Goal: Task Accomplishment & Management: Complete application form

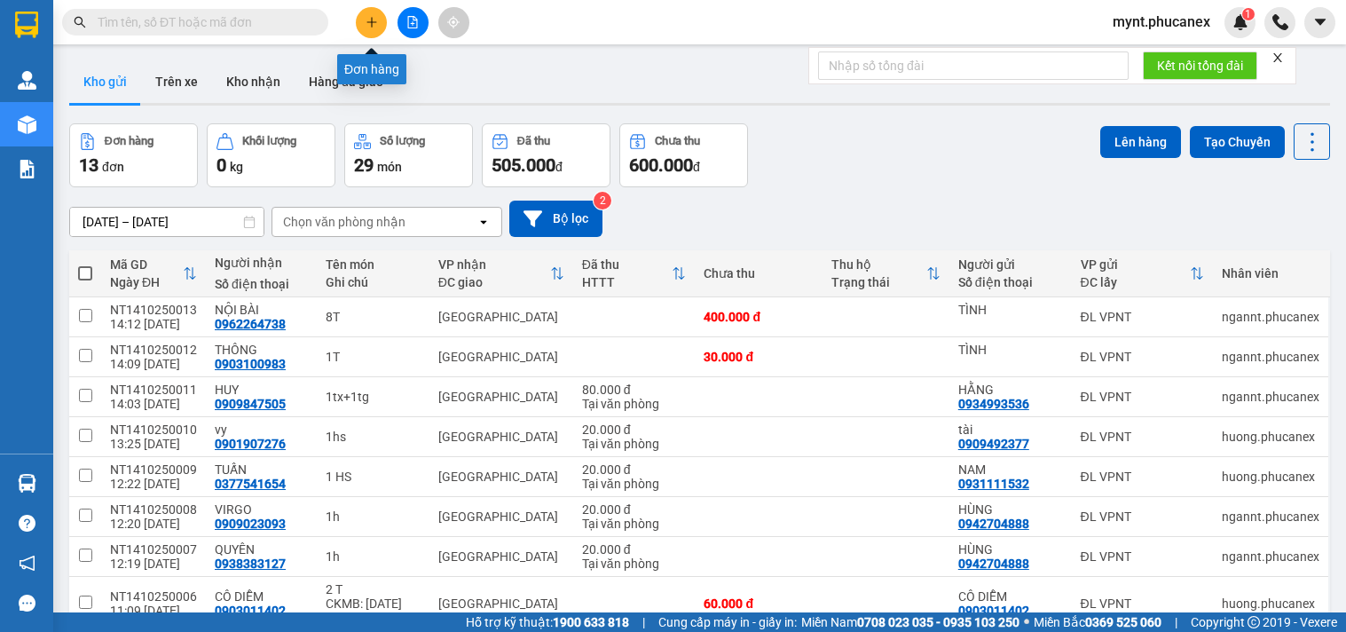
click at [368, 23] on icon "plus" at bounding box center [372, 22] width 12 height 12
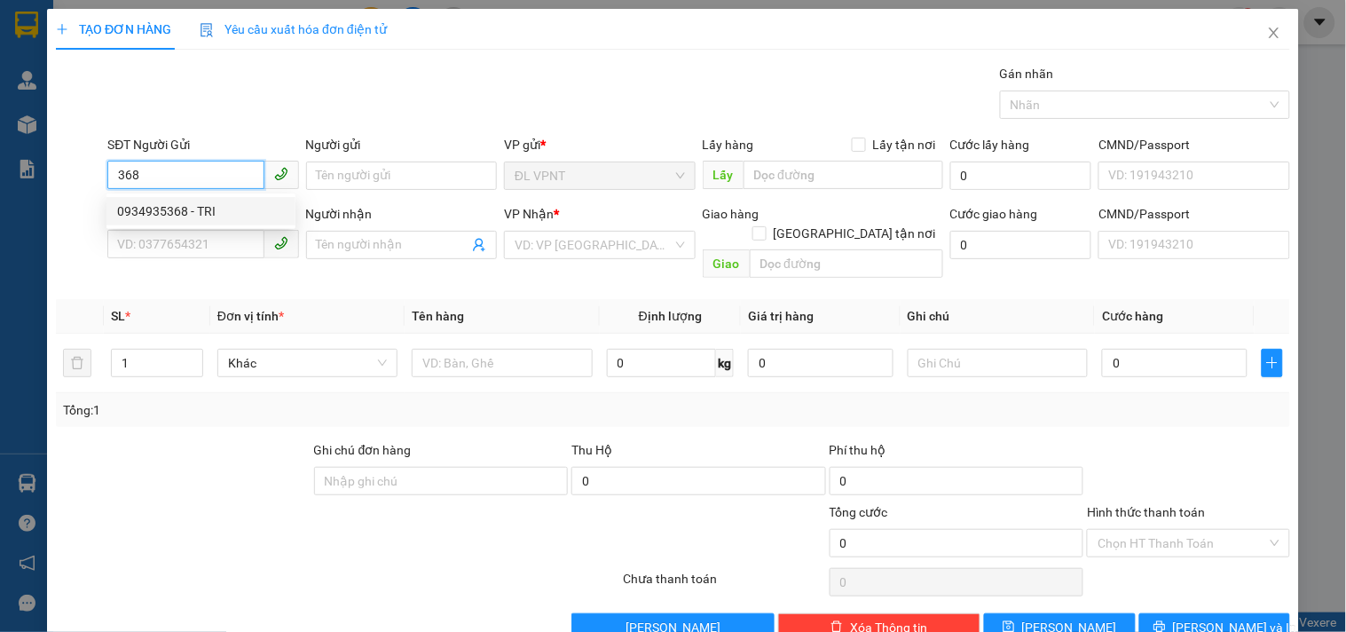
click at [175, 213] on div "0934935368 - TRI" at bounding box center [201, 211] width 168 height 20
type input "0934935368"
type input "TRI"
type input "0919040932"
type input "tài"
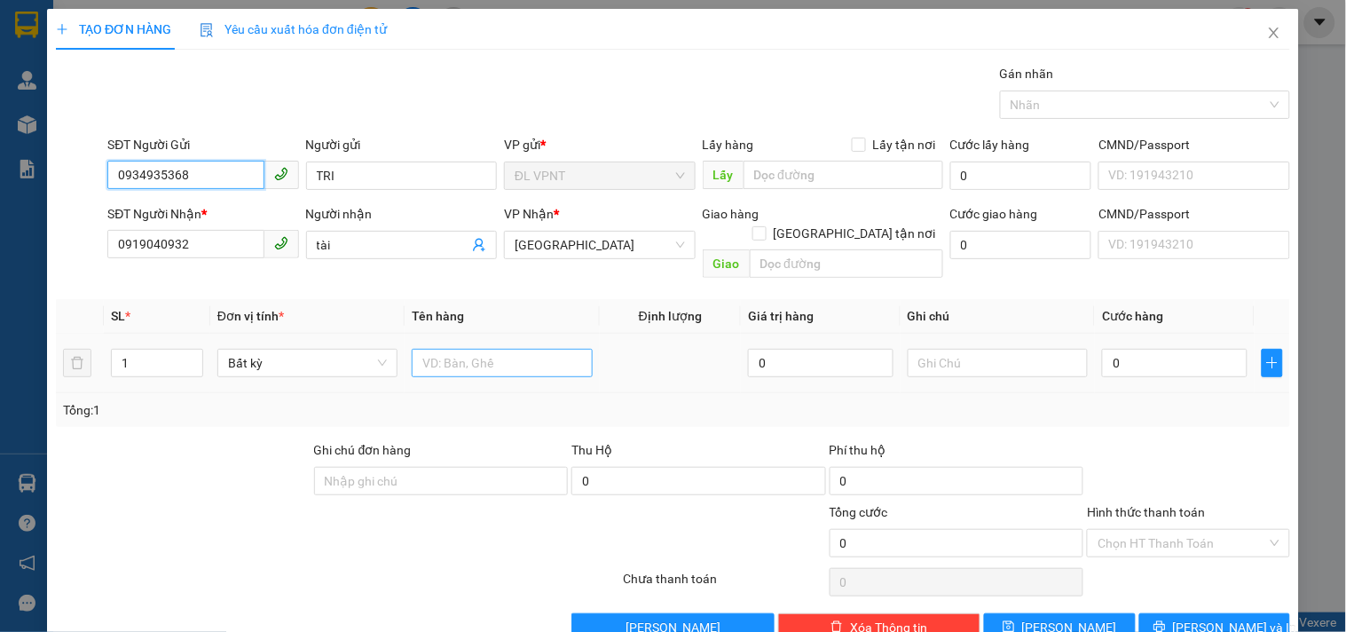
type input "0934935368"
click at [467, 349] on input "text" at bounding box center [502, 363] width 180 height 28
type input "1t"
click at [1178, 349] on input "0" at bounding box center [1175, 363] width 146 height 28
type input "3"
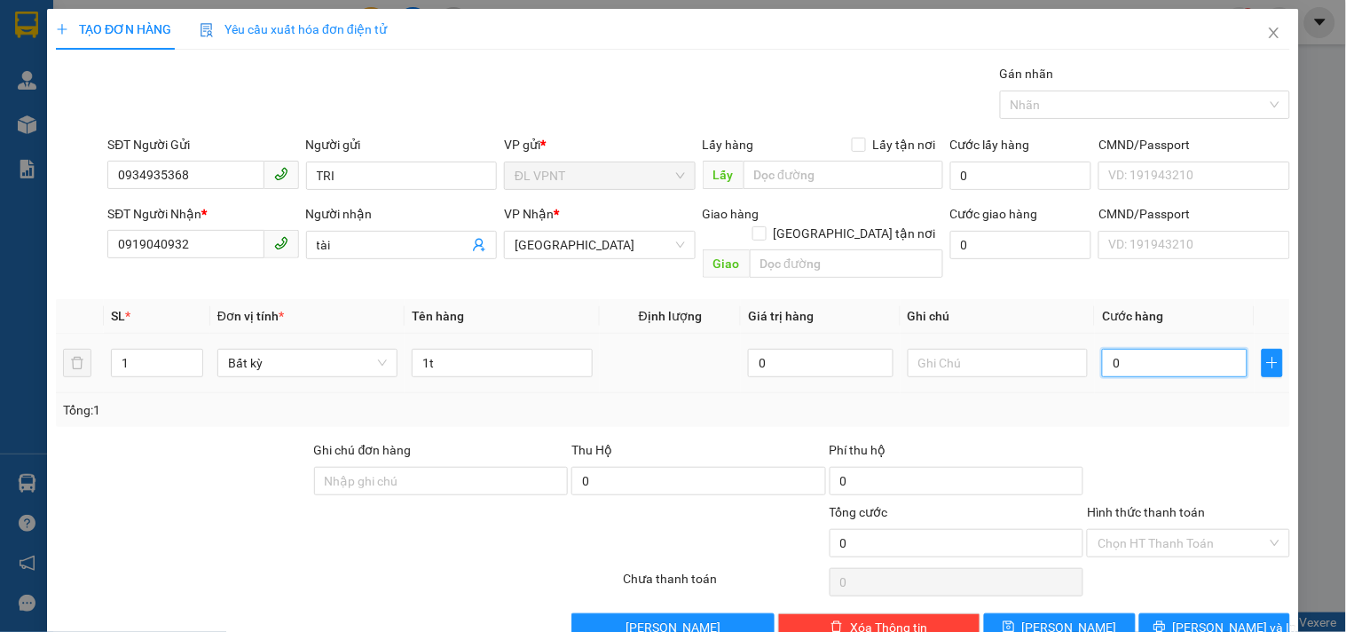
type input "3"
type input "30"
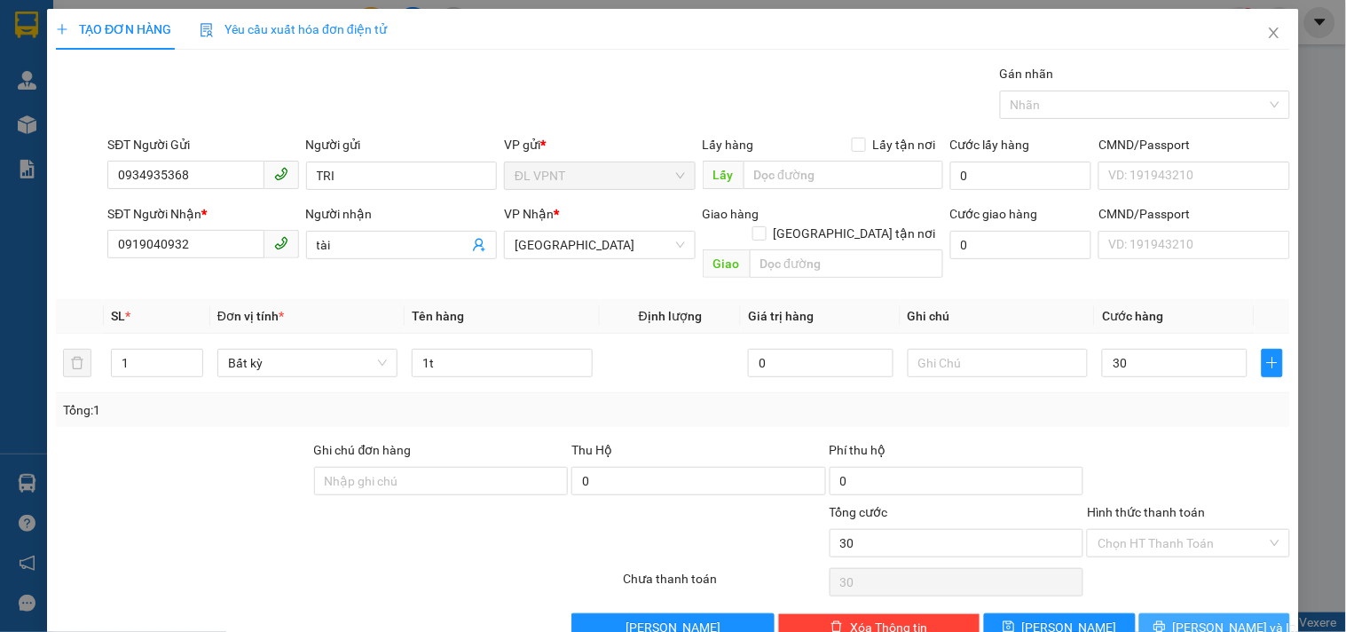
type input "30.000"
click at [1201, 618] on span "[PERSON_NAME] và In" at bounding box center [1235, 628] width 124 height 20
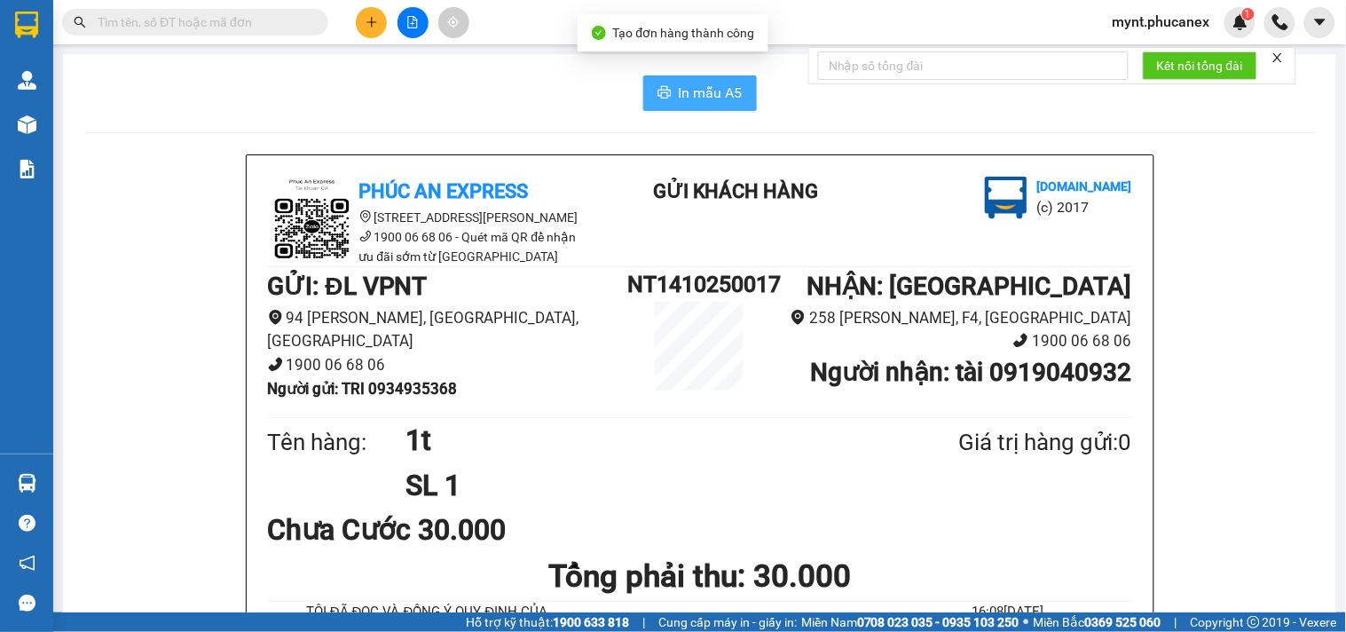
click at [695, 87] on span "In mẫu A5" at bounding box center [711, 93] width 64 height 22
click at [371, 28] on button at bounding box center [371, 22] width 31 height 31
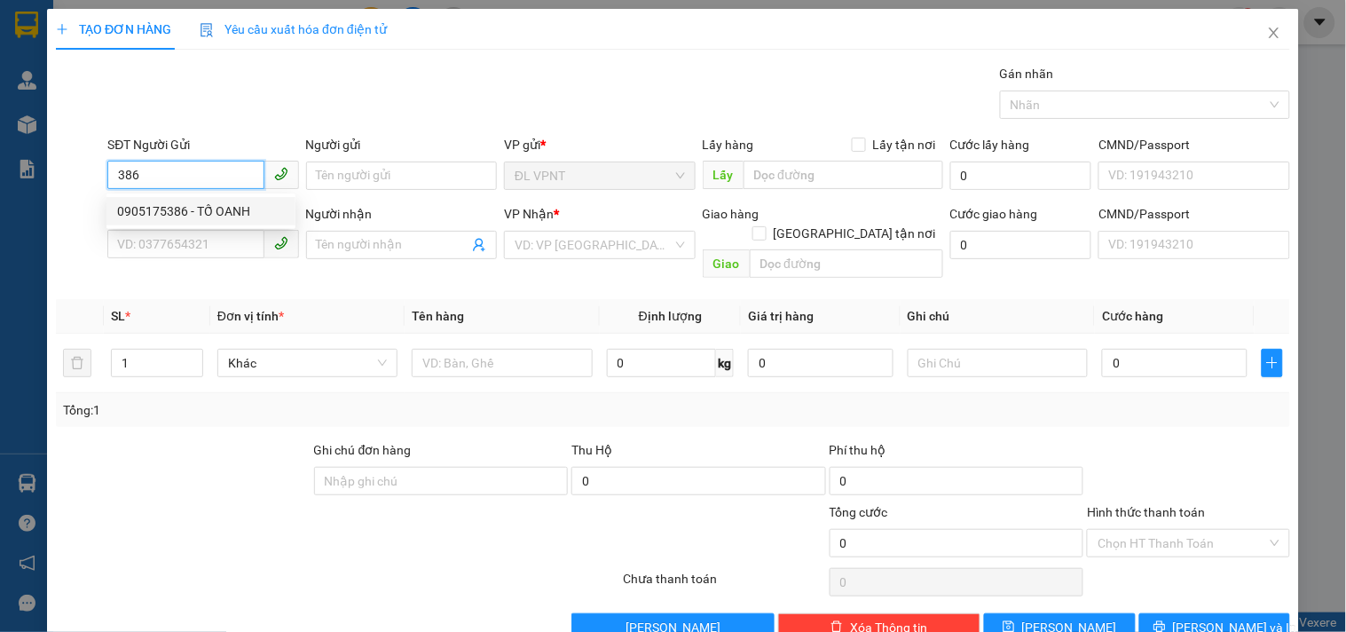
click at [144, 206] on div "0905175386 - TỐ OANH" at bounding box center [201, 211] width 168 height 20
type input "0905175386"
type input "TỐ OANH"
type input "0901666996"
type input "NAM"
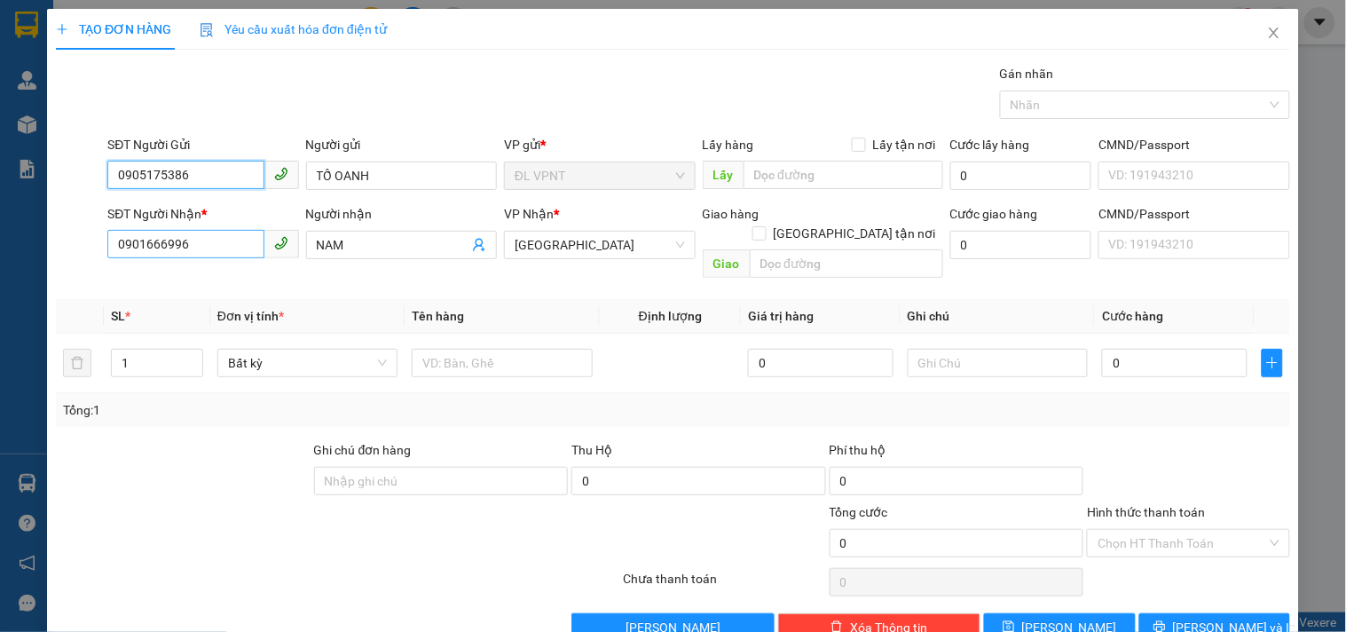
type input "0905175386"
drag, startPoint x: 217, startPoint y: 246, endPoint x: 264, endPoint y: 290, distance: 64.7
click at [0, 222] on div "TẠO ĐƠN HÀNG Yêu cầu xuất hóa đơn điện tử Transit Pickup Surcharge Ids Transit …" at bounding box center [673, 316] width 1346 height 632
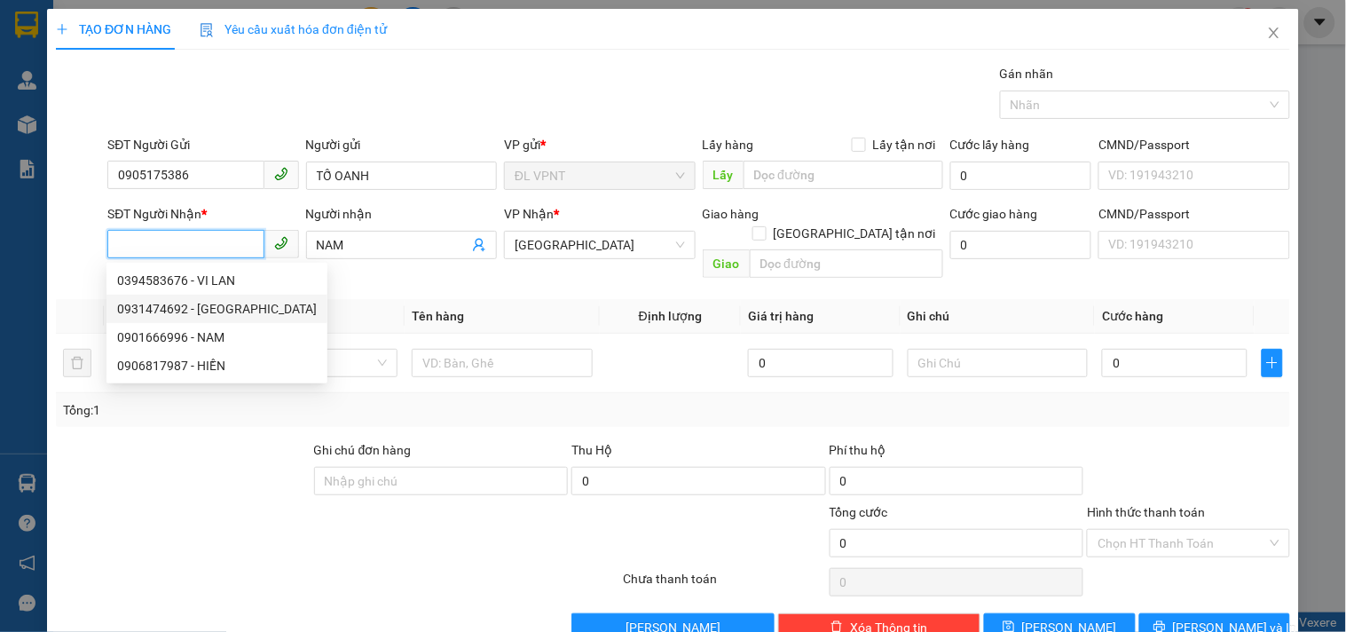
click at [190, 306] on div "0931474692 - Thảo Nguyên" at bounding box center [217, 309] width 200 height 20
type input "0931474692"
type input "Thảo Nguyên"
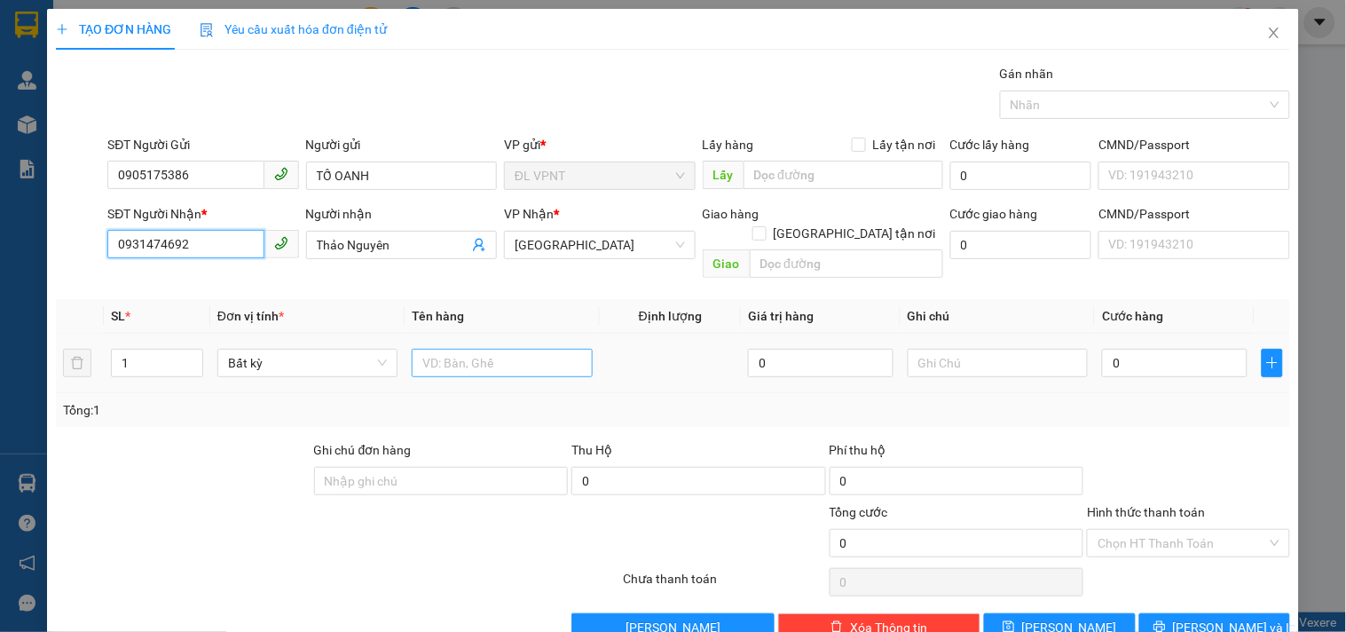
type input "0931474692"
click at [437, 349] on input "text" at bounding box center [502, 363] width 180 height 28
type input "5t"
click at [83, 334] on tr "1 Bất kỳ 5t 0 0" at bounding box center [673, 363] width 1235 height 59
type input "5"
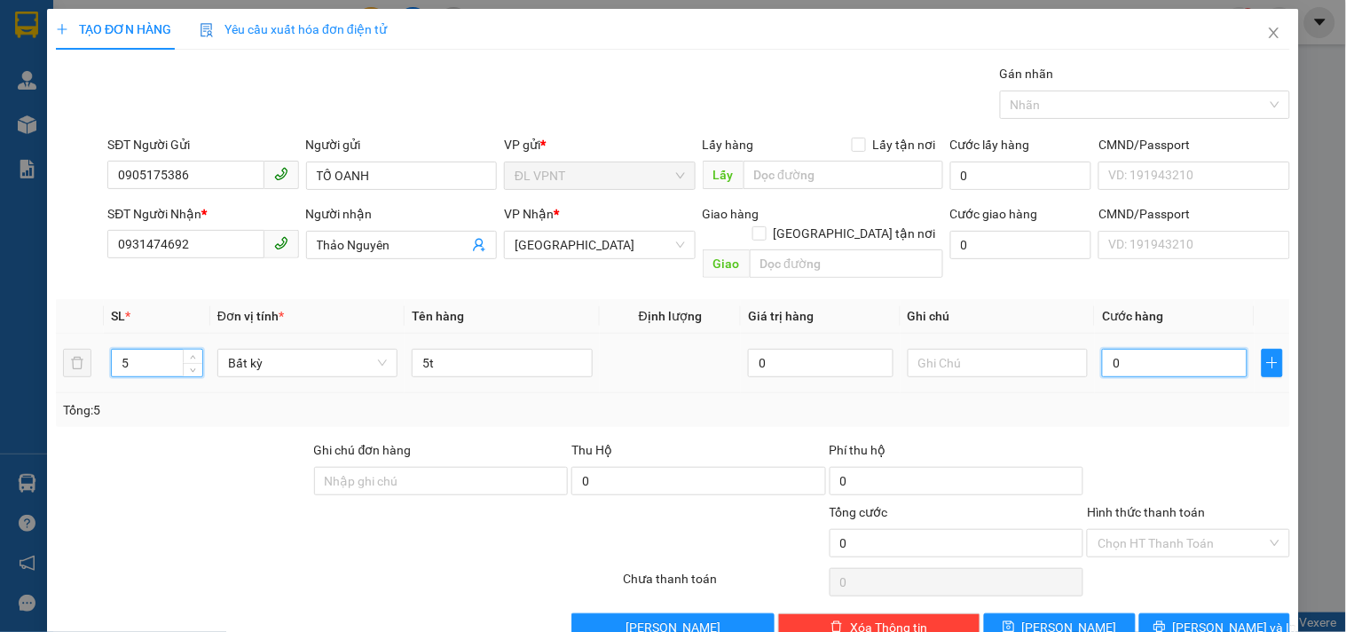
click at [1104, 349] on input "0" at bounding box center [1175, 363] width 146 height 28
type input "2"
type input "21"
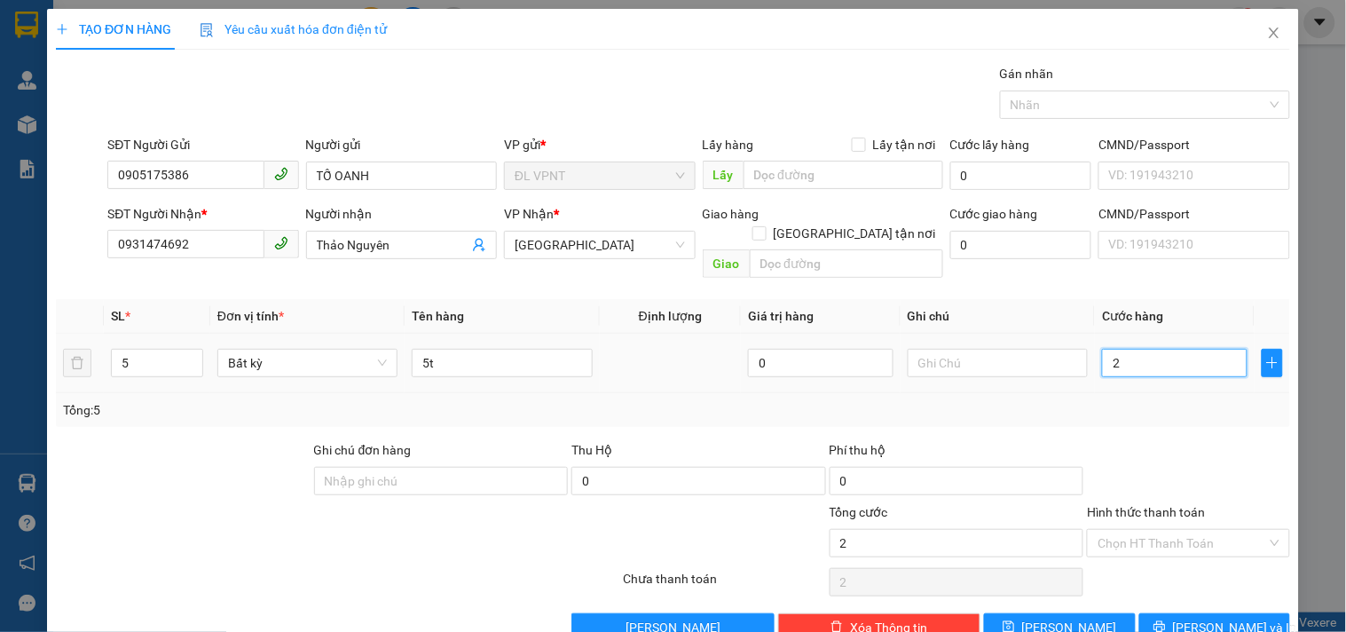
type input "21"
type input "210"
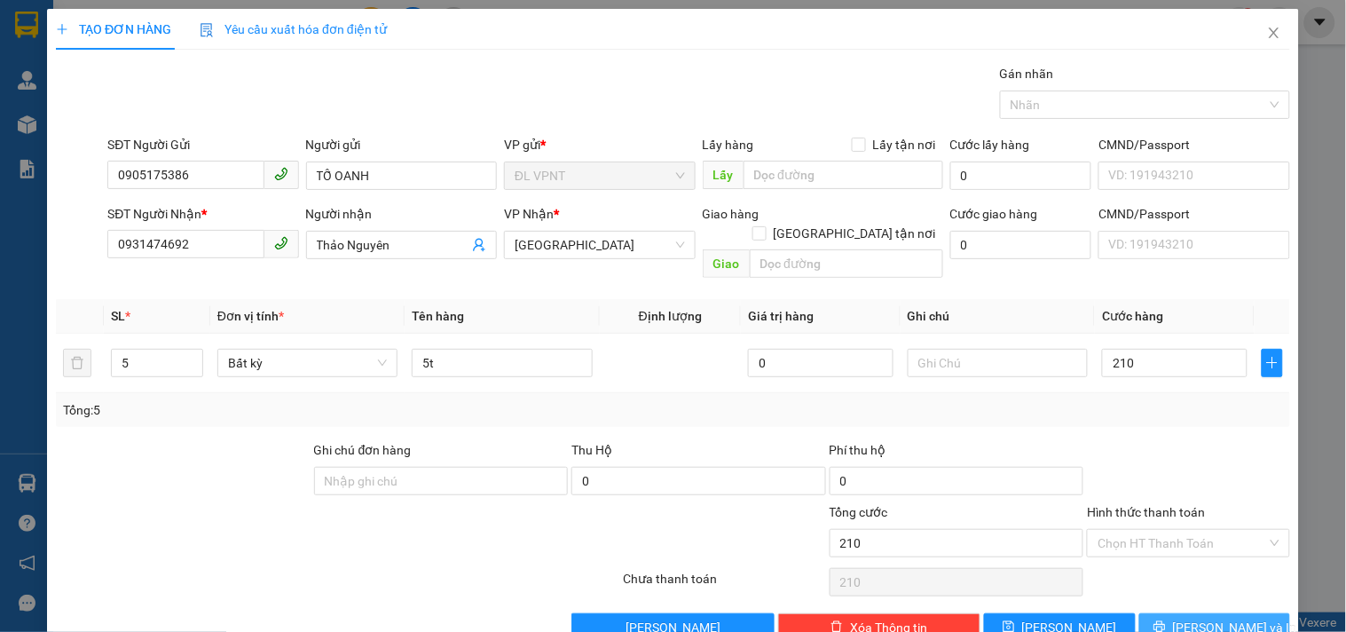
type input "210.000"
click at [1209, 621] on button "[PERSON_NAME] và In" at bounding box center [1215, 627] width 151 height 28
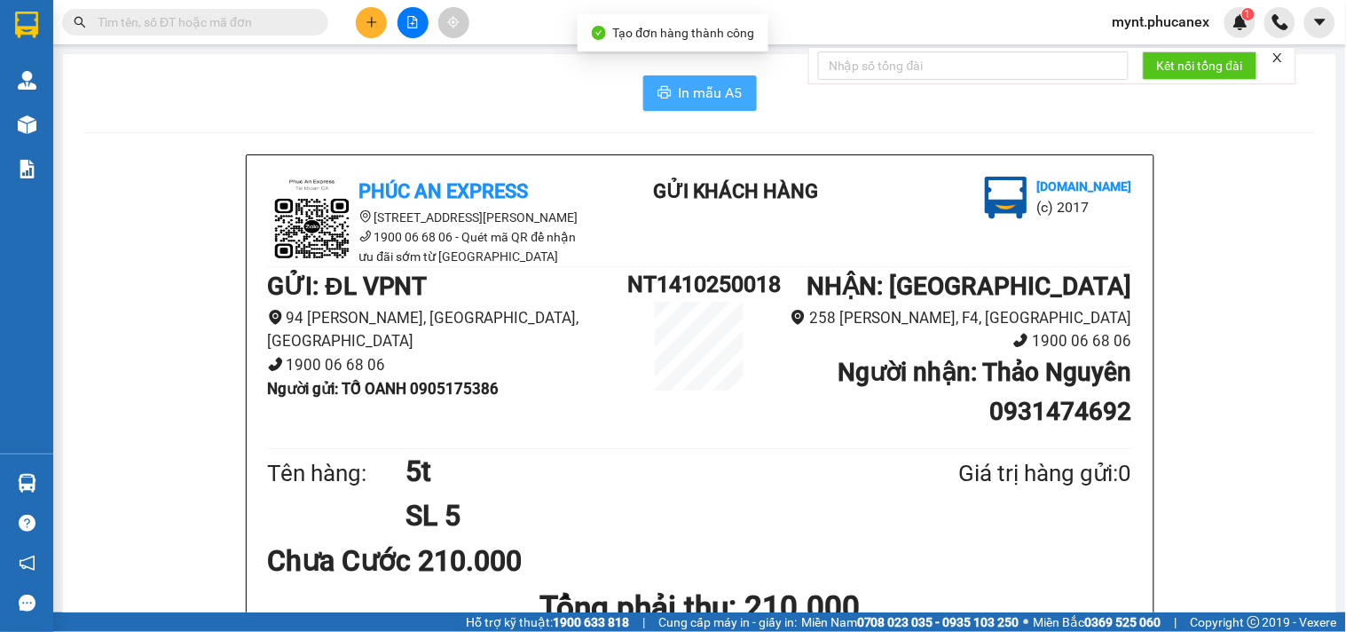
click at [686, 95] on span "In mẫu A5" at bounding box center [711, 93] width 64 height 22
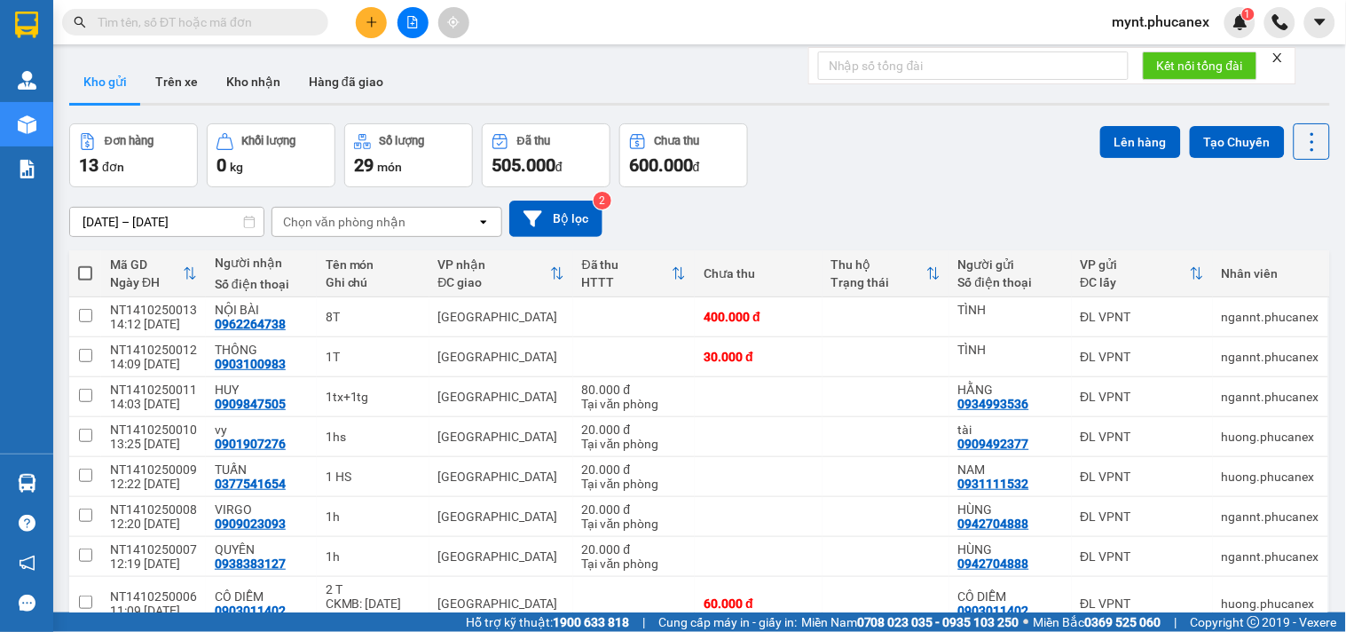
click at [525, 66] on div "Kho gửi Trên xe Kho nhận Hàng đã giao" at bounding box center [699, 83] width 1261 height 47
click at [368, 21] on icon "plus" at bounding box center [372, 21] width 10 height 1
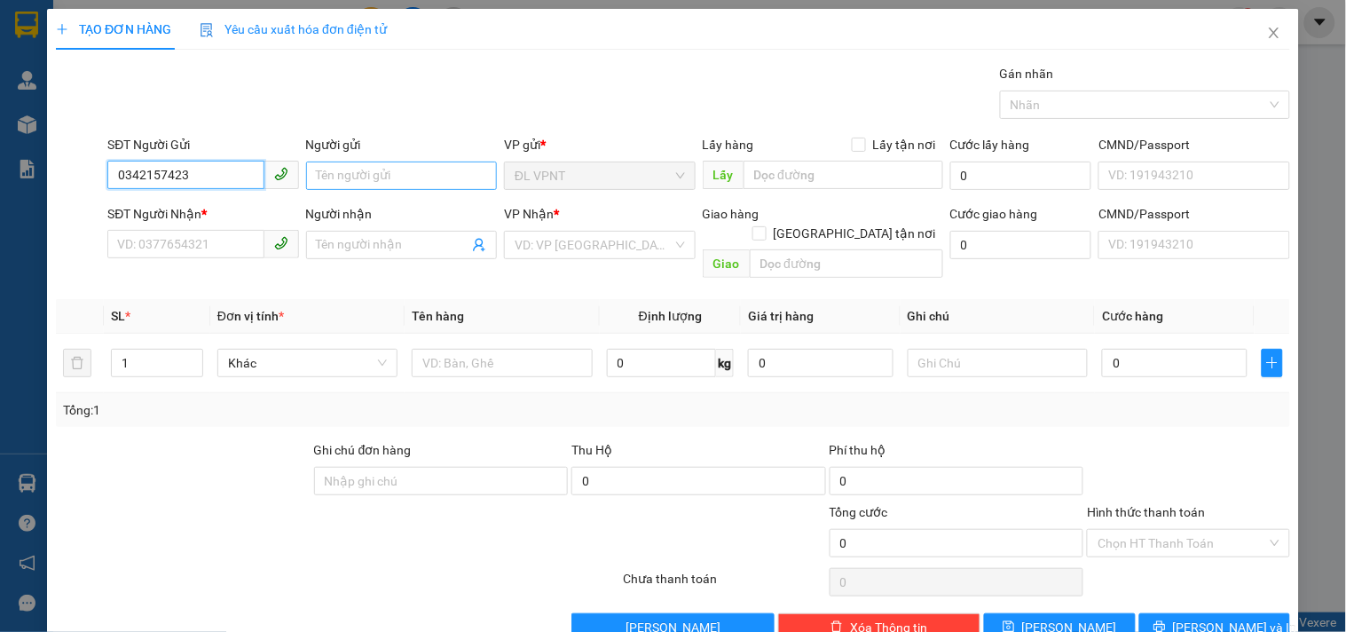
type input "0342157423"
click at [371, 166] on input "Người gửi" at bounding box center [401, 176] width 191 height 28
type input "0"
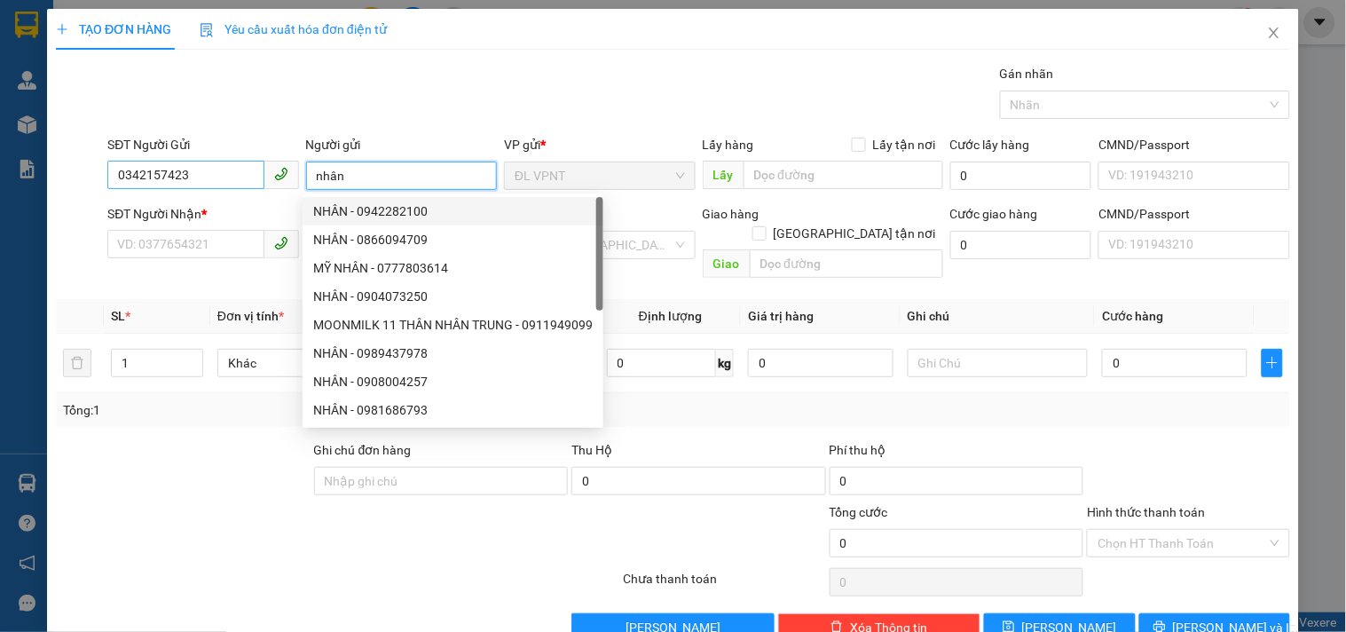
type input "nhân"
click at [205, 171] on input "0342157423" at bounding box center [185, 175] width 156 height 28
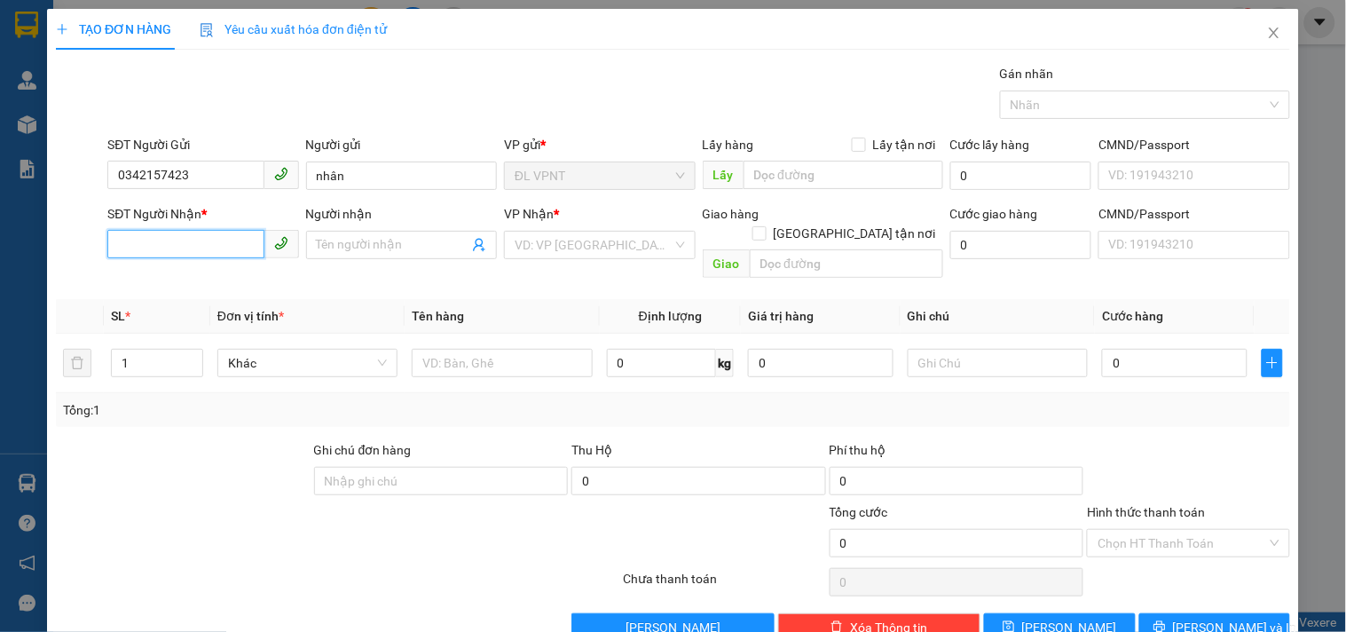
click at [189, 241] on input "SĐT Người Nhận *" at bounding box center [185, 244] width 156 height 28
paste input "0342157423"
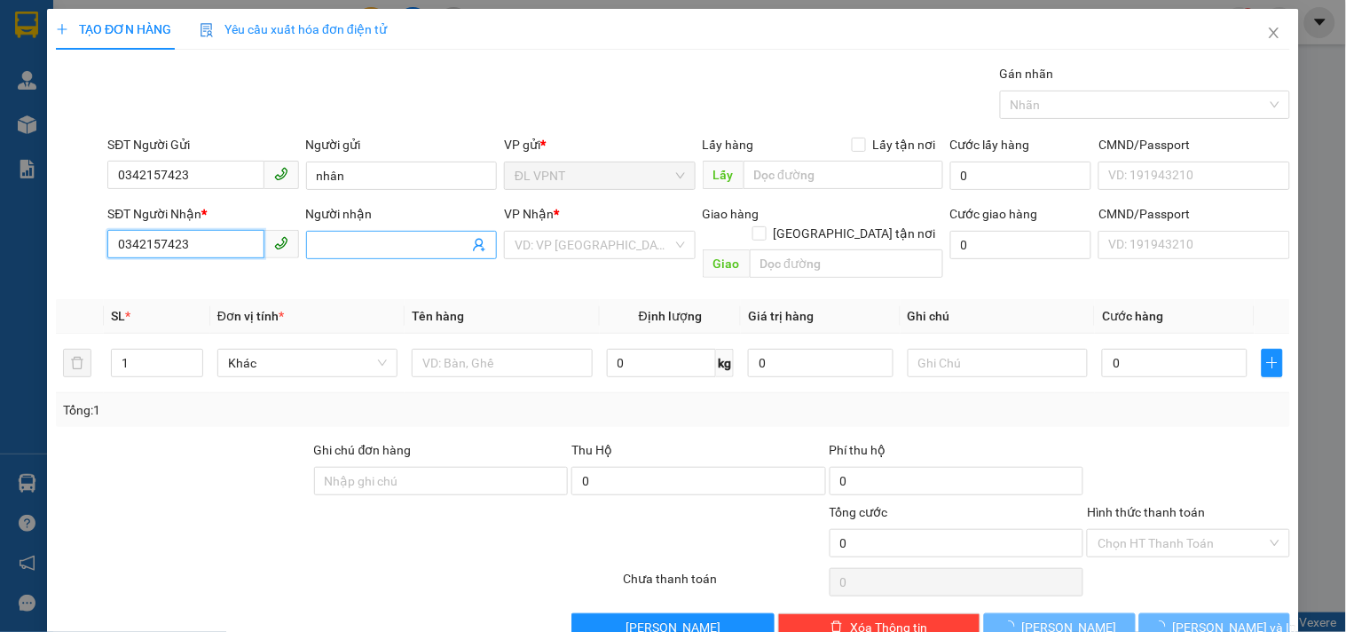
type input "0342157423"
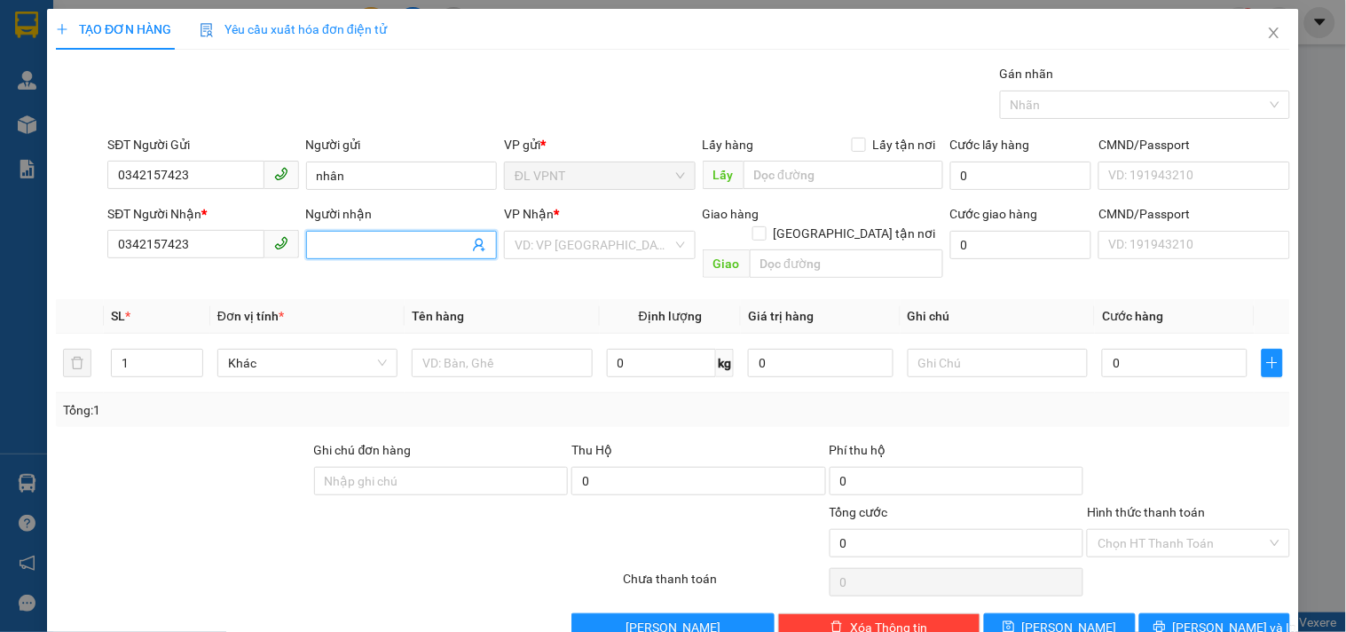
click at [387, 249] on input "Người nhận" at bounding box center [393, 245] width 152 height 20
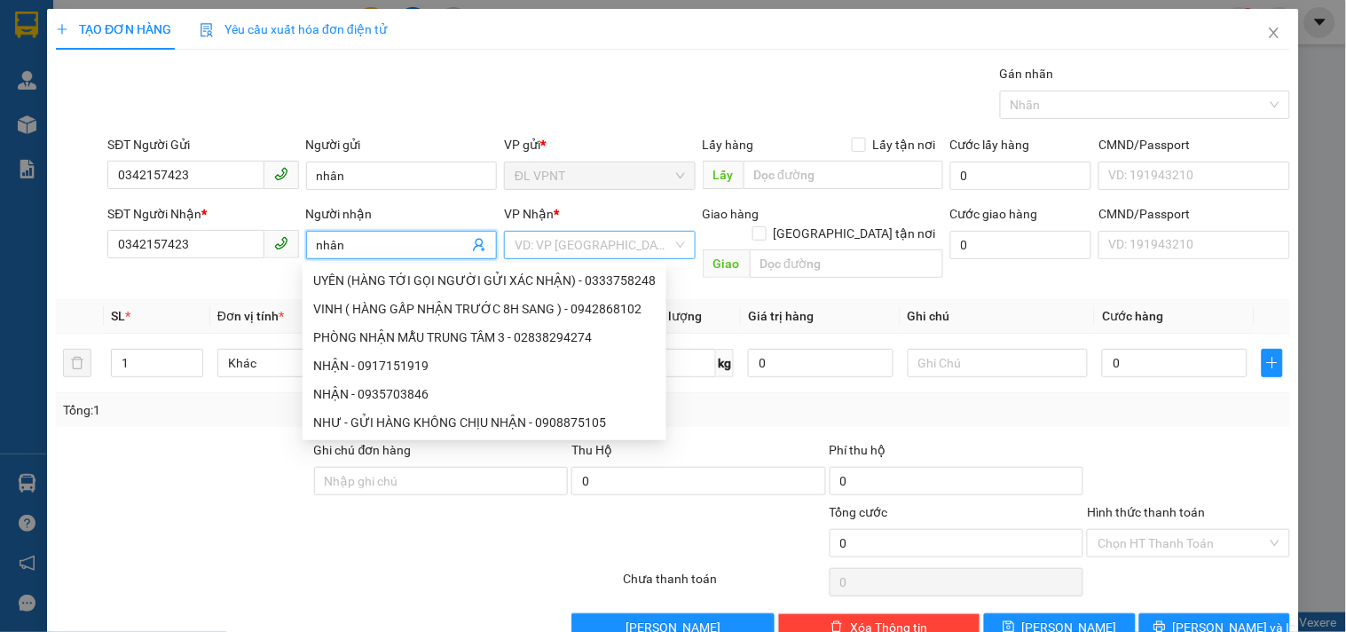
type input "nhân"
click at [614, 250] on input "search" at bounding box center [593, 245] width 157 height 27
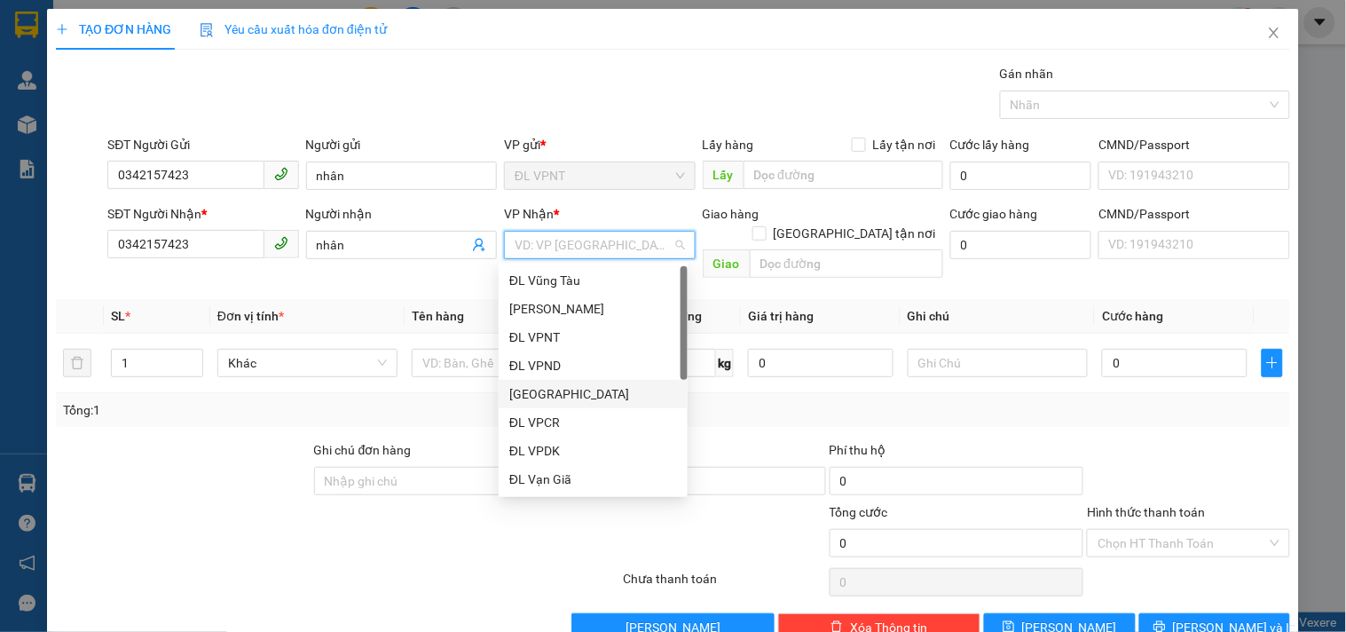
click at [561, 393] on div "[GEOGRAPHIC_DATA]" at bounding box center [593, 394] width 168 height 20
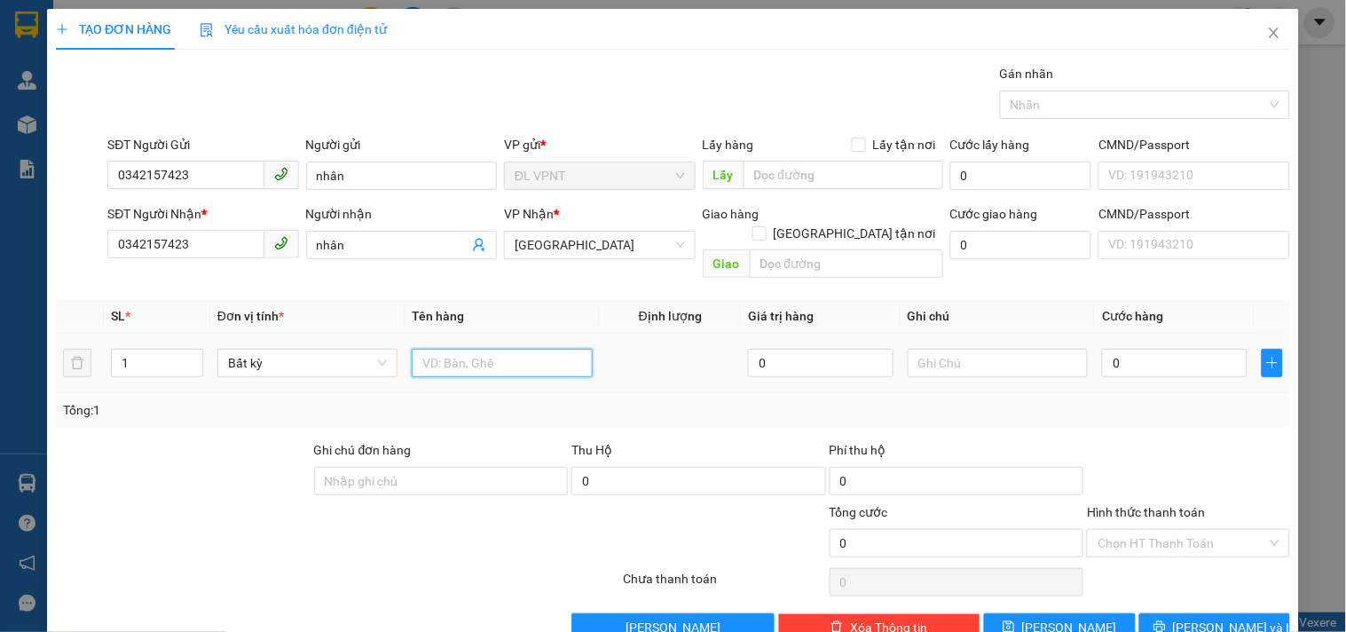
click at [462, 349] on input "text" at bounding box center [502, 363] width 180 height 28
type input "1 xe"
click at [1116, 349] on input "0" at bounding box center [1175, 363] width 146 height 28
type input "1"
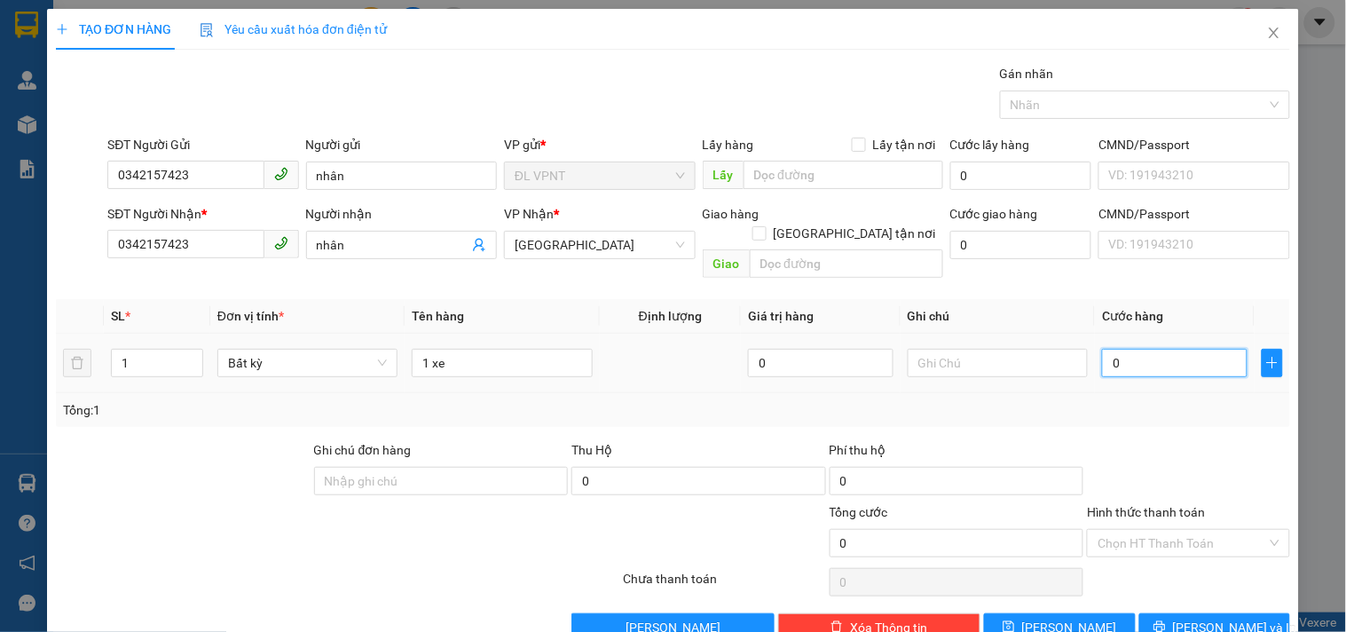
type input "1"
type input "10"
type input "100"
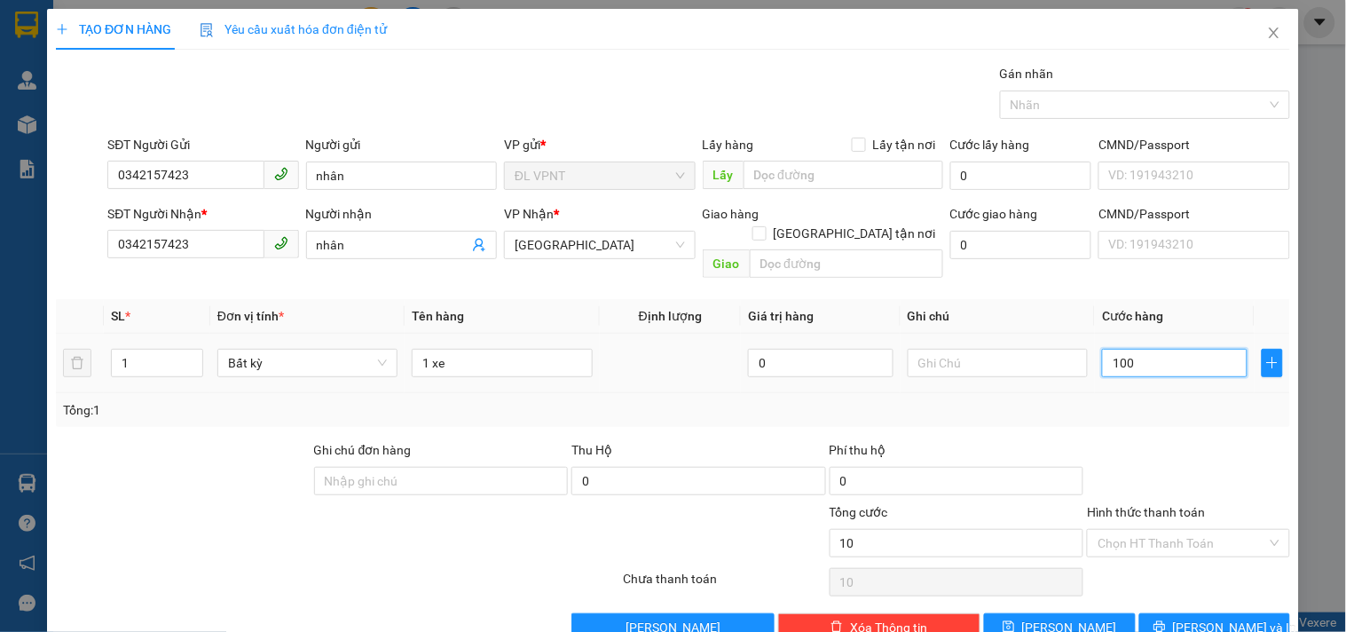
type input "100"
type input "1.000"
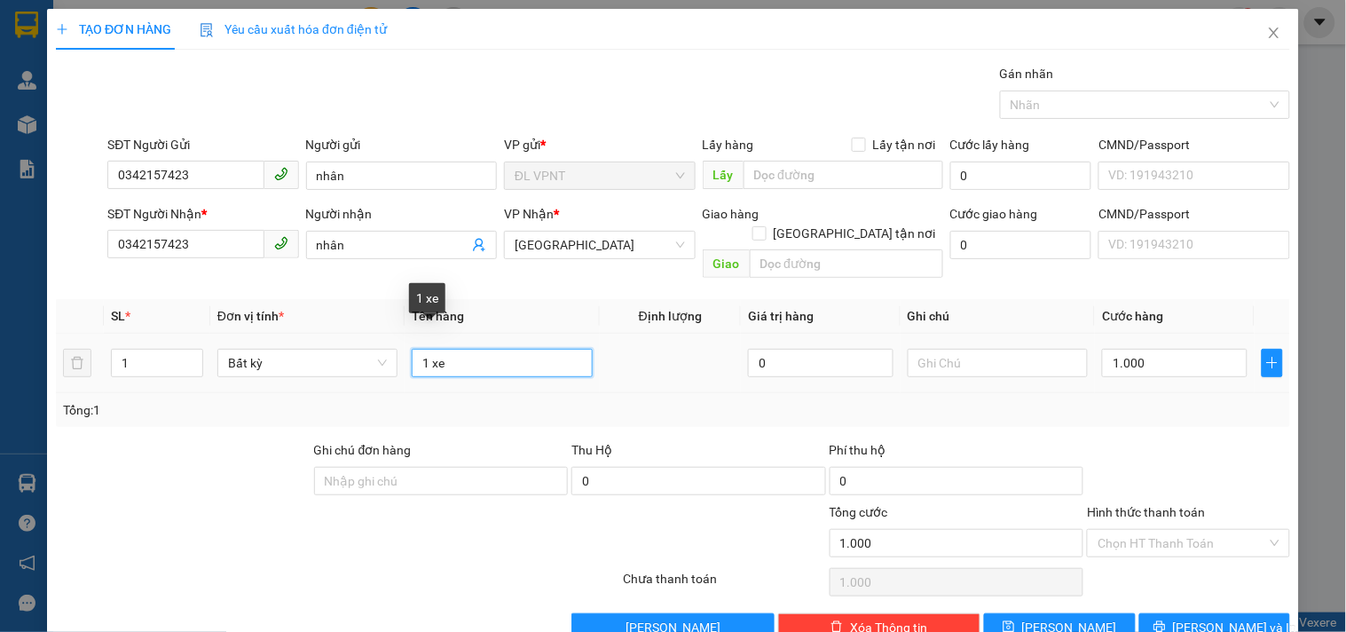
type input "1.000.000"
click at [470, 349] on input "1 xe" at bounding box center [502, 363] width 180 height 28
type input "1 xe 79N1-60816"
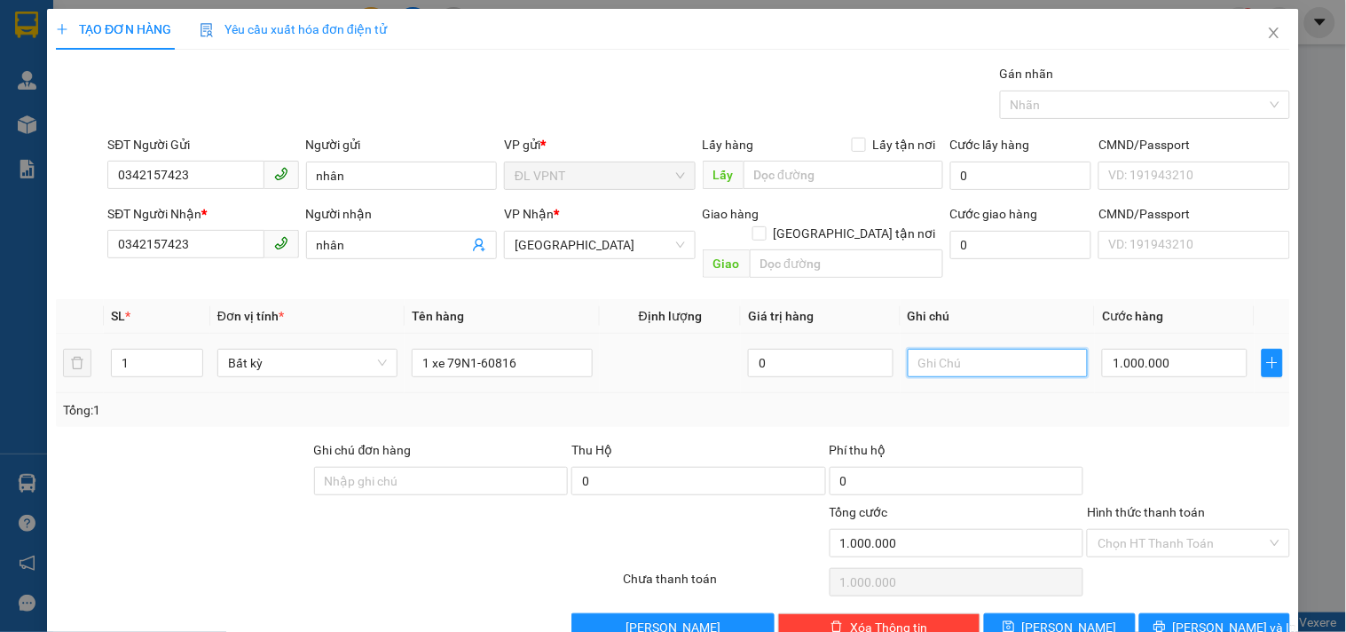
click at [1010, 349] on input "text" at bounding box center [998, 363] width 180 height 28
click at [565, 93] on div "Gói vận chuyển * Tiêu chuẩn Gán nhãn Nhãn" at bounding box center [699, 95] width 1190 height 62
click at [1042, 349] on input "có khóa, xe trầy sẵn" at bounding box center [998, 363] width 180 height 28
click at [908, 349] on input "có khóa, xe trầy sẵn" at bounding box center [998, 363] width 180 height 28
click at [333, 506] on div at bounding box center [234, 533] width 361 height 62
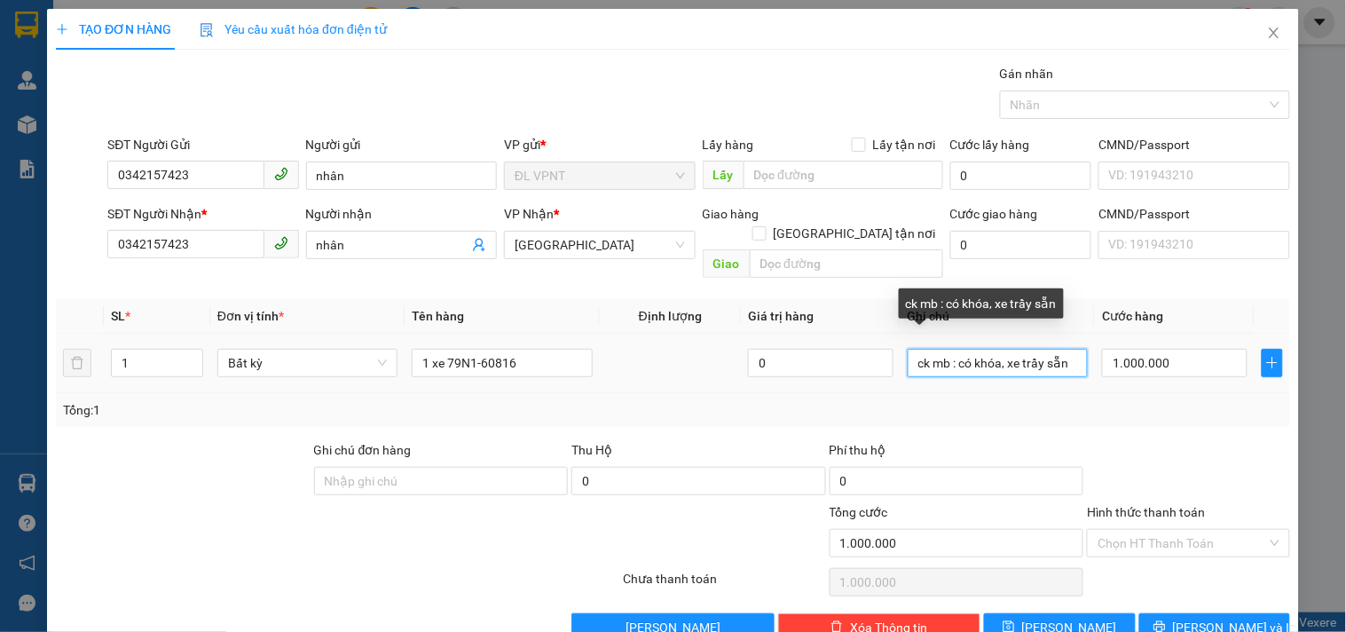
click at [950, 349] on input "ck mb : có khóa, xe trầy sẵn" at bounding box center [998, 363] width 180 height 28
paste input "14/10/25 16:53"
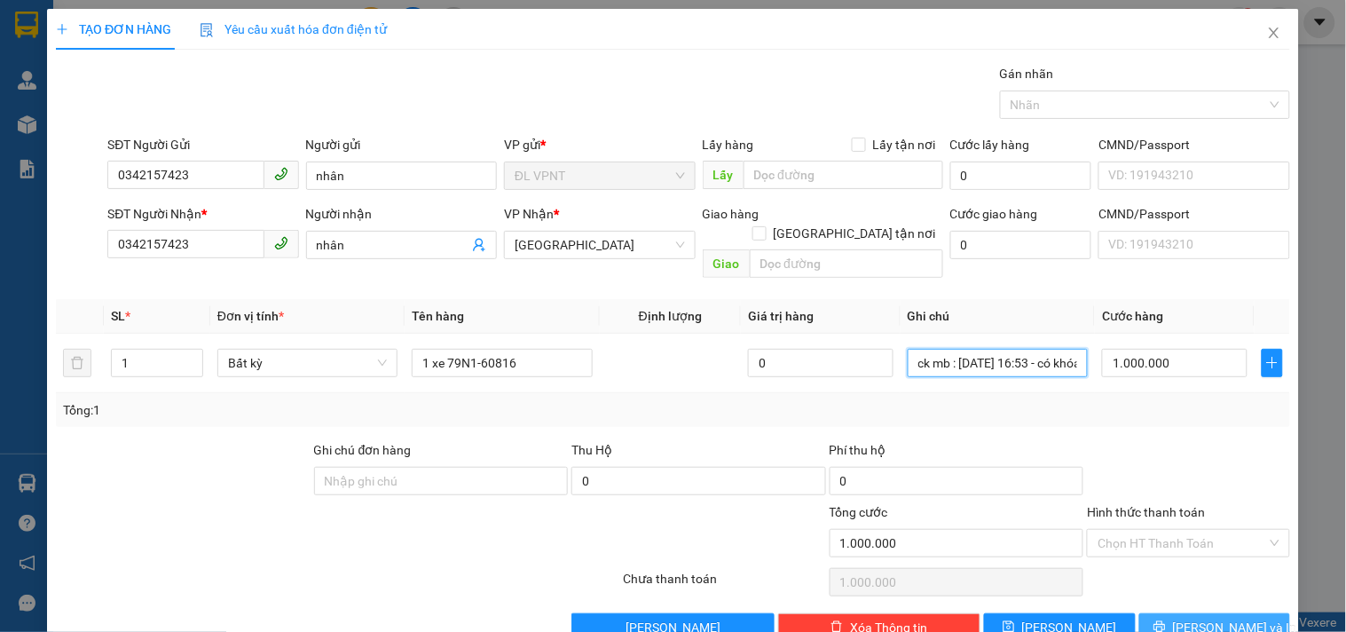
type input "ck mb : 14/10/25 16:53 - có khóa, xe trầy sẵn"
click at [1185, 613] on button "[PERSON_NAME] và In" at bounding box center [1215, 627] width 151 height 28
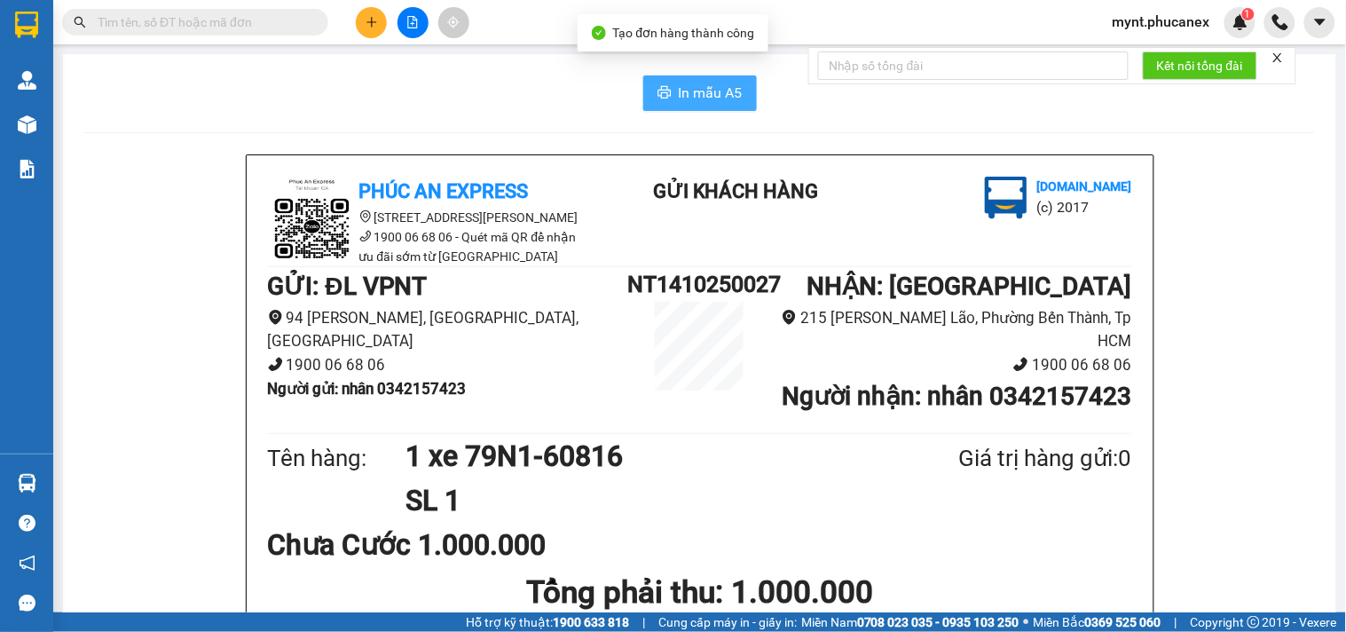
click at [694, 102] on span "In mẫu A5" at bounding box center [711, 93] width 64 height 22
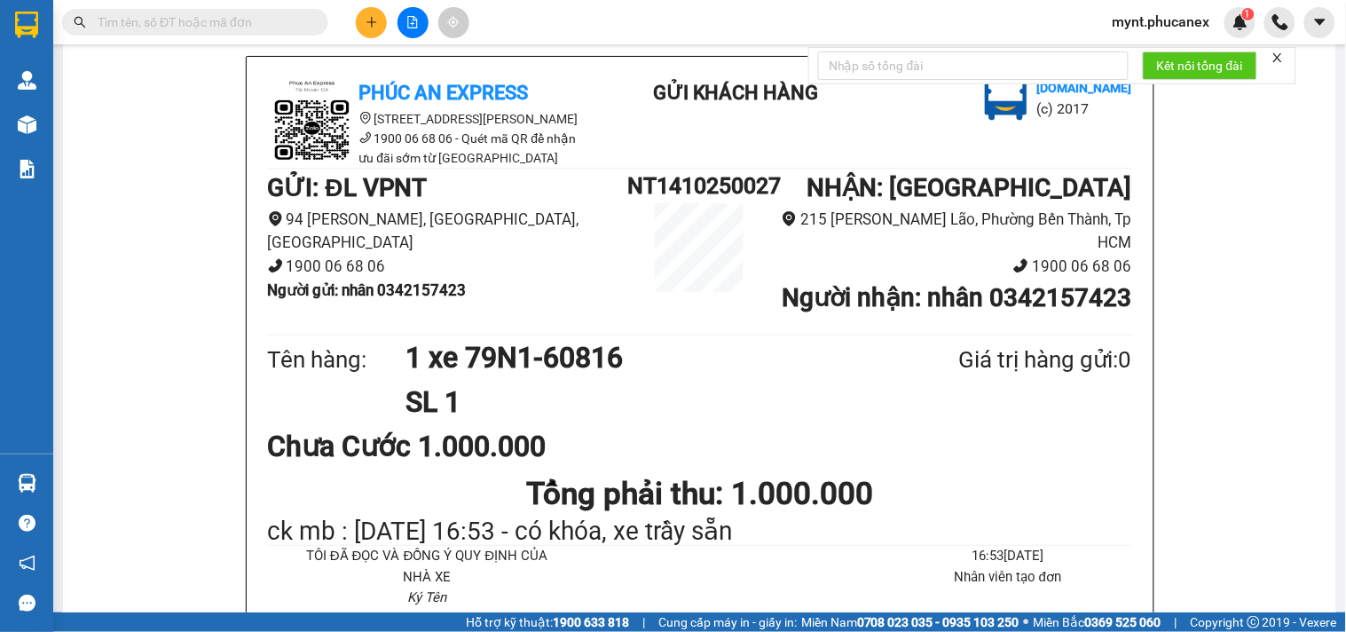
click at [364, 20] on button at bounding box center [371, 22] width 31 height 31
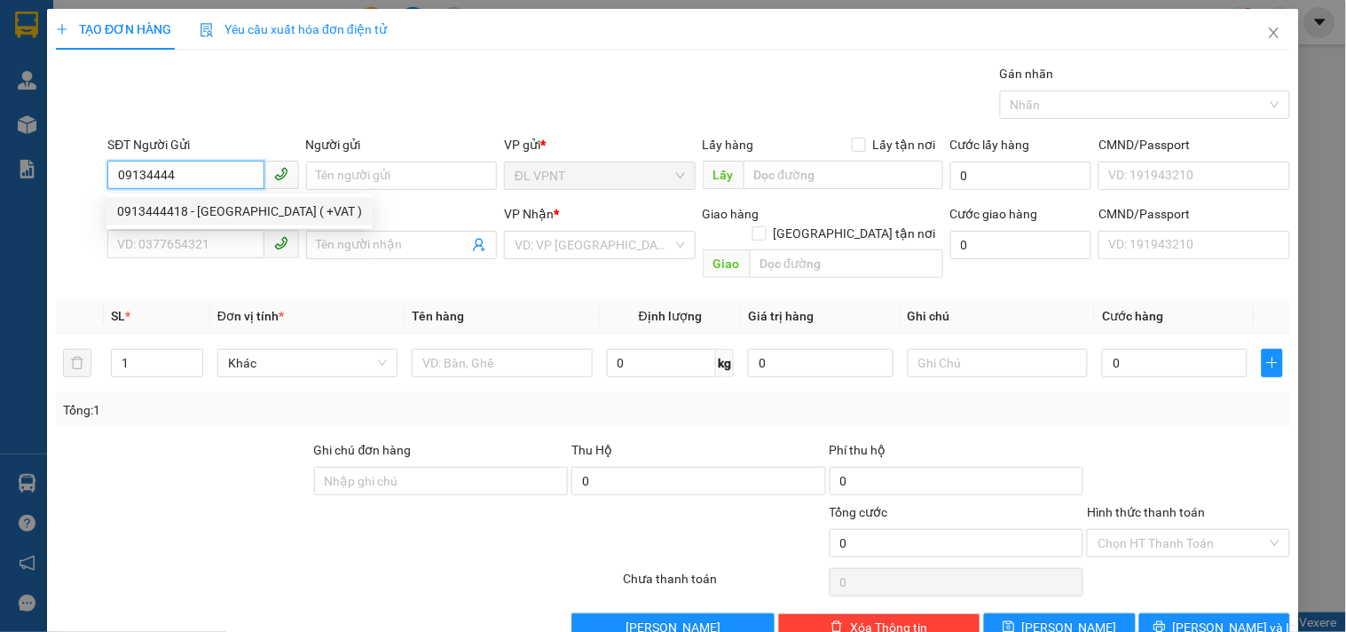
click at [170, 200] on div "0913444418 - [GEOGRAPHIC_DATA] ( +VAT )" at bounding box center [240, 211] width 266 height 28
type input "0913444418"
type input "ĐỒNG HƯNG ( +VAT )"
type input "0967001200"
type input "NHO"
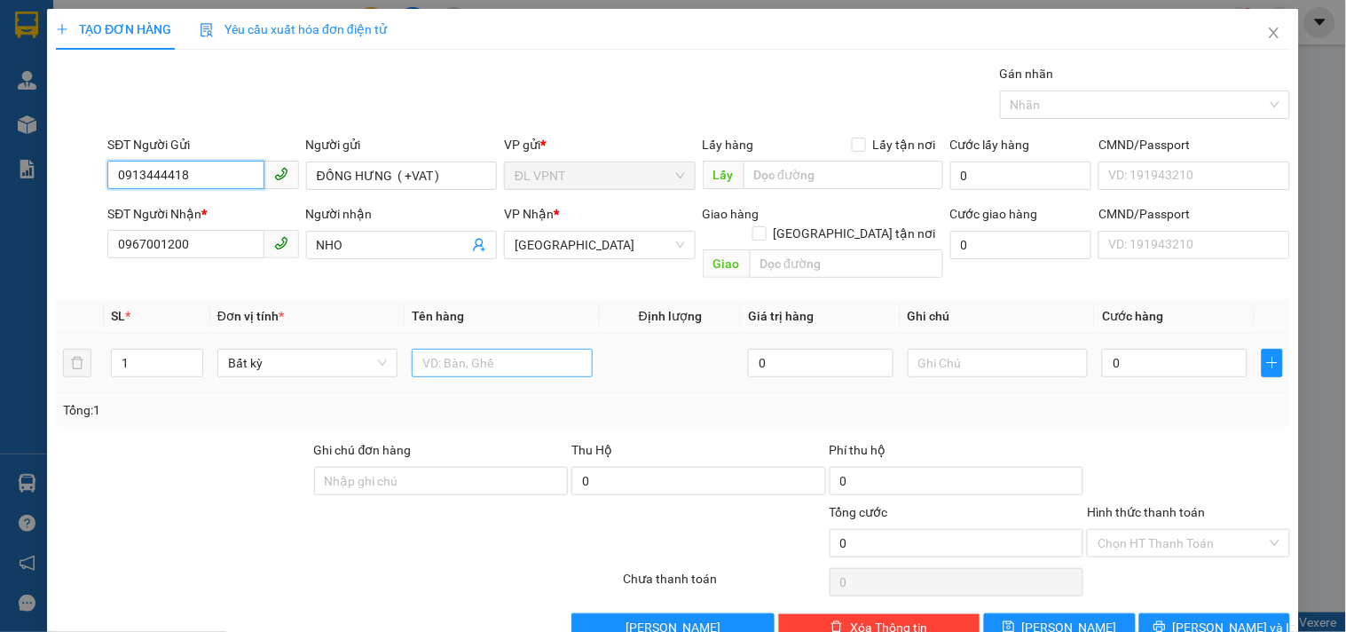
type input "0913444418"
click at [466, 349] on input "text" at bounding box center [502, 363] width 180 height 28
type input "1h"
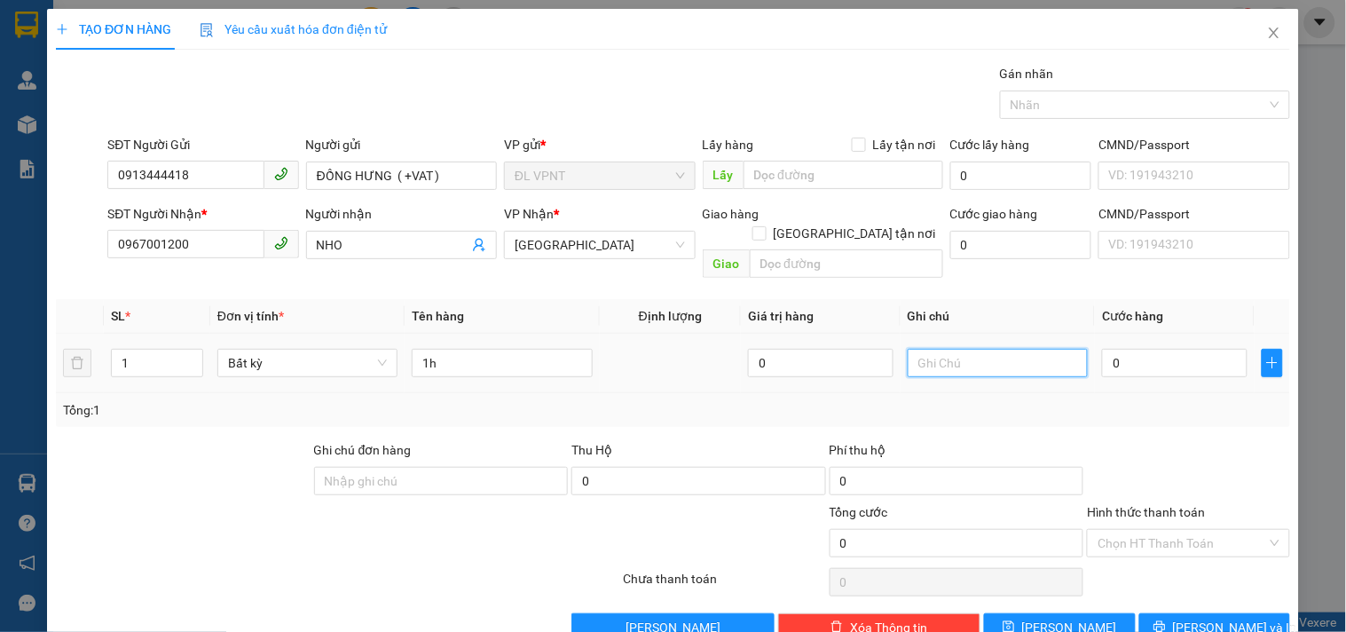
click at [908, 349] on input "text" at bounding box center [998, 363] width 180 height 28
type input "bao gồm VAT"
click at [1127, 349] on input "0" at bounding box center [1175, 363] width 146 height 28
type input "2"
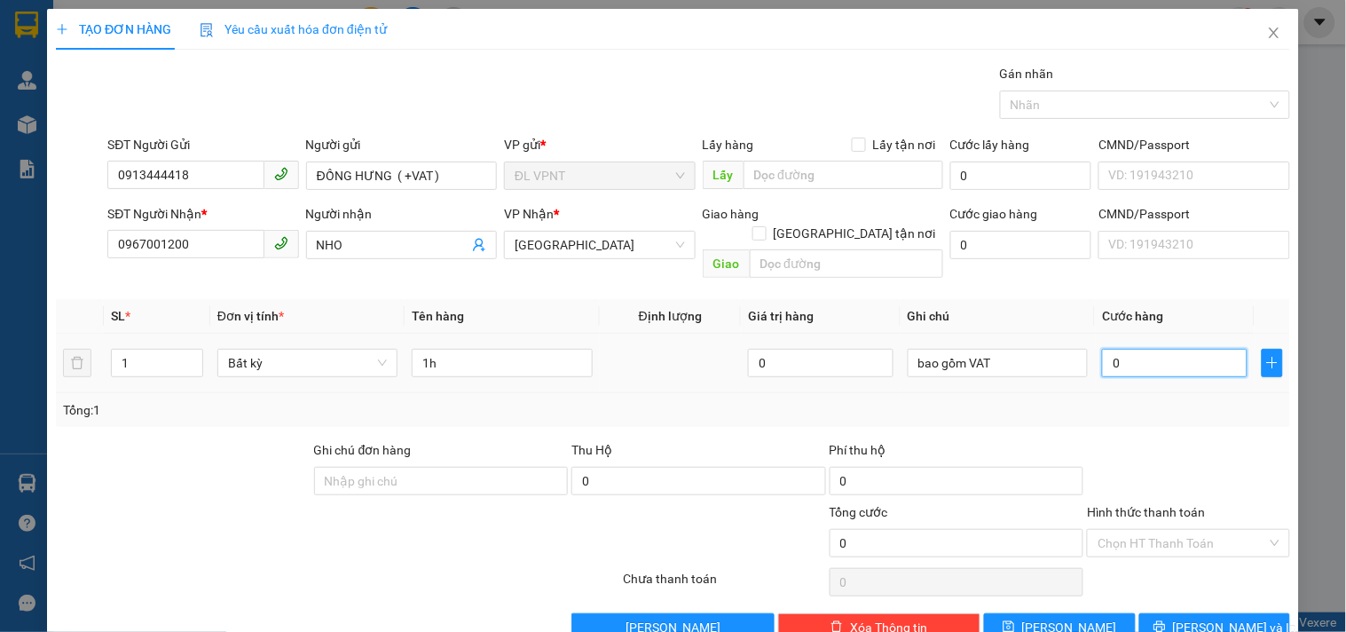
type input "2"
type input "22"
type input "22.000"
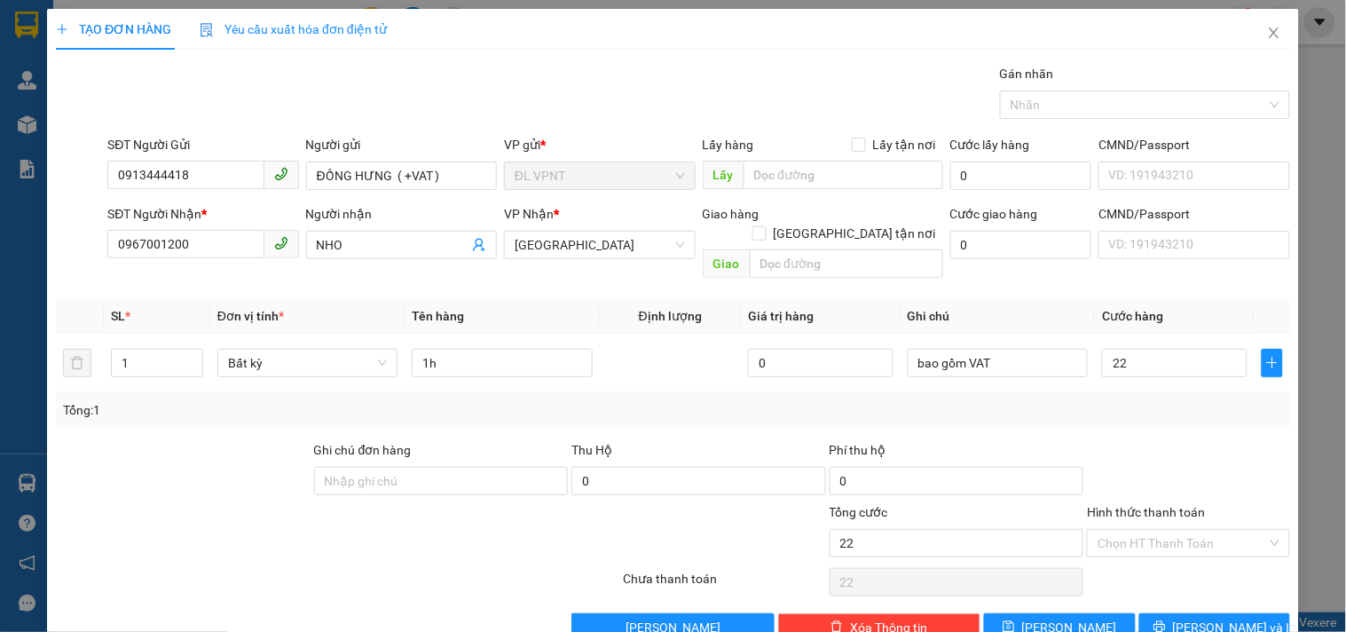
type input "22.000"
click at [1131, 542] on div "Hình thức thanh toán Chọn HT Thanh Toán" at bounding box center [1188, 533] width 202 height 62
click at [1132, 530] on input "Hình thức thanh toán" at bounding box center [1182, 543] width 169 height 27
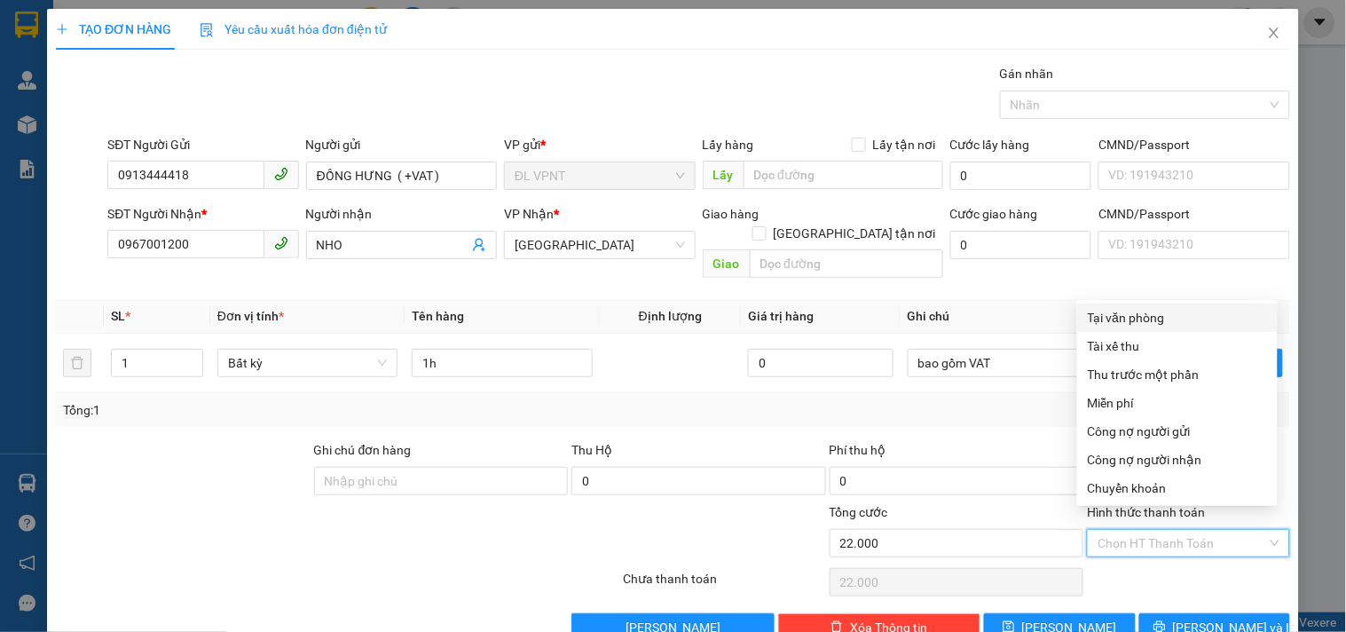
click at [1116, 304] on div "Tại văn phòng" at bounding box center [1178, 318] width 201 height 28
type input "0"
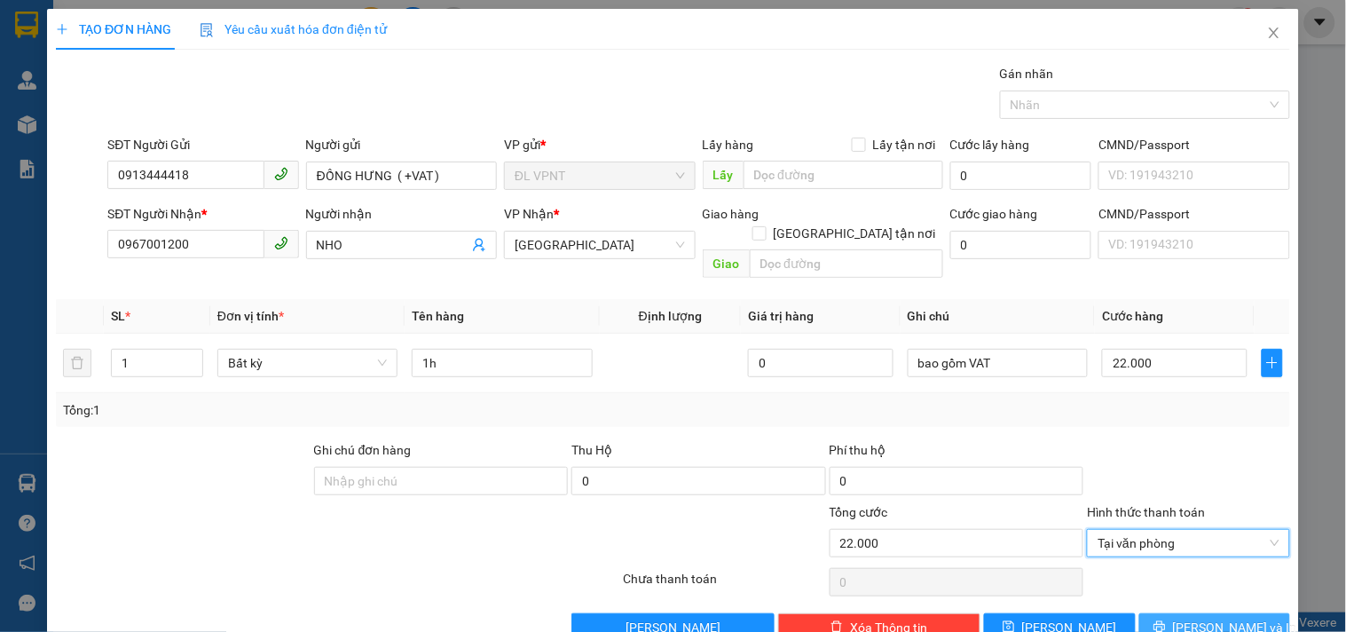
click at [1195, 618] on span "[PERSON_NAME] và In" at bounding box center [1235, 628] width 124 height 20
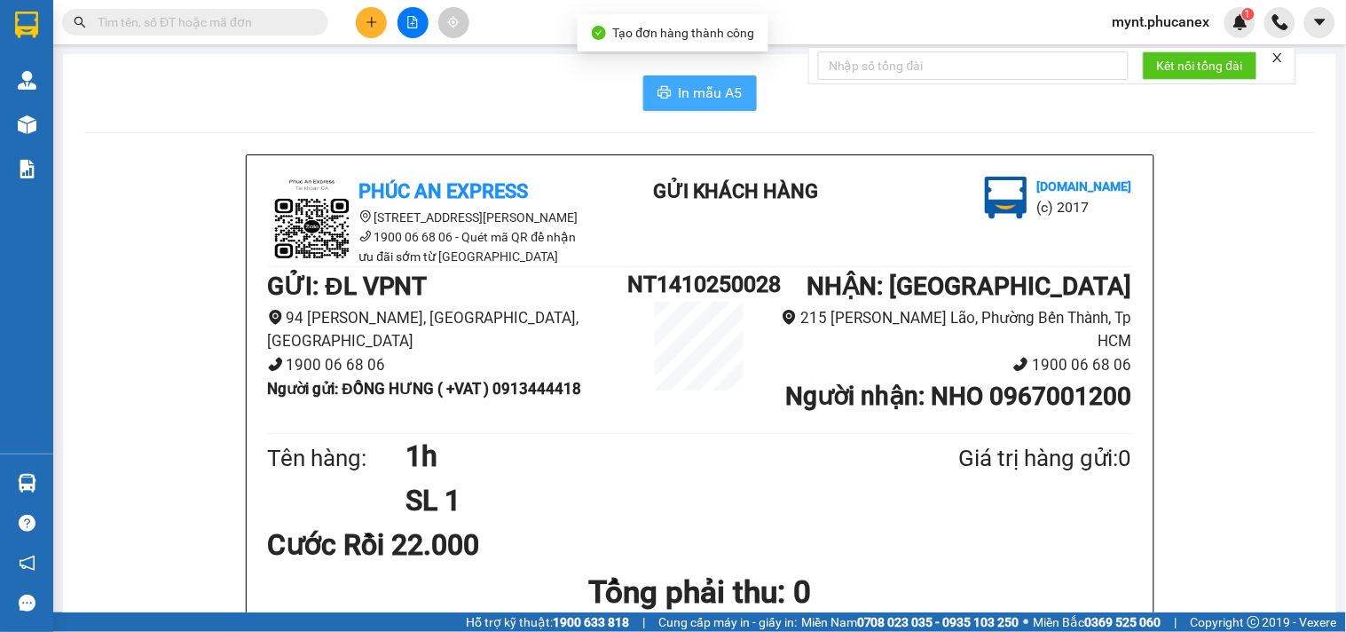
click at [697, 77] on button "In mẫu A5" at bounding box center [700, 93] width 114 height 36
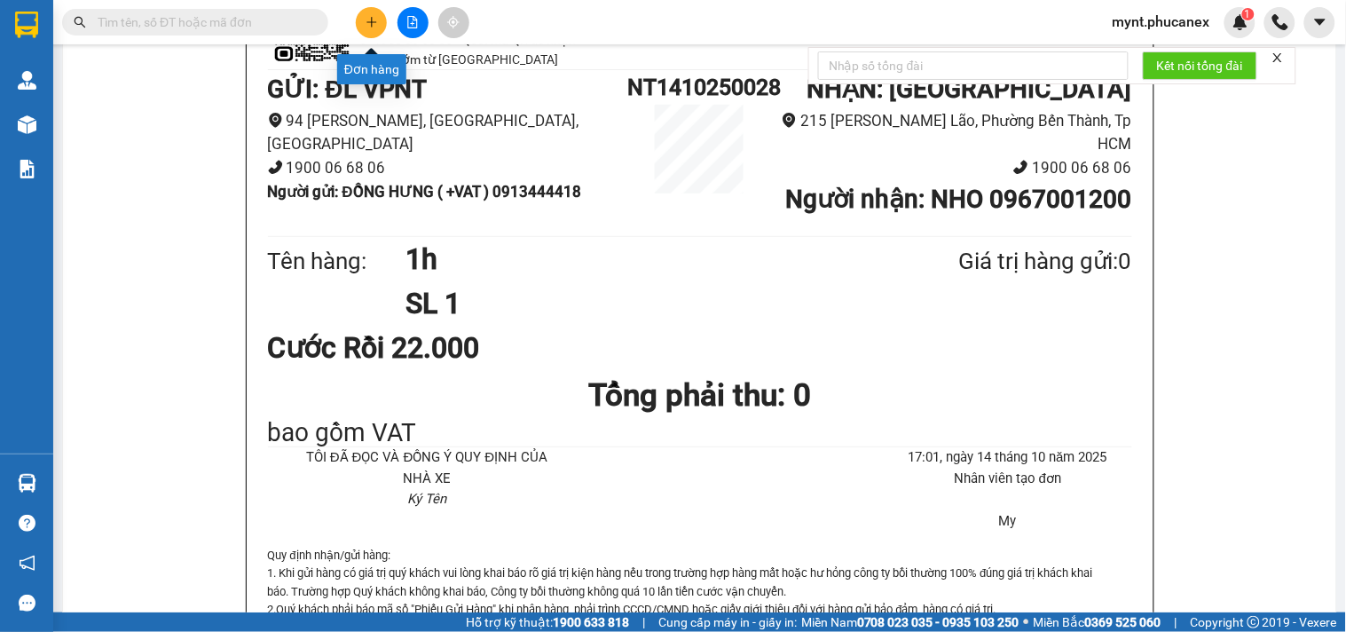
click at [379, 20] on button at bounding box center [371, 22] width 31 height 31
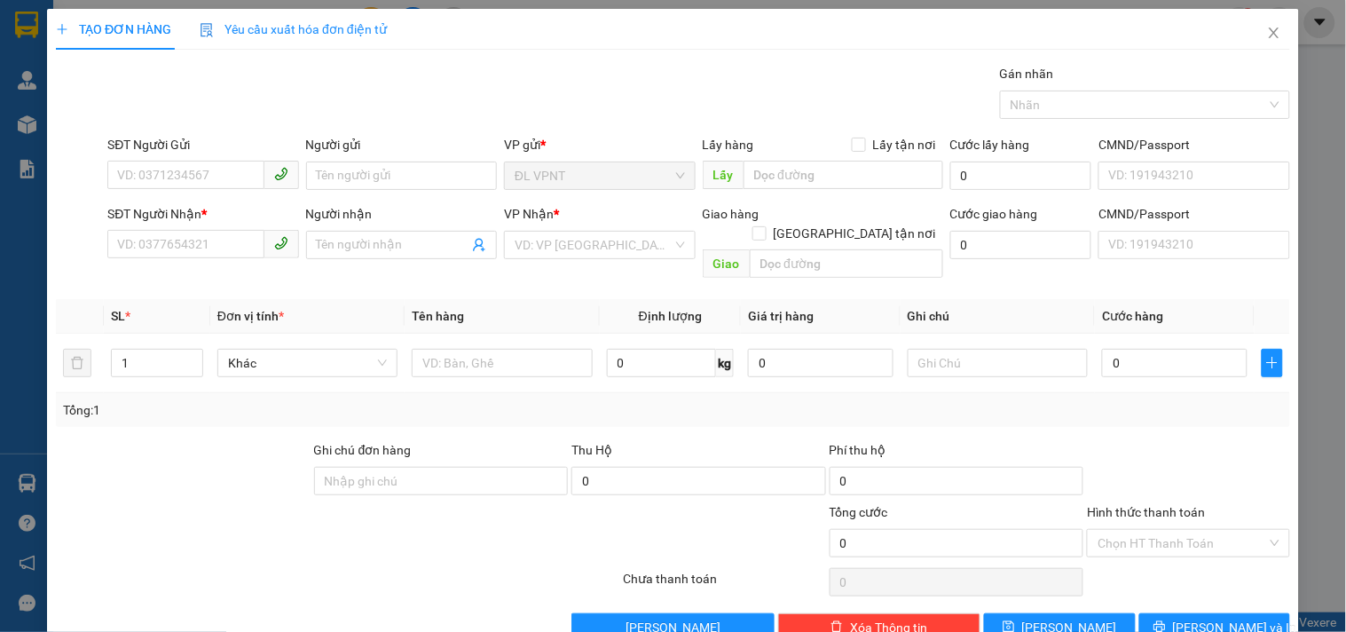
click at [329, 158] on div "Người gửi" at bounding box center [401, 148] width 191 height 27
click at [333, 162] on input "Người gửi" at bounding box center [401, 176] width 191 height 28
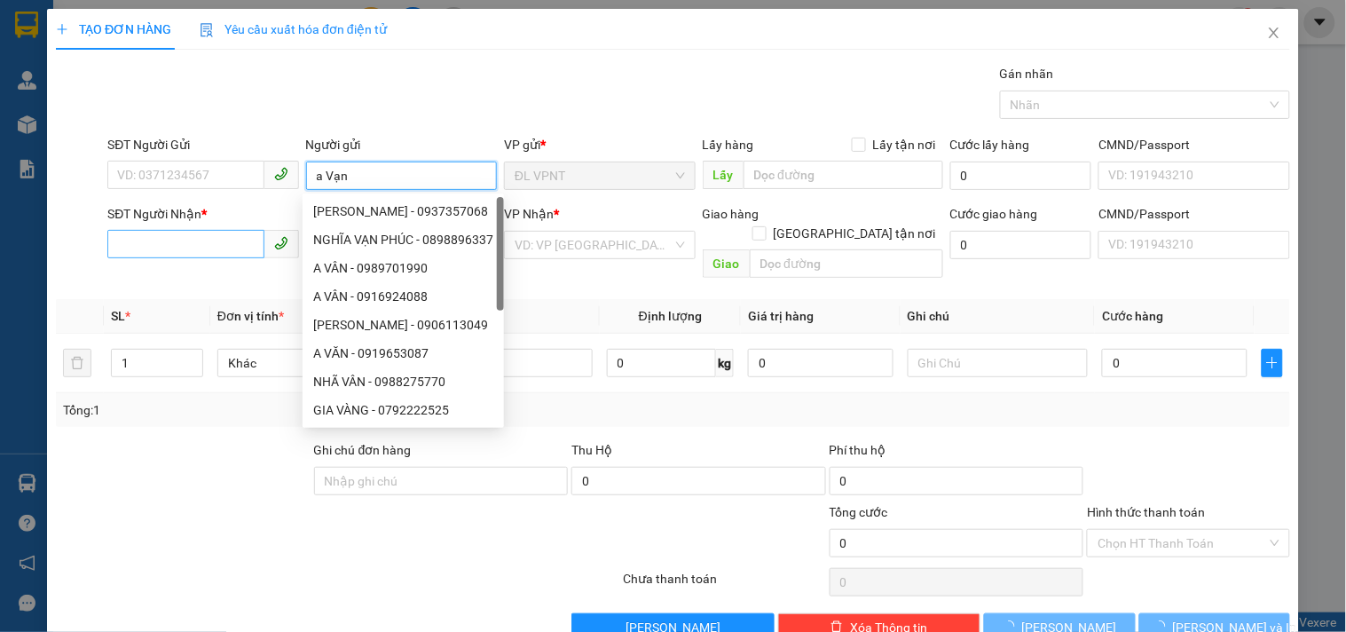
type input "a Vạn"
click at [206, 243] on input "SĐT Người Nhận *" at bounding box center [185, 244] width 156 height 28
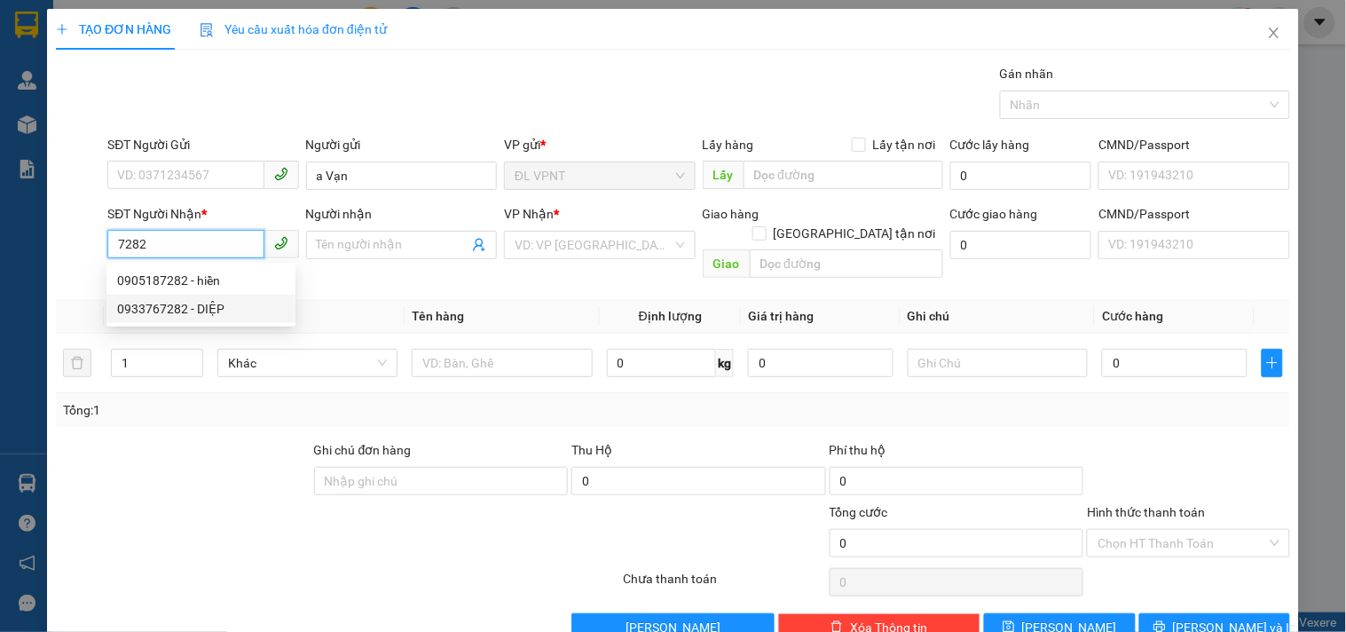
click at [182, 304] on div "0933767282 - DIỆP" at bounding box center [201, 309] width 168 height 20
type input "0933767282"
type input "DIỆP"
type input "540 ĐƯỜNG 3/2 P14 Q10"
type input "150.000"
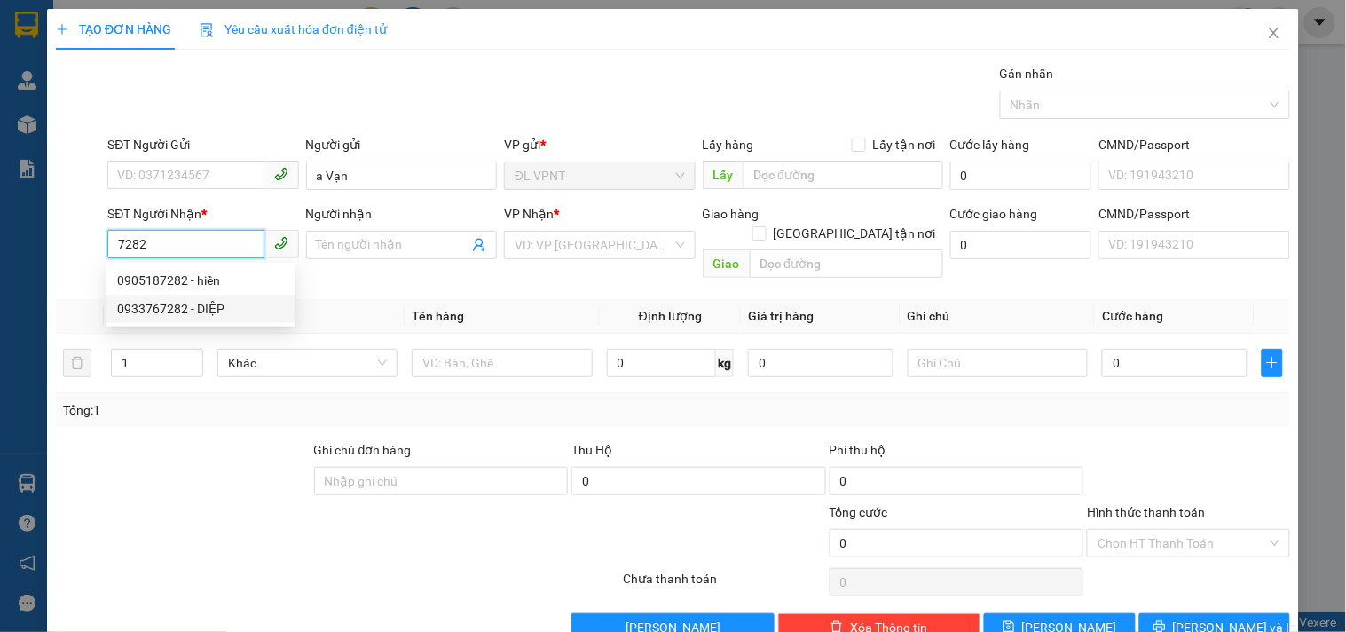
type input "150.000"
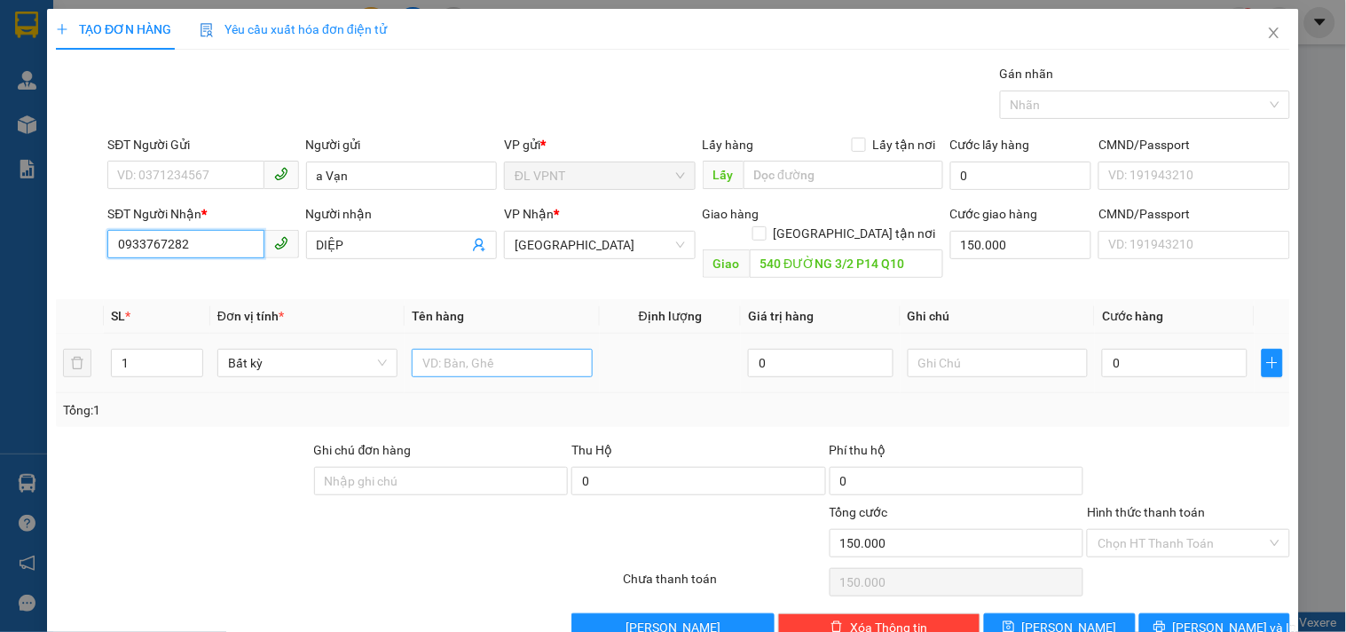
type input "0933767282"
click at [454, 349] on input "text" at bounding box center [502, 363] width 180 height 28
type input "7t"
click at [82, 347] on tr "1 Bất kỳ 7t 0 0" at bounding box center [673, 363] width 1235 height 59
type input "7"
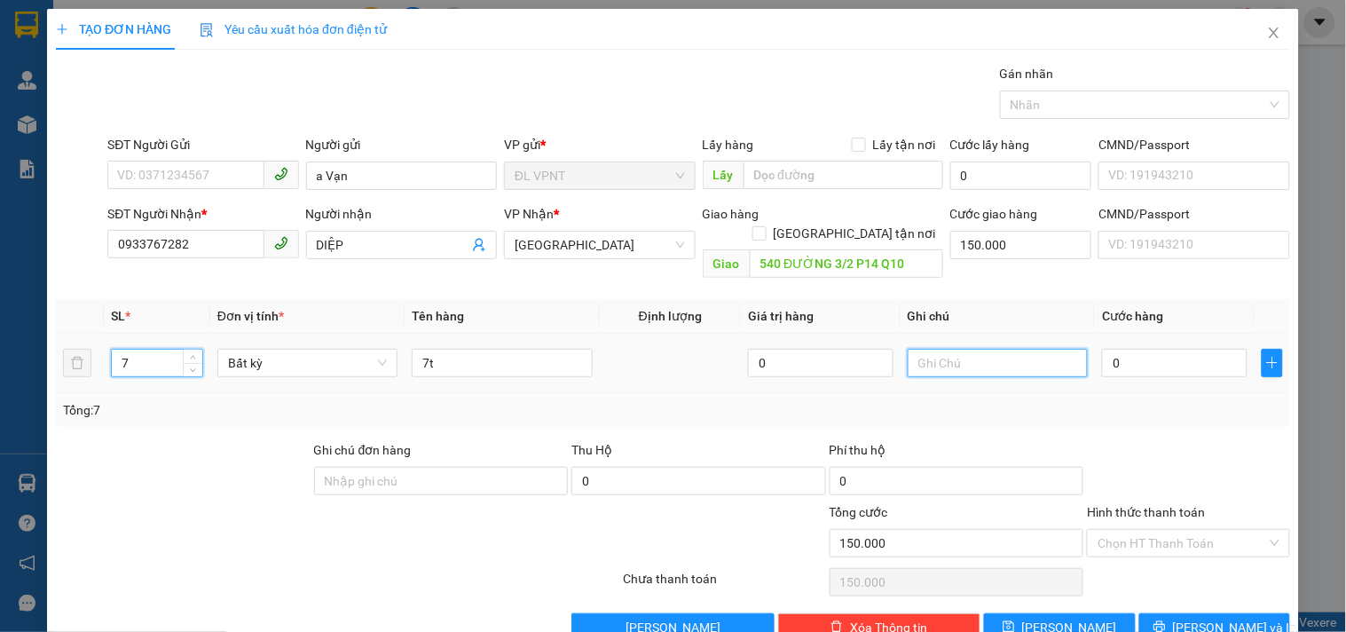
click at [945, 349] on input "text" at bounding box center [998, 363] width 180 height 28
type input "công nợ"
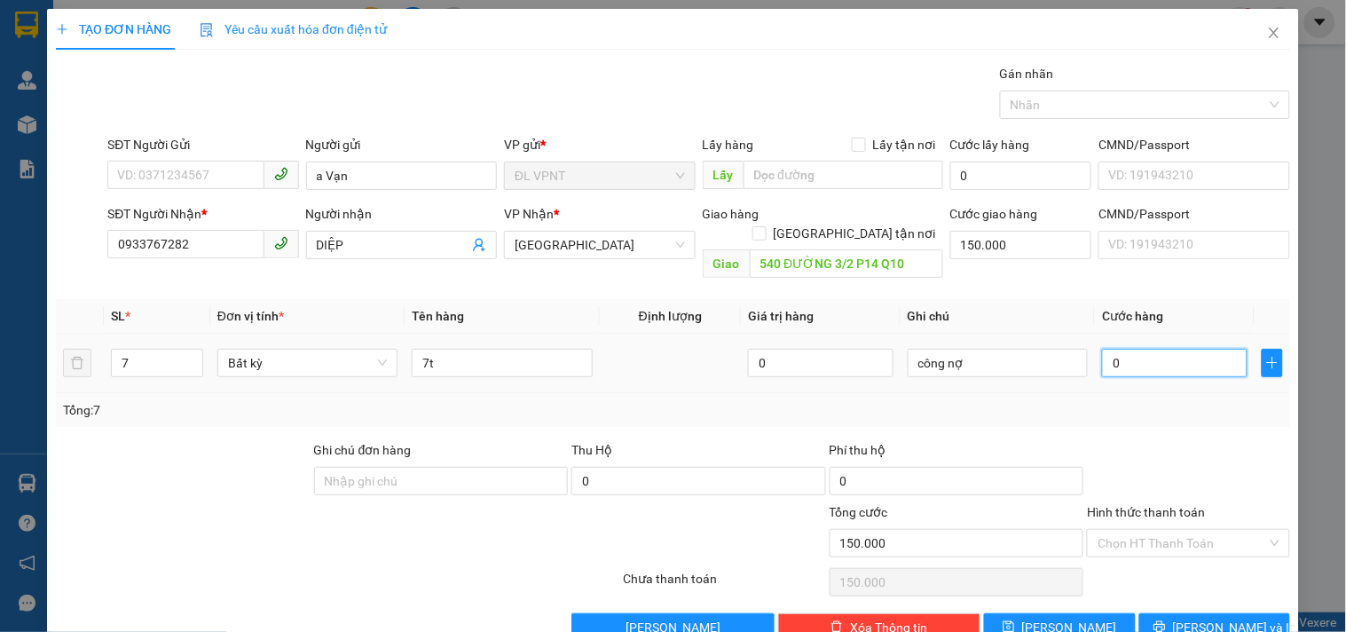
click at [1185, 355] on input "0" at bounding box center [1175, 363] width 146 height 28
type input "3"
type input "150.003"
type input "35"
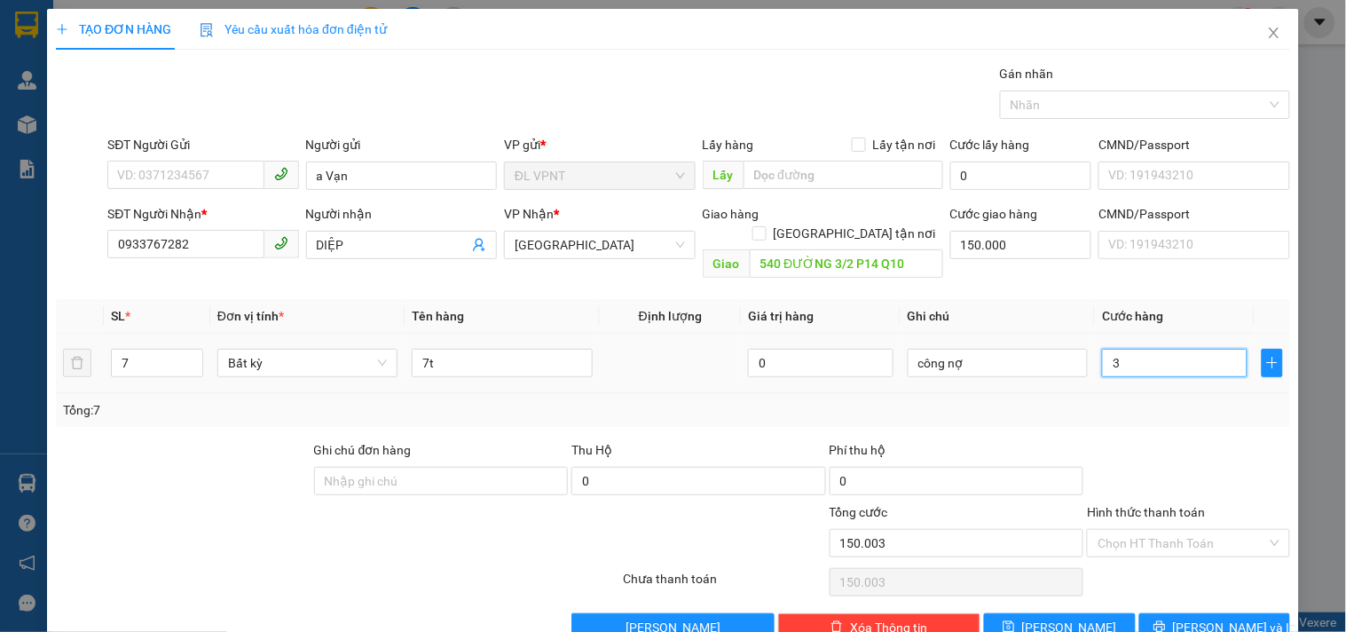
type input "150.035"
type input "350"
type input "150.350"
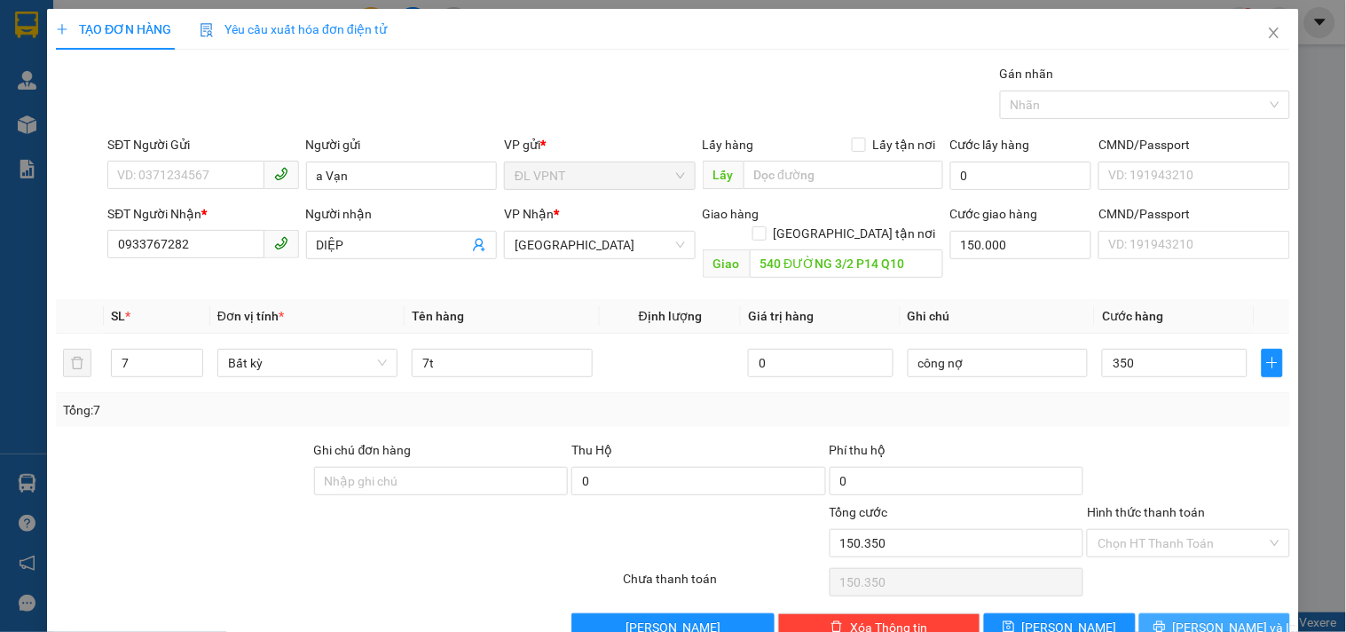
type input "350.000"
type input "500.000"
click at [1166, 620] on icon "printer" at bounding box center [1160, 626] width 12 height 12
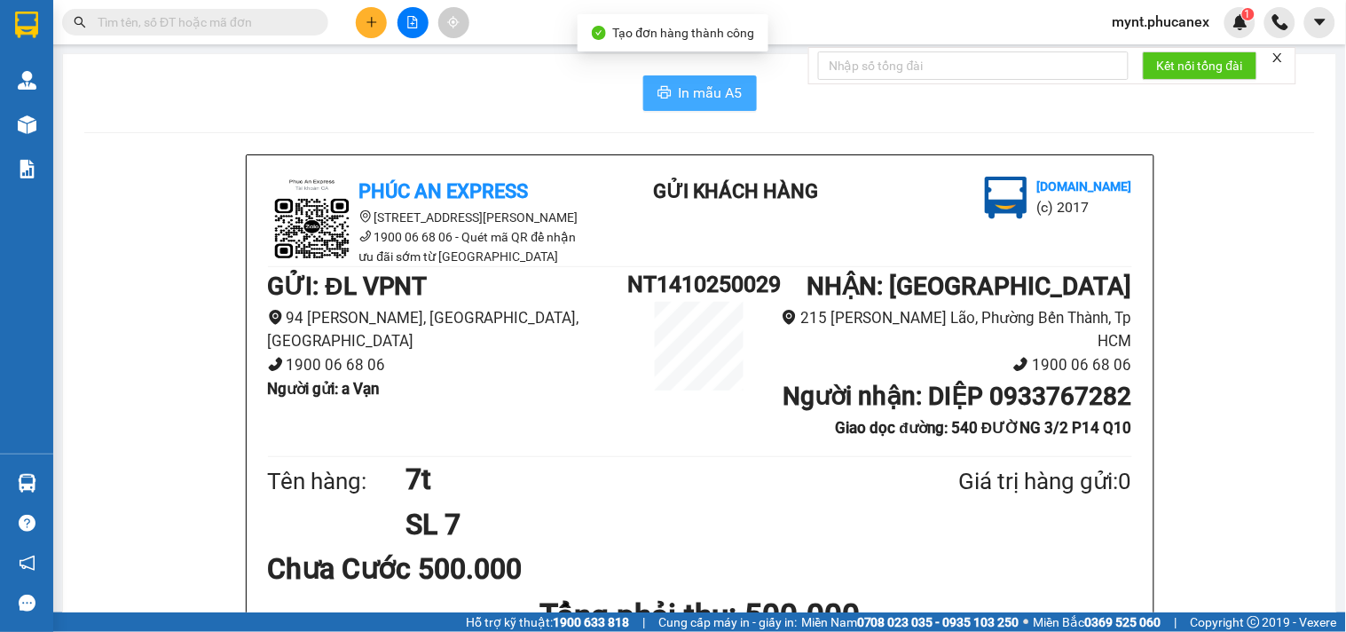
click at [704, 82] on span "In mẫu A5" at bounding box center [711, 93] width 64 height 22
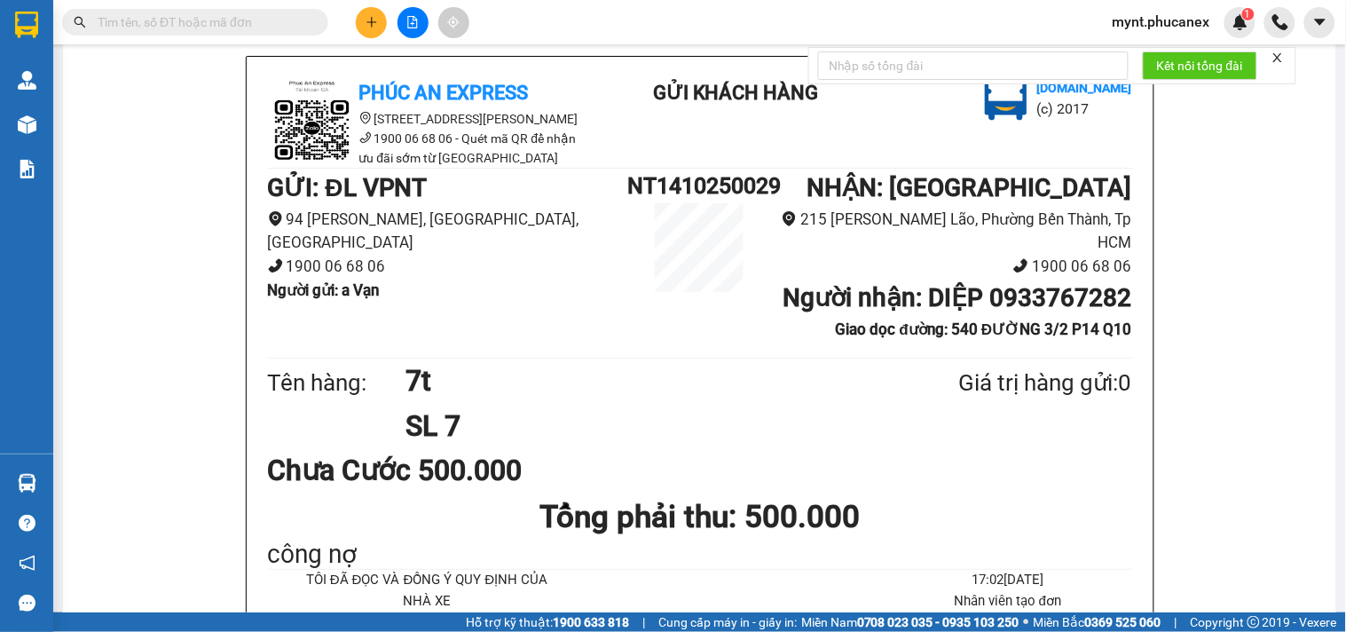
scroll to position [493, 0]
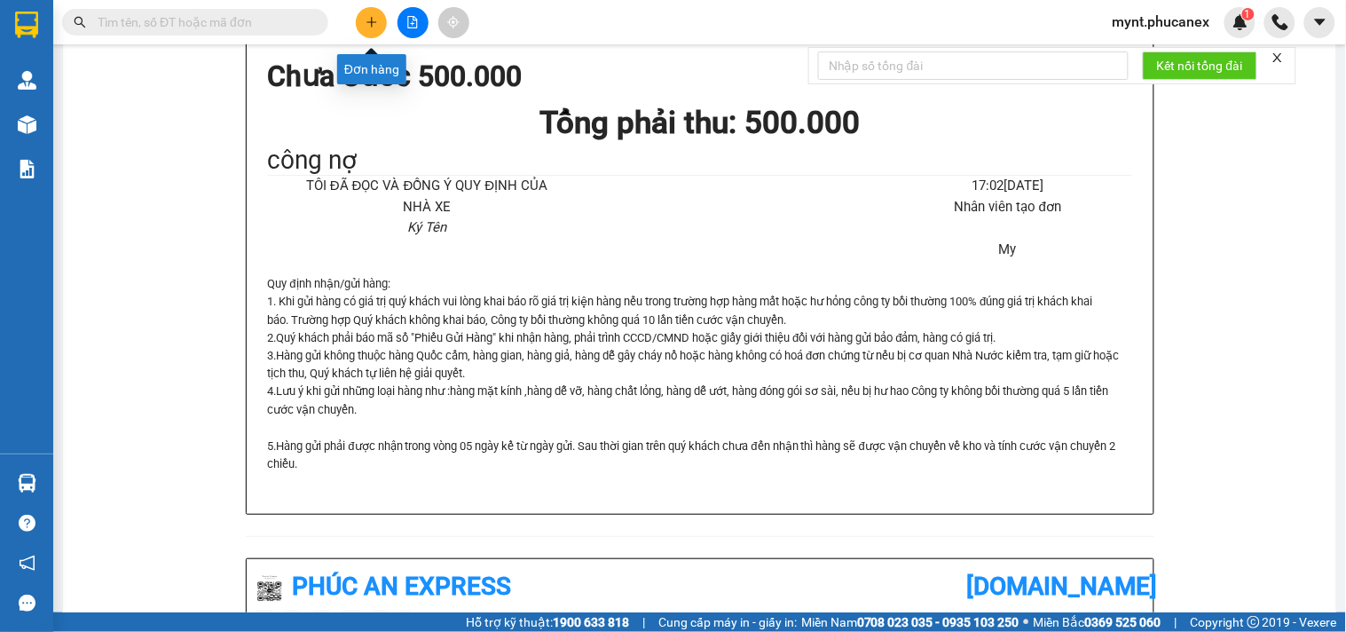
click at [371, 11] on button at bounding box center [371, 22] width 31 height 31
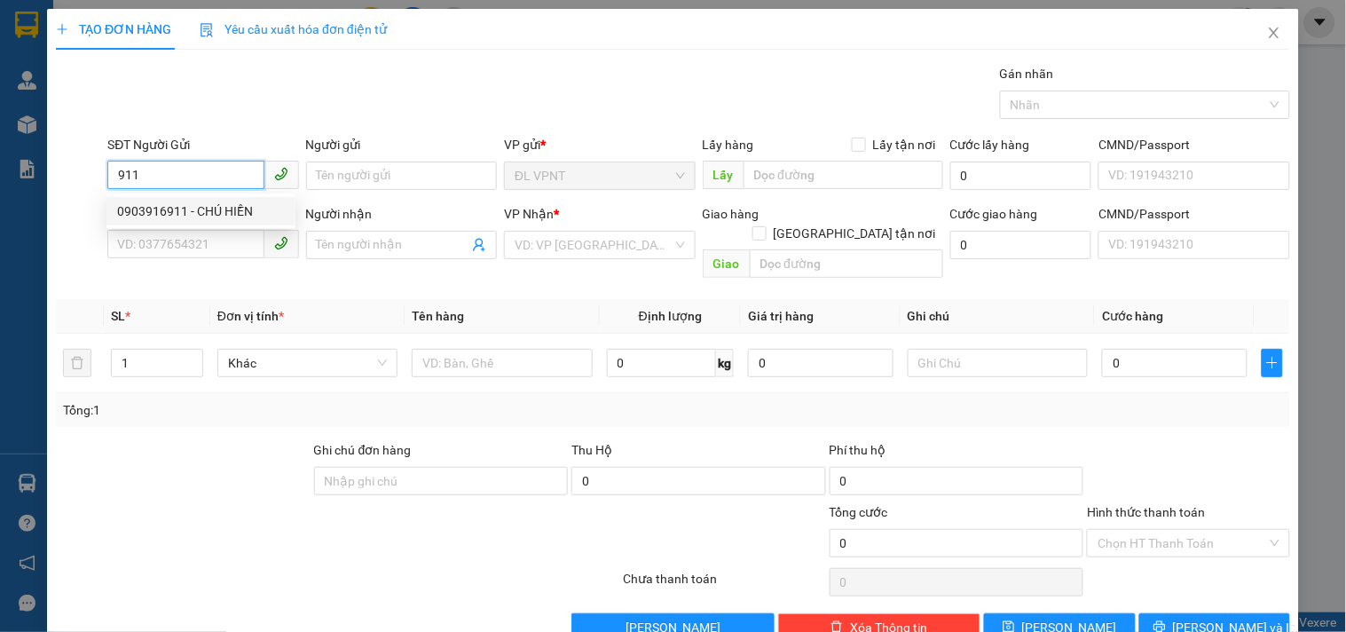
click at [183, 205] on div "0903916911 - CHÚ HIỀN" at bounding box center [201, 211] width 168 height 20
type input "0903916911"
type input "CHÚ HIỀN"
type input "0903300075"
type input "CHÚ HAI"
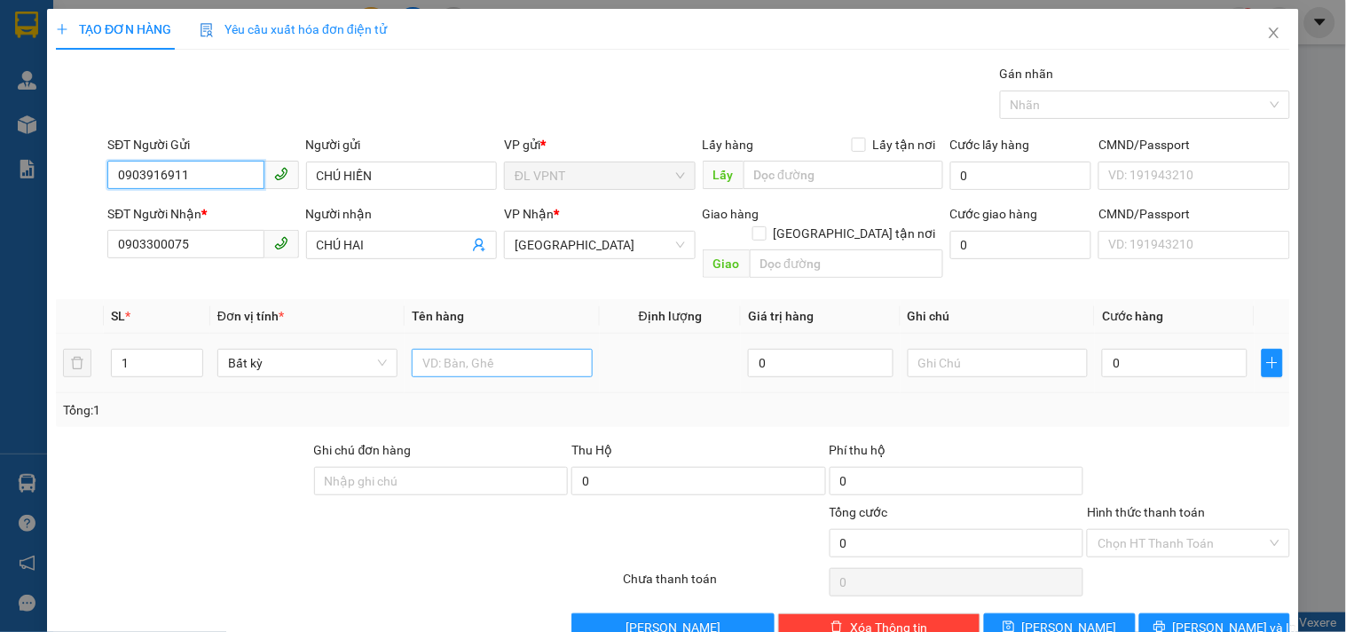
type input "0903916911"
click at [423, 349] on input "text" at bounding box center [502, 363] width 180 height 28
type input "1k"
drag, startPoint x: 202, startPoint y: 170, endPoint x: 56, endPoint y: 172, distance: 146.5
click at [56, 172] on div "SĐT Người Gửi 0903916911 Người gửi CHÚ HIỀN VP gửi * ĐL VPNT Lấy hàng Lấy tận n…" at bounding box center [673, 166] width 1238 height 62
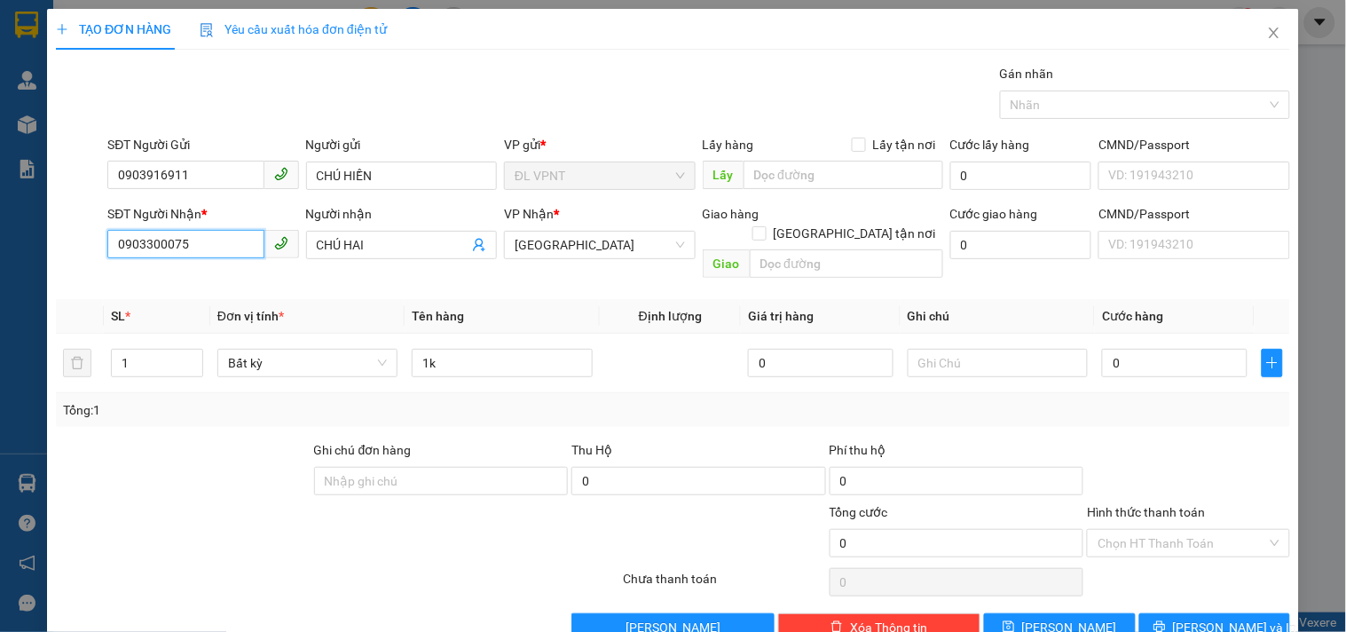
drag, startPoint x: 185, startPoint y: 244, endPoint x: 0, endPoint y: 205, distance: 188.7
click at [0, 205] on div "TẠO ĐƠN HÀNG Yêu cầu xuất hóa đơn điện tử Transit Pickup Surcharge Ids Transit …" at bounding box center [673, 316] width 1346 height 632
click at [226, 290] on div "0905236423 - VŨ" at bounding box center [201, 280] width 189 height 28
type input "0905236423"
type input "VŨ"
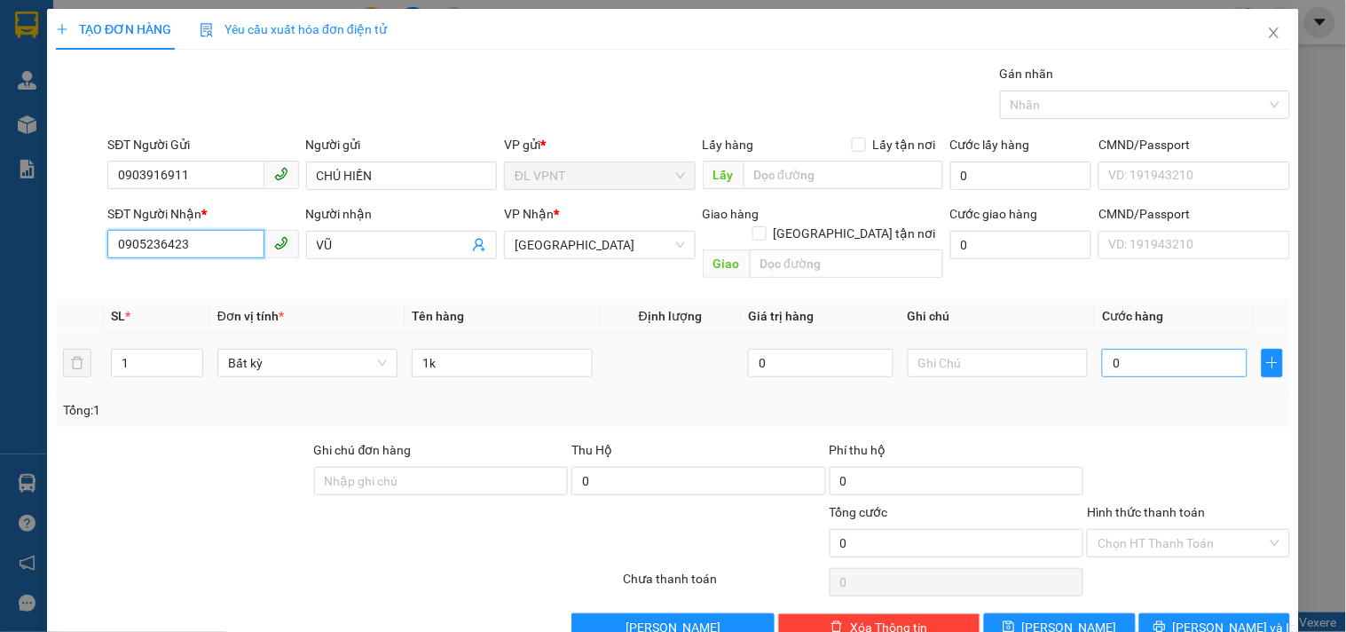
type input "0905236423"
click at [1176, 349] on input "0" at bounding box center [1175, 363] width 146 height 28
type input "5"
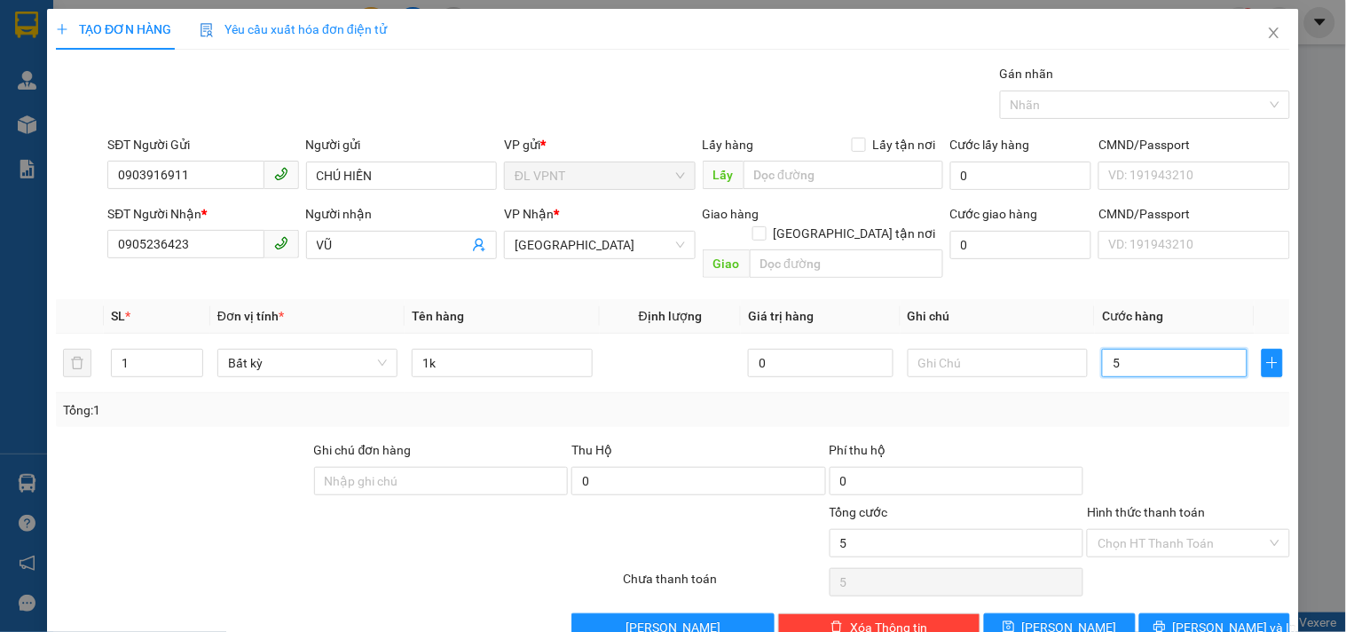
type input "50"
type input "50.000"
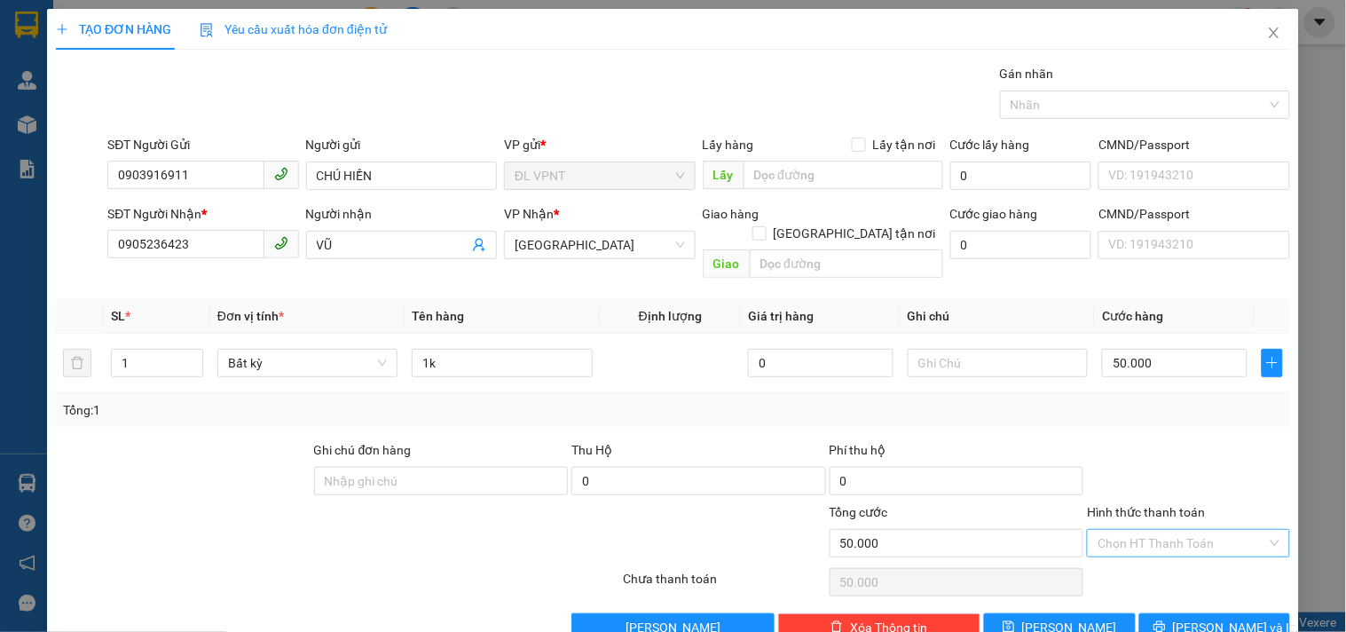
click at [1122, 530] on input "Hình thức thanh toán" at bounding box center [1182, 543] width 169 height 27
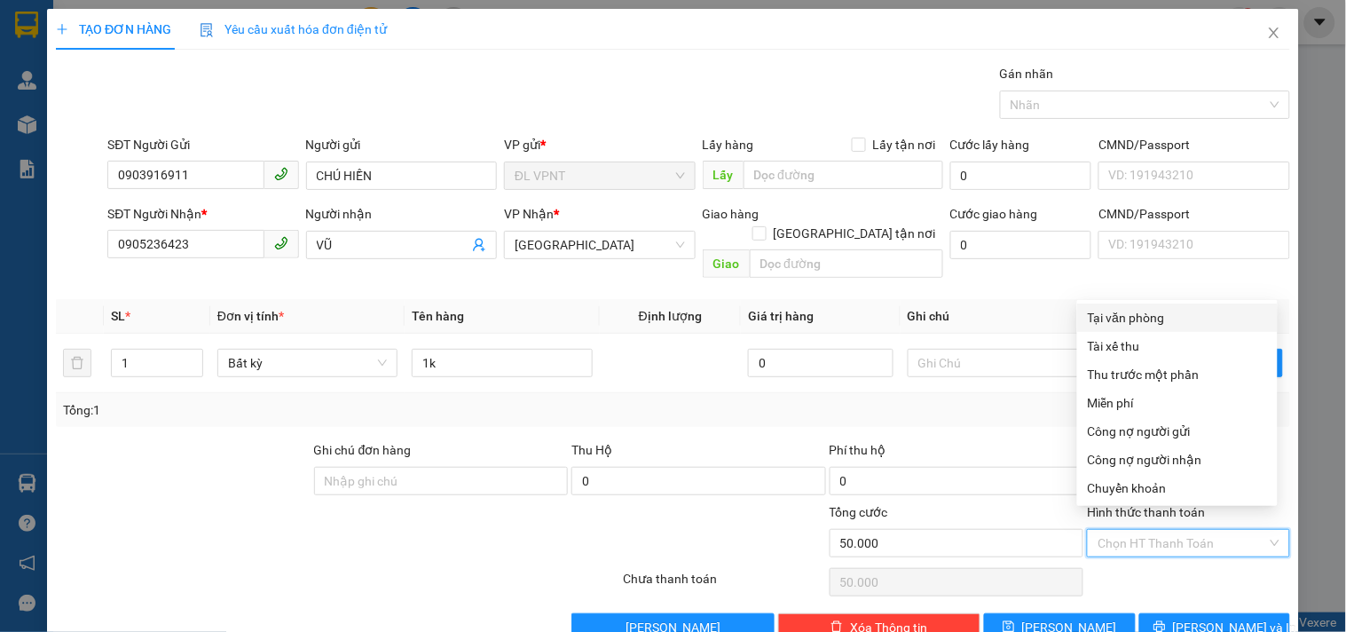
click at [1130, 306] on div "Tại văn phòng" at bounding box center [1178, 318] width 201 height 28
type input "0"
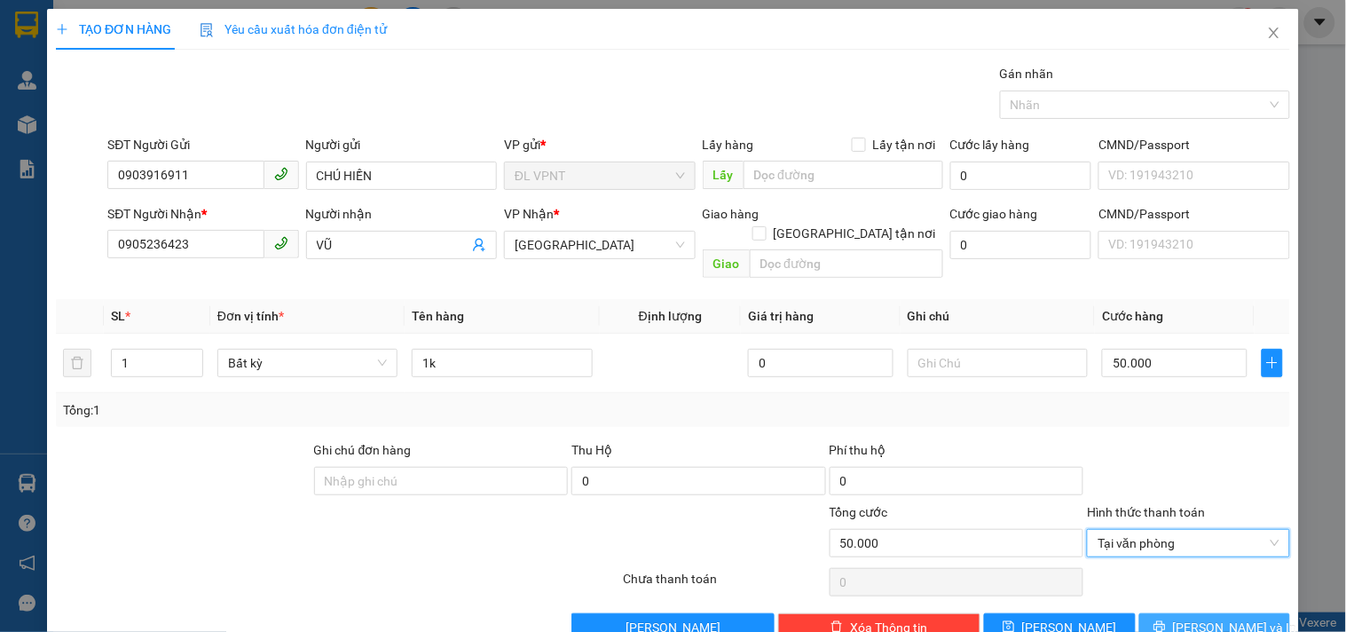
click at [1151, 613] on button "[PERSON_NAME] và In" at bounding box center [1215, 627] width 151 height 28
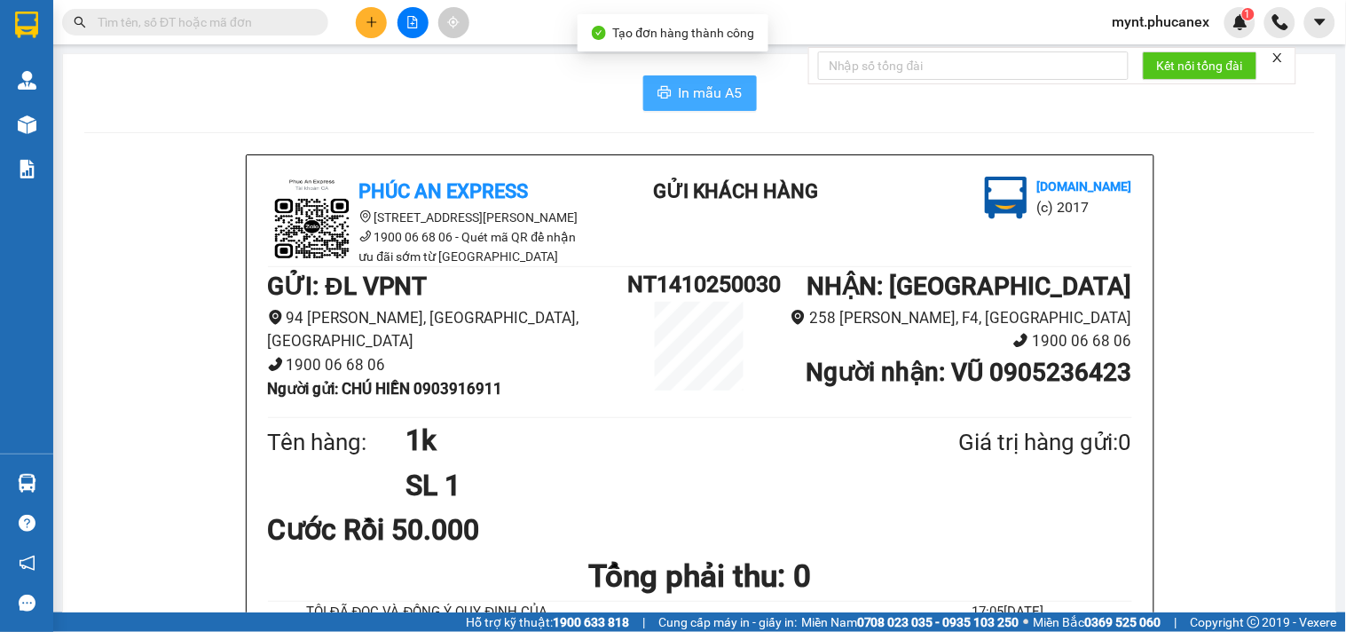
click at [681, 93] on span "In mẫu A5" at bounding box center [711, 93] width 64 height 22
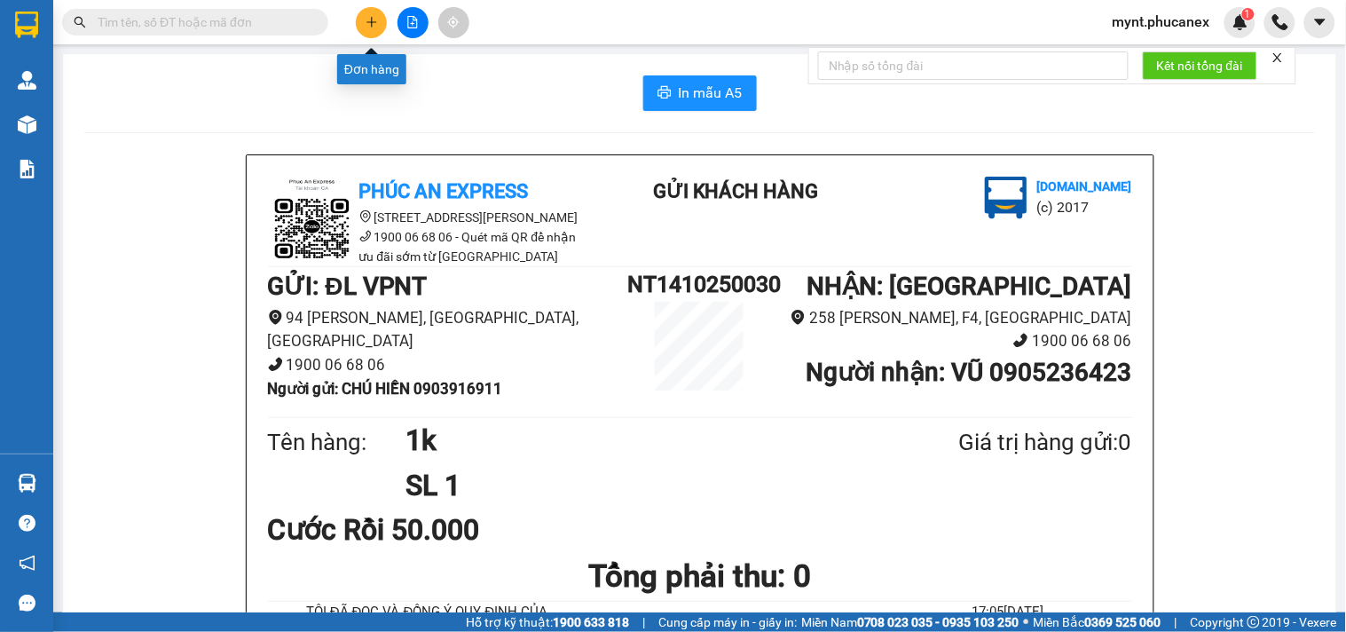
click at [362, 19] on button at bounding box center [371, 22] width 31 height 31
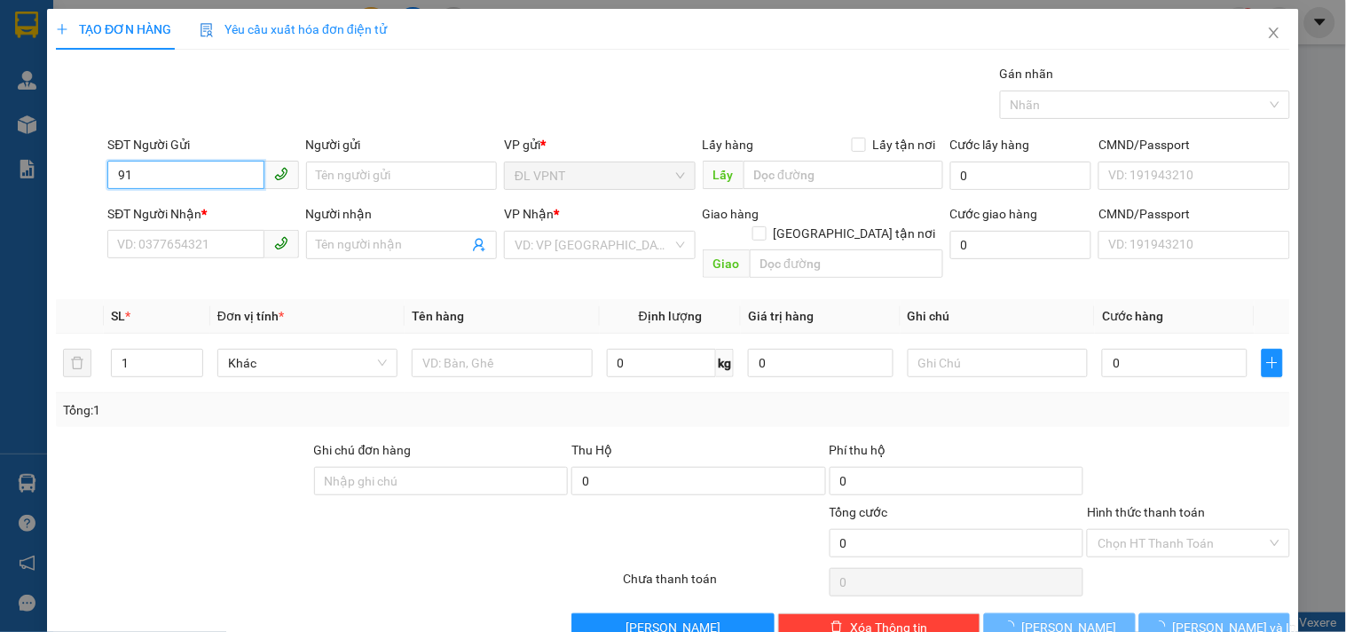
type input "9"
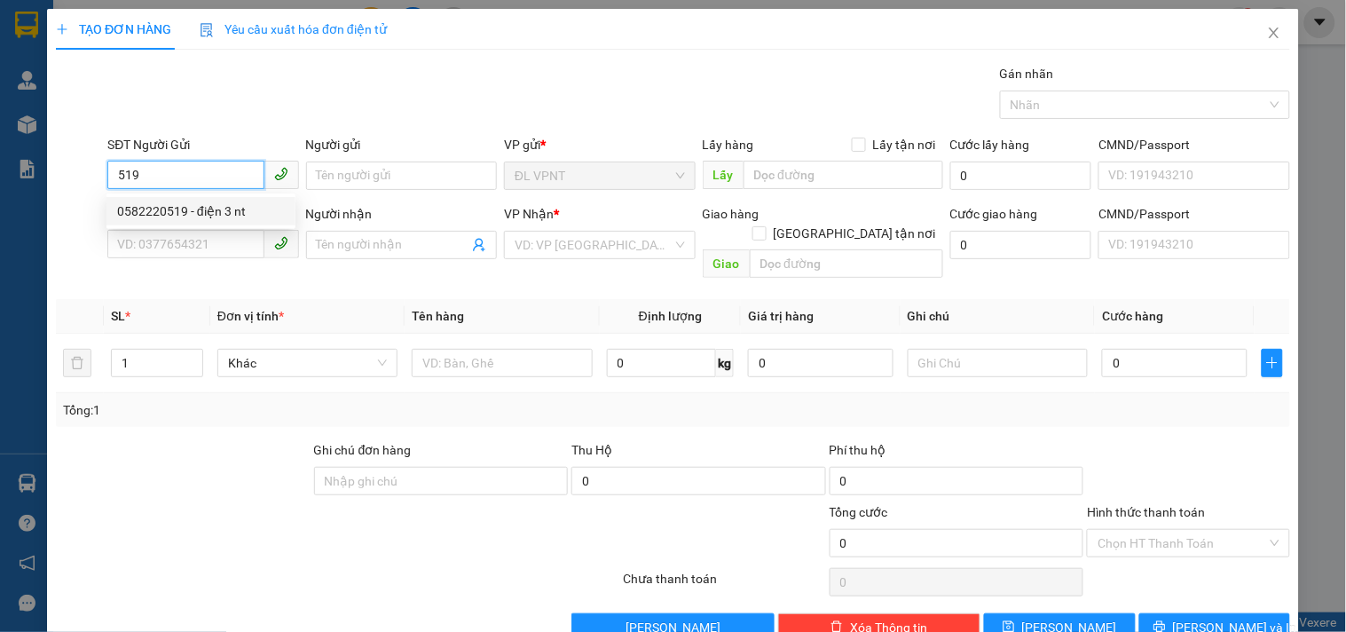
click at [217, 209] on div "0582220519 - điện 3 nt" at bounding box center [201, 211] width 168 height 20
type input "0582220519"
type input "điện 3 nt"
type input "02822211169"
type input "ĐIỆN 3"
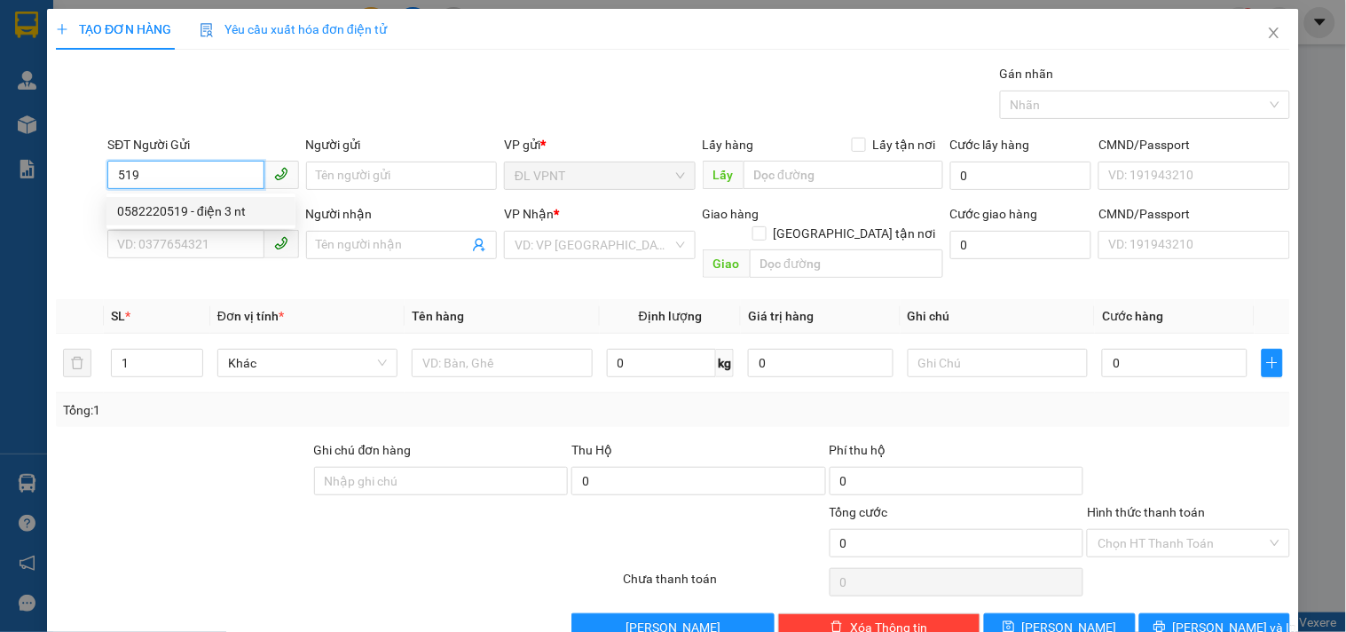
type input "Q3"
type input "40.000"
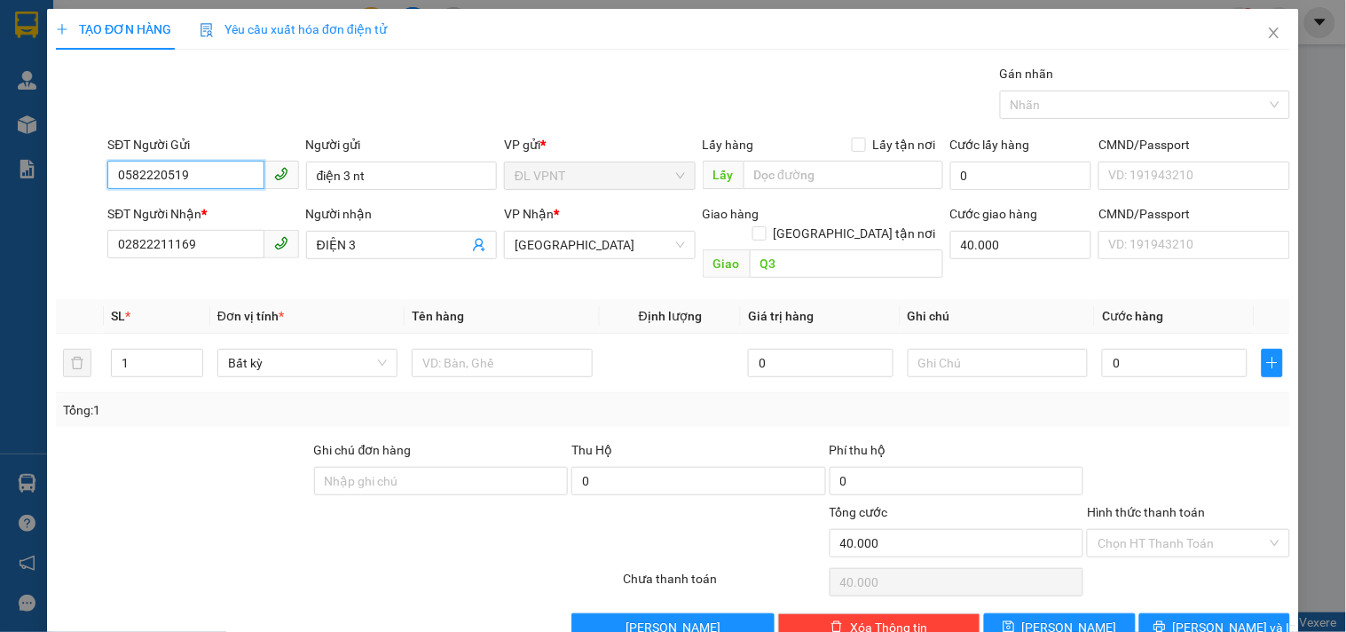
type input "0582220519"
click at [383, 334] on td "Bất kỳ" at bounding box center [307, 363] width 194 height 59
click at [462, 349] on input "text" at bounding box center [502, 363] width 180 height 28
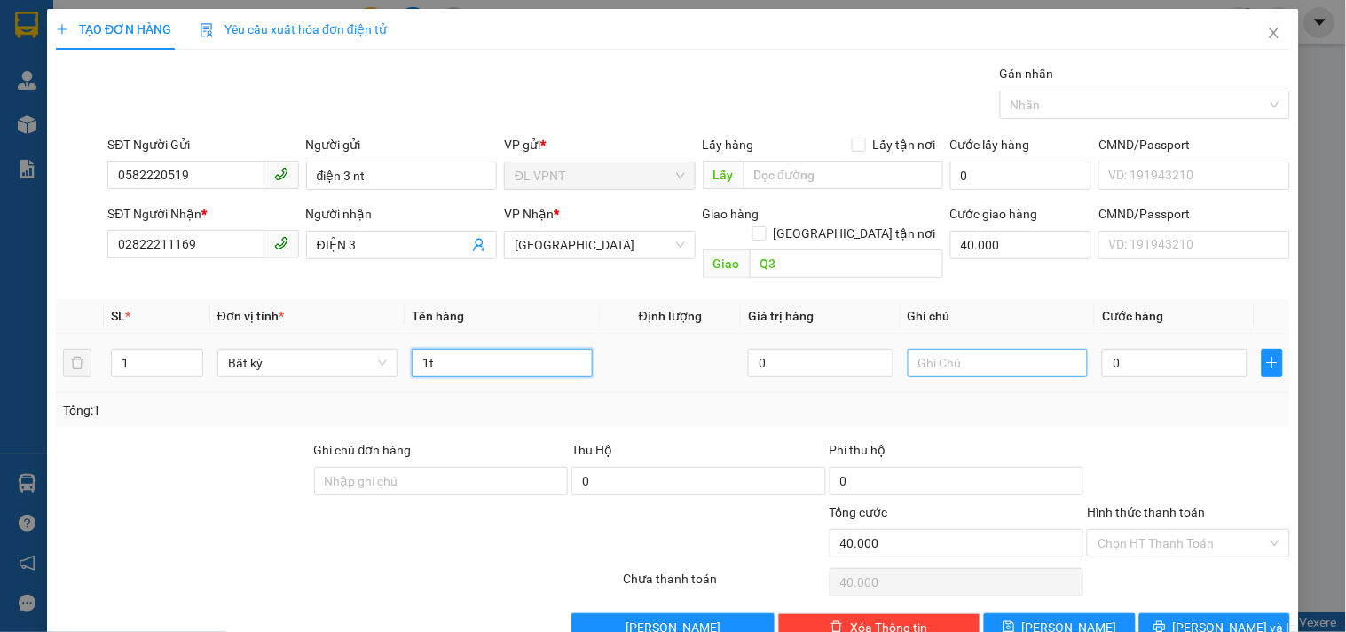
type input "1t"
click at [1001, 349] on input "text" at bounding box center [998, 363] width 180 height 28
type input "công nợ"
click at [1105, 349] on input "0" at bounding box center [1175, 363] width 146 height 28
type input "4"
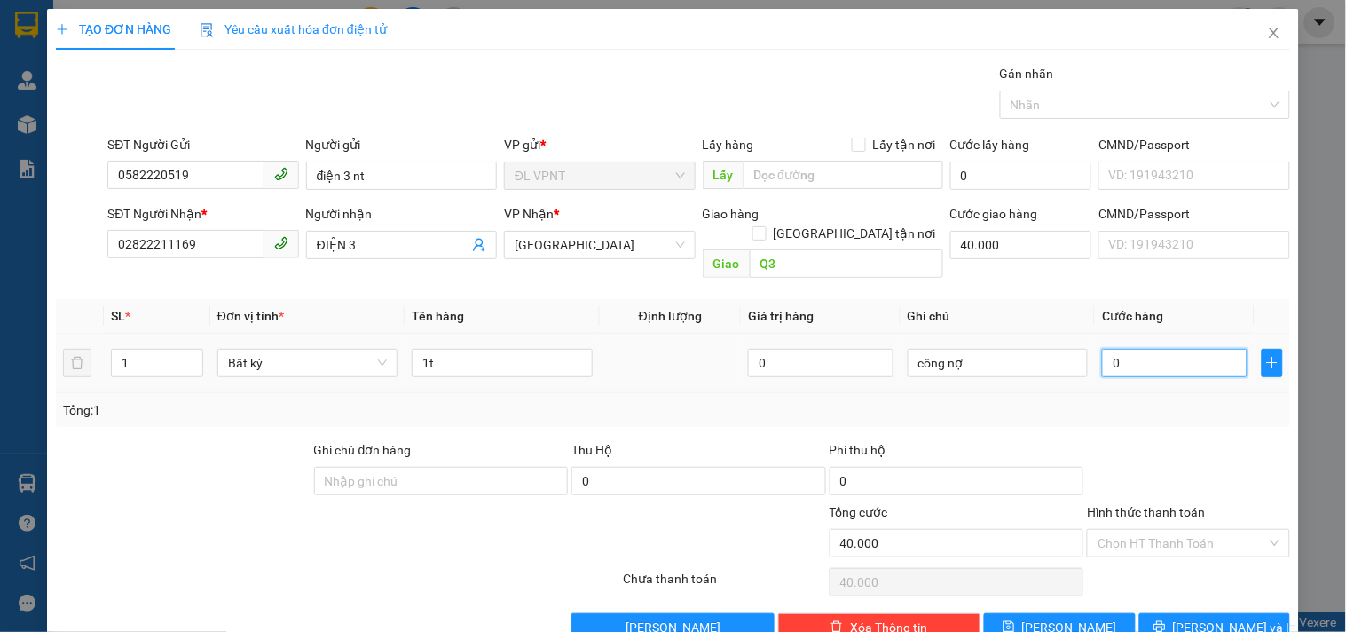
type input "40.004"
type input "40"
type input "40.040"
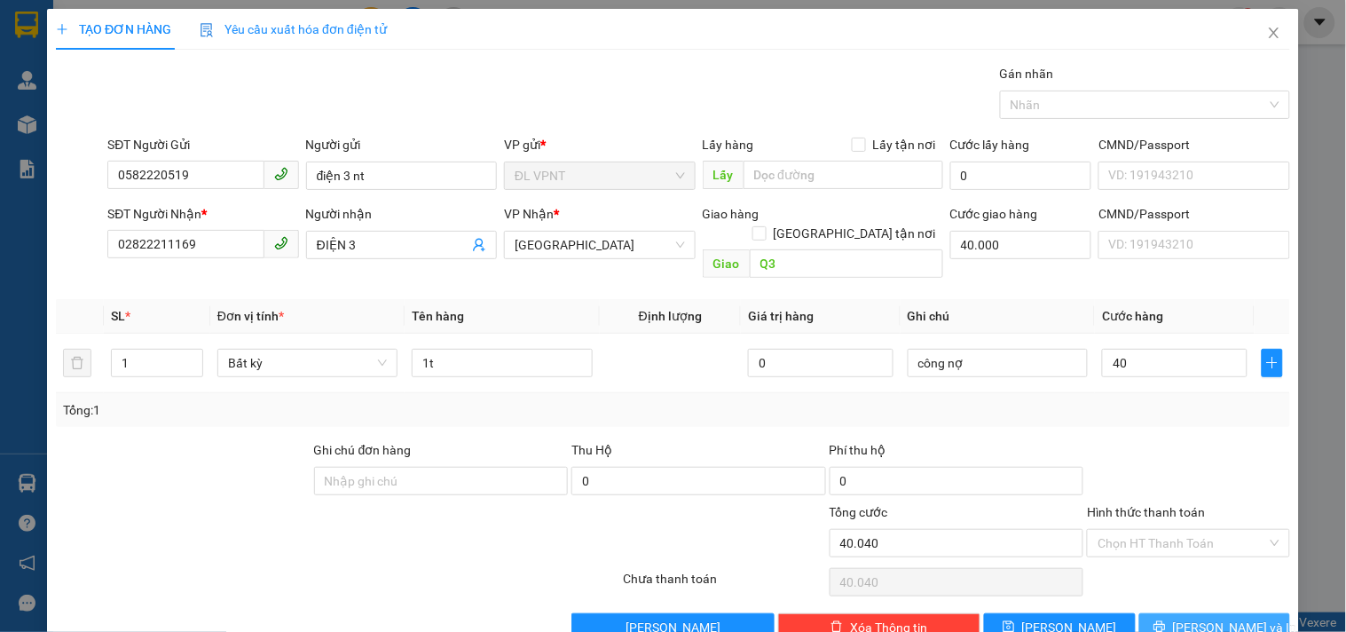
type input "40.000"
type input "80.000"
drag, startPoint x: 214, startPoint y: 543, endPoint x: 418, endPoint y: 542, distance: 204.1
click at [214, 543] on div at bounding box center [234, 533] width 361 height 62
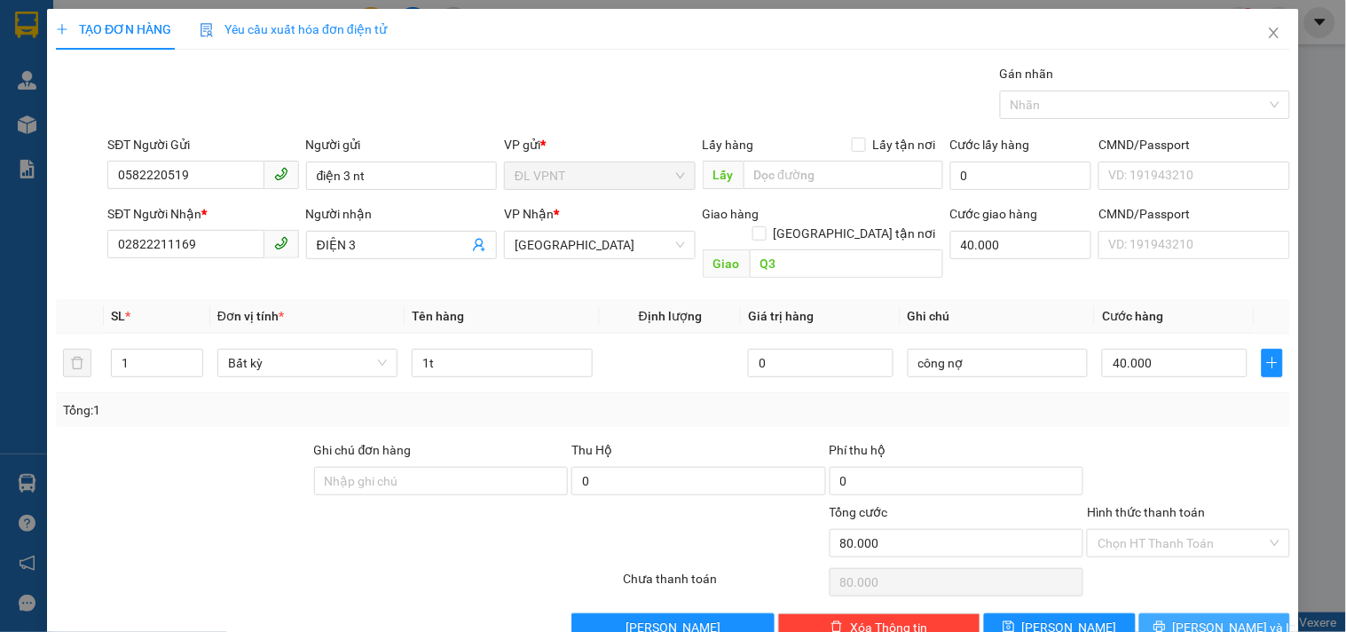
click at [1196, 618] on span "[PERSON_NAME] và In" at bounding box center [1235, 628] width 124 height 20
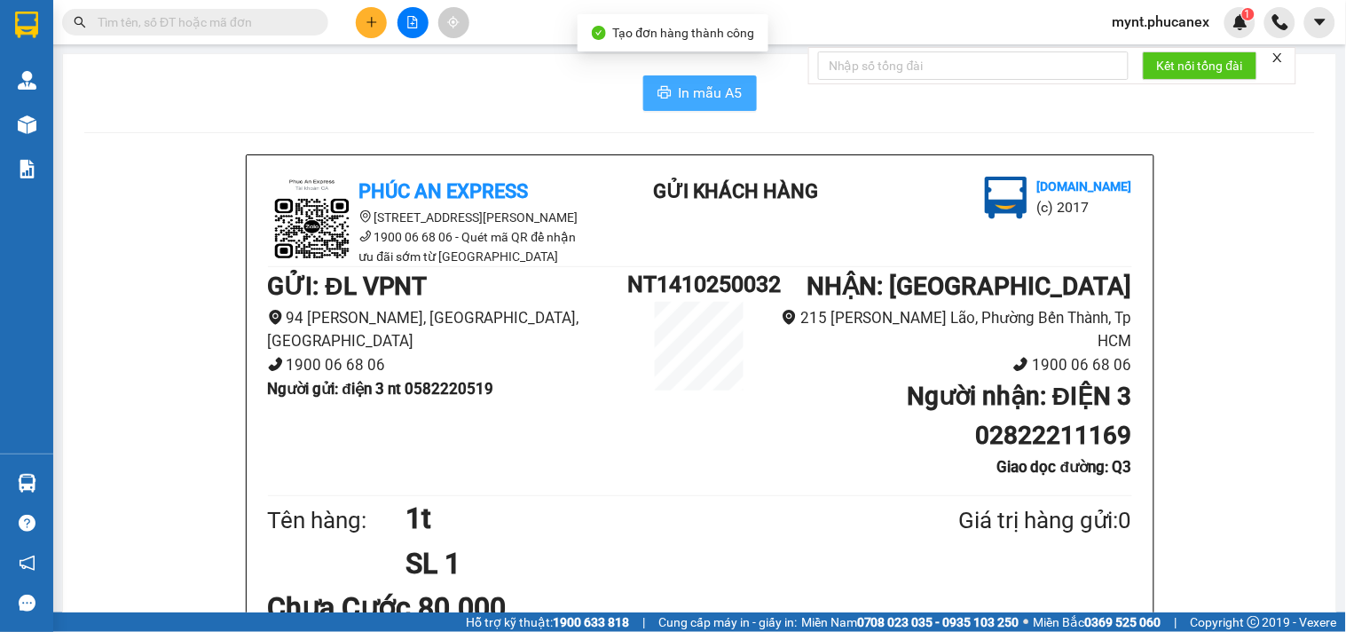
click at [734, 86] on span "In mẫu A5" at bounding box center [711, 93] width 64 height 22
click at [184, 95] on div "In mẫu A5" at bounding box center [699, 93] width 1231 height 36
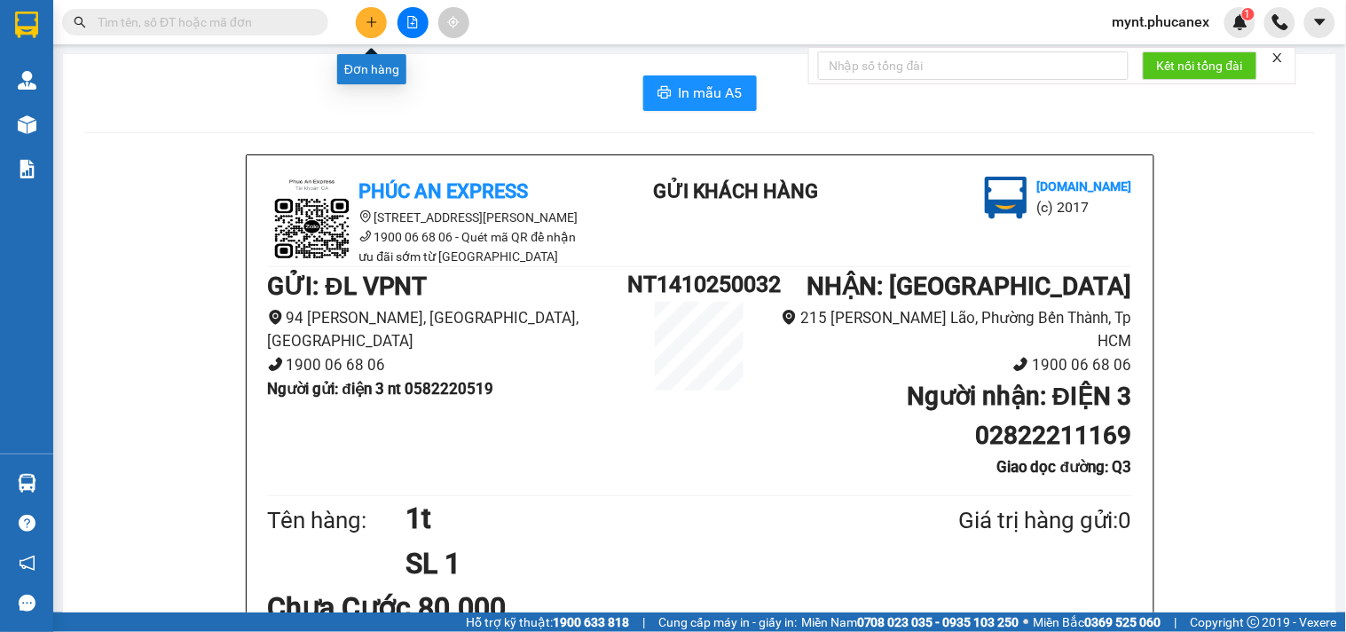
click at [362, 34] on button at bounding box center [371, 22] width 31 height 31
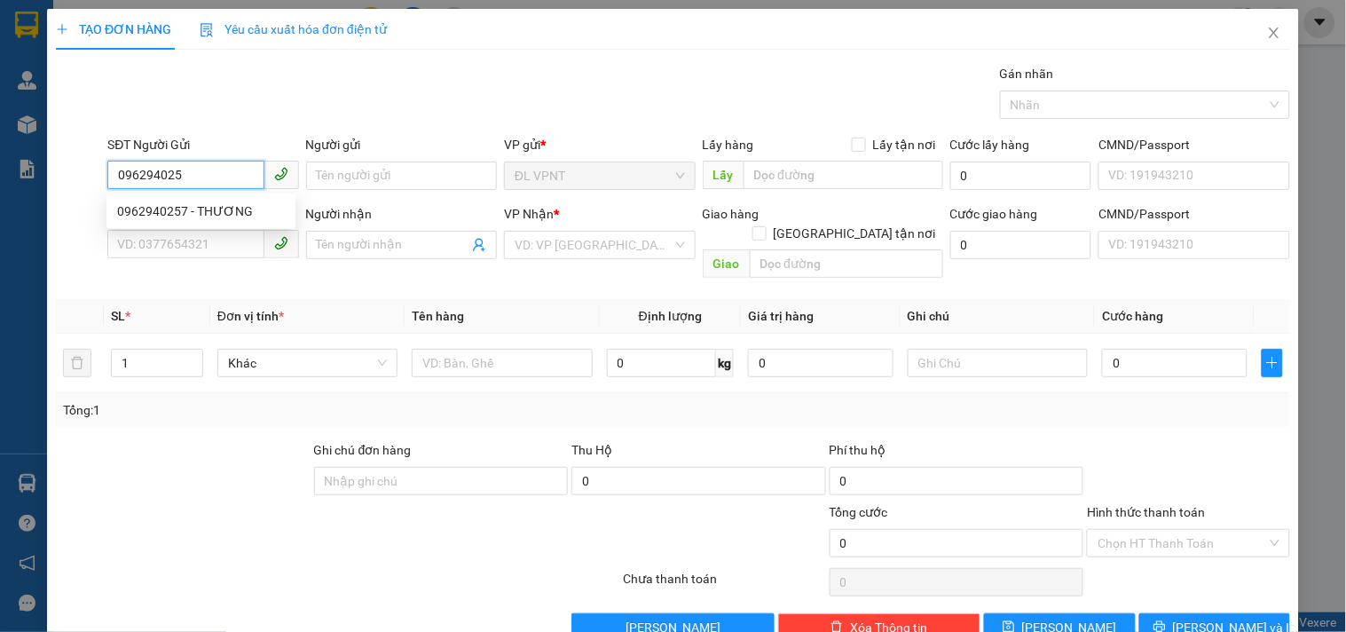
type input "0962940257"
click at [217, 216] on div "0962940257 - THƯƠNG" at bounding box center [201, 211] width 168 height 20
type input "THƯƠNG"
type input "0931624735"
type input "HÂN"
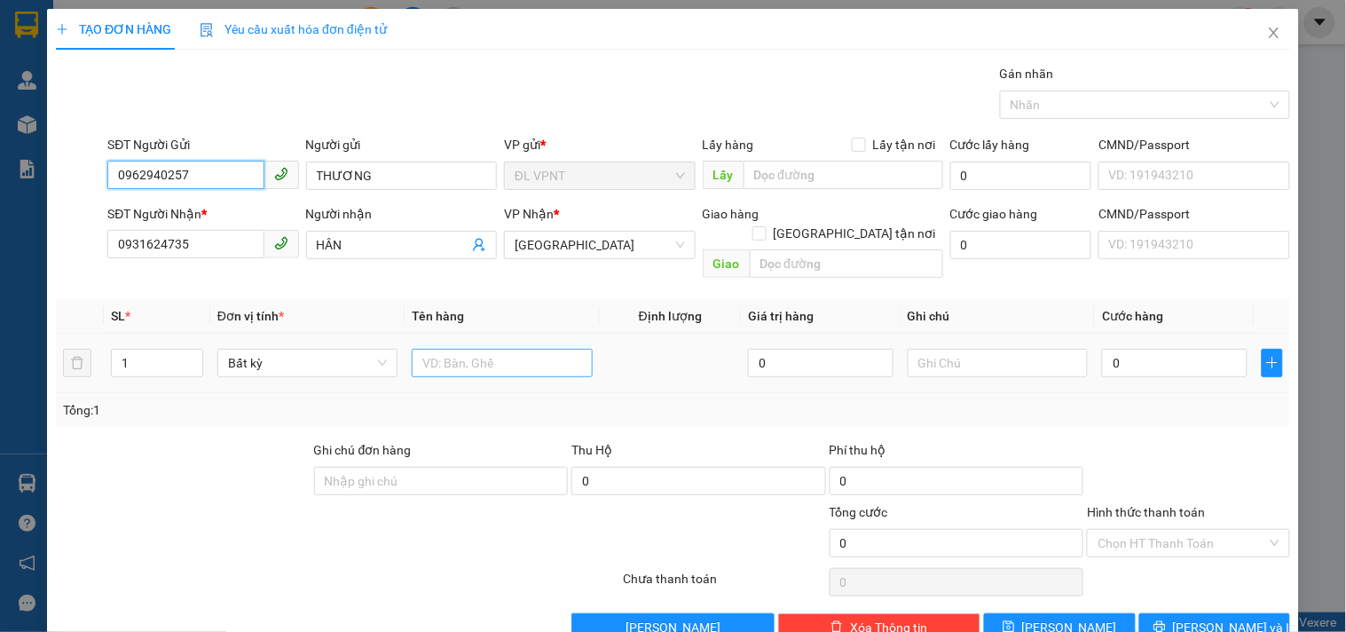
type input "0962940257"
click at [517, 349] on input "text" at bounding box center [502, 363] width 180 height 28
type input "1h"
click at [1156, 349] on input "0" at bounding box center [1175, 363] width 146 height 28
type input "2"
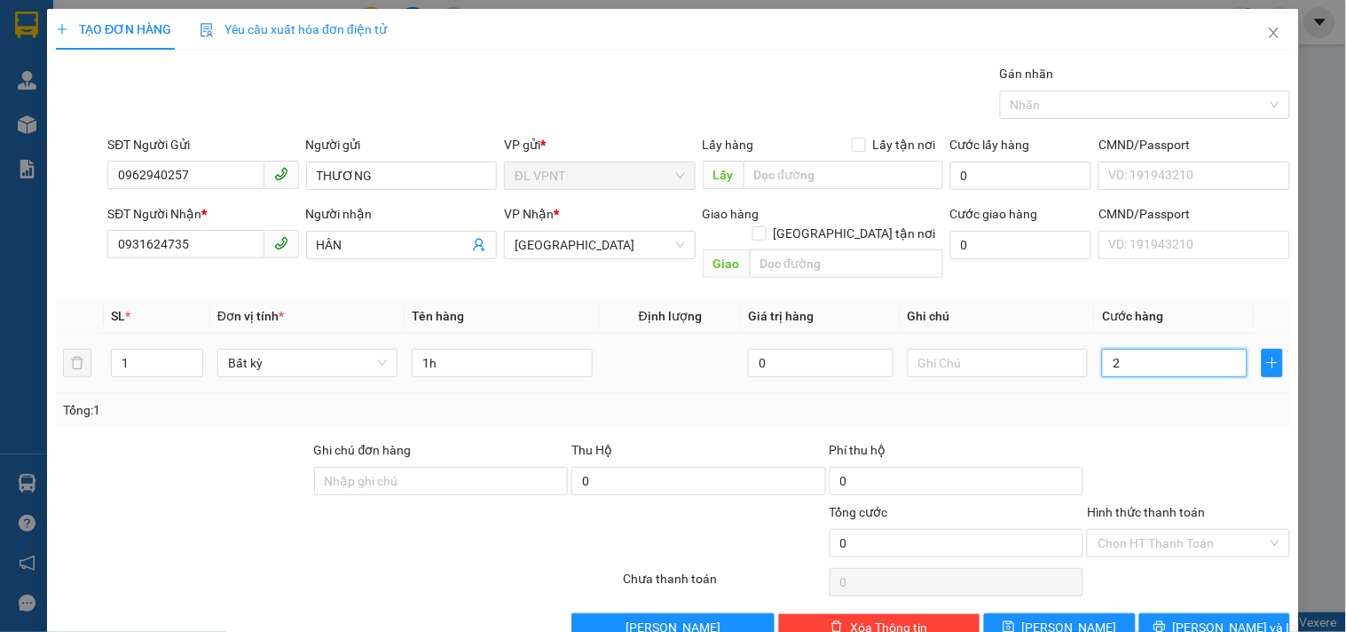
type input "2"
type input "20"
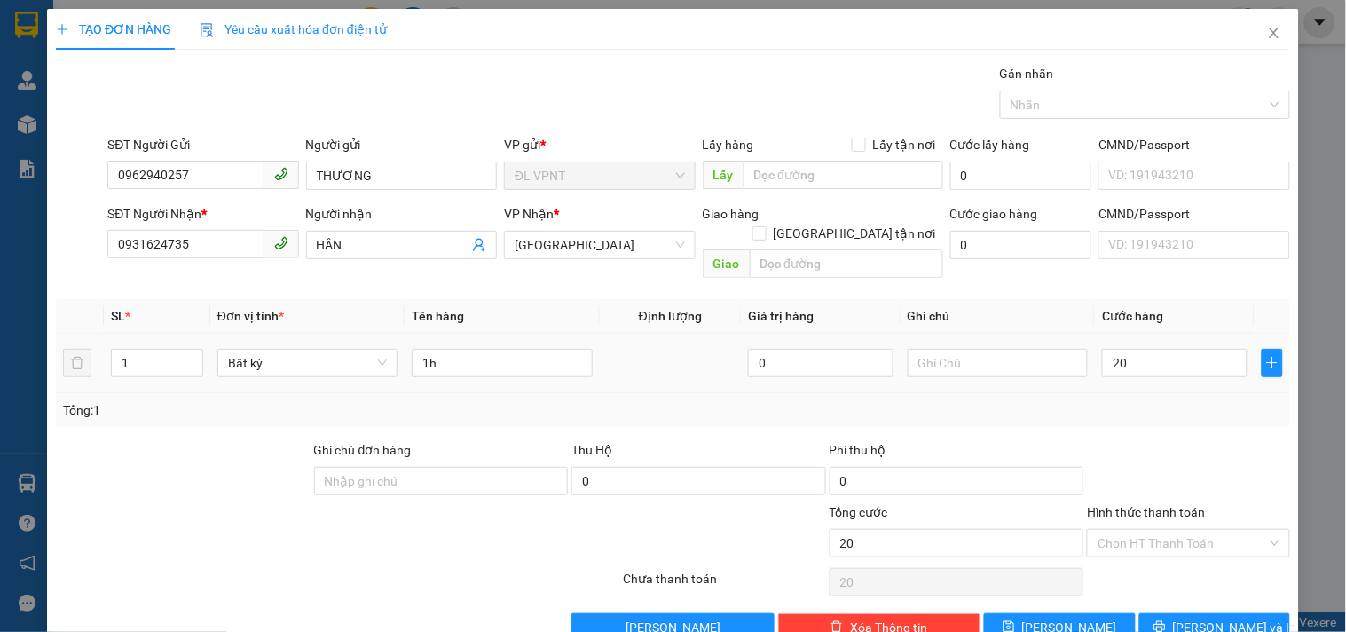
type input "20.000"
click at [1160, 411] on div "Transit Pickup Surcharge Ids Transit Deliver Surcharge Ids Transit Deliver Surc…" at bounding box center [673, 353] width 1235 height 578
click at [1145, 530] on input "Hình thức thanh toán" at bounding box center [1182, 543] width 169 height 27
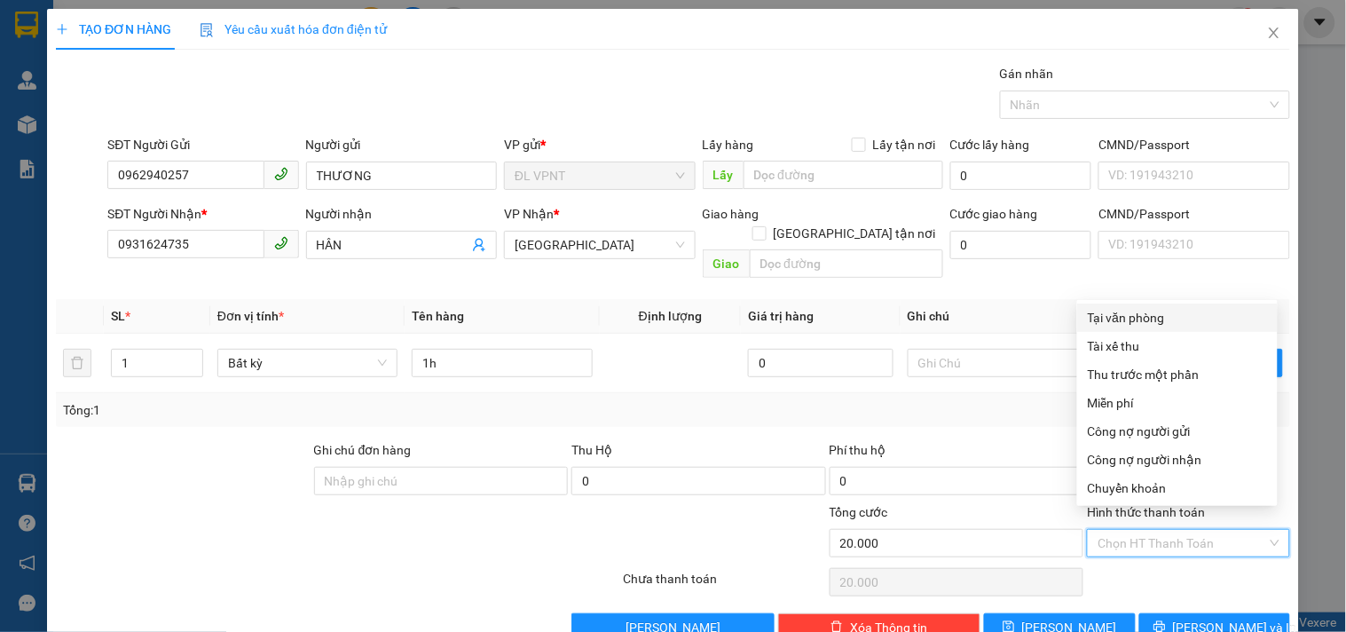
click at [1125, 320] on div "Tại văn phòng" at bounding box center [1177, 318] width 179 height 20
type input "0"
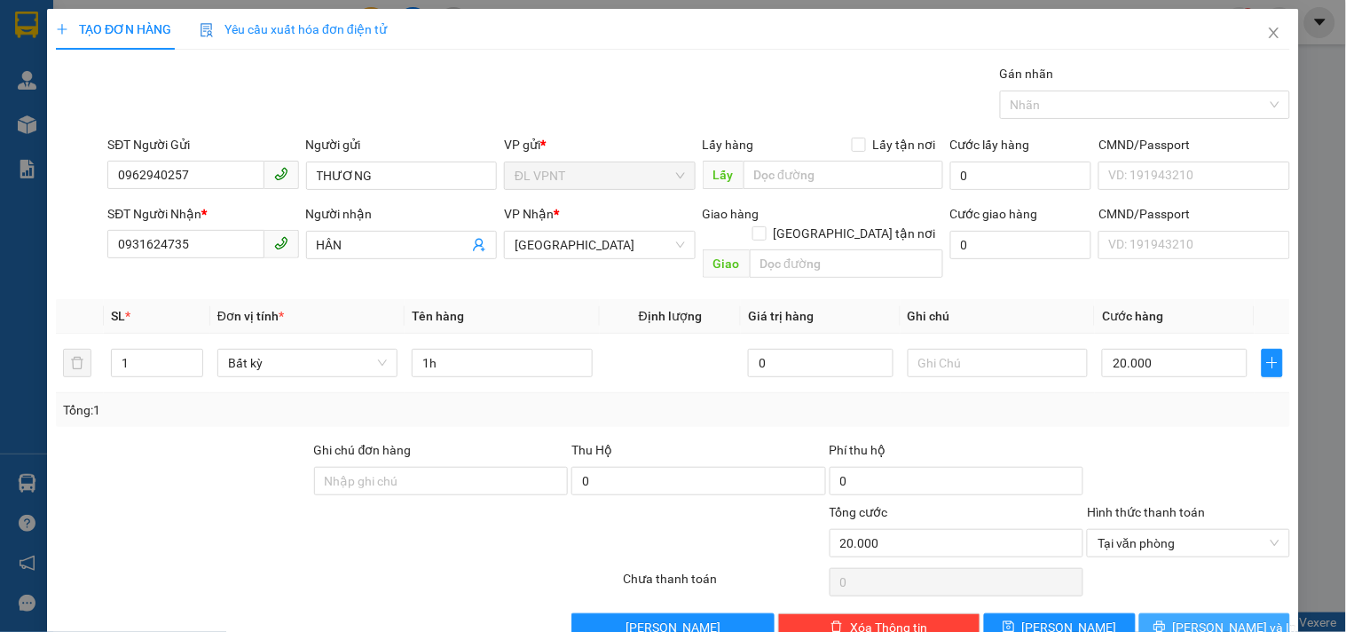
click at [1166, 620] on icon "printer" at bounding box center [1160, 626] width 12 height 12
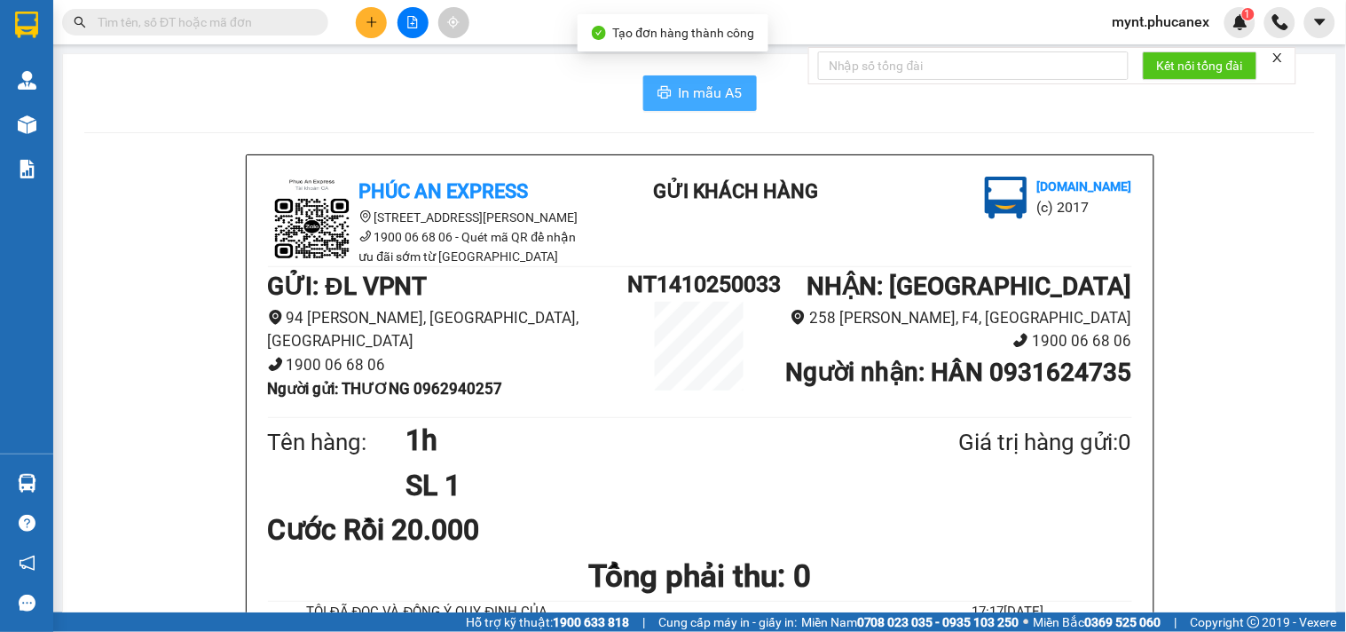
click at [690, 81] on button "In mẫu A5" at bounding box center [700, 93] width 114 height 36
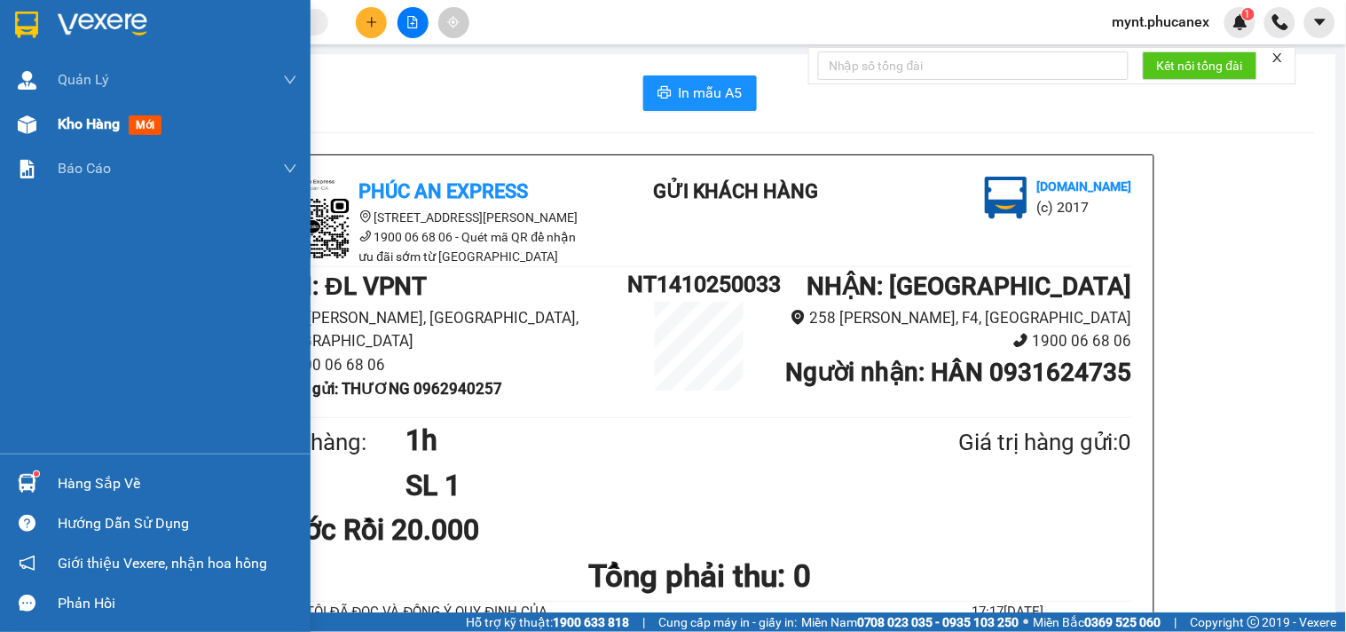
drag, startPoint x: 43, startPoint y: 124, endPoint x: 37, endPoint y: 134, distance: 11.1
click at [44, 122] on div "Kho hàng mới" at bounding box center [155, 124] width 311 height 44
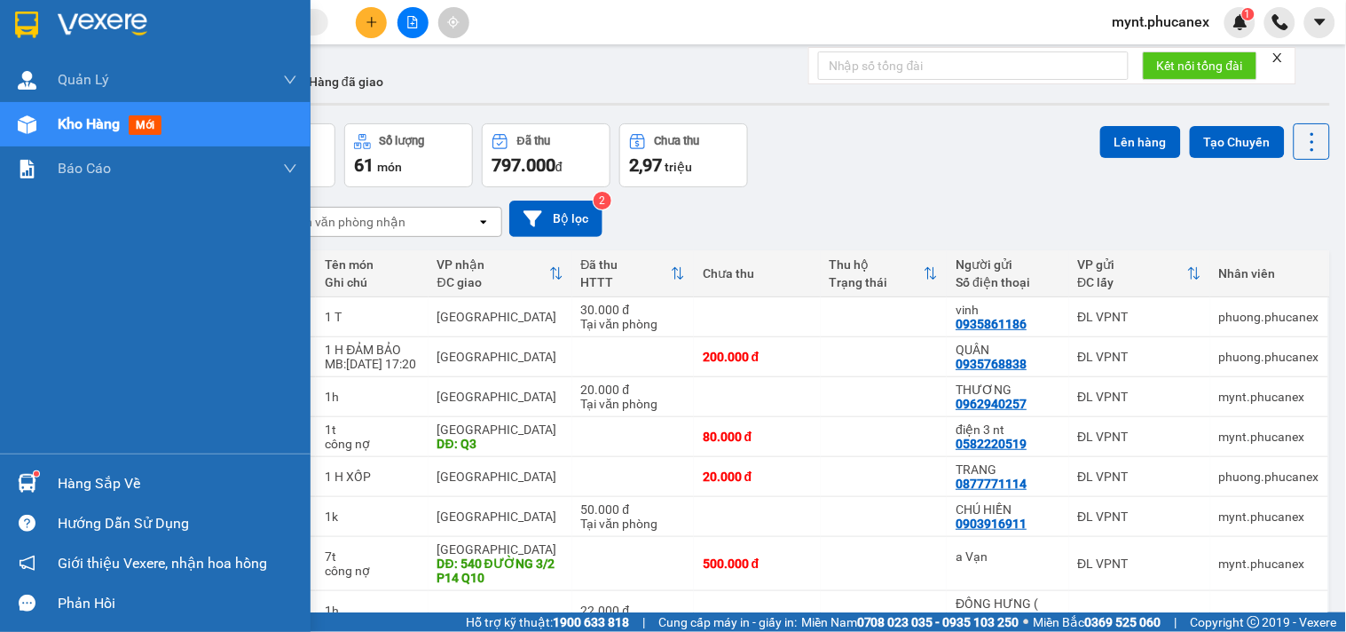
click at [89, 125] on span "Kho hàng" at bounding box center [89, 123] width 62 height 17
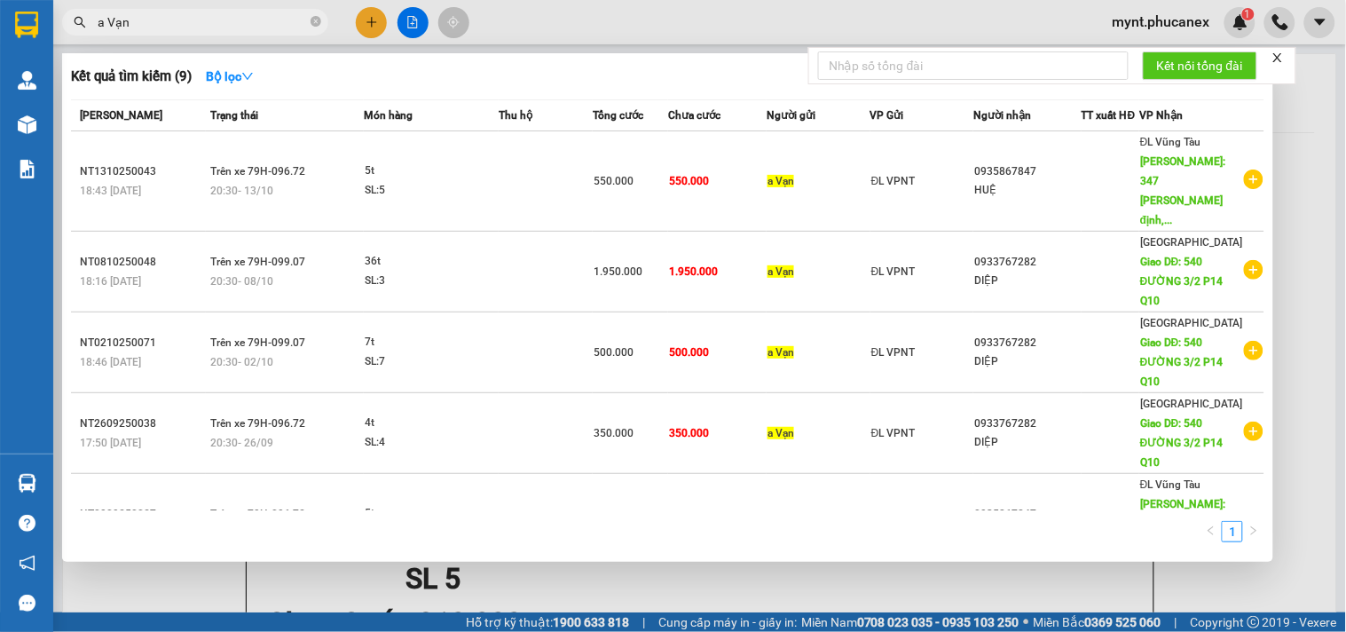
click at [125, 13] on input "a Vạn" at bounding box center [202, 22] width 209 height 20
paste input "0903916911"
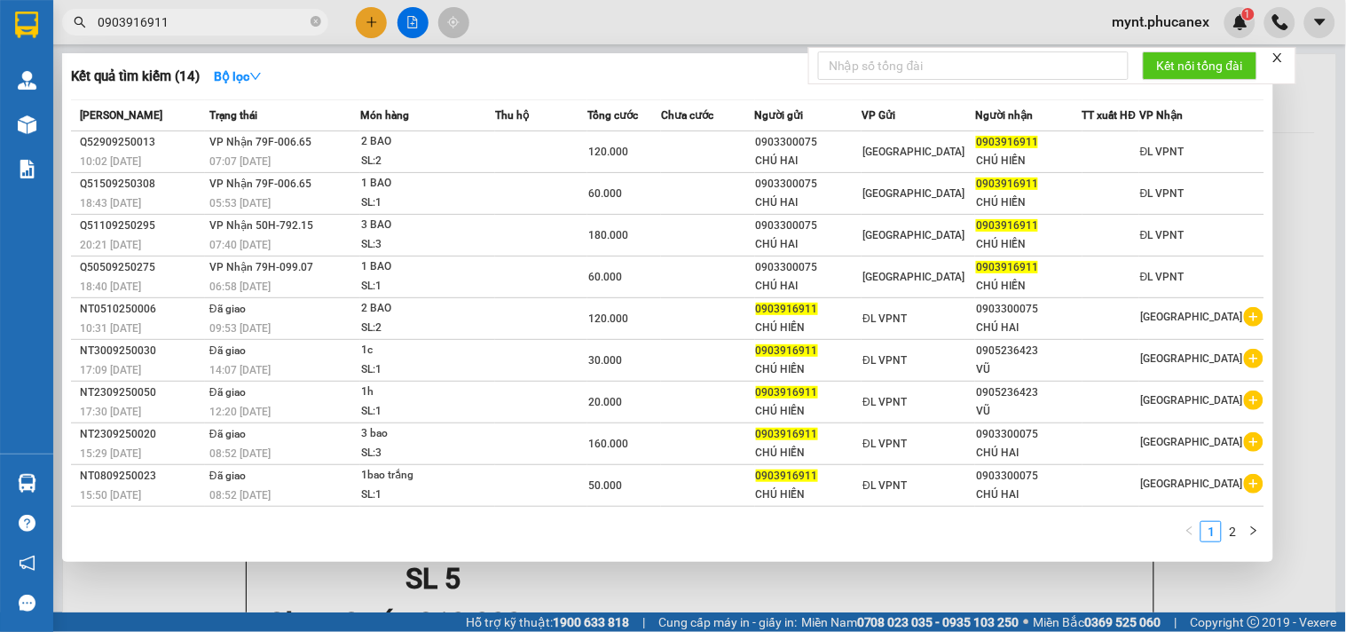
type input "0903916911"
click at [544, 589] on div at bounding box center [673, 316] width 1346 height 632
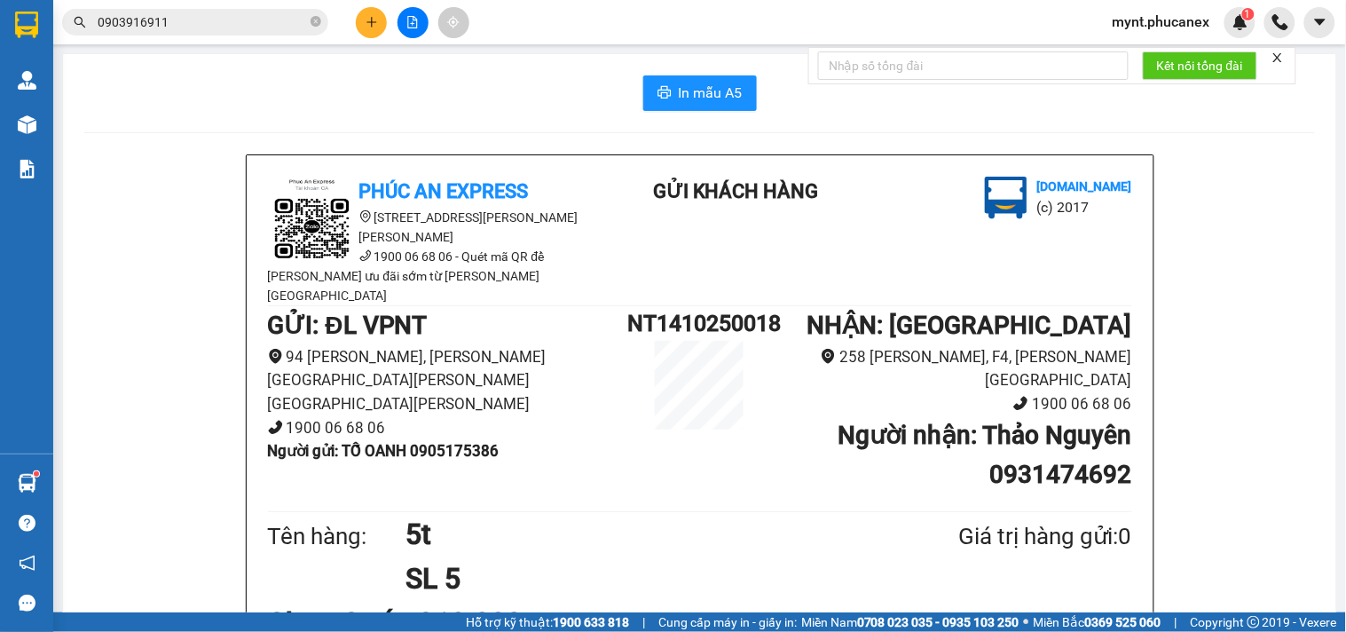
click at [382, 36] on div at bounding box center [412, 22] width 133 height 31
click at [377, 27] on icon "plus" at bounding box center [372, 22] width 12 height 12
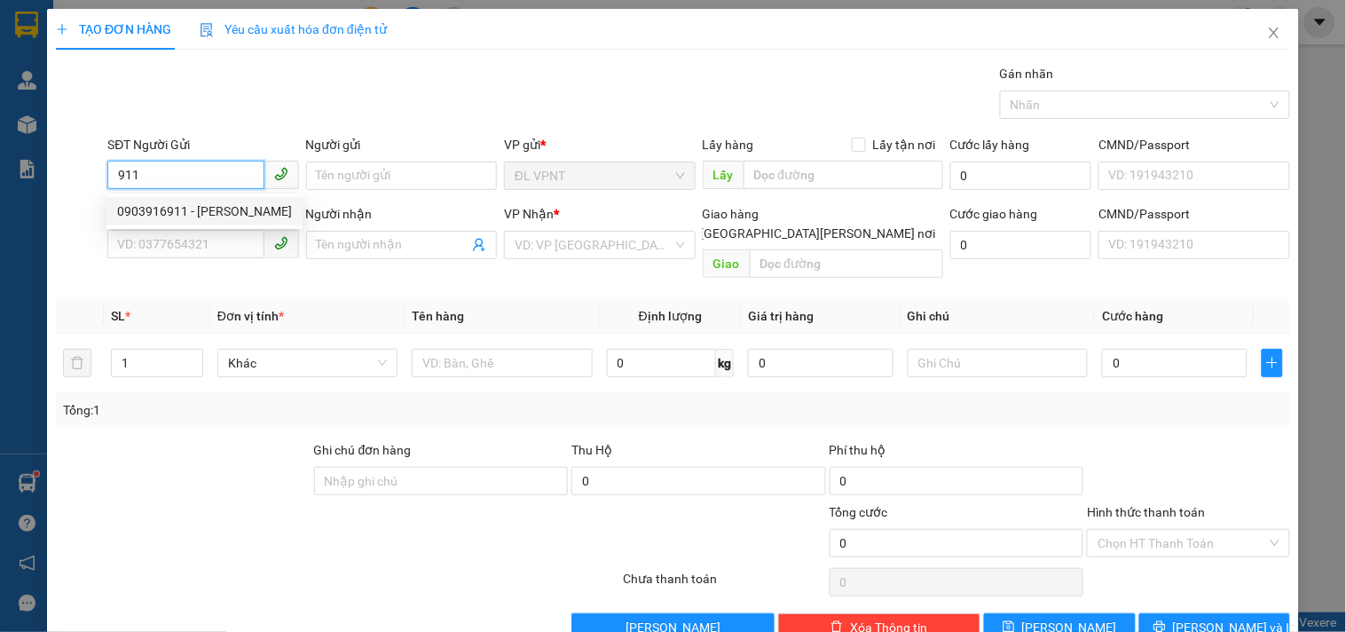
click at [233, 217] on div "0903916911 - [PERSON_NAME]" at bounding box center [204, 211] width 175 height 20
type input "0903916911"
type input "CHÚ HIỀN"
type input "0905236423"
type input "VŨ"
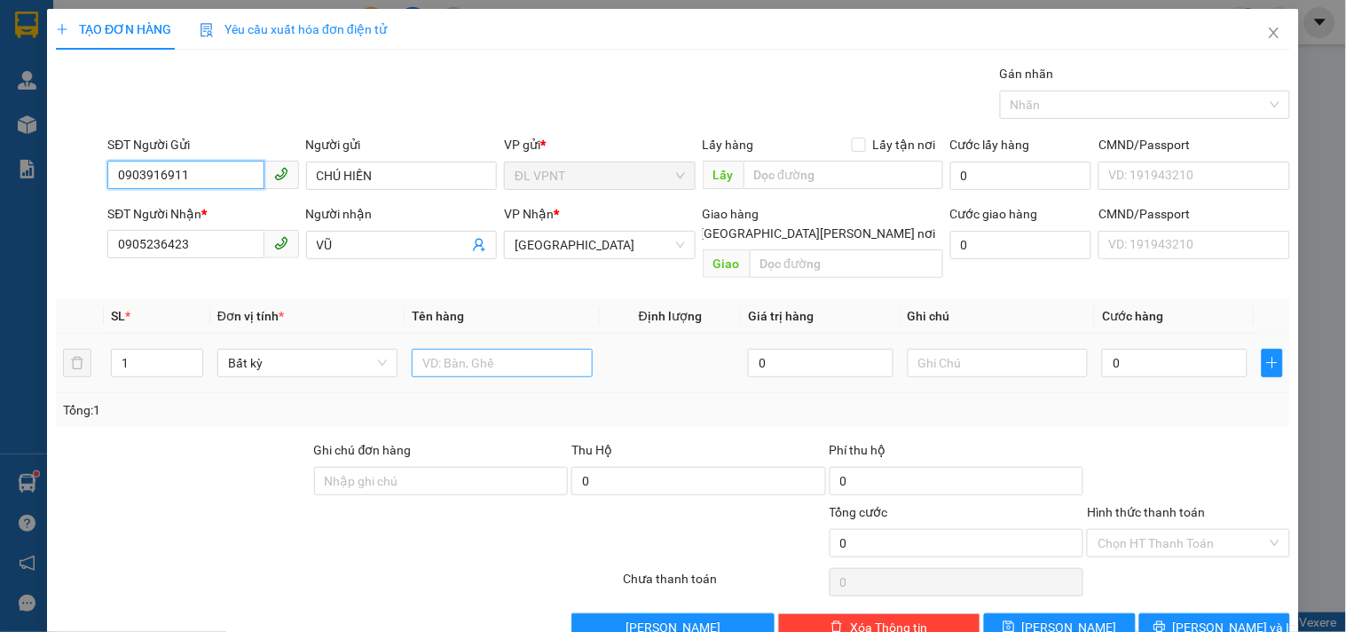
type input "0903916911"
click at [451, 349] on input "text" at bounding box center [502, 363] width 180 height 28
type input "2k"
drag, startPoint x: 115, startPoint y: 348, endPoint x: 37, endPoint y: 347, distance: 78.1
click at [37, 347] on div "TẠO ĐƠN HÀNG Yêu cầu xuất hóa đơn điện tử Transit Pickup Surcharge Ids Transit …" at bounding box center [673, 316] width 1346 height 632
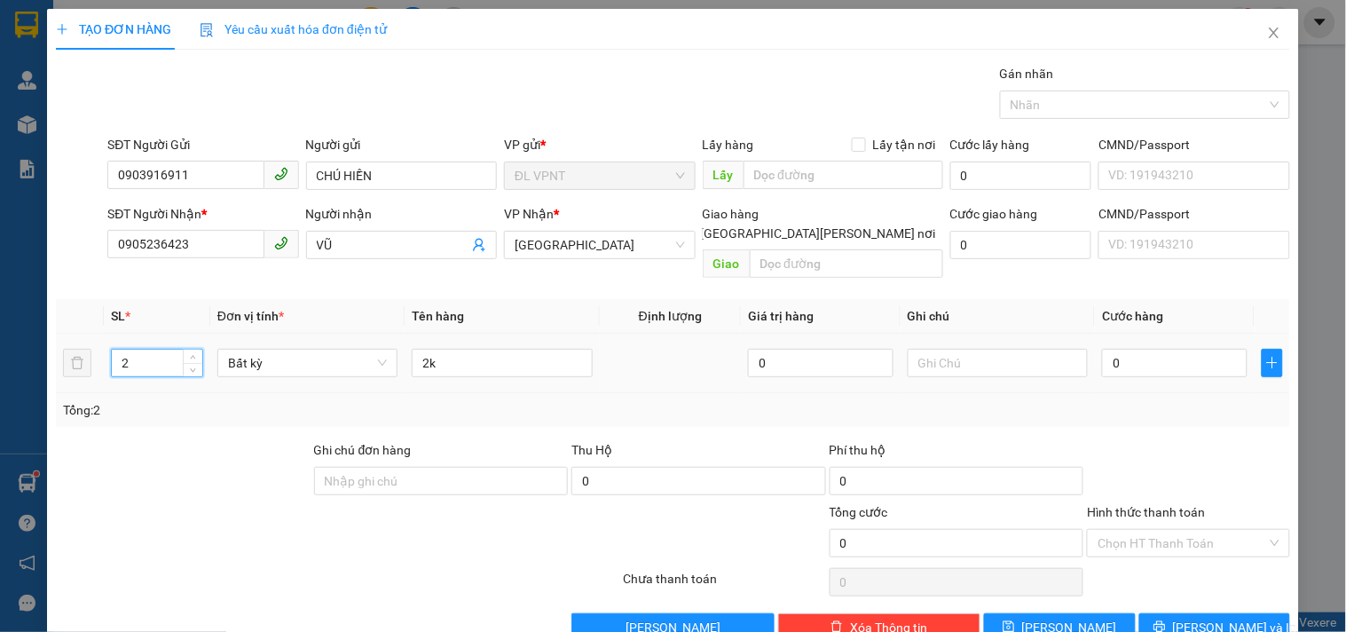
type input "2"
click at [1166, 345] on div "0" at bounding box center [1175, 363] width 146 height 36
click at [1137, 357] on input "0" at bounding box center [1175, 363] width 146 height 28
type input "9"
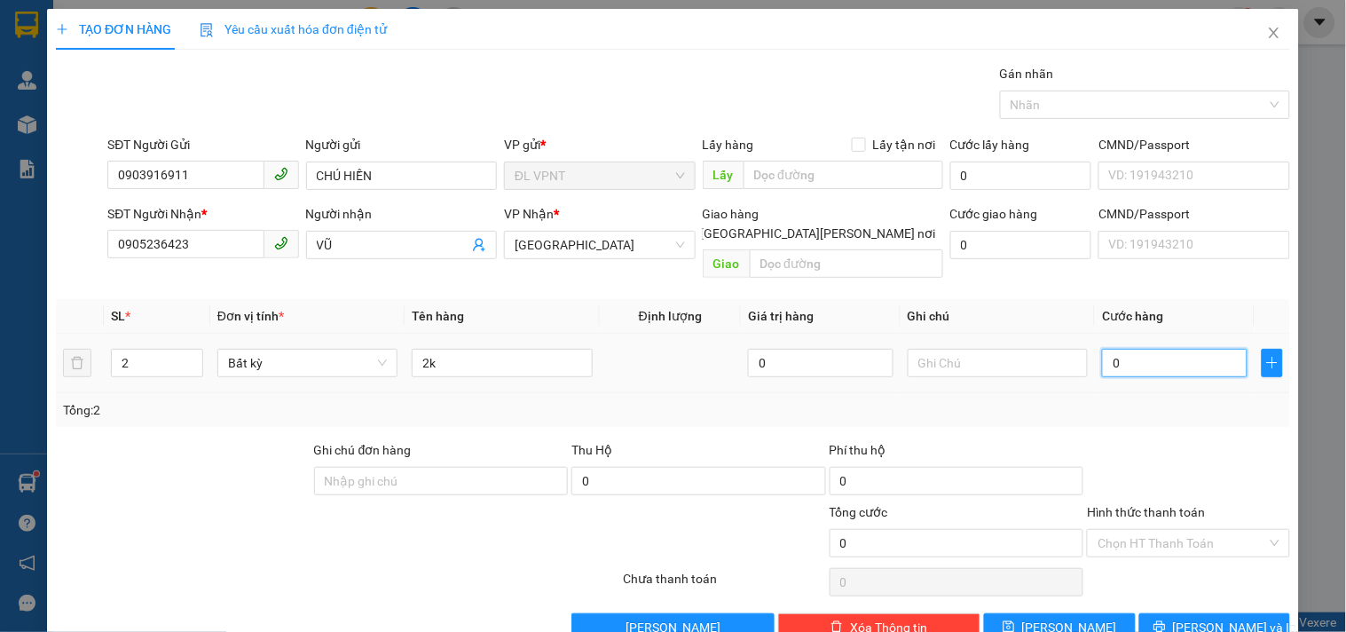
type input "9"
type input "90"
type input "90.000"
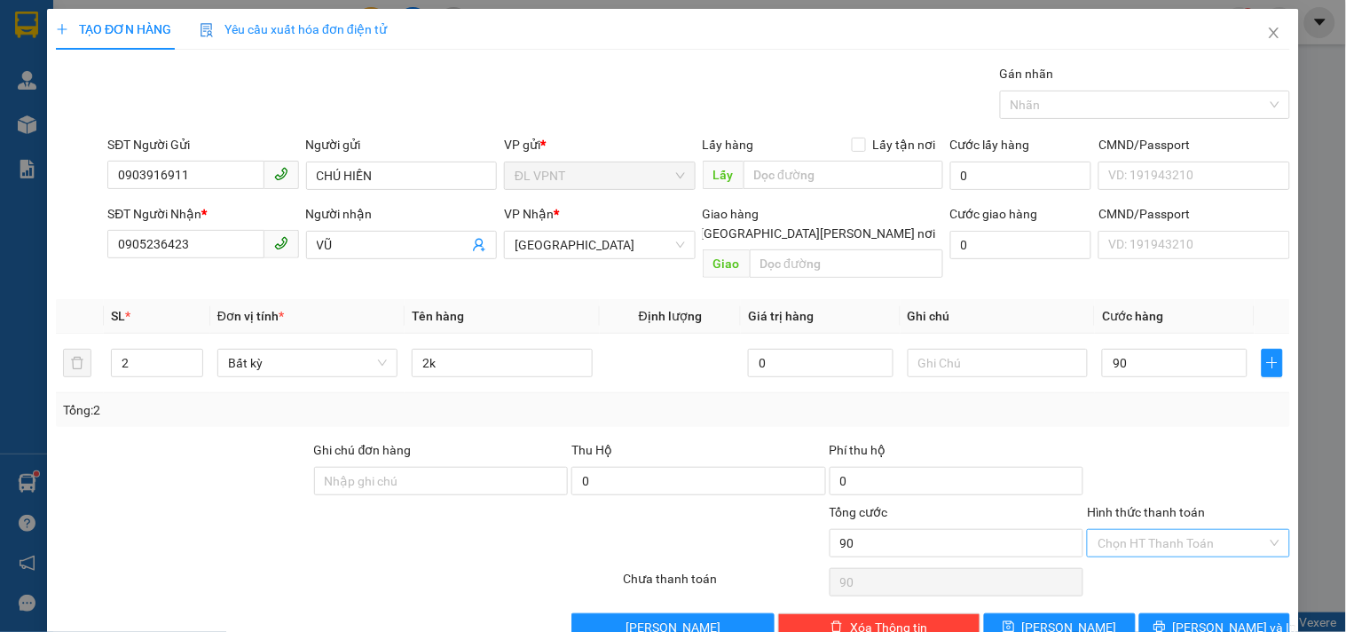
type input "90.000"
click at [1131, 530] on input "Hình thức thanh toán" at bounding box center [1182, 543] width 169 height 27
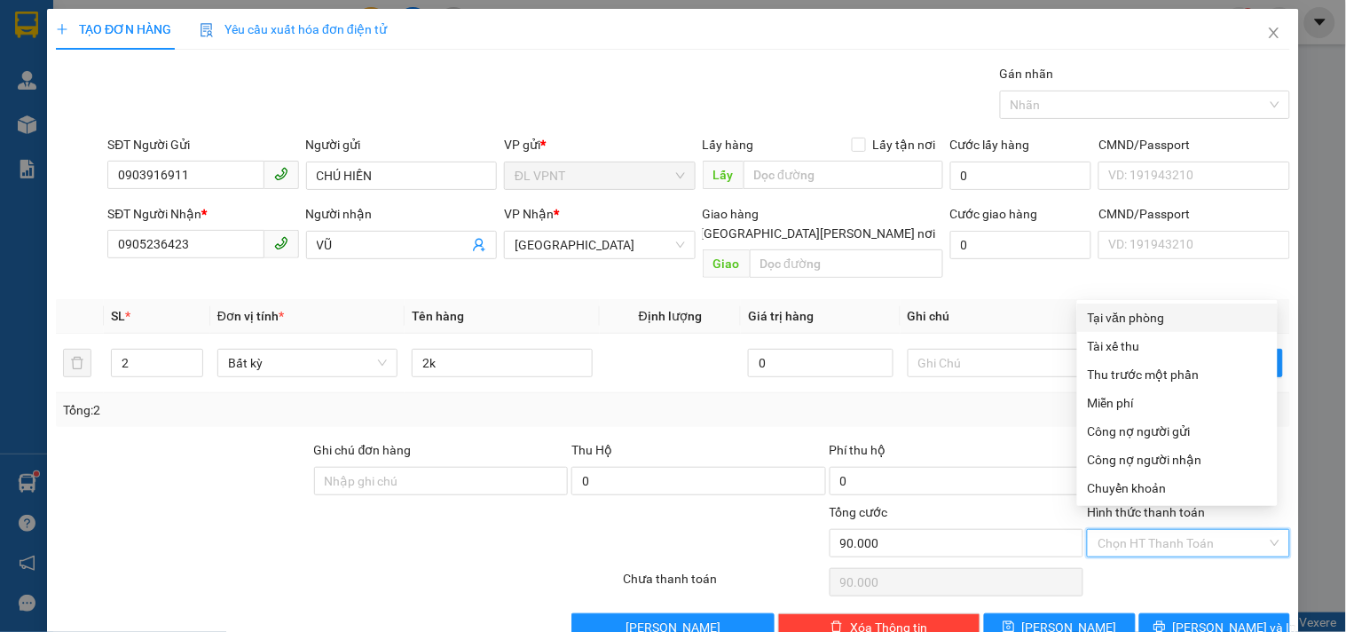
click at [1092, 312] on div "Tại văn phòng" at bounding box center [1177, 318] width 179 height 20
type input "0"
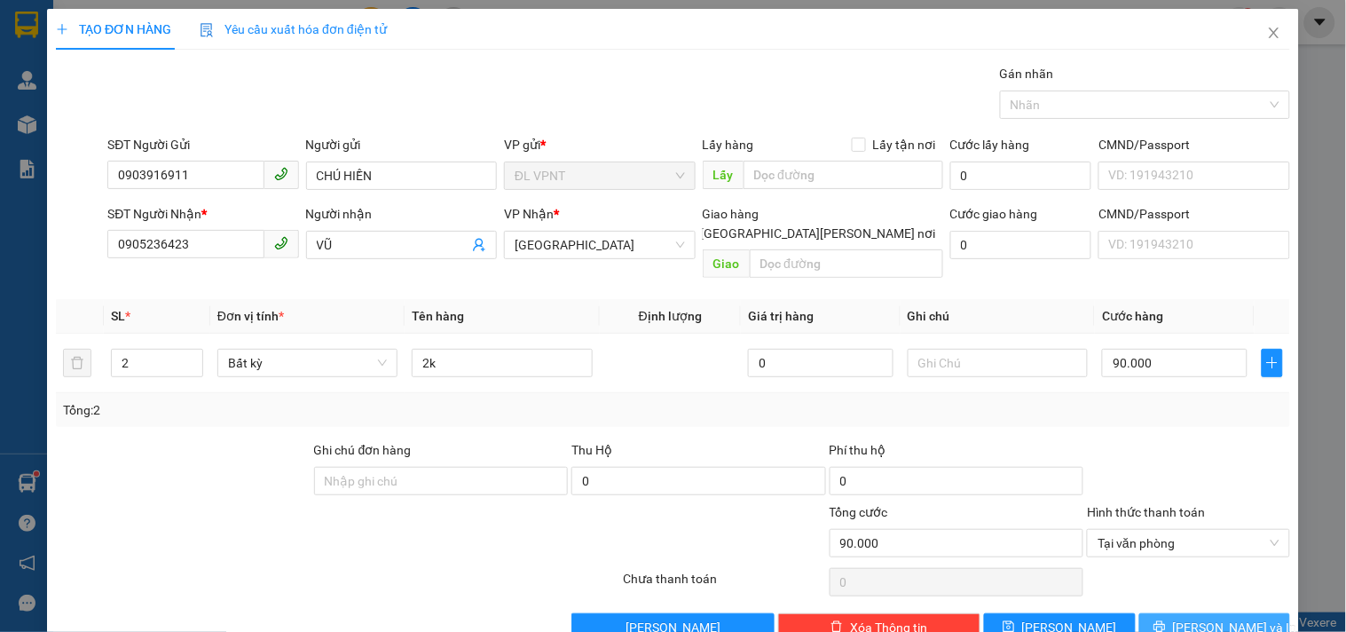
click at [1212, 618] on span "[PERSON_NAME] và In" at bounding box center [1235, 628] width 124 height 20
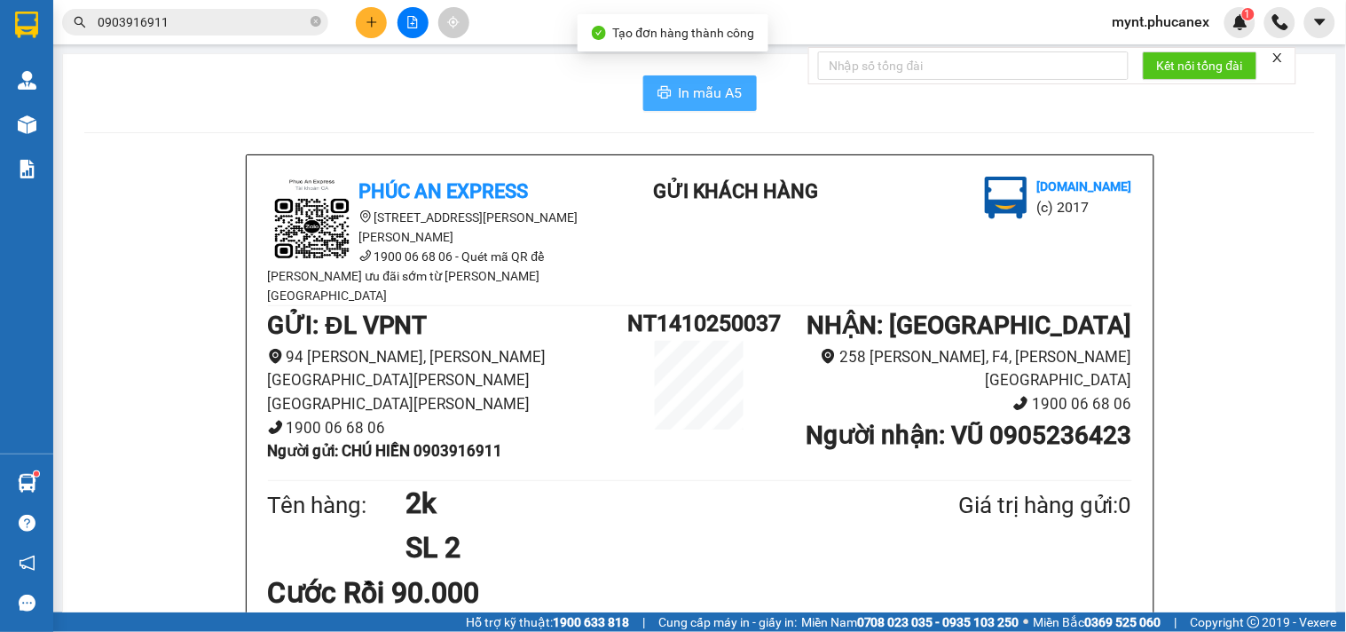
click at [690, 101] on span "In mẫu A5" at bounding box center [711, 93] width 64 height 22
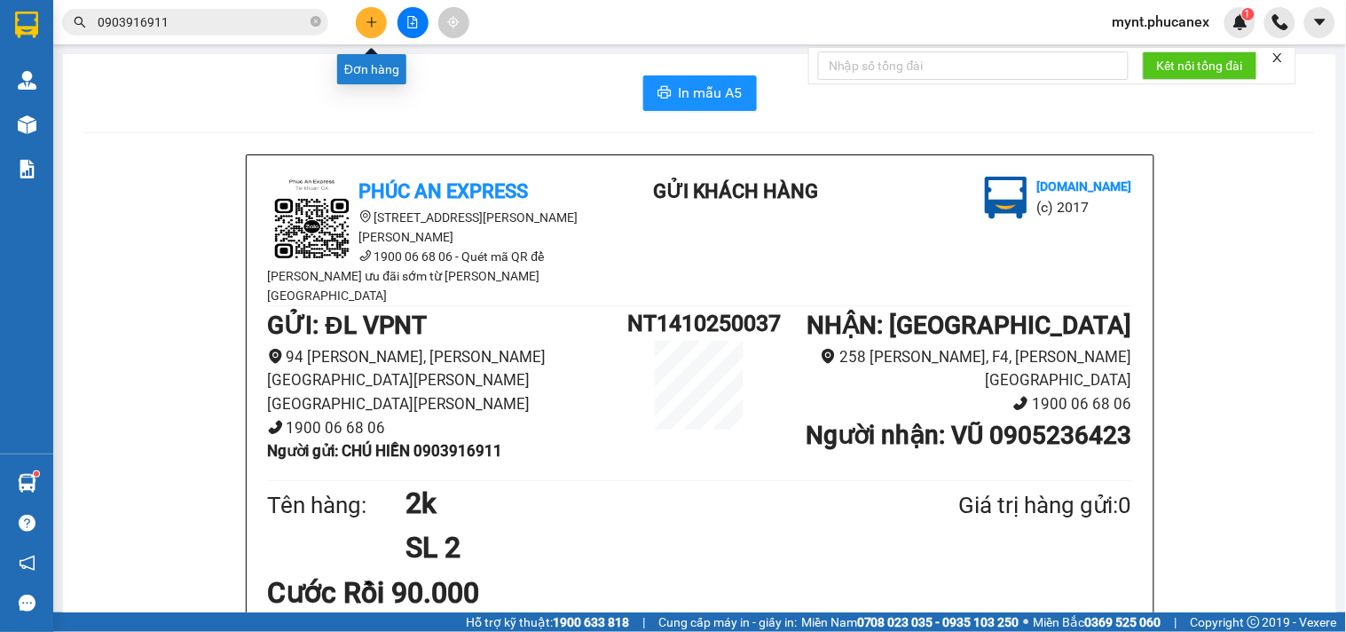
click at [375, 25] on icon "plus" at bounding box center [372, 22] width 12 height 12
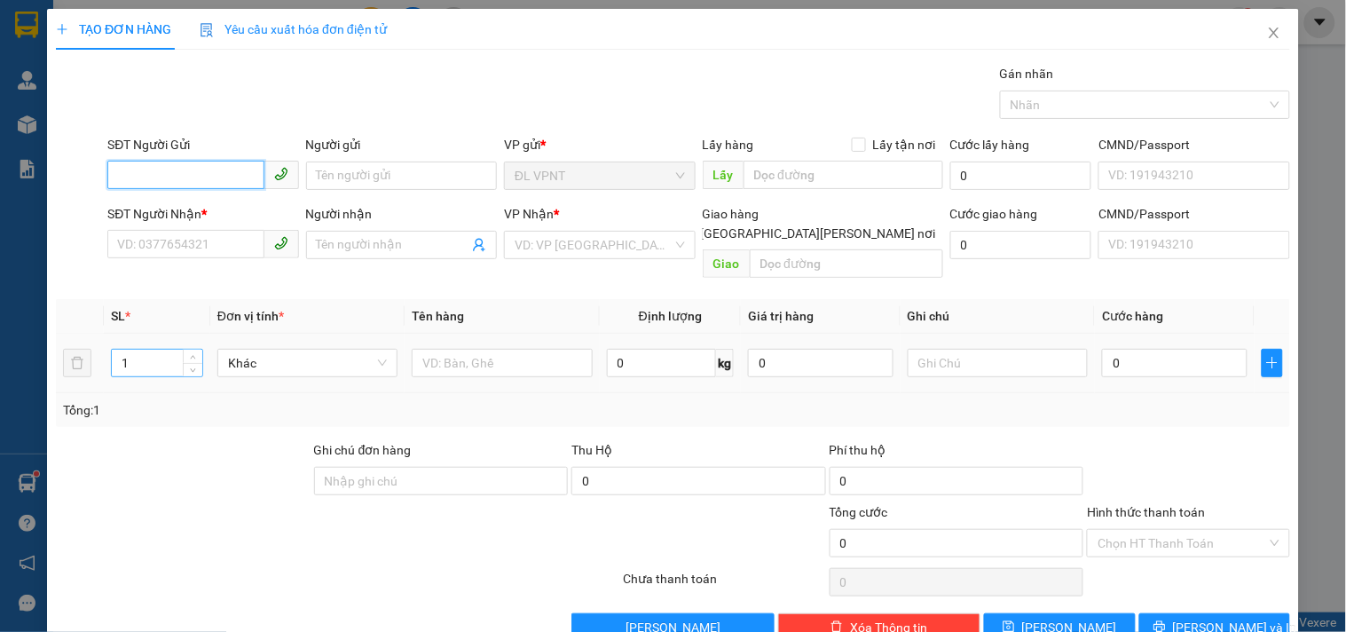
paste input "0905770049"
type input "0905770049"
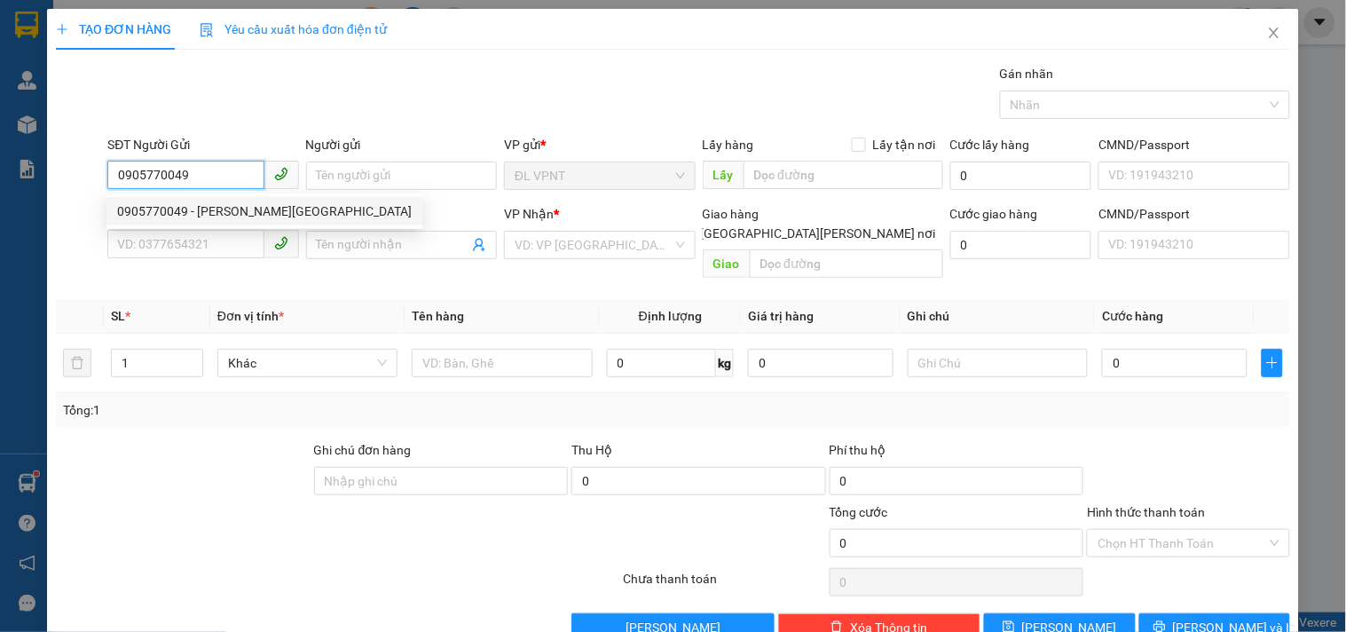
click at [146, 208] on div "0905770049 - PHƯỚC NẾ" at bounding box center [264, 211] width 295 height 20
type input "PHƯỚC NẾ"
type input "0907722280"
type input "HOAN"
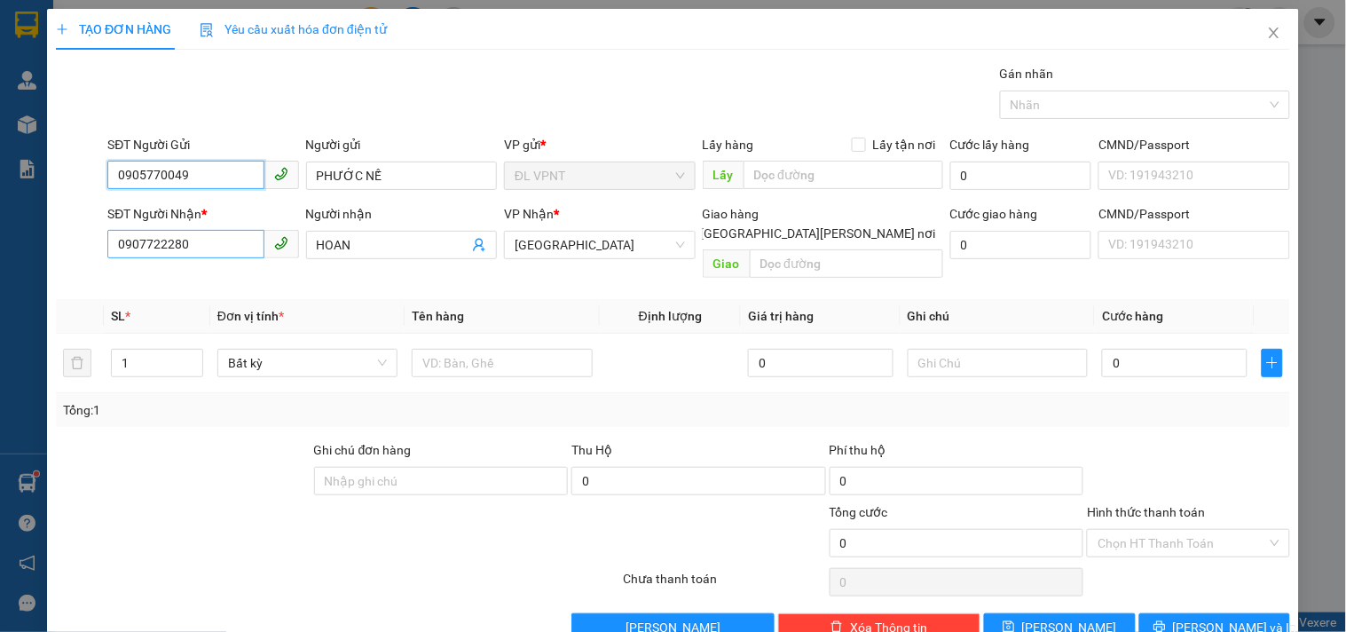
type input "0905770049"
drag, startPoint x: 189, startPoint y: 243, endPoint x: 0, endPoint y: 225, distance: 190.0
click at [0, 225] on div "TẠO ĐƠN HÀNG Yêu cầu xuất hóa đơn điện tử Transit Pickup Surcharge Ids Transit …" at bounding box center [673, 316] width 1346 height 632
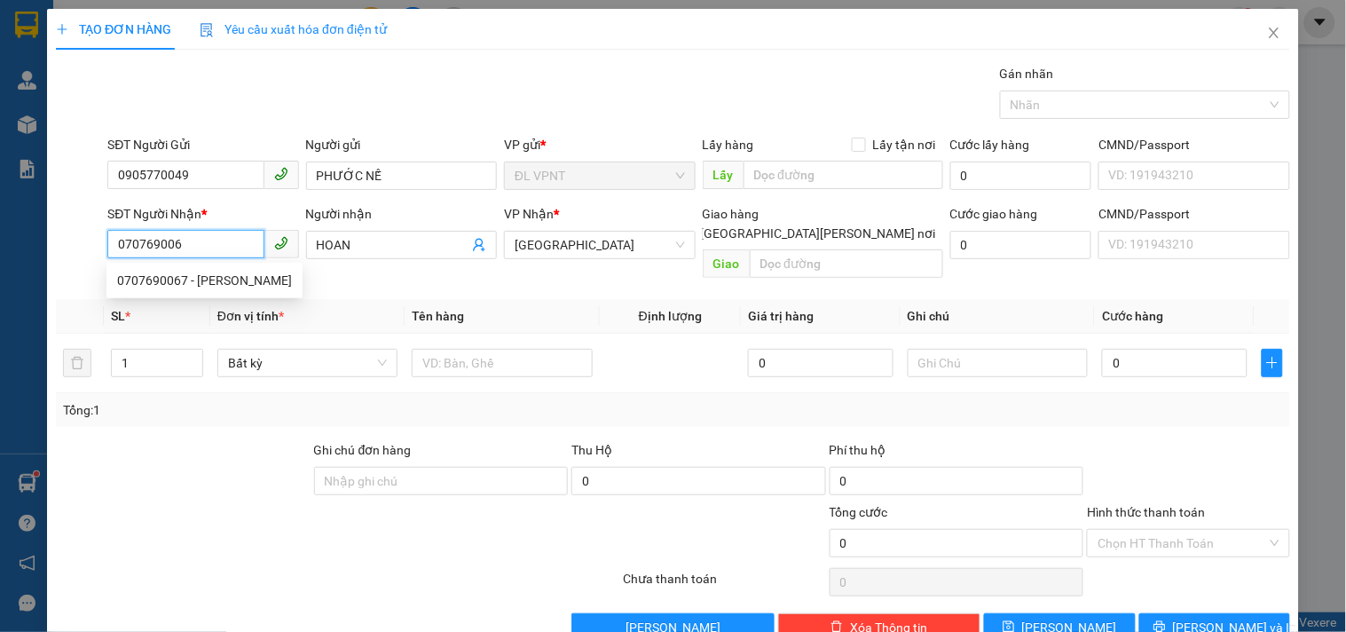
type input "0707690067"
click at [188, 278] on div "0707690067 - tuấn anh" at bounding box center [204, 281] width 175 height 20
type input "tuấn anh"
type input "0707690067"
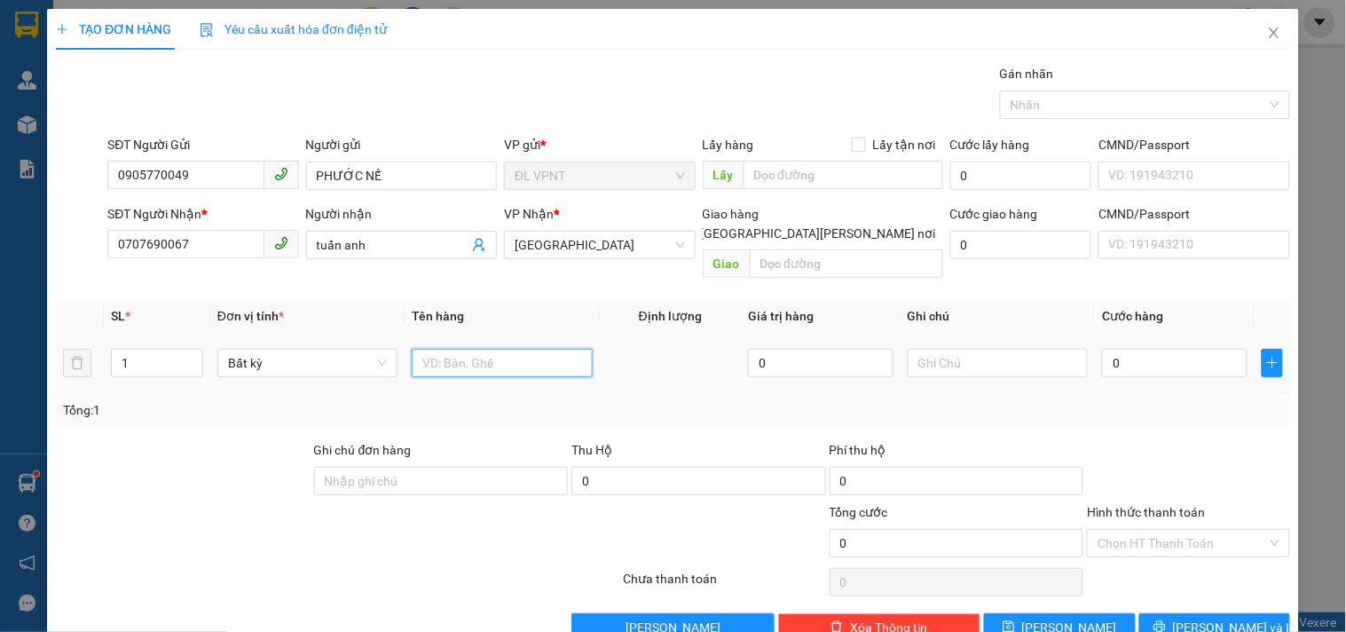
click at [433, 349] on input "text" at bounding box center [502, 363] width 180 height 28
type input "3t"
click at [91, 343] on tr "1 Bất kỳ 3t 0 0" at bounding box center [673, 363] width 1235 height 59
type input "3"
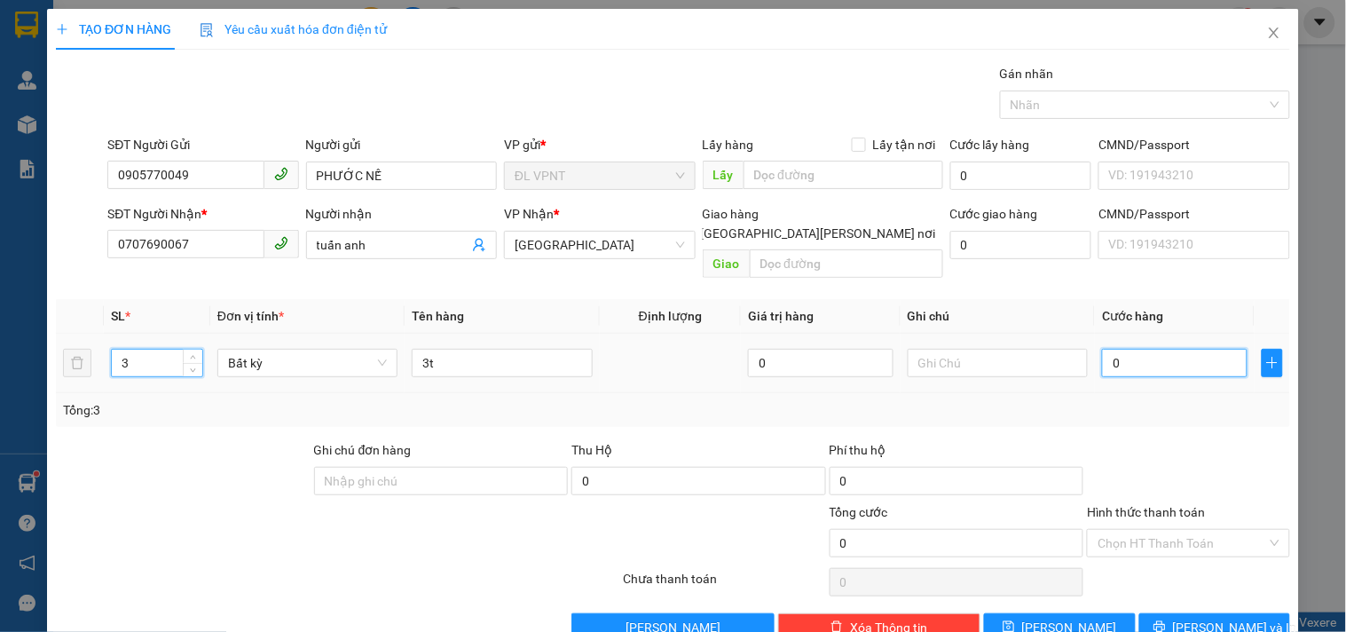
click at [1136, 349] on input "0" at bounding box center [1175, 363] width 146 height 28
type input "1"
type input "14"
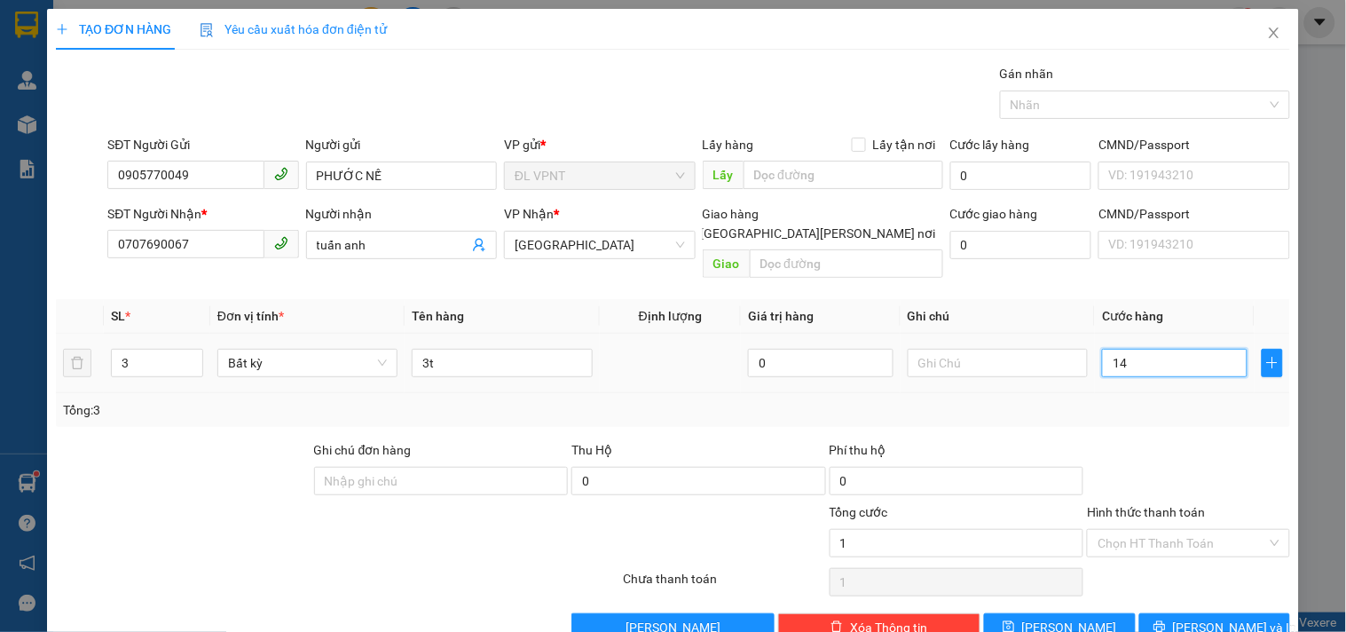
type input "14"
type input "140"
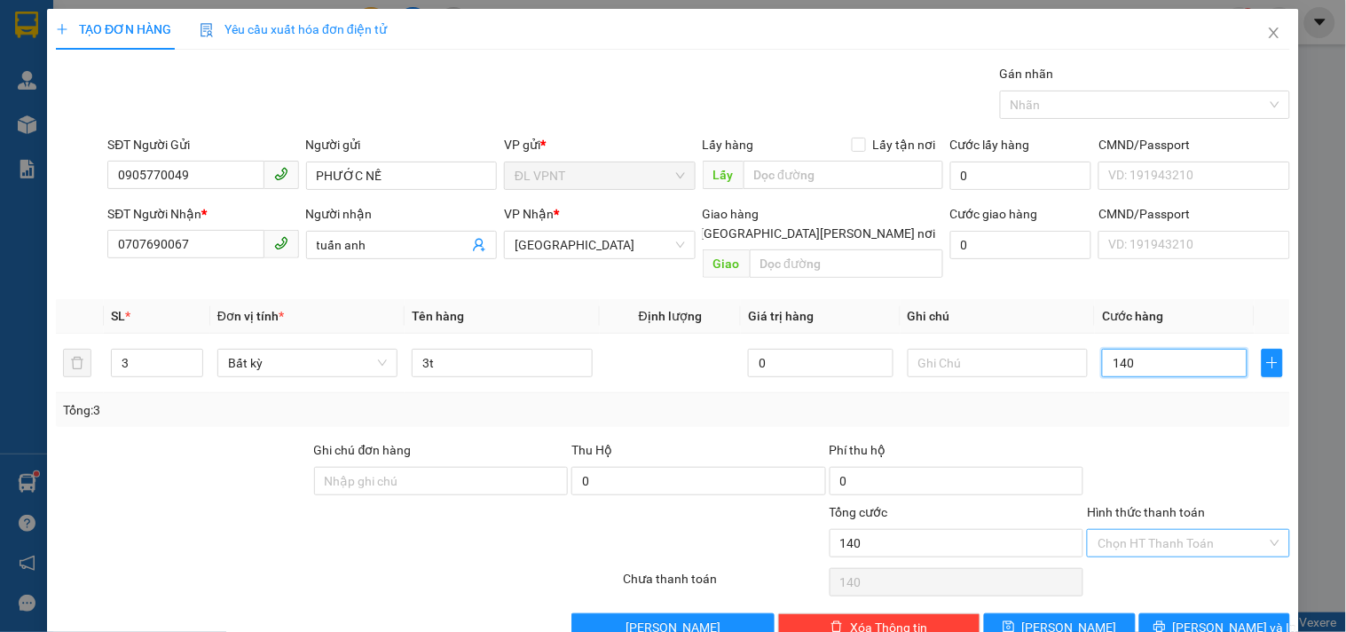
click at [1146, 537] on div "Chọn HT Thanh Toán" at bounding box center [1188, 543] width 202 height 28
type input "140.000"
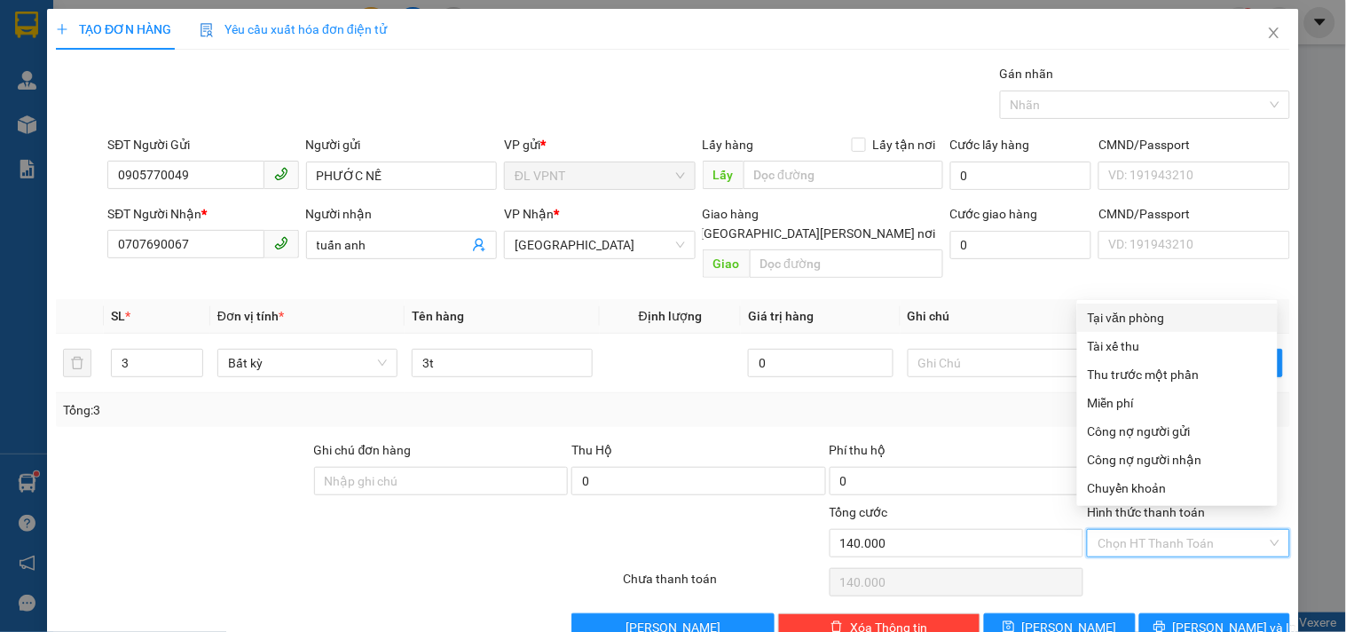
click at [1138, 313] on div "Tại văn phòng" at bounding box center [1177, 318] width 179 height 20
type input "0"
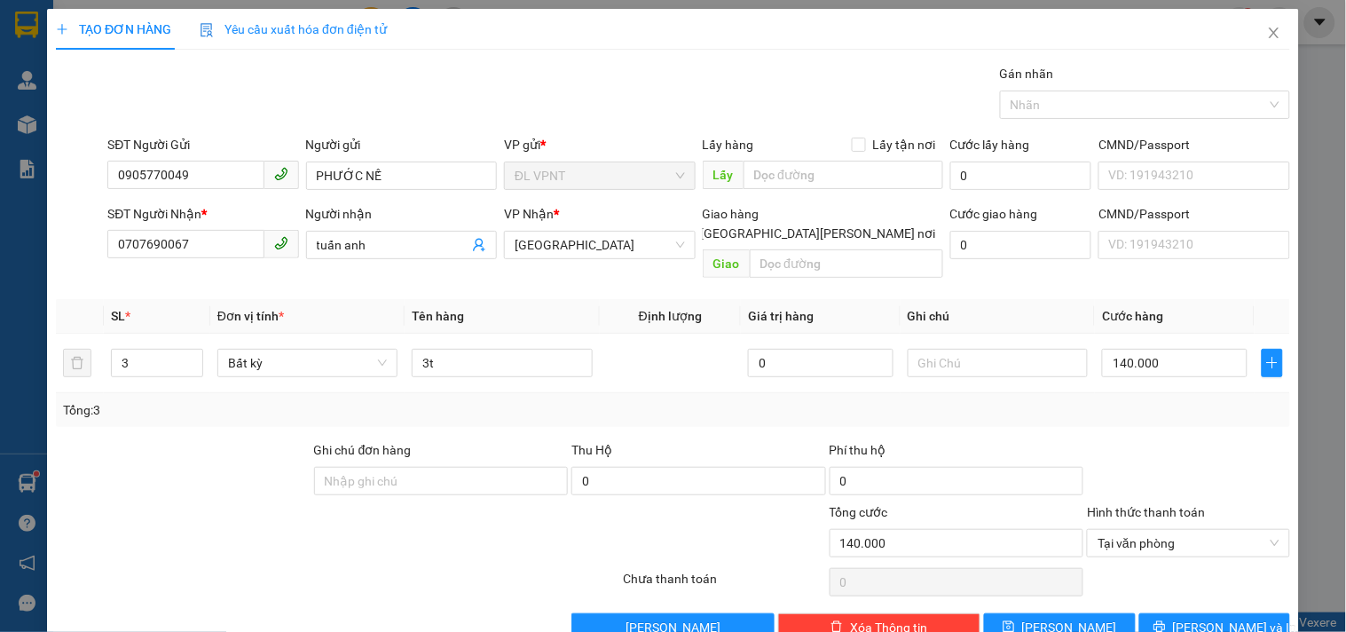
click at [137, 459] on div at bounding box center [183, 471] width 258 height 62
click at [1188, 626] on div "TẠO ĐƠN HÀNG Yêu cầu xuất hóa đơn điện tử Transit Pickup Surcharge Ids Transit …" at bounding box center [673, 332] width 1252 height 646
click at [1191, 618] on span "[PERSON_NAME] và In" at bounding box center [1235, 628] width 124 height 20
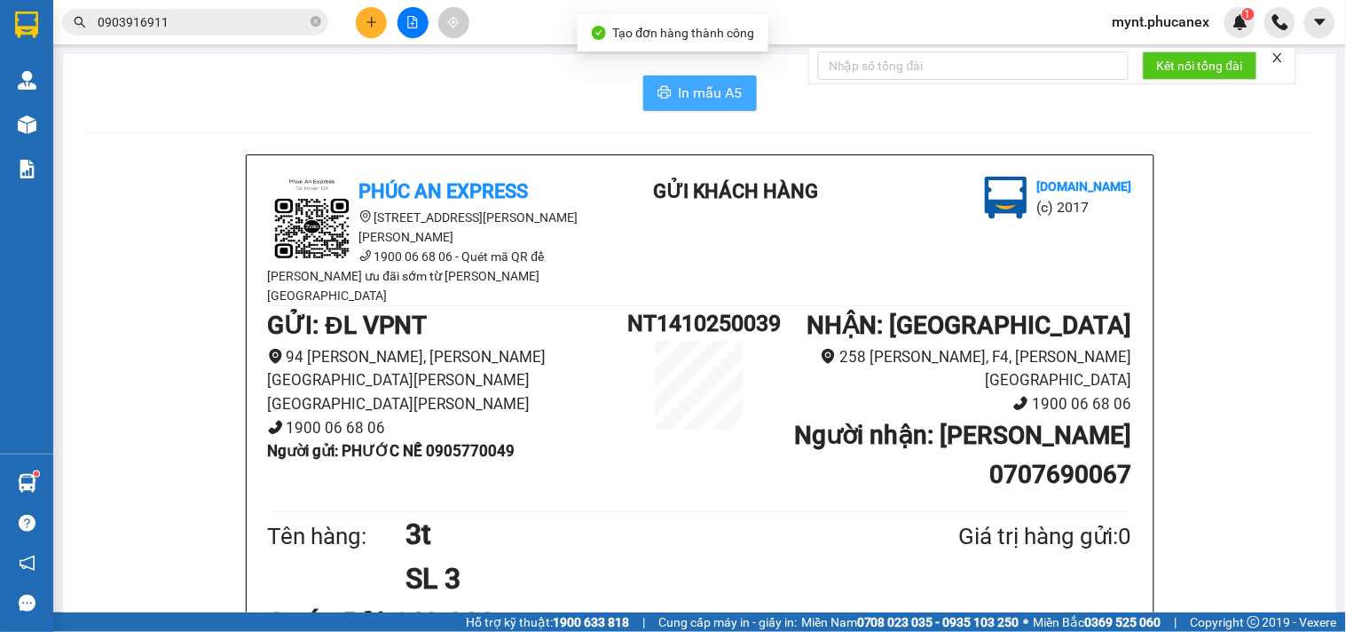
click at [688, 92] on span "In mẫu A5" at bounding box center [711, 93] width 64 height 22
click at [364, 20] on button at bounding box center [371, 22] width 31 height 31
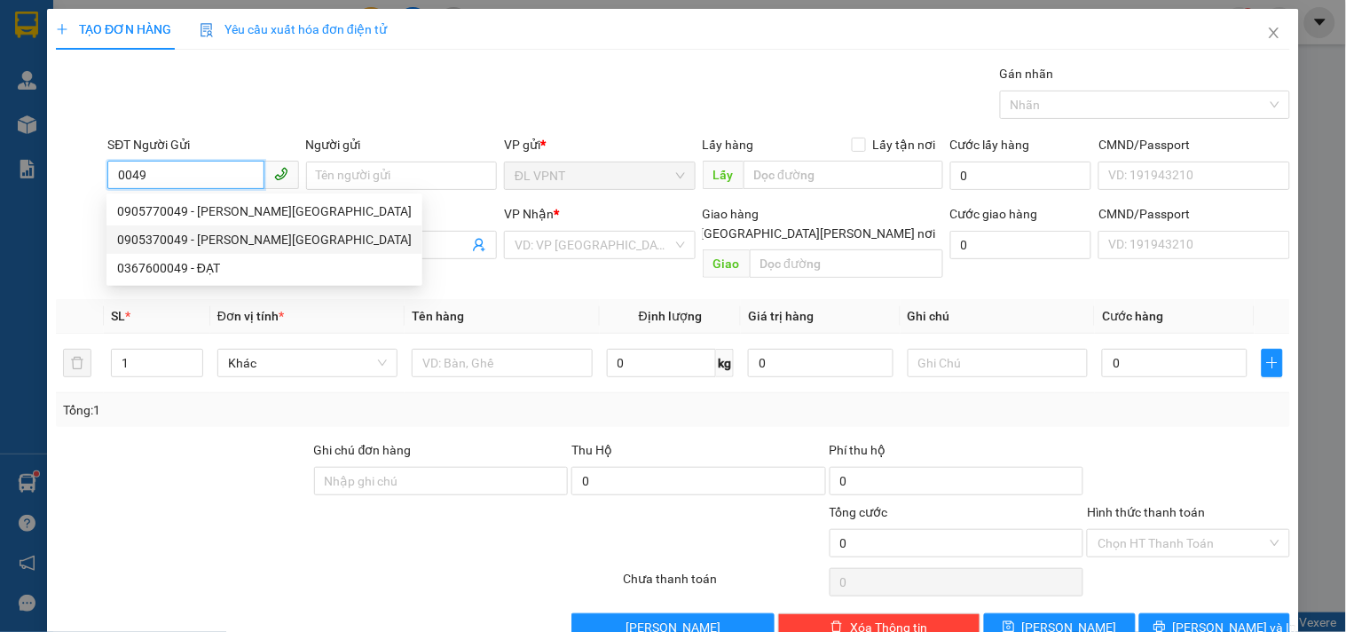
click at [180, 233] on div "0905370049 - phước nế" at bounding box center [264, 240] width 295 height 20
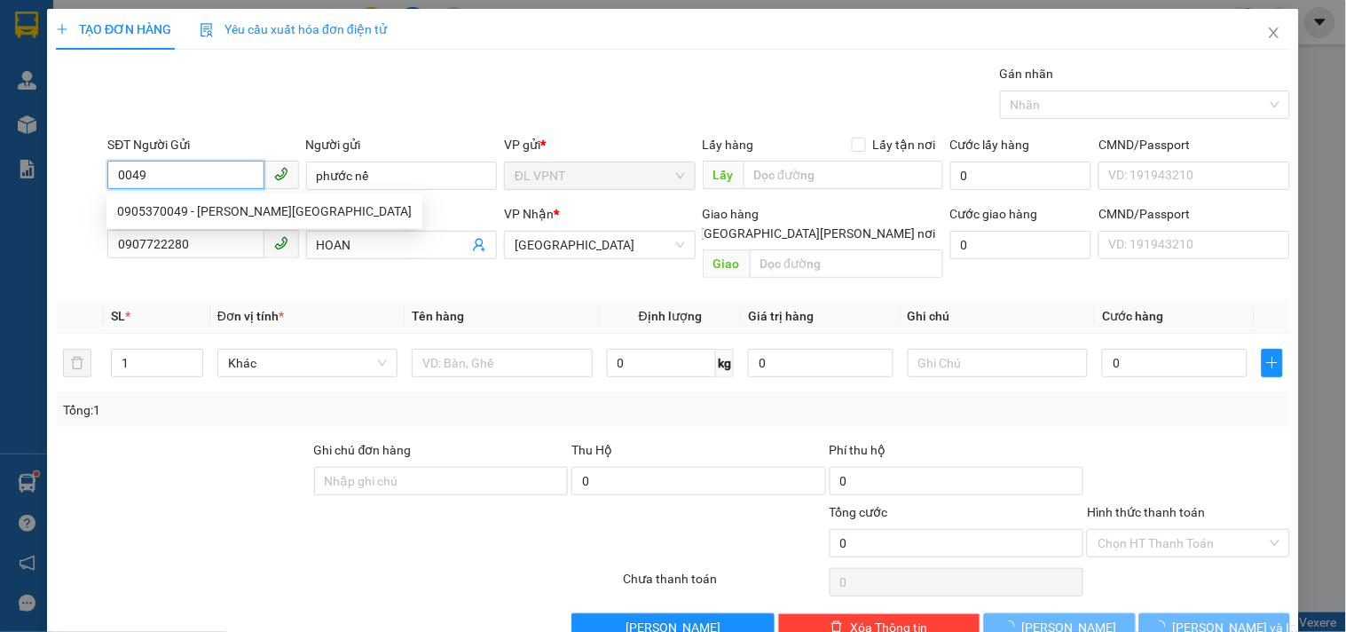
type input "0905370049"
type input "phước nế"
type input "0907722280"
type input "HOAN"
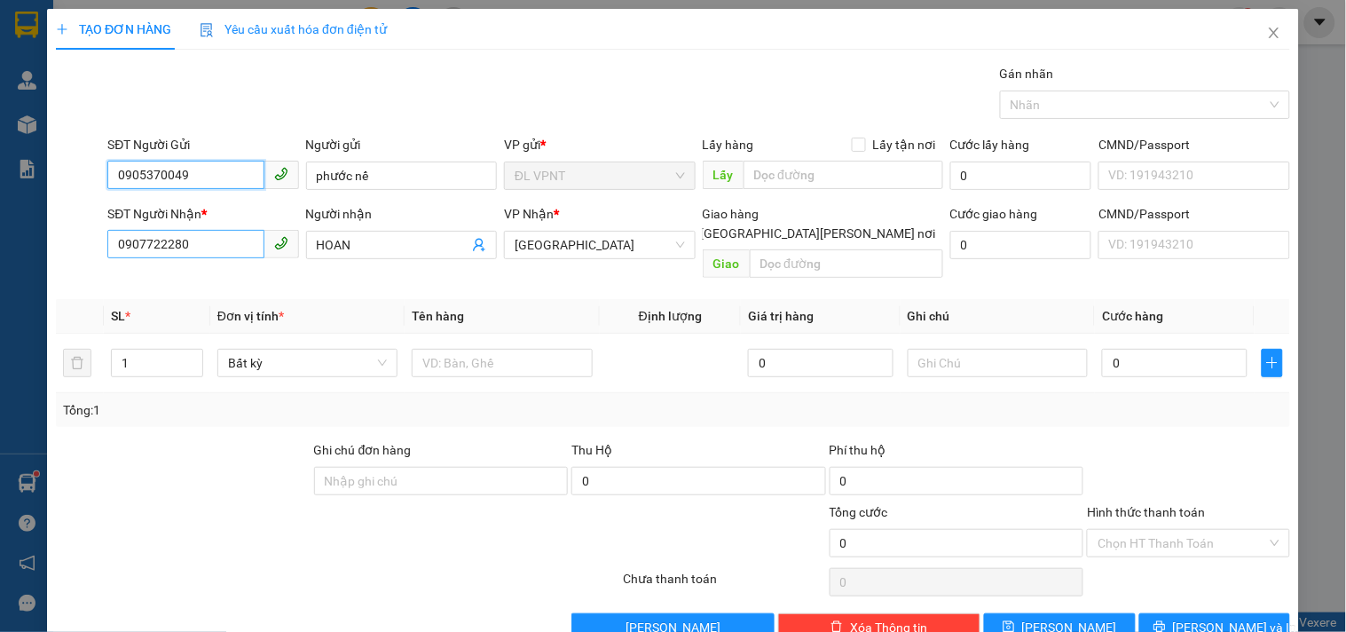
type input "0905370049"
drag, startPoint x: 234, startPoint y: 247, endPoint x: 0, endPoint y: 204, distance: 238.2
click at [0, 205] on div "TẠO ĐƠN HÀNG Yêu cầu xuất hóa đơn điện tử Transit Pickup Surcharge Ids Transit …" at bounding box center [673, 316] width 1346 height 632
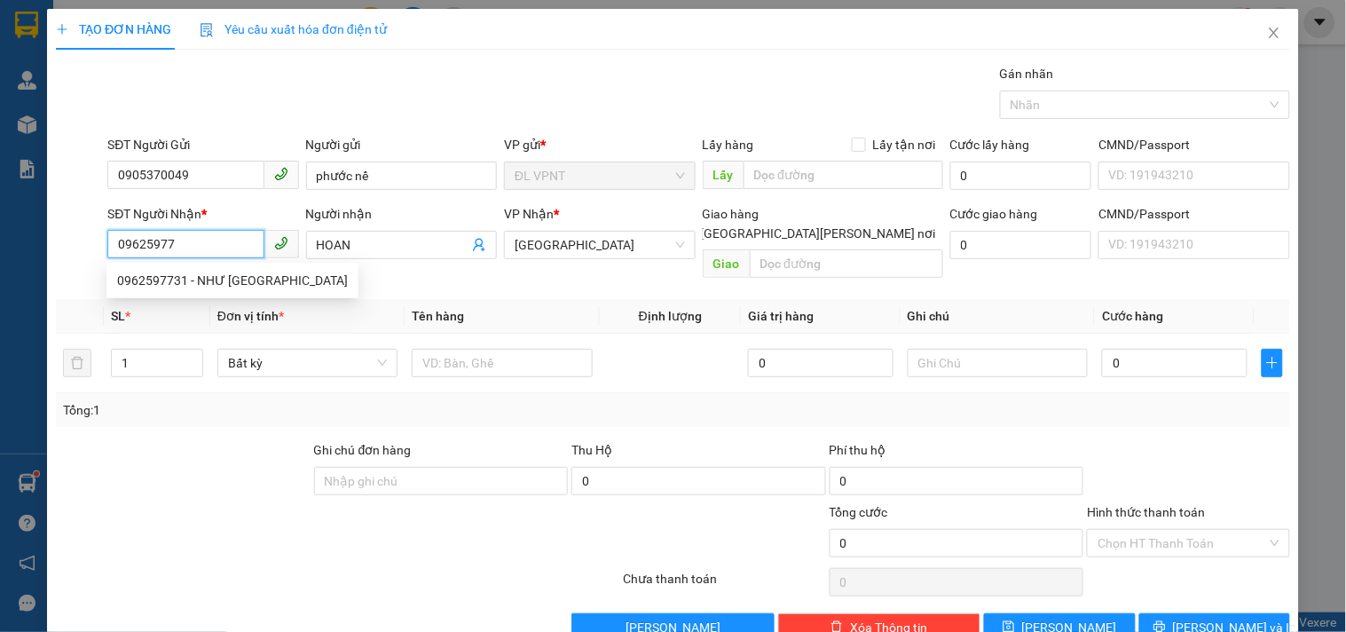
click at [152, 272] on div "0962597731 - NHƯ Ý" at bounding box center [232, 281] width 231 height 20
type input "0962597731"
type input "NHƯ Ý"
type input "0962597731"
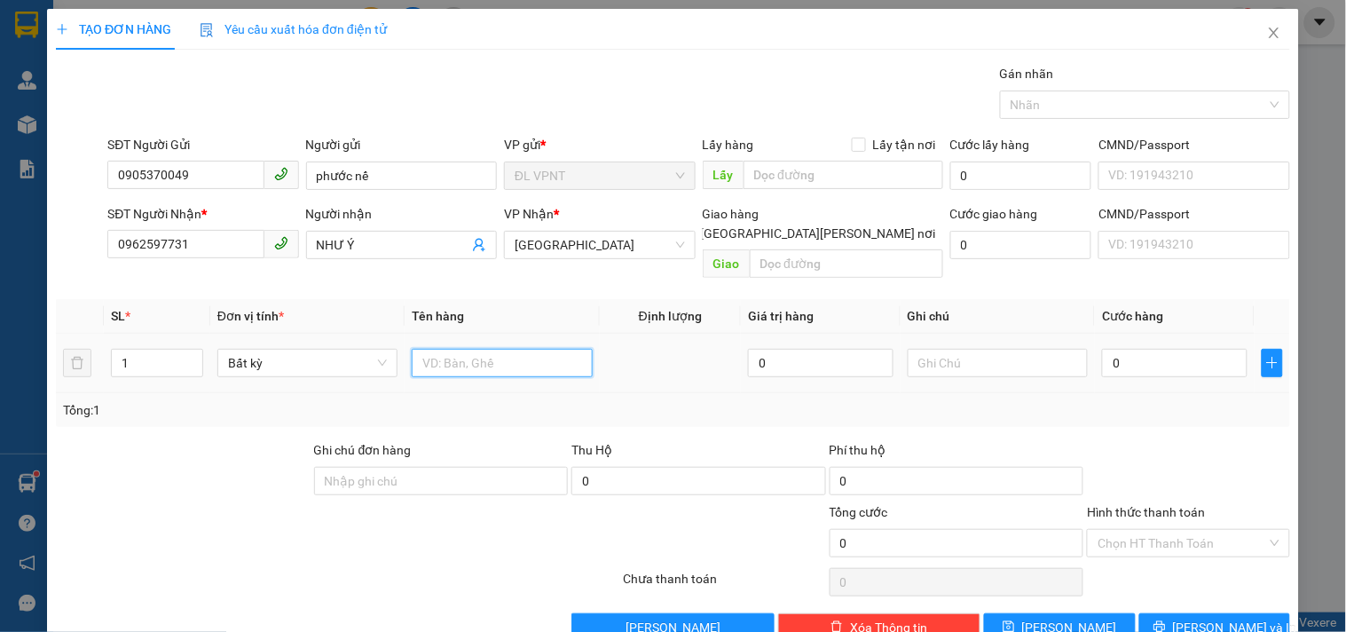
click at [437, 349] on input "text" at bounding box center [502, 363] width 180 height 28
type input "1t"
click at [1156, 349] on input "0" at bounding box center [1175, 363] width 146 height 28
type input "4"
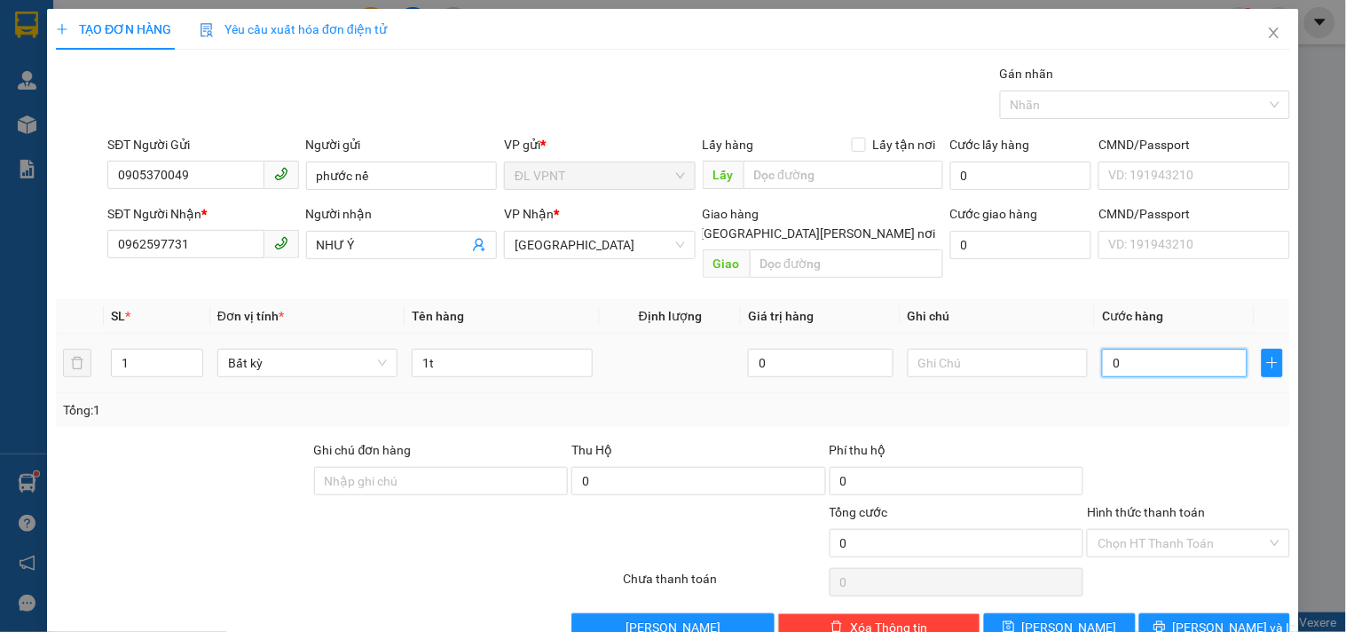
type input "4"
type input "40"
type input "40.000"
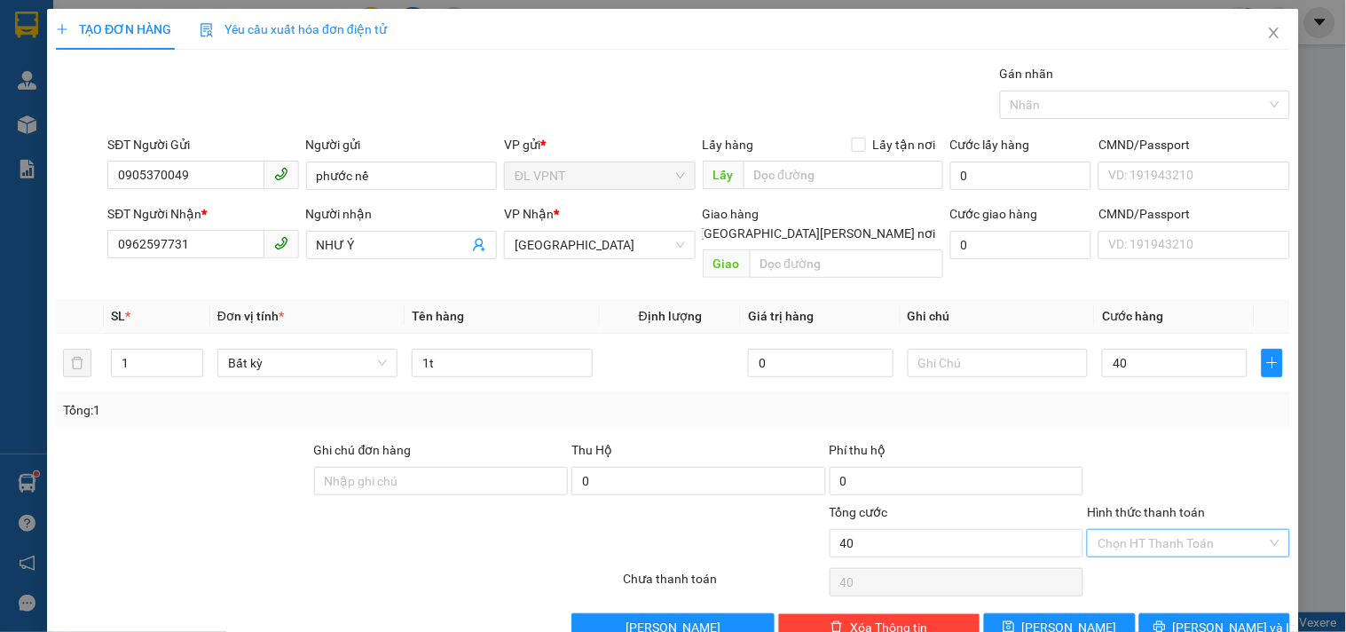
type input "40.000"
click at [1181, 530] on input "Hình thức thanh toán" at bounding box center [1182, 543] width 169 height 27
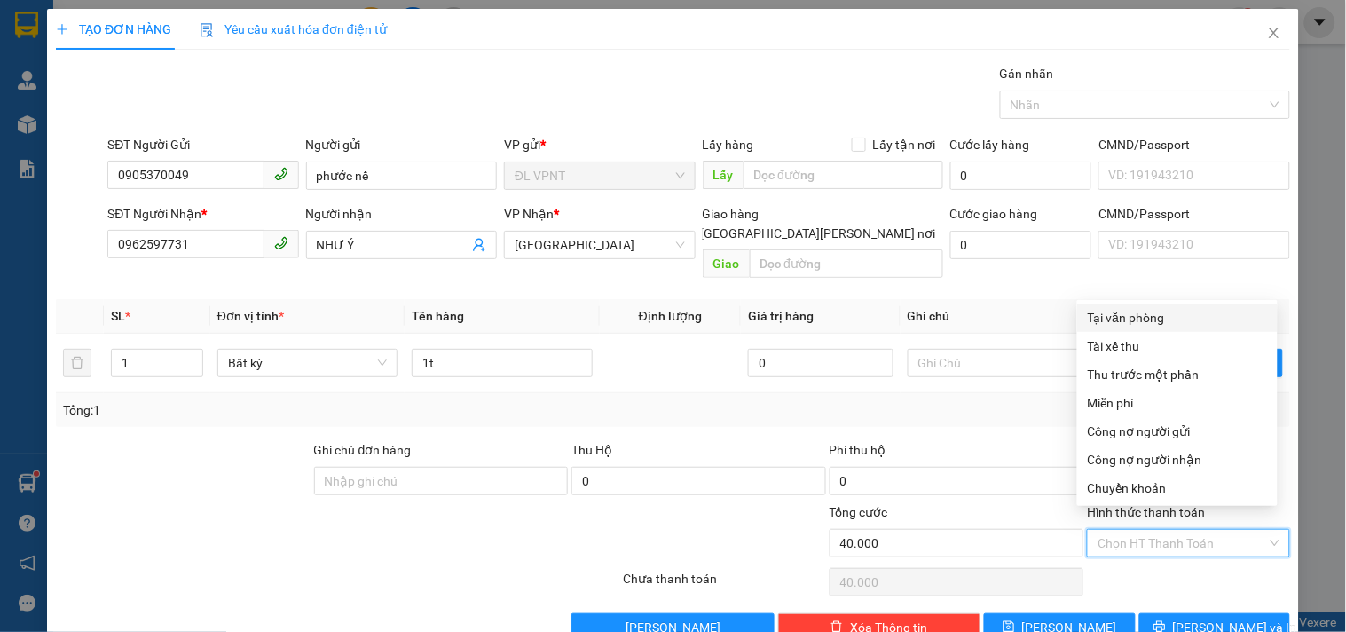
click at [1108, 317] on div "Tại văn phòng" at bounding box center [1177, 318] width 179 height 20
type input "0"
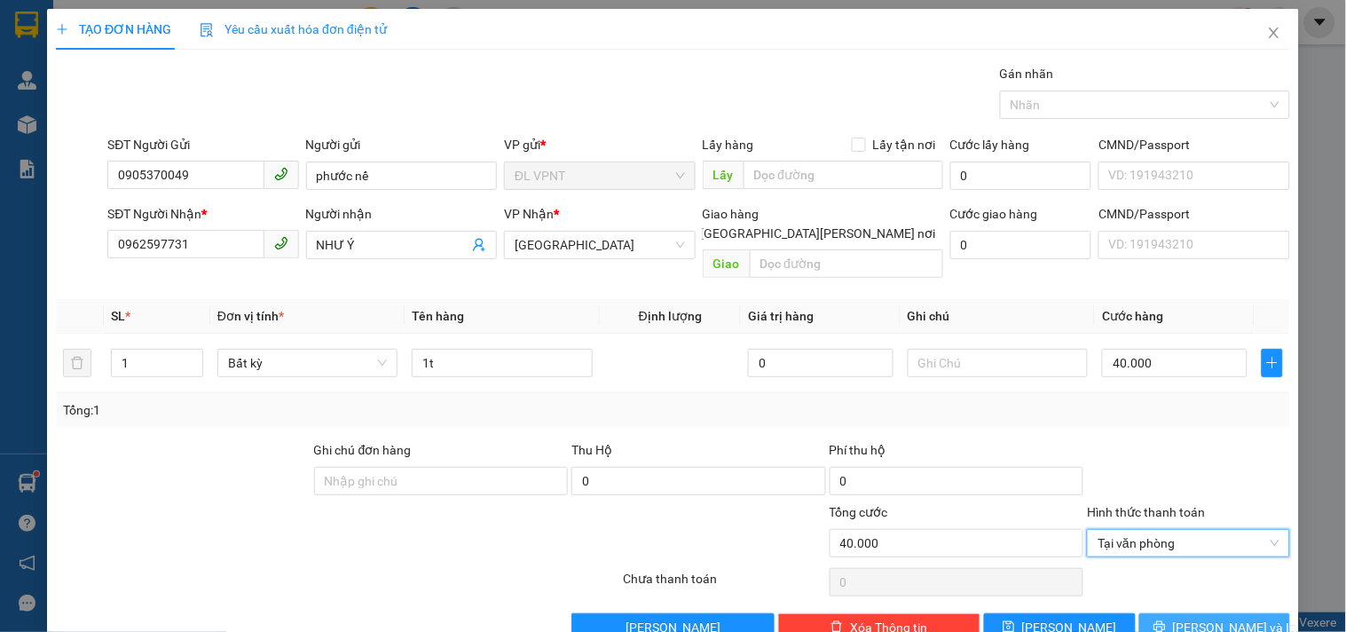
click at [1180, 613] on button "[PERSON_NAME] và In" at bounding box center [1215, 627] width 151 height 28
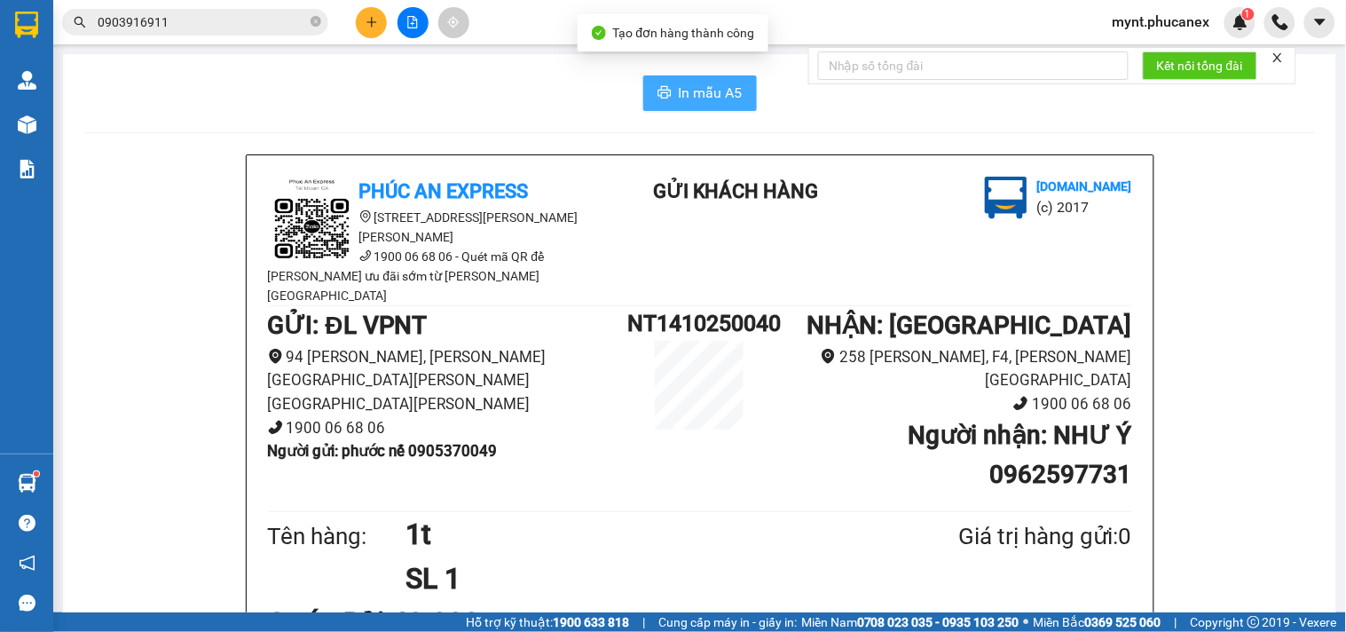
click at [684, 78] on button "In mẫu A5" at bounding box center [700, 93] width 114 height 36
click at [658, 99] on icon "printer" at bounding box center [664, 92] width 13 height 12
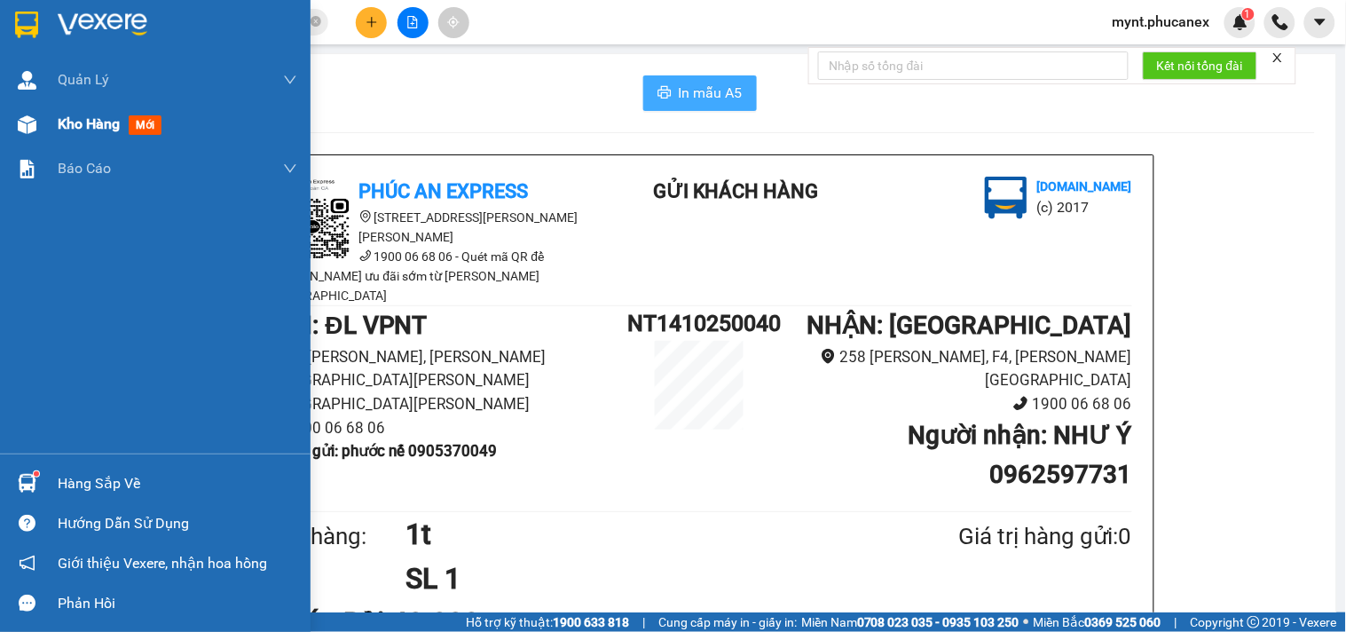
click at [39, 120] on div at bounding box center [27, 124] width 31 height 31
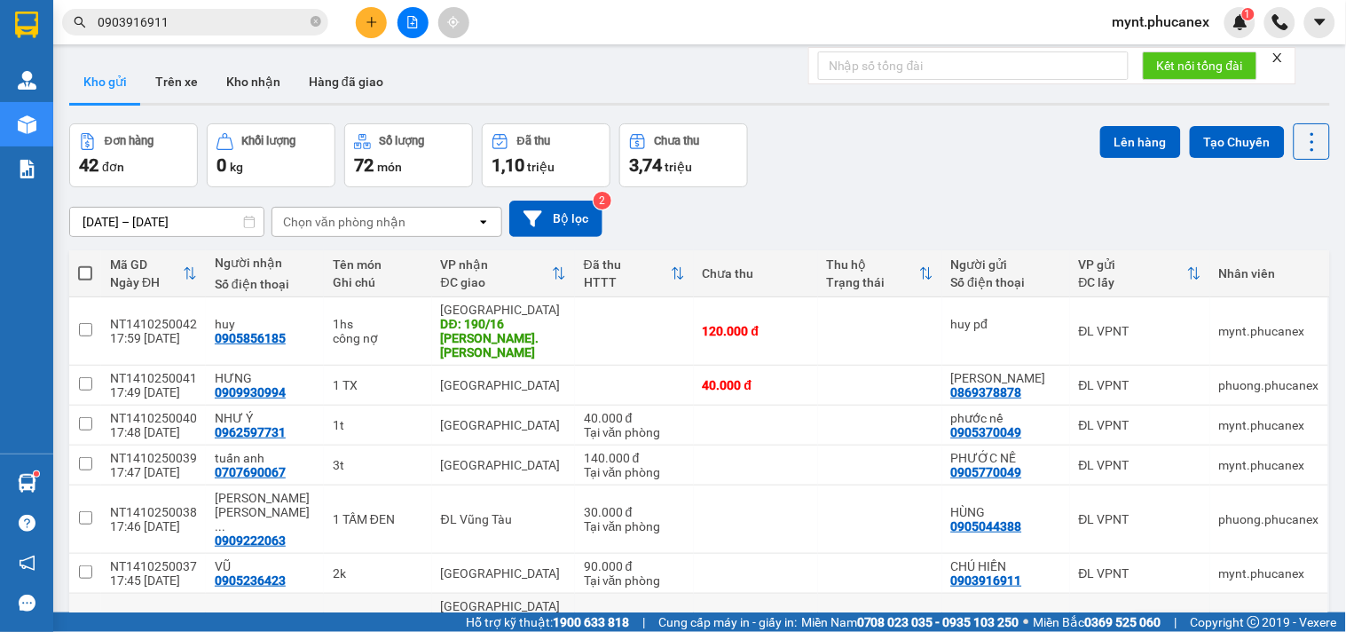
scroll to position [197, 0]
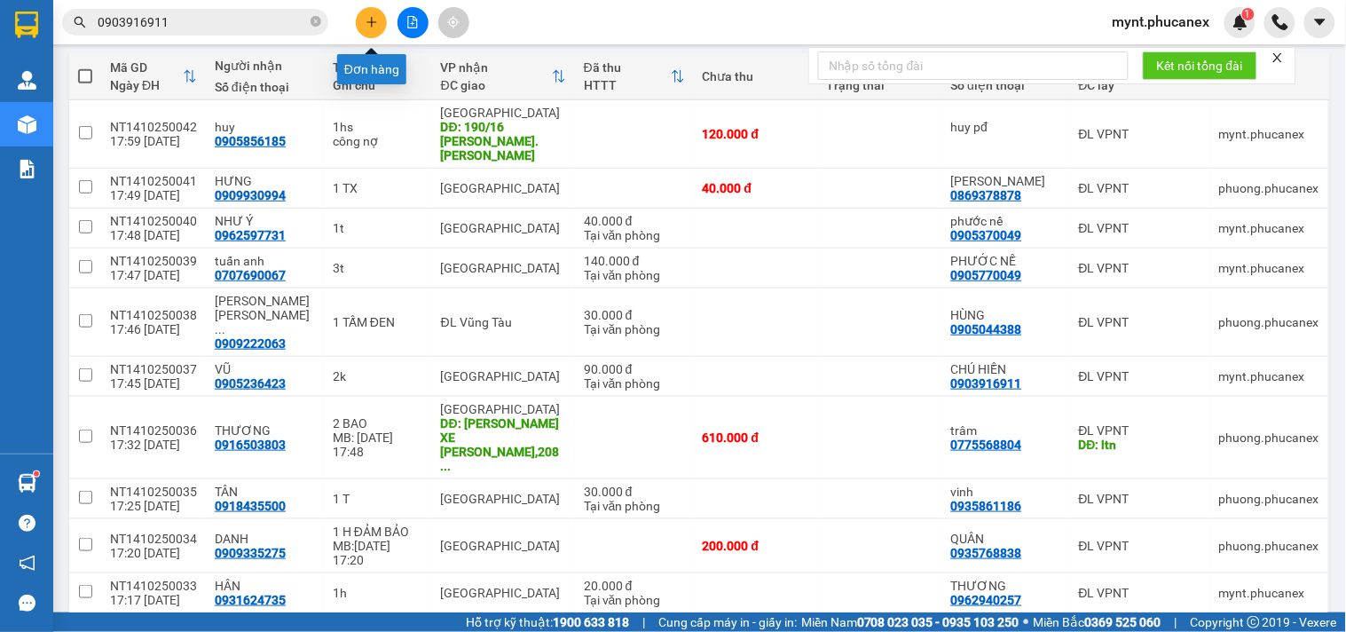
click at [366, 23] on icon "plus" at bounding box center [372, 22] width 12 height 12
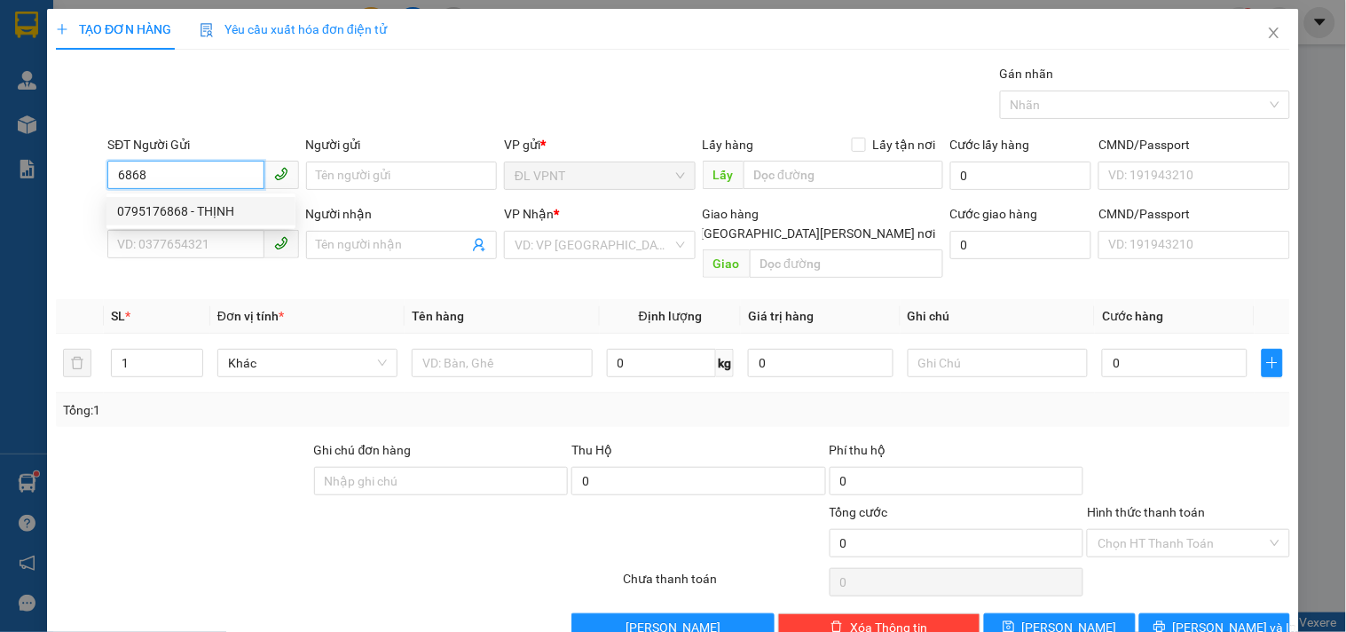
drag, startPoint x: 125, startPoint y: 200, endPoint x: 366, endPoint y: 300, distance: 260.6
click at [125, 201] on div "0795176868 - THỊNH" at bounding box center [201, 211] width 189 height 28
type input "0795176868"
type input "THỊNH"
type input "0795176868"
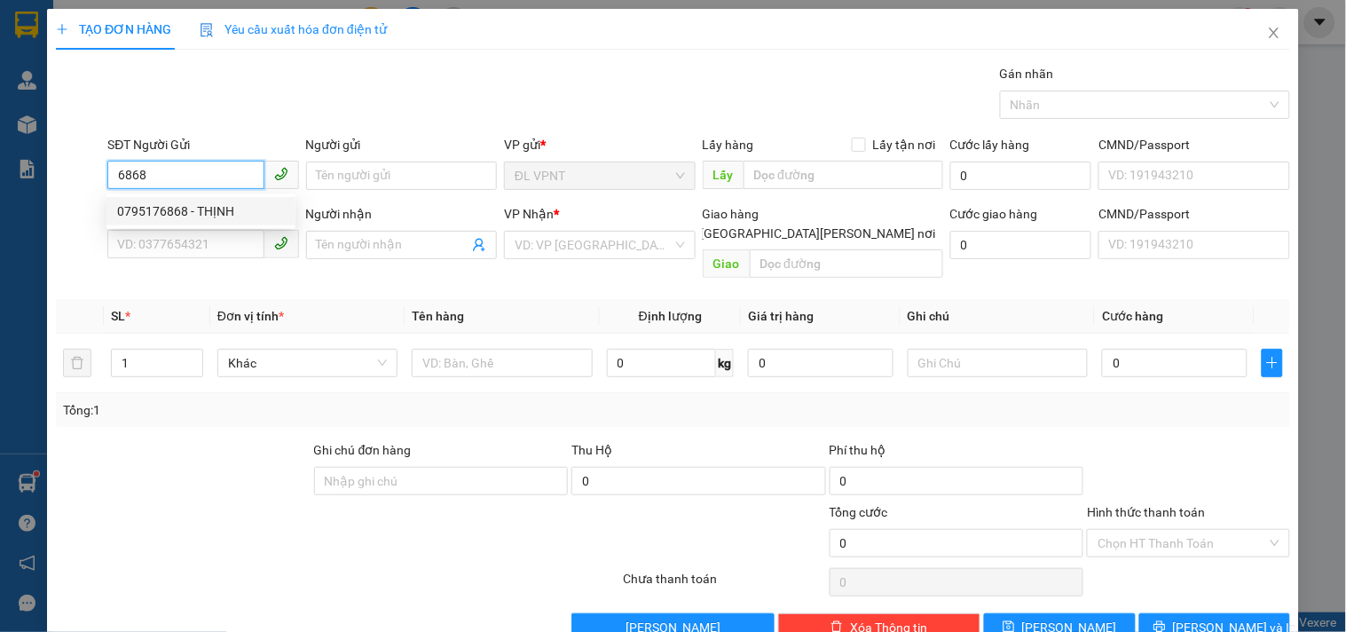
type input "THỊNH"
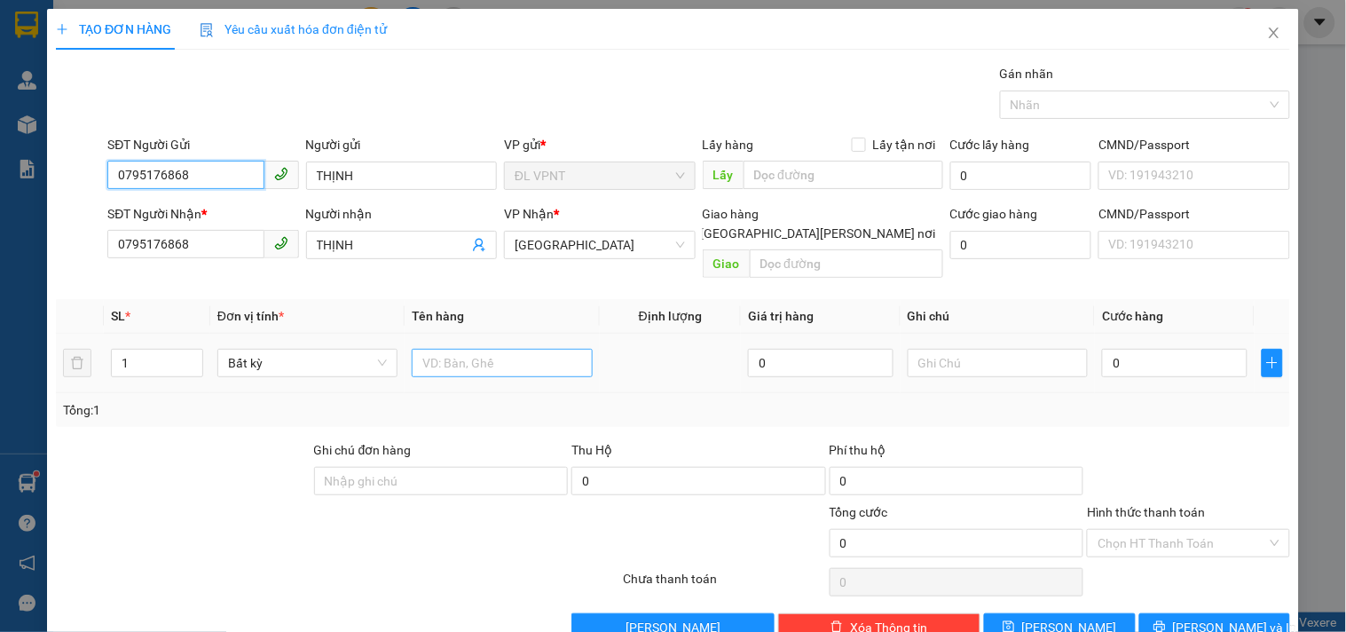
type input "0795176868"
click at [470, 349] on input "text" at bounding box center [502, 363] width 180 height 28
type input "4c"
click at [1143, 349] on input "0" at bounding box center [1175, 363] width 146 height 28
type input "2"
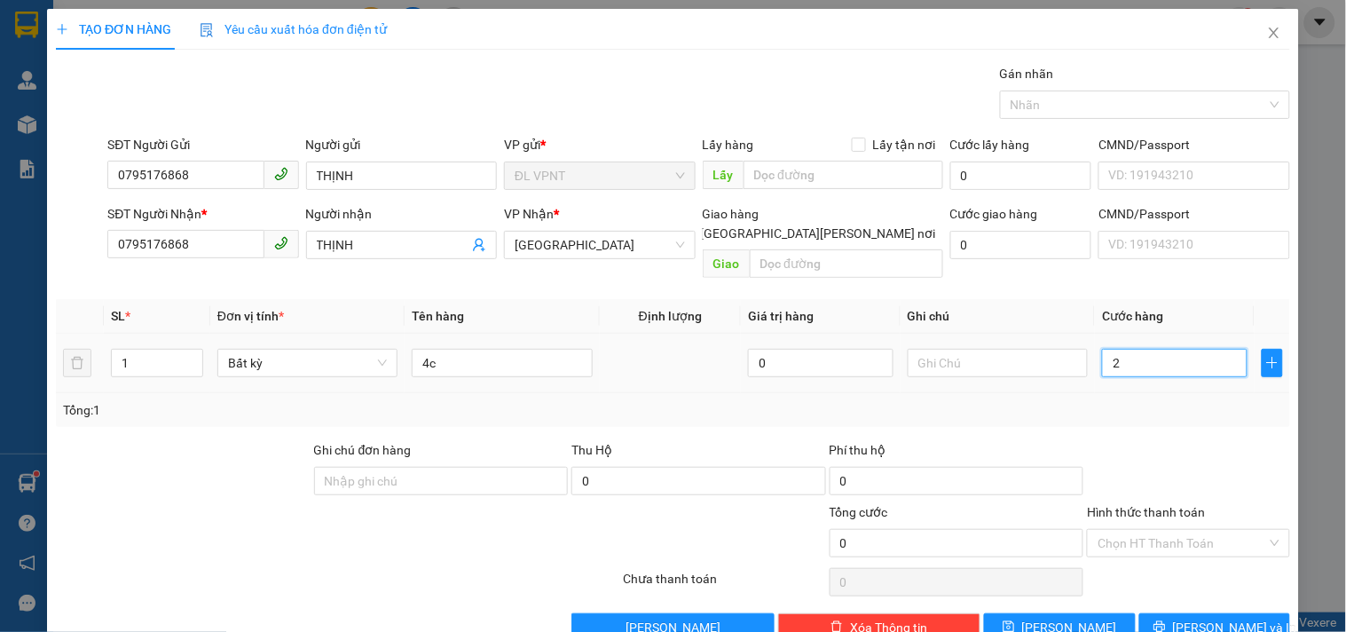
type input "2"
type input "20"
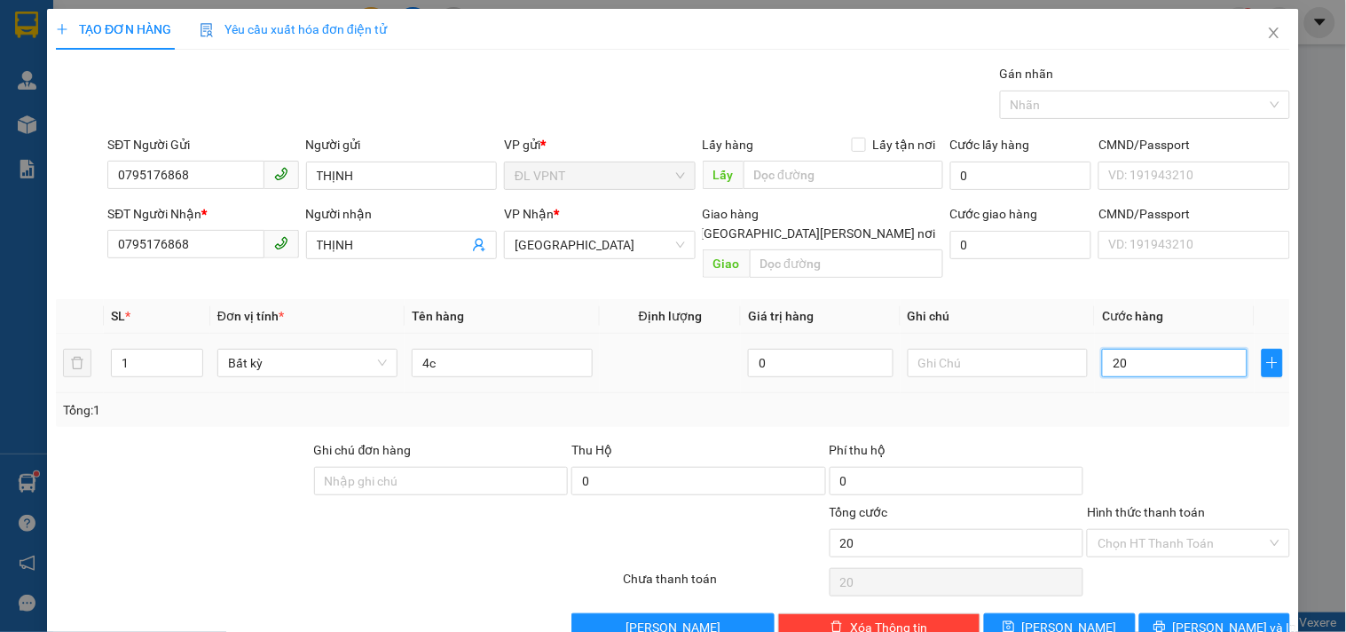
type input "200"
type input "200.000"
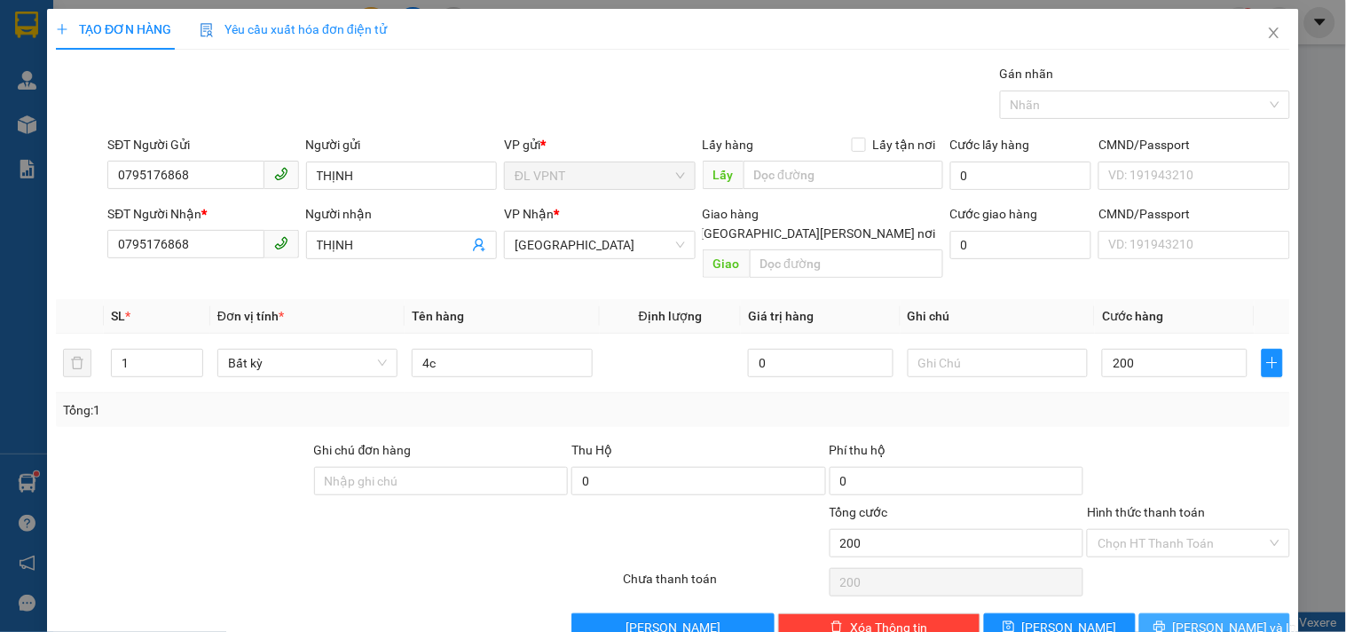
type input "200.000"
click at [1236, 613] on button "[PERSON_NAME] và In" at bounding box center [1215, 627] width 151 height 28
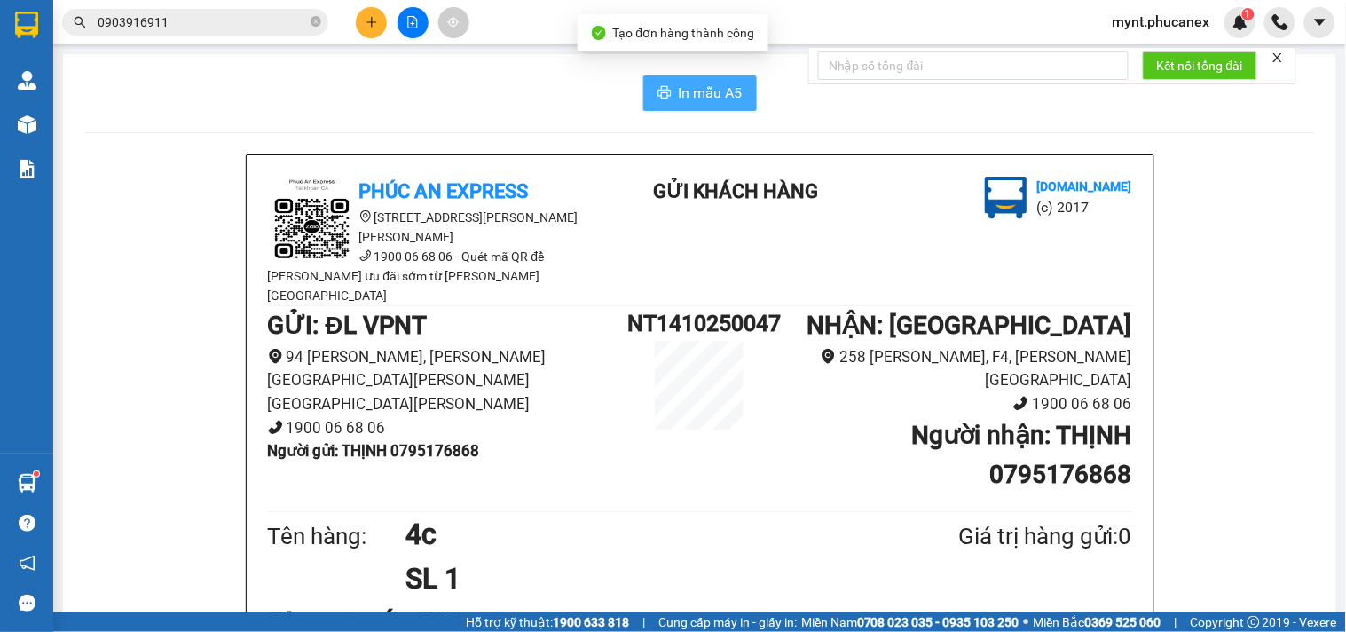
click at [702, 96] on span "In mẫu A5" at bounding box center [711, 93] width 64 height 22
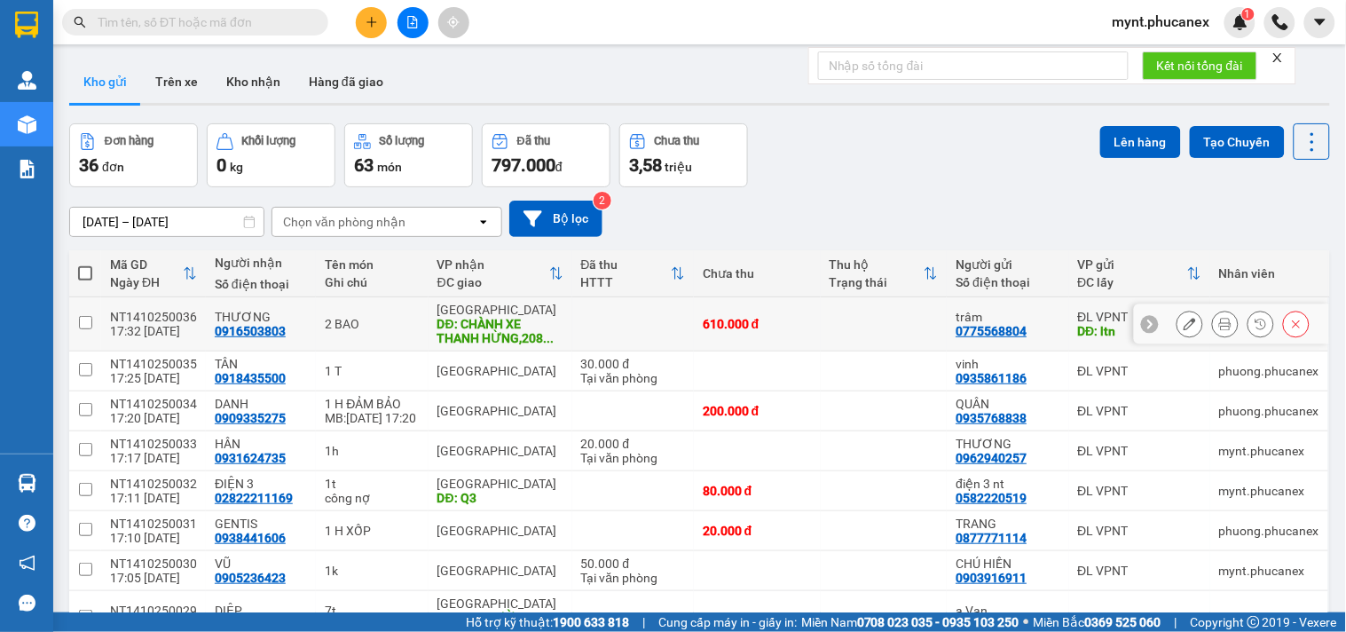
click at [1178, 317] on button at bounding box center [1190, 324] width 25 height 31
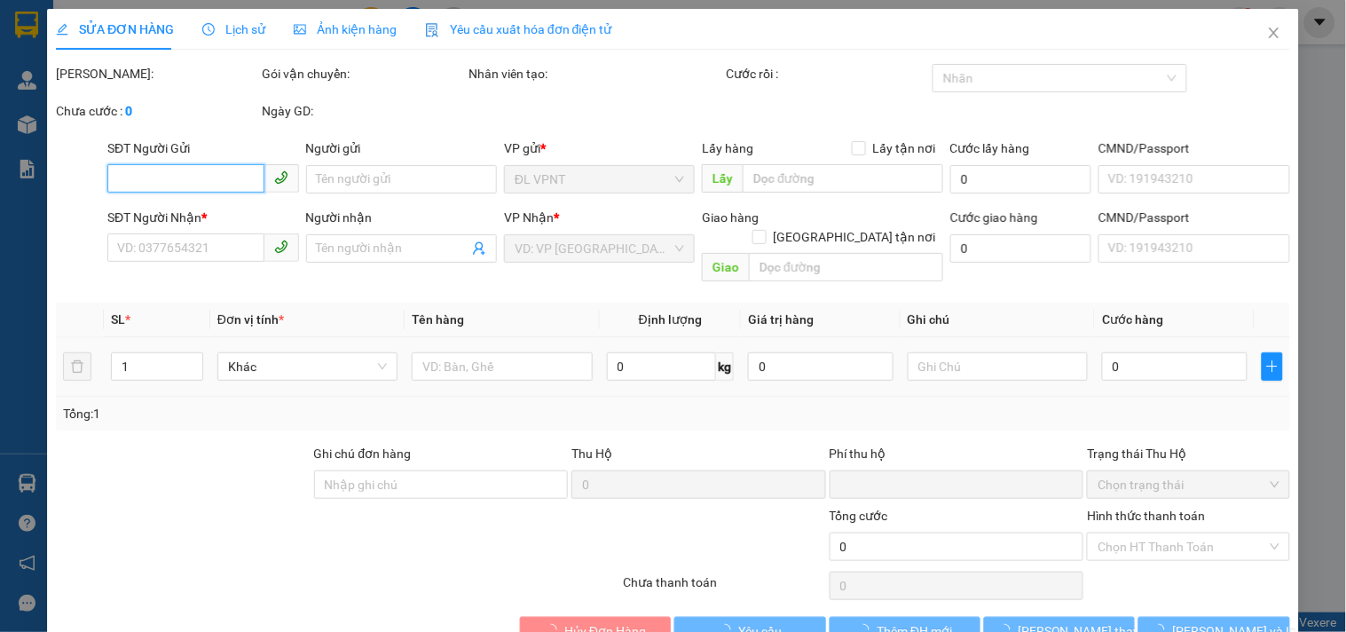
type input "0775568804"
type input "trâm"
type input "ltn"
type input "150.000"
type input "0916503803"
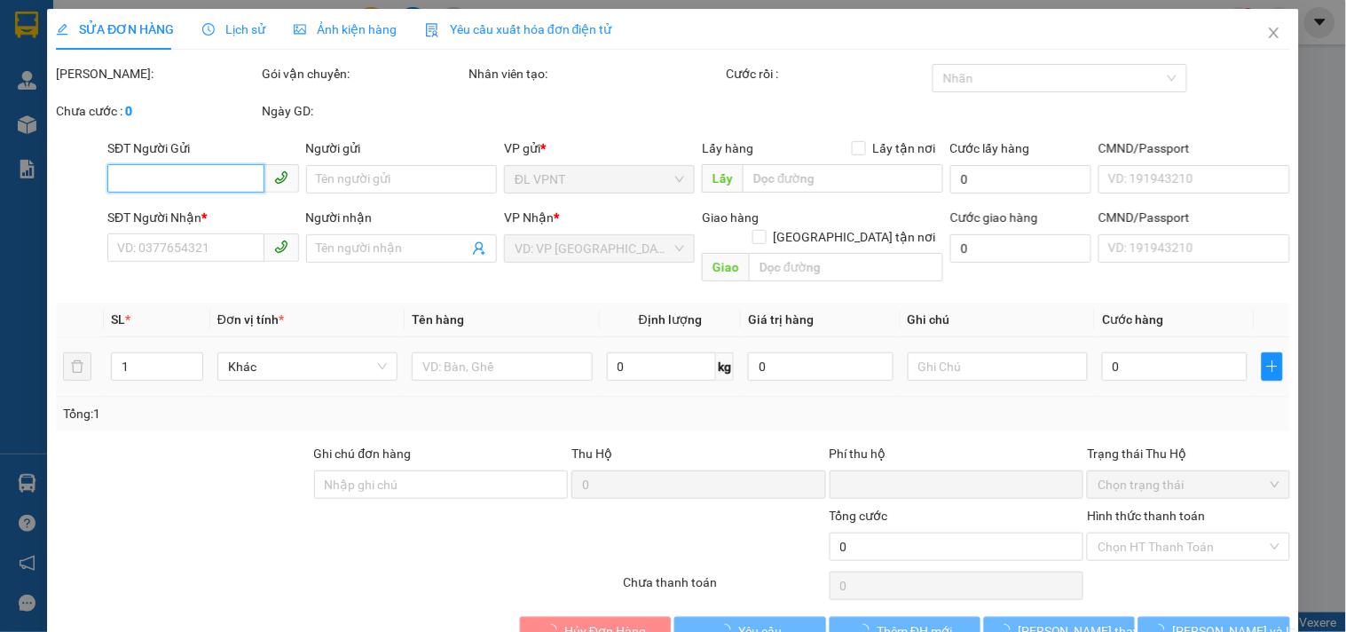
type input "THƯƠNG"
type input "CHÀNH XE THANH HỪNG,2082 VÕ VĂN KIỆT,AN LẠC,BÌNH TÂN"
type input "300.000"
type input "0"
type input "610.000"
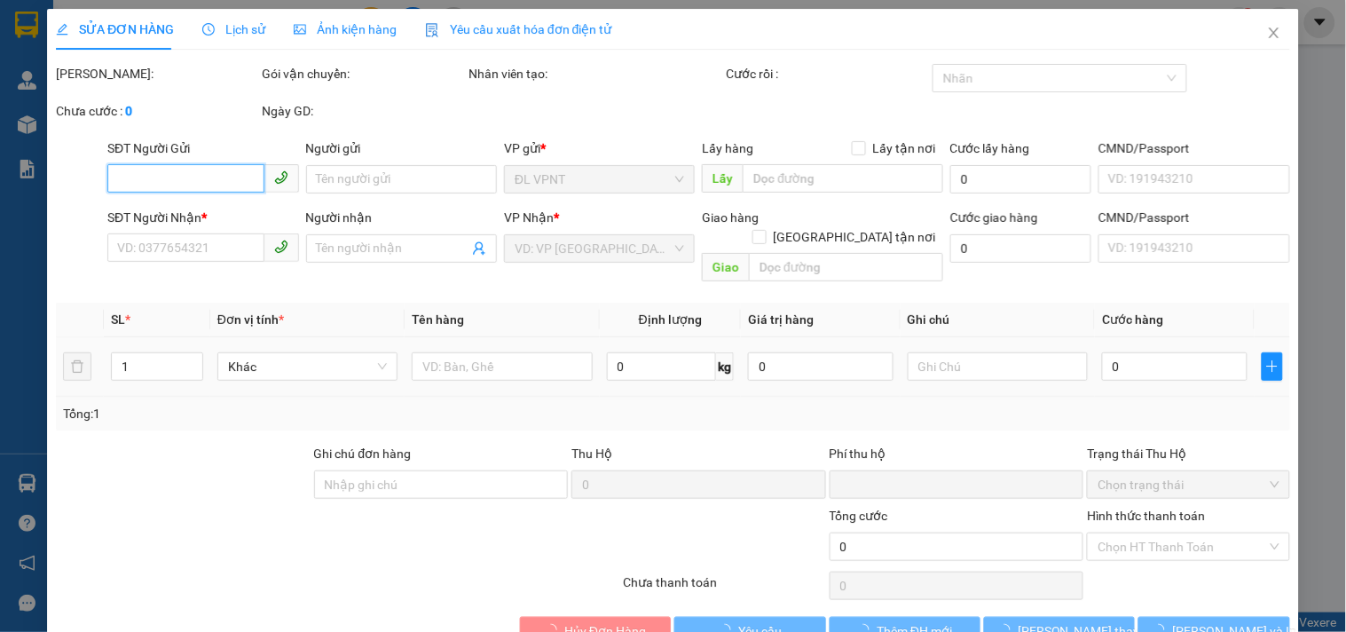
type input "610.000"
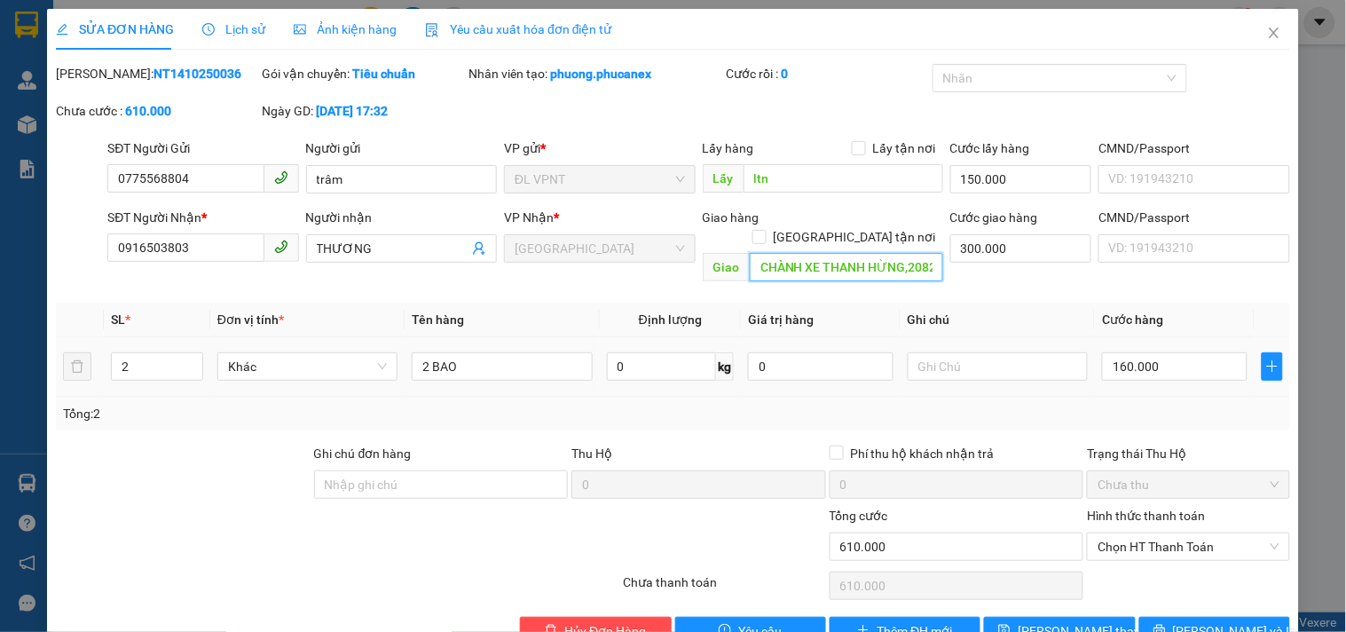
click at [891, 253] on input "CHÀNH XE THANH HỪNG,2082 VÕ VĂN KIỆT,AN LẠC,BÌNH TÂN" at bounding box center [846, 267] width 193 height 28
drag, startPoint x: 891, startPoint y: 247, endPoint x: 1054, endPoint y: 256, distance: 162.7
click at [1054, 256] on div "SĐT Người Nhận * 0916503803 Người nhận THƯƠNG VP Nhận * ĐL Quận 1 Giao hàng Gia…" at bounding box center [699, 249] width 1190 height 82
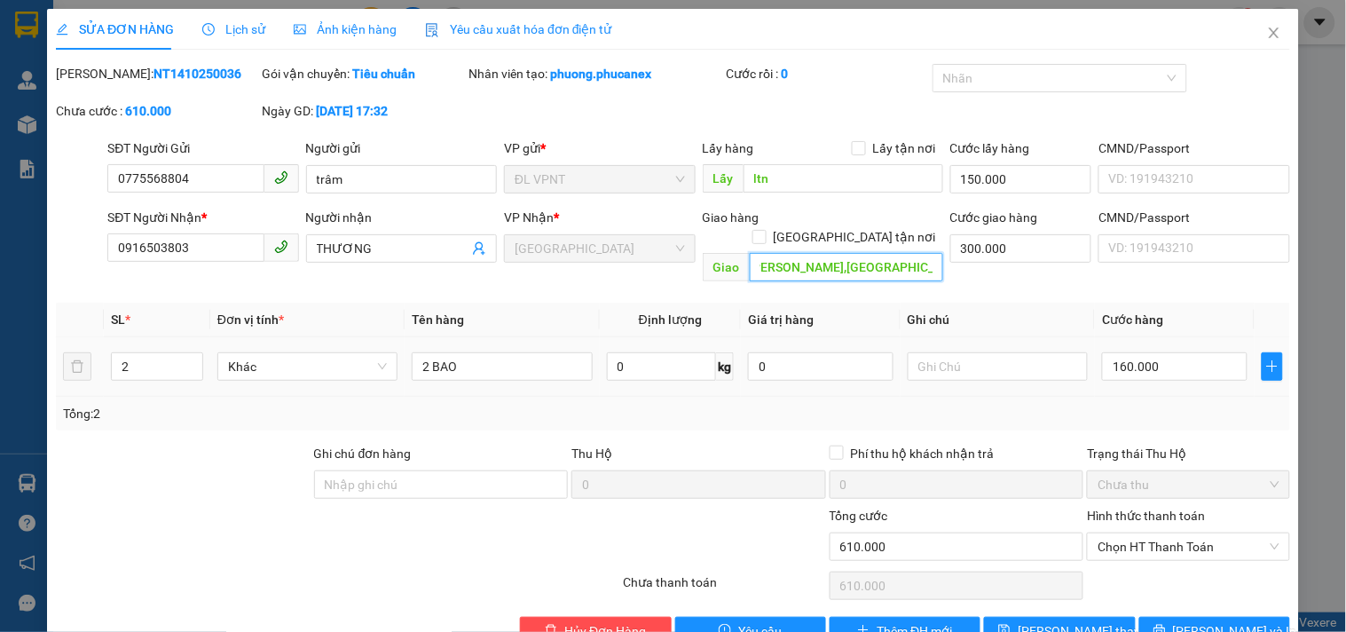
click at [809, 253] on input "CHÀNH XE THANH HỪNG,2082 VÕ VĂN KIỆT,AN LẠC,BÌNH TÂN" at bounding box center [846, 267] width 193 height 28
click at [243, 444] on div at bounding box center [183, 475] width 258 height 62
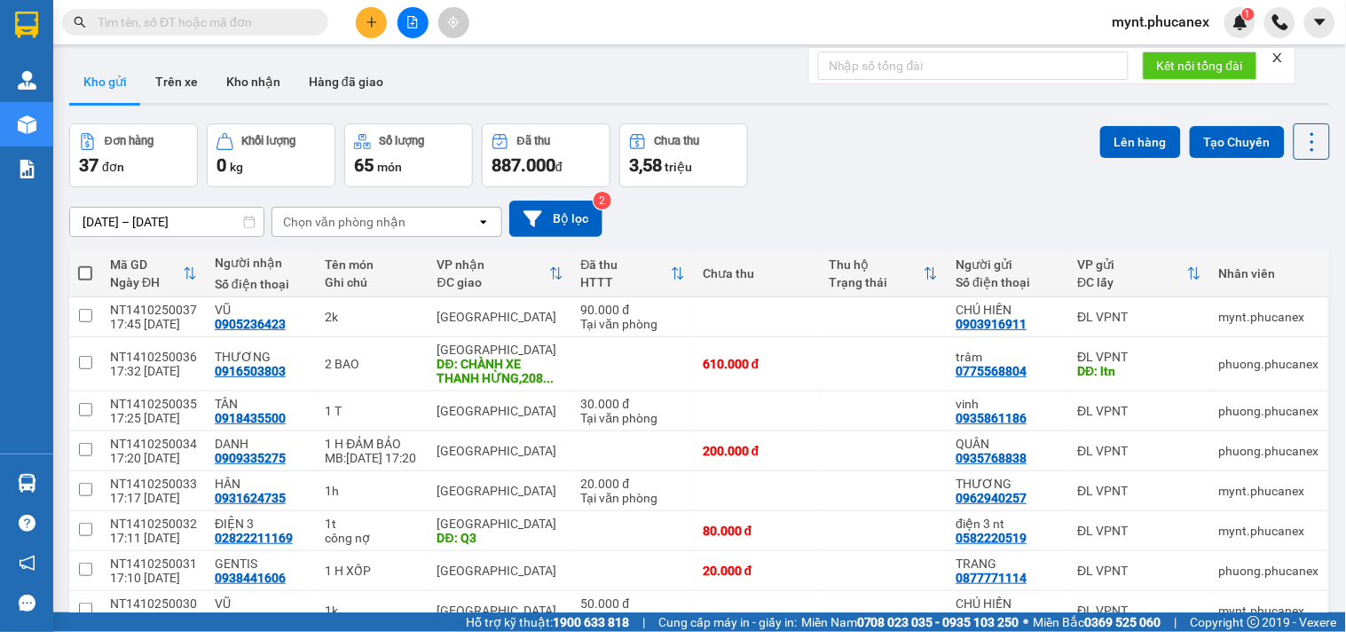
click at [233, 42] on div "Kết quả tìm kiếm ( 0 ) Bộ lọc No Data mynt.phucanex 1" at bounding box center [673, 22] width 1346 height 44
click at [233, 24] on input "text" at bounding box center [202, 22] width 209 height 20
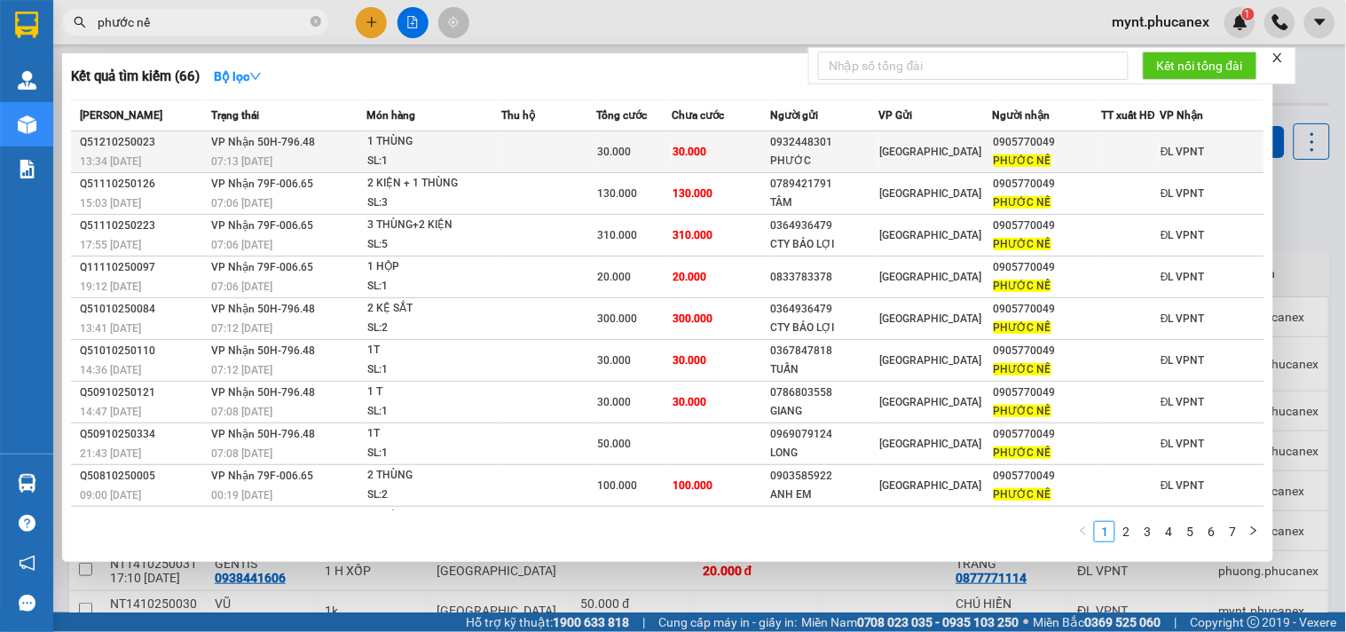
type input "phước nế"
copy div "0905770049"
drag, startPoint x: 1046, startPoint y: 142, endPoint x: 983, endPoint y: 146, distance: 63.2
click at [993, 146] on td "0905770049 PHƯỚC NẾ" at bounding box center [1047, 152] width 109 height 42
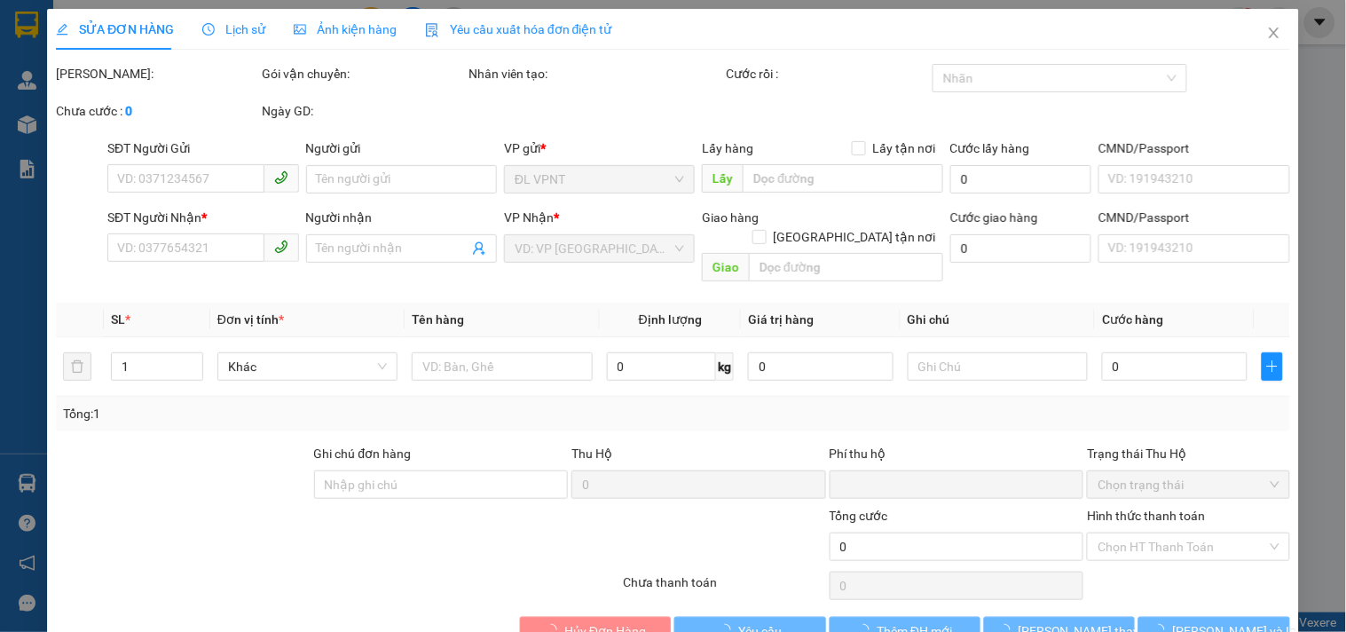
type input "0932448301"
type input "PHƯỚC"
type input "0905770049"
type input "PHƯỚC NẾ"
type input "0"
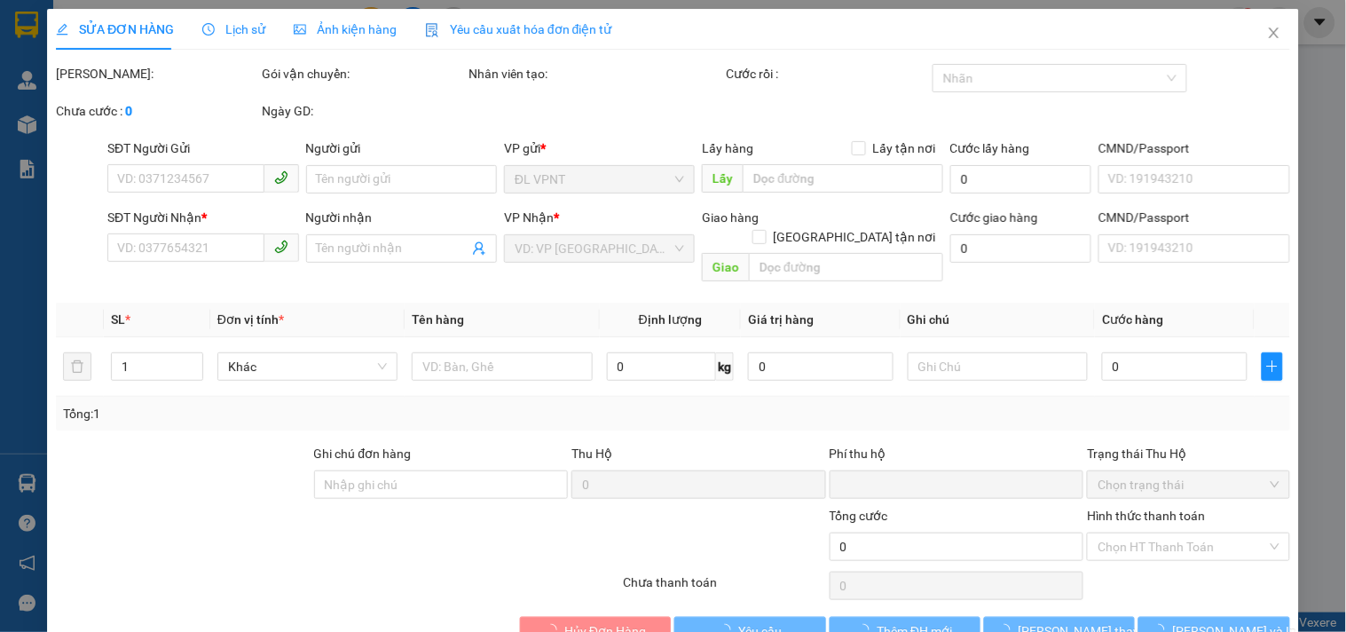
type input "30.000"
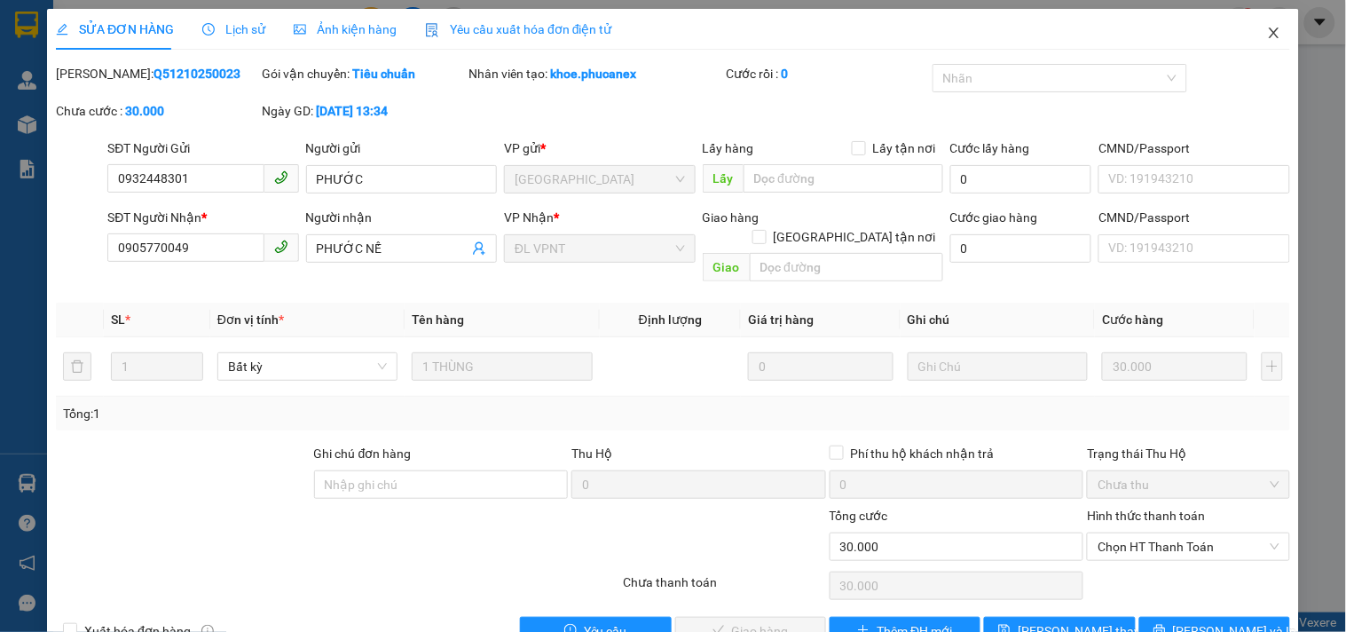
click at [1267, 37] on icon "close" at bounding box center [1274, 33] width 14 height 14
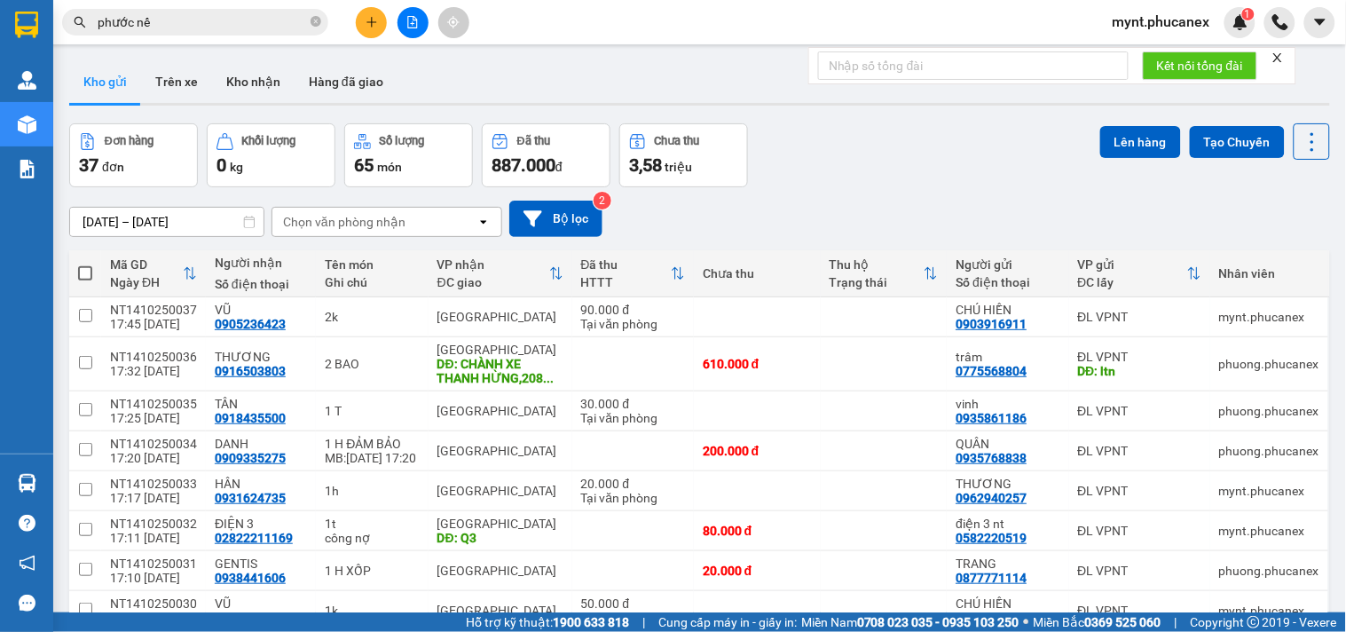
click at [187, 22] on input "phước nế" at bounding box center [202, 22] width 209 height 20
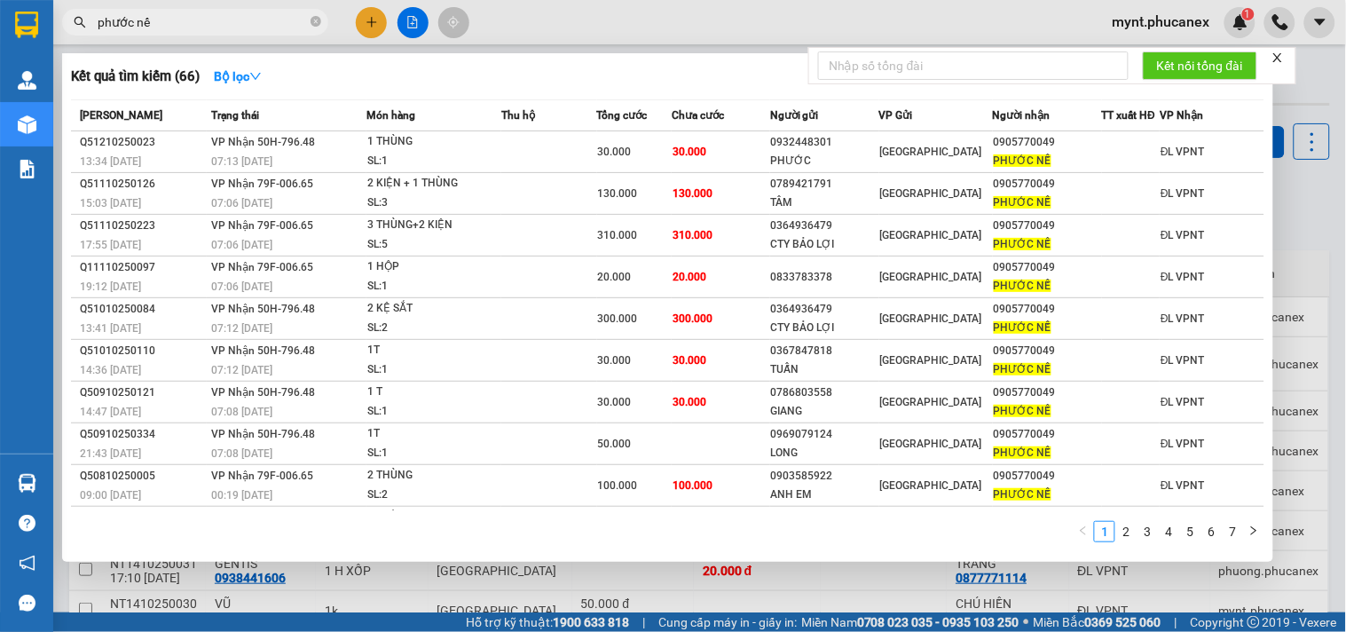
click at [187, 22] on input "phước nế" at bounding box center [202, 22] width 209 height 20
click at [186, 22] on input "phước nế" at bounding box center [202, 22] width 209 height 20
paste input "0905770049"
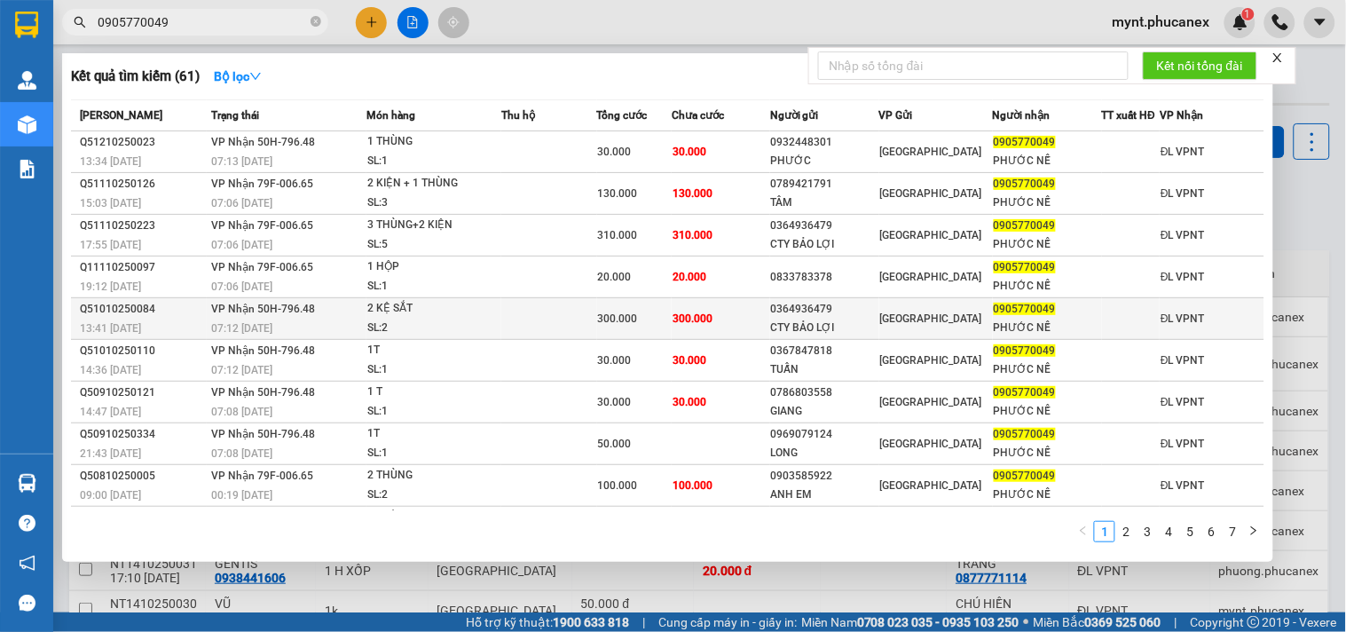
scroll to position [40, 0]
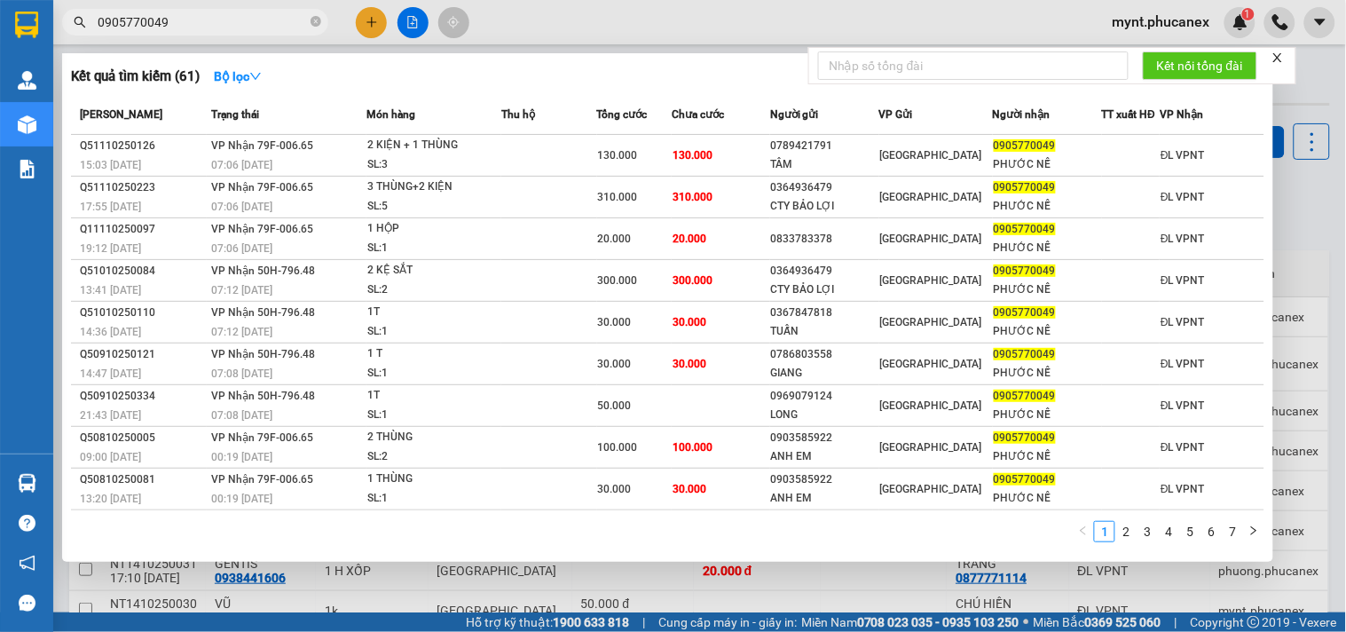
type input "0905770049"
click at [1136, 530] on link "2" at bounding box center [1127, 532] width 20 height 20
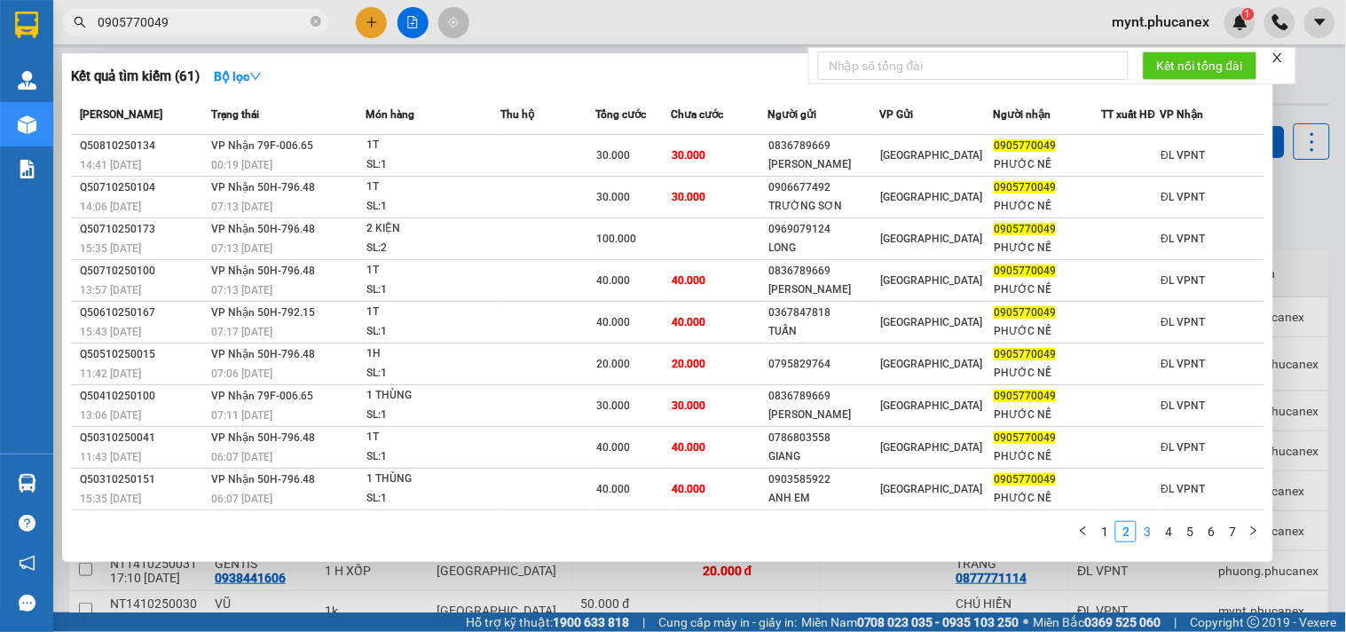
click at [1146, 529] on link "3" at bounding box center [1148, 532] width 20 height 20
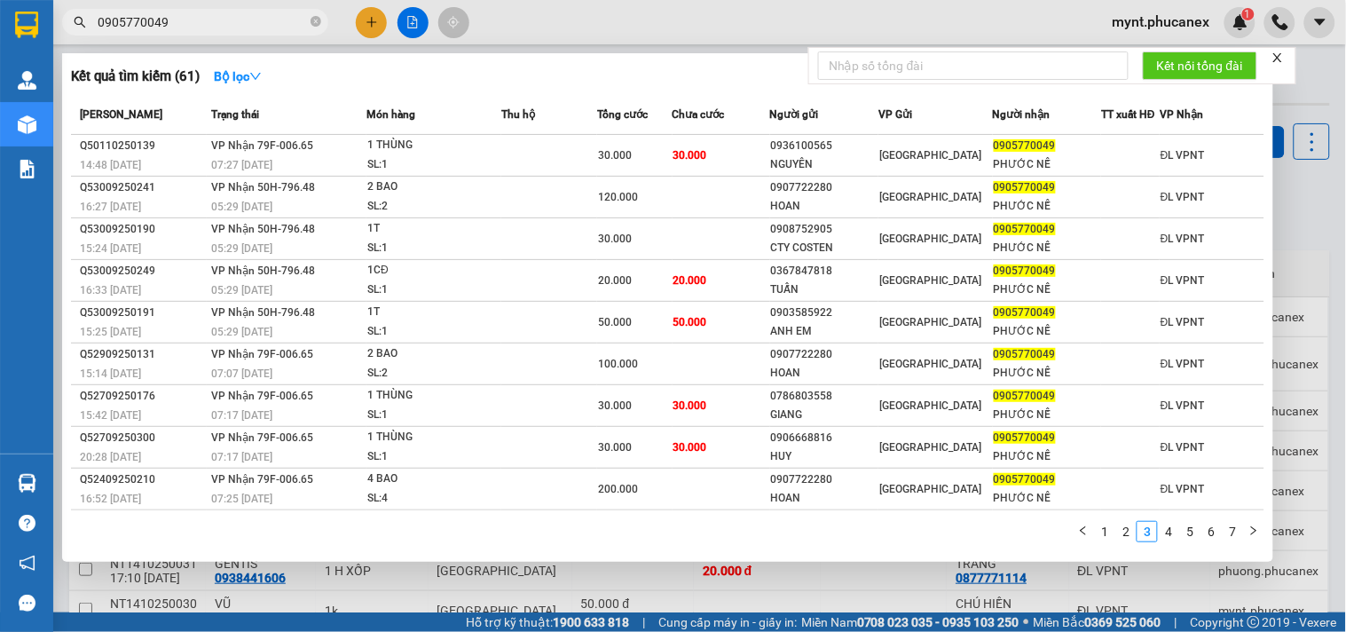
click at [367, 21] on div at bounding box center [673, 316] width 1346 height 632
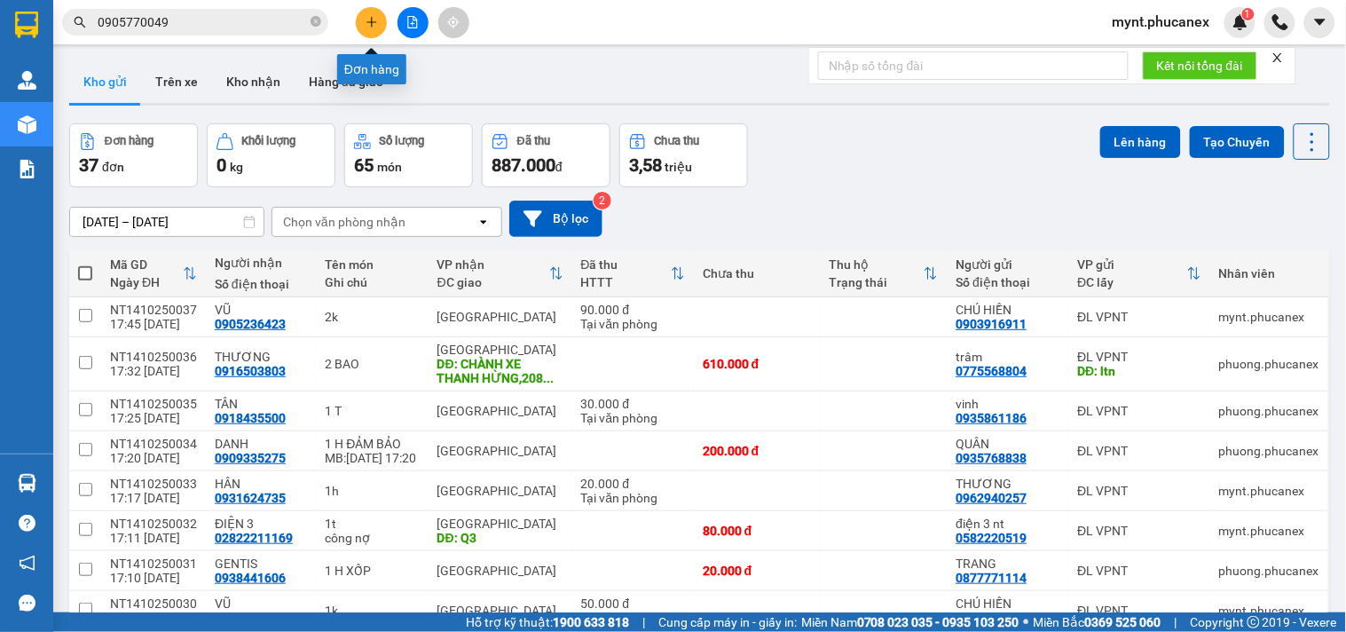
click at [367, 21] on icon "plus" at bounding box center [372, 21] width 10 height 1
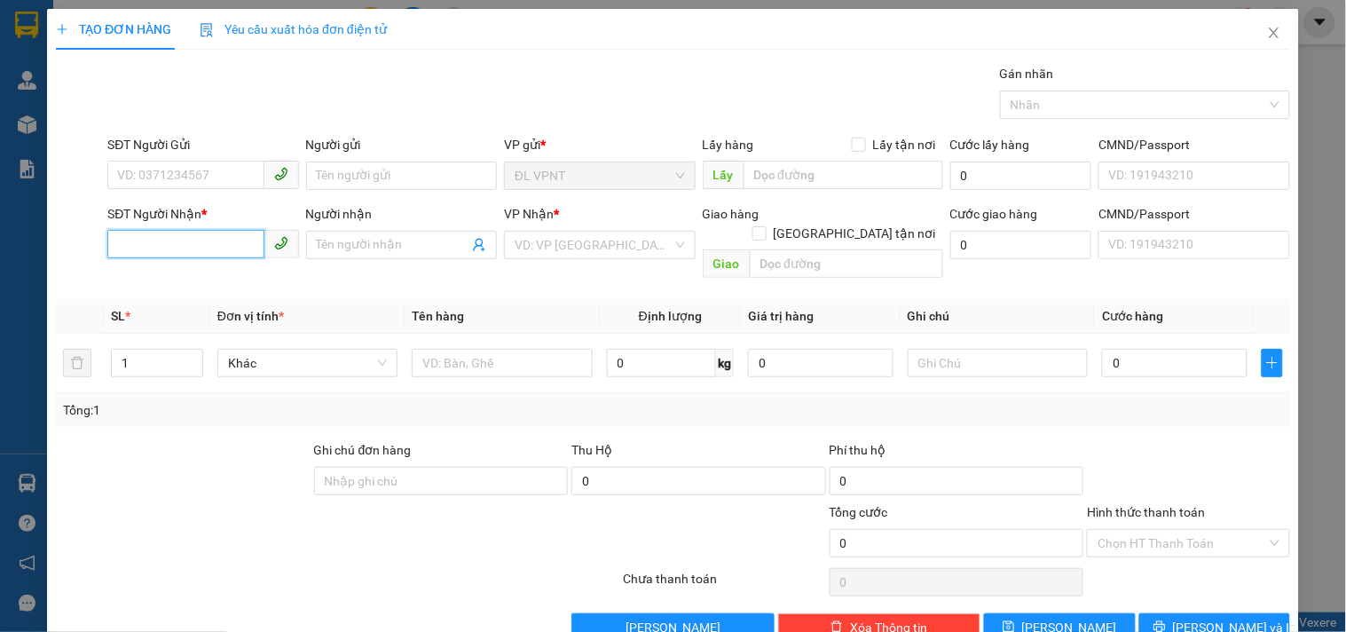
click at [225, 249] on input "SĐT Người Nhận *" at bounding box center [185, 244] width 156 height 28
type input "0905856185"
click at [324, 167] on input "Người gửi" at bounding box center [401, 176] width 191 height 28
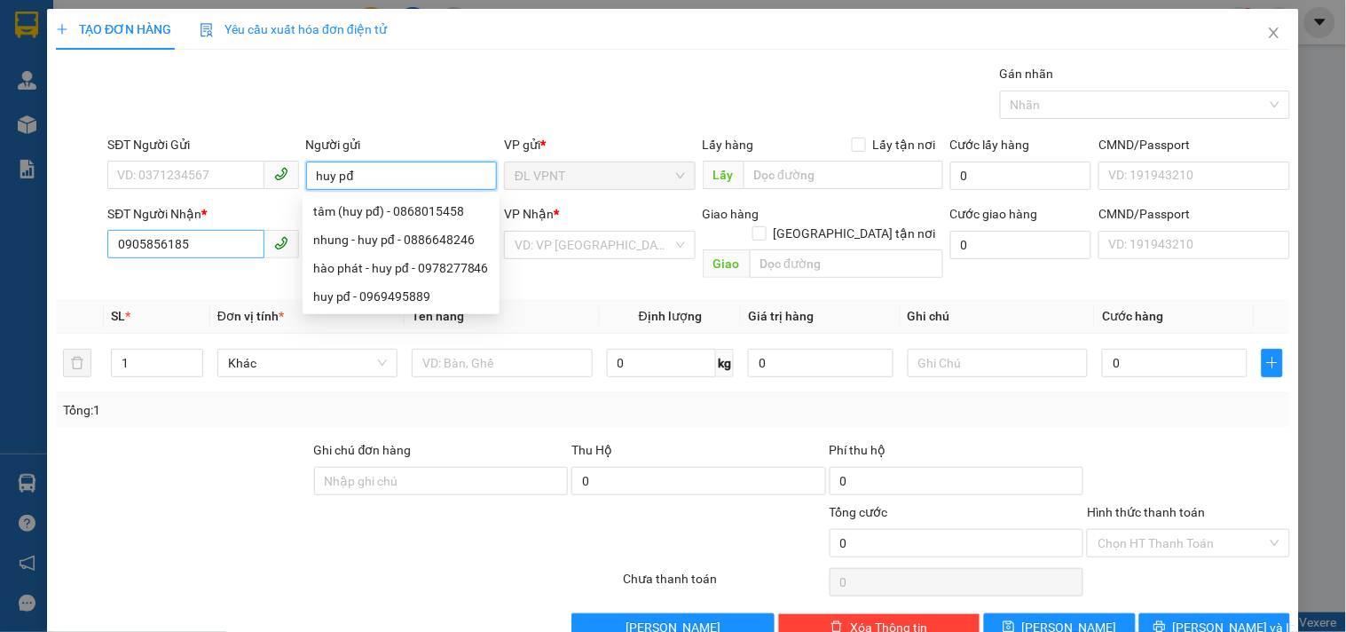
type input "huy pđ"
click at [205, 255] on input "0905856185" at bounding box center [185, 244] width 156 height 28
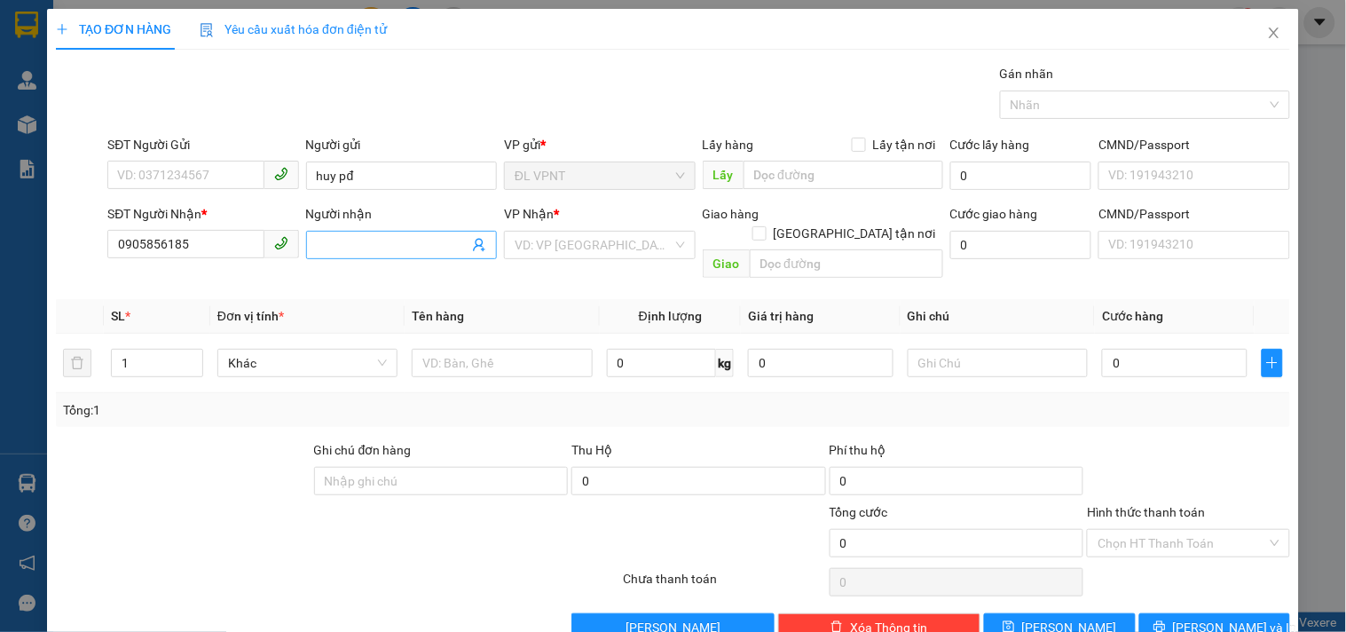
click at [343, 249] on input "Người nhận" at bounding box center [393, 245] width 152 height 20
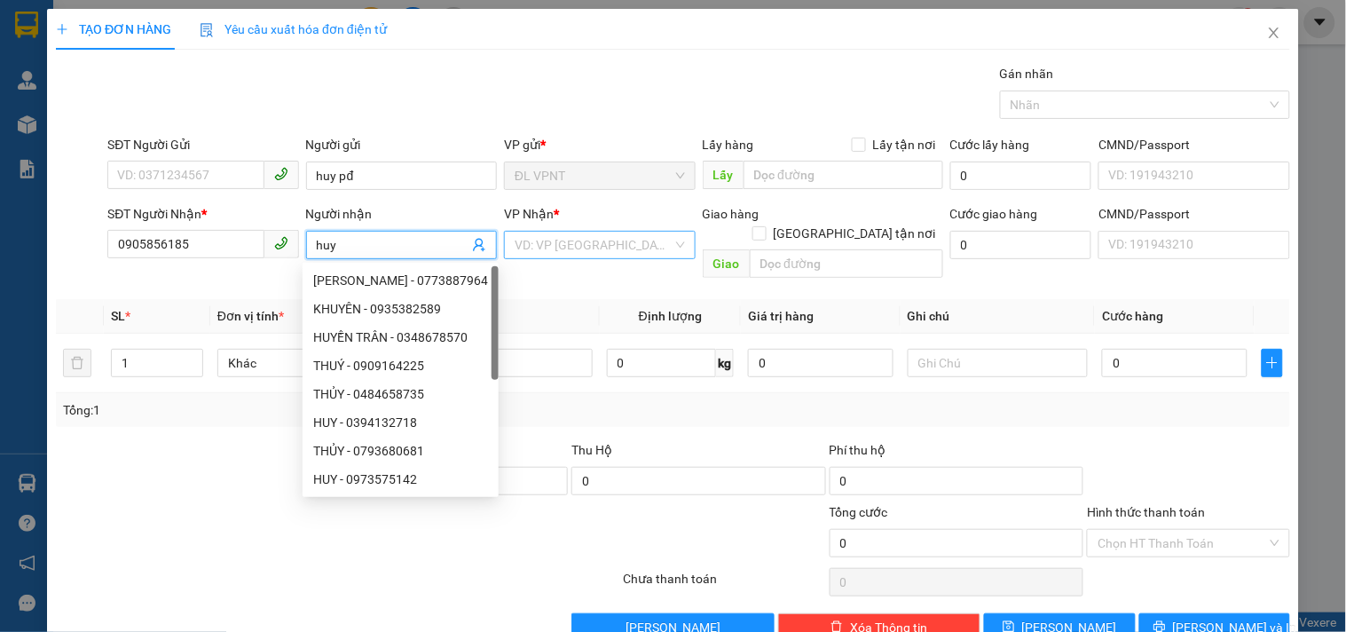
type input "huy"
click at [548, 243] on input "search" at bounding box center [593, 245] width 157 height 27
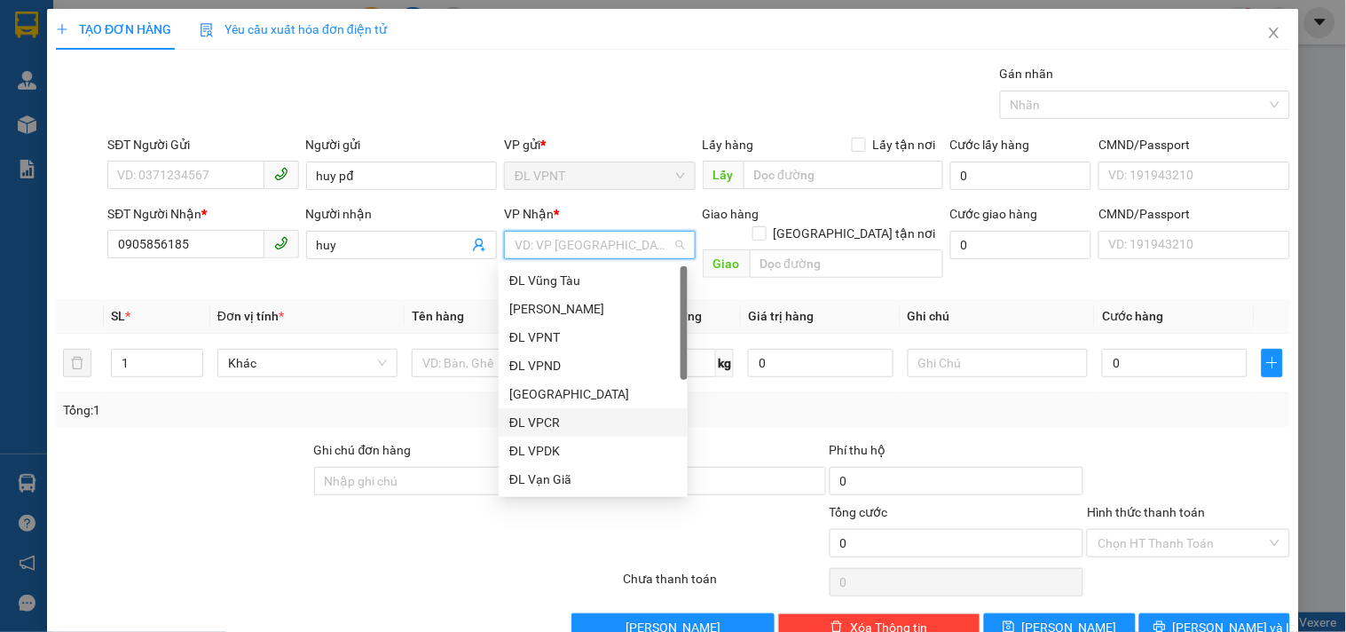
click at [541, 413] on div "ĐL VPCR" at bounding box center [593, 423] width 168 height 20
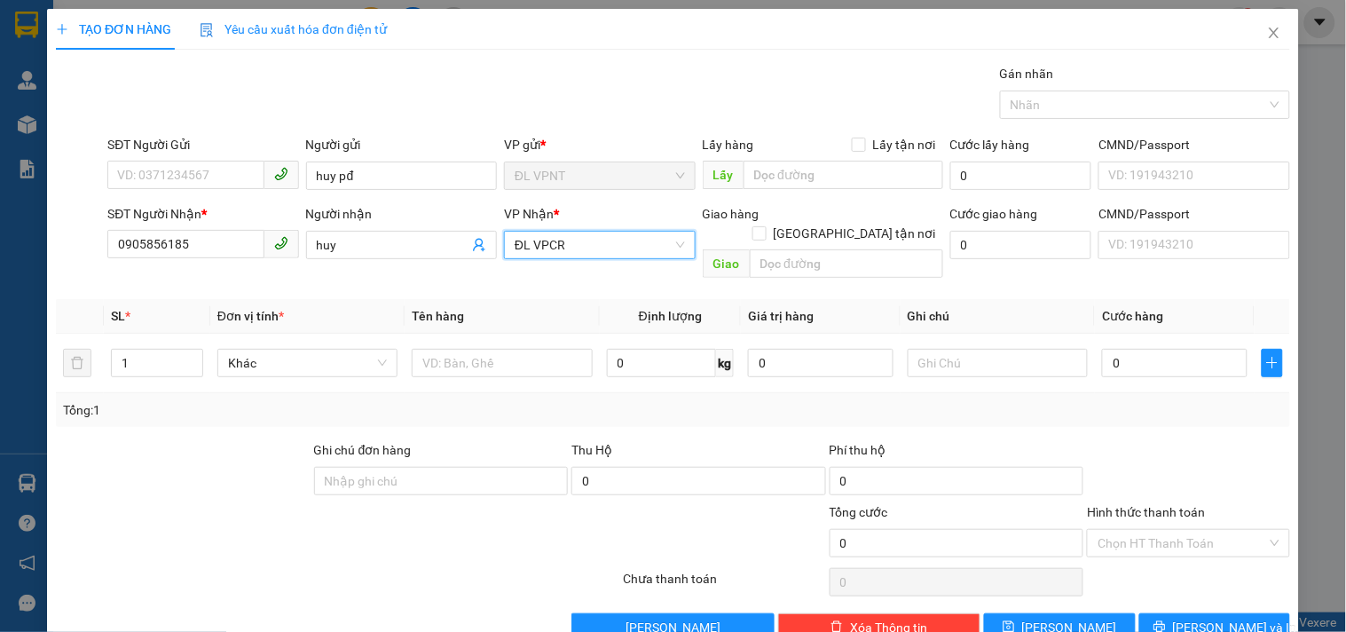
click at [588, 243] on span "ĐL VPCR" at bounding box center [600, 245] width 170 height 27
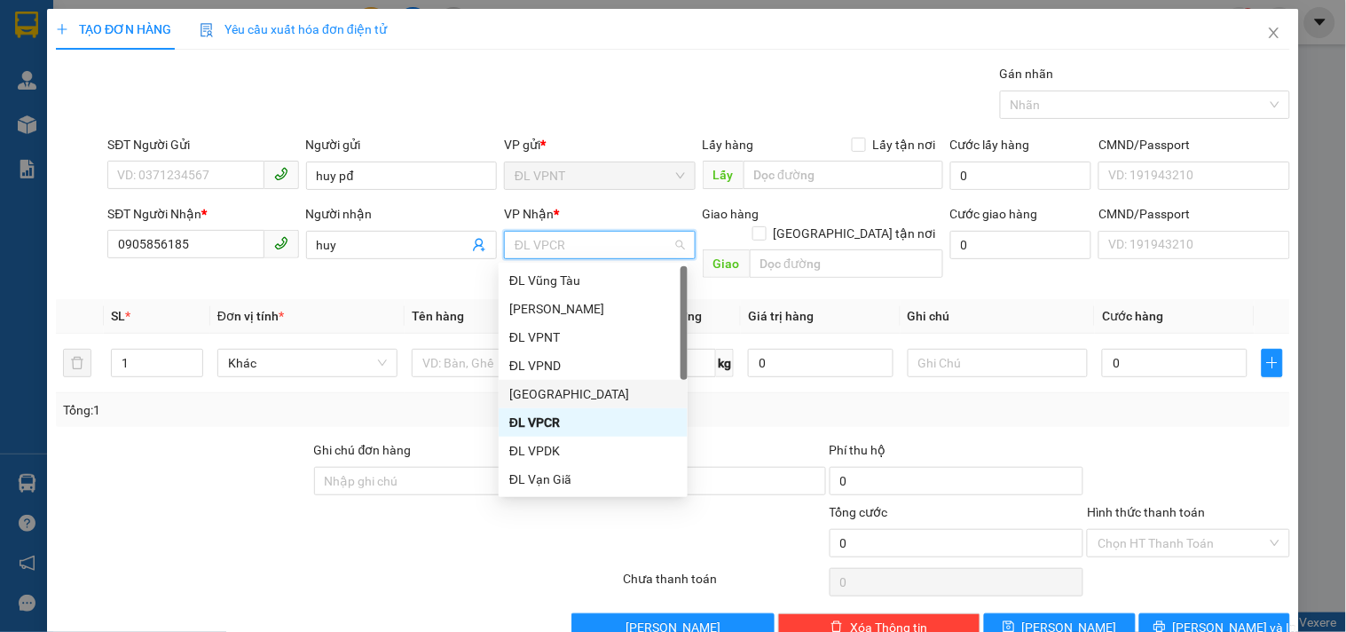
click at [542, 388] on div "[GEOGRAPHIC_DATA]" at bounding box center [593, 394] width 168 height 20
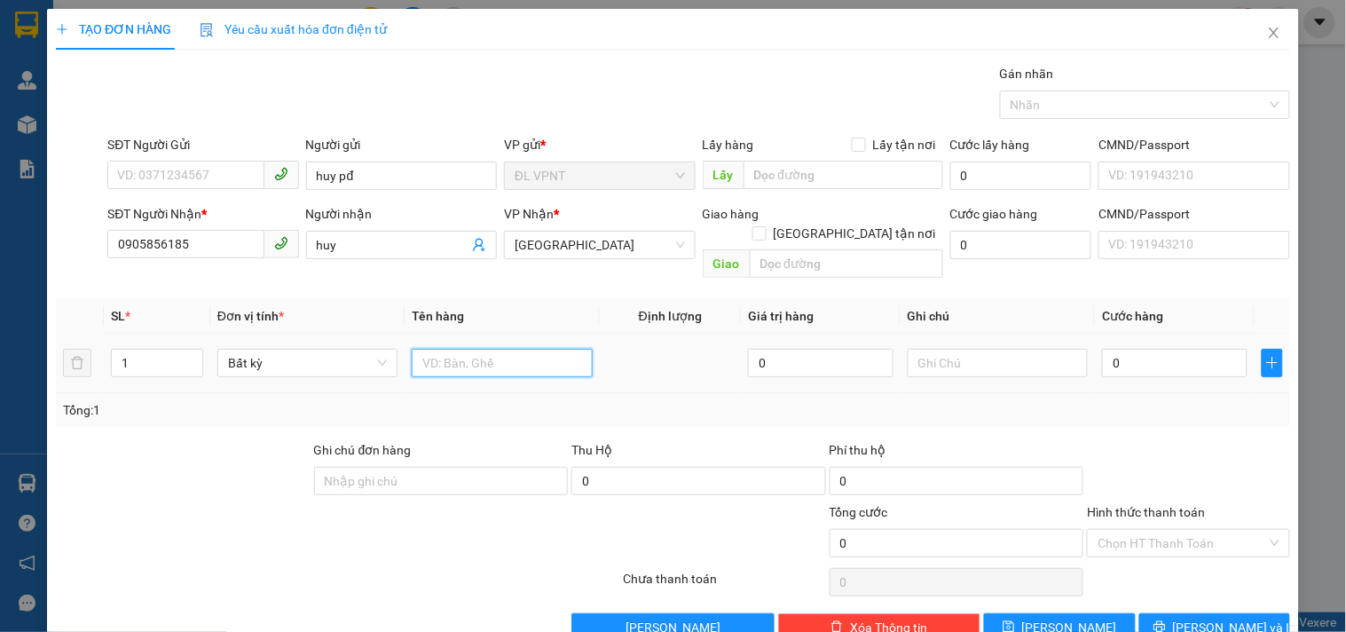
click at [440, 349] on input "text" at bounding box center [502, 363] width 180 height 28
type input "1hs"
click at [1019, 349] on input "text" at bounding box center [998, 363] width 180 height 28
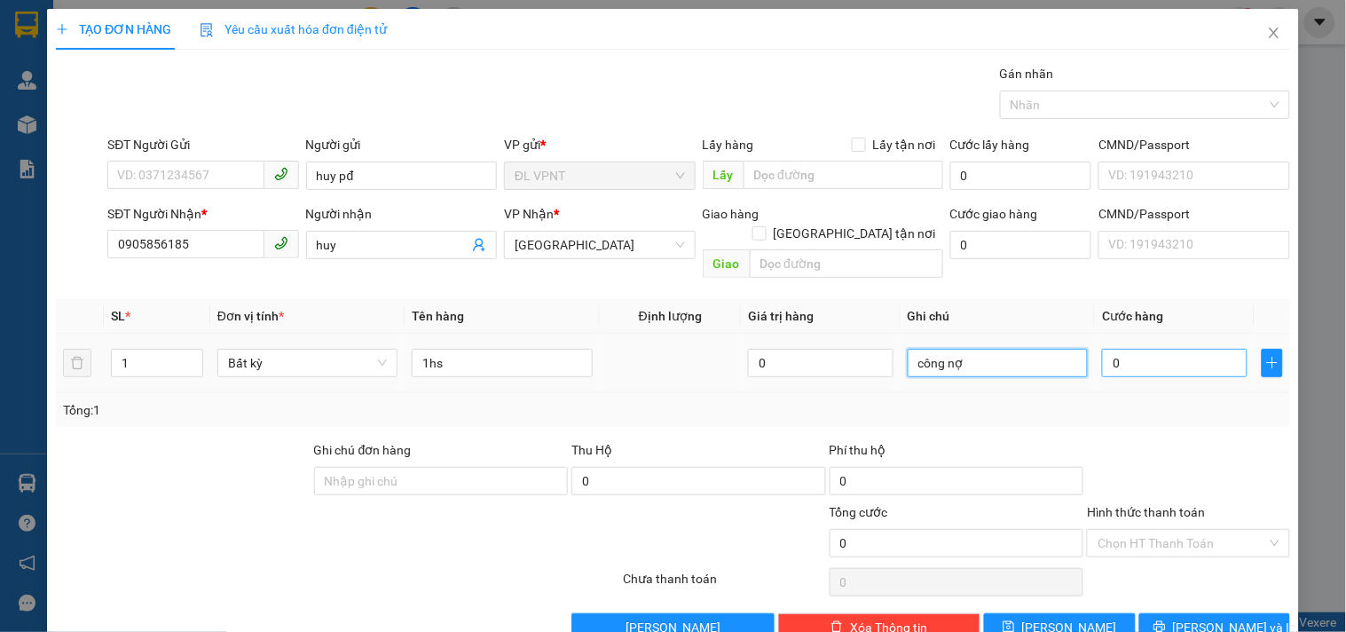
type input "công nợ"
click at [1172, 349] on input "0" at bounding box center [1175, 363] width 146 height 28
type input "2"
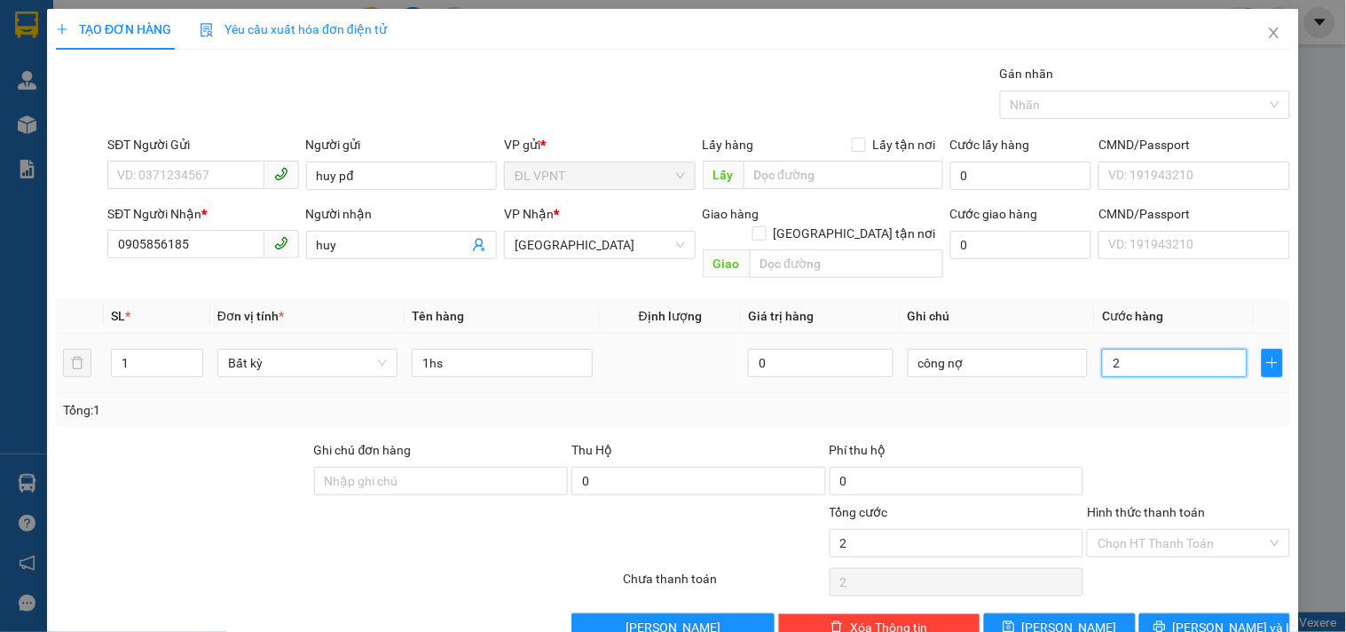
type input "20"
type input "20.000"
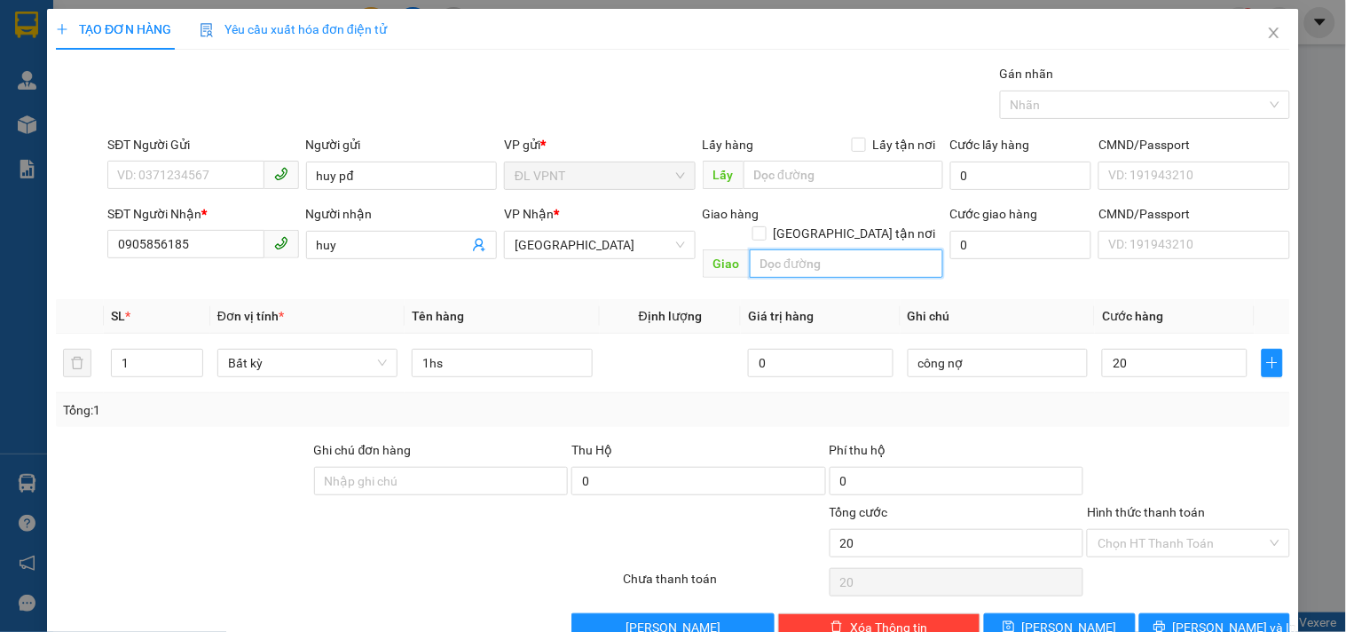
type input "20.000"
click at [804, 249] on input "text" at bounding box center [846, 263] width 193 height 28
type input "190/16 lý thánh tông p.phú thạnh"
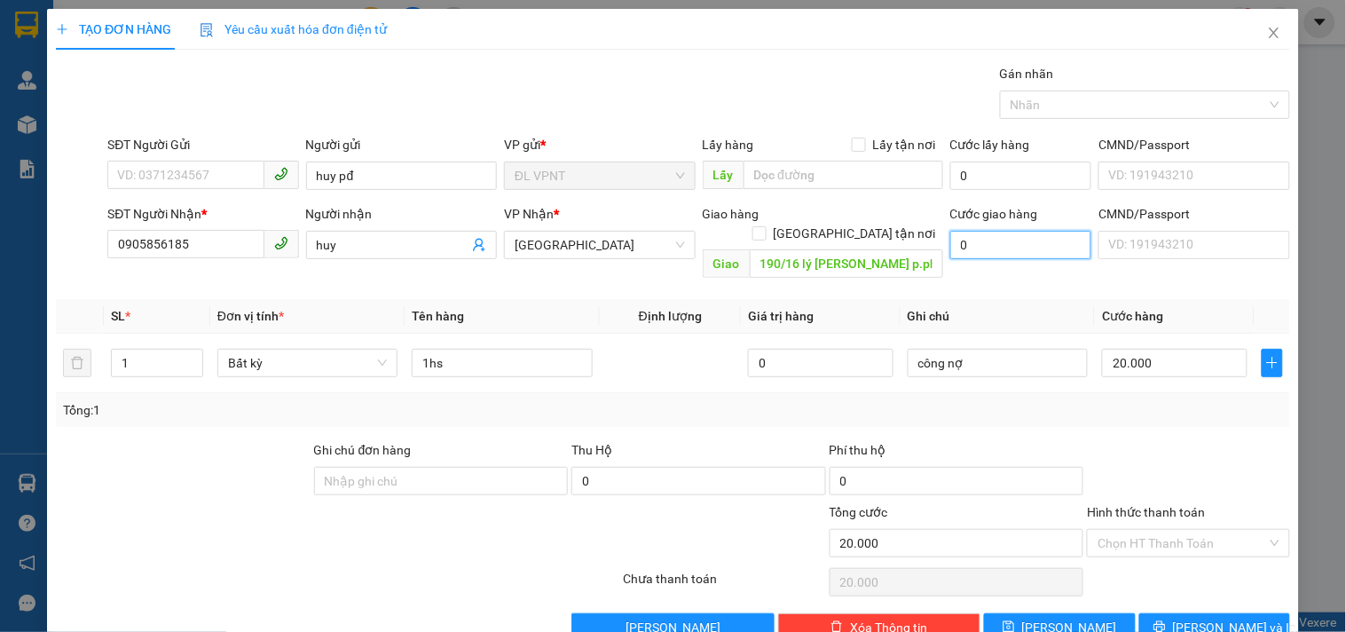
click at [1000, 254] on input "0" at bounding box center [1022, 245] width 142 height 28
type input "1"
type input "20.001"
type input "10"
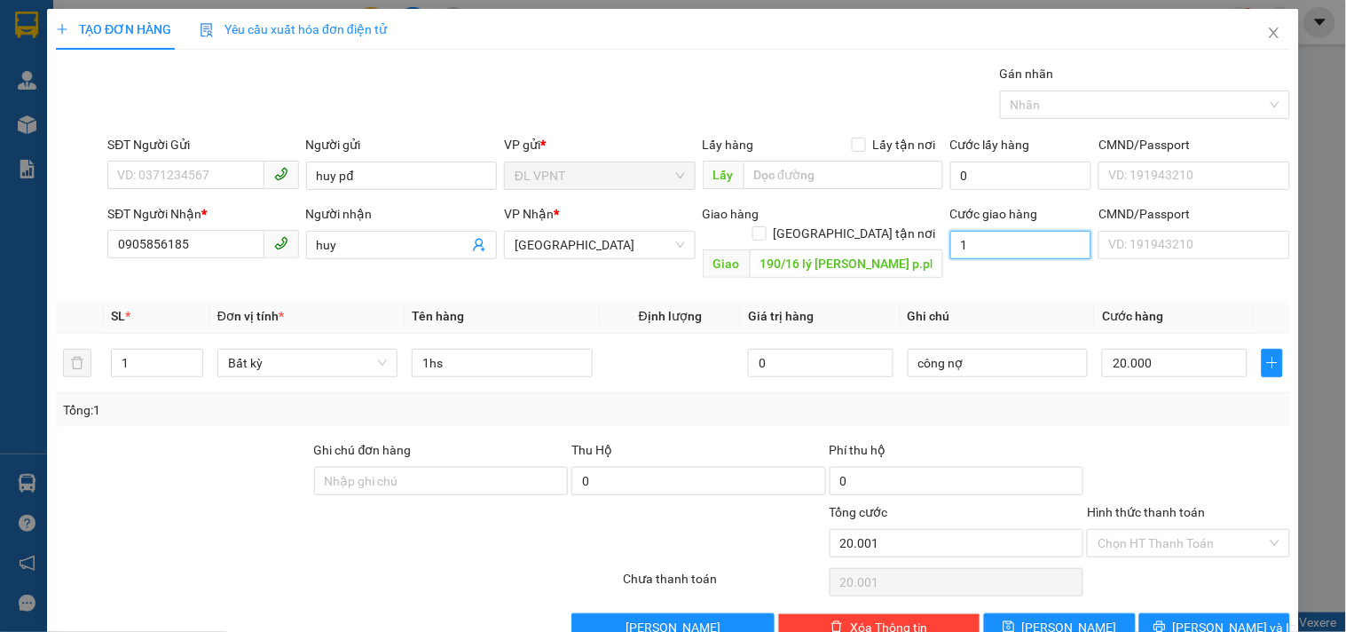
type input "20.010"
type input "100"
type input "20.100"
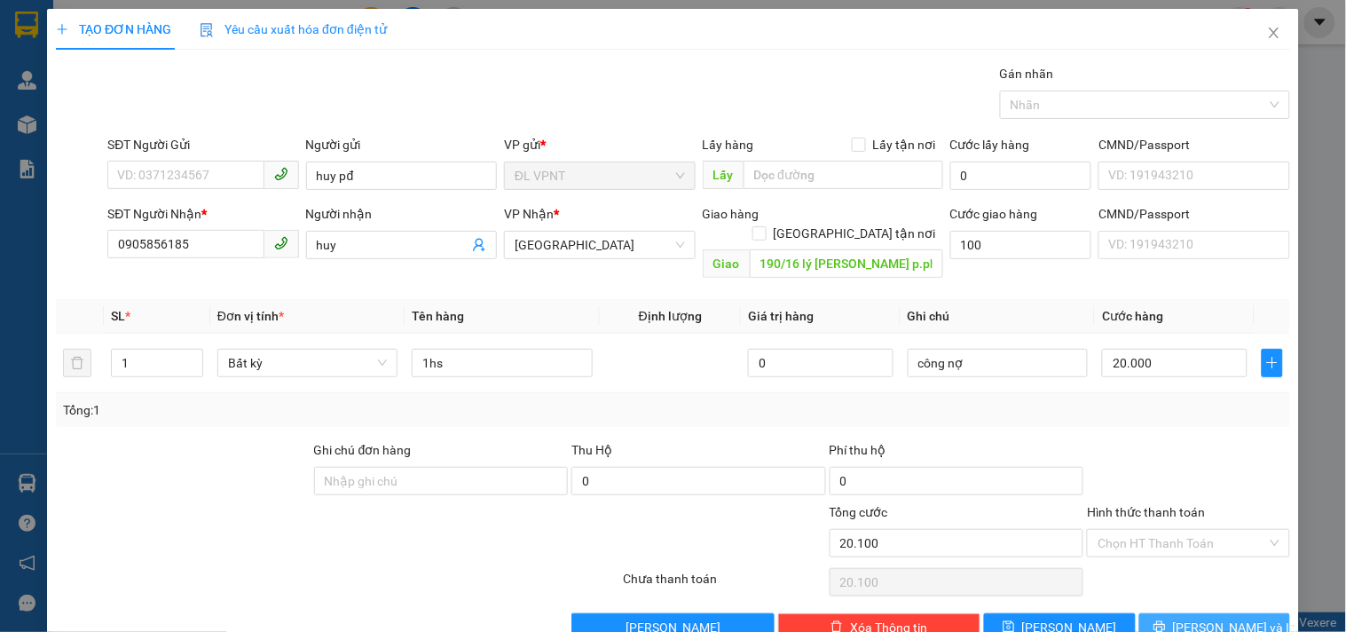
type input "100.000"
type input "120.000"
click at [1166, 620] on icon "printer" at bounding box center [1160, 626] width 12 height 12
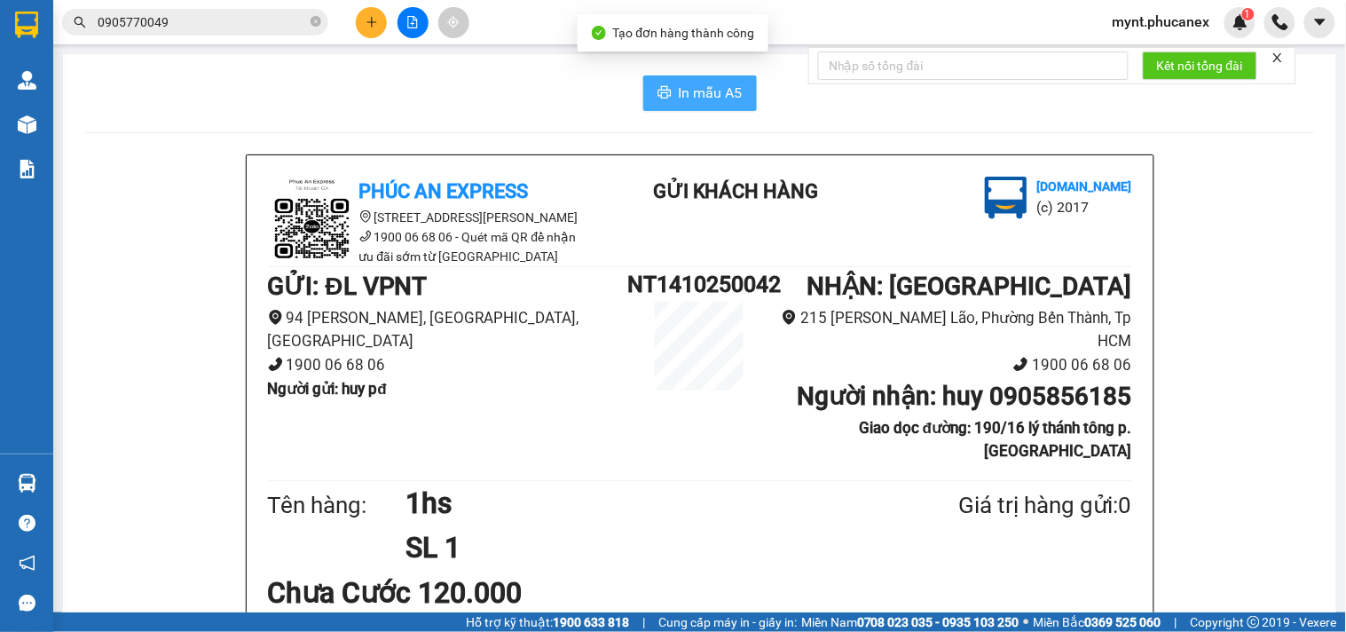
click at [689, 86] on span "In mẫu A5" at bounding box center [711, 93] width 64 height 22
click at [361, 24] on button at bounding box center [371, 22] width 31 height 31
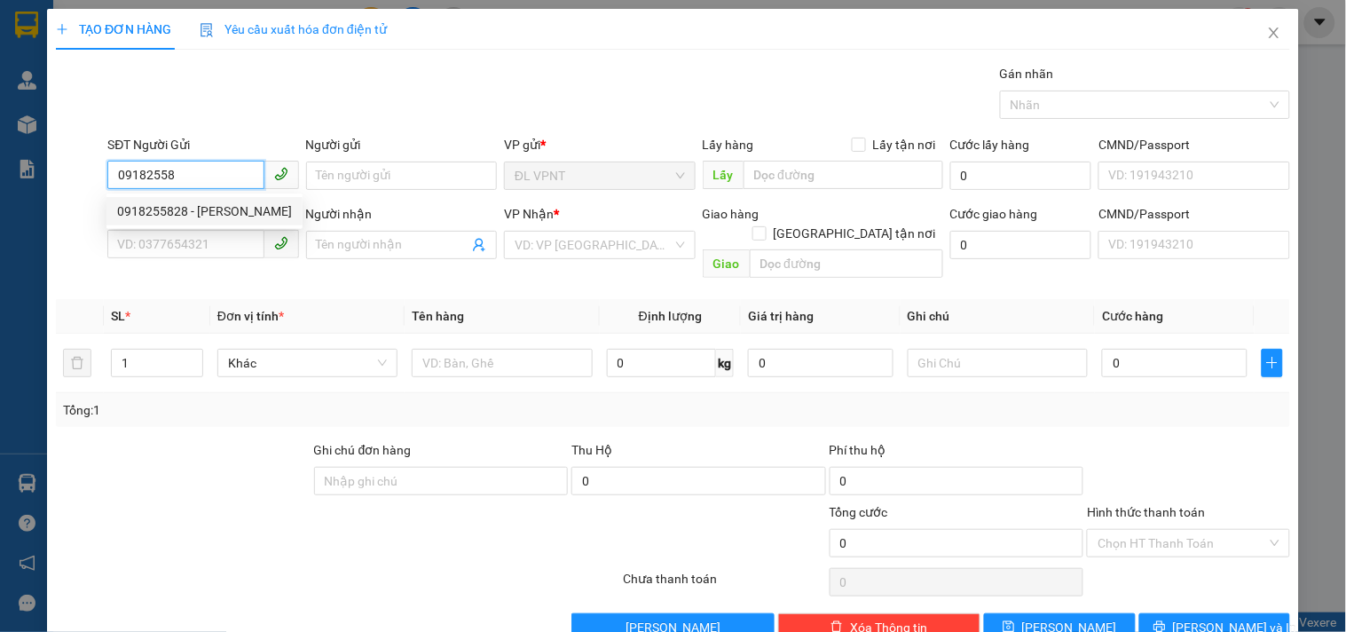
click at [155, 213] on div "0918255828 - chinh" at bounding box center [204, 211] width 175 height 20
type input "0918255828"
type input "chinh"
type input "0918255828"
type input "chinh"
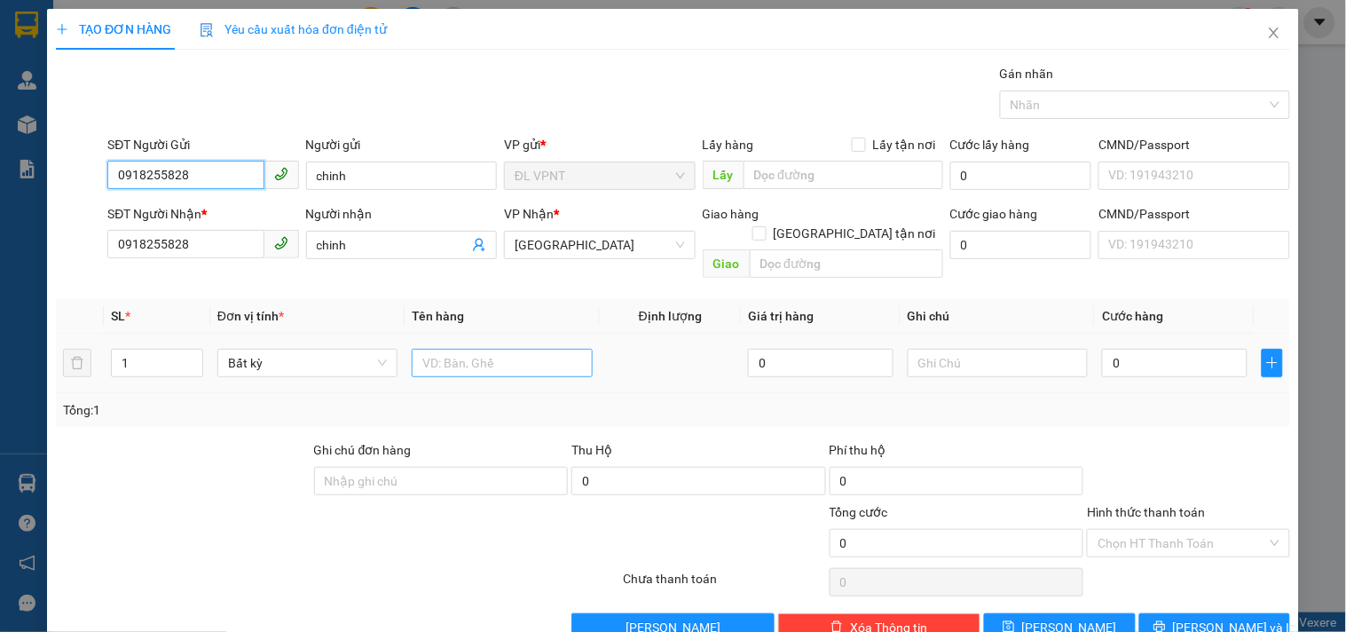
type input "0918255828"
click at [462, 352] on input "text" at bounding box center [502, 363] width 180 height 28
type input "1tx"
click at [1131, 349] on input "0" at bounding box center [1175, 363] width 146 height 28
type input "3"
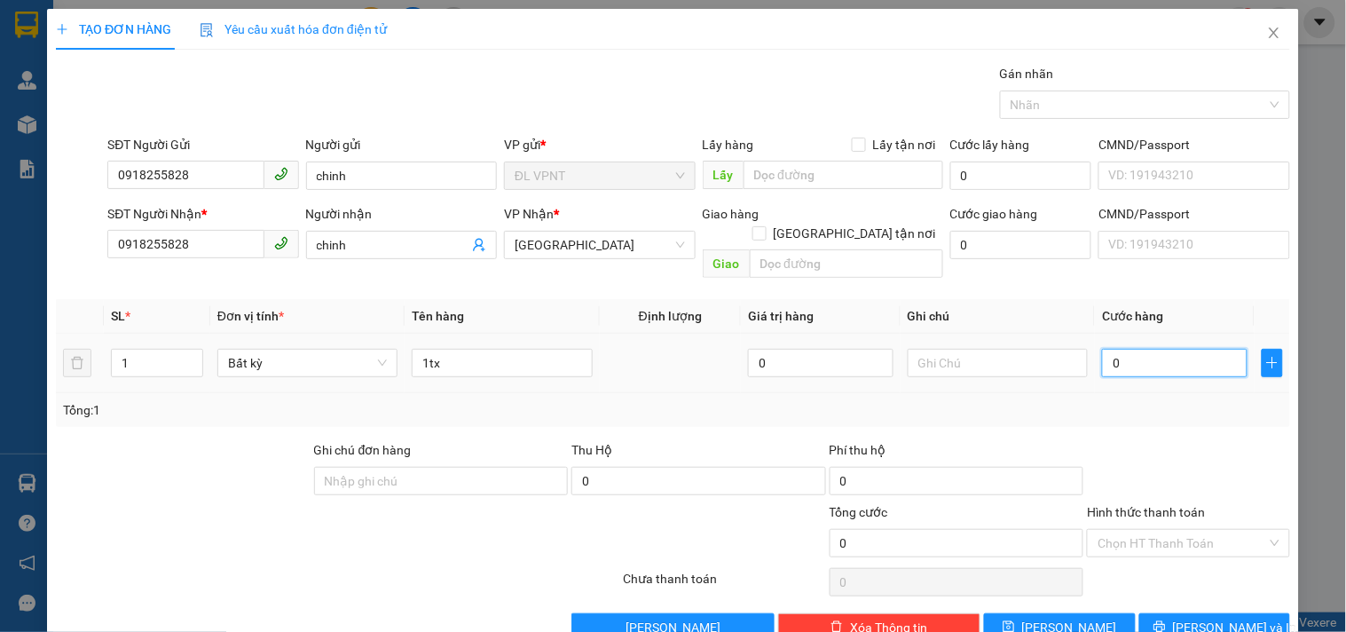
type input "3"
type input "30"
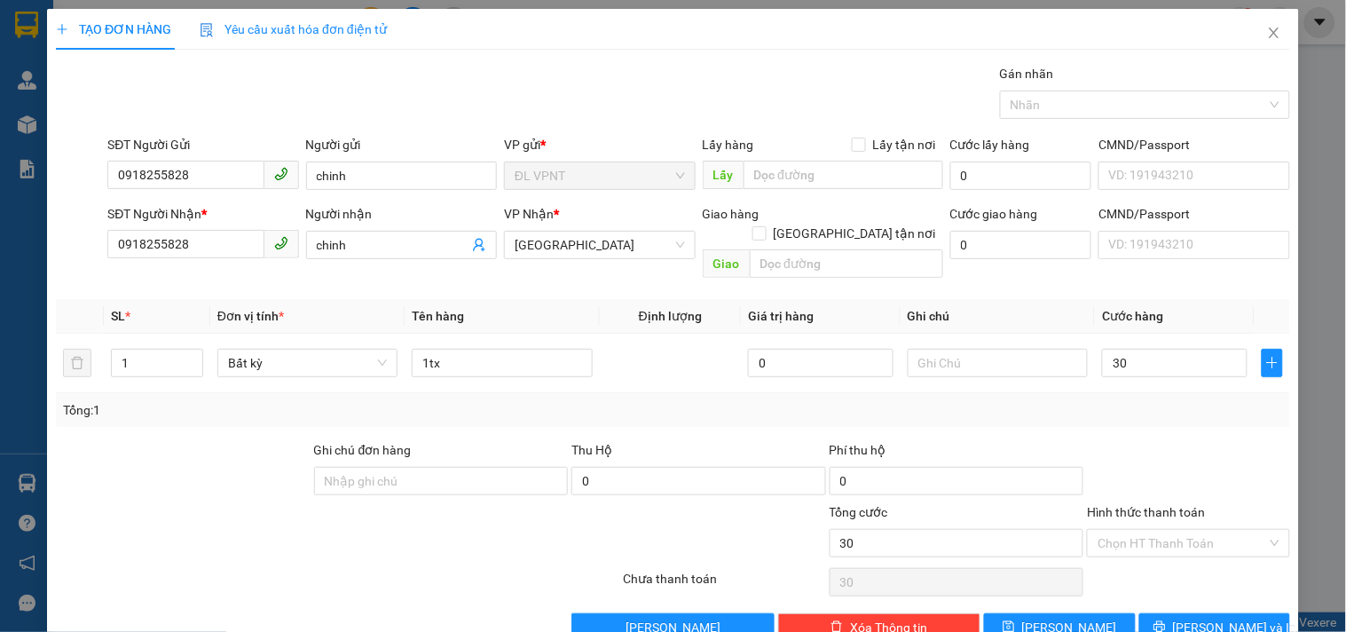
type input "30.000"
click at [580, 81] on div "Gói vận chuyển * Tiêu chuẩn Gán nhãn Nhãn" at bounding box center [699, 95] width 1190 height 62
click at [1000, 350] on input "text" at bounding box center [998, 363] width 180 height 28
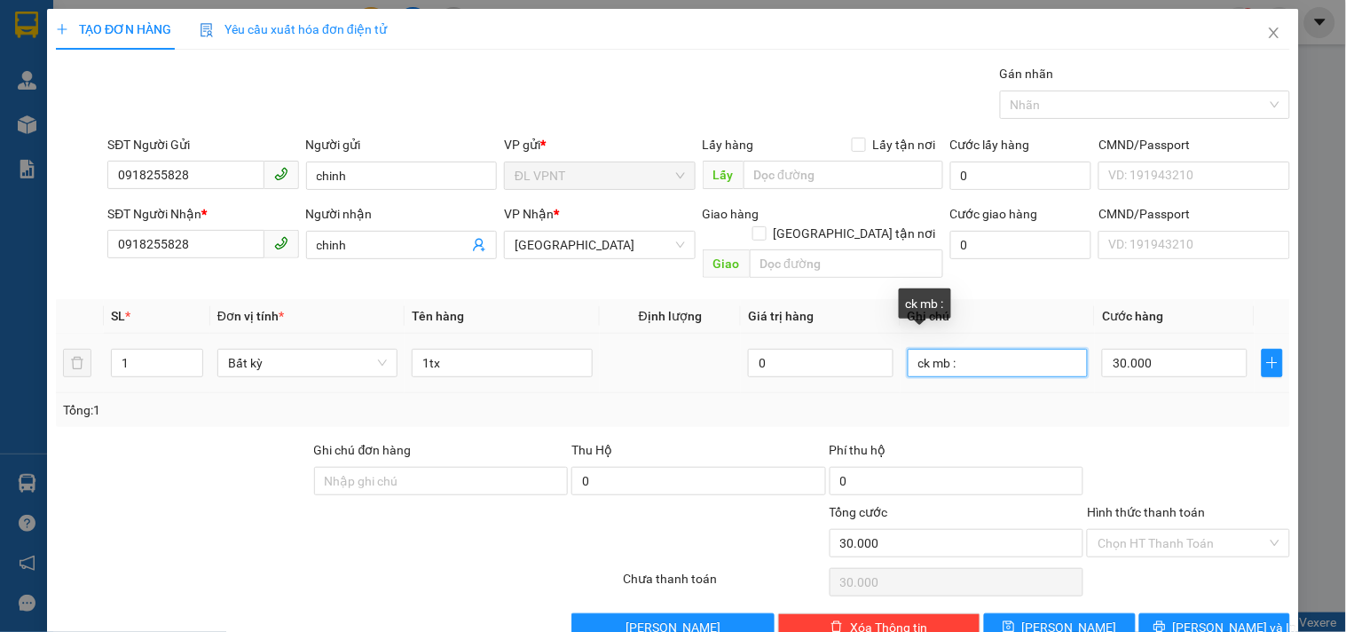
paste input "14/10/25 18:03"
type input "ck mb : 14/10/25 18:03"
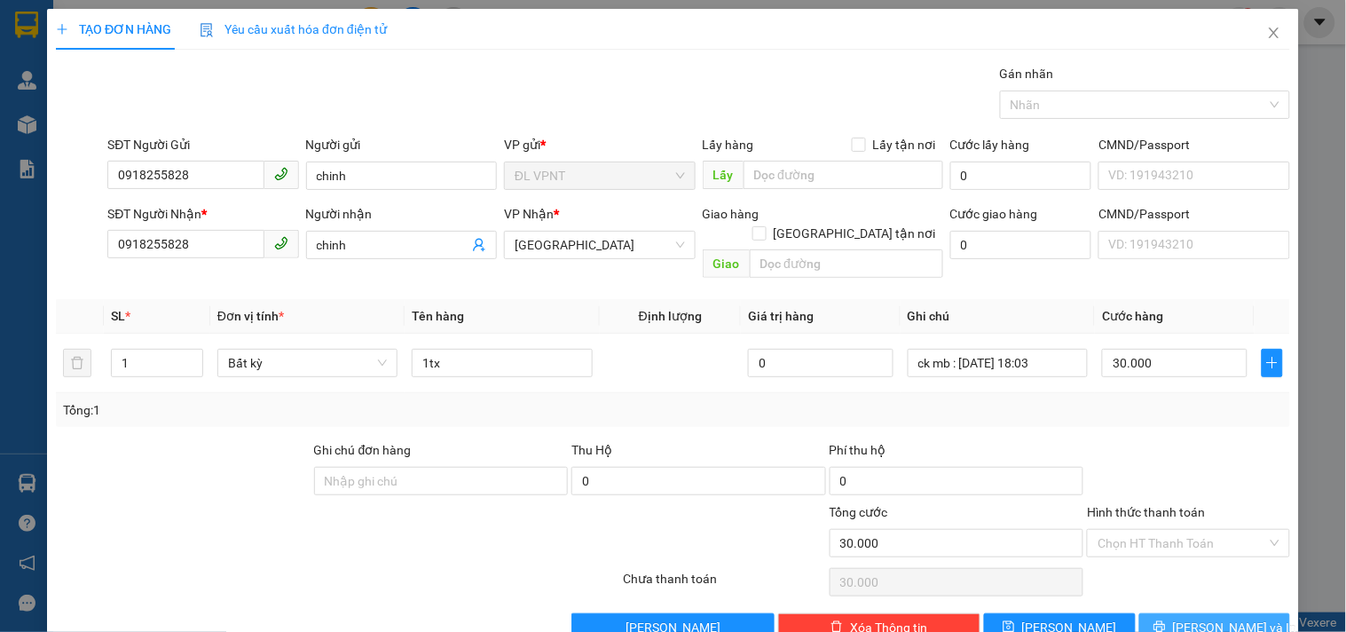
click at [1166, 620] on icon "printer" at bounding box center [1160, 626] width 12 height 12
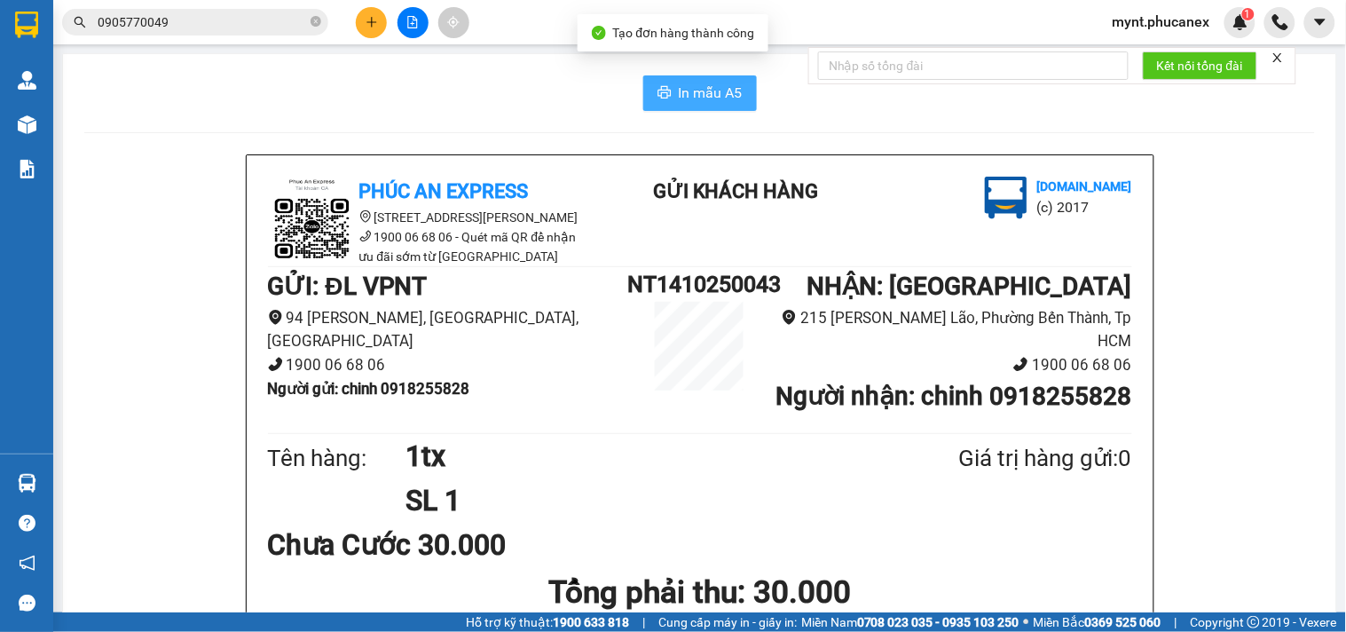
click at [698, 94] on span "In mẫu A5" at bounding box center [711, 93] width 64 height 22
click at [270, 13] on input "0905770049" at bounding box center [202, 22] width 209 height 20
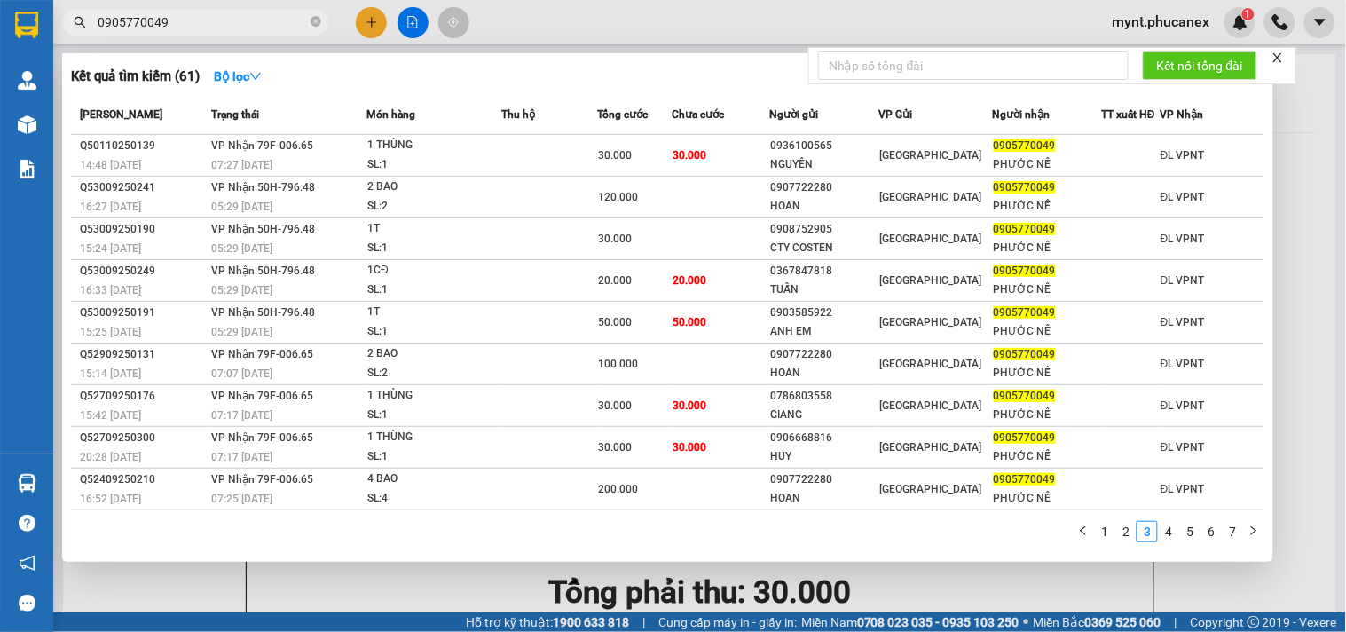
click at [360, 16] on div at bounding box center [673, 316] width 1346 height 632
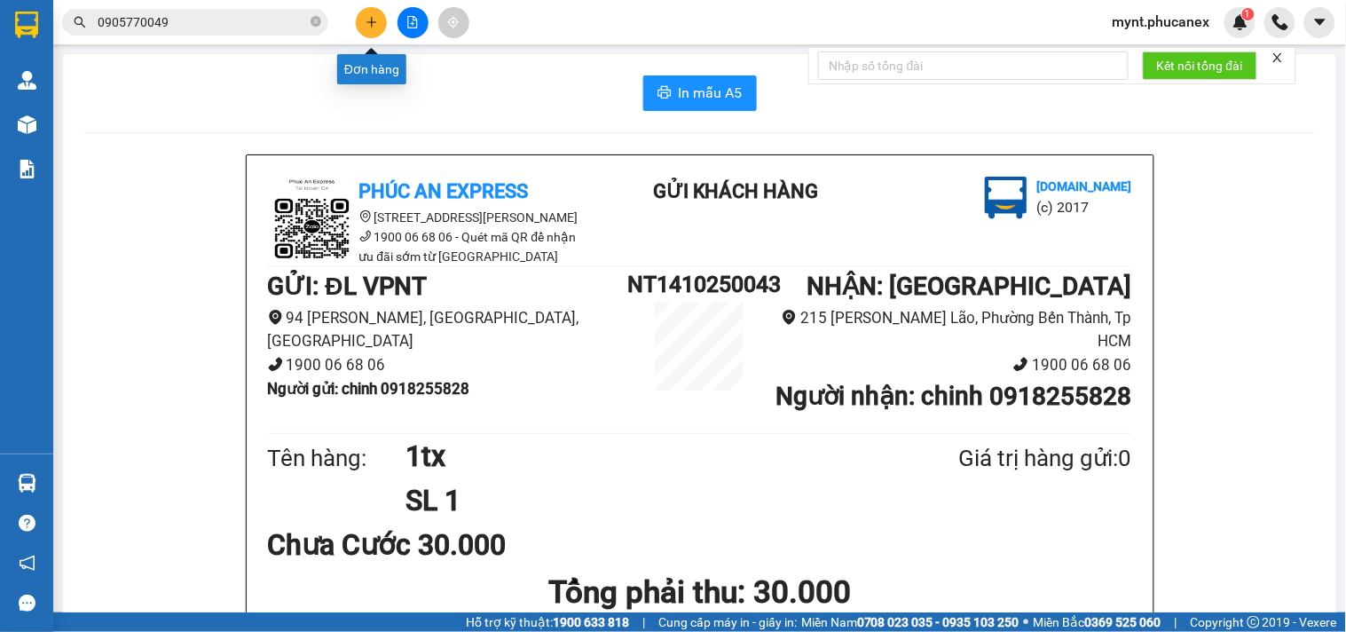
click at [360, 16] on button at bounding box center [371, 22] width 31 height 31
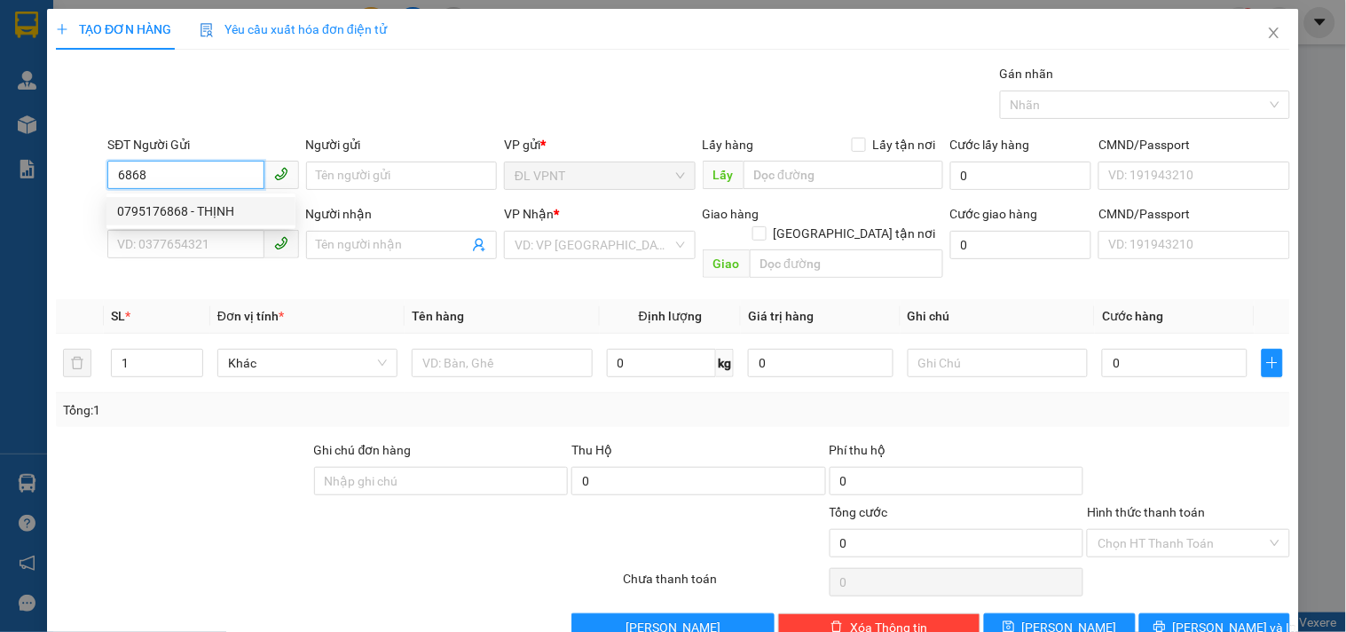
click at [222, 208] on div "0795176868 - THỊNH" at bounding box center [201, 211] width 168 height 20
type input "0795176868"
type input "THỊNH"
type input "0795176868"
type input "THỊNH"
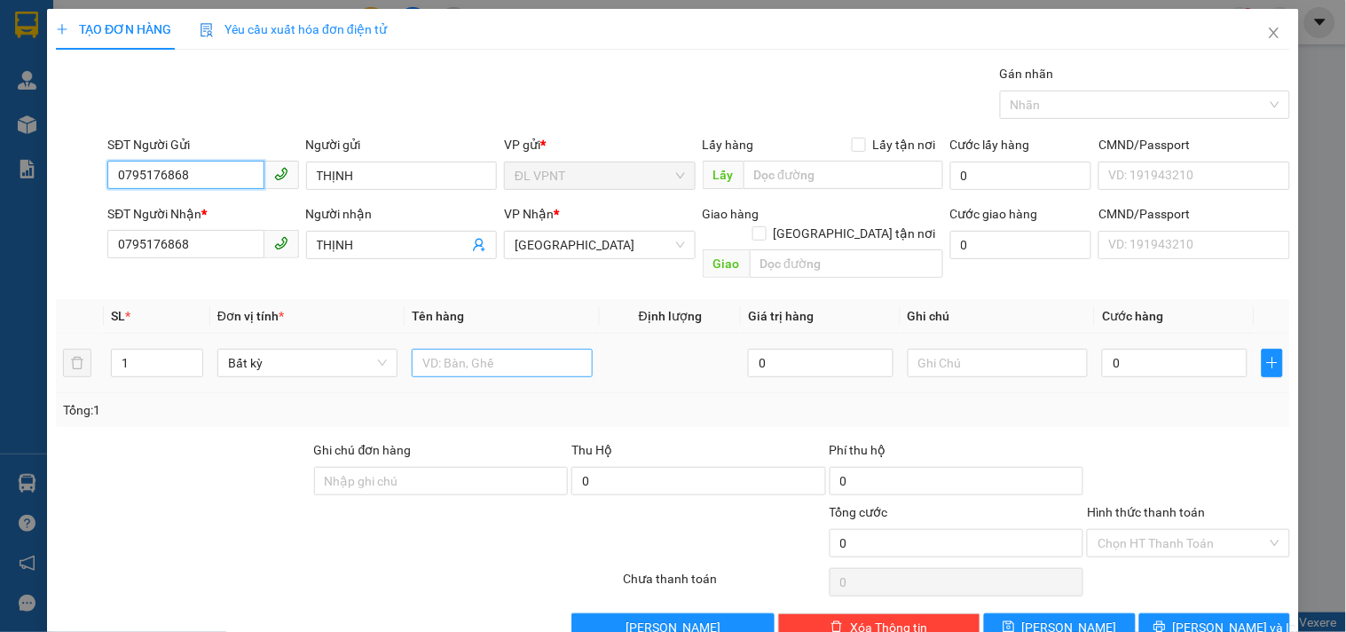
type input "0795176868"
click at [479, 350] on input "text" at bounding box center [502, 363] width 180 height 28
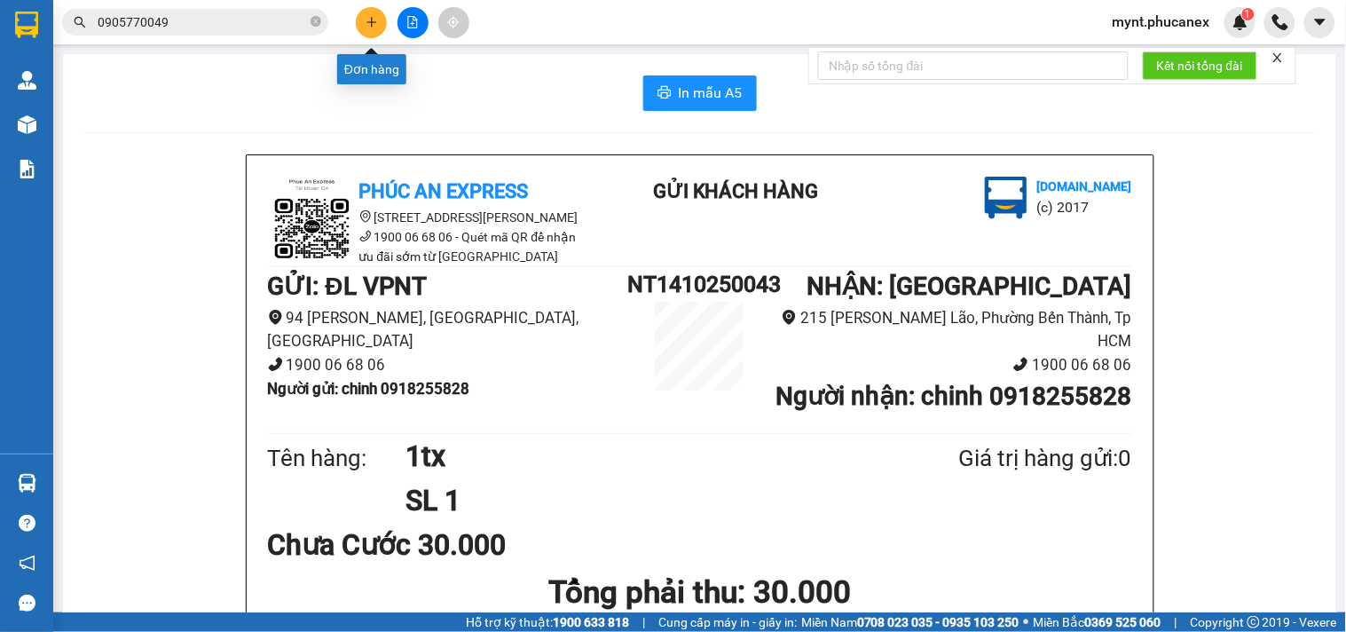
click at [367, 22] on icon "plus" at bounding box center [372, 22] width 12 height 12
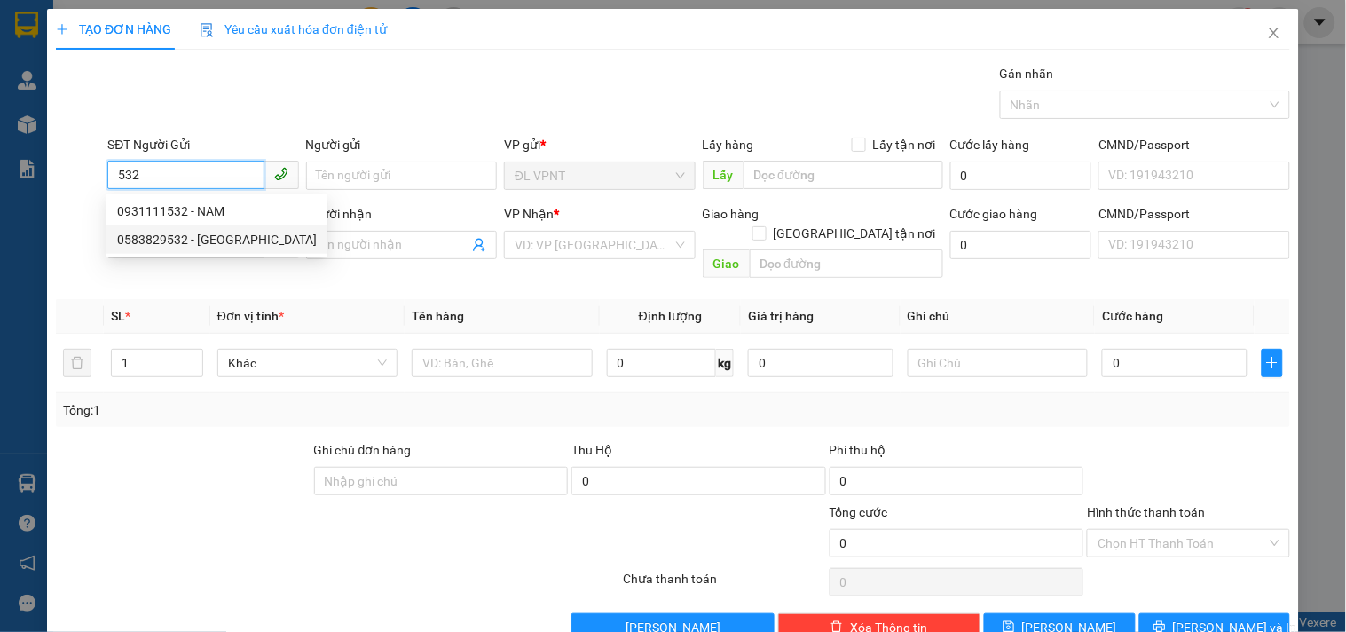
click at [184, 235] on div "0583829532 - hưng phú" at bounding box center [217, 240] width 200 height 20
type input "0583829532"
type input "hưng phú"
type input "0838349593"
type input "thanh tòng"
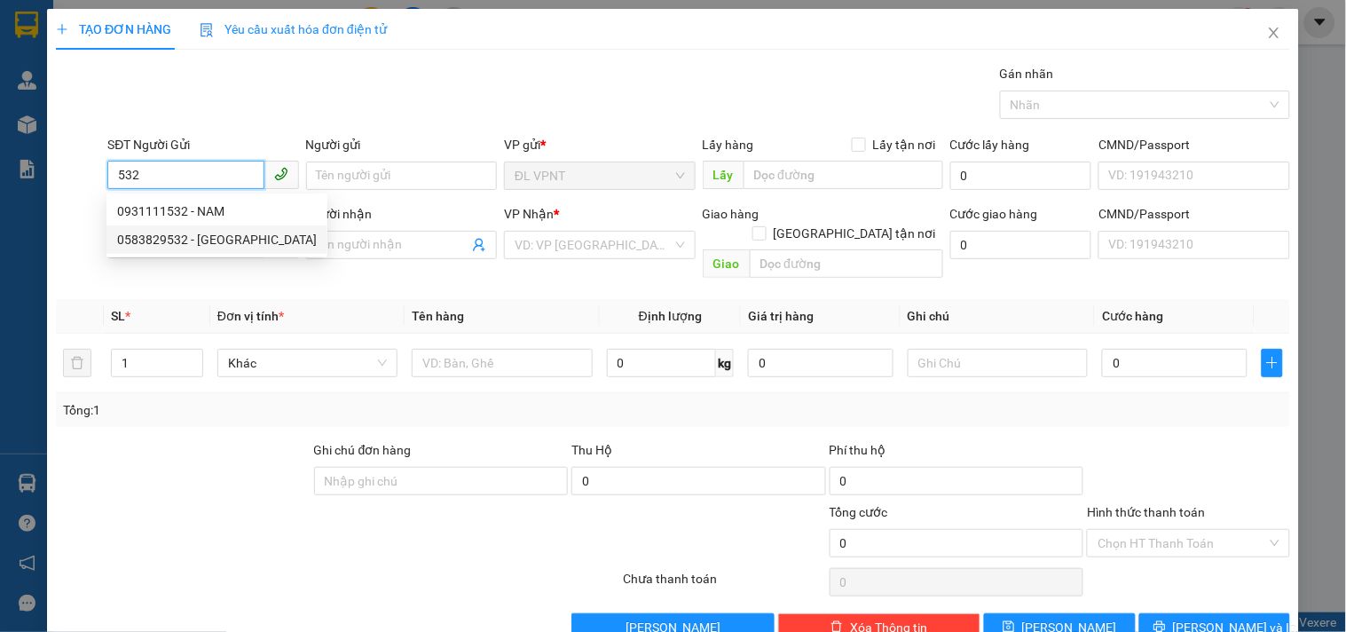
type input "gtn"
type input "40.000"
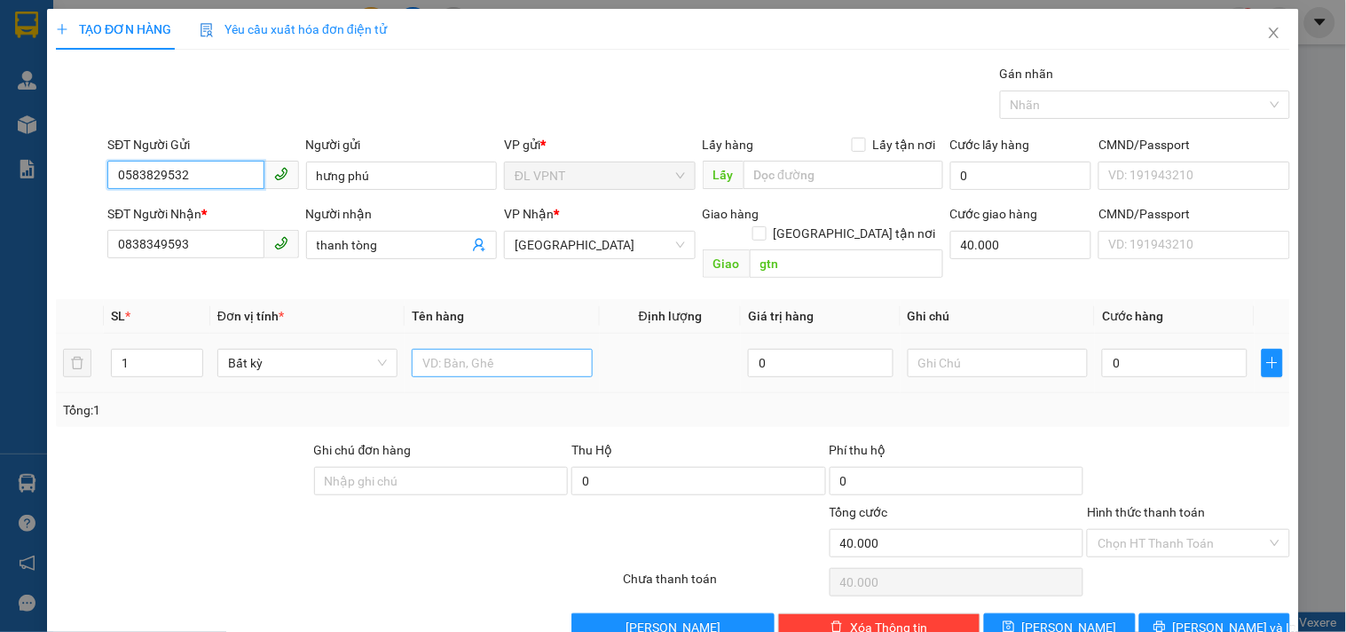
type input "0583829532"
click at [454, 349] on input "text" at bounding box center [502, 363] width 180 height 28
type input "1H"
click at [957, 334] on td at bounding box center [998, 363] width 194 height 59
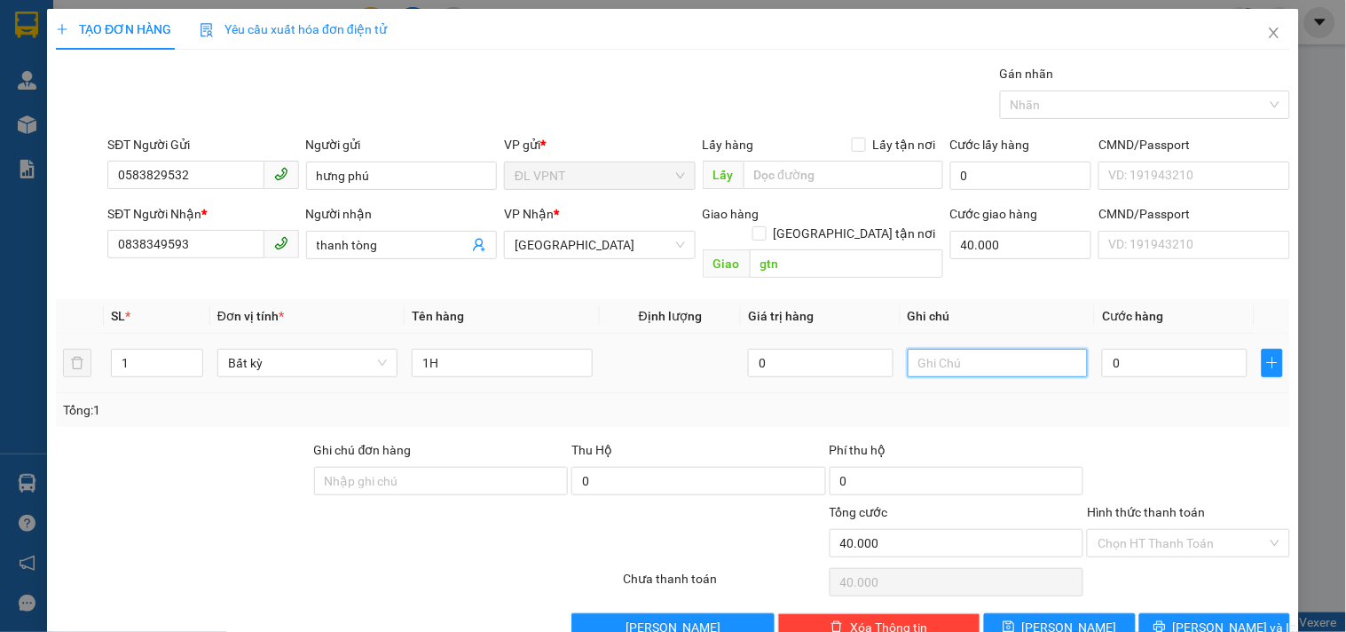
click at [939, 349] on input "text" at bounding box center [998, 363] width 180 height 28
type input "công nợ"
click at [1141, 349] on input "0" at bounding box center [1175, 363] width 146 height 28
type input "2"
type input "40.002"
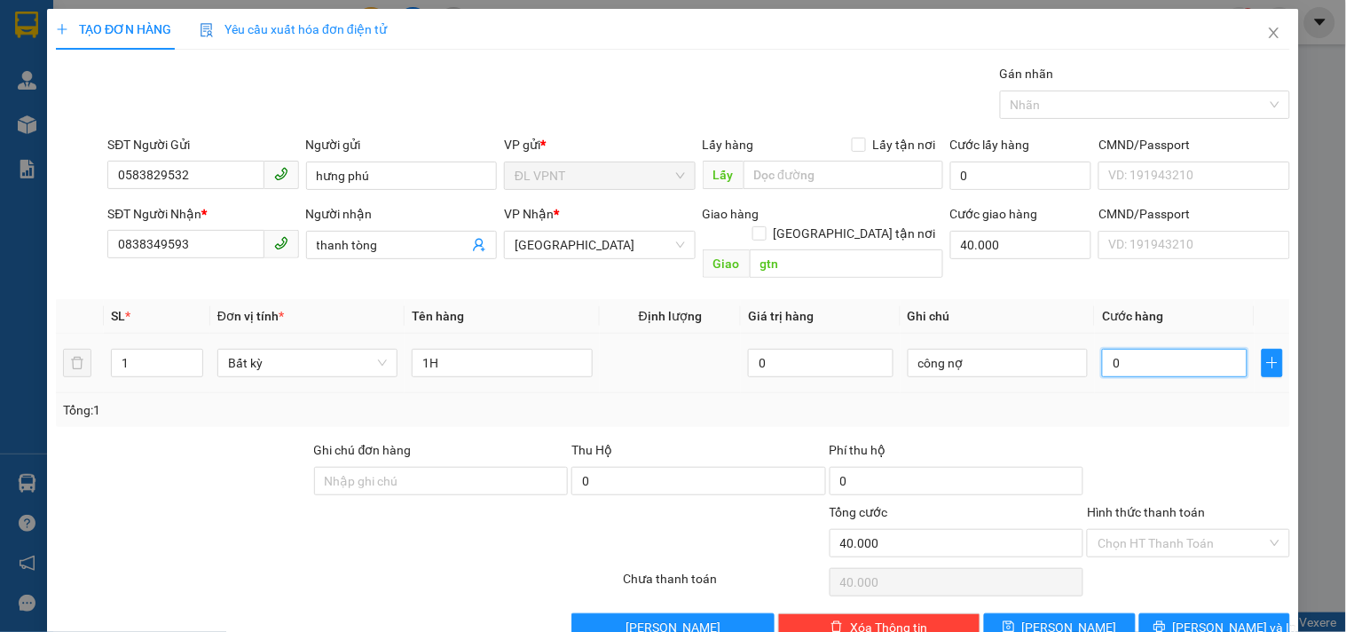
type input "40.002"
type input "20"
type input "40.020"
type input "20.000"
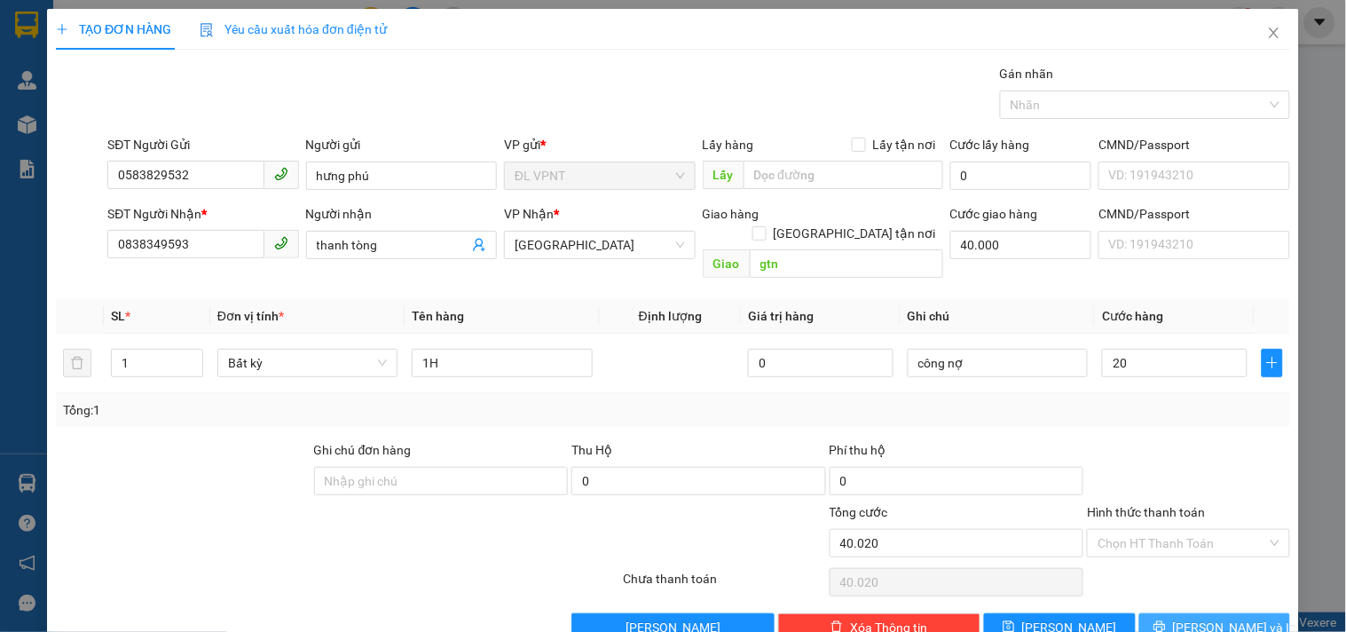
type input "60.000"
click at [1185, 613] on button "[PERSON_NAME] và In" at bounding box center [1215, 627] width 151 height 28
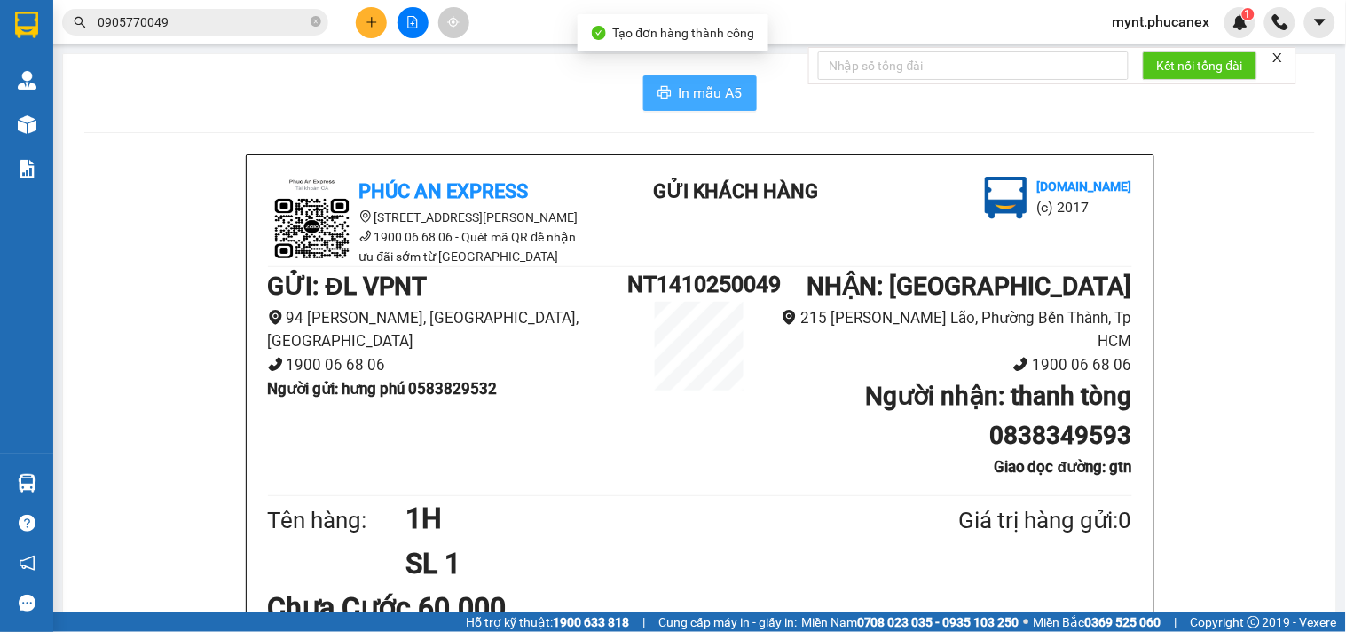
click at [679, 86] on span "In mẫu A5" at bounding box center [711, 93] width 64 height 22
click at [714, 91] on span "In mẫu A5" at bounding box center [711, 93] width 64 height 22
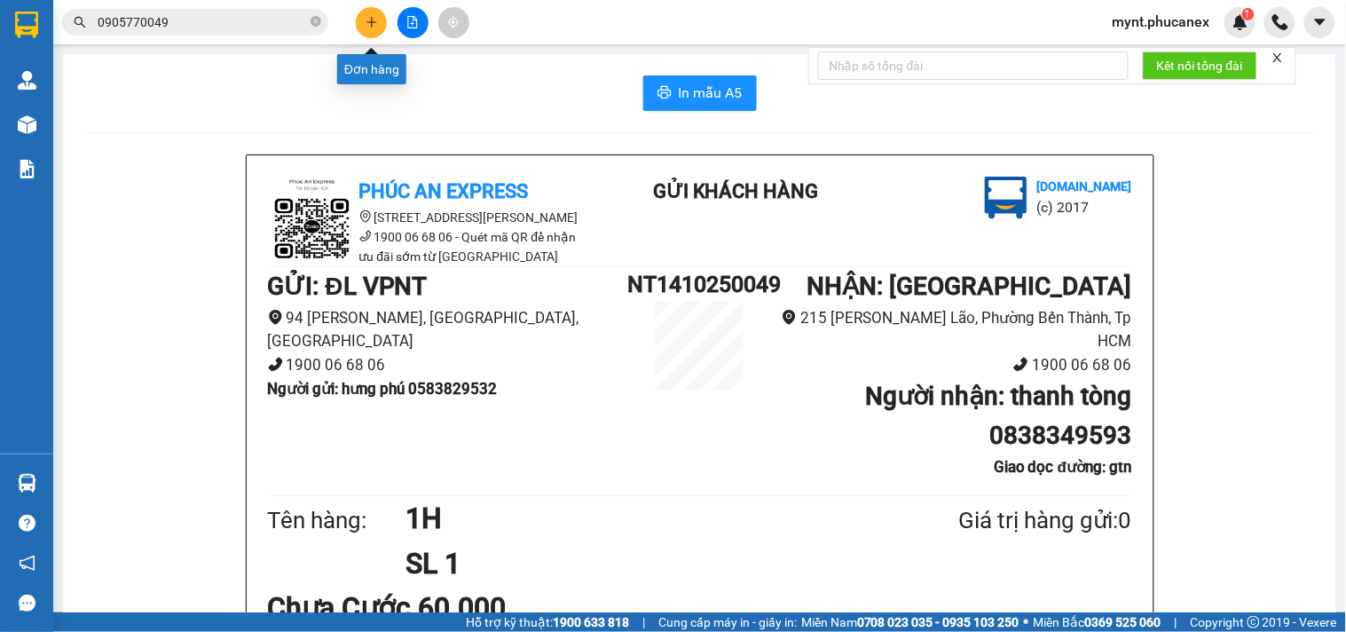
click at [367, 23] on icon "plus" at bounding box center [372, 22] width 12 height 12
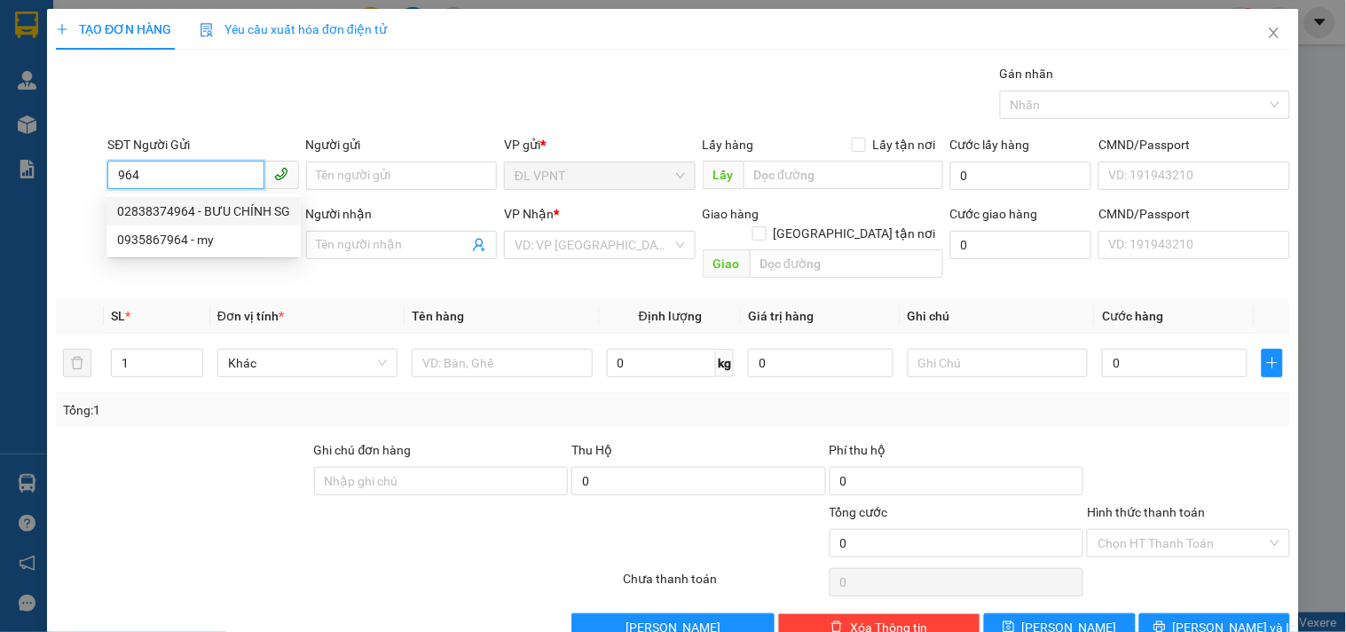
drag, startPoint x: 158, startPoint y: 201, endPoint x: 240, endPoint y: 225, distance: 85.1
click at [158, 201] on div "02838374964 - BƯU CHÍNH SG" at bounding box center [203, 211] width 173 height 20
type input "02838374964"
type input "BƯU CHÍNH SG"
type input "02838374964"
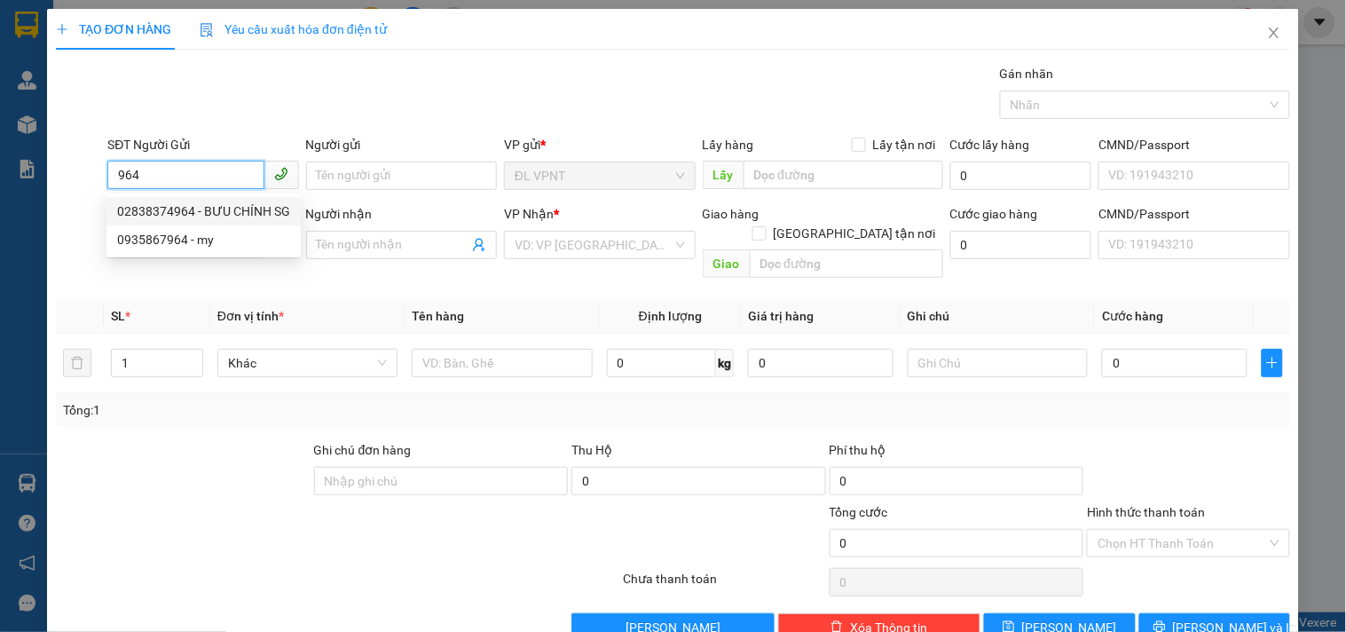
type input "BƯU CHÍNH SG"
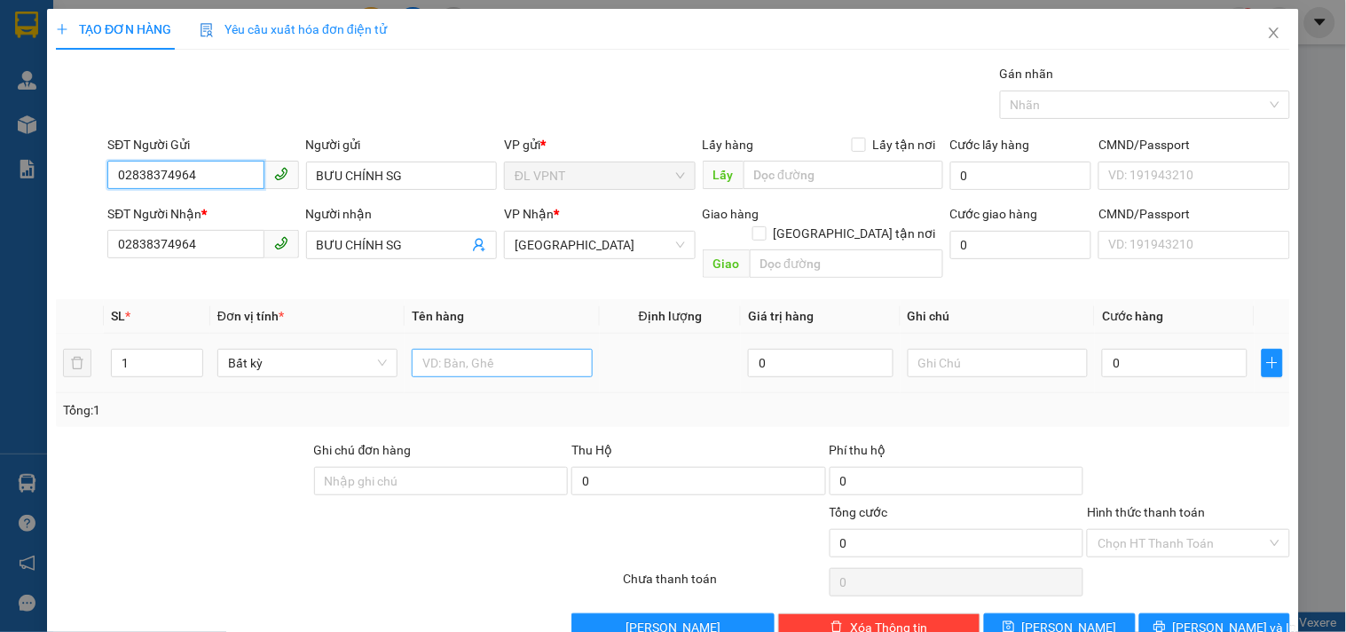
type input "02838374964"
click at [460, 349] on input "text" at bounding box center [502, 363] width 180 height 28
type input "1hs đen"
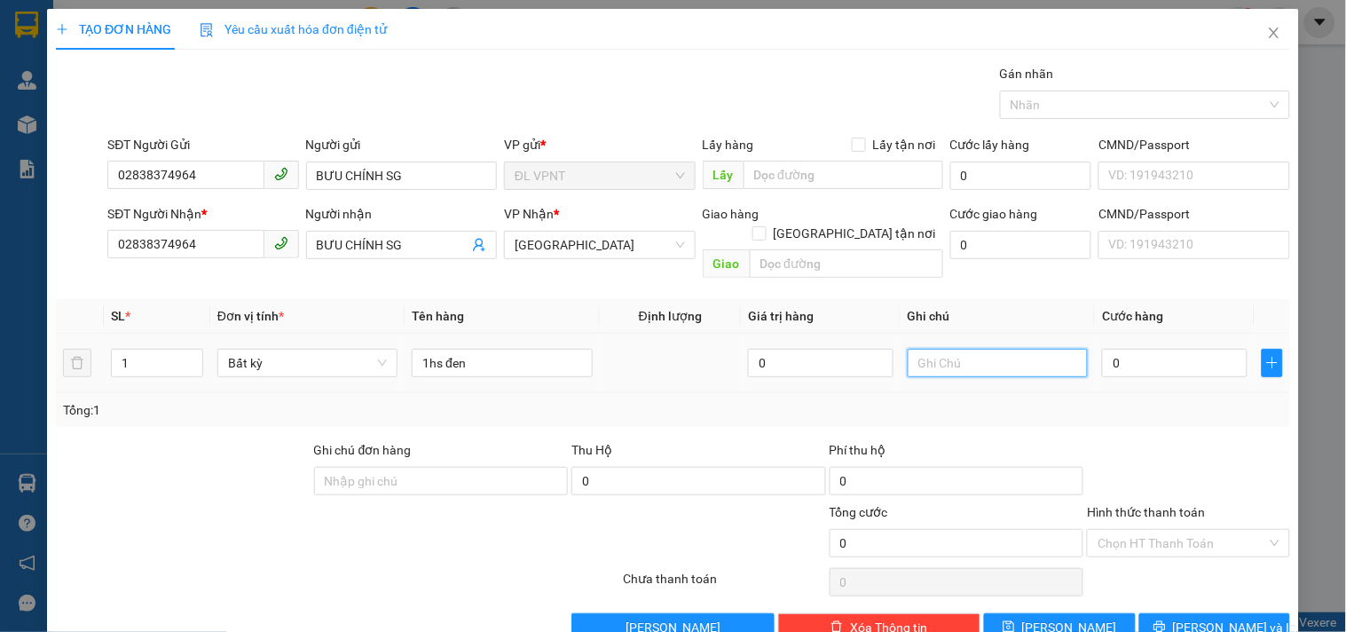
click at [1003, 349] on input "text" at bounding box center [998, 363] width 180 height 28
type input "công nợ"
click at [1116, 349] on input "0" at bounding box center [1175, 363] width 146 height 28
type input "2"
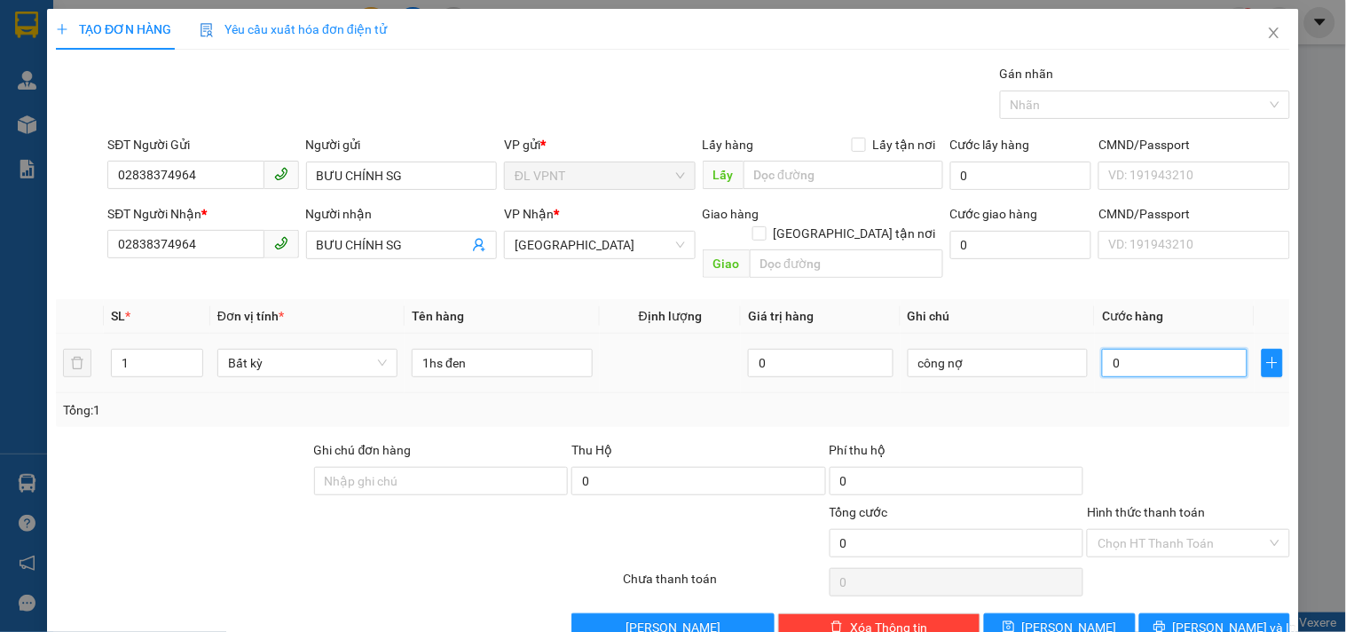
type input "2"
type input "20"
type input "20.000"
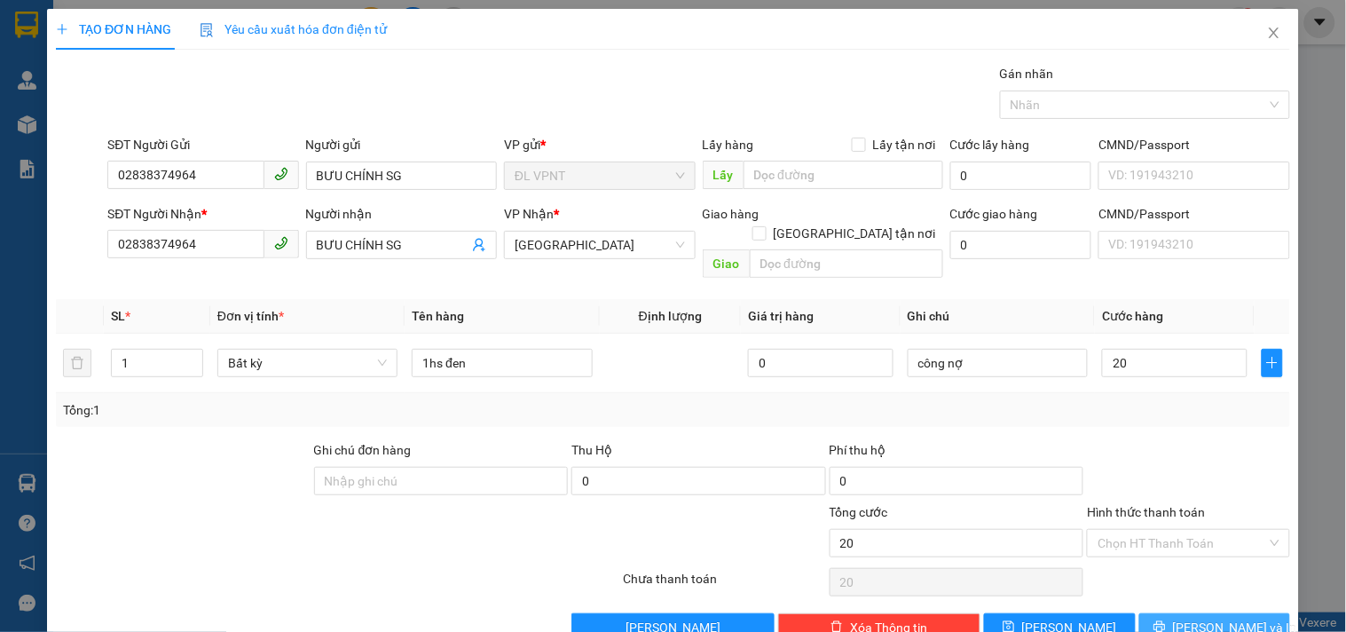
type input "20.000"
click at [1228, 618] on span "[PERSON_NAME] và In" at bounding box center [1235, 628] width 124 height 20
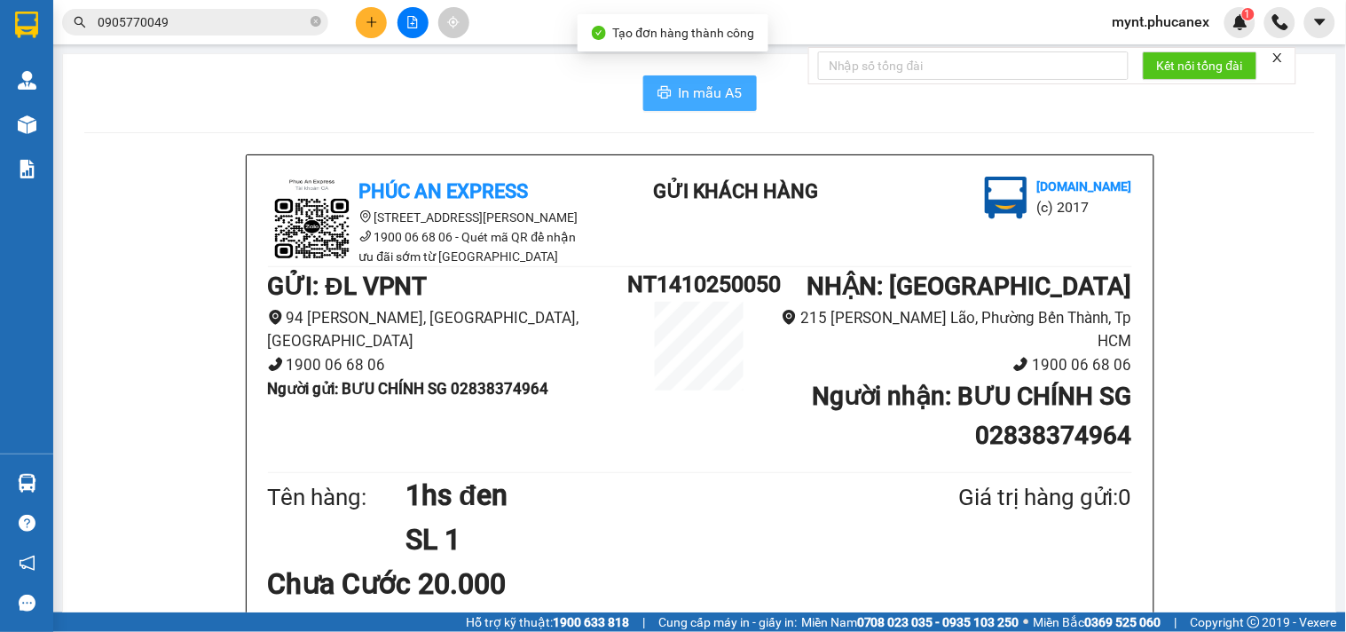
click at [704, 105] on button "In mẫu A5" at bounding box center [700, 93] width 114 height 36
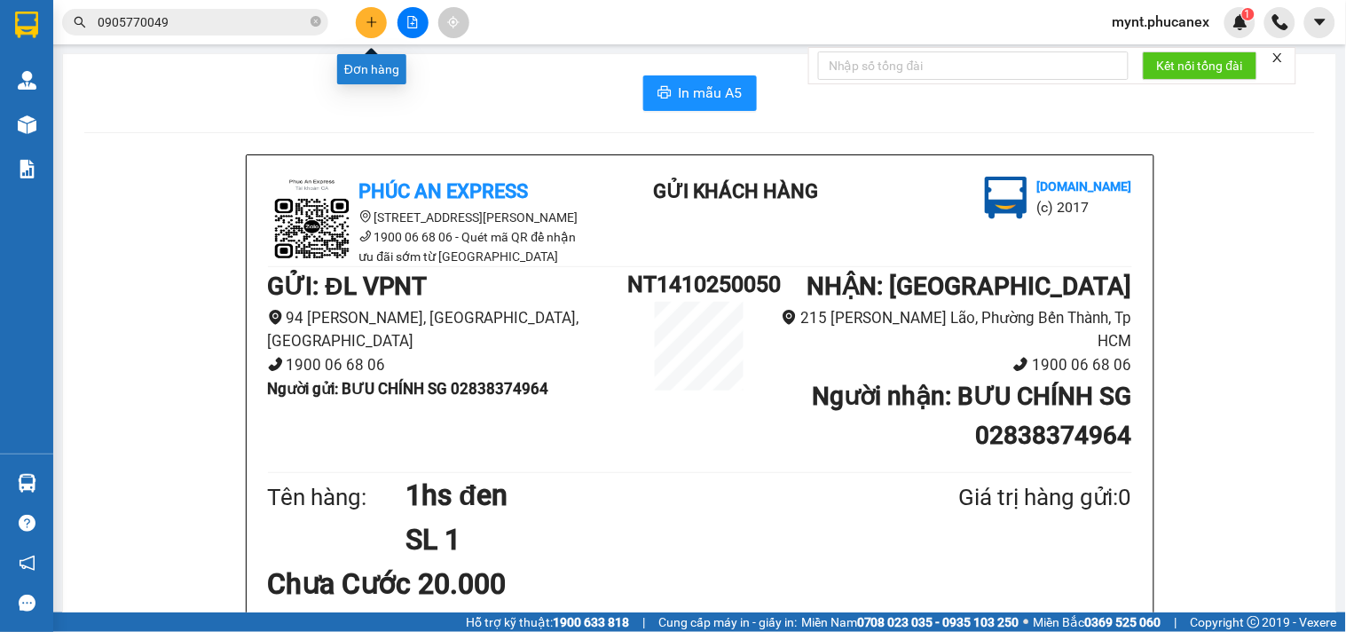
click at [375, 23] on icon "plus" at bounding box center [372, 22] width 12 height 12
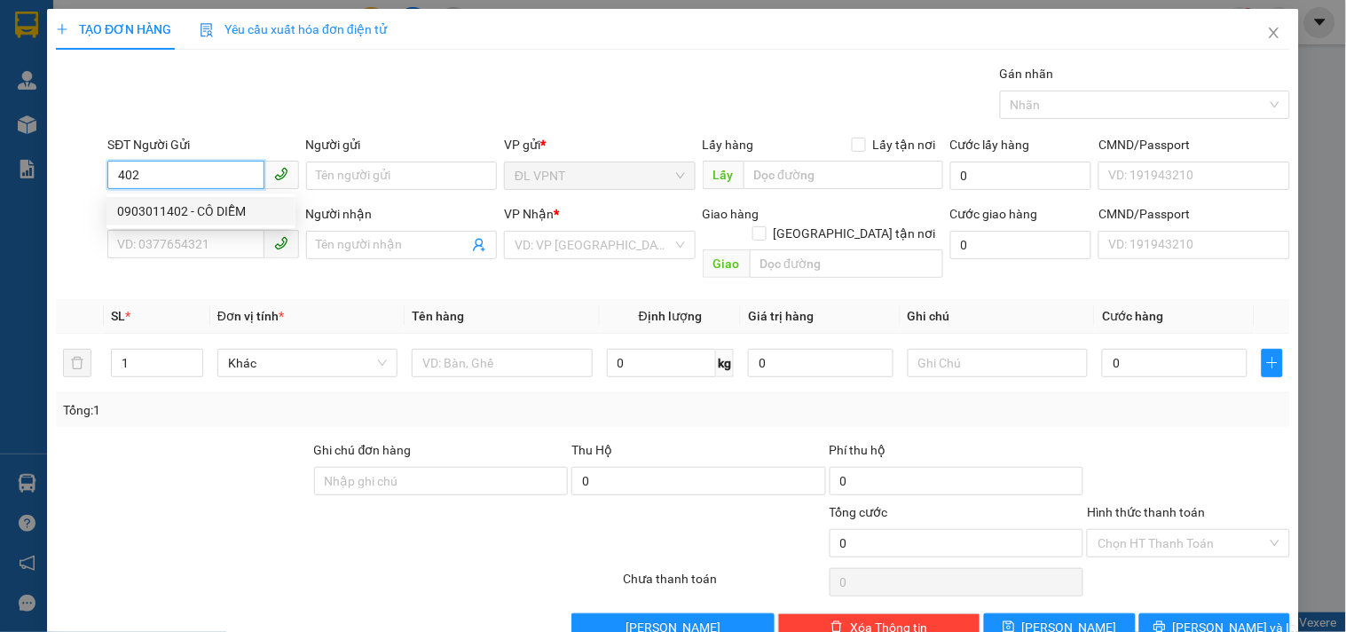
click at [240, 211] on div "0903011402 - CÔ DIỄM" at bounding box center [201, 211] width 168 height 20
type input "0903011402"
type input "CÔ DIỄM"
type input "0903011402"
type input "CÔ DIỄM"
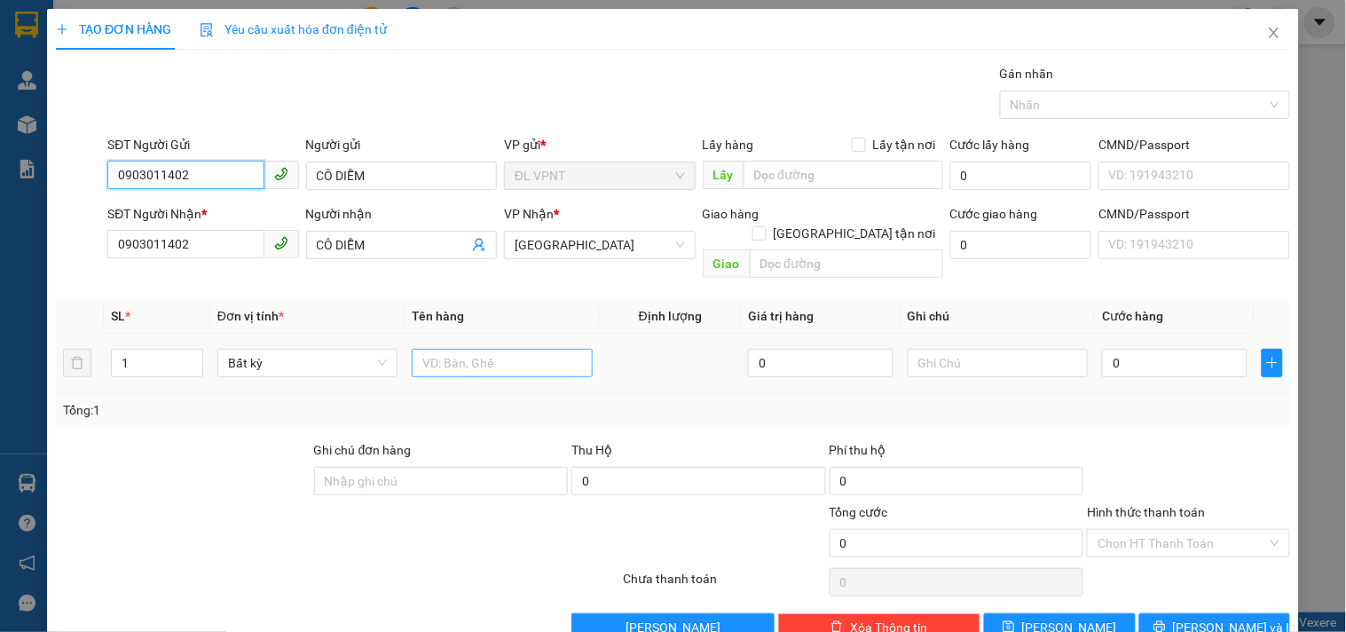
type input "0903011402"
click at [442, 353] on input "text" at bounding box center [502, 363] width 180 height 28
type input "1t"
click at [1149, 352] on input "0" at bounding box center [1175, 363] width 146 height 28
type input "3"
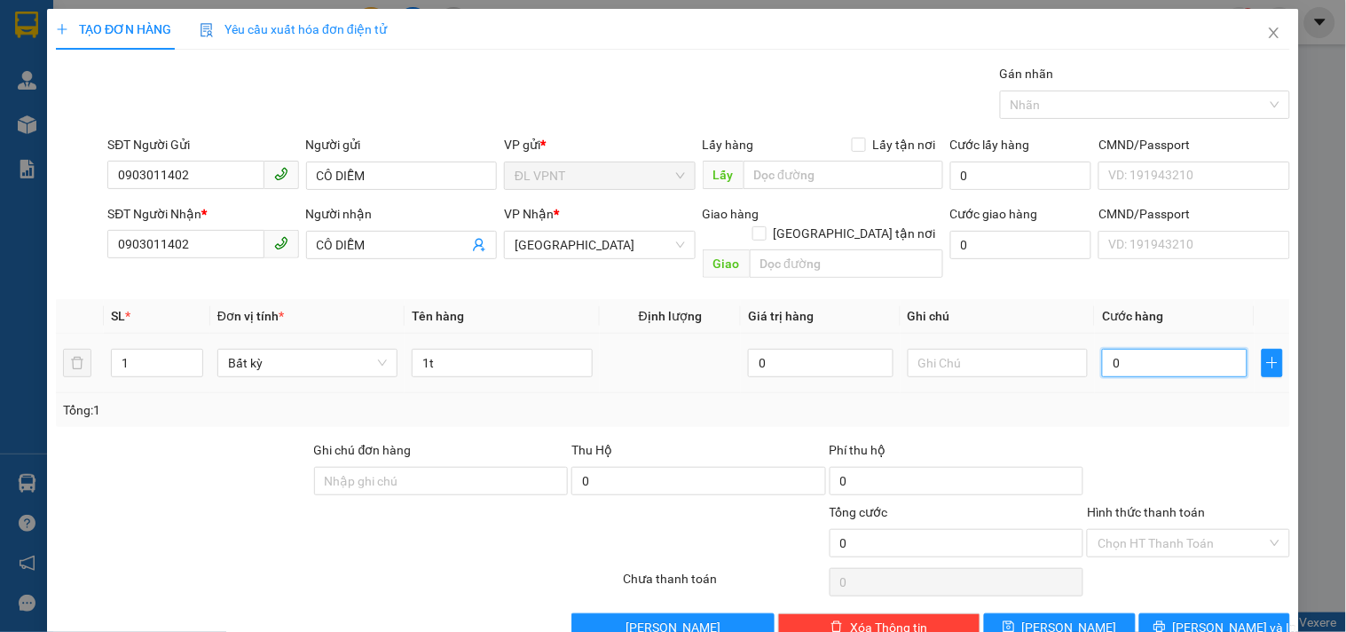
type input "3"
type input "30"
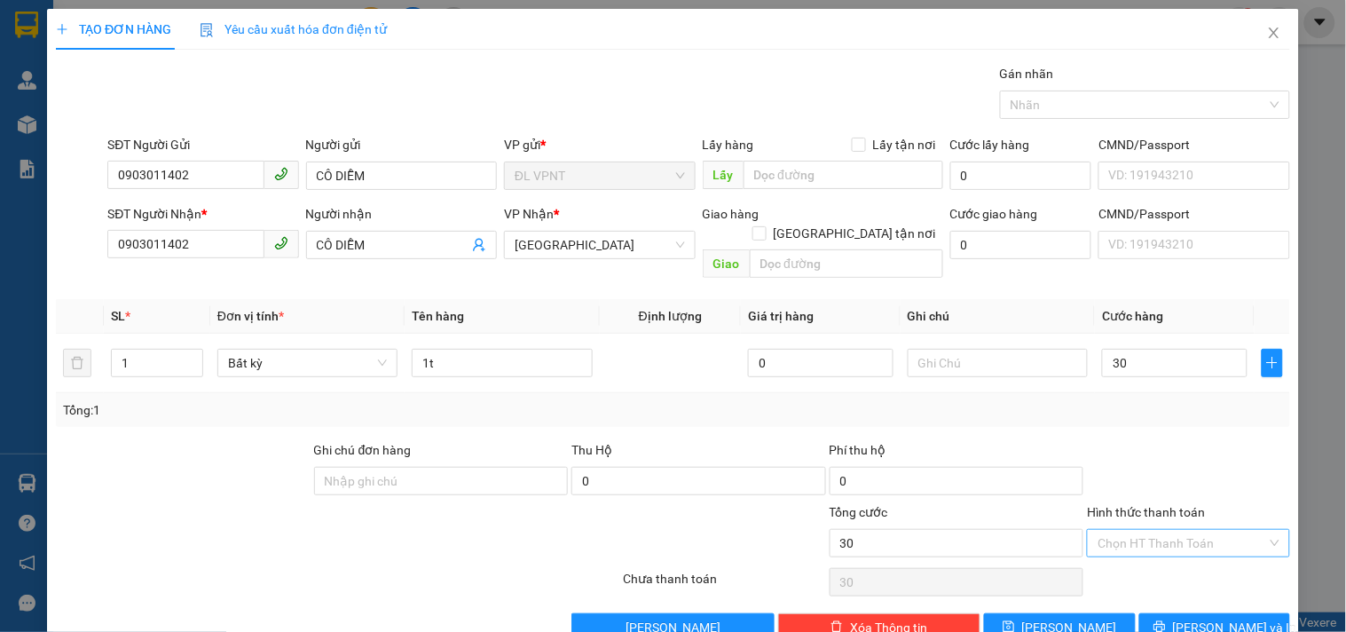
type input "30.000"
click at [1128, 534] on input "Hình thức thanh toán" at bounding box center [1182, 543] width 169 height 27
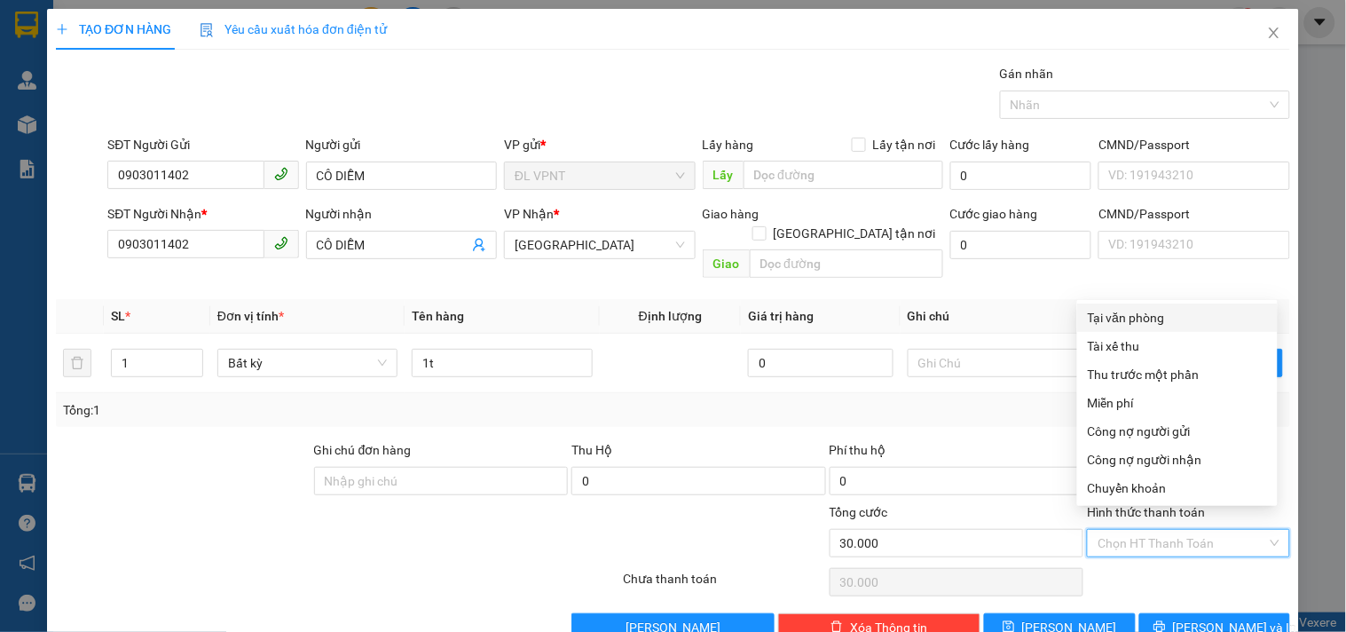
click at [1188, 312] on div "Tại văn phòng" at bounding box center [1177, 318] width 179 height 20
type input "0"
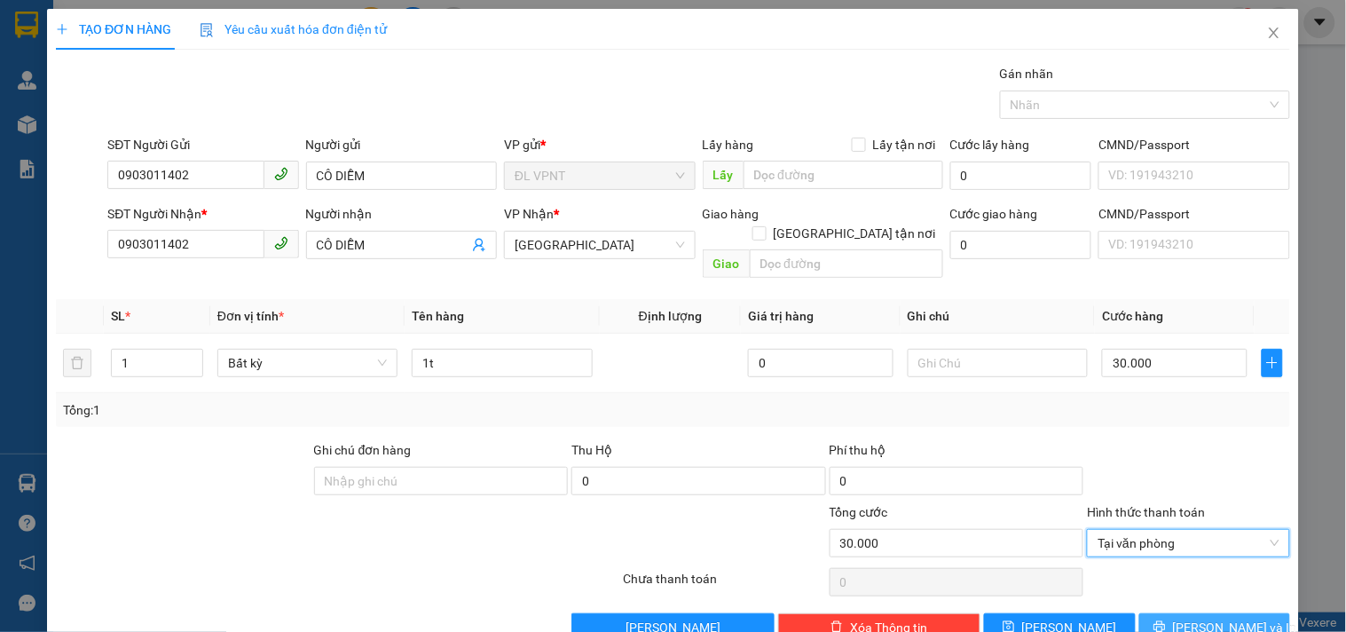
click at [1219, 618] on span "[PERSON_NAME] và In" at bounding box center [1235, 628] width 124 height 20
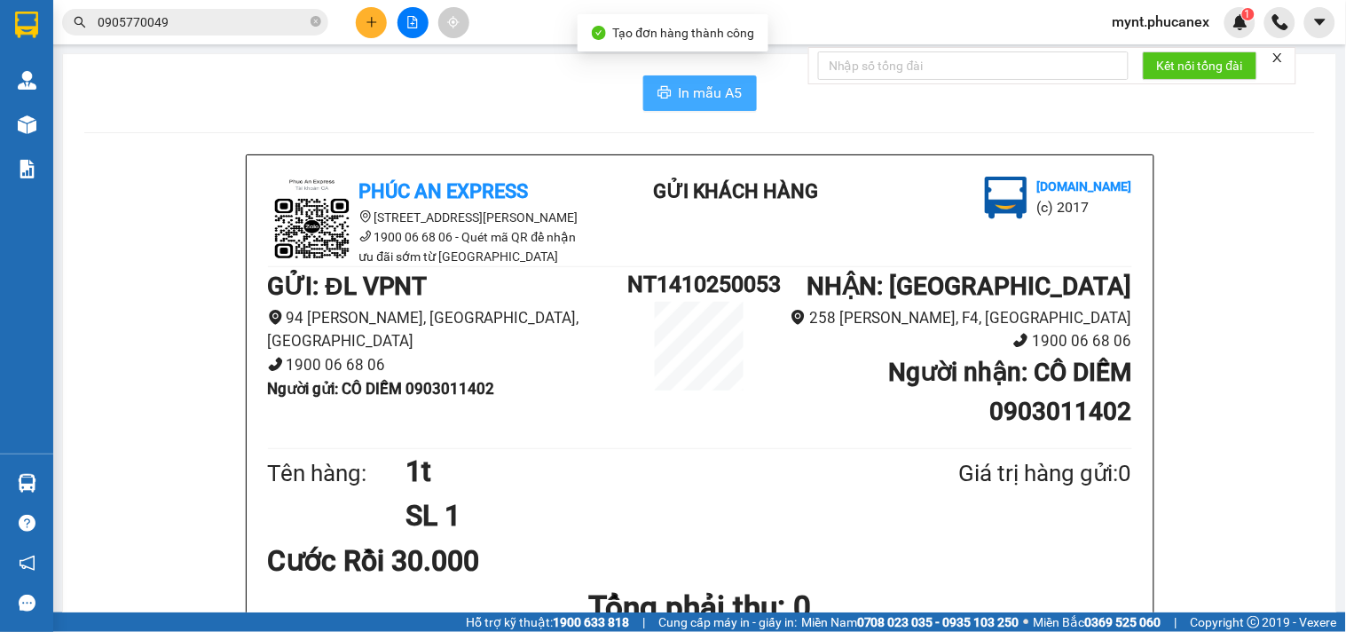
click at [668, 77] on button "In mẫu A5" at bounding box center [700, 93] width 114 height 36
click at [367, 14] on button at bounding box center [371, 22] width 31 height 31
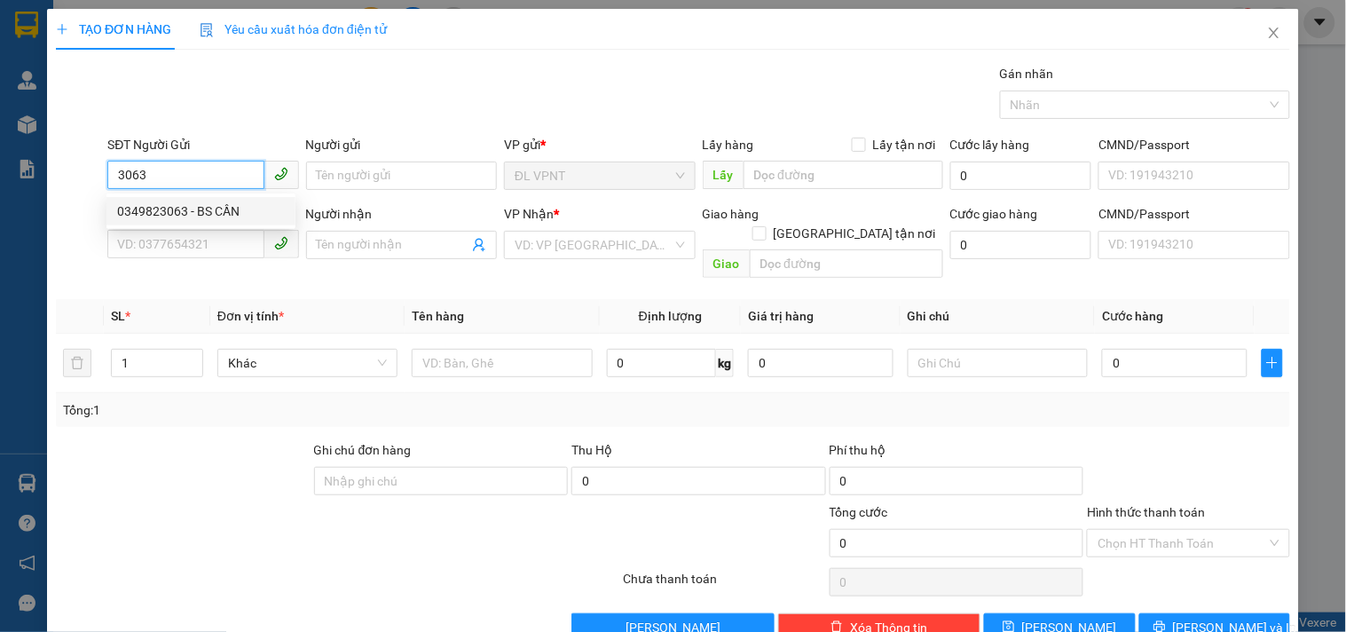
click at [184, 223] on div "0349823063 - BS CẦN" at bounding box center [201, 211] width 189 height 28
type input "0349823063"
type input "BS CẦN"
type input "0915204849"
type input "lành"
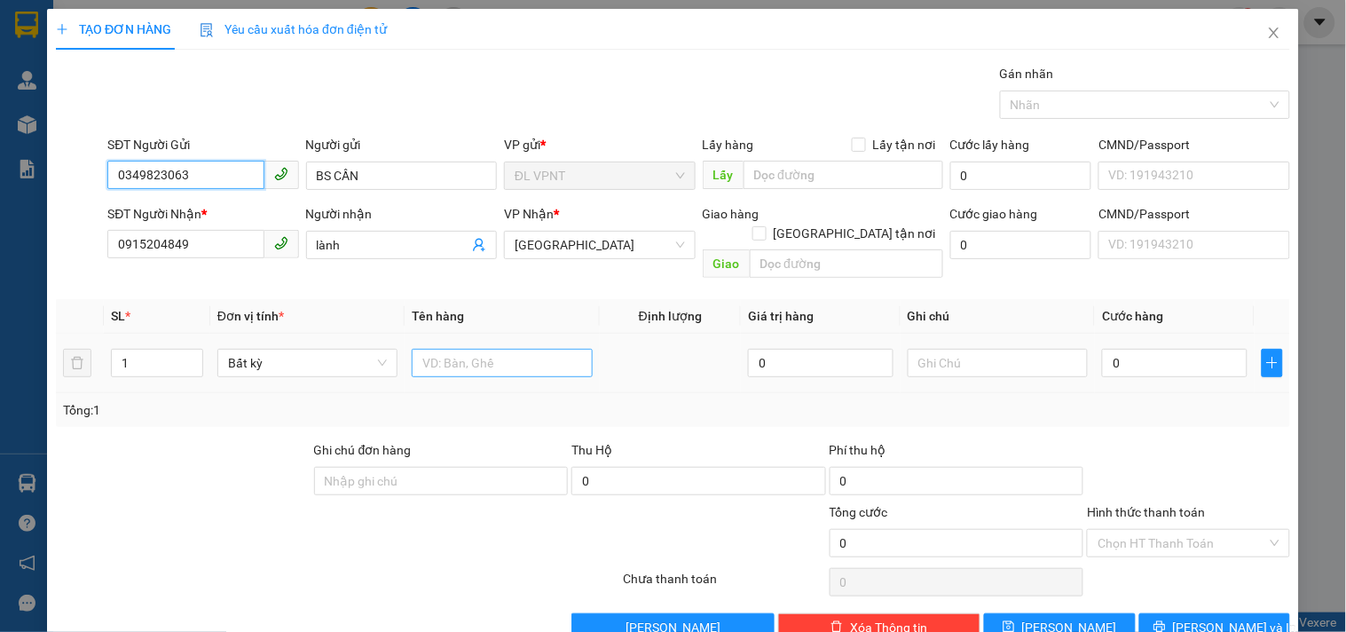
type input "0349823063"
click at [470, 353] on input "text" at bounding box center [502, 363] width 180 height 28
type input "1tx"
click at [1142, 349] on input "0" at bounding box center [1175, 363] width 146 height 28
type input "3"
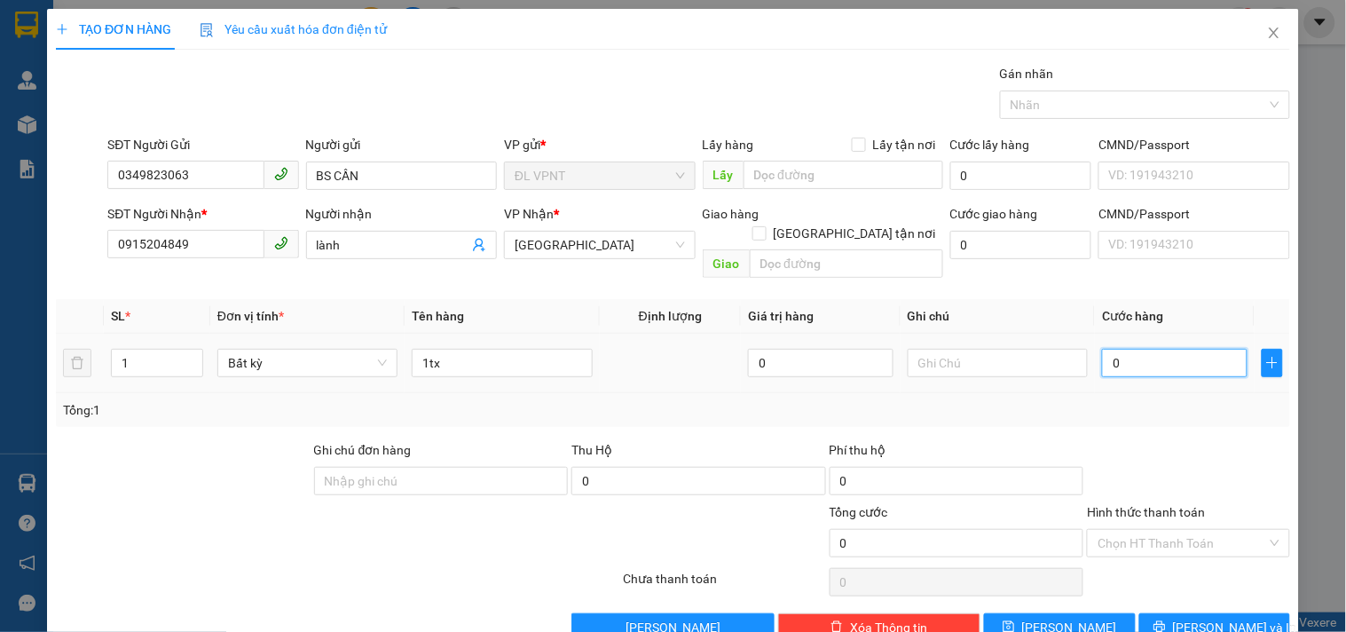
type input "3"
type input "30"
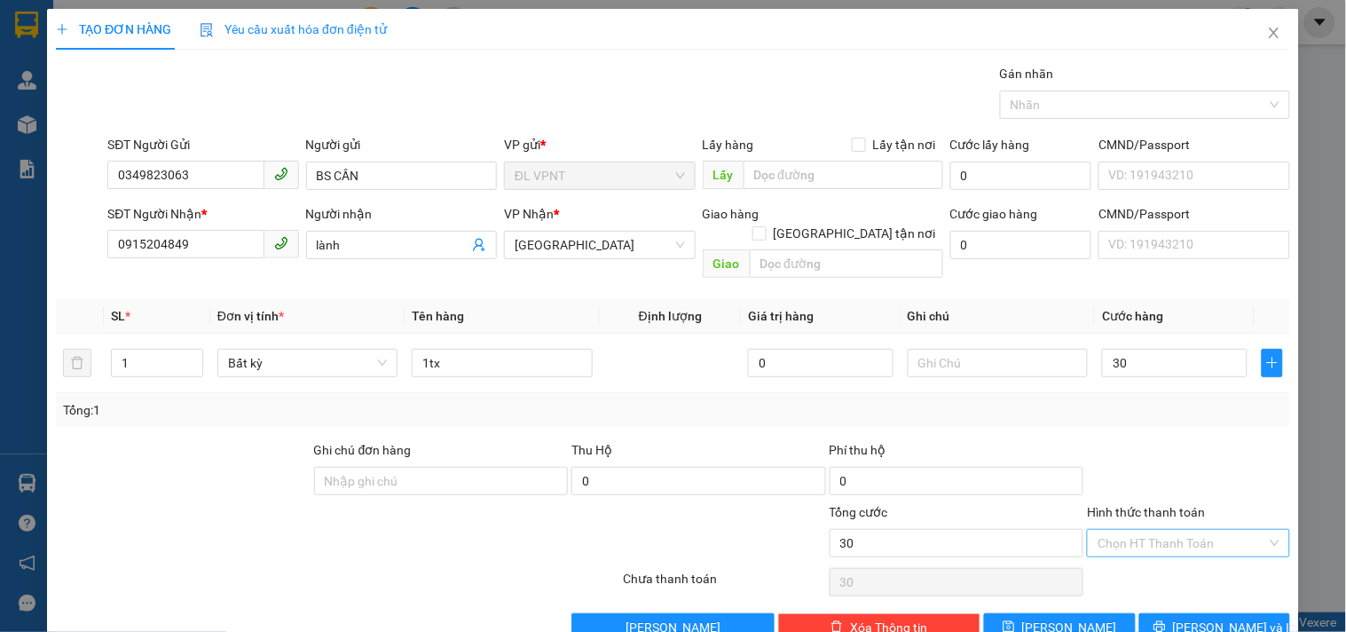
type input "30.000"
click at [1169, 530] on input "Hình thức thanh toán" at bounding box center [1182, 543] width 169 height 27
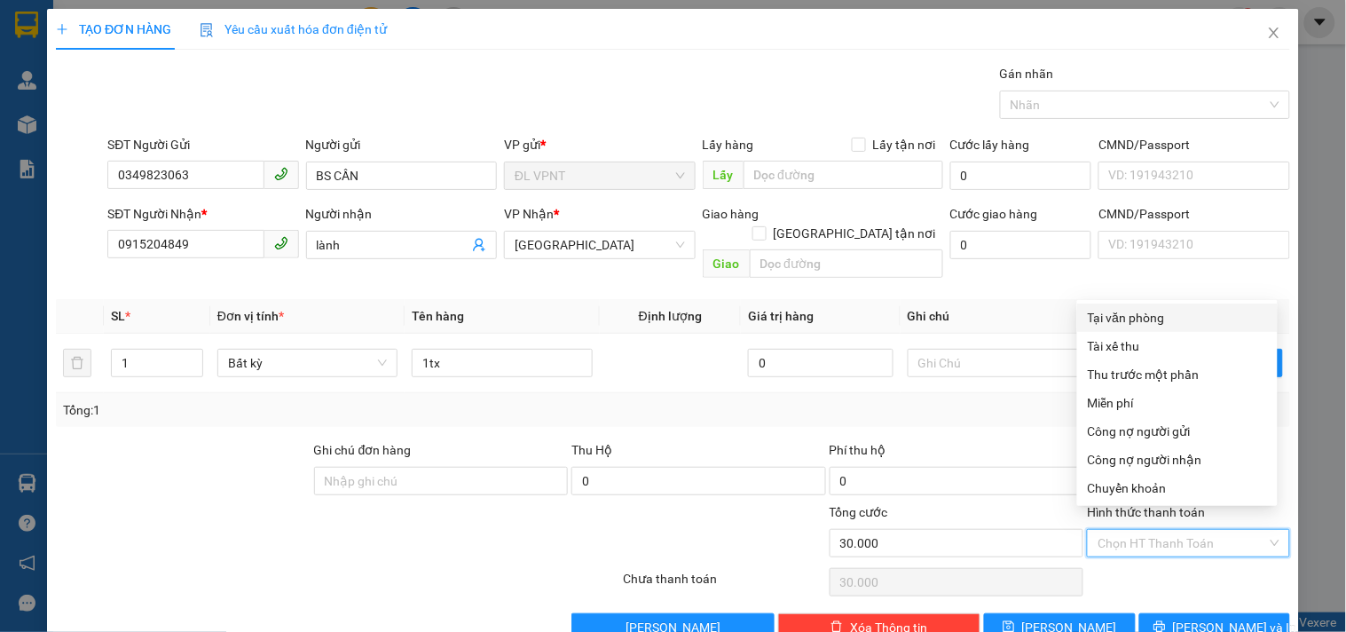
click at [1112, 308] on div "Tại văn phòng" at bounding box center [1177, 318] width 179 height 20
type input "0"
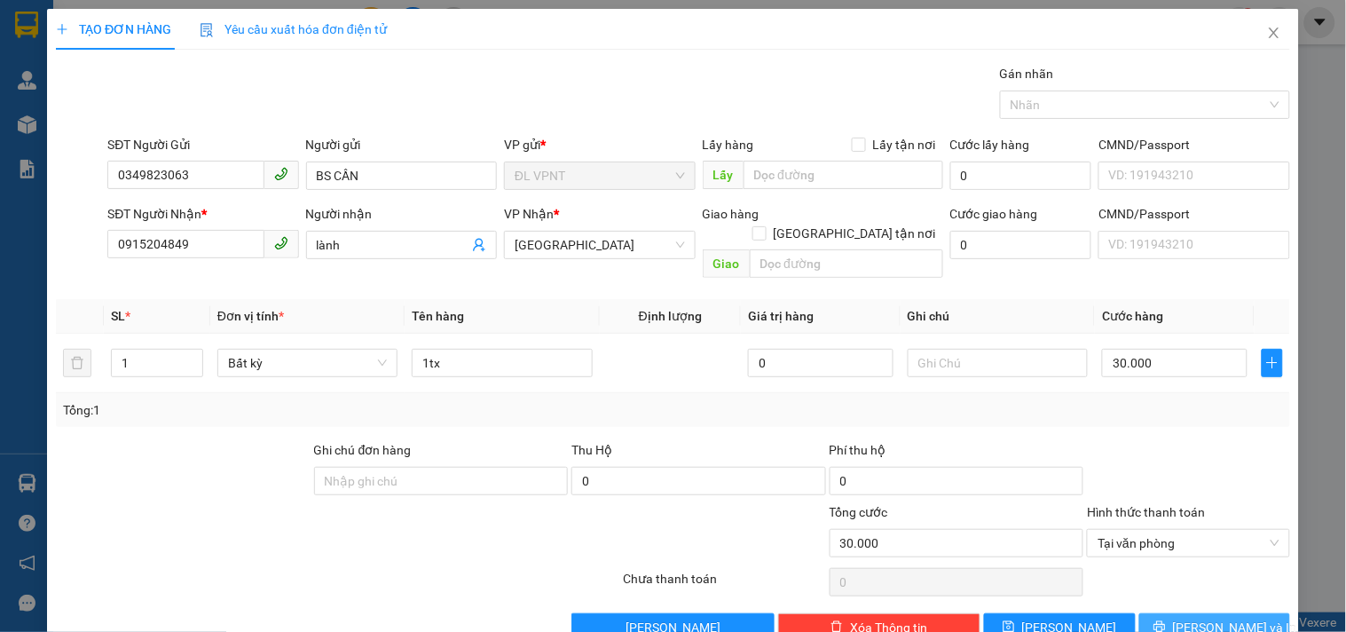
click at [1166, 620] on icon "printer" at bounding box center [1160, 626] width 12 height 12
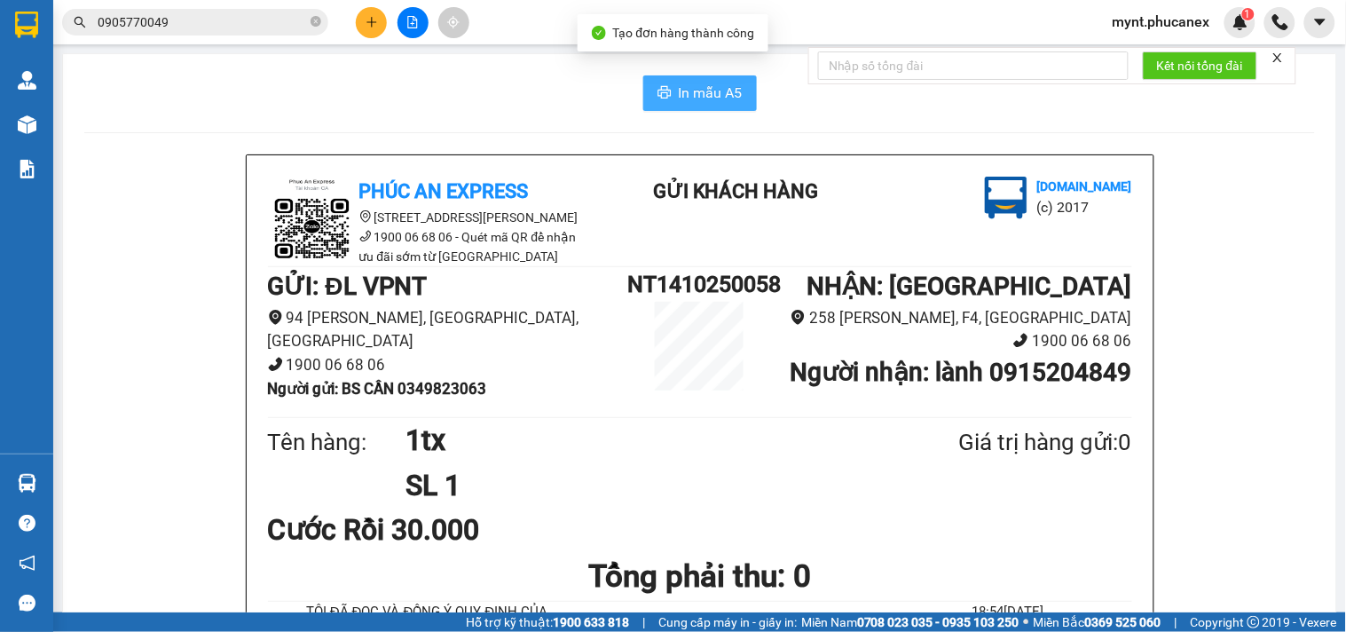
click at [701, 101] on span "In mẫu A5" at bounding box center [711, 93] width 64 height 22
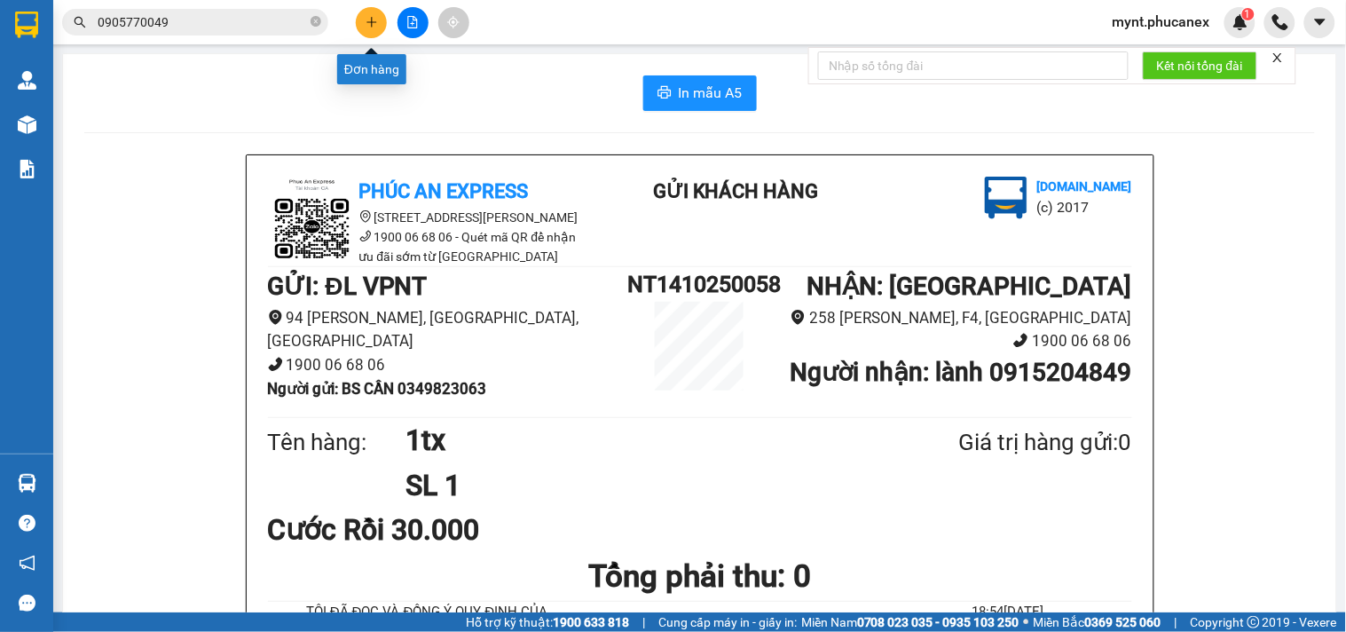
click at [358, 20] on button at bounding box center [371, 22] width 31 height 31
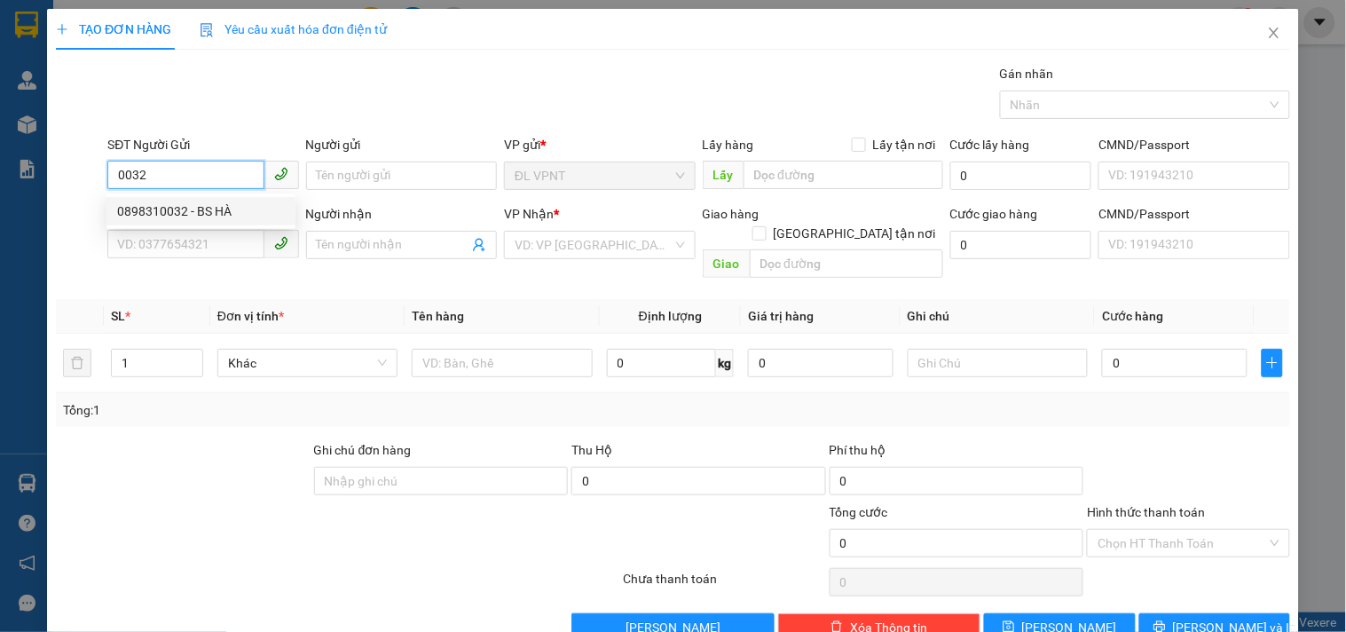
click at [235, 208] on div "0898310032 - BS HÀ" at bounding box center [201, 211] width 168 height 20
type input "0898310032"
type input "BS HÀ"
type input "0915204849"
type input "lành"
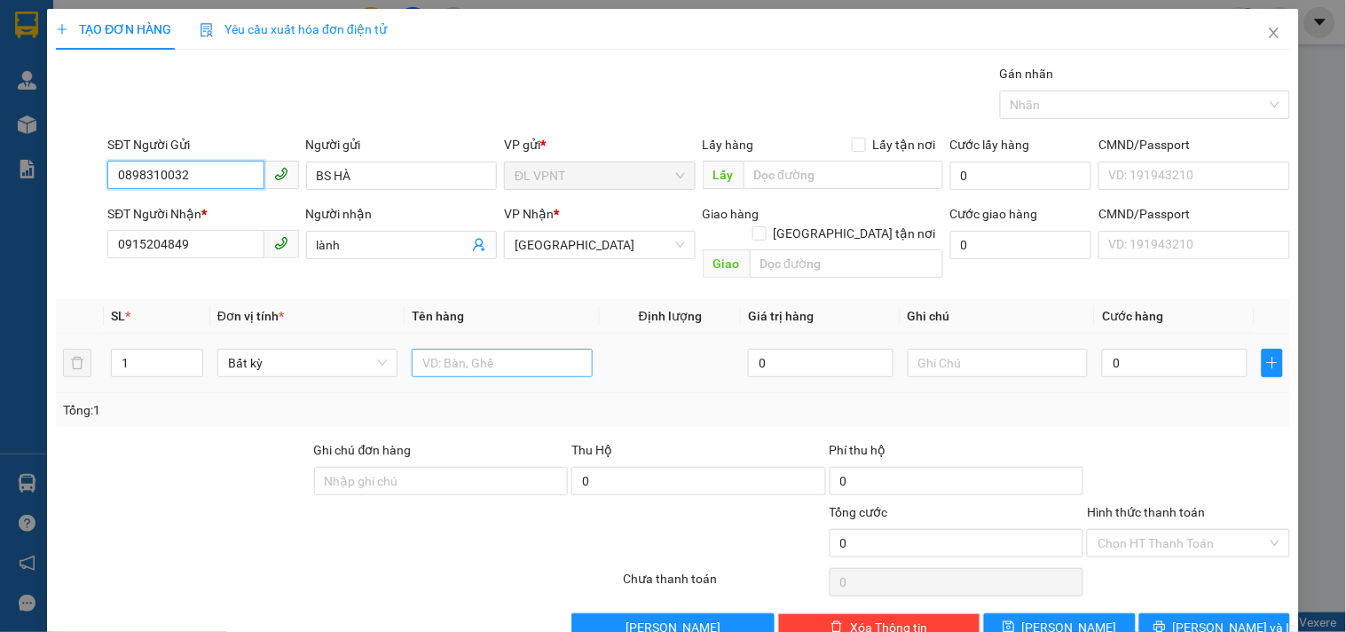
type input "0898310032"
click at [453, 349] on input "text" at bounding box center [502, 363] width 180 height 28
type input "1h"
click at [1187, 349] on input "0" at bounding box center [1175, 363] width 146 height 28
type input "2"
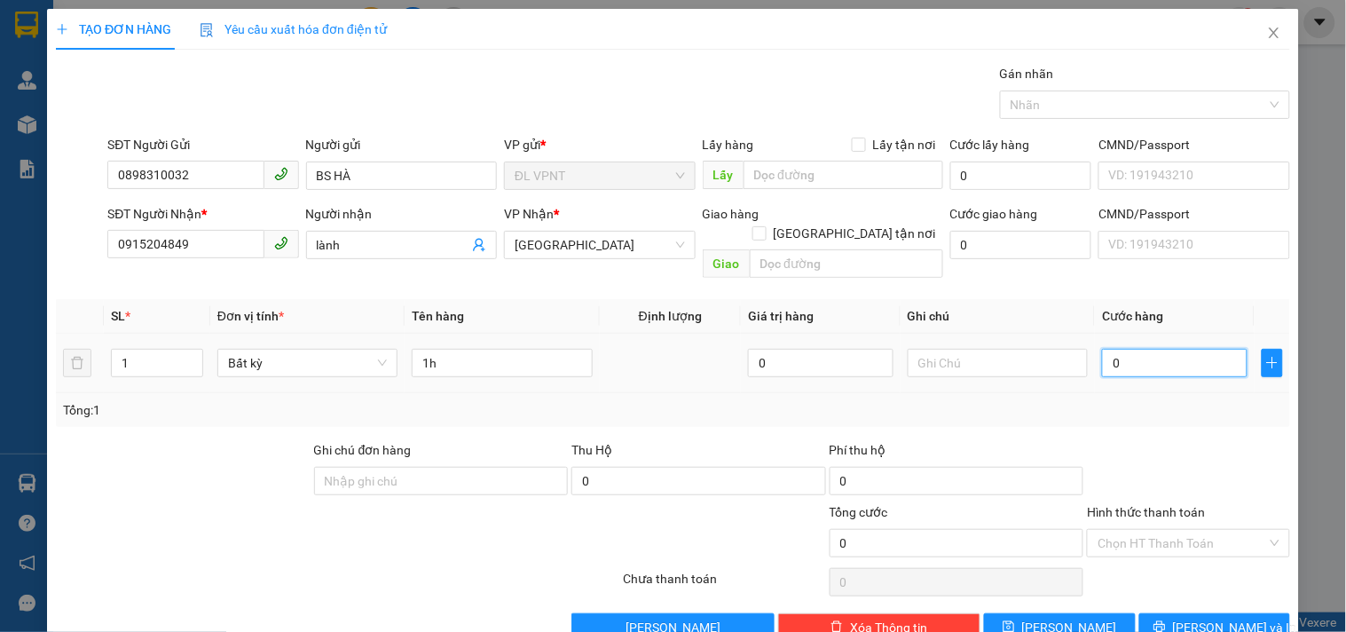
type input "2"
type input "20"
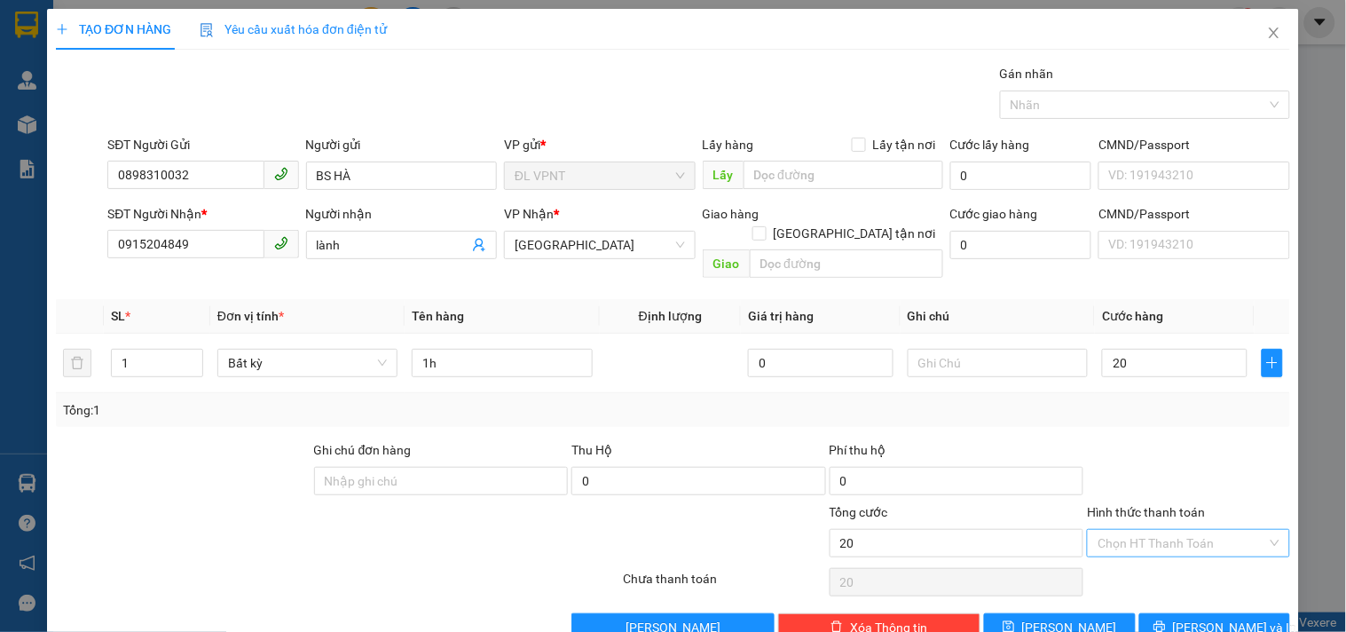
click at [1168, 535] on input "Hình thức thanh toán" at bounding box center [1182, 543] width 169 height 27
type input "20.000"
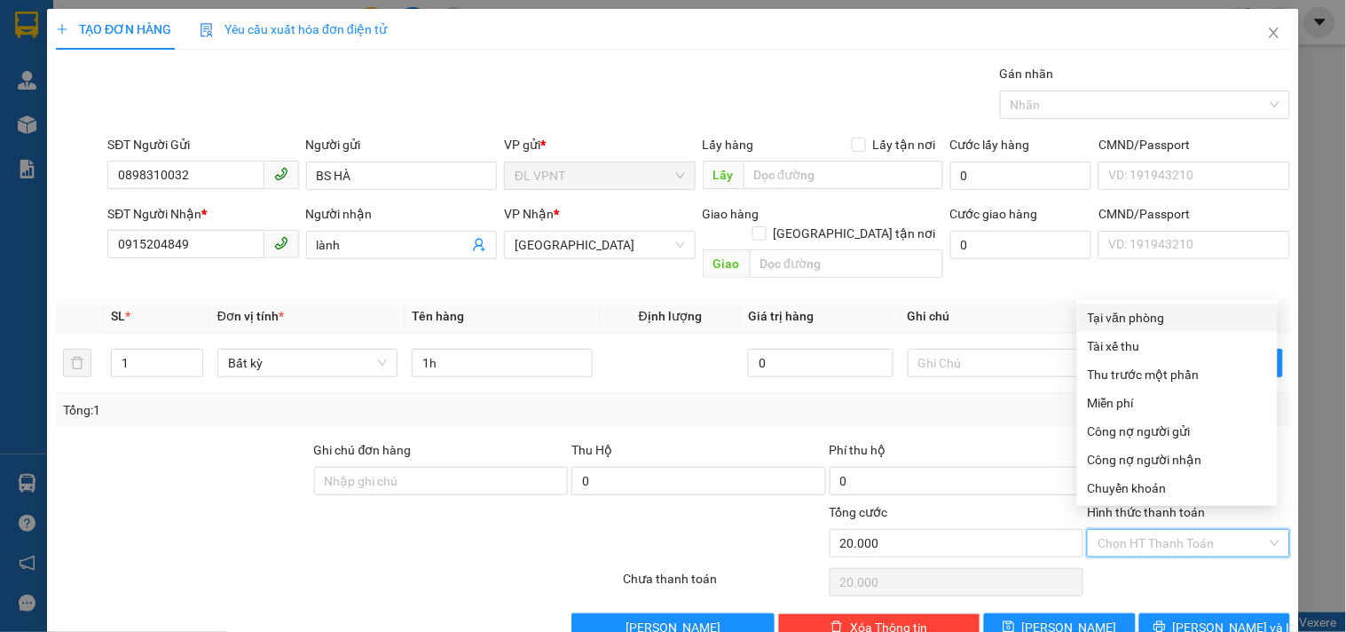
click at [1125, 318] on div "Tại văn phòng" at bounding box center [1177, 318] width 179 height 20
type input "0"
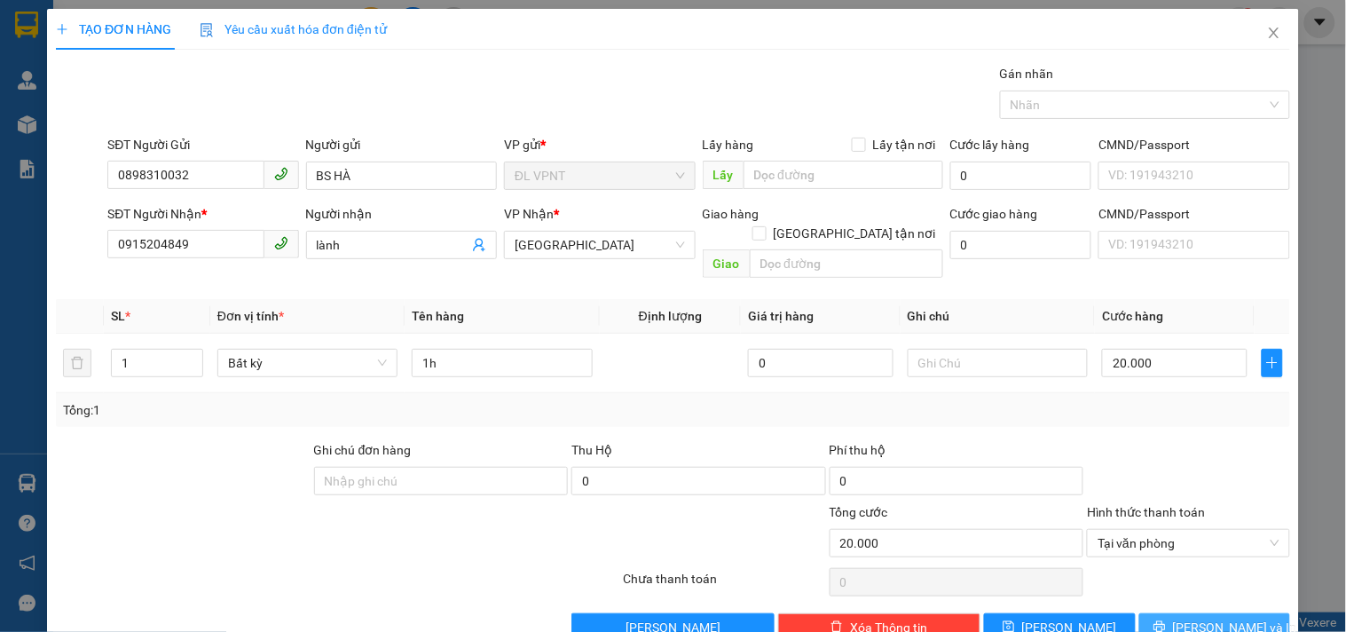
click at [1201, 618] on span "[PERSON_NAME] và In" at bounding box center [1235, 628] width 124 height 20
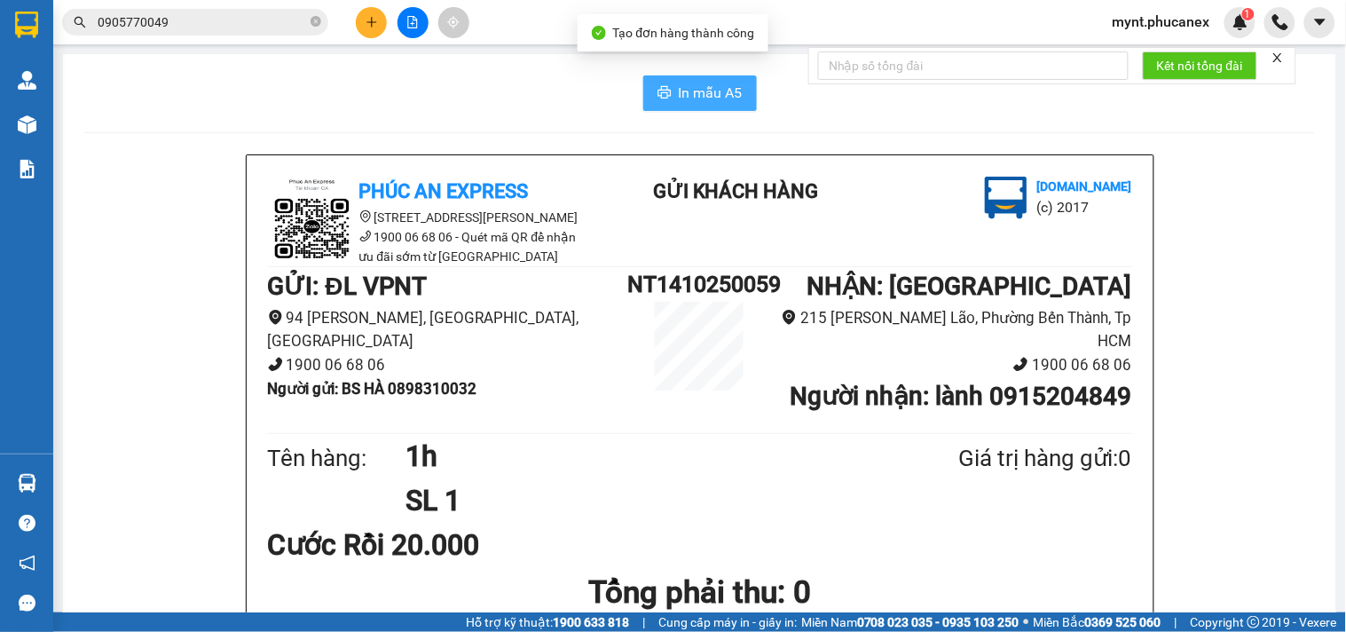
click at [679, 89] on span "In mẫu A5" at bounding box center [711, 93] width 64 height 22
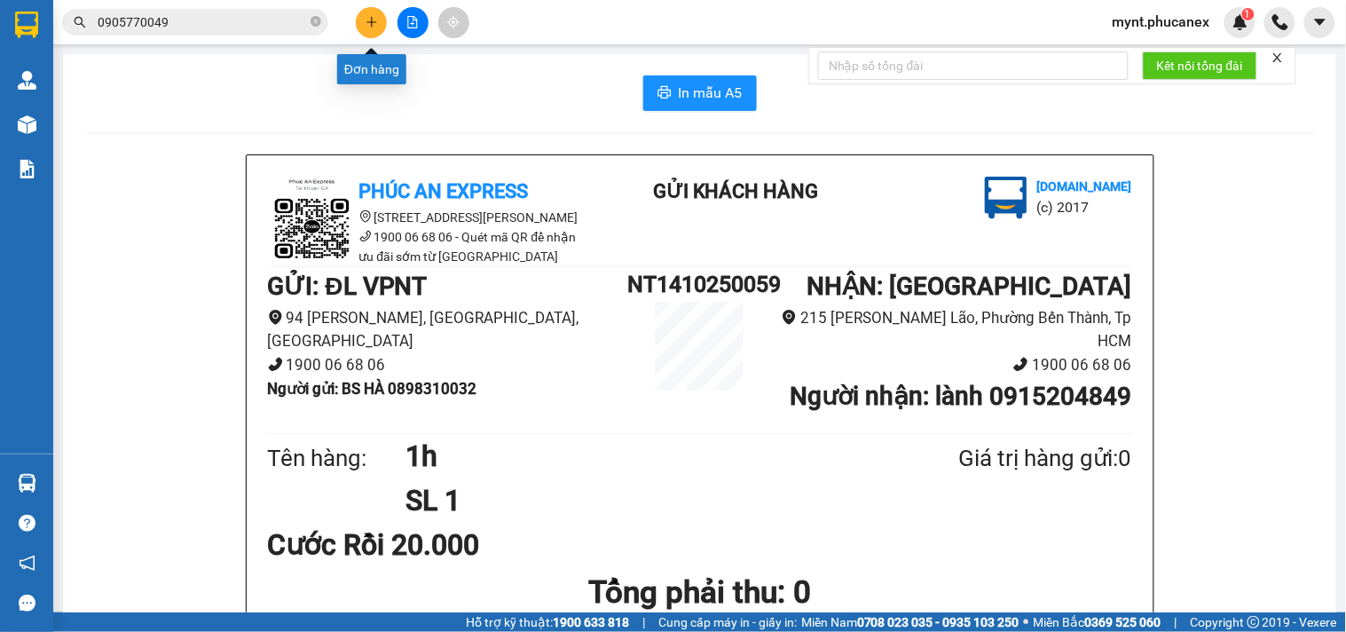
click at [367, 33] on button at bounding box center [371, 22] width 31 height 31
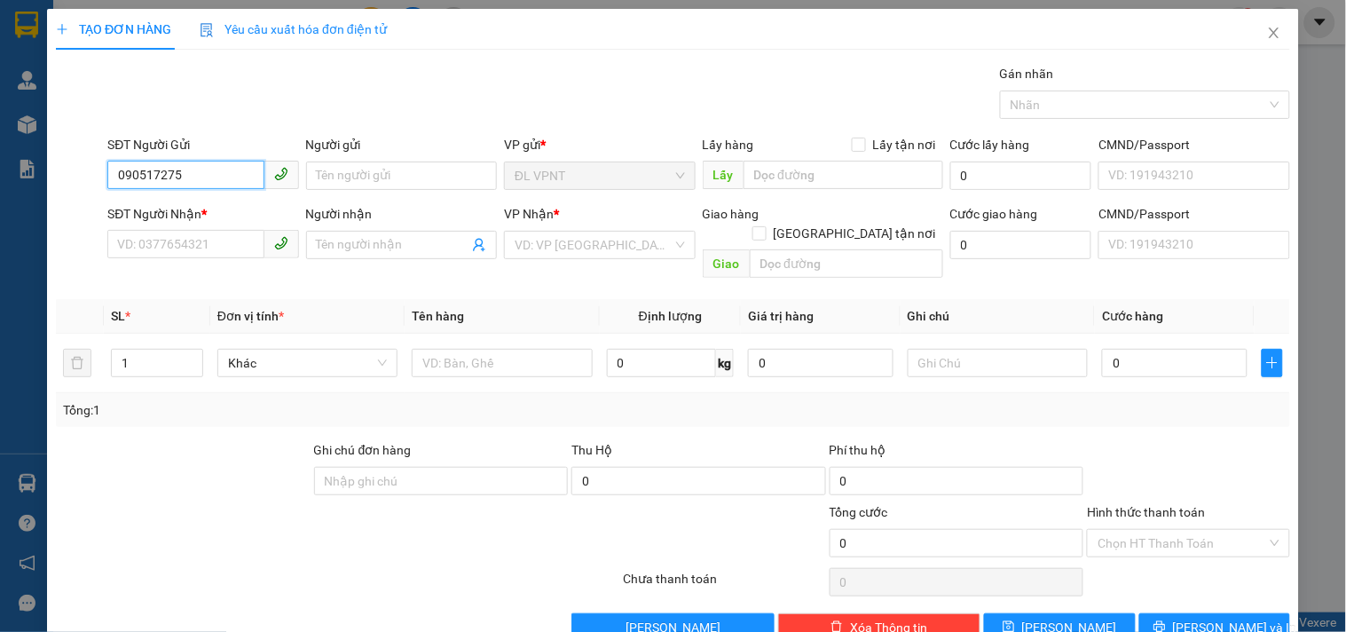
type input "0905172757"
click at [226, 214] on div "0905172757 - PHƯƠNG" at bounding box center [201, 211] width 168 height 20
type input "PHƯƠNG"
type input "0903430339"
type input "QUANG"
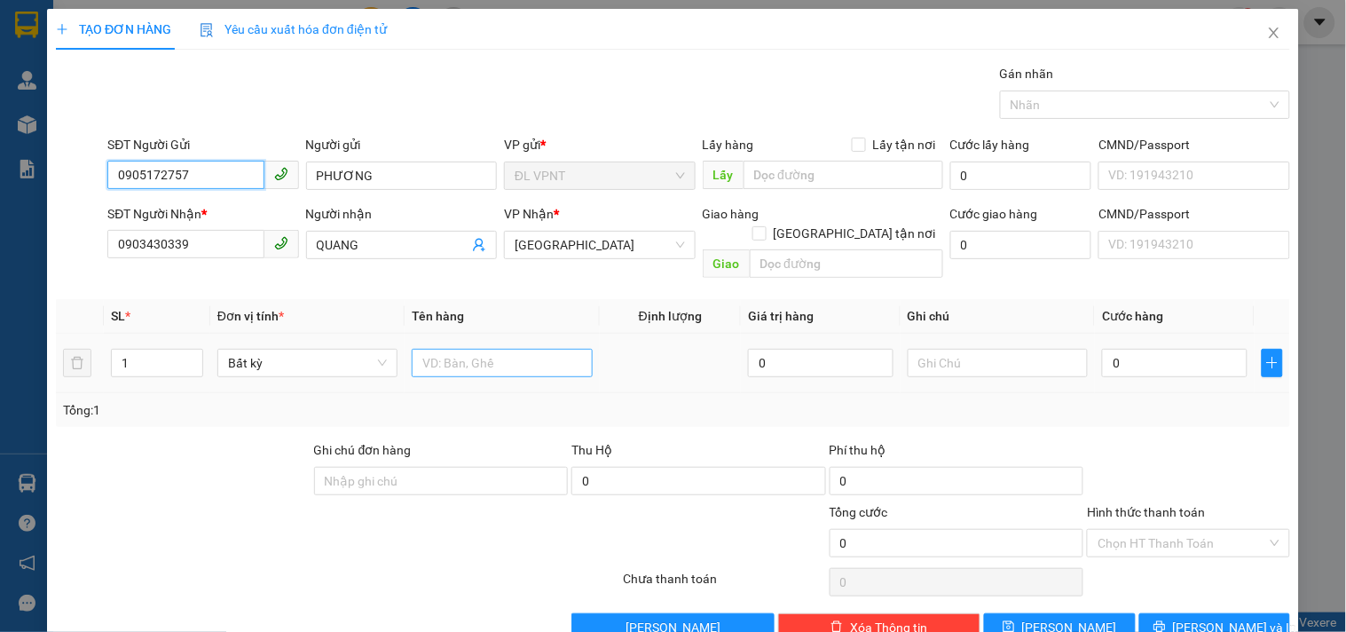
type input "0905172757"
click at [454, 349] on input "text" at bounding box center [502, 363] width 180 height 28
type input "1t"
click at [1150, 349] on input "0" at bounding box center [1175, 363] width 146 height 28
type input "1"
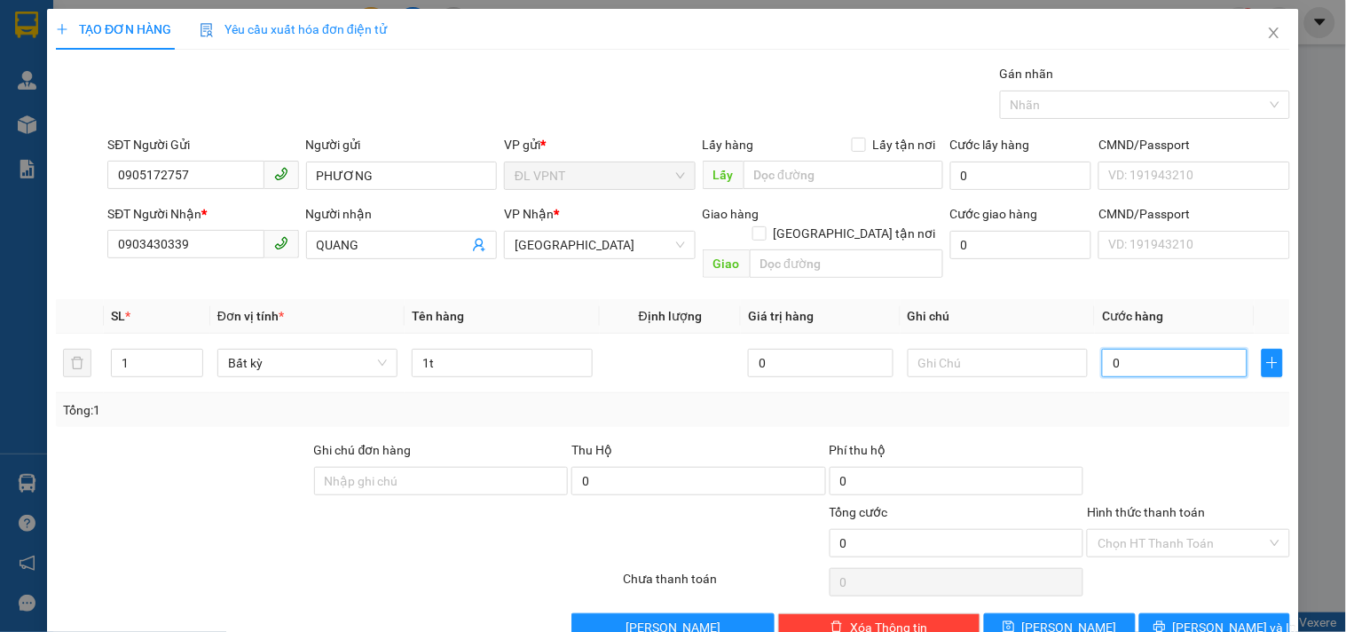
type input "1"
type input "0"
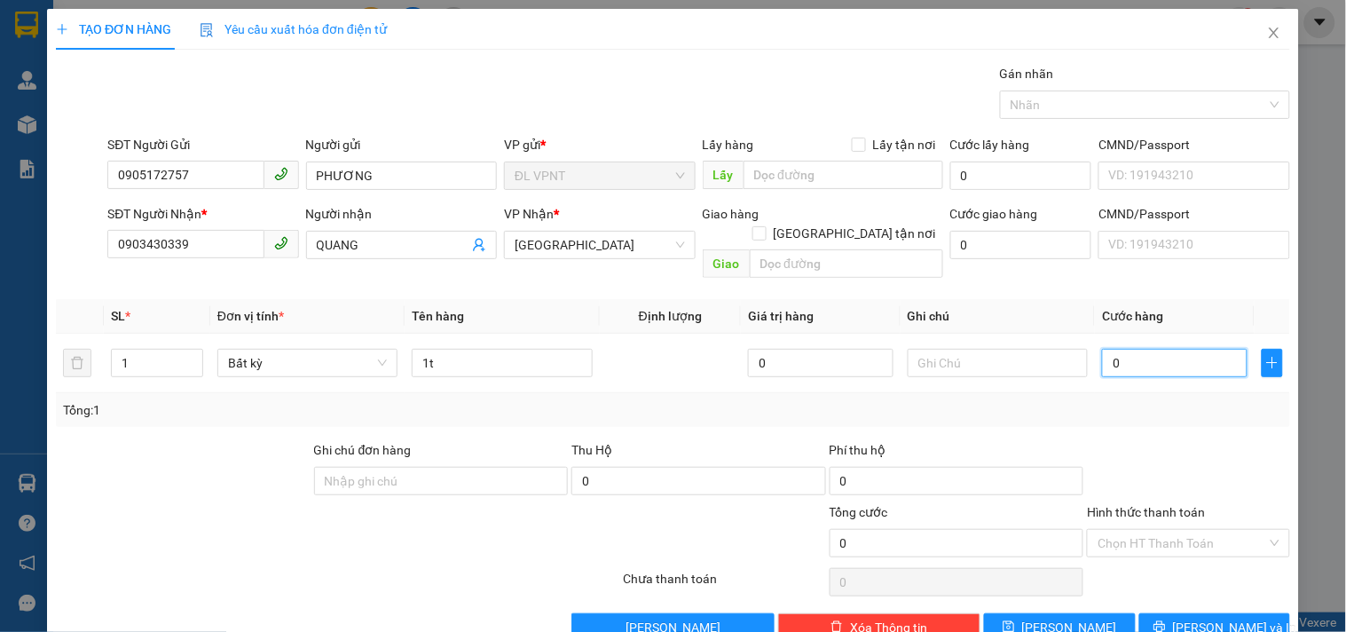
type input "02"
type input "2"
type input "020"
type input "20"
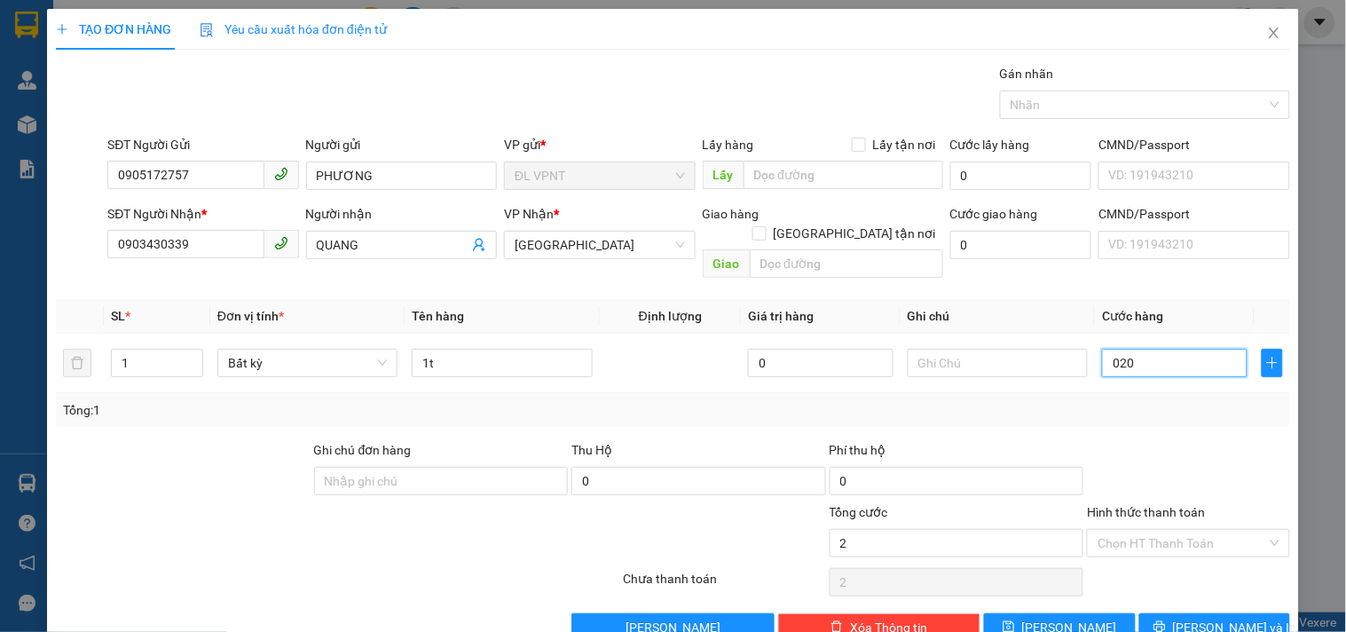
type input "20"
type input "20.000"
click at [1137, 530] on input "Hình thức thanh toán" at bounding box center [1182, 543] width 169 height 27
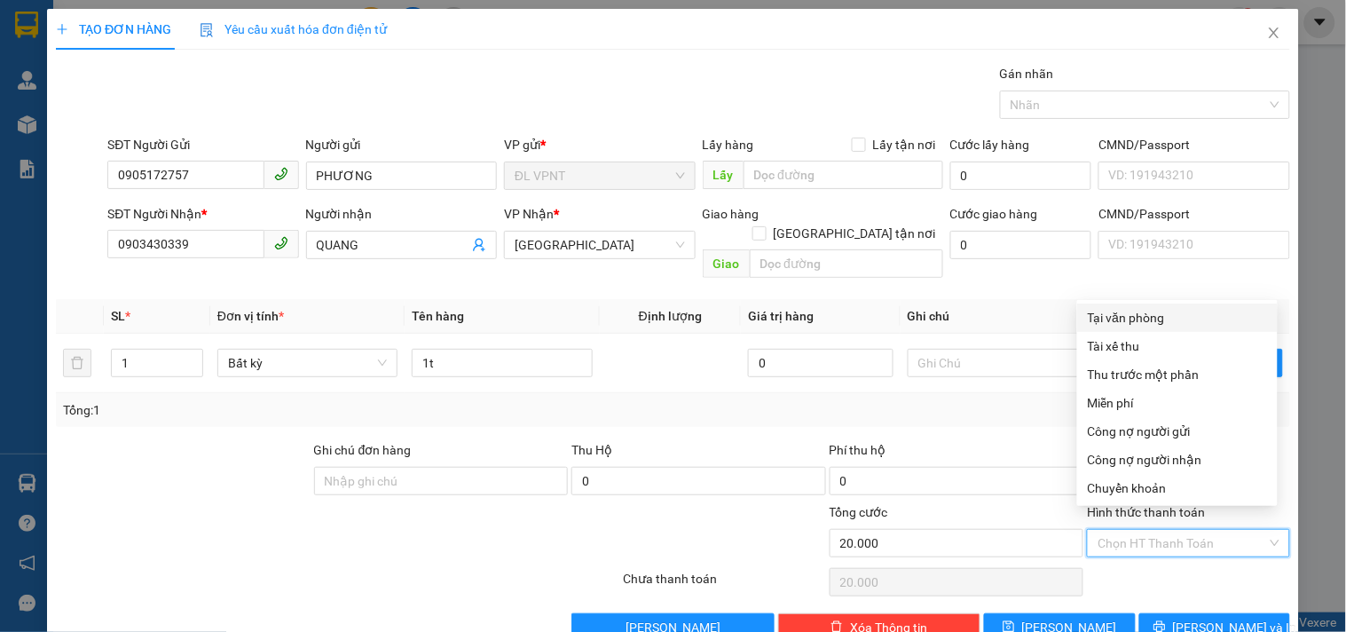
click at [1164, 314] on div "Tại văn phòng" at bounding box center [1177, 318] width 179 height 20
type input "0"
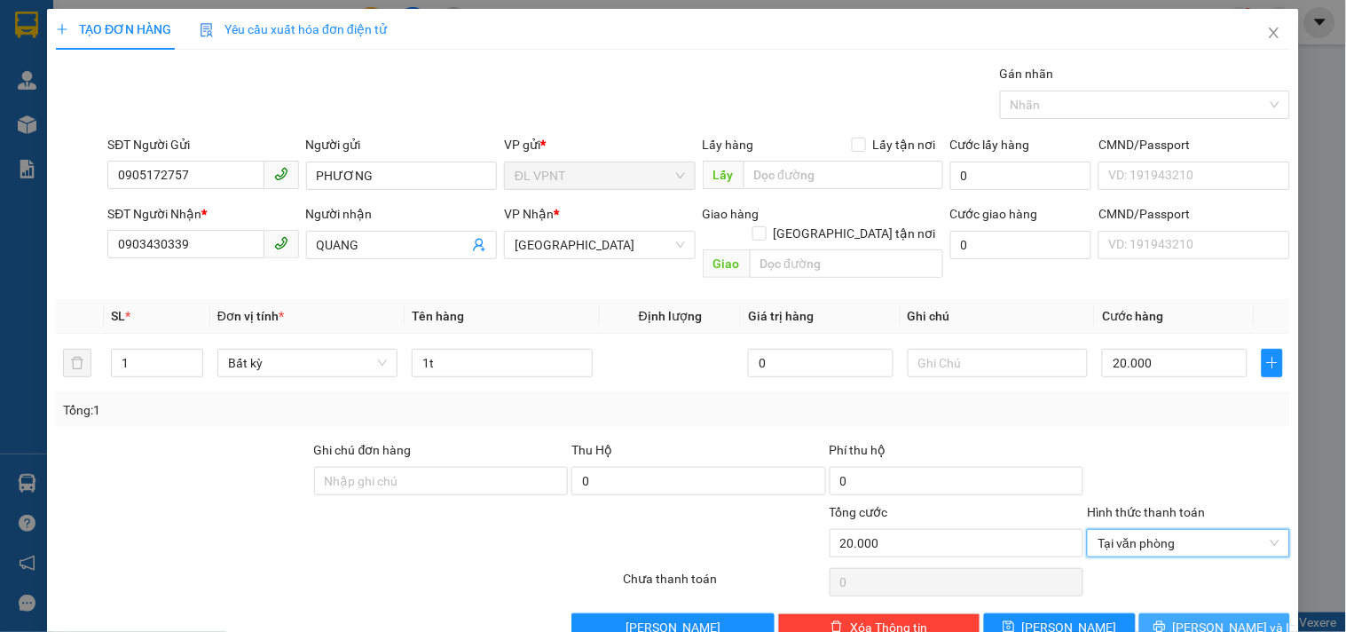
click at [1160, 613] on button "[PERSON_NAME] và In" at bounding box center [1215, 627] width 151 height 28
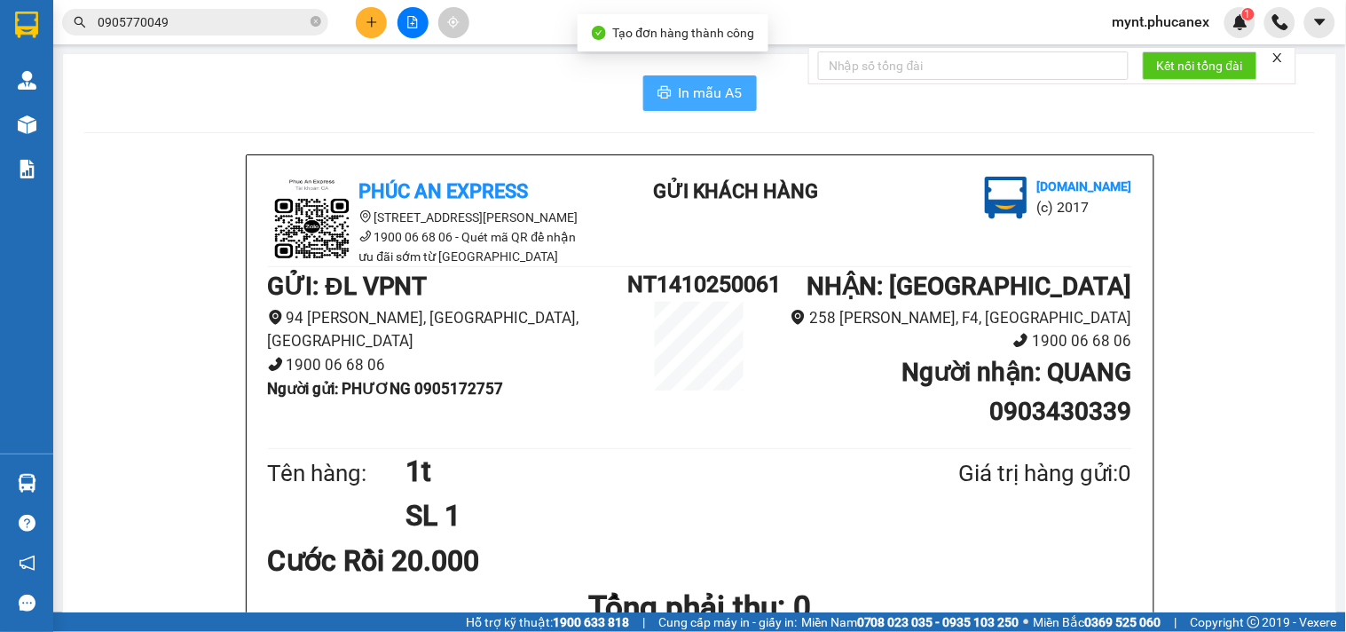
click at [679, 78] on button "In mẫu A5" at bounding box center [700, 93] width 114 height 36
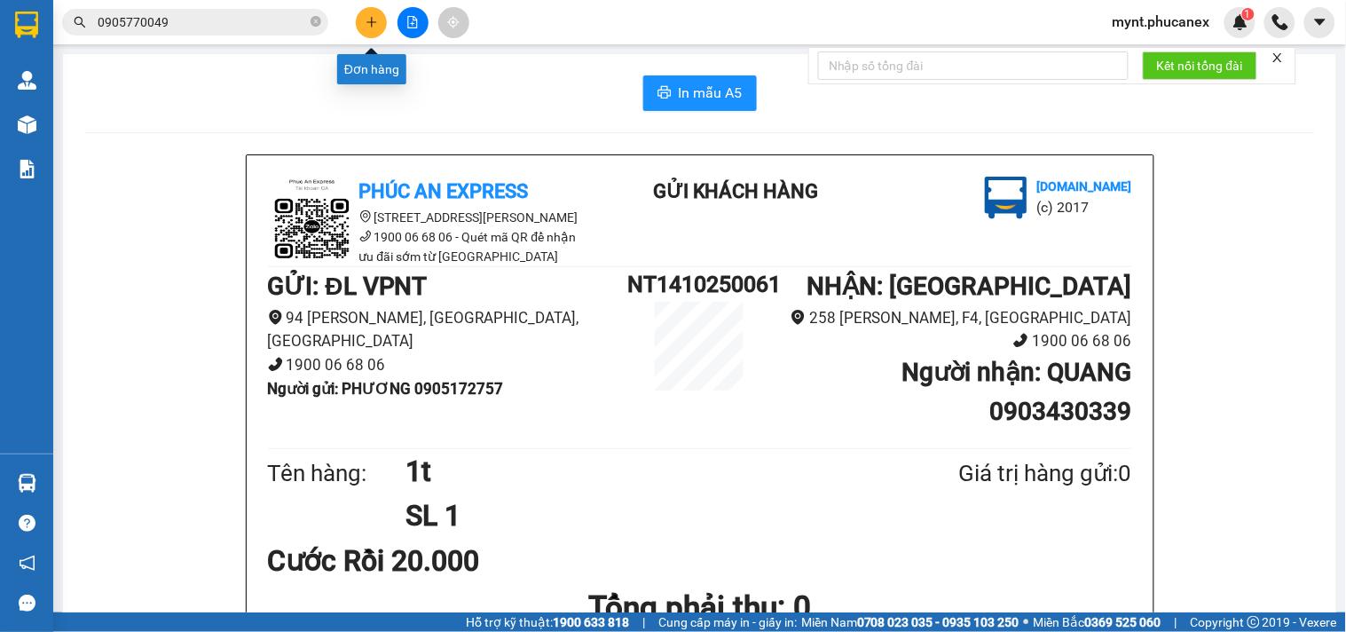
click at [375, 11] on button at bounding box center [371, 22] width 31 height 31
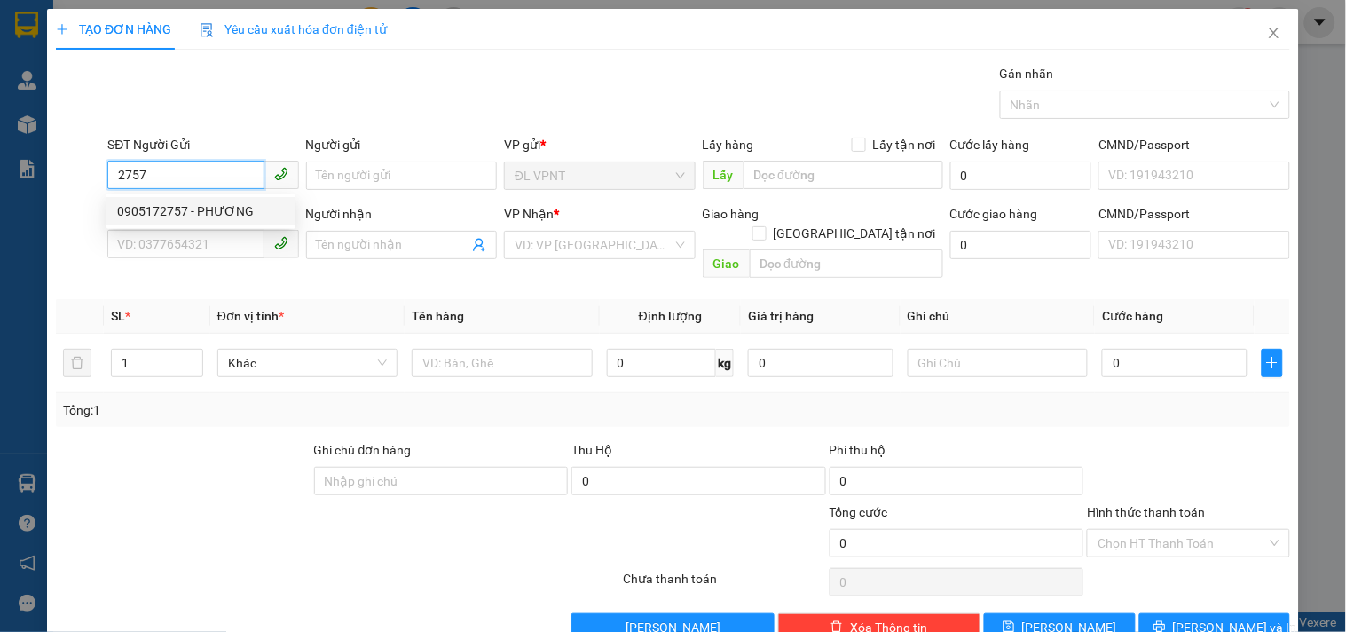
click at [165, 202] on div "0905172757 - PHƯƠNG" at bounding box center [201, 211] width 168 height 20
type input "0905172757"
type input "PHƯƠNG"
type input "0903430339"
type input "QUANG"
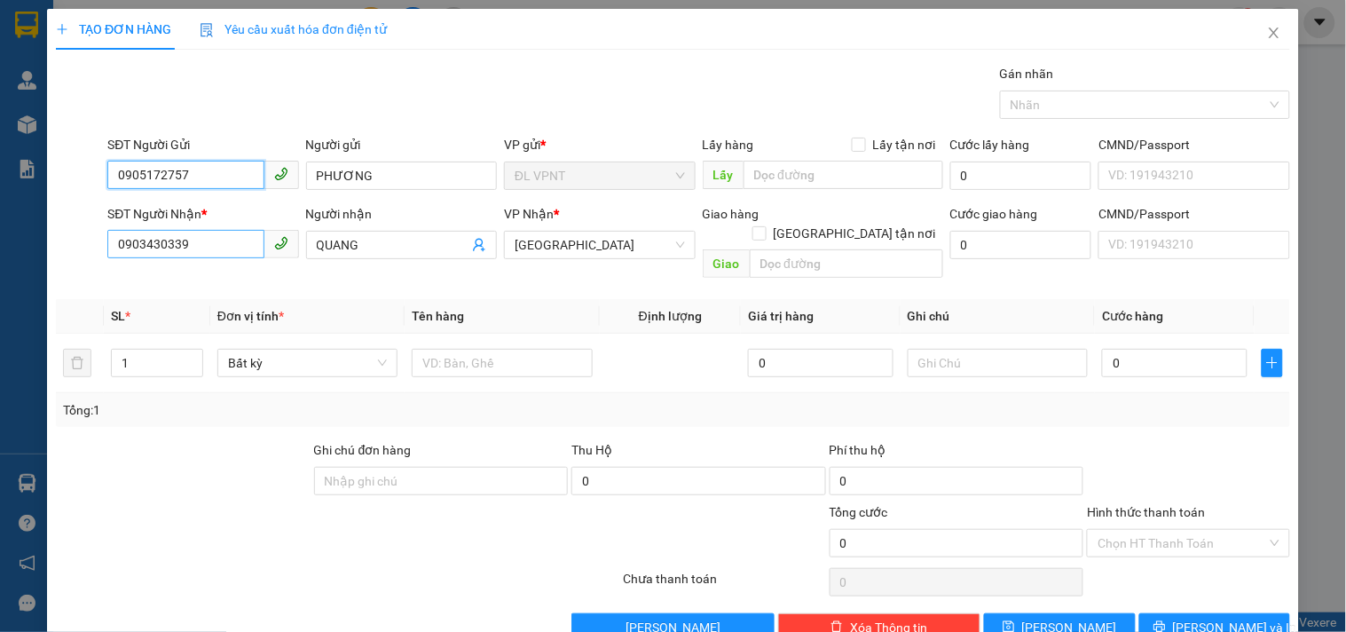
type input "0905172757"
drag, startPoint x: 218, startPoint y: 245, endPoint x: 0, endPoint y: 156, distance: 235.7
click at [0, 166] on div "TẠO ĐƠN HÀNG Yêu cầu xuất hóa đơn điện tử Transit Pickup Surcharge Ids Transit …" at bounding box center [673, 316] width 1346 height 632
type input "0765019540"
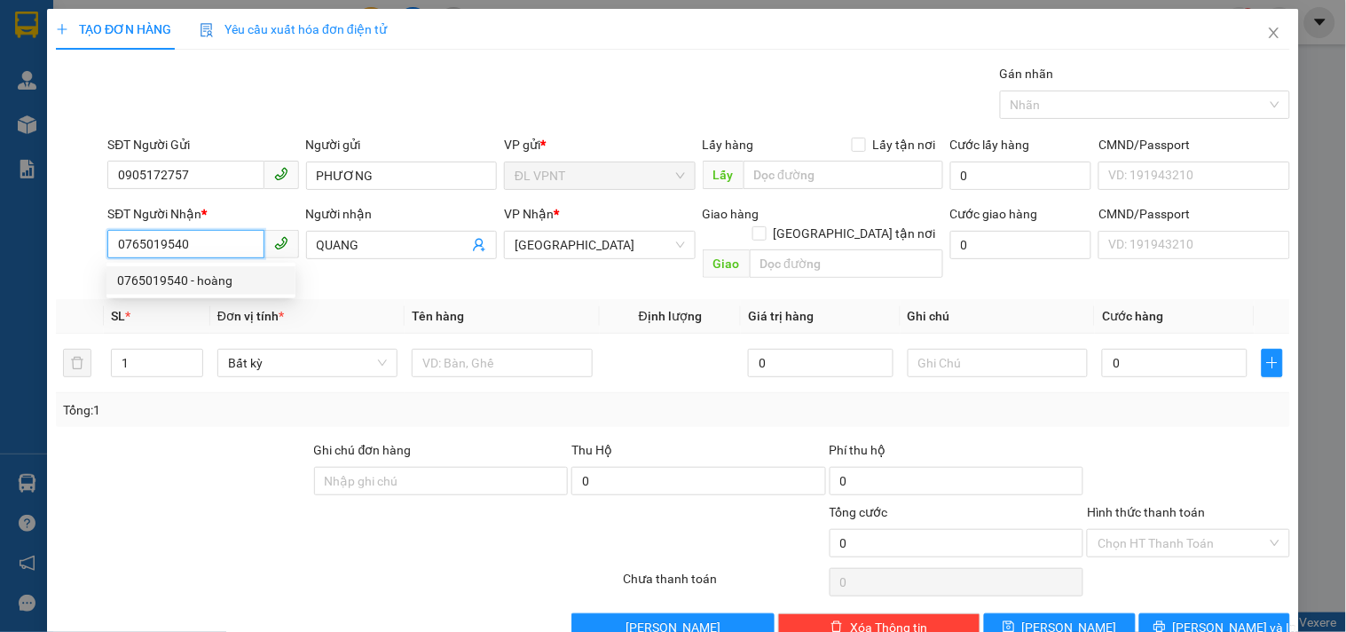
click at [126, 268] on div "0765019540 - hoàng" at bounding box center [201, 280] width 189 height 28
type input "hoàng"
type input "0765019540"
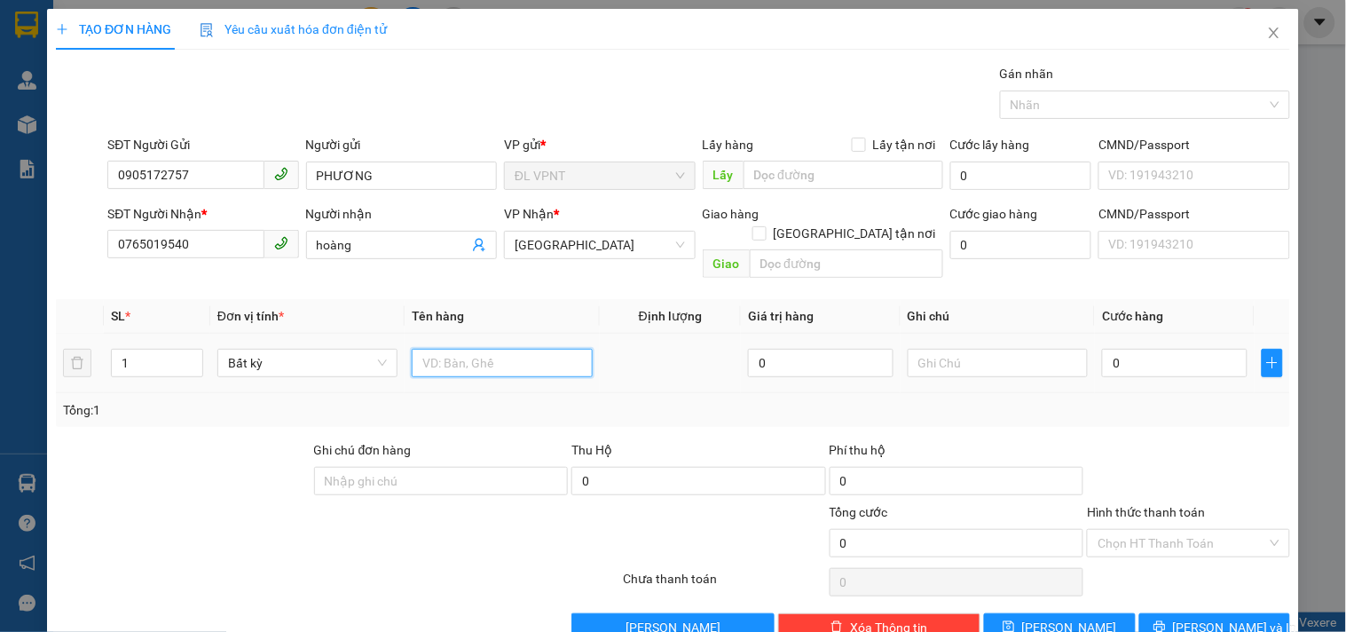
click at [428, 352] on input "text" at bounding box center [502, 363] width 180 height 28
type input "1t"
click at [1173, 349] on input "0" at bounding box center [1175, 363] width 146 height 28
type input "3"
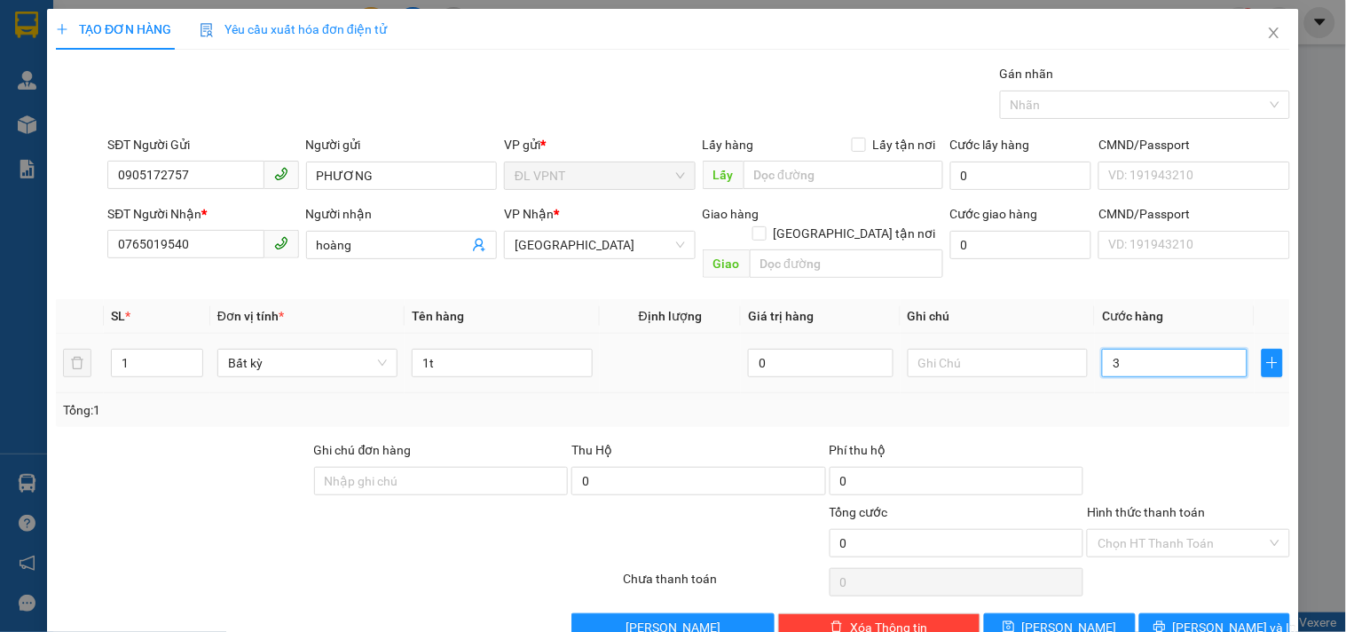
type input "3"
type input "30"
type input "30.000"
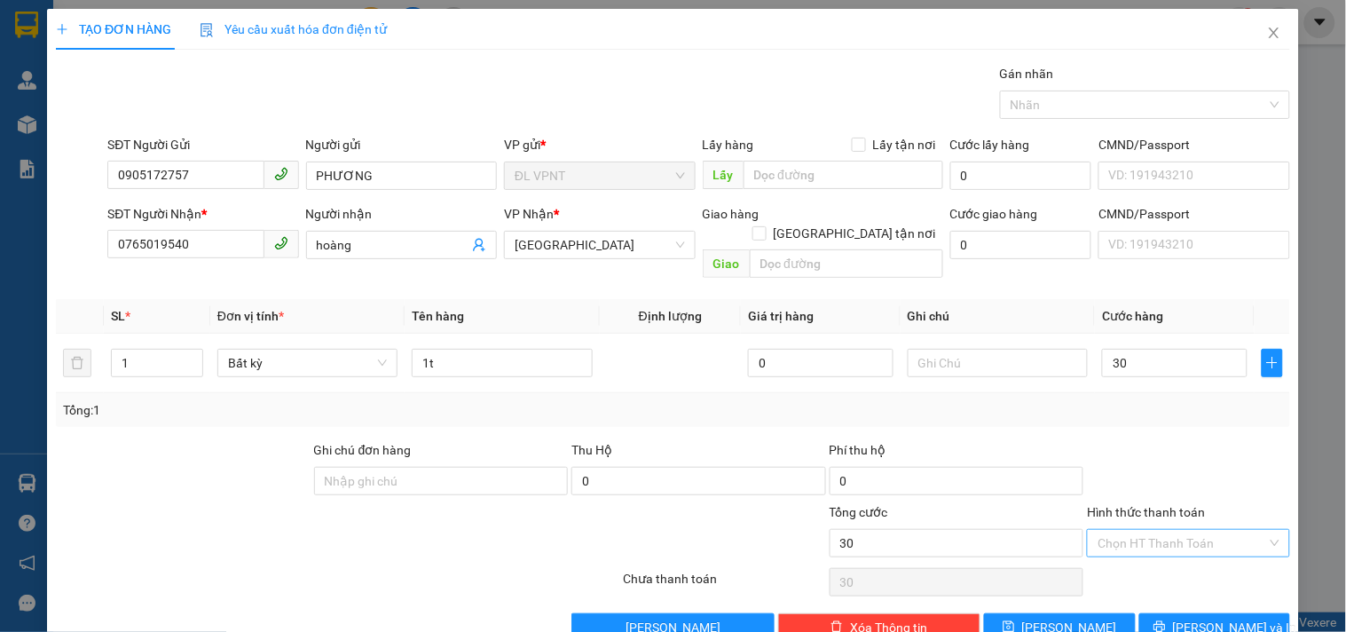
type input "30.000"
click at [1189, 530] on input "Hình thức thanh toán" at bounding box center [1182, 543] width 169 height 27
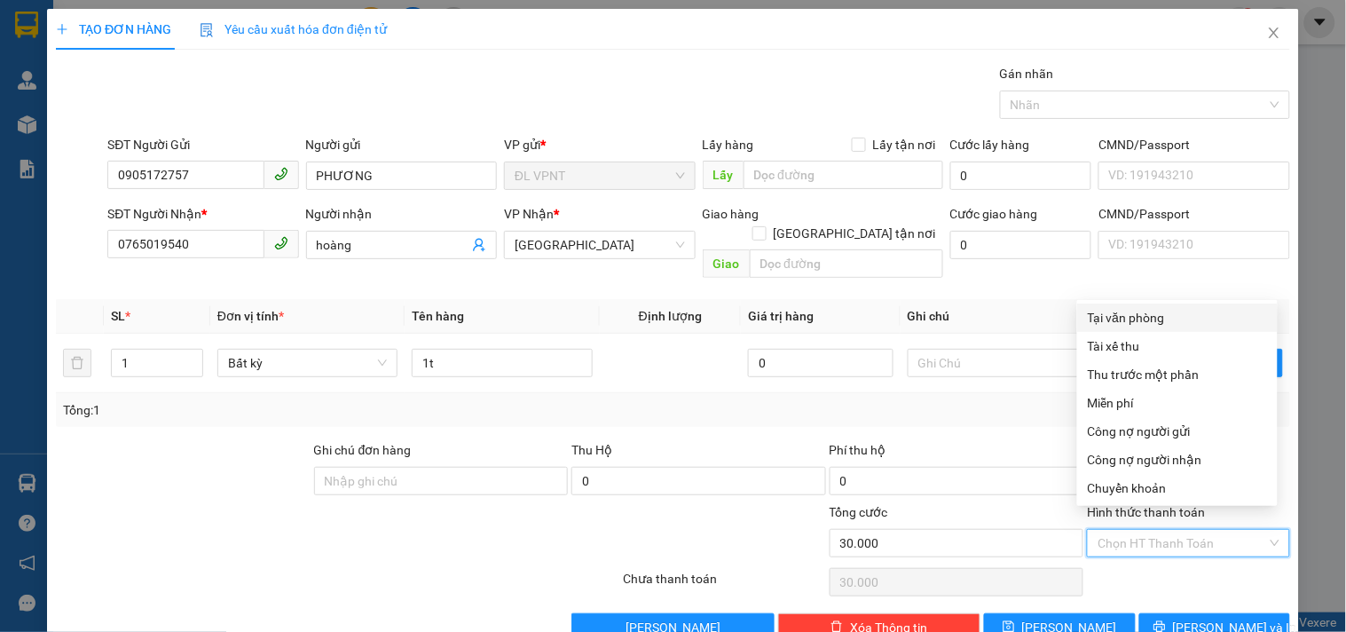
click at [1177, 312] on div "Tại văn phòng" at bounding box center [1177, 318] width 179 height 20
type input "0"
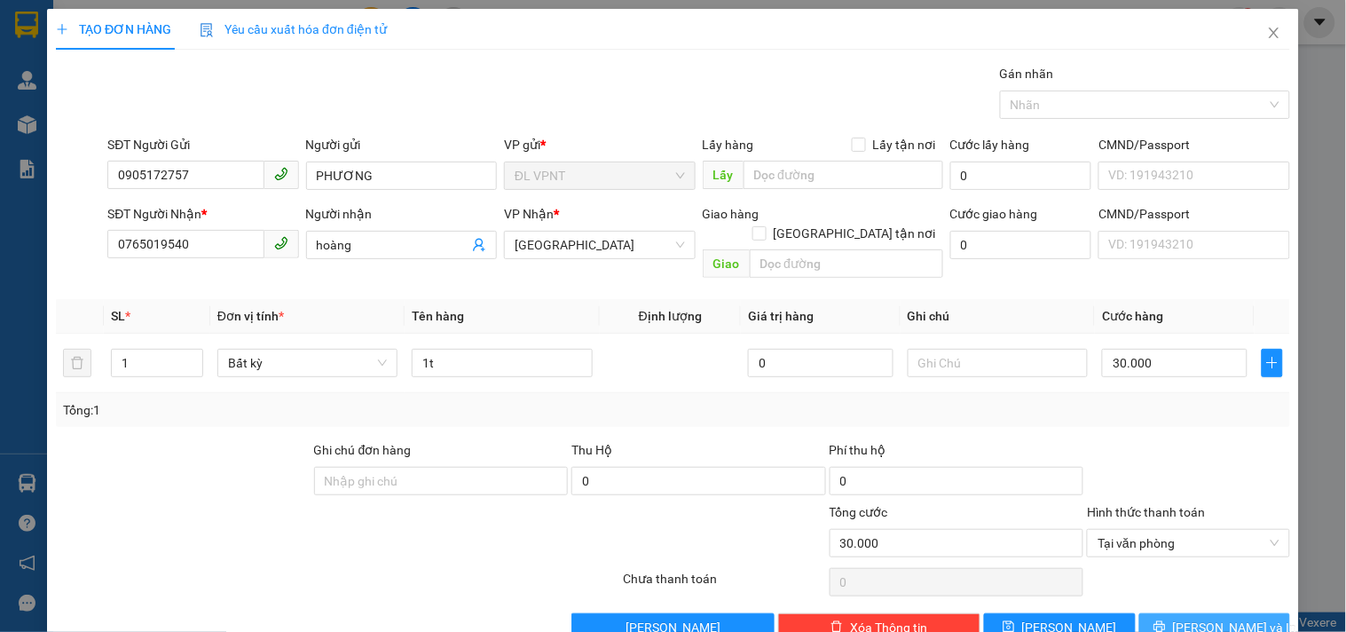
click at [1189, 618] on span "[PERSON_NAME] và In" at bounding box center [1235, 628] width 124 height 20
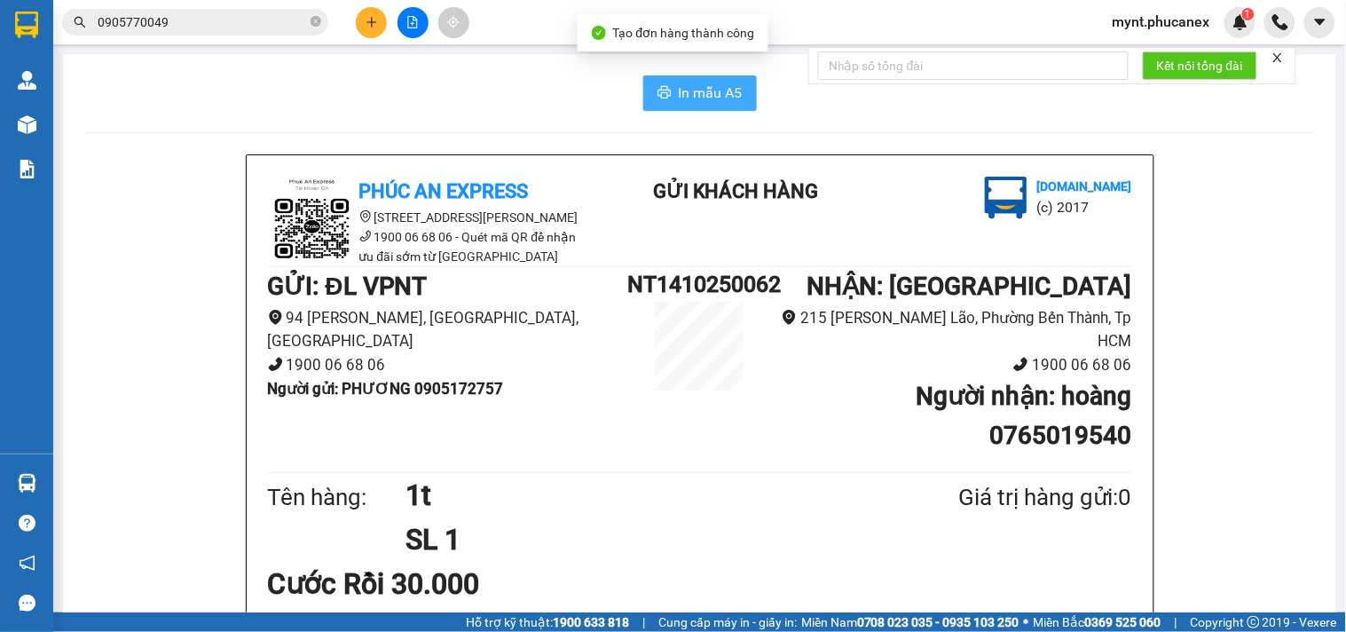
click at [720, 100] on span "In mẫu A5" at bounding box center [711, 93] width 64 height 22
click at [373, 31] on button at bounding box center [371, 22] width 31 height 31
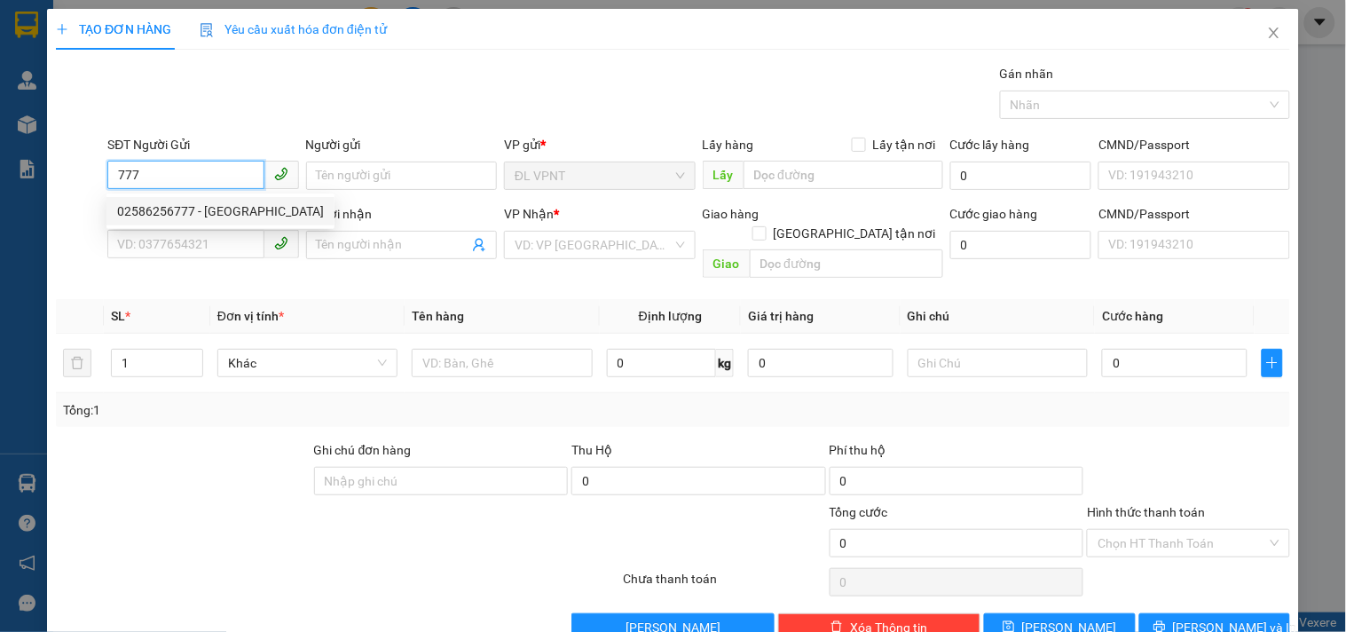
click at [235, 217] on div "02586256777 - VIỆT ÚC" at bounding box center [220, 211] width 207 height 20
type input "02586256777"
type input "VIỆT ÚC"
type input "0914811760"
type input "NHA VIỆT"
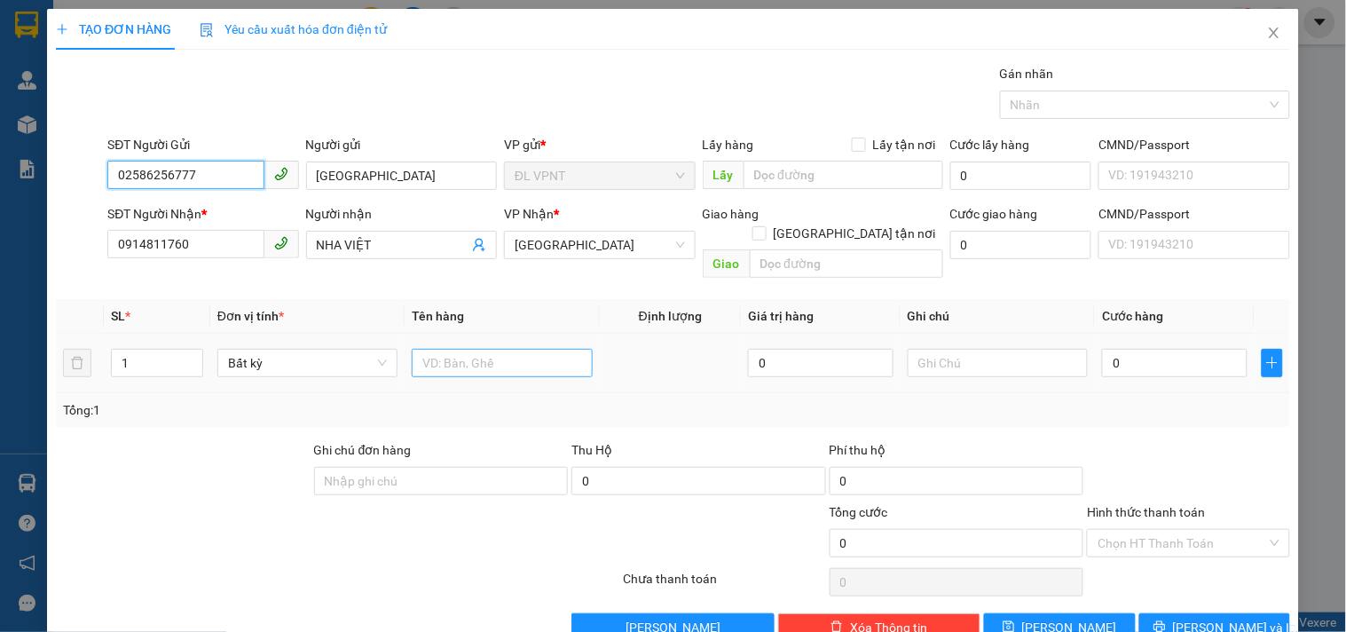
type input "02586256777"
click at [460, 350] on input "text" at bounding box center [502, 363] width 180 height 28
type input "1h"
click at [1124, 349] on input "0" at bounding box center [1175, 363] width 146 height 28
type input "2"
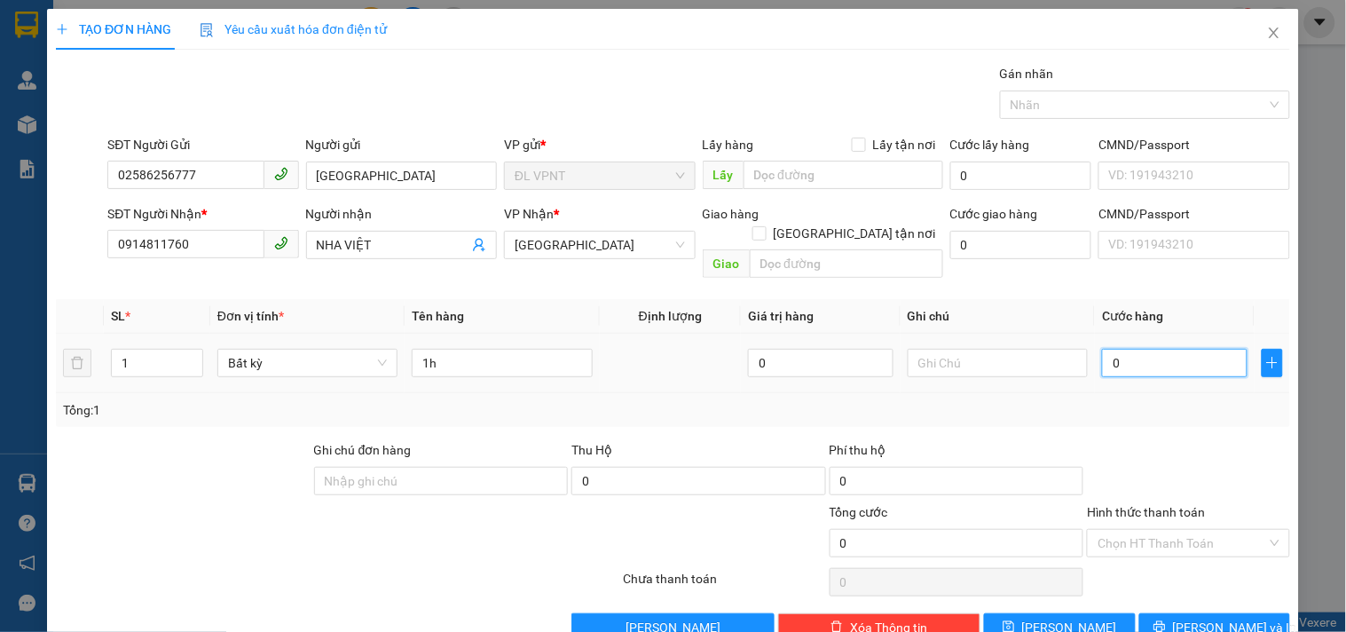
type input "2"
type input "20"
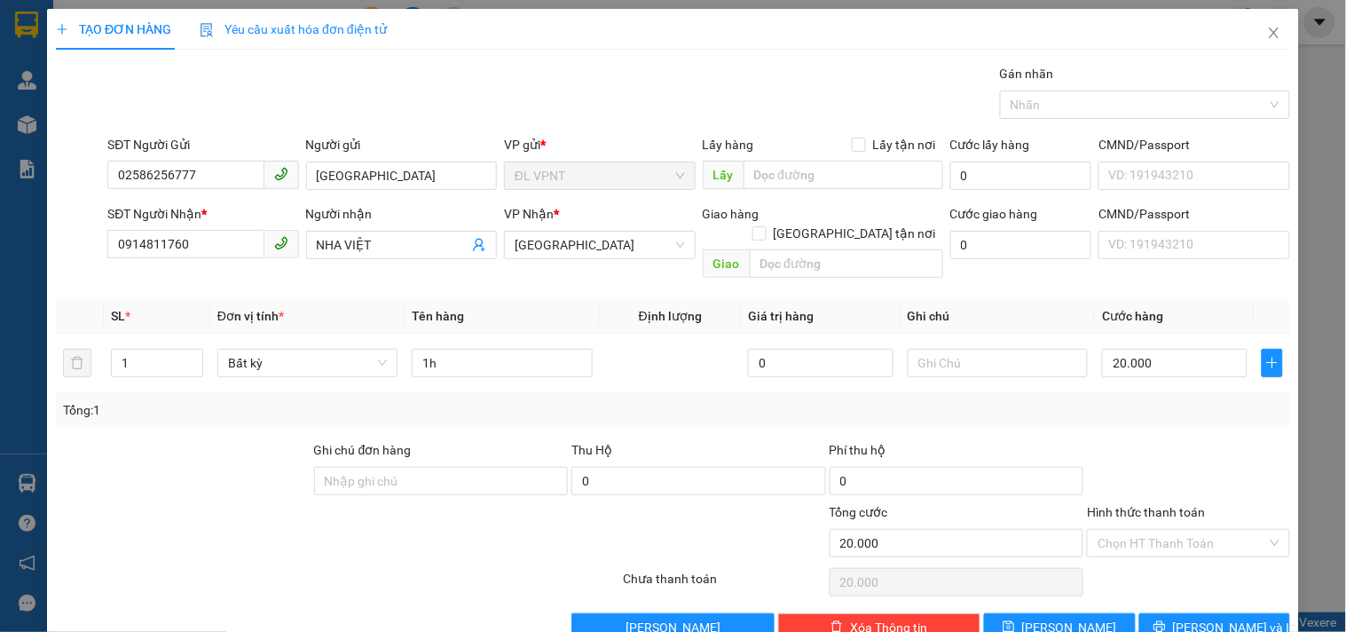
click at [1167, 590] on div "Transit Pickup Surcharge Ids Transit Deliver Surcharge Ids Transit Deliver Surc…" at bounding box center [673, 353] width 1235 height 578
click at [1161, 613] on button "[PERSON_NAME] và In" at bounding box center [1215, 627] width 151 height 28
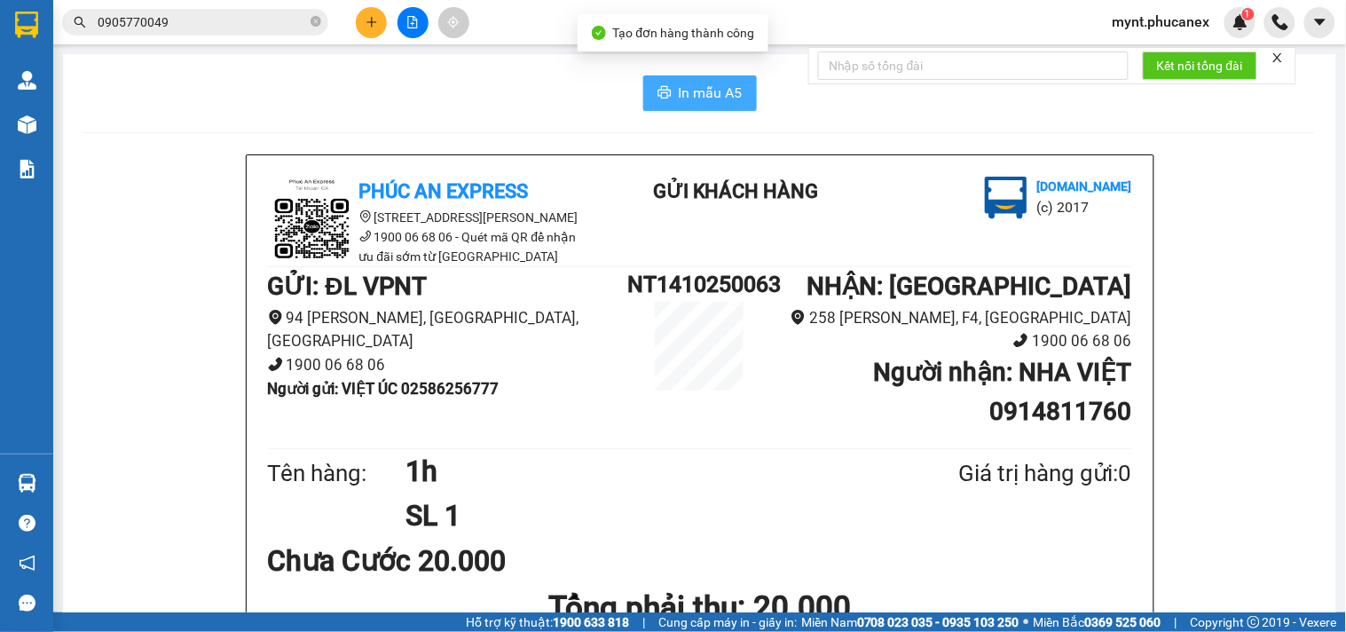
click at [680, 107] on button "In mẫu A5" at bounding box center [700, 93] width 114 height 36
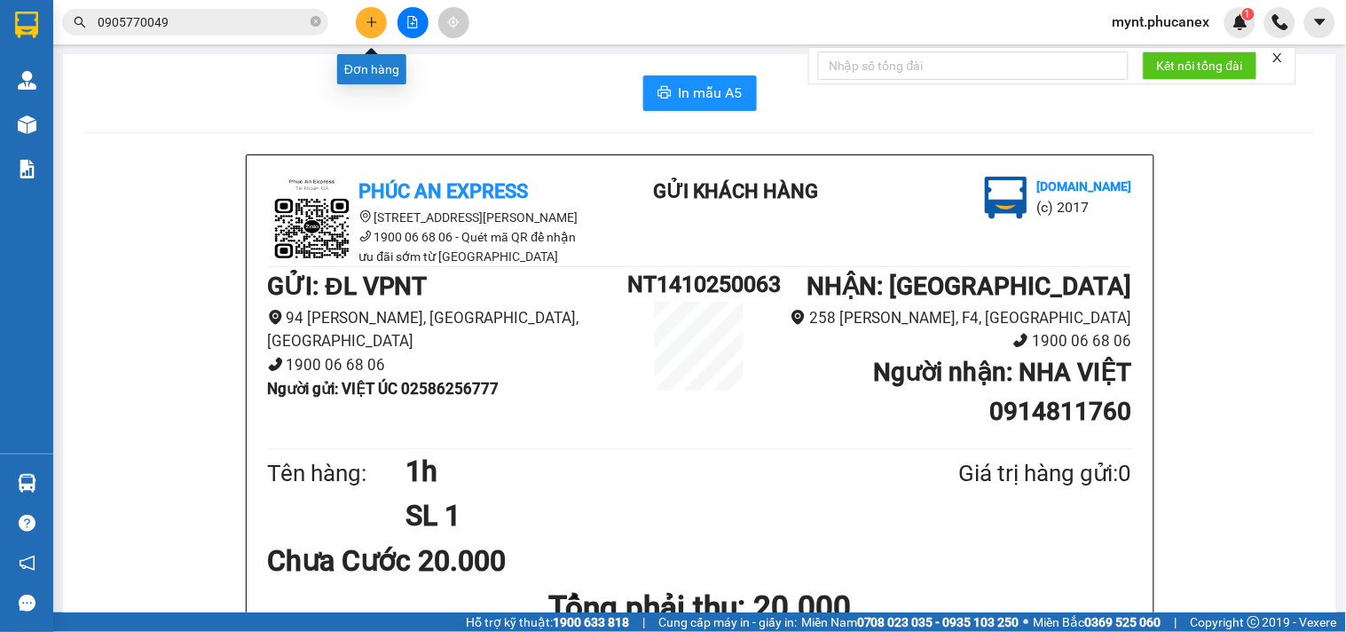
click at [367, 21] on icon "plus" at bounding box center [372, 21] width 10 height 1
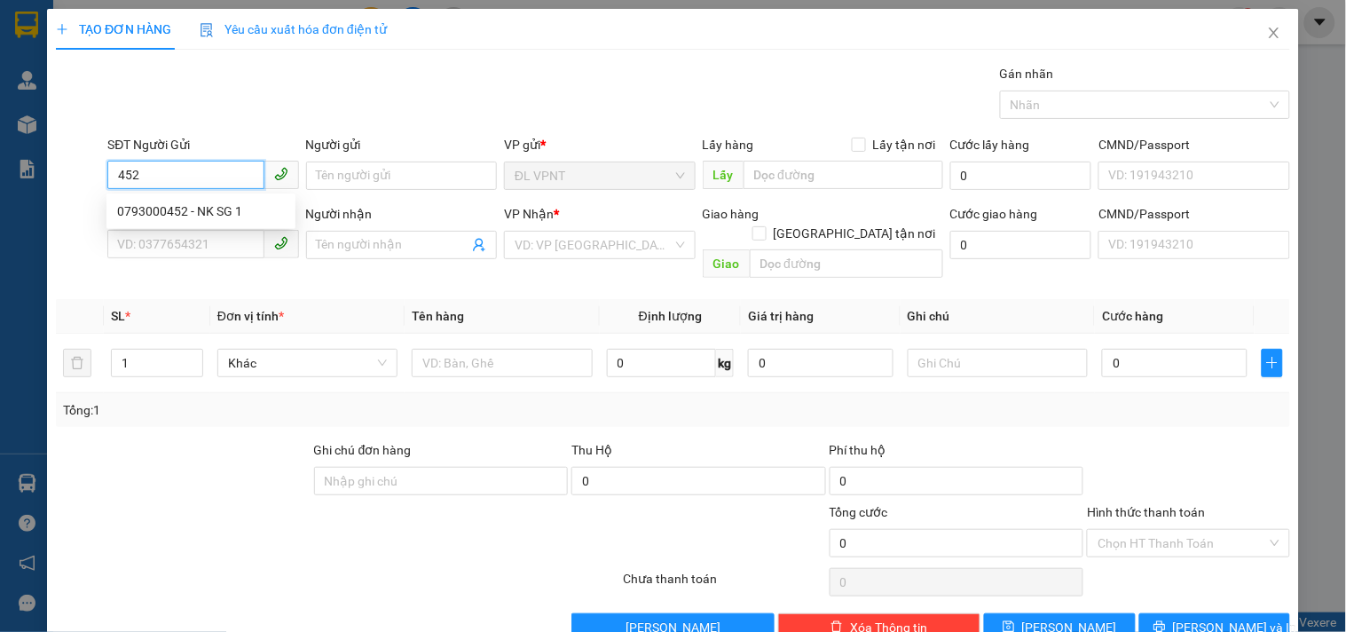
click at [232, 214] on div "0793000452 - NK SG 1" at bounding box center [201, 211] width 168 height 20
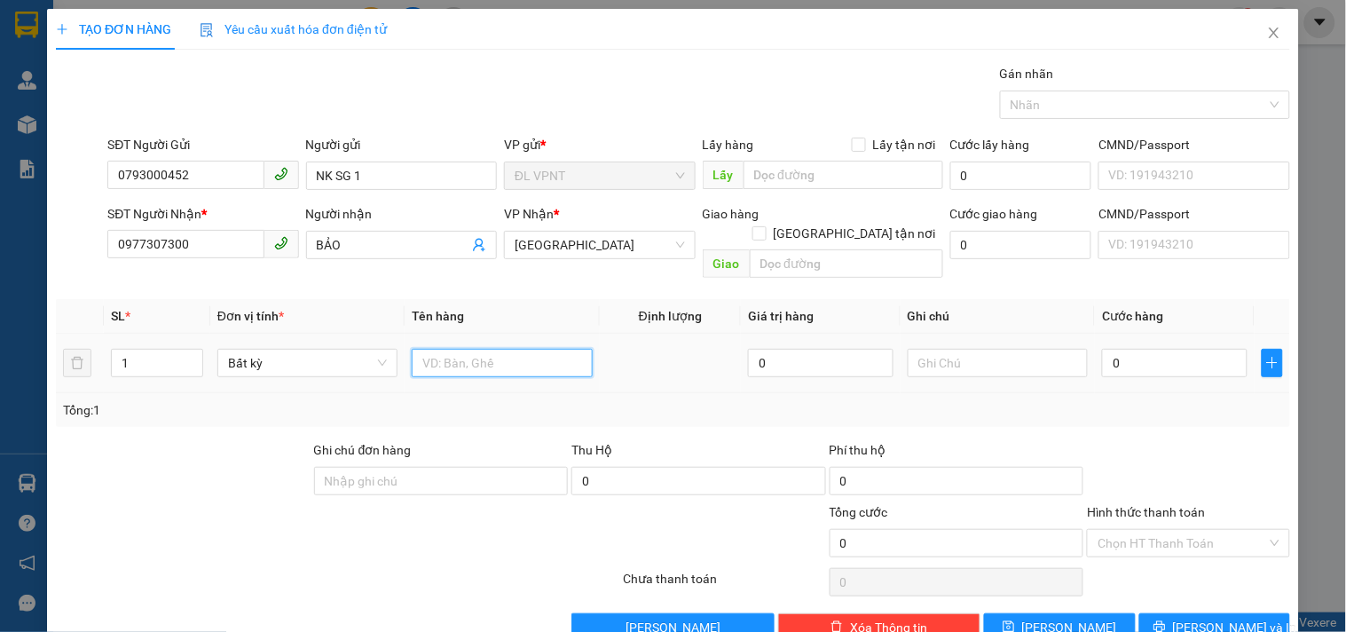
click at [516, 349] on input "text" at bounding box center [502, 363] width 180 height 28
click at [1117, 351] on input "0" at bounding box center [1175, 363] width 146 height 28
click at [1125, 530] on input "Hình thức thanh toán" at bounding box center [1182, 543] width 169 height 27
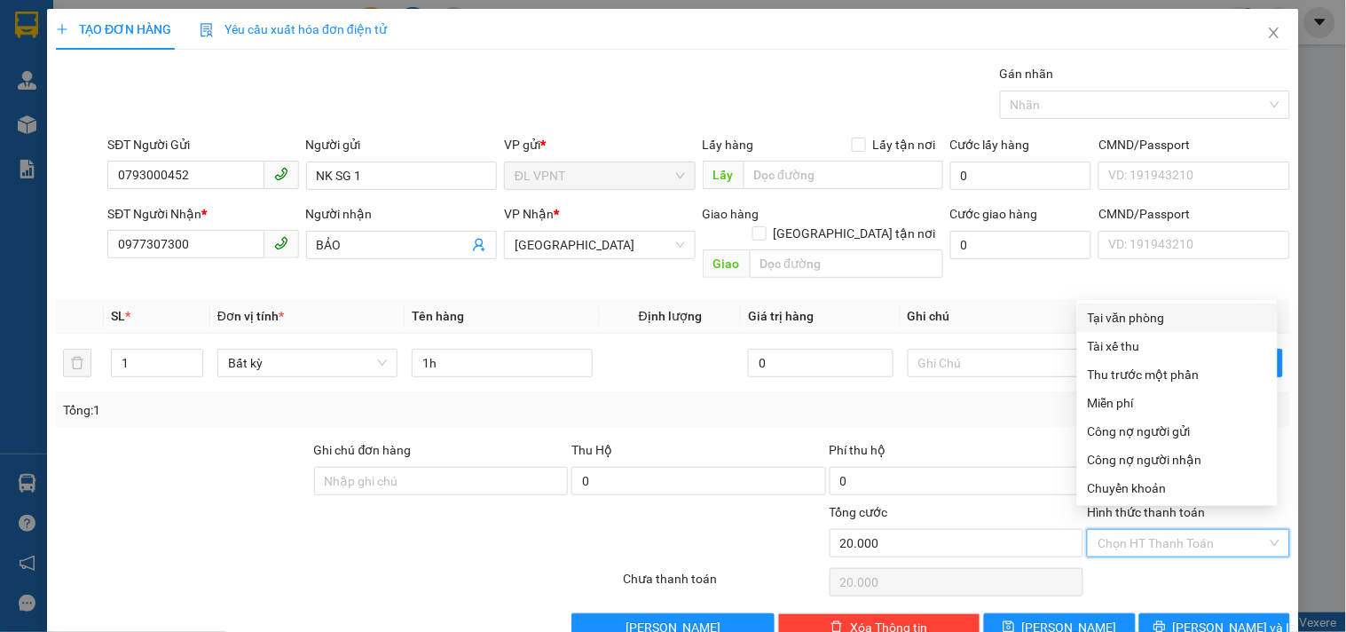
click at [1129, 312] on div "Tại văn phòng" at bounding box center [1177, 318] width 179 height 20
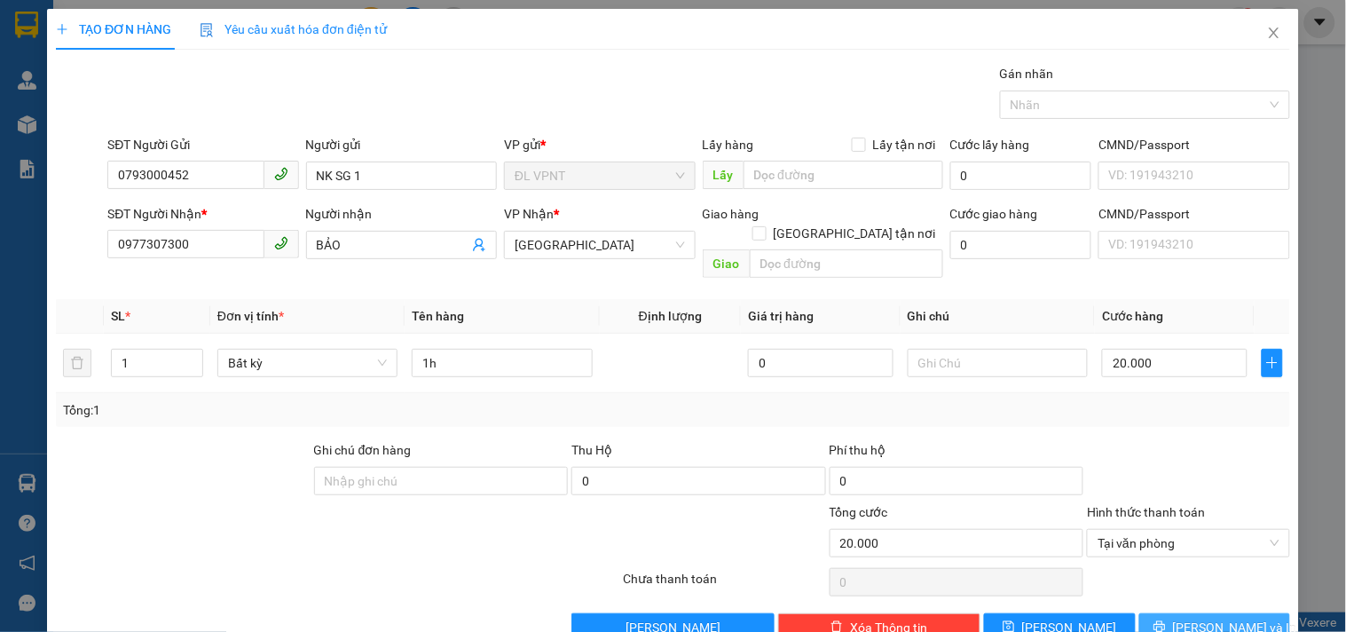
click at [1149, 613] on button "[PERSON_NAME] và In" at bounding box center [1215, 627] width 151 height 28
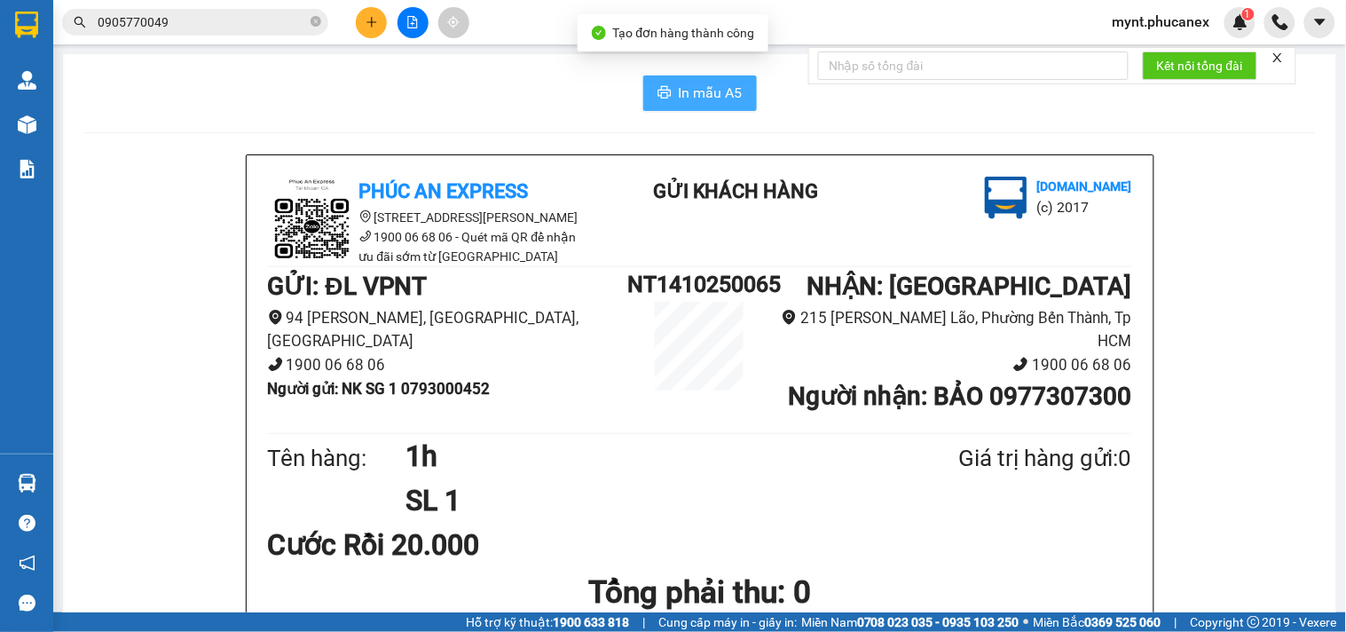
click at [679, 87] on span "In mẫu A5" at bounding box center [711, 93] width 64 height 22
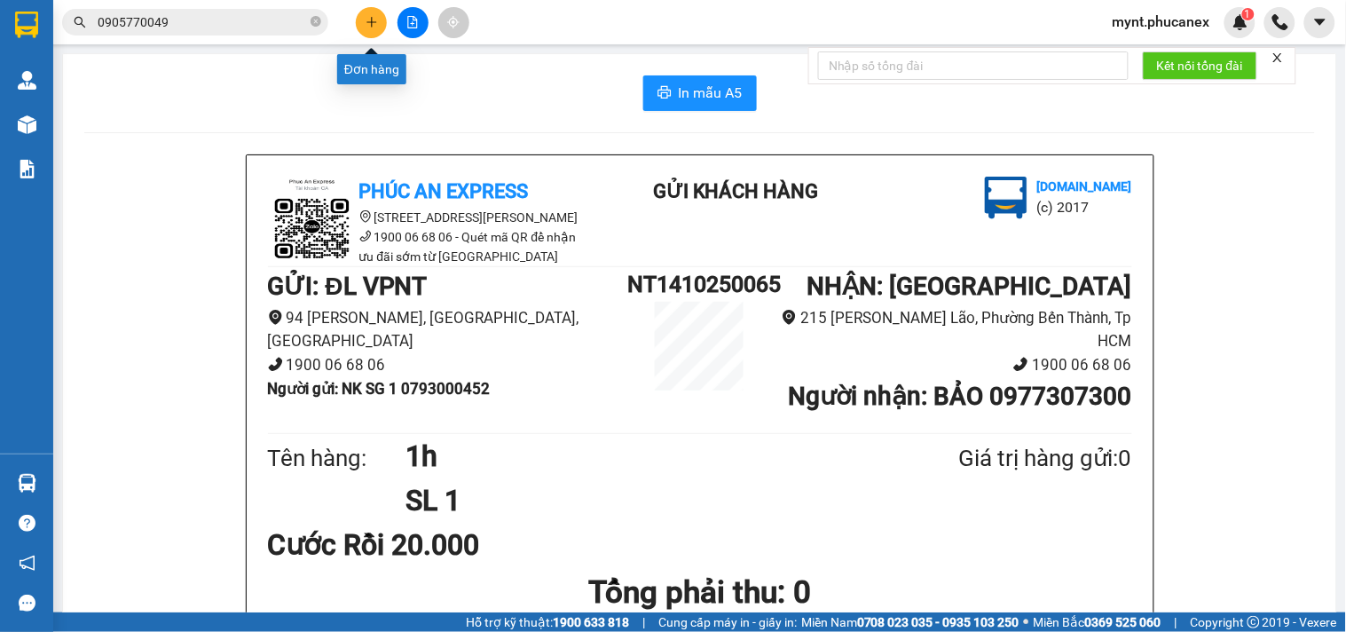
click at [369, 22] on icon "plus" at bounding box center [372, 21] width 10 height 1
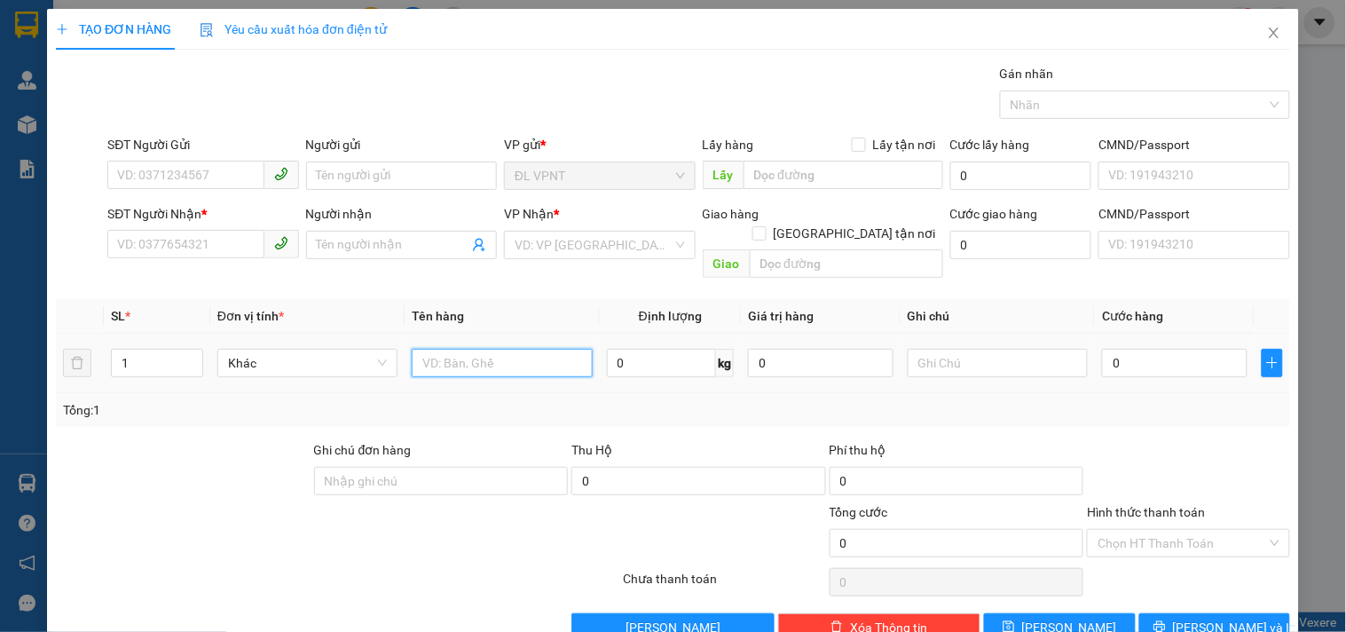
click at [440, 349] on input "text" at bounding box center [502, 363] width 180 height 28
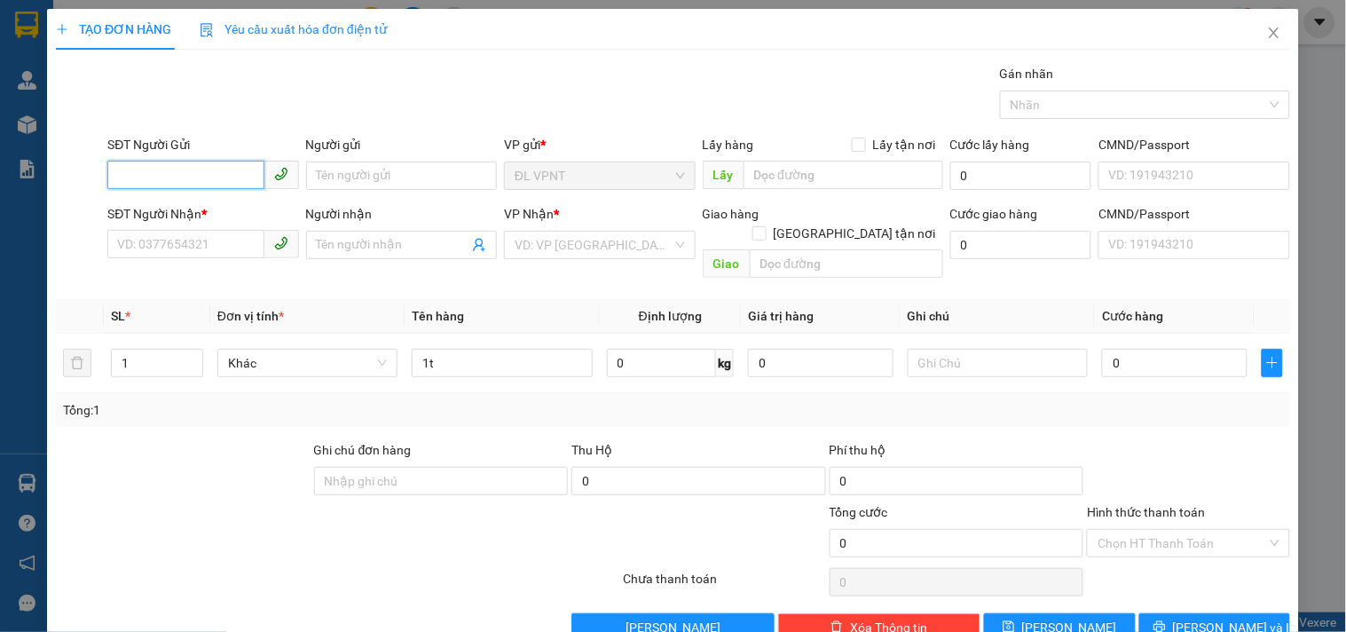
click at [192, 174] on input "SĐT Người Gửi" at bounding box center [185, 175] width 156 height 28
click at [347, 184] on input "Người gửi" at bounding box center [401, 176] width 191 height 28
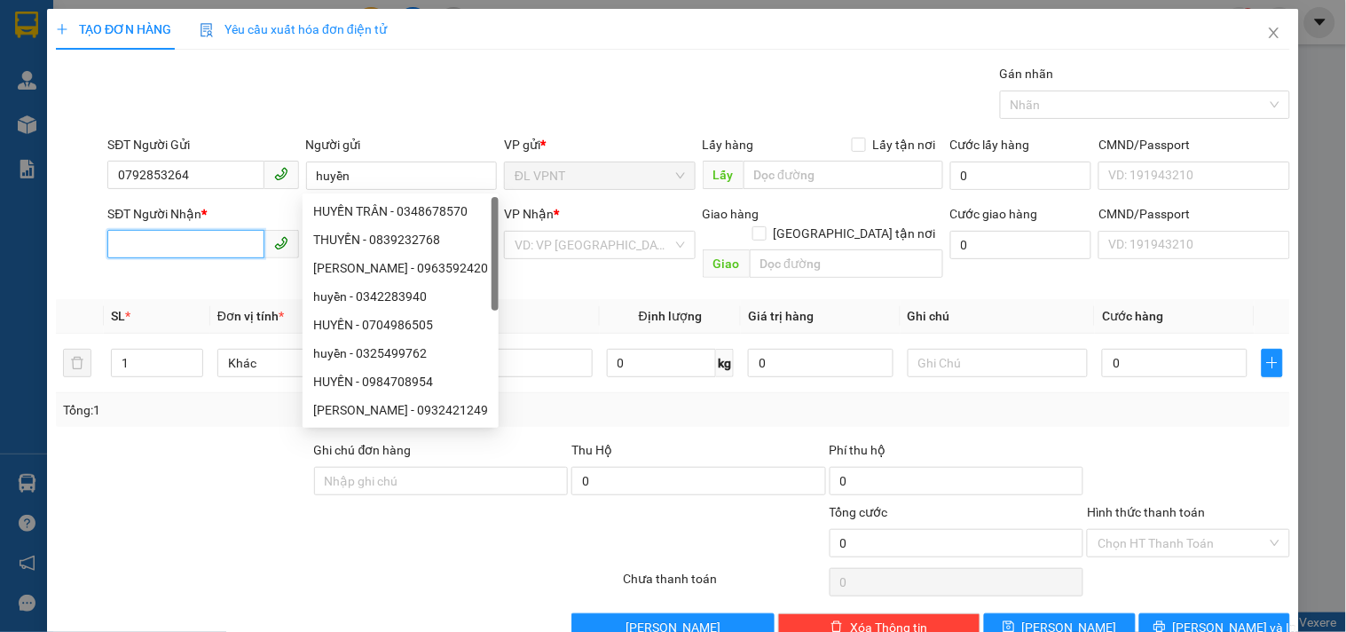
click at [199, 249] on input "SĐT Người Nhận *" at bounding box center [185, 244] width 156 height 28
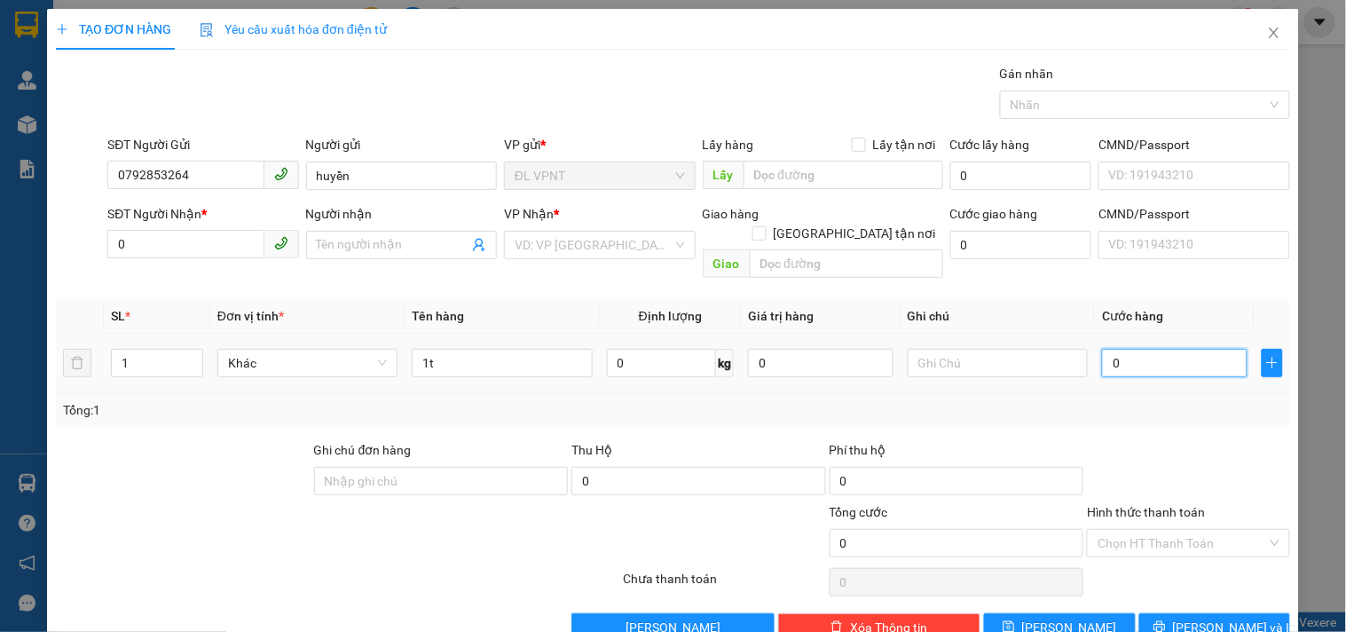
click at [1164, 351] on input "0" at bounding box center [1175, 363] width 146 height 28
click at [146, 249] on input "0" at bounding box center [185, 244] width 156 height 28
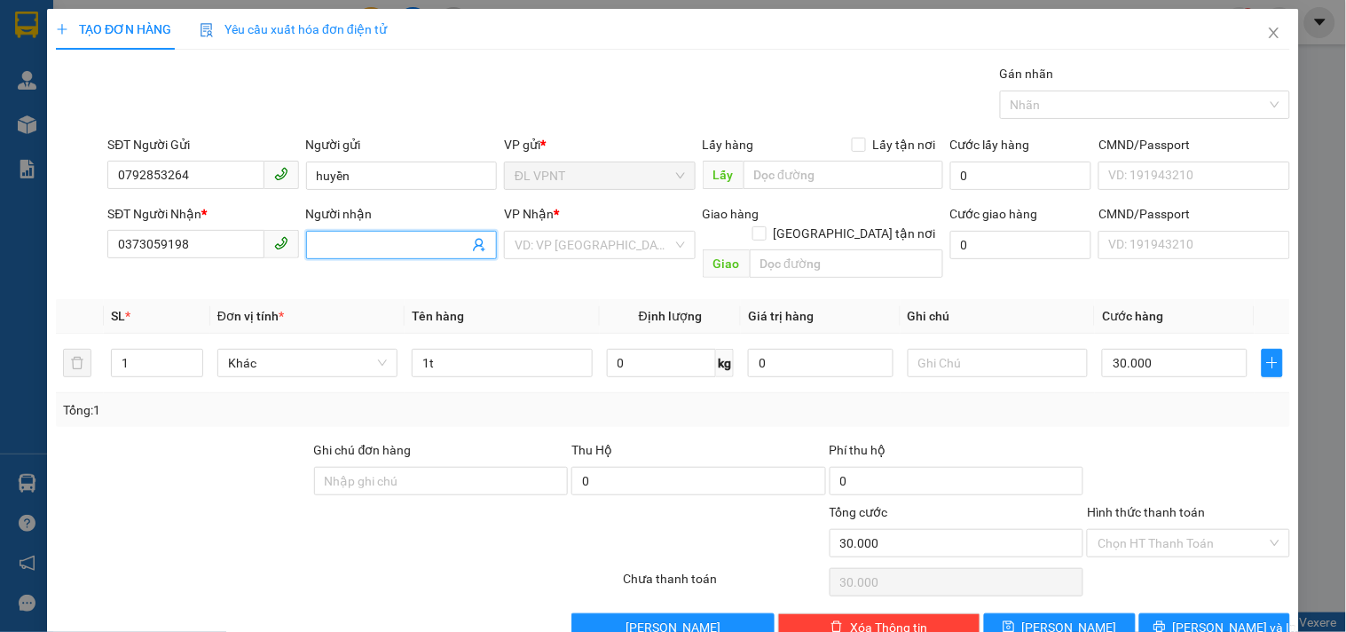
click at [371, 242] on input "Người nhận" at bounding box center [393, 245] width 152 height 20
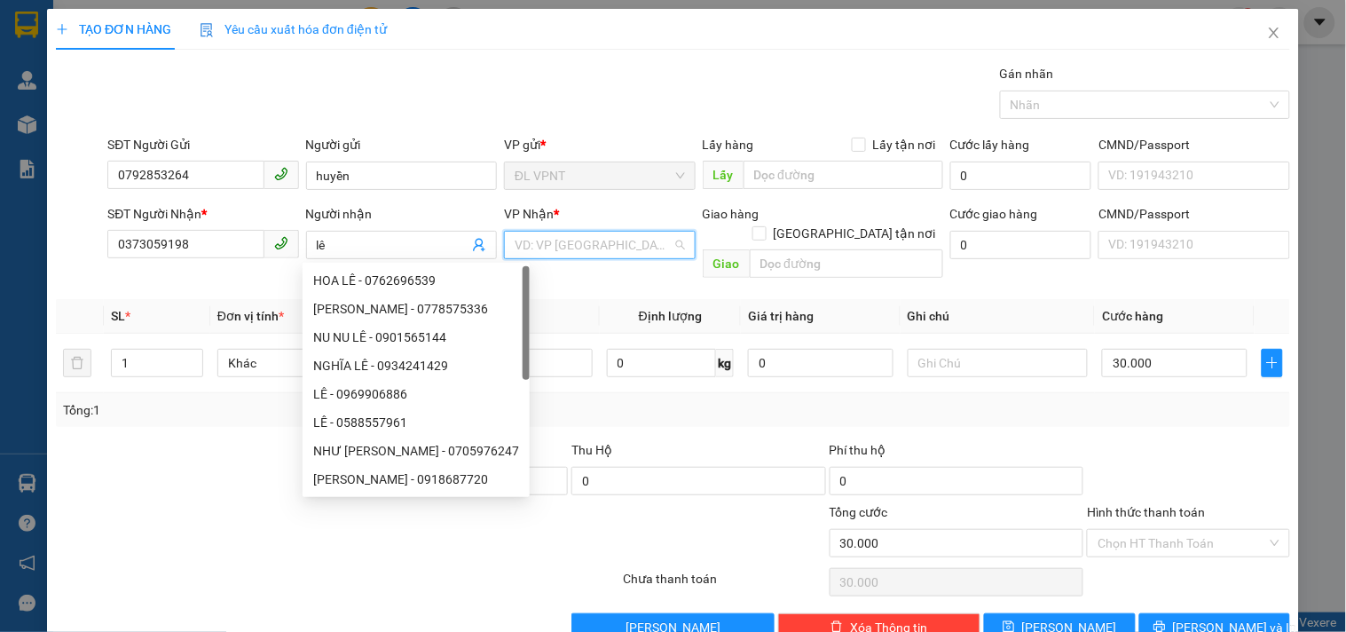
click at [610, 246] on input "search" at bounding box center [593, 245] width 157 height 27
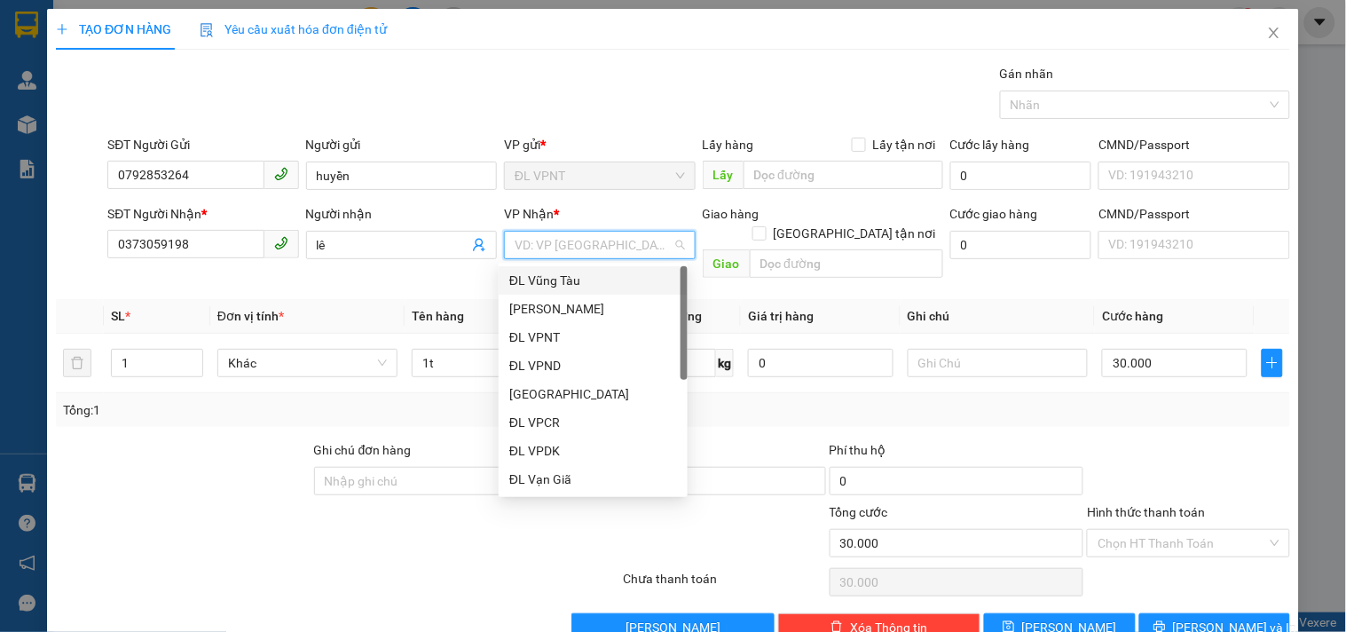
click at [539, 277] on div "ĐL Vũng Tàu" at bounding box center [593, 281] width 168 height 20
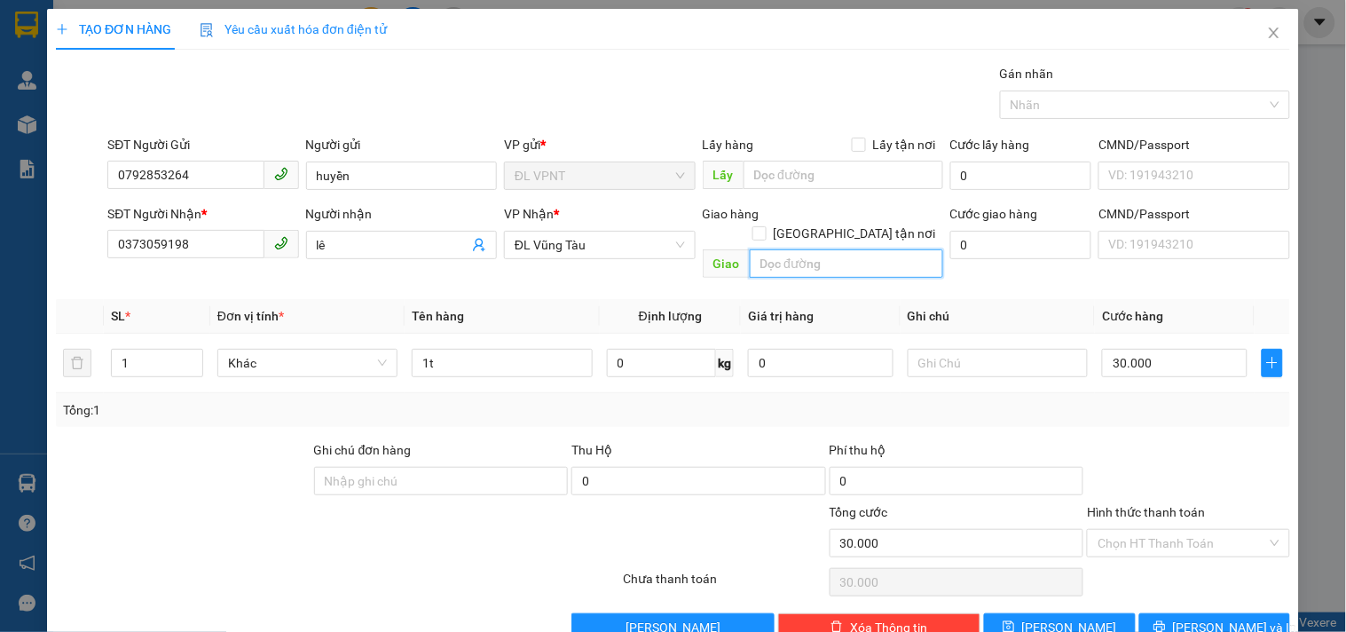
click at [786, 254] on input "text" at bounding box center [846, 263] width 193 height 28
click at [1211, 349] on input "30.000" at bounding box center [1175, 363] width 146 height 28
click at [812, 249] on input "text" at bounding box center [846, 263] width 193 height 28
paste input "4 Nguyễn Hữu Cảnh, Phường Thống Nhất, Vũng Tàu, Bà Rịa - Vũng Tàu"
drag, startPoint x: 828, startPoint y: 249, endPoint x: 519, endPoint y: 240, distance: 309.0
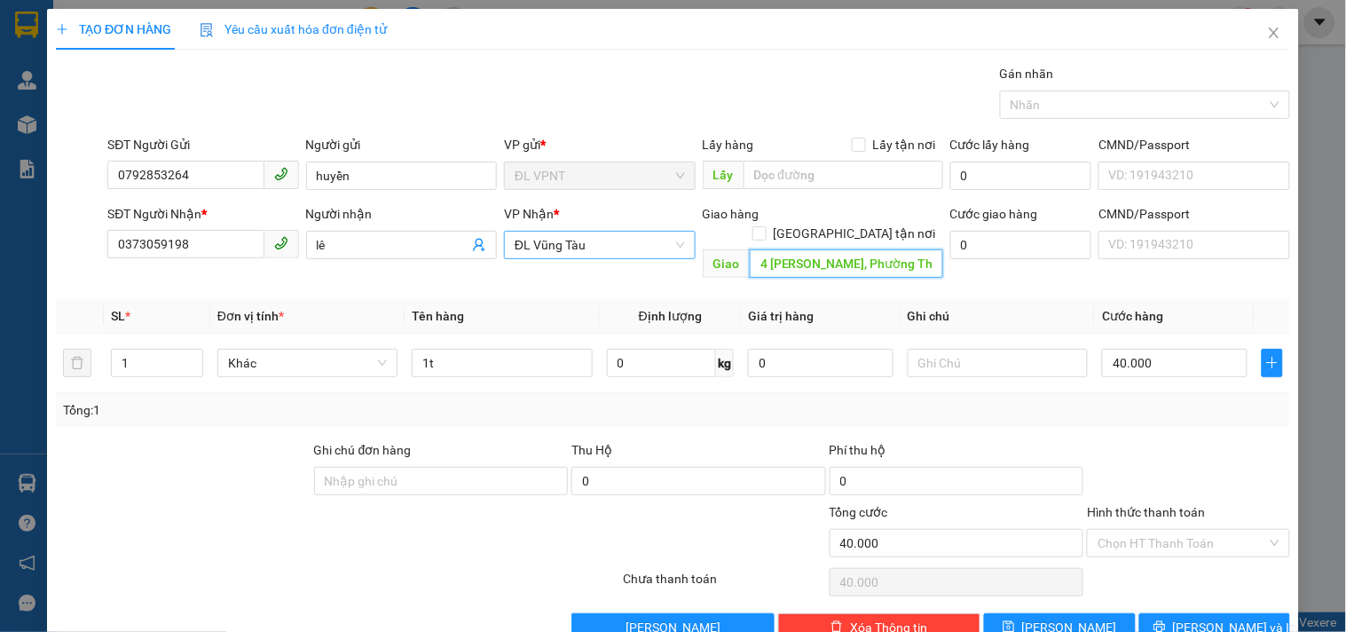
click at [519, 240] on div "SĐT Người Nhận * 0373059198 Người nhận lê VP Nhận * ĐL Vũng Tàu Giao hàng Gia…" at bounding box center [699, 245] width 1190 height 82
paste input "190 đường 3/2 p10 vũng t"
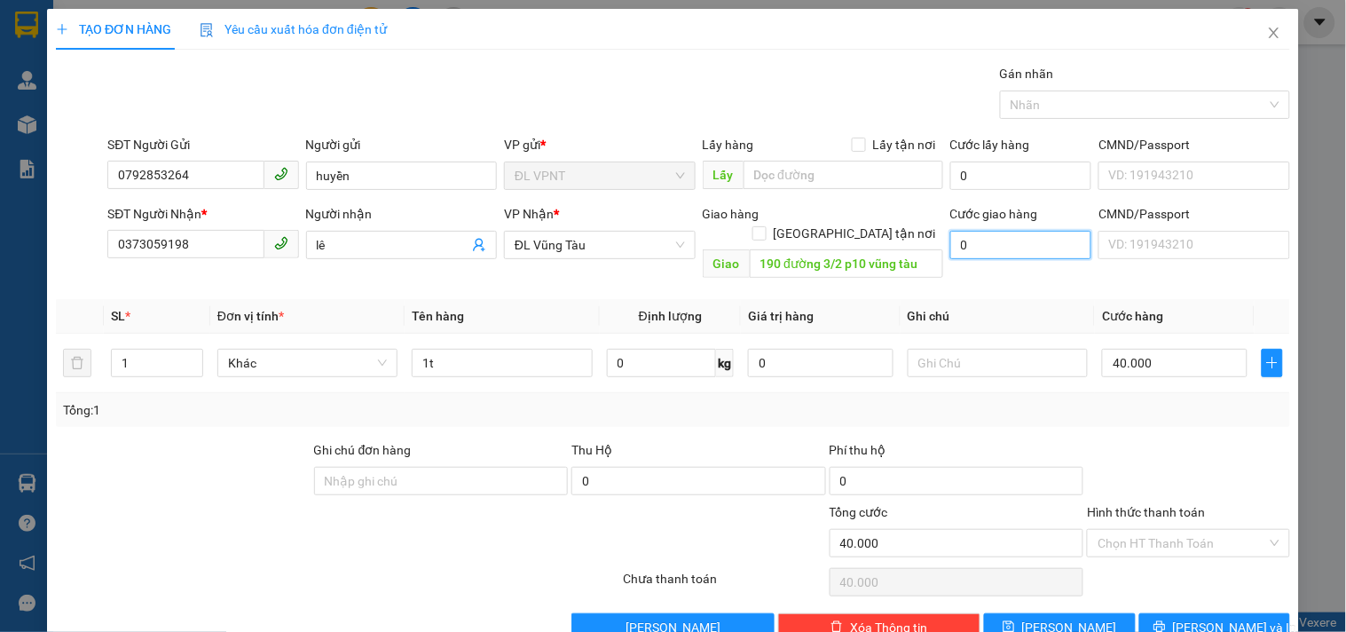
click at [1008, 249] on input "0" at bounding box center [1022, 245] width 142 height 28
click at [442, 349] on input "1t" at bounding box center [502, 363] width 180 height 28
click at [399, 247] on input "lê" at bounding box center [393, 245] width 152 height 20
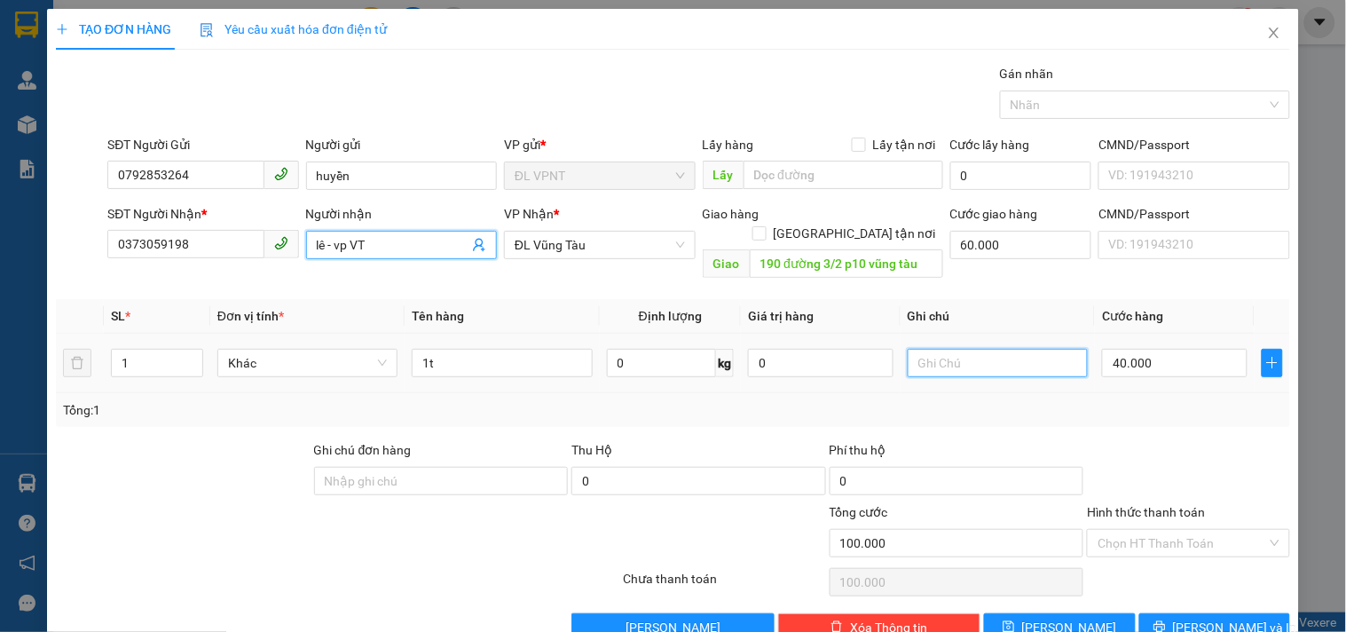
click at [939, 353] on input "text" at bounding box center [998, 363] width 180 height 28
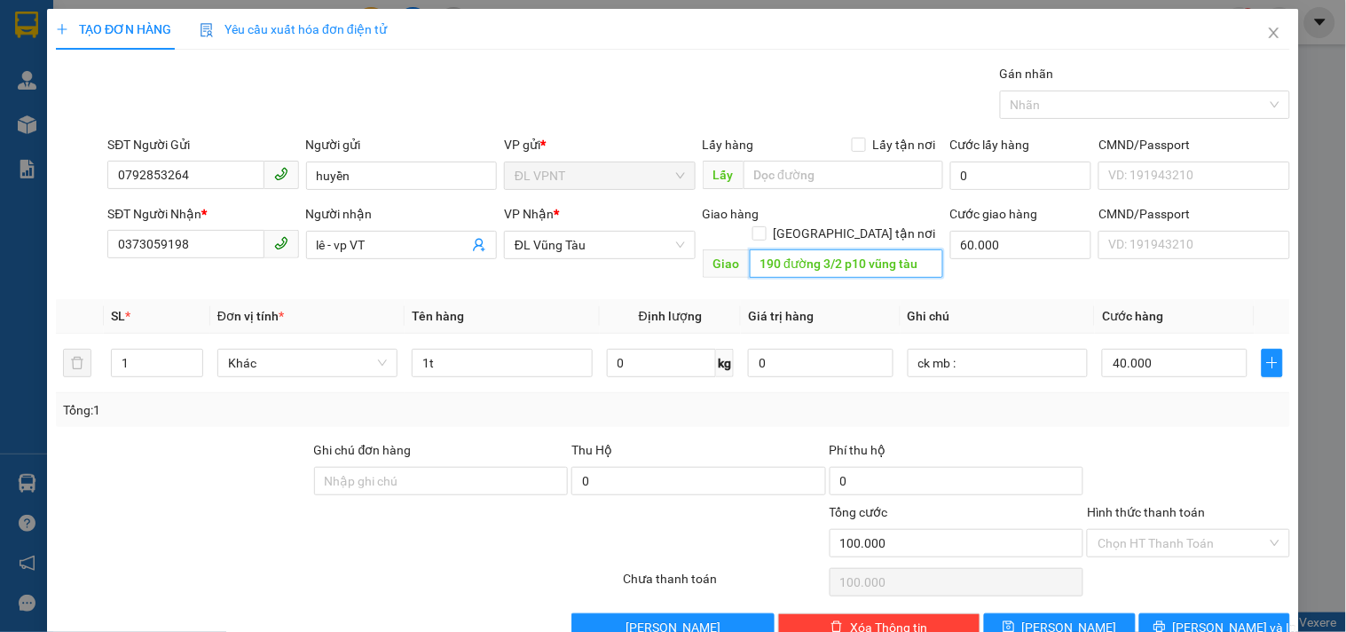
click at [839, 252] on input "190 đường 3/2 p10 vũng tàu" at bounding box center [846, 263] width 193 height 28
click at [854, 249] on input "190 đường 3/2 p10 vũng tàu" at bounding box center [846, 263] width 193 height 28
drag, startPoint x: 854, startPoint y: 241, endPoint x: 982, endPoint y: 241, distance: 127.8
click at [982, 241] on div "SĐT Người Nhận * 0373059198 Người nhận lê - vp VT VP Nhận * ĐL Vũng Tàu Giao …" at bounding box center [699, 245] width 1190 height 82
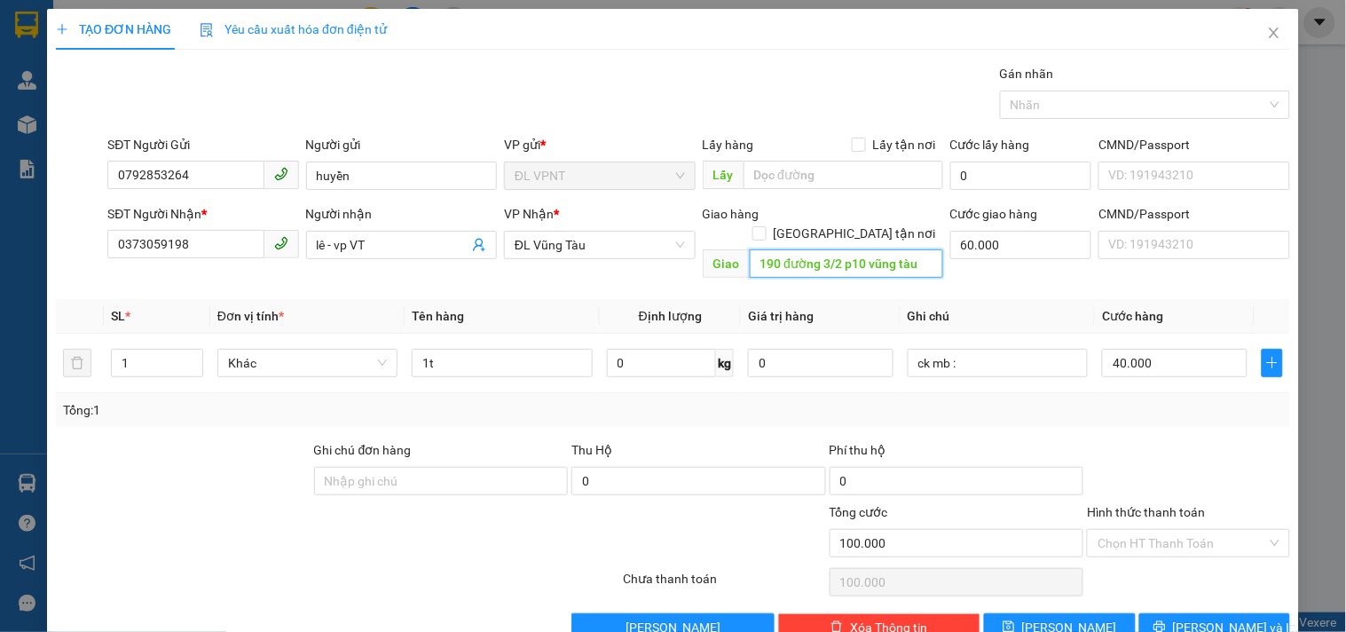
click at [925, 249] on input "190 đường 3/2 p10 vũng tàu" at bounding box center [846, 263] width 193 height 28
click at [298, 502] on div at bounding box center [234, 533] width 361 height 62
click at [997, 349] on input "ck mb :" at bounding box center [998, 363] width 180 height 28
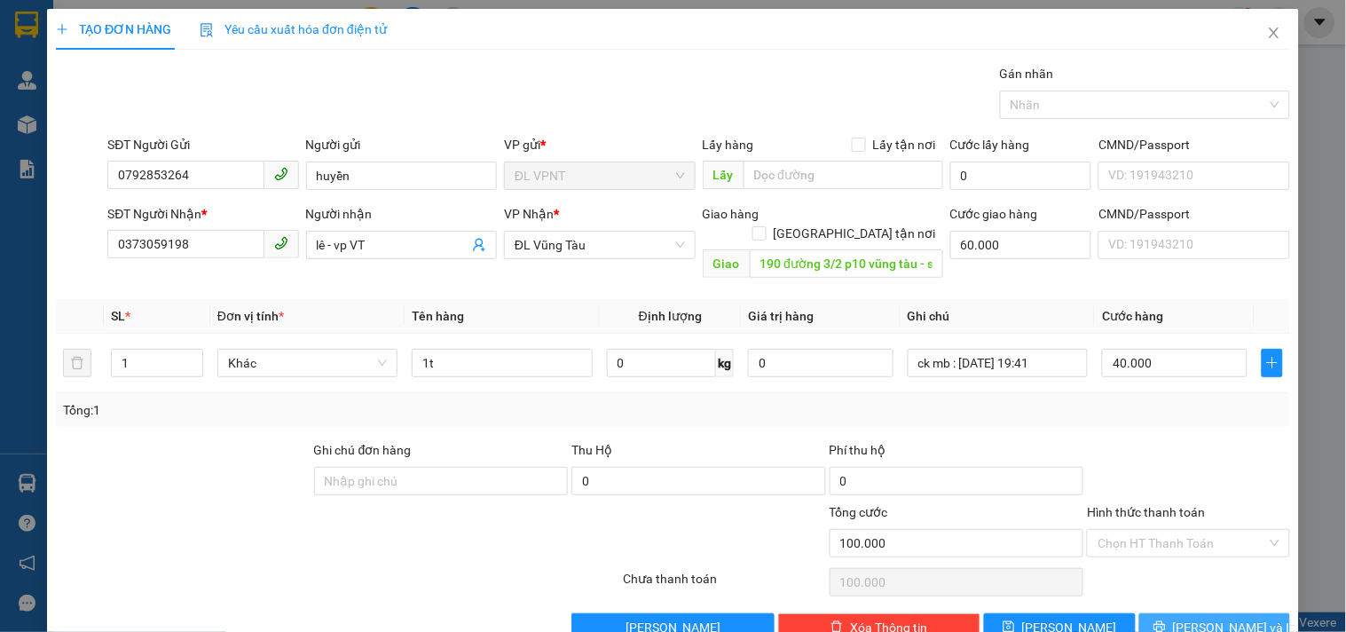
click at [1180, 613] on button "[PERSON_NAME] và In" at bounding box center [1215, 627] width 151 height 28
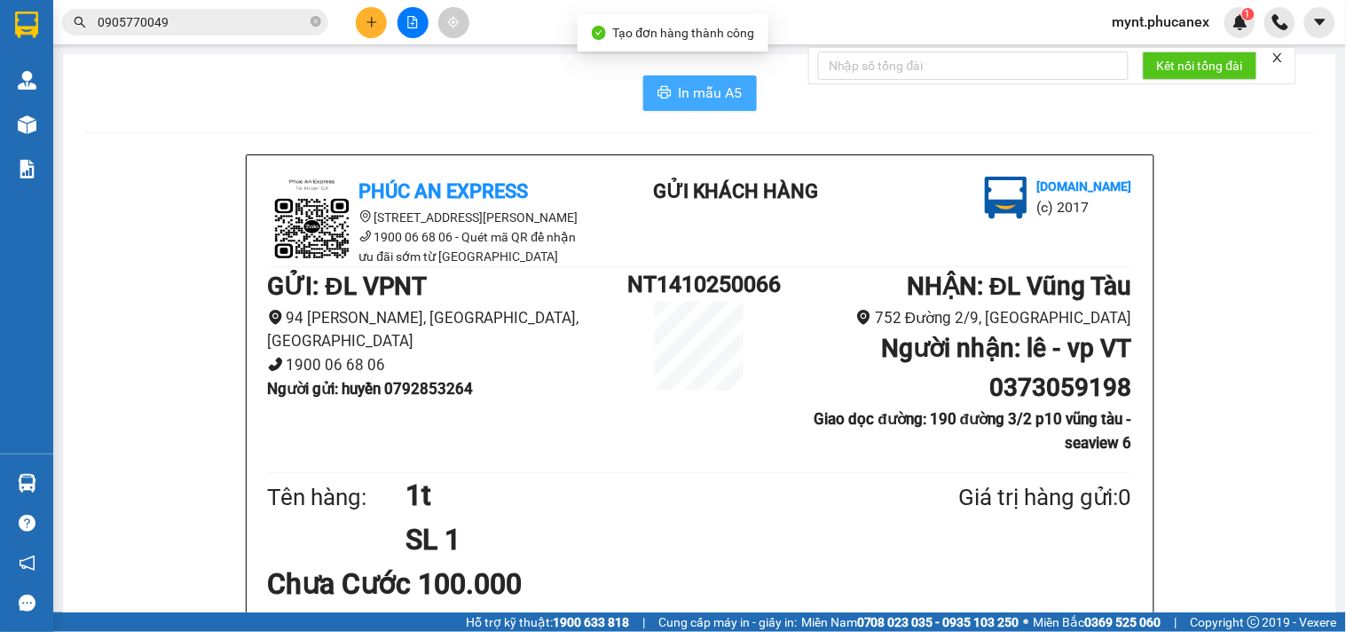
click at [669, 95] on button "In mẫu A5" at bounding box center [700, 93] width 114 height 36
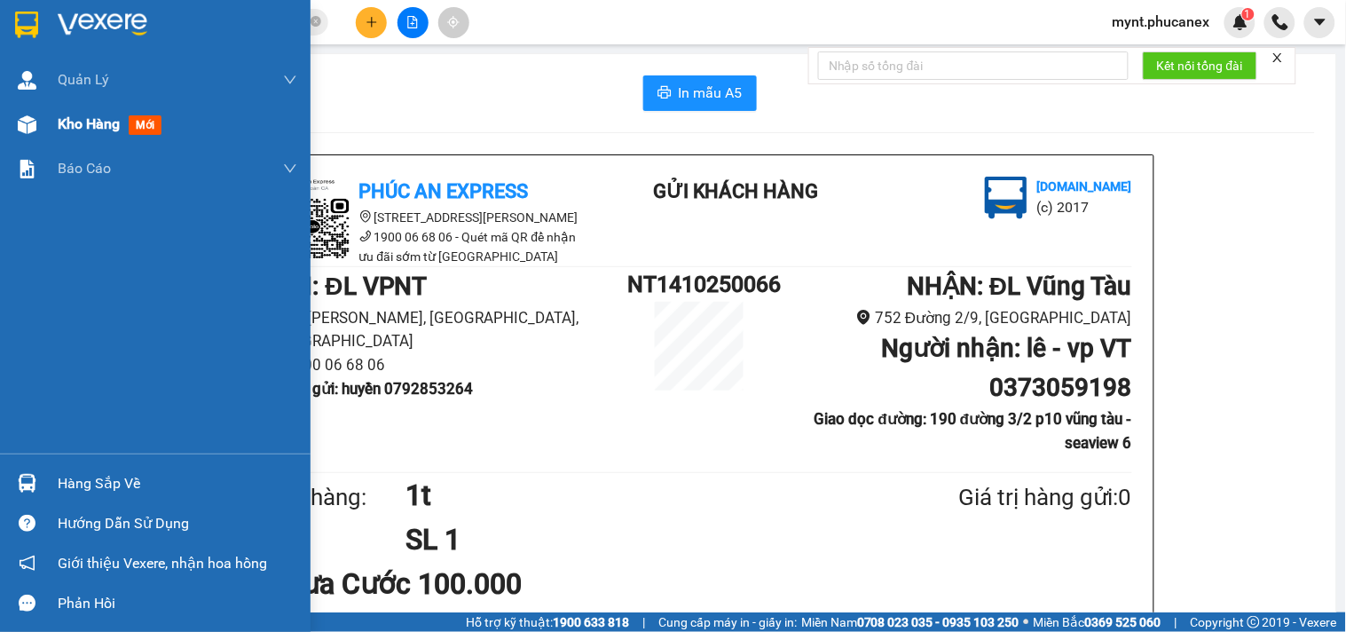
click at [80, 130] on span "Kho hàng" at bounding box center [89, 123] width 62 height 17
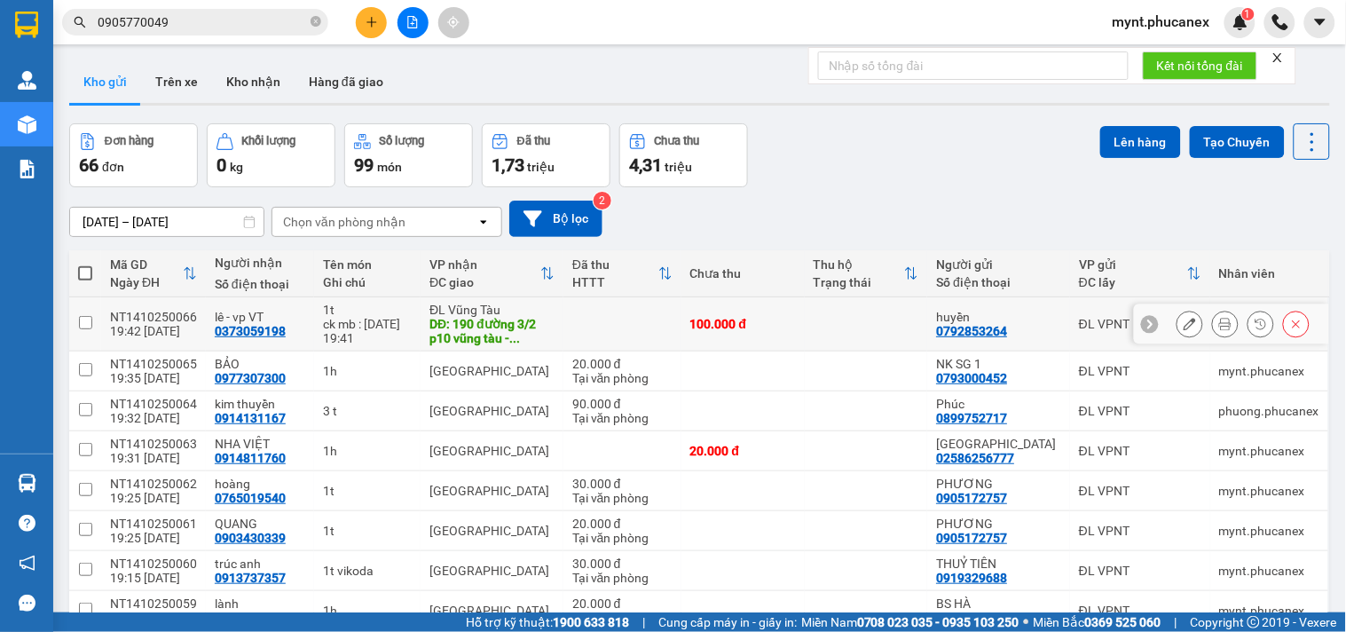
click at [1178, 317] on button at bounding box center [1190, 324] width 25 height 31
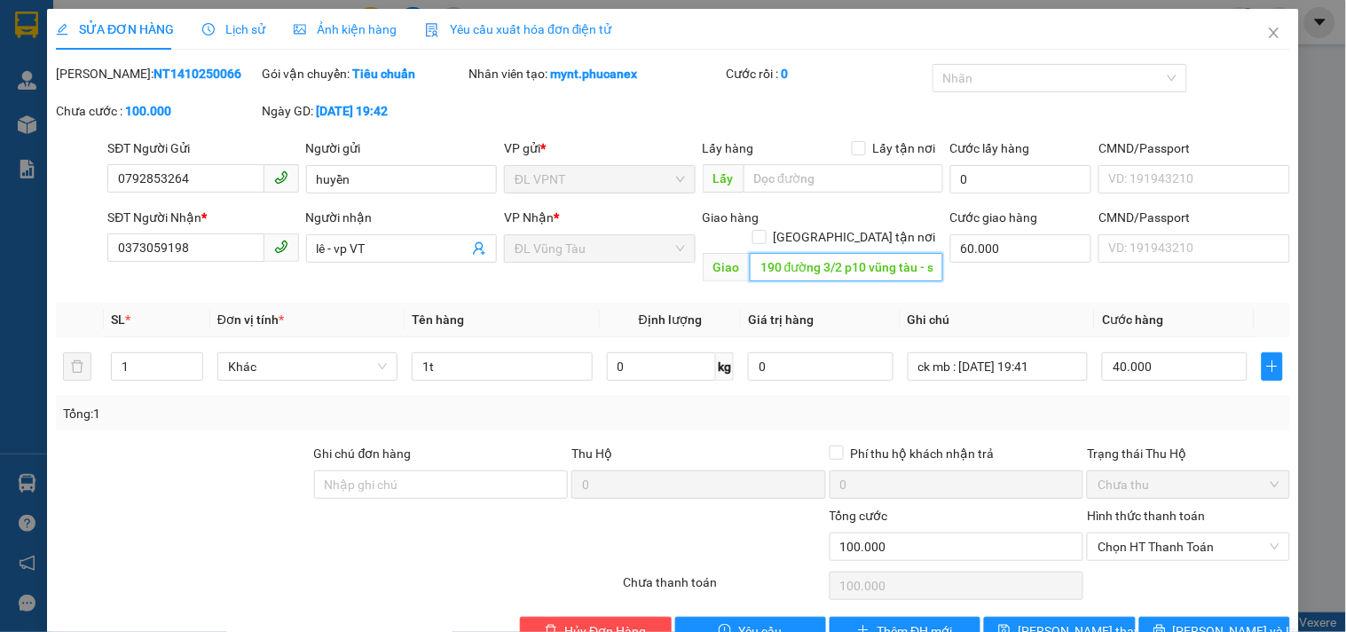
click at [900, 253] on input "190 đường 3/2 p10 vũng tàu - seaview 6" at bounding box center [846, 267] width 193 height 28
click at [1267, 28] on icon "close" at bounding box center [1274, 33] width 14 height 14
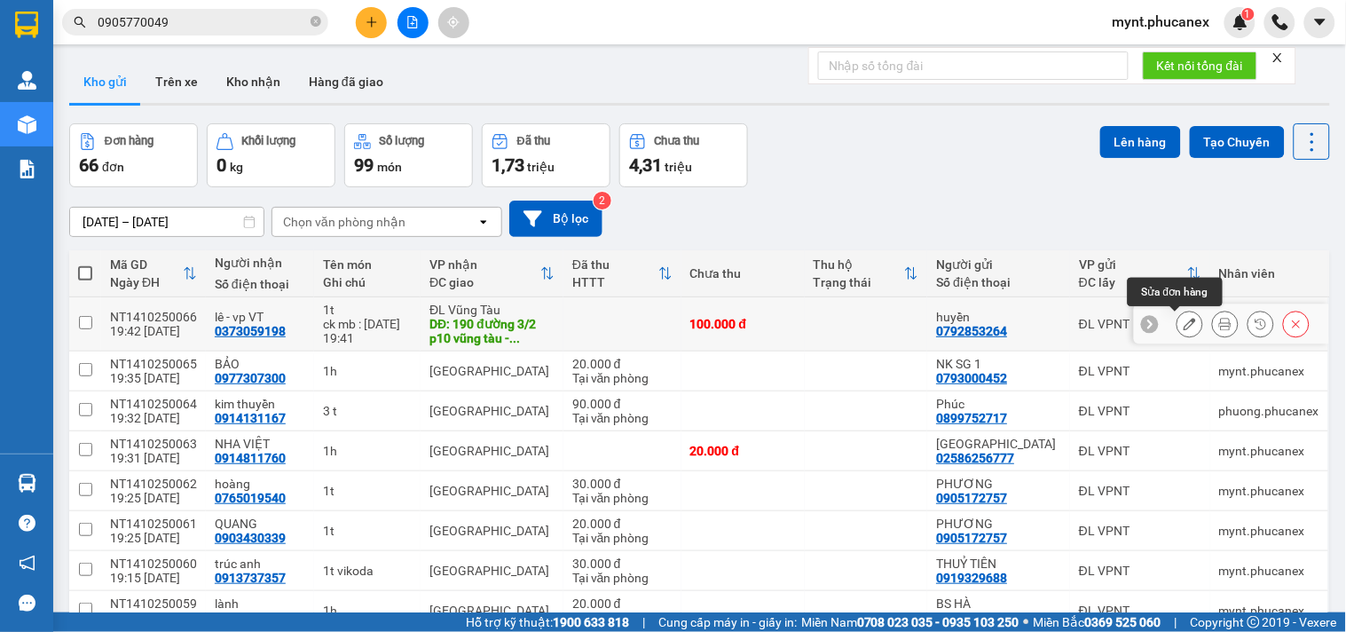
click at [1184, 320] on icon at bounding box center [1190, 324] width 12 height 12
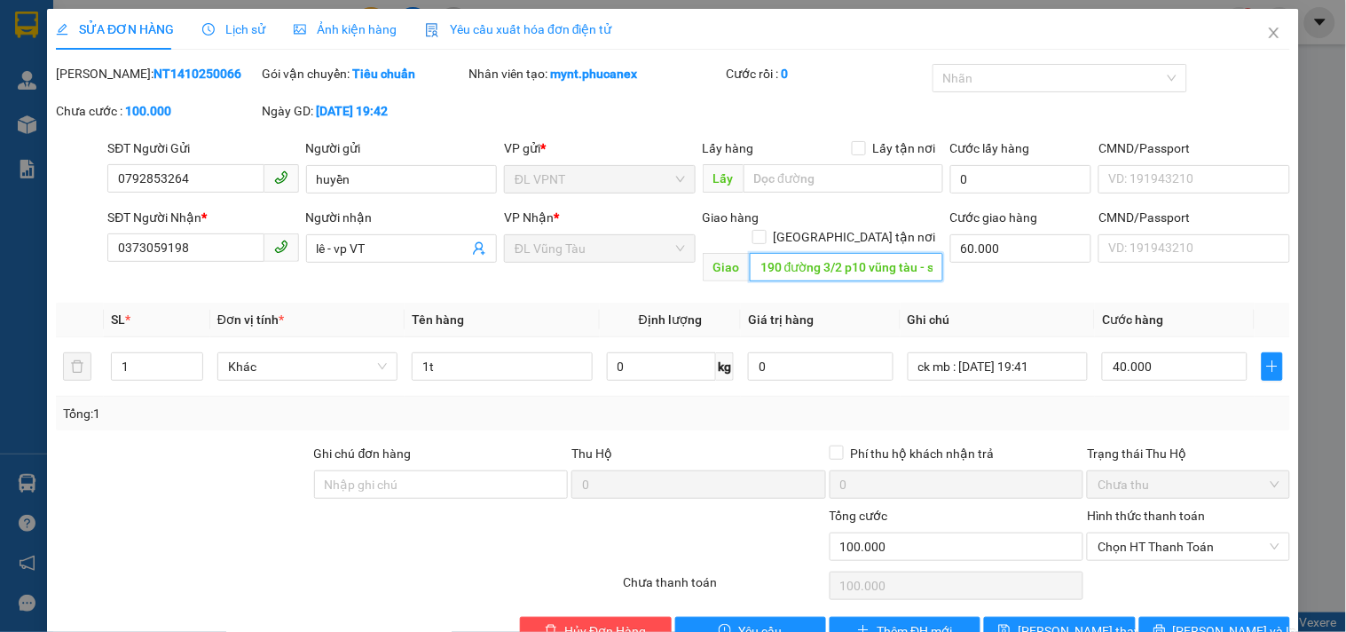
click at [894, 253] on input "190 đường 3/2 p10 vũng tàu - seaview 6" at bounding box center [846, 267] width 193 height 28
click at [897, 253] on input "190 đường 3/2 p10 vũng tàu - seaview 6" at bounding box center [846, 267] width 193 height 28
drag, startPoint x: 898, startPoint y: 251, endPoint x: 937, endPoint y: 249, distance: 39.1
click at [937, 249] on div "SĐT Người Nhận * 0373059198 Người nhận lê - vp VT VP Nhận * ĐL Vũng Tàu Giao …" at bounding box center [699, 249] width 1190 height 82
click at [915, 253] on input "190 đường 3/2 p10 vũng tàu - seaview 6" at bounding box center [846, 267] width 193 height 28
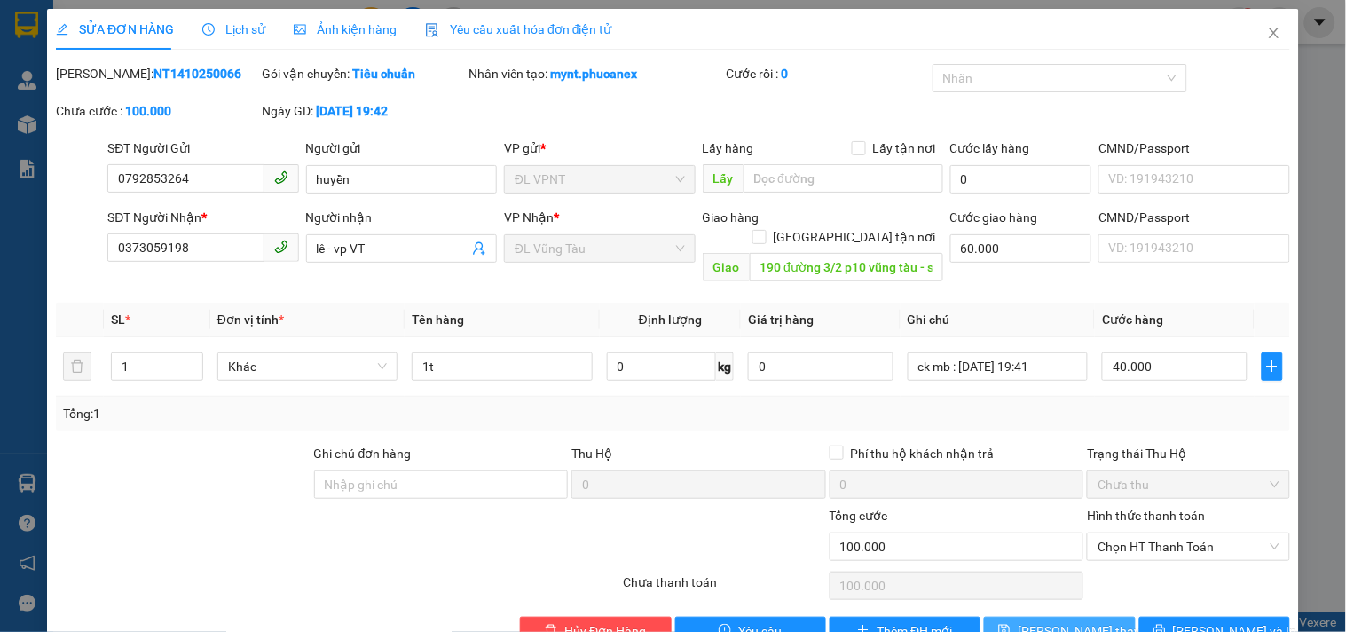
click at [1022, 617] on button "[PERSON_NAME] thay đổi" at bounding box center [1059, 631] width 151 height 28
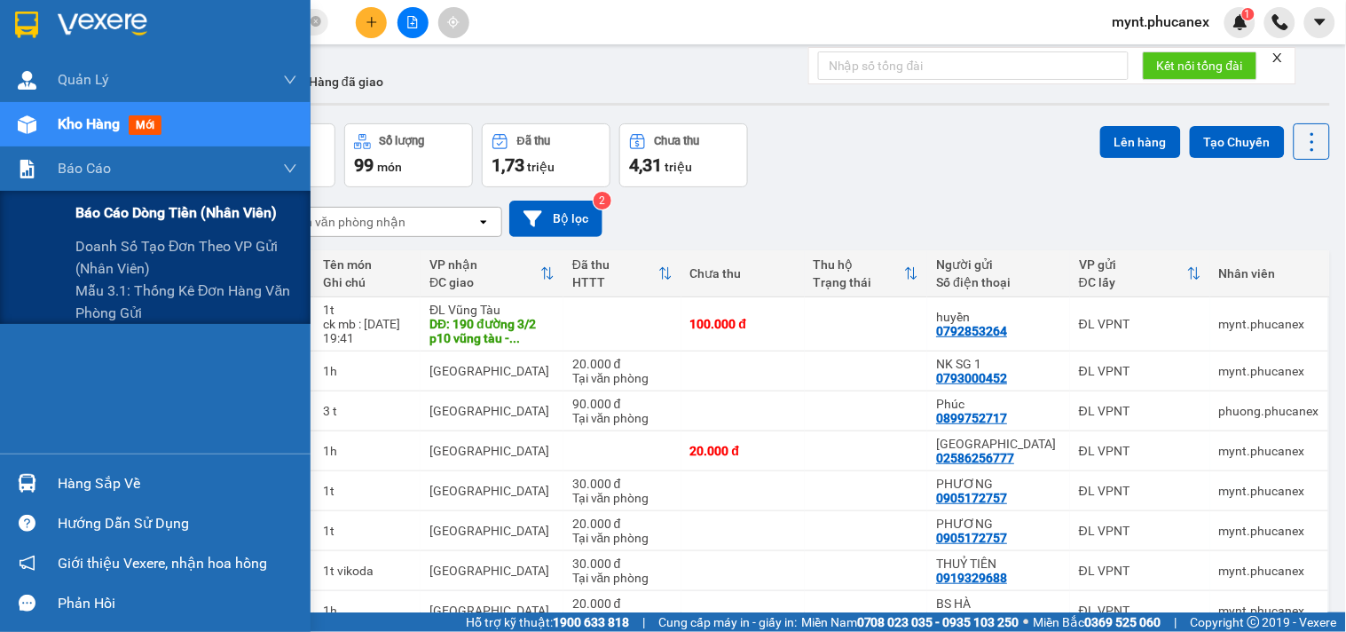
click at [98, 201] on span "Báo cáo dòng tiền (nhân viên)" at bounding box center [175, 212] width 201 height 22
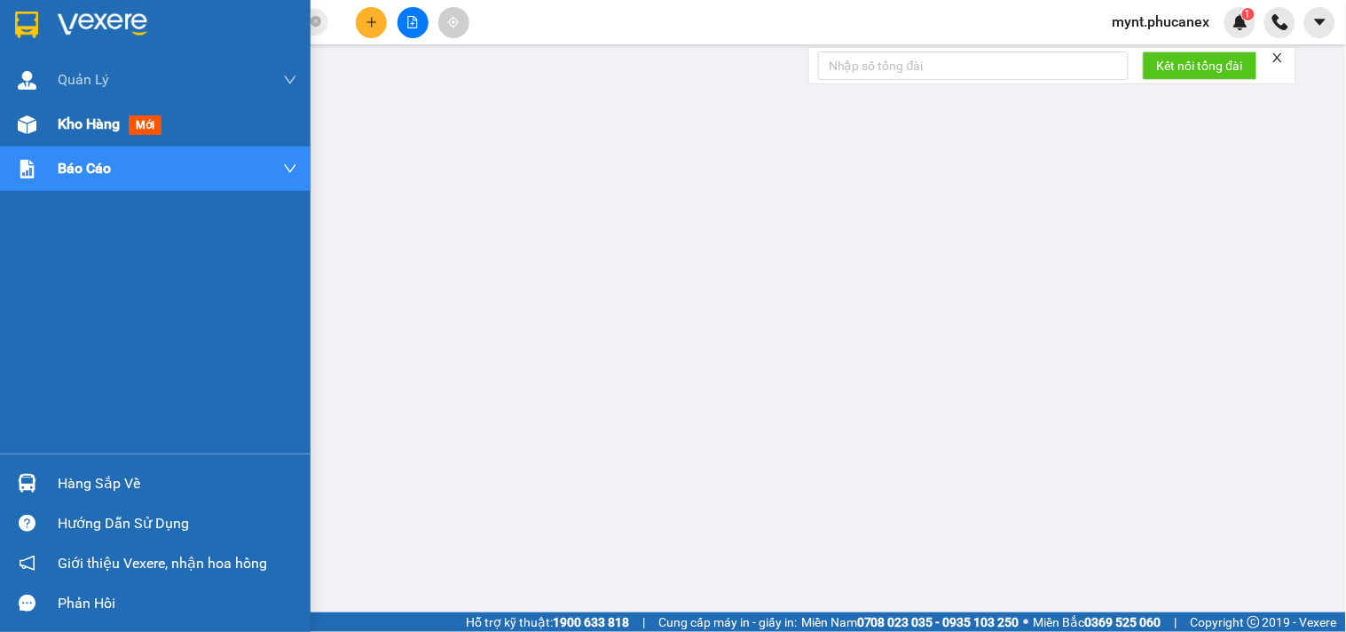
click at [25, 128] on img at bounding box center [27, 124] width 19 height 19
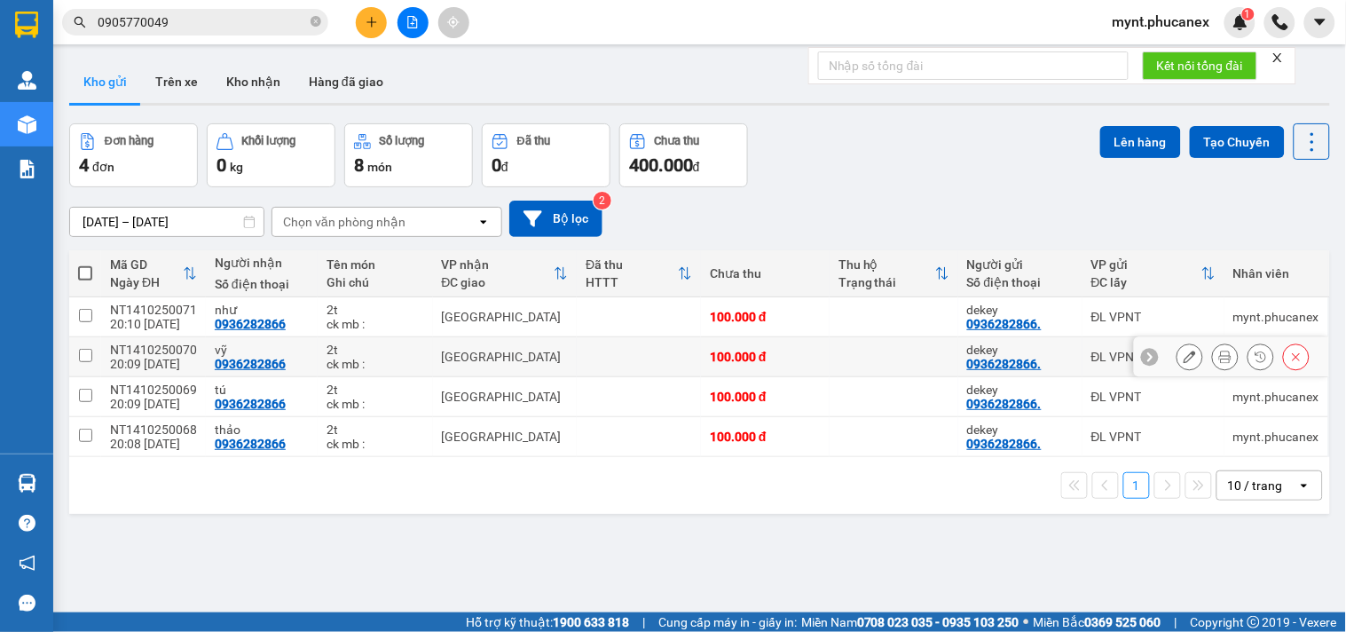
click at [1184, 360] on icon at bounding box center [1190, 357] width 12 height 12
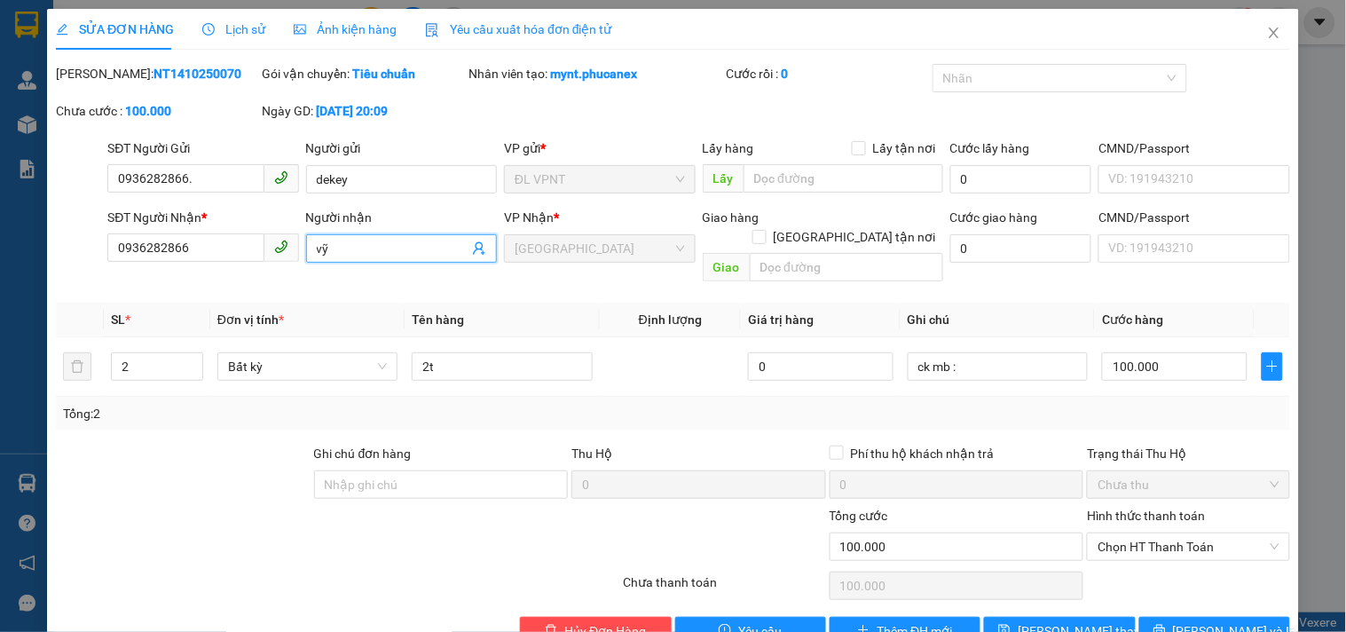
click at [324, 250] on input "vỹ" at bounding box center [393, 249] width 152 height 20
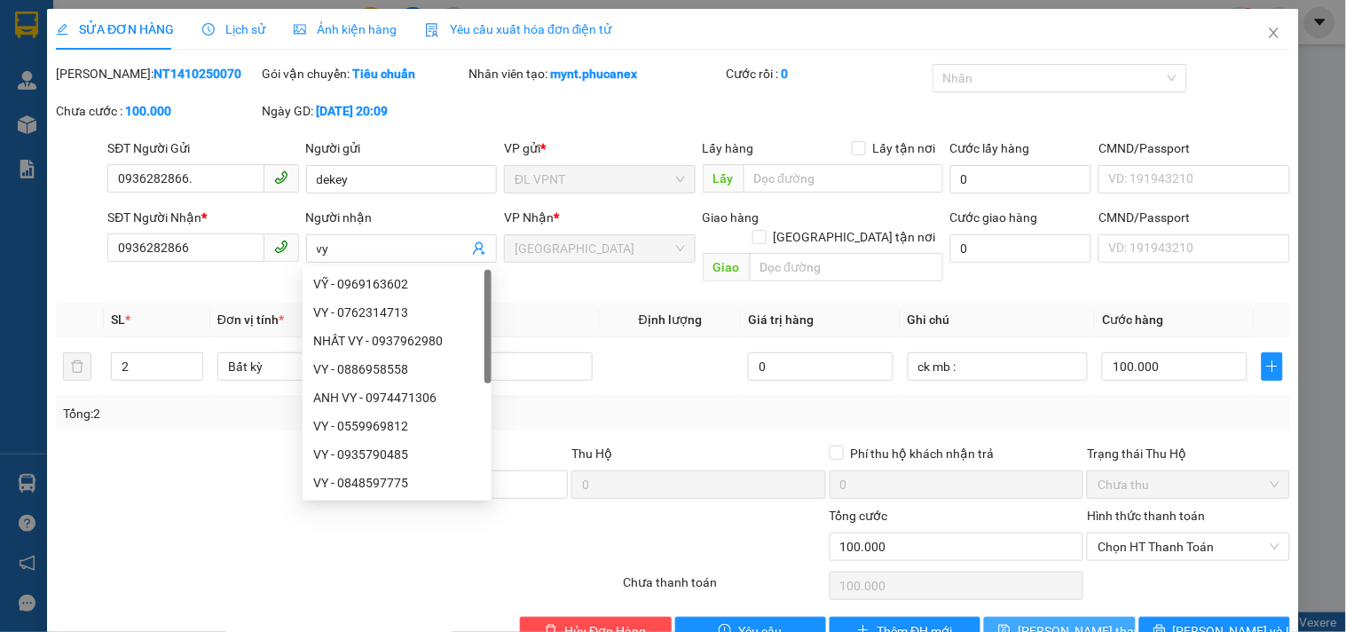
click at [1010, 617] on button "[PERSON_NAME] thay đổi" at bounding box center [1059, 631] width 151 height 28
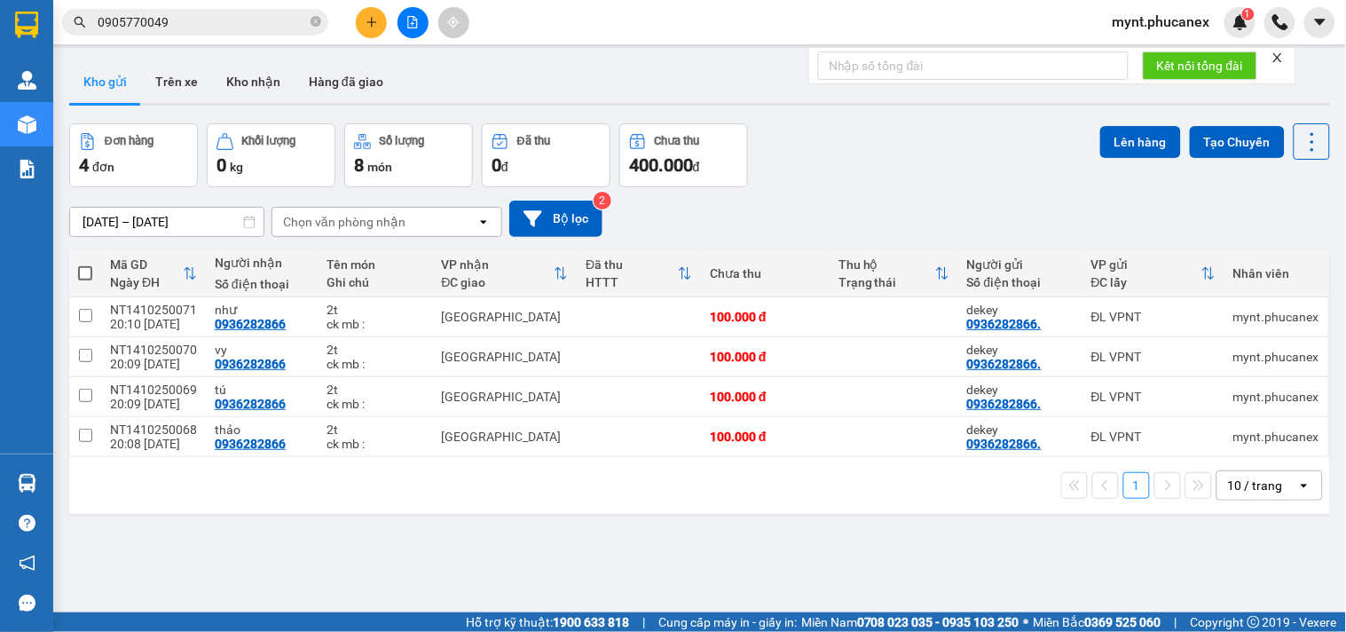
drag, startPoint x: 258, startPoint y: 509, endPoint x: 377, endPoint y: 449, distance: 133.0
click at [259, 508] on div "1 10 / trang open" at bounding box center [699, 485] width 1261 height 57
click at [1184, 318] on icon at bounding box center [1190, 317] width 12 height 12
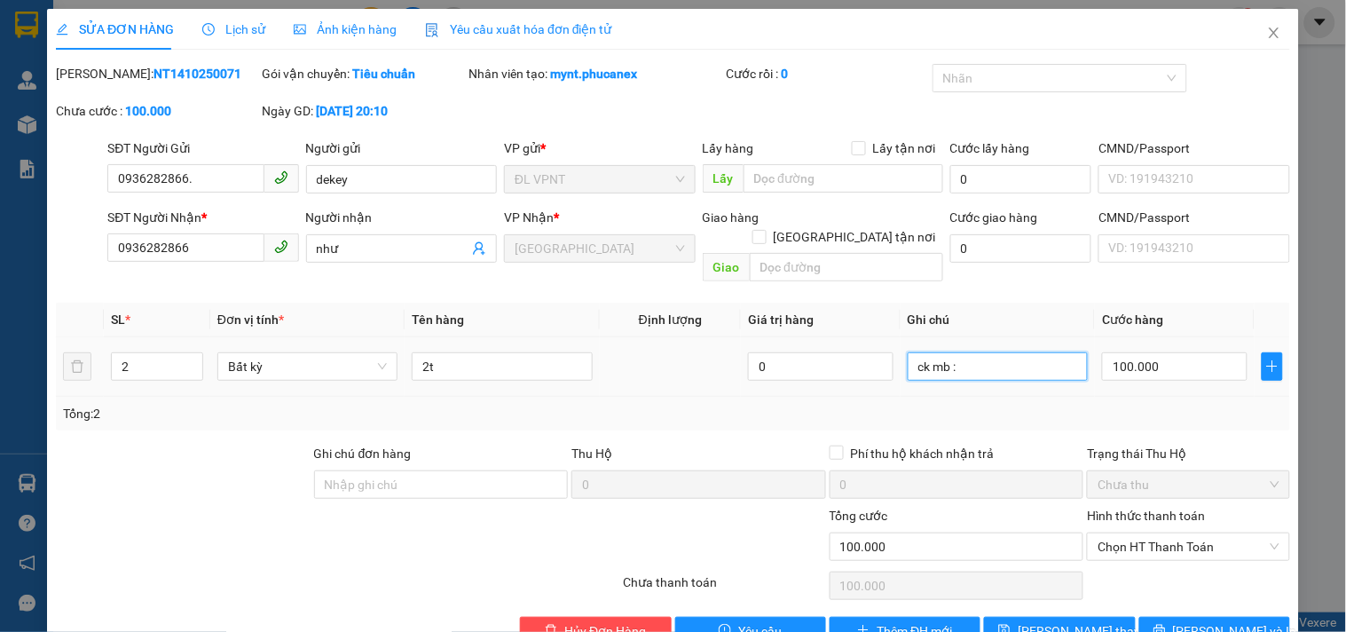
click at [988, 352] on input "ck mb :" at bounding box center [998, 366] width 180 height 28
drag, startPoint x: 1016, startPoint y: 619, endPoint x: 1030, endPoint y: 610, distance: 16.7
click at [1017, 619] on button "[PERSON_NAME] thay đổi" at bounding box center [1059, 631] width 151 height 28
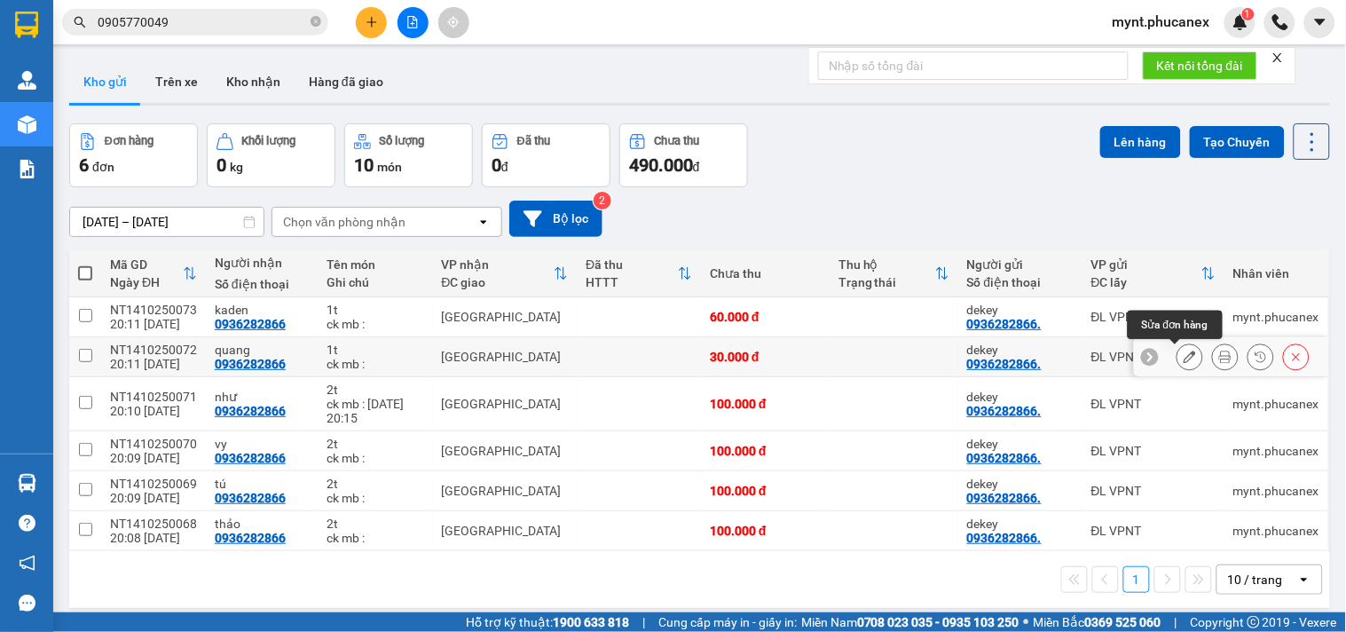
click at [1178, 352] on button at bounding box center [1190, 357] width 25 height 31
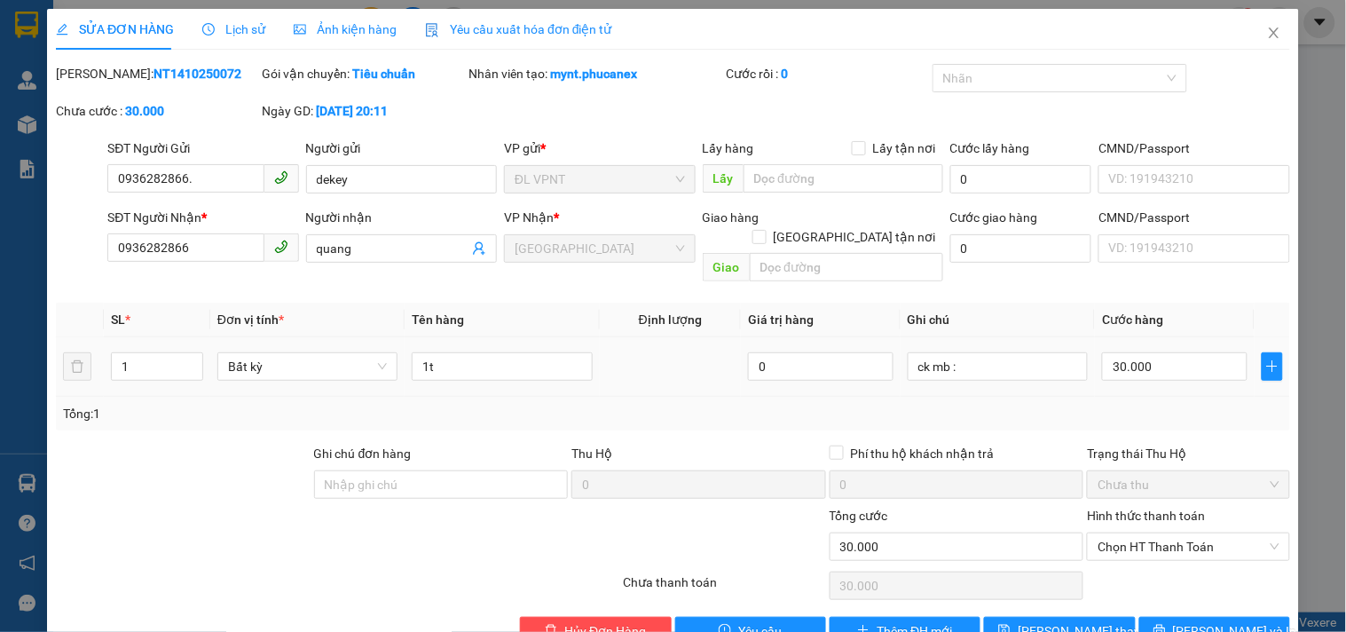
click at [1014, 364] on div "ck mb :" at bounding box center [998, 367] width 180 height 36
click at [1017, 352] on input "ck mb :" at bounding box center [998, 366] width 180 height 28
click at [1011, 624] on icon "save" at bounding box center [1005, 630] width 12 height 12
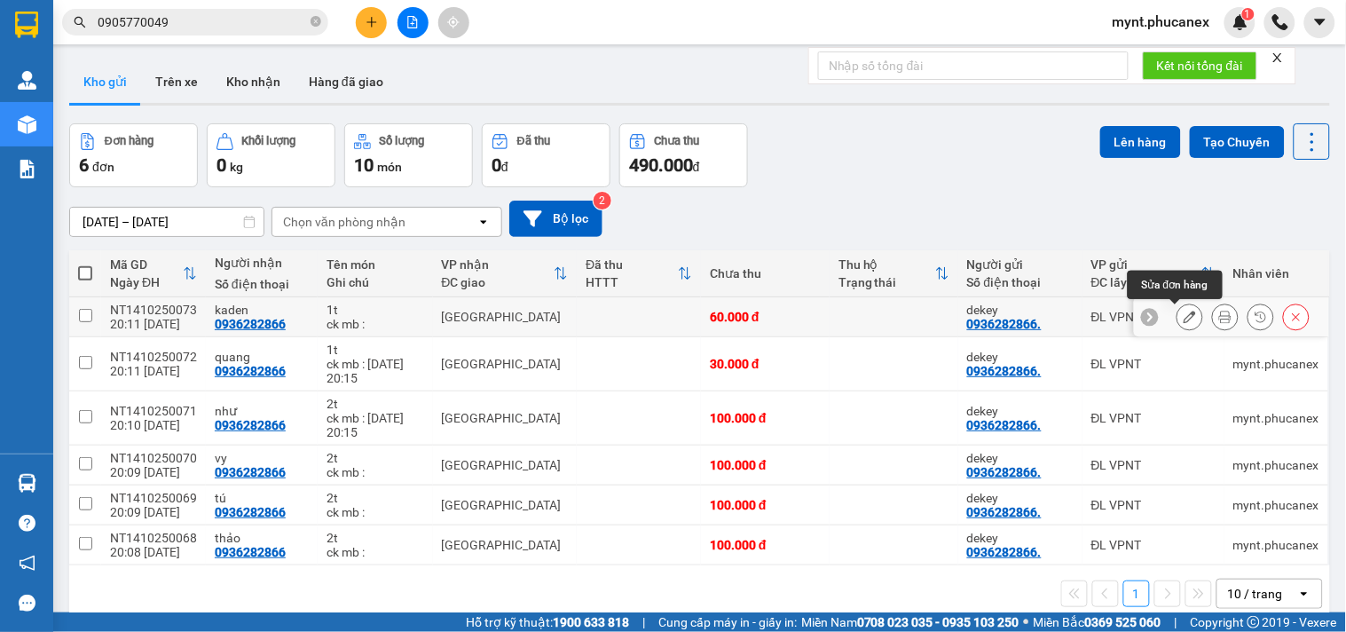
click at [1184, 322] on icon at bounding box center [1190, 317] width 12 height 12
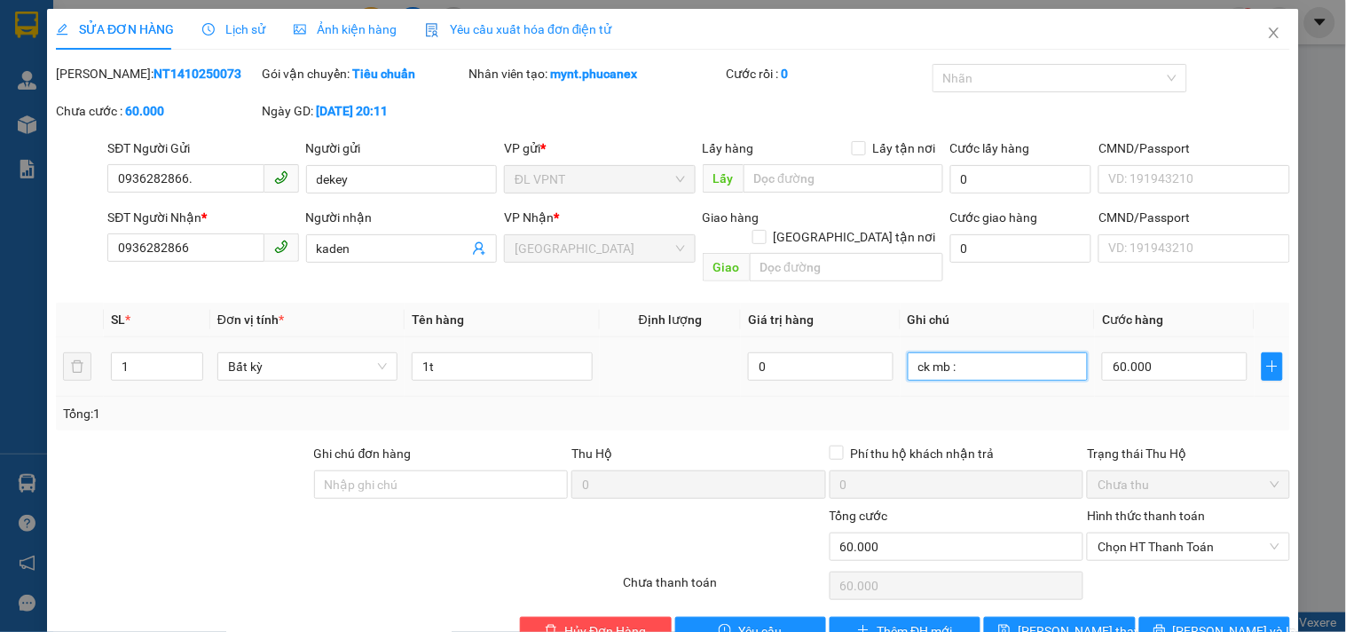
click at [979, 352] on input "ck mb :" at bounding box center [998, 366] width 180 height 28
paste input "14/10/25 20:15"
click at [1011, 625] on icon "save" at bounding box center [1005, 631] width 12 height 12
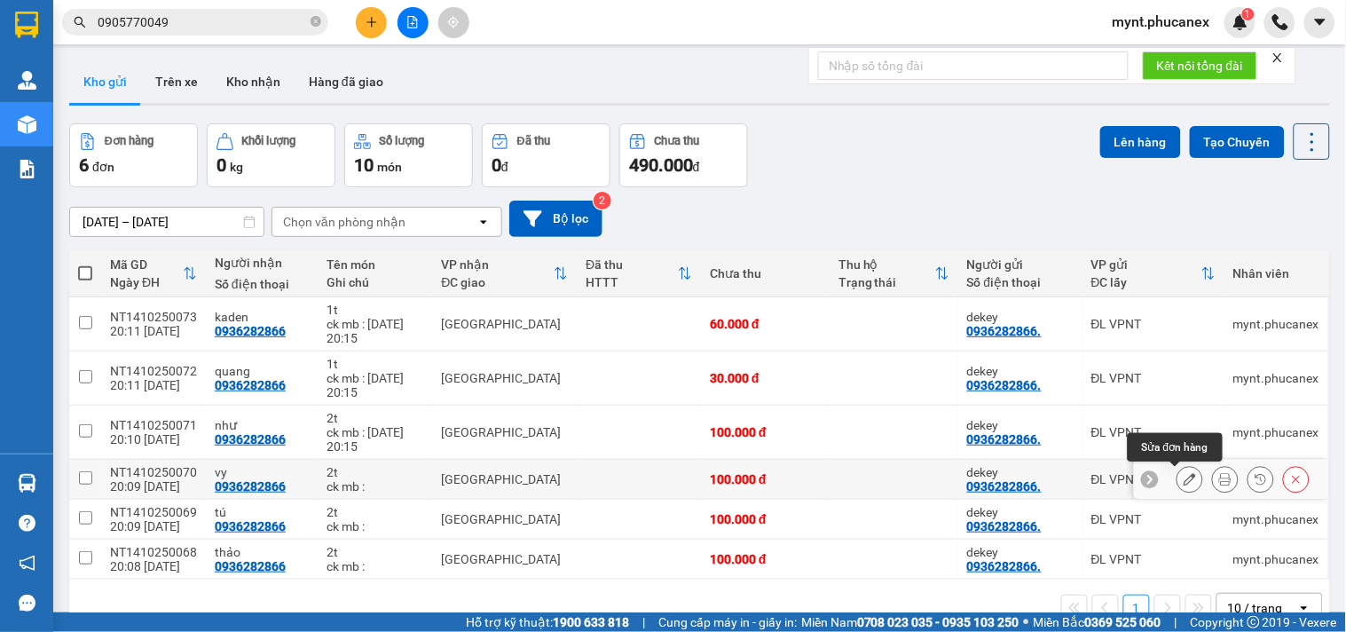
click at [1184, 481] on icon at bounding box center [1190, 479] width 12 height 12
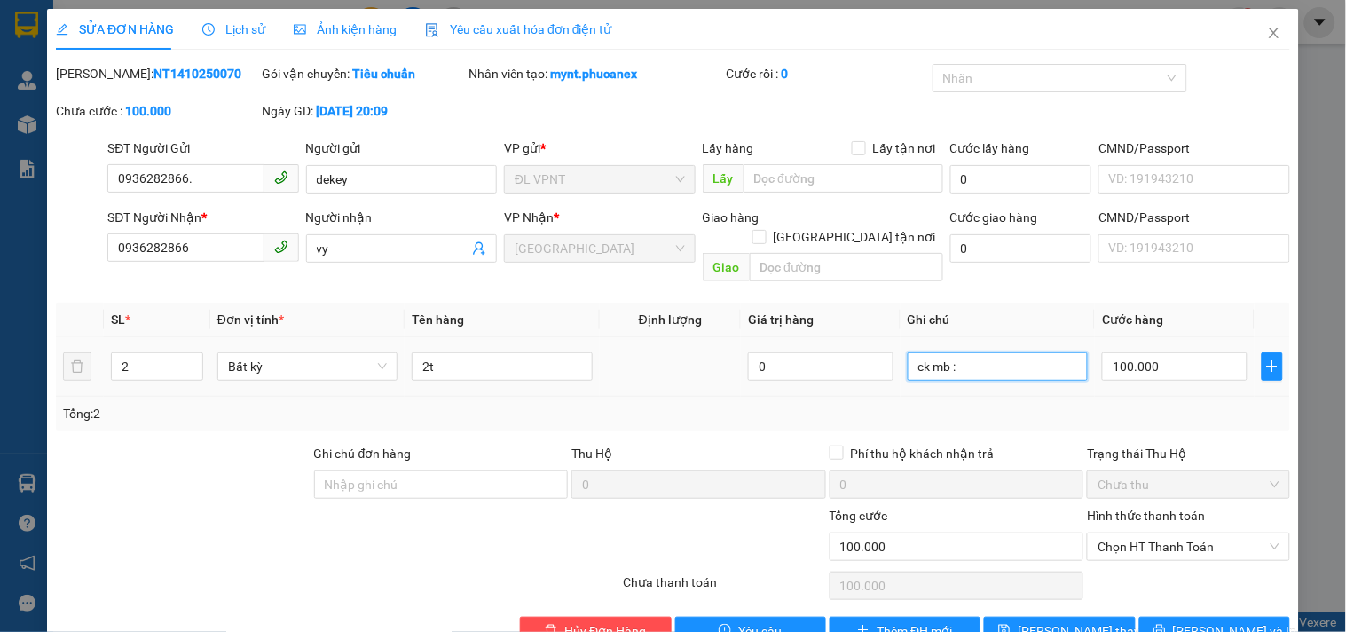
click at [991, 352] on input "ck mb :" at bounding box center [998, 366] width 180 height 28
click at [1009, 624] on span "save" at bounding box center [1005, 631] width 12 height 14
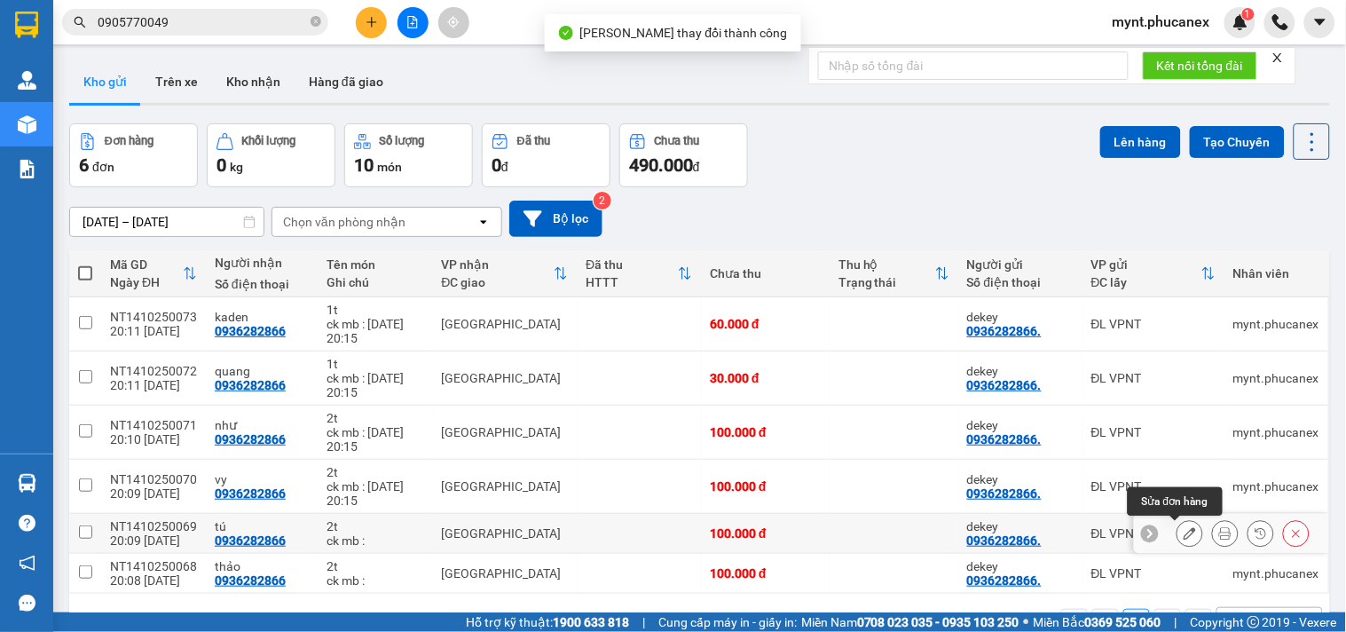
click at [1184, 533] on icon at bounding box center [1190, 533] width 12 height 12
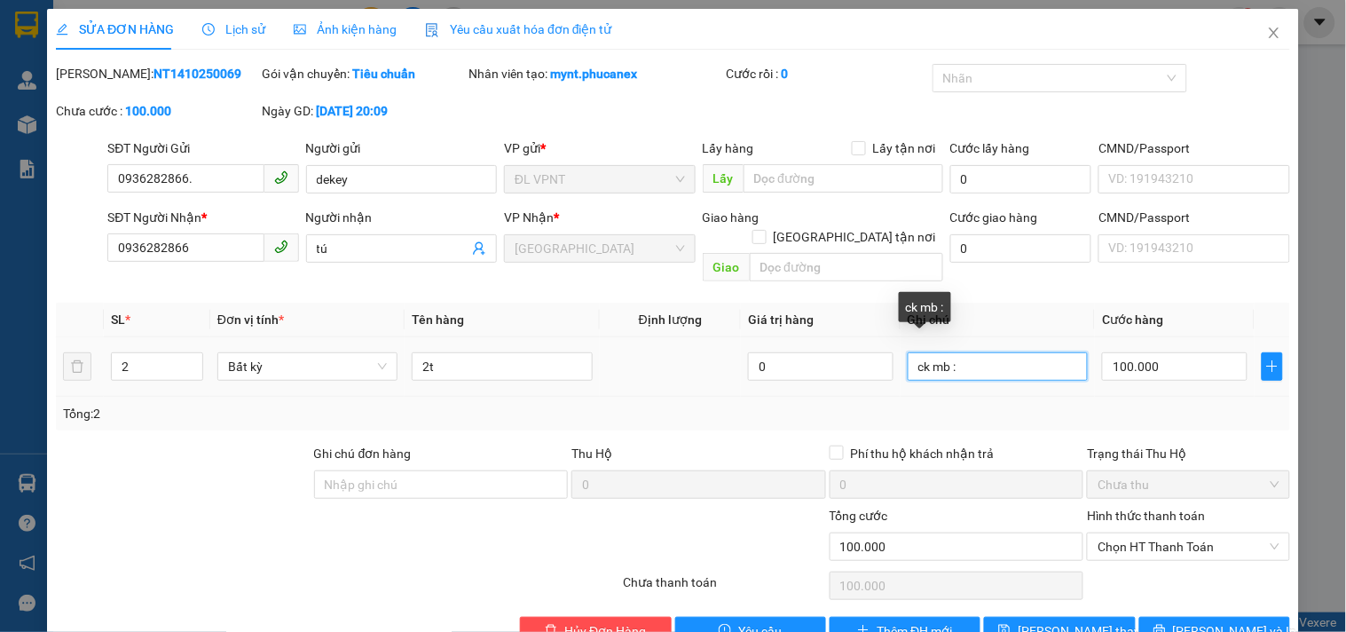
click at [1004, 352] on input "ck mb :" at bounding box center [998, 366] width 180 height 28
paste input "14/10/25 20:15"
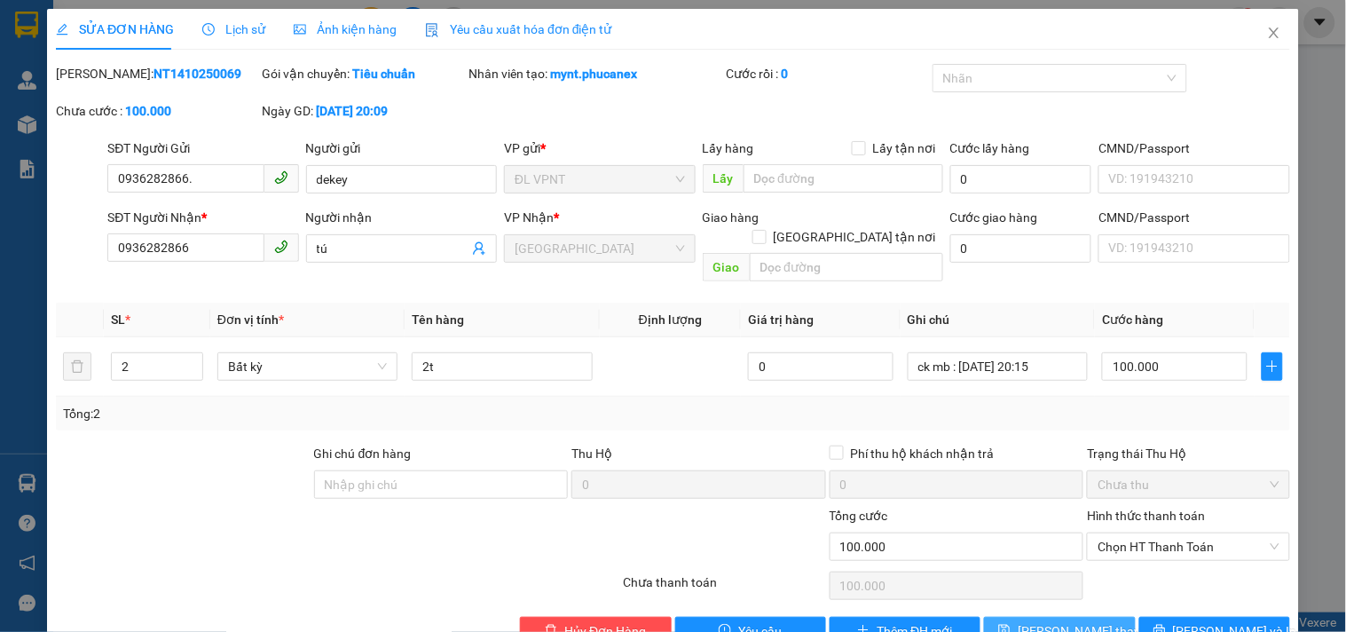
click at [1011, 625] on icon "save" at bounding box center [1005, 631] width 12 height 12
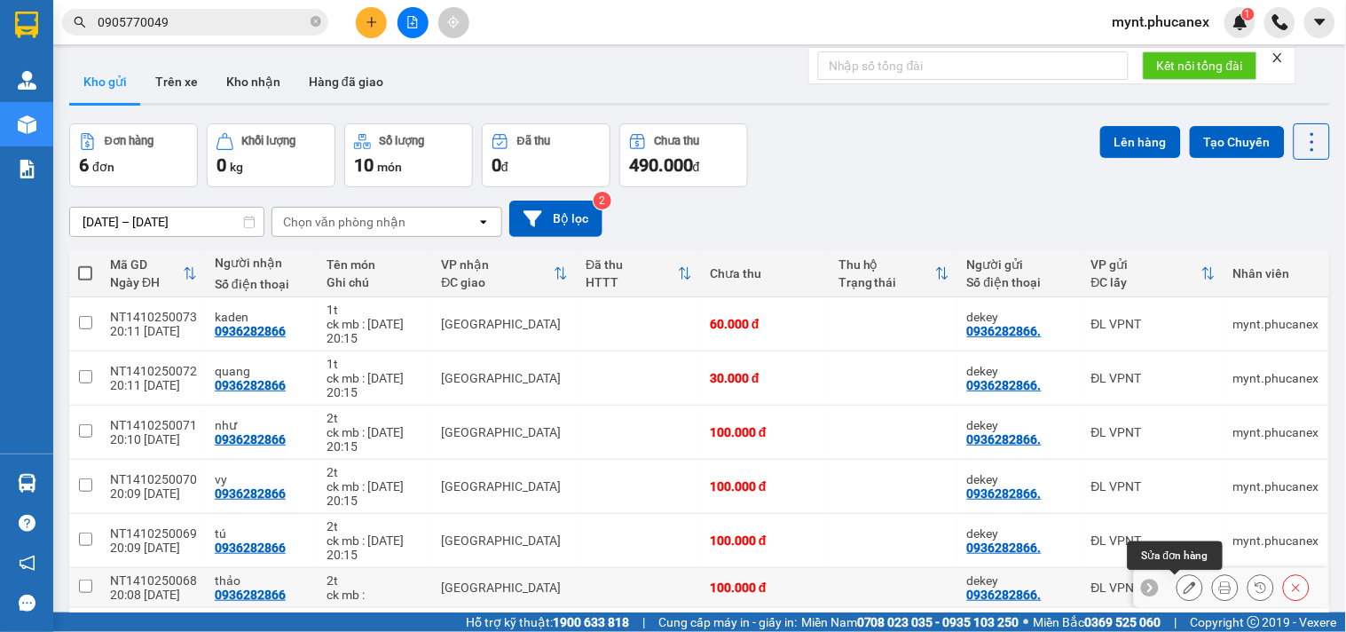
click at [1184, 581] on icon at bounding box center [1190, 587] width 12 height 12
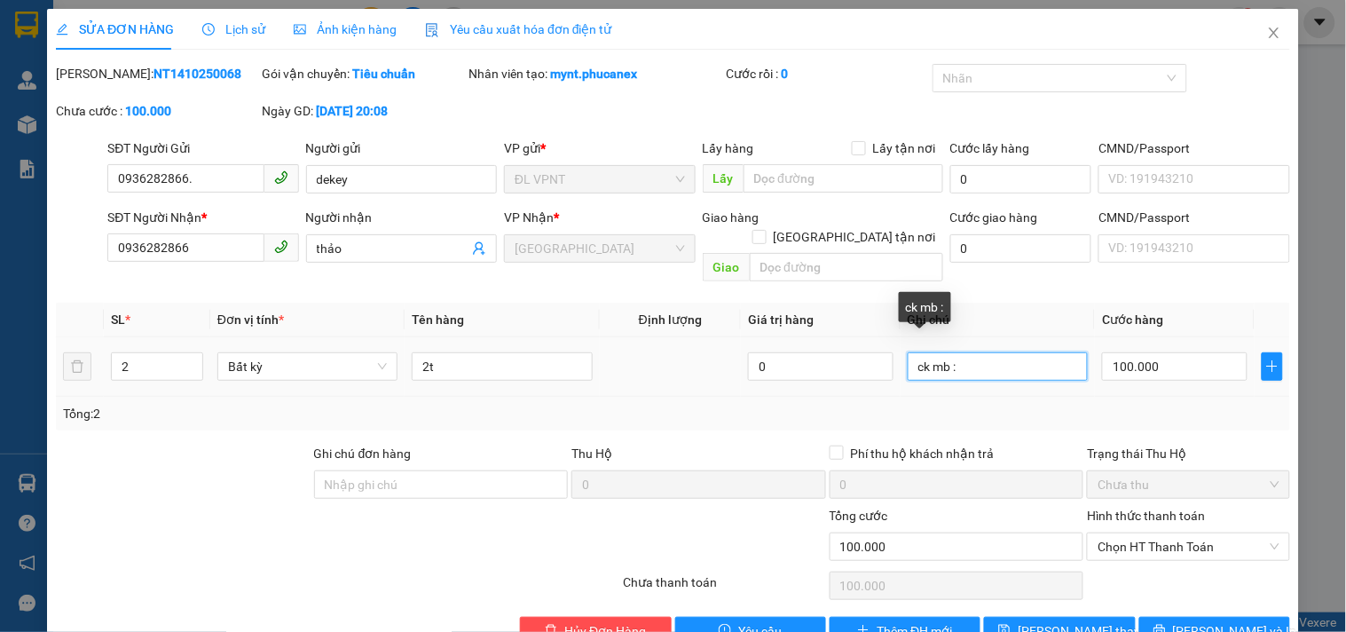
click at [999, 352] on input "ck mb :" at bounding box center [998, 366] width 180 height 28
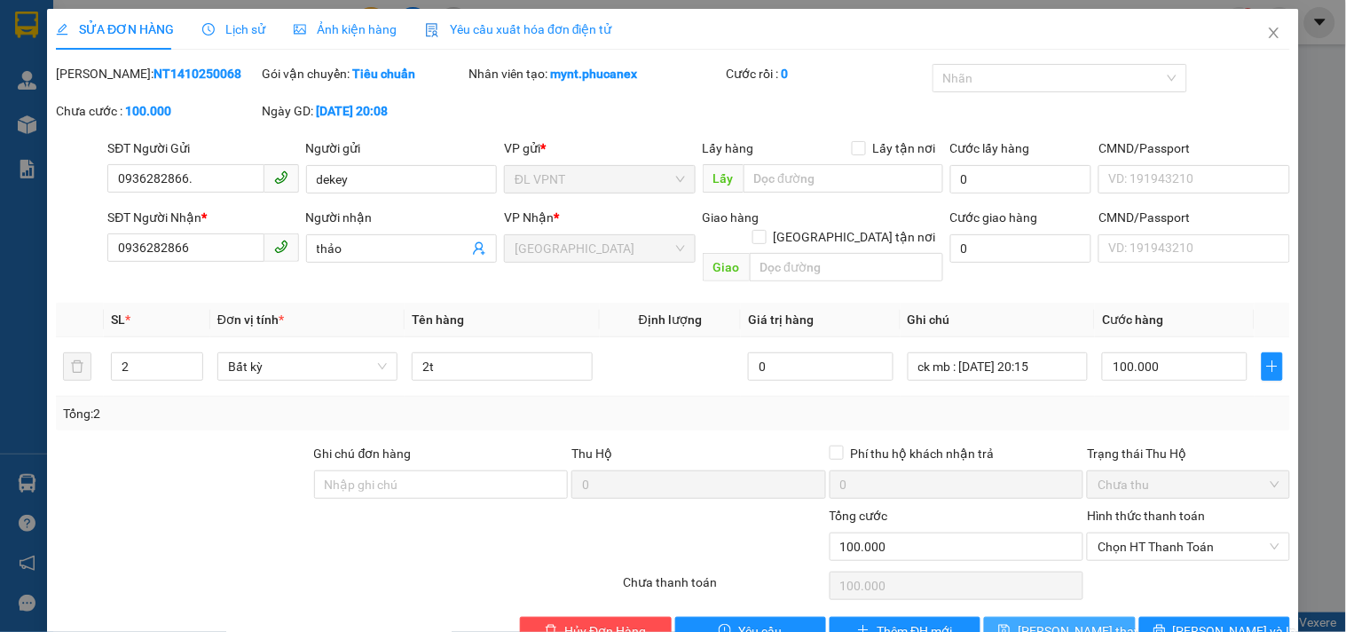
click at [1036, 621] on span "[PERSON_NAME] thay đổi" at bounding box center [1089, 631] width 142 height 20
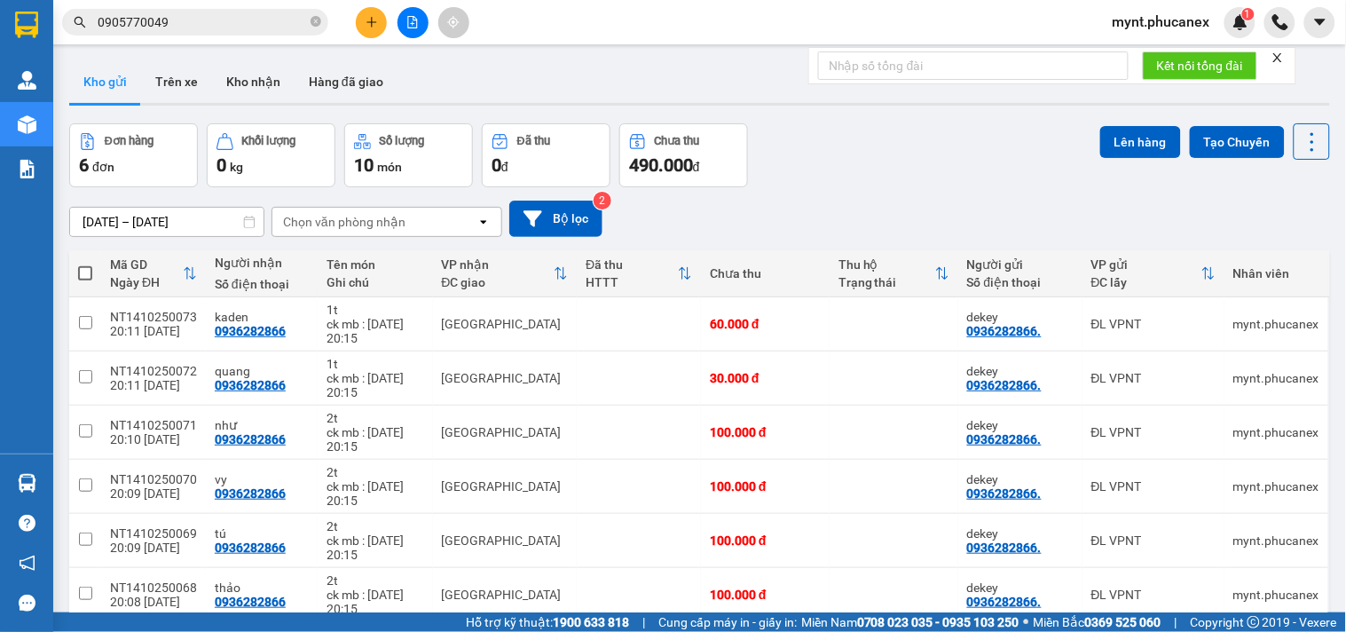
click at [84, 266] on span at bounding box center [85, 273] width 14 height 14
click at [85, 264] on input "checkbox" at bounding box center [85, 264] width 0 height 0
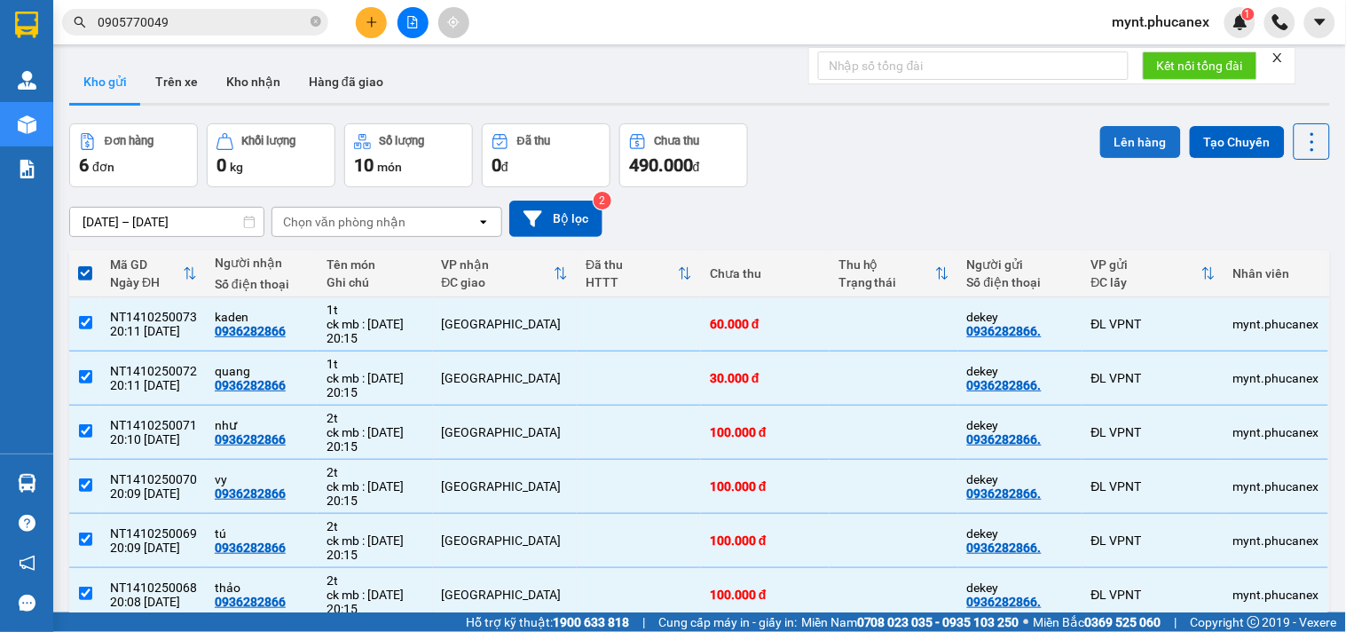
click at [1108, 136] on button "Lên hàng" at bounding box center [1141, 142] width 81 height 32
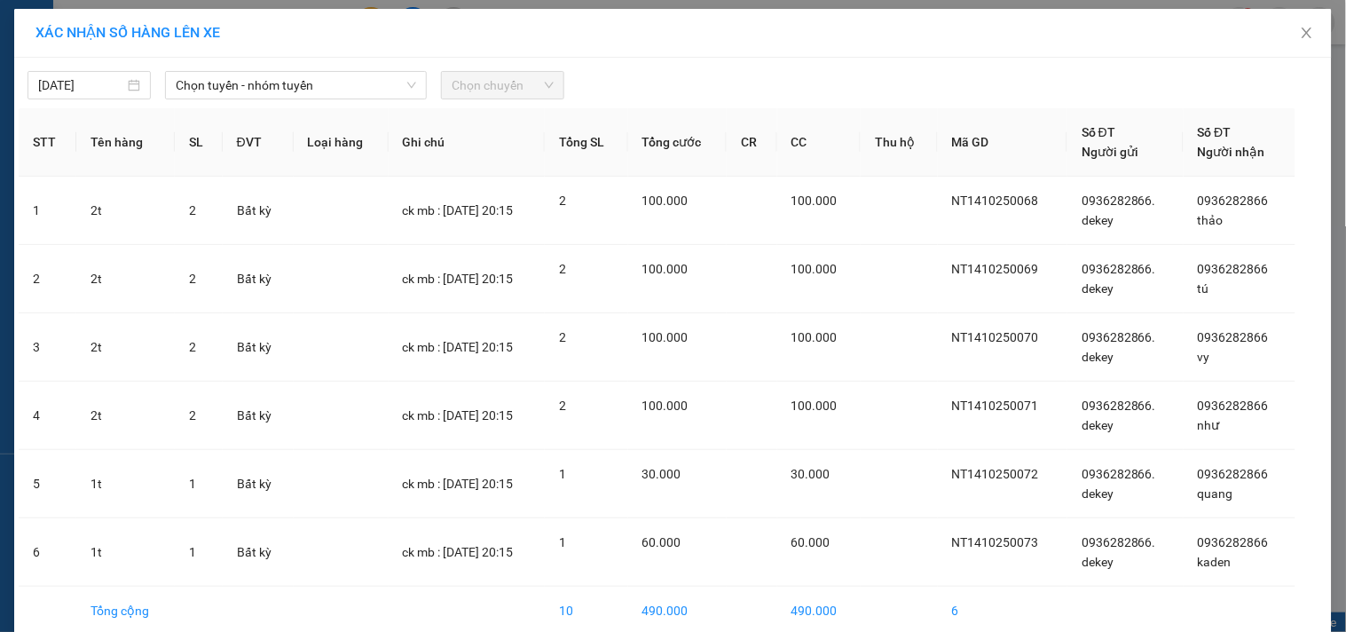
click at [503, 94] on span "Chọn chuyến" at bounding box center [503, 85] width 102 height 27
click at [341, 113] on th "Loại hàng" at bounding box center [341, 142] width 95 height 68
click at [333, 84] on span "Chọn tuyến - nhóm tuyến" at bounding box center [296, 85] width 241 height 27
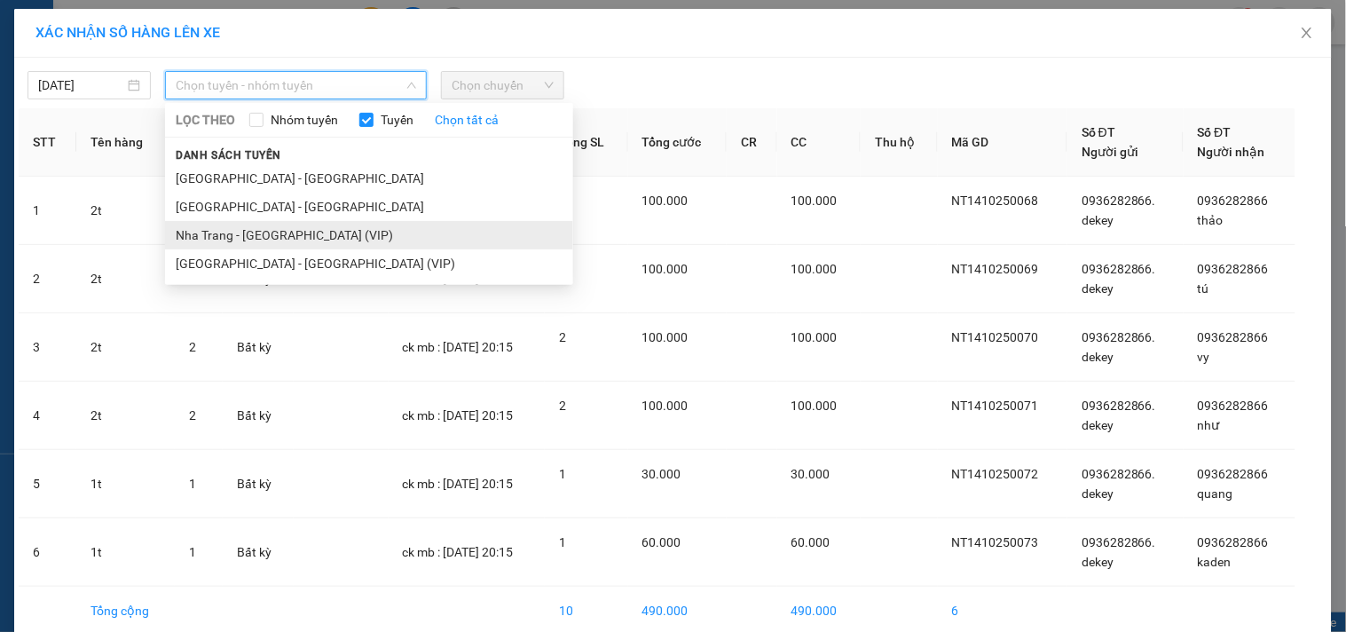
click at [225, 226] on li "Nha Trang - [GEOGRAPHIC_DATA] (VIP)" at bounding box center [369, 235] width 408 height 28
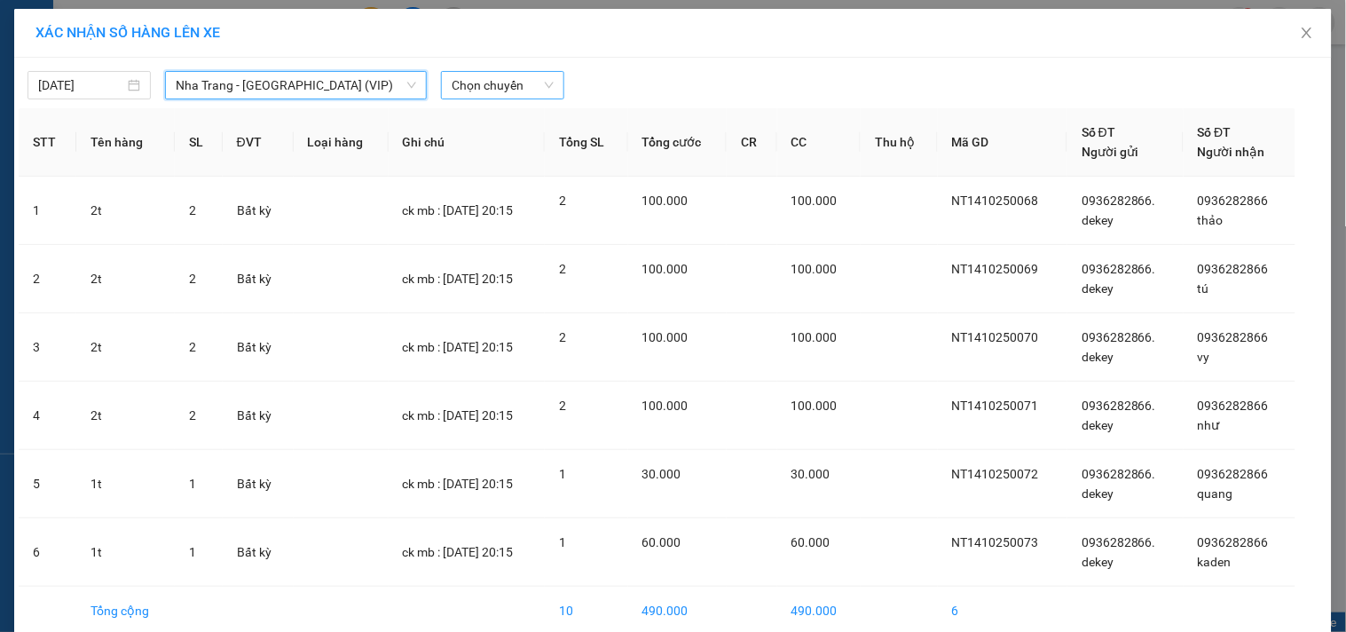
click at [478, 94] on span "Chọn chuyến" at bounding box center [503, 85] width 102 height 27
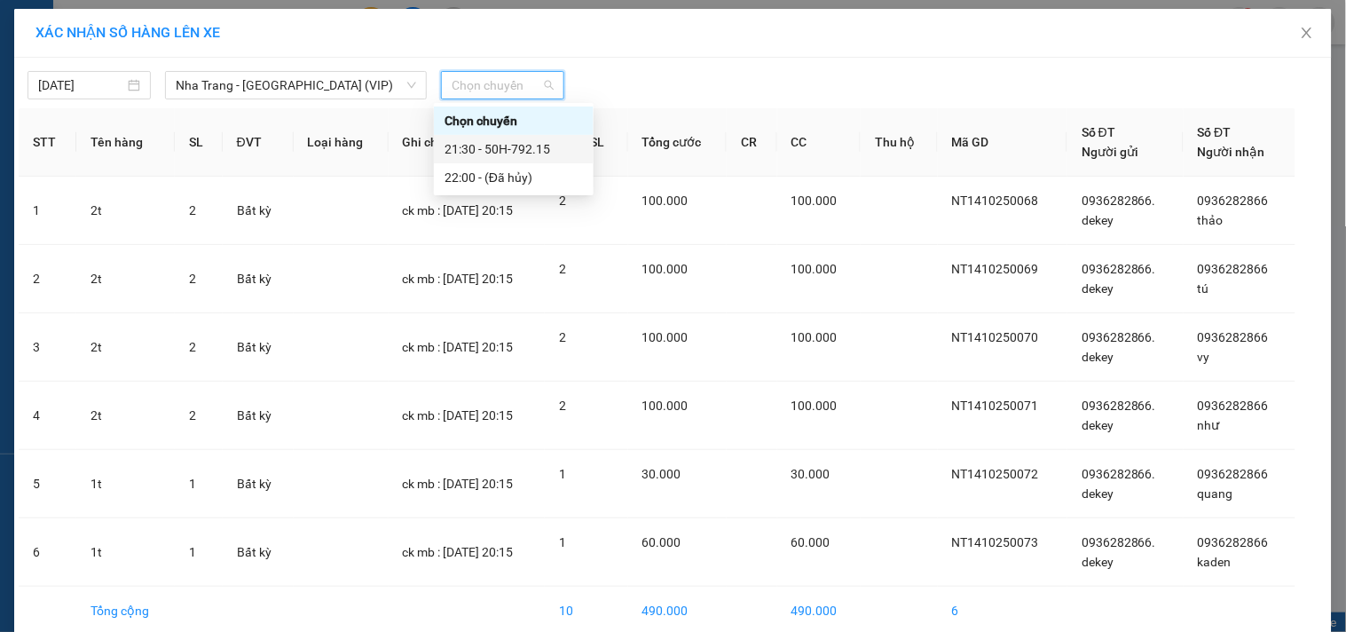
click at [479, 152] on div "21:30 - 50H-792.15" at bounding box center [514, 149] width 138 height 20
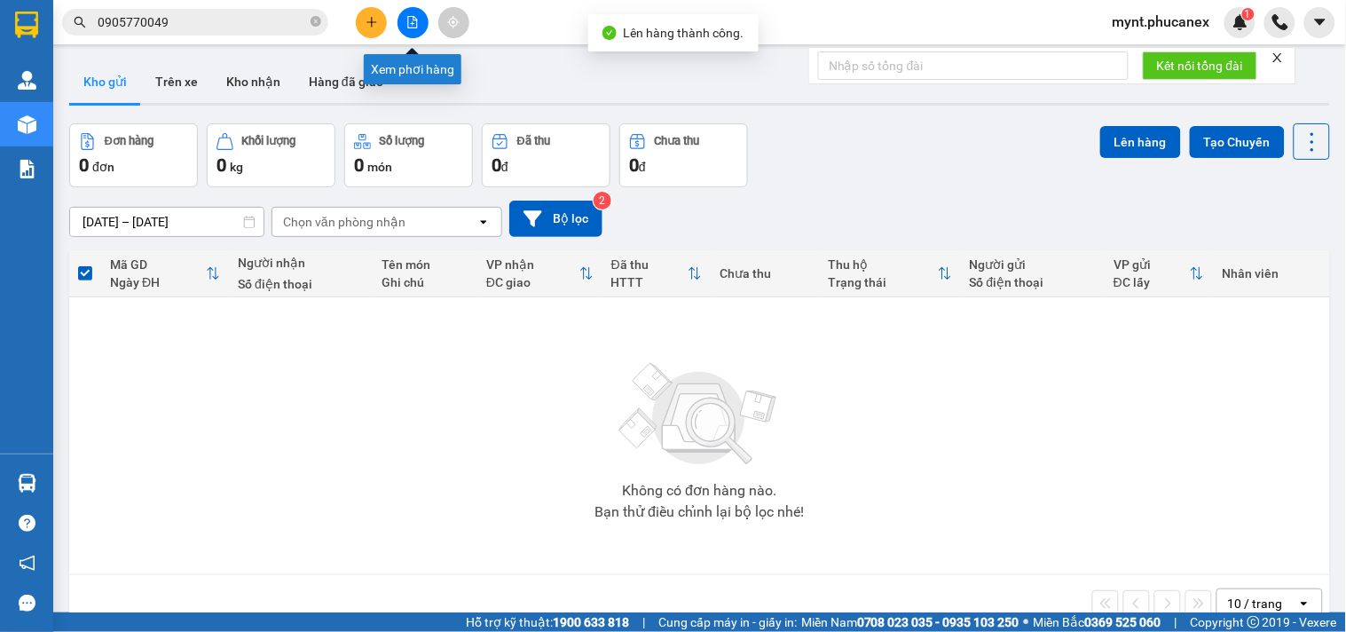
click at [418, 29] on button at bounding box center [413, 22] width 31 height 31
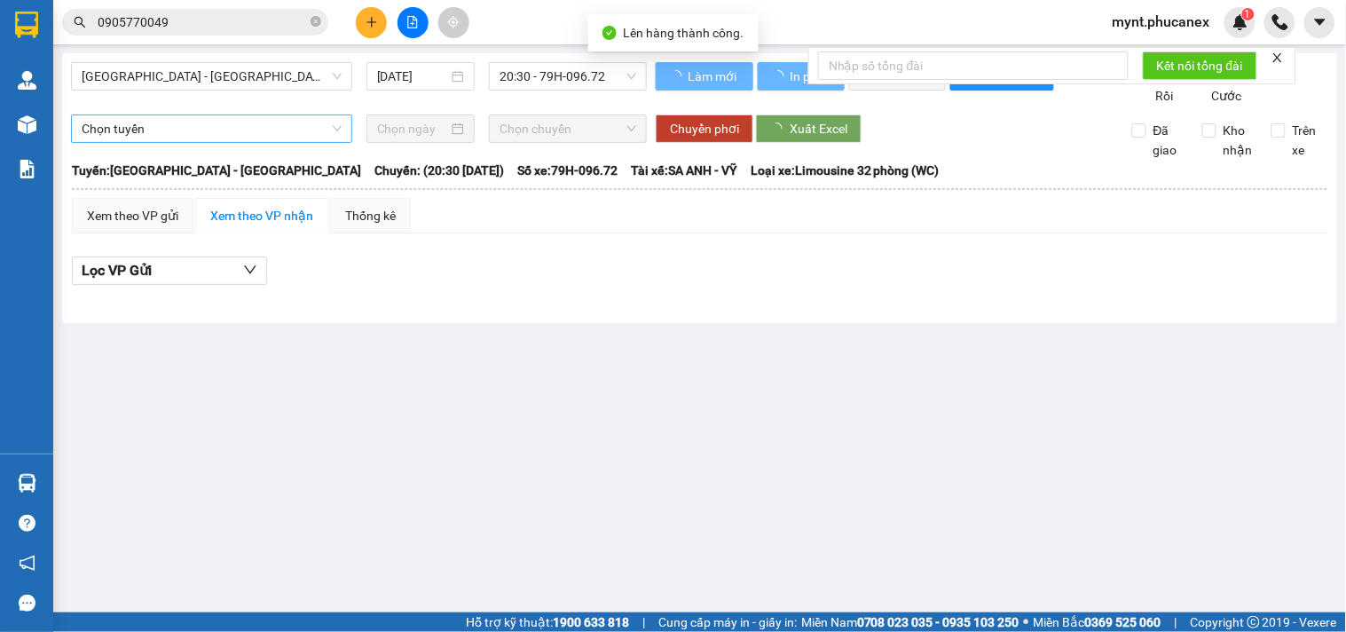
click at [294, 77] on span "[GEOGRAPHIC_DATA] - [GEOGRAPHIC_DATA]" at bounding box center [212, 76] width 260 height 27
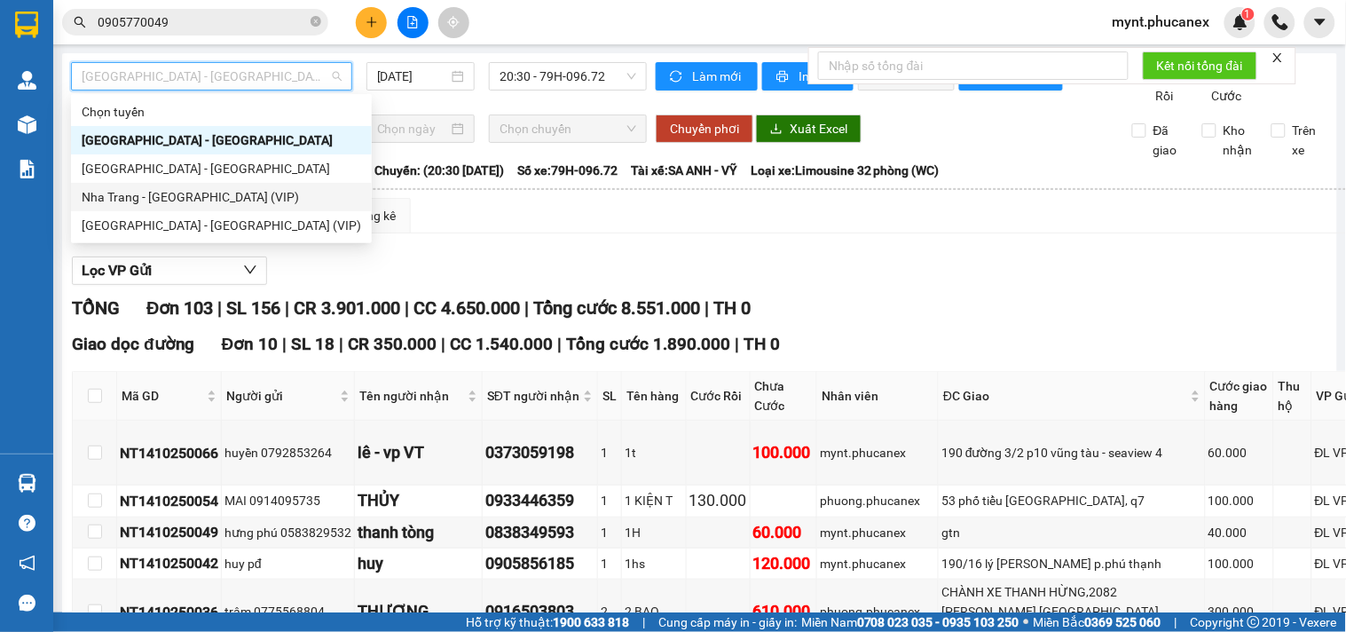
click at [158, 187] on div "Nha Trang - [GEOGRAPHIC_DATA] (VIP)" at bounding box center [222, 197] width 280 height 20
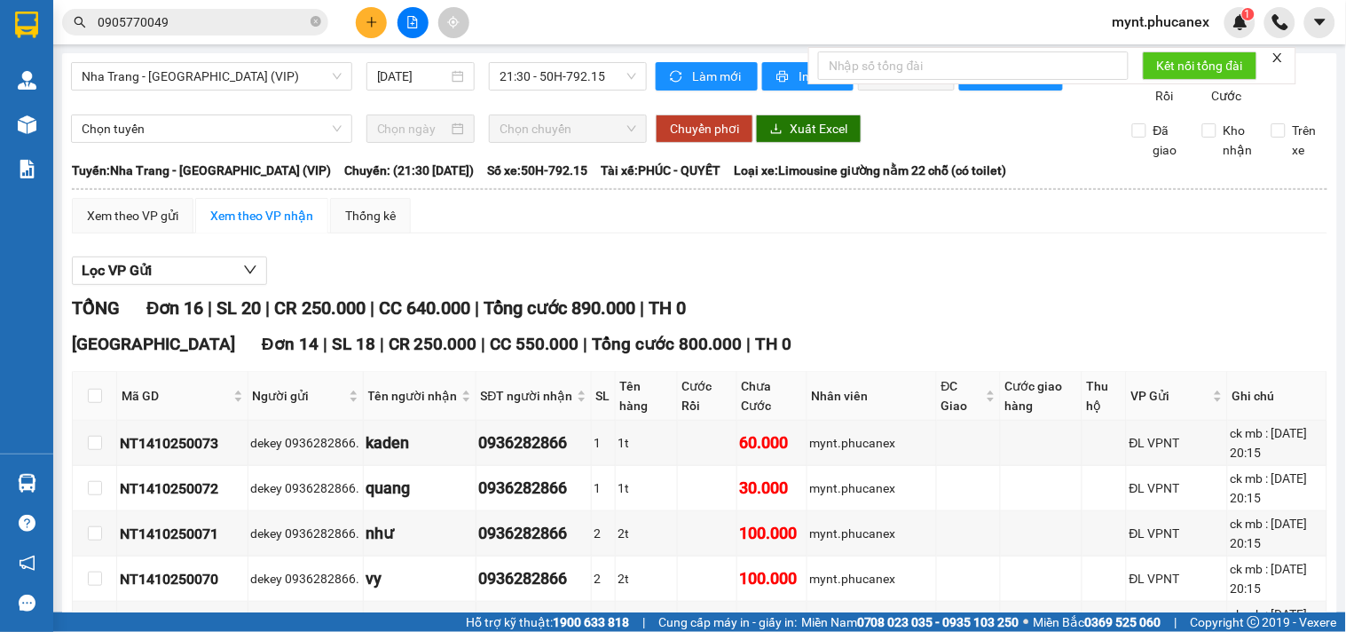
drag, startPoint x: 120, startPoint y: 454, endPoint x: 1342, endPoint y: 509, distance: 1223.4
click at [1342, 509] on main "Nha Trang - Sài Gòn (VIP) 14/10/2025 21:30 - 50H-792.15 Làm mới In phơi In đơn …" at bounding box center [673, 306] width 1346 height 612
click at [226, 142] on span "Chọn tuyến" at bounding box center [212, 128] width 260 height 27
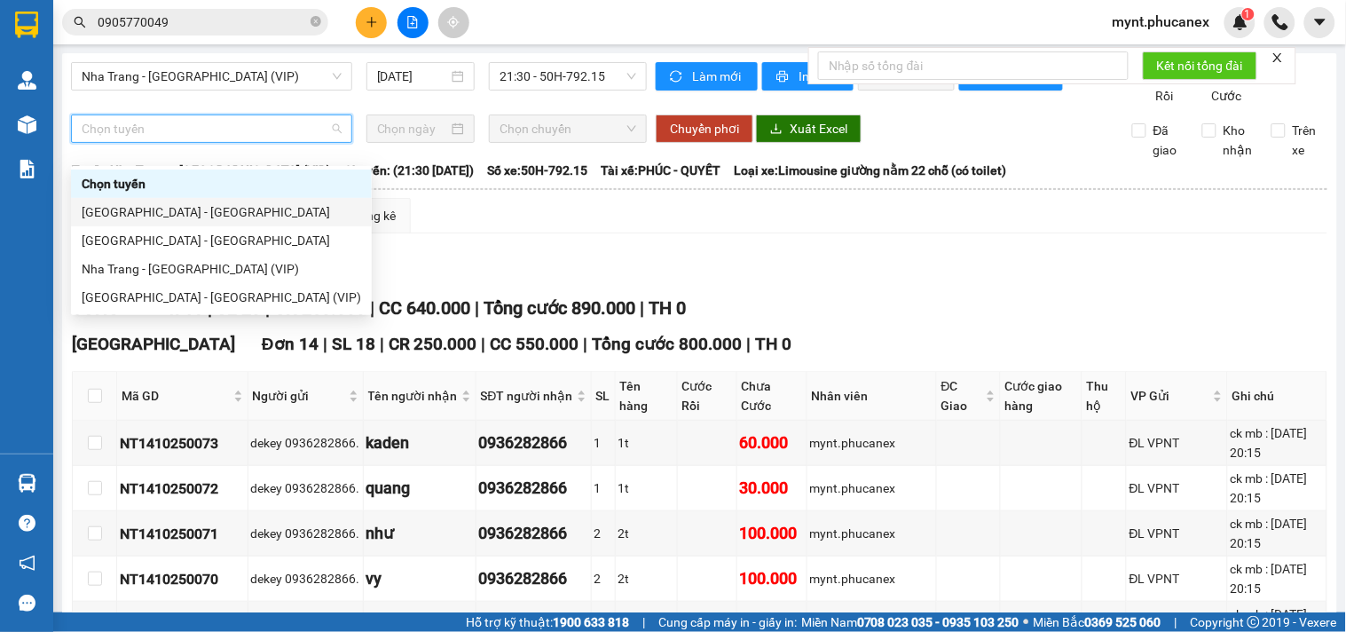
click at [162, 209] on div "[GEOGRAPHIC_DATA] - [GEOGRAPHIC_DATA]" at bounding box center [222, 212] width 280 height 20
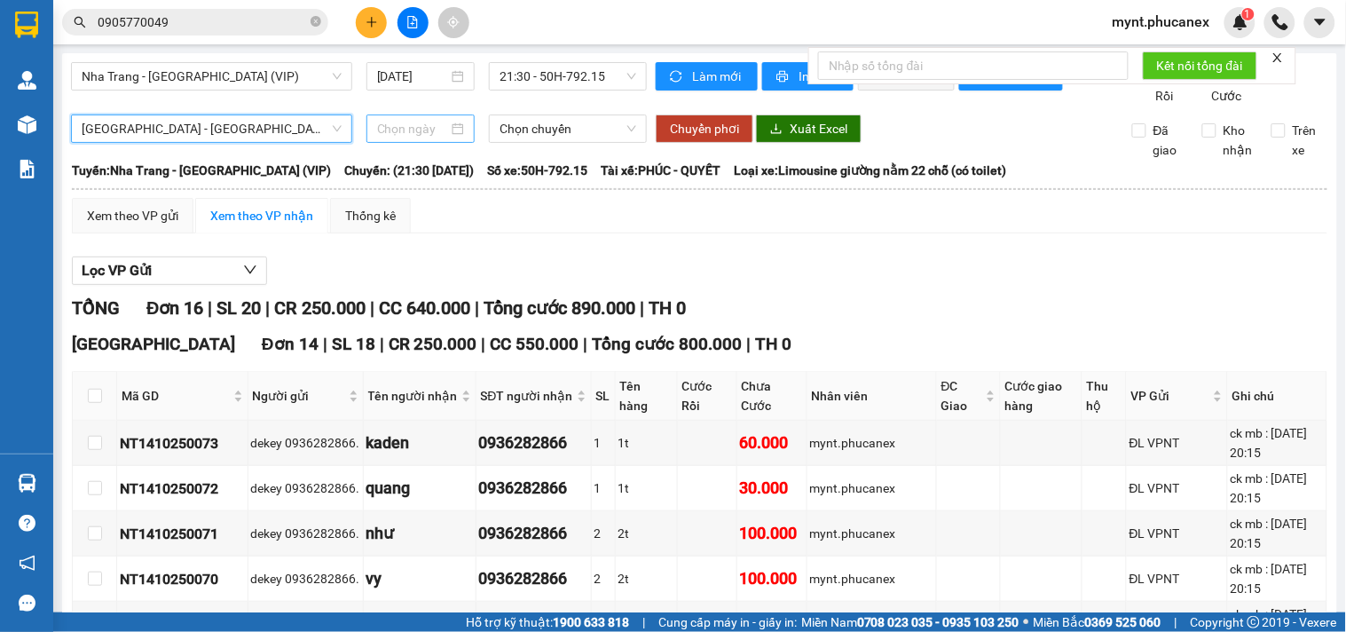
click at [412, 138] on input at bounding box center [413, 129] width 72 height 20
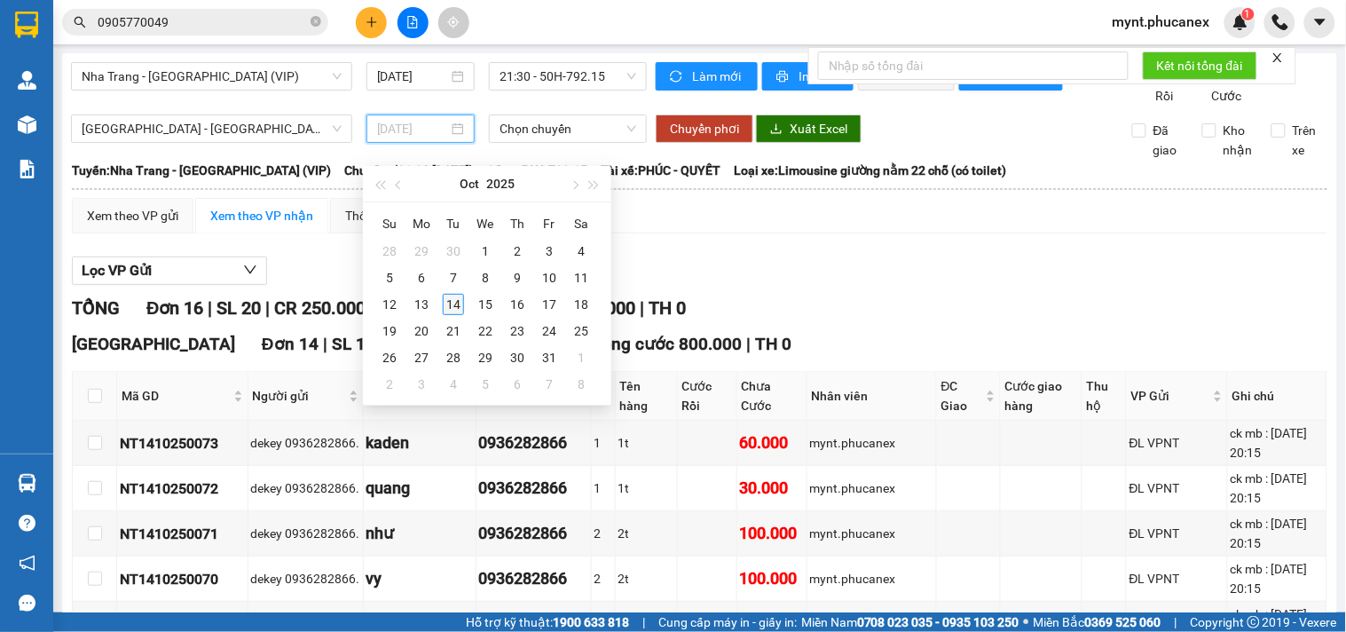
click at [457, 303] on div "14" at bounding box center [453, 304] width 21 height 21
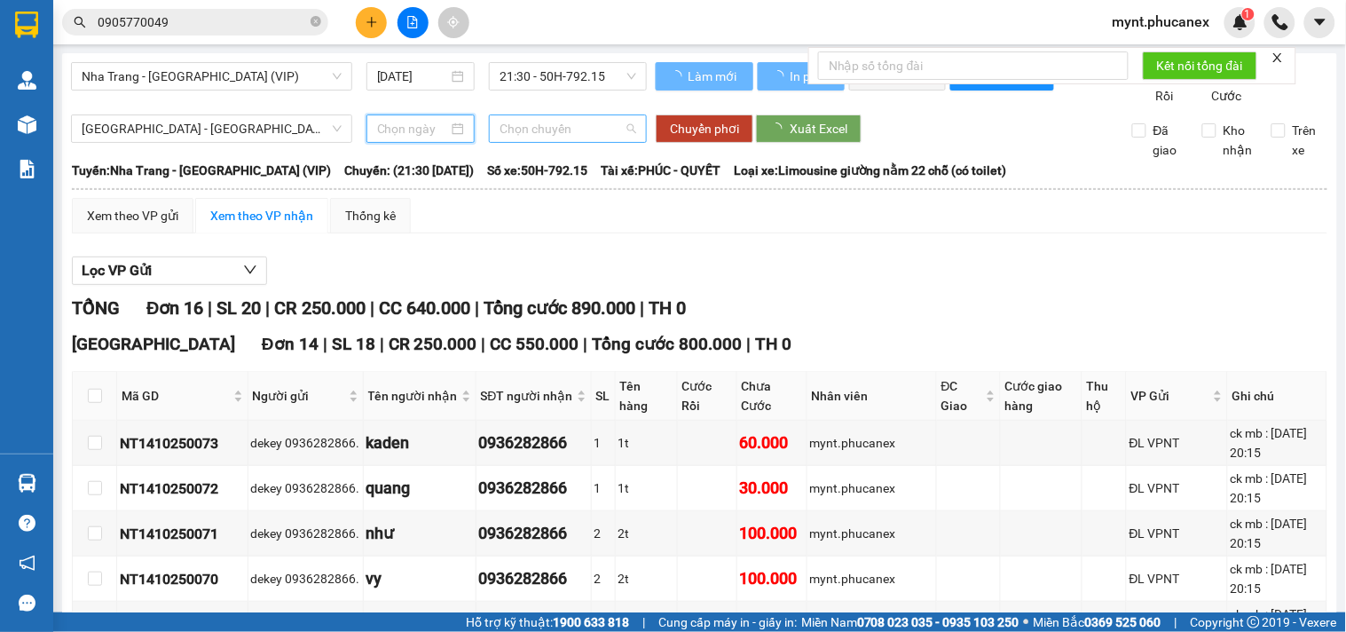
click at [527, 142] on span "Chọn chuyến" at bounding box center [568, 128] width 137 height 27
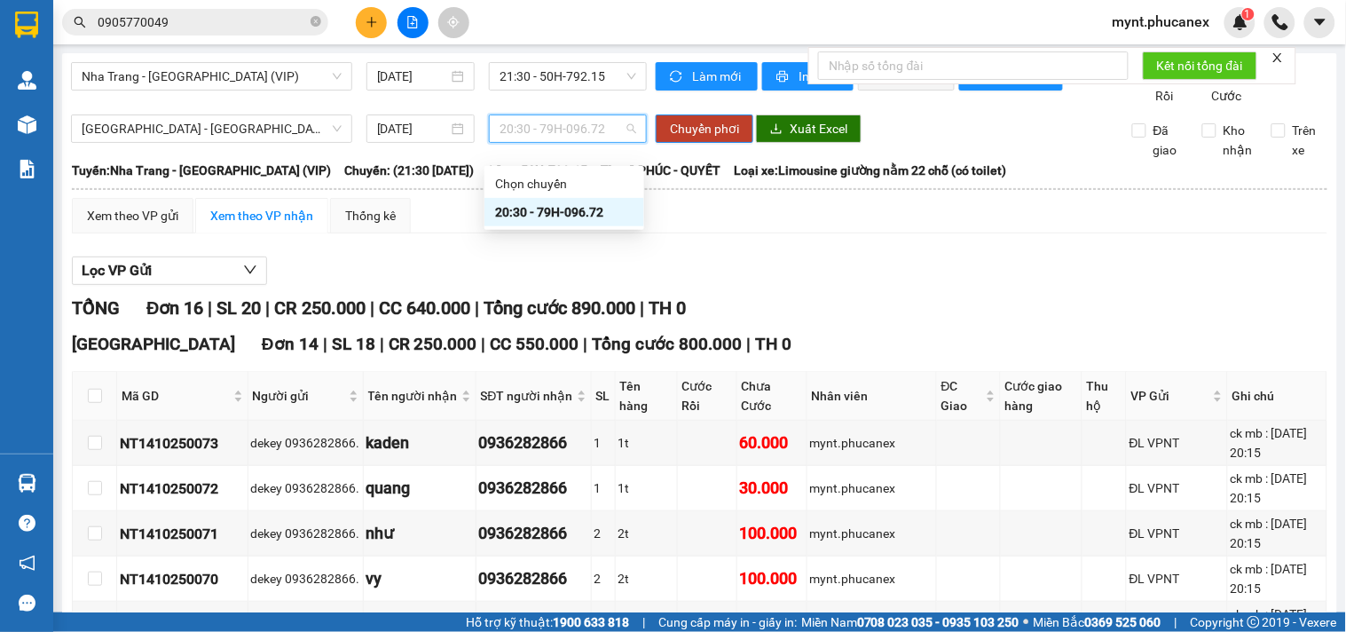
click at [522, 207] on div "20:30 - 79H-096.72" at bounding box center [564, 212] width 138 height 20
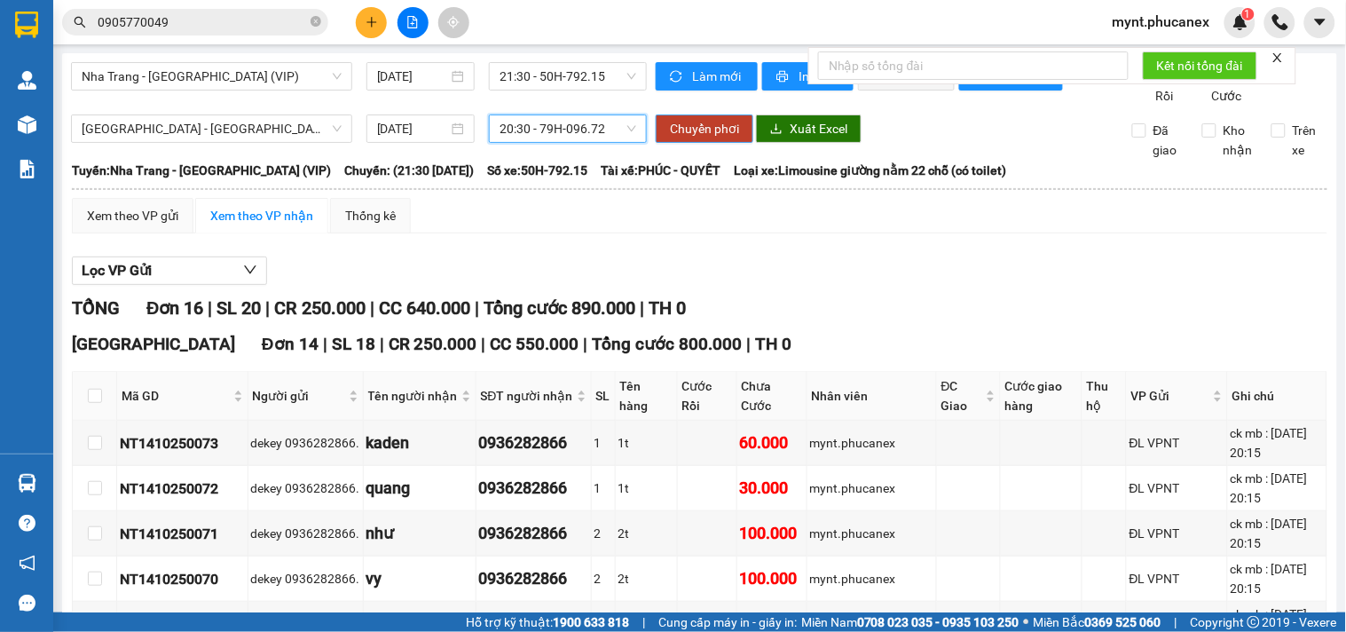
click at [675, 138] on span "Chuyển phơi" at bounding box center [704, 129] width 69 height 20
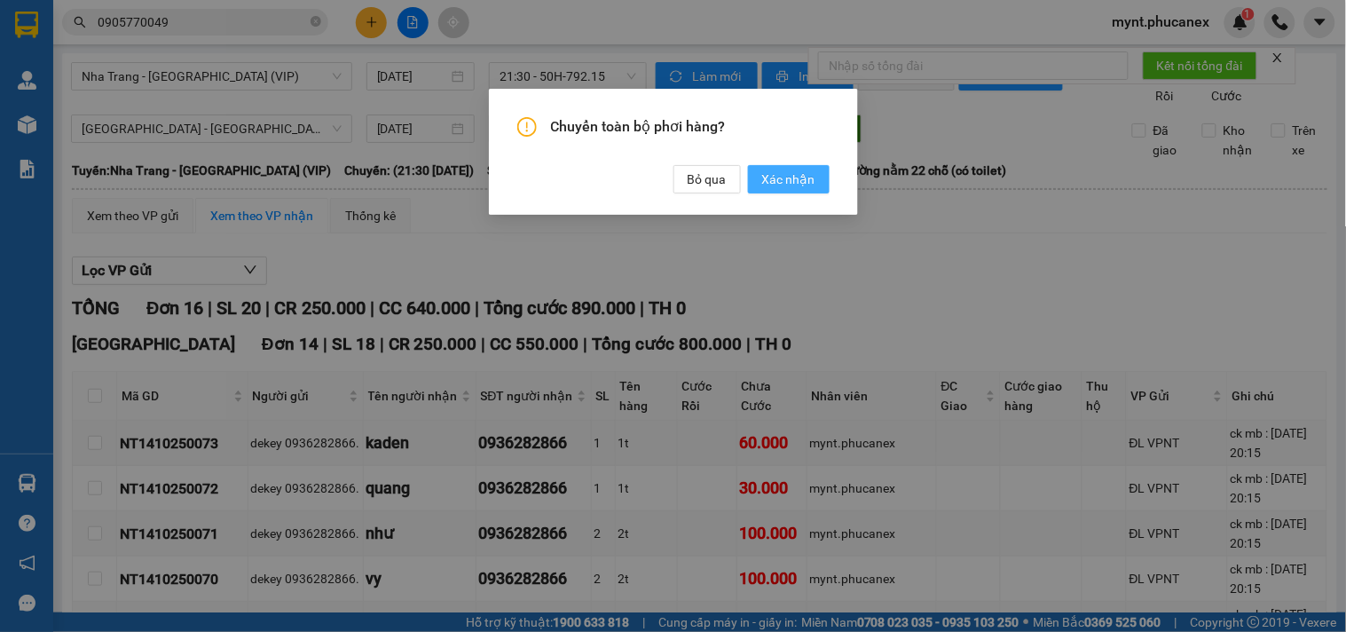
click at [788, 178] on span "Xác nhận" at bounding box center [788, 180] width 53 height 20
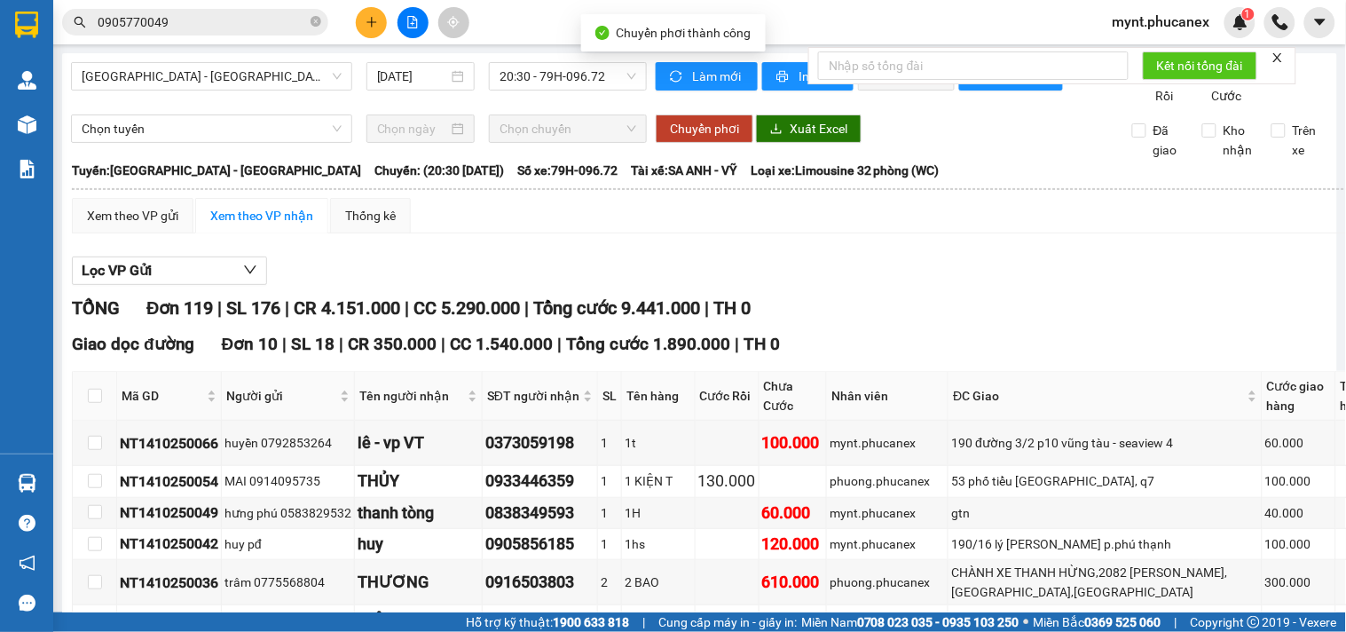
click at [876, 286] on div "Lọc VP Gửi" at bounding box center [795, 271] width 1446 height 29
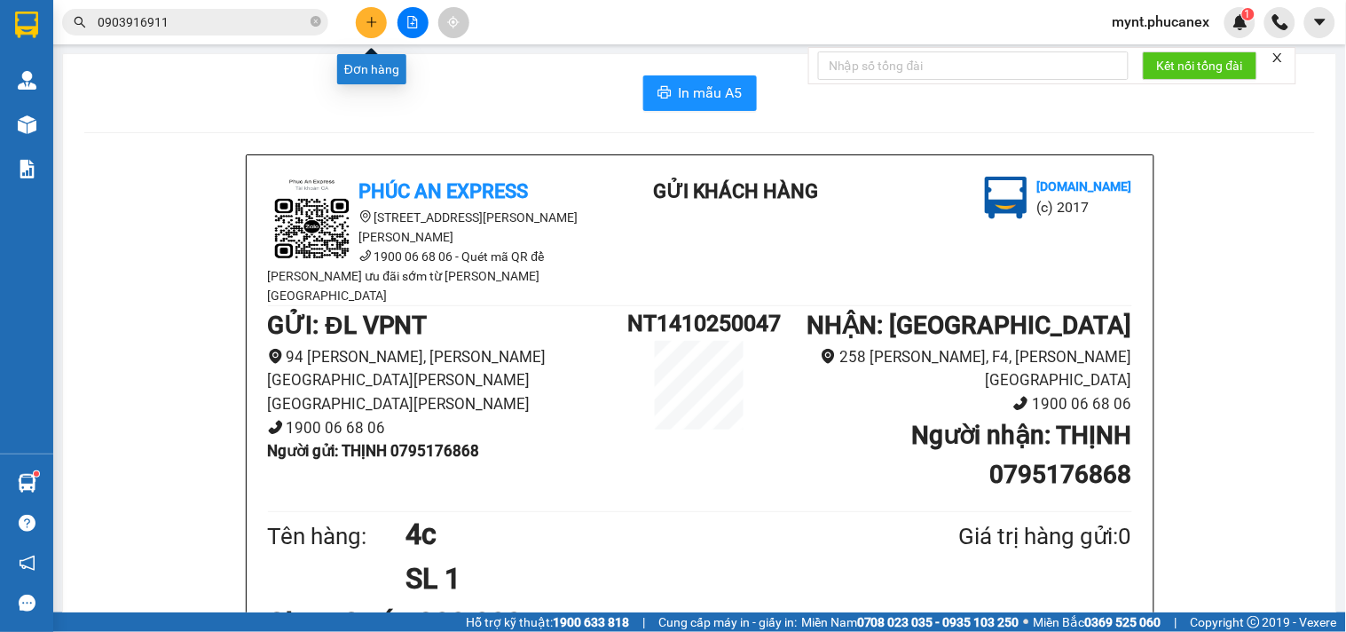
click at [368, 14] on button at bounding box center [371, 22] width 31 height 31
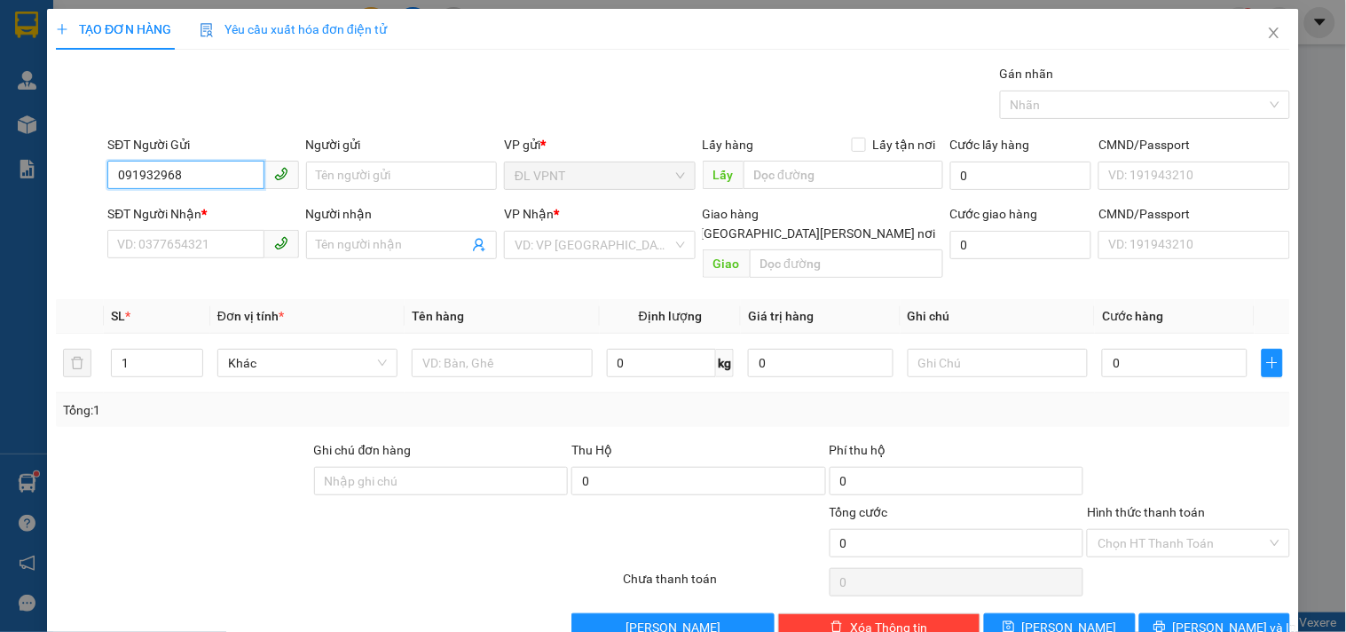
type input "0919329688"
click at [200, 198] on div "0919329688 - [PERSON_NAME]" at bounding box center [205, 211] width 196 height 28
type input "THUỶ TIÊN"
type input "0913737357"
type input "0919329688"
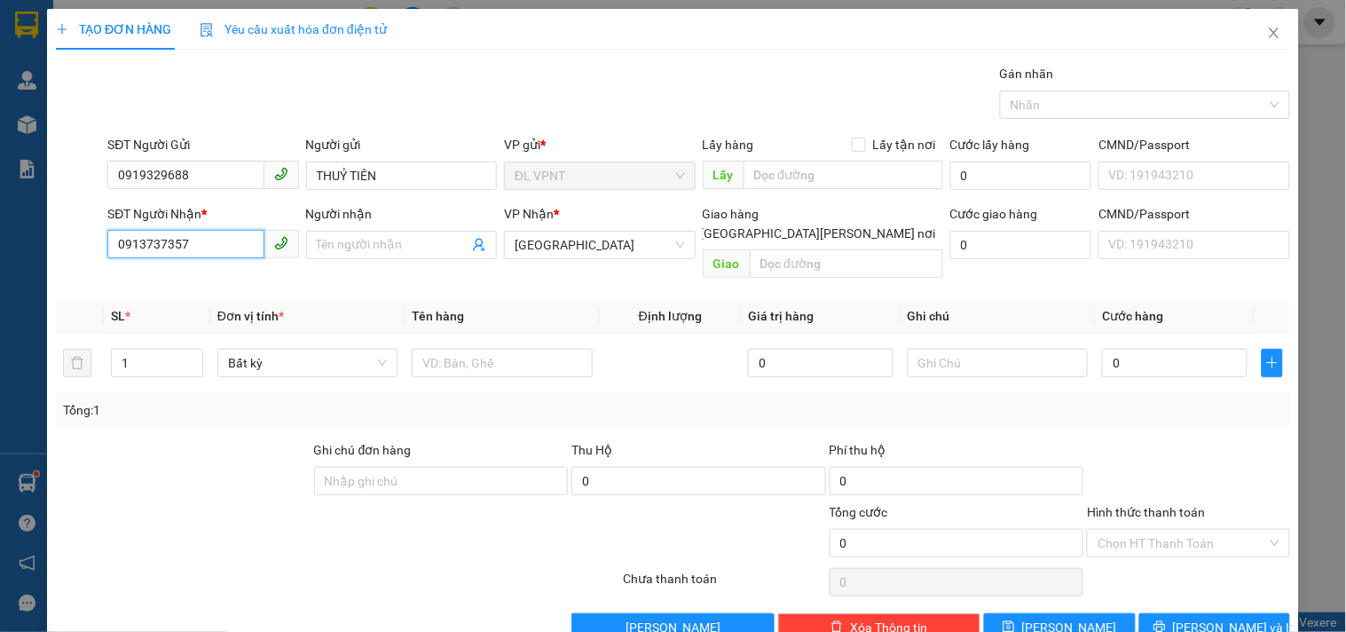
drag, startPoint x: 201, startPoint y: 238, endPoint x: 0, endPoint y: 56, distance: 270.8
click at [0, 68] on div "TẠO ĐƠN HÀNG Yêu cầu xuất [PERSON_NAME] điện tử Transit Pickup Surcharge Ids Tr…" at bounding box center [673, 316] width 1346 height 632
type input "0913737357"
click at [250, 284] on div "0913737357" at bounding box center [201, 281] width 168 height 20
click at [414, 249] on input "Người nhận" at bounding box center [393, 245] width 152 height 20
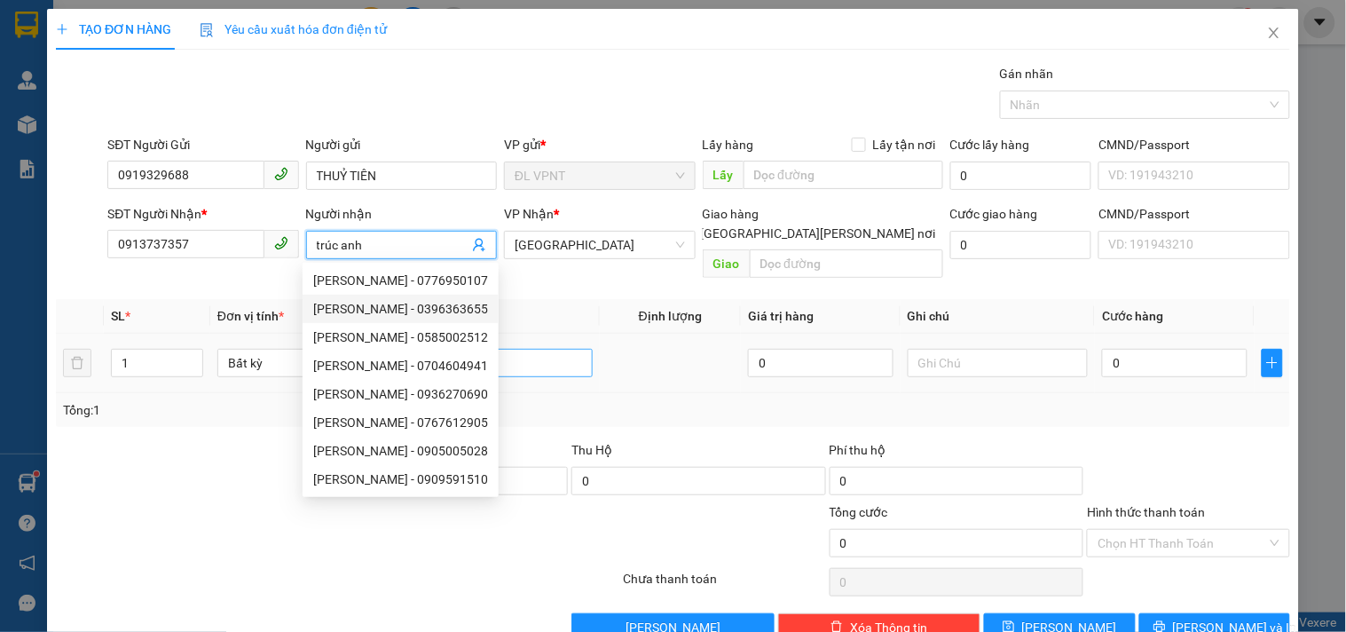
type input "trúc anh"
click at [555, 349] on input "text" at bounding box center [502, 363] width 180 height 28
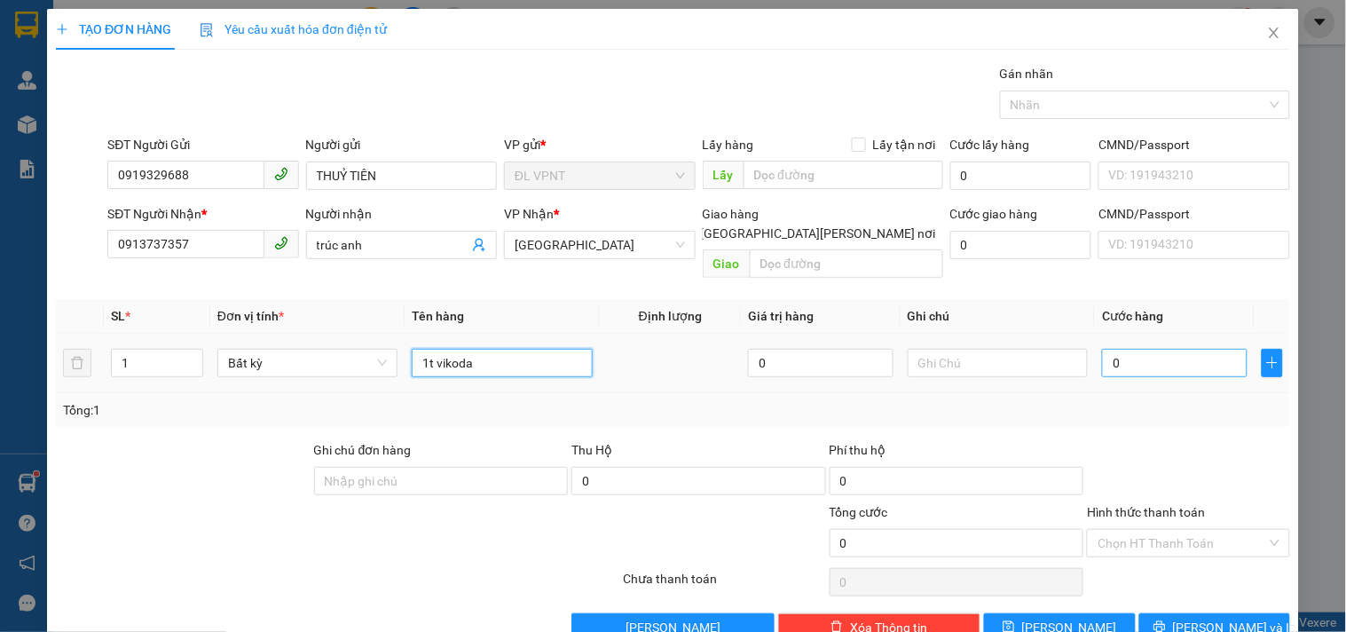
type input "1t vikoda"
click at [1132, 349] on input "0" at bounding box center [1175, 363] width 146 height 28
type input "3"
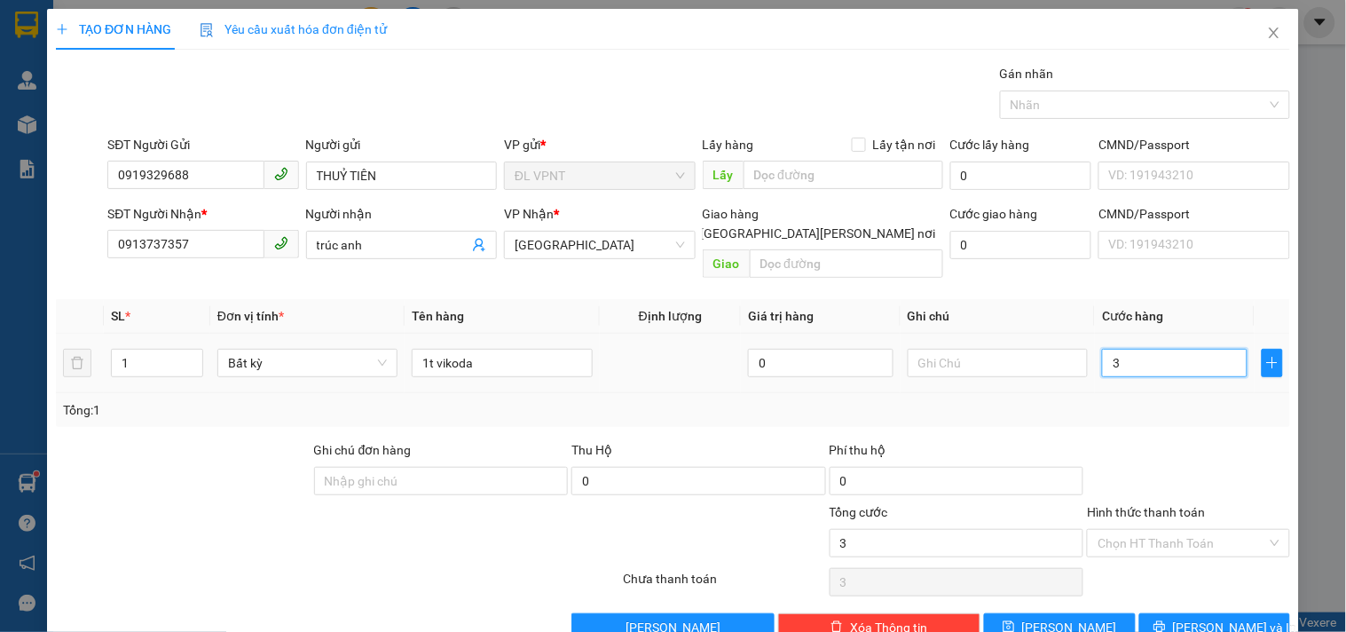
type input "30"
type input "30.000"
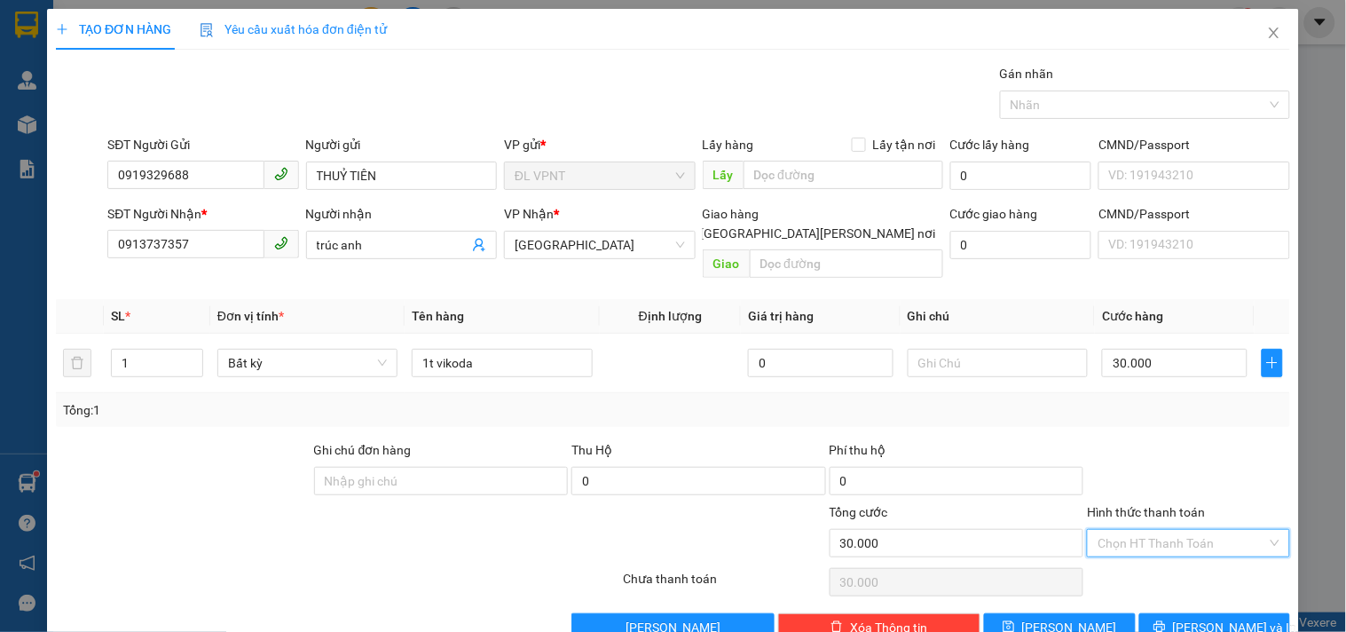
click at [1139, 530] on input "Hình thức thanh toán" at bounding box center [1182, 543] width 169 height 27
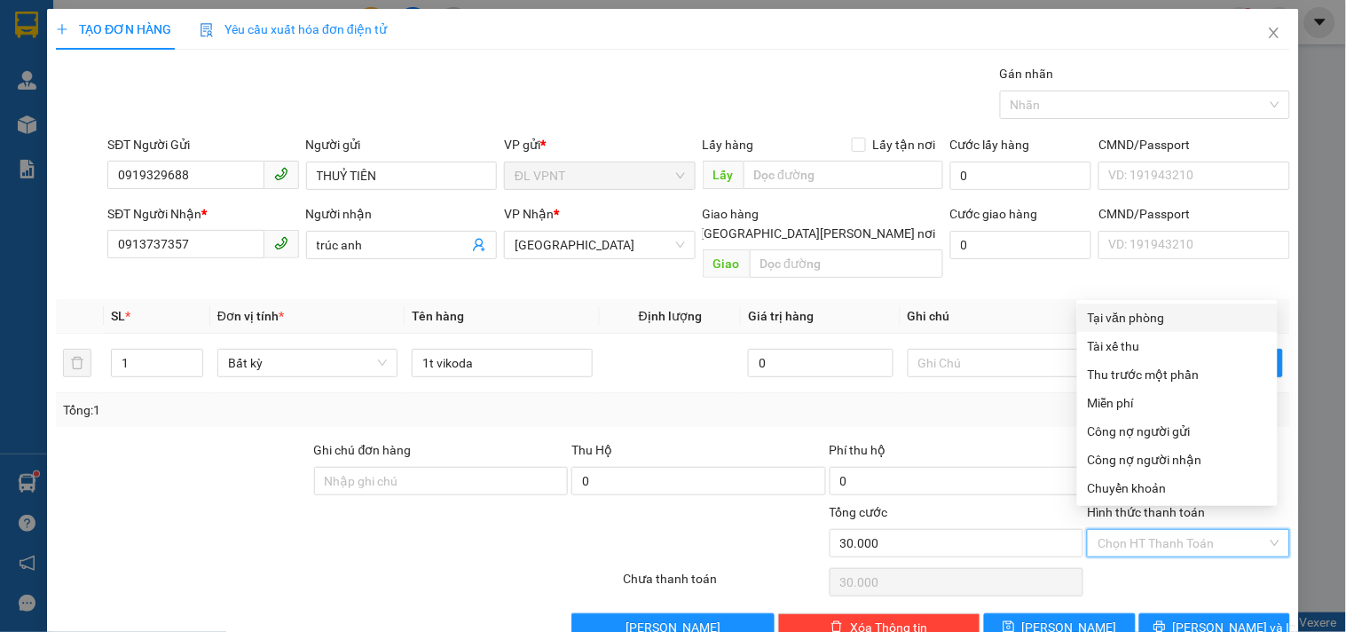
click at [1133, 315] on div "Tại văn phòng" at bounding box center [1177, 318] width 179 height 20
type input "0"
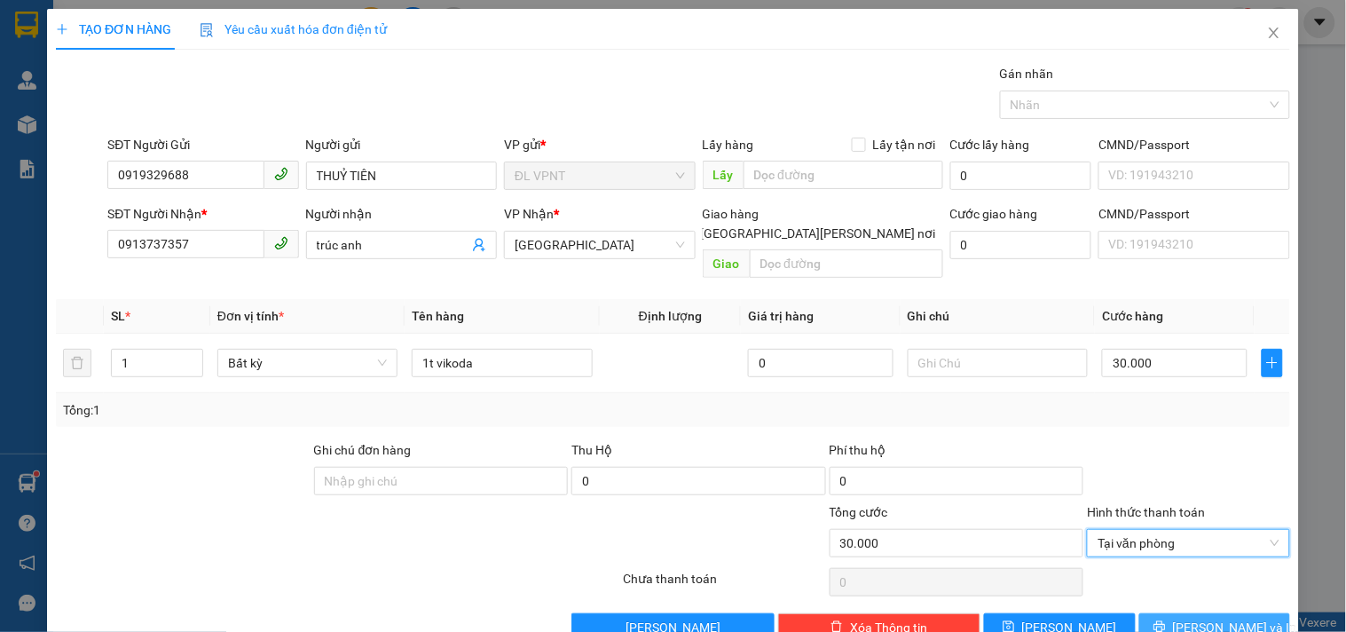
click at [1193, 618] on span "[PERSON_NAME] và In" at bounding box center [1235, 628] width 124 height 20
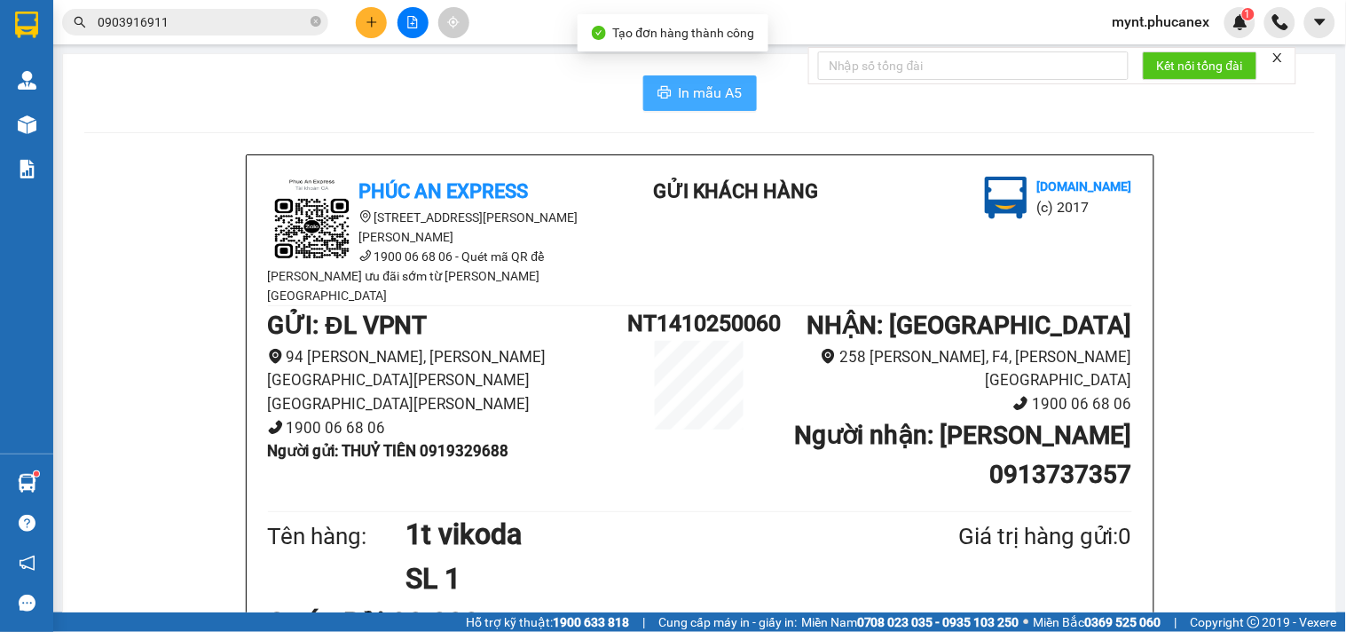
click at [719, 96] on span "In mẫu A5" at bounding box center [711, 93] width 64 height 22
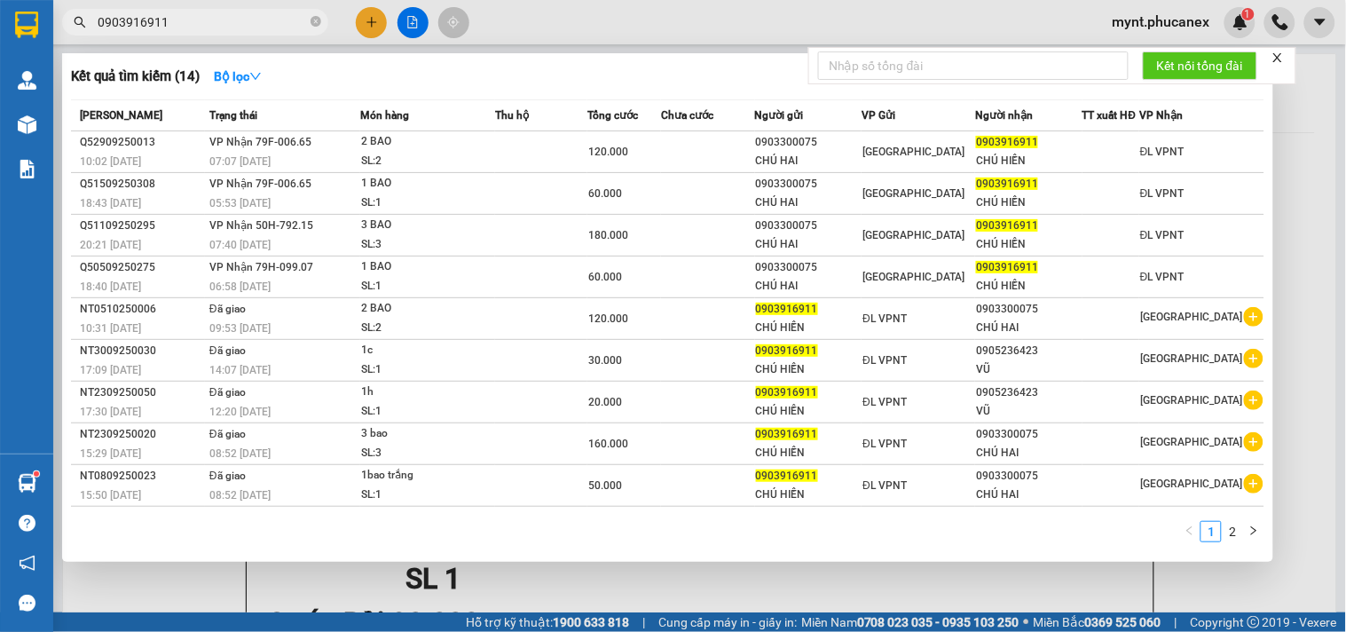
click at [184, 16] on input "0903916911" at bounding box center [202, 22] width 209 height 20
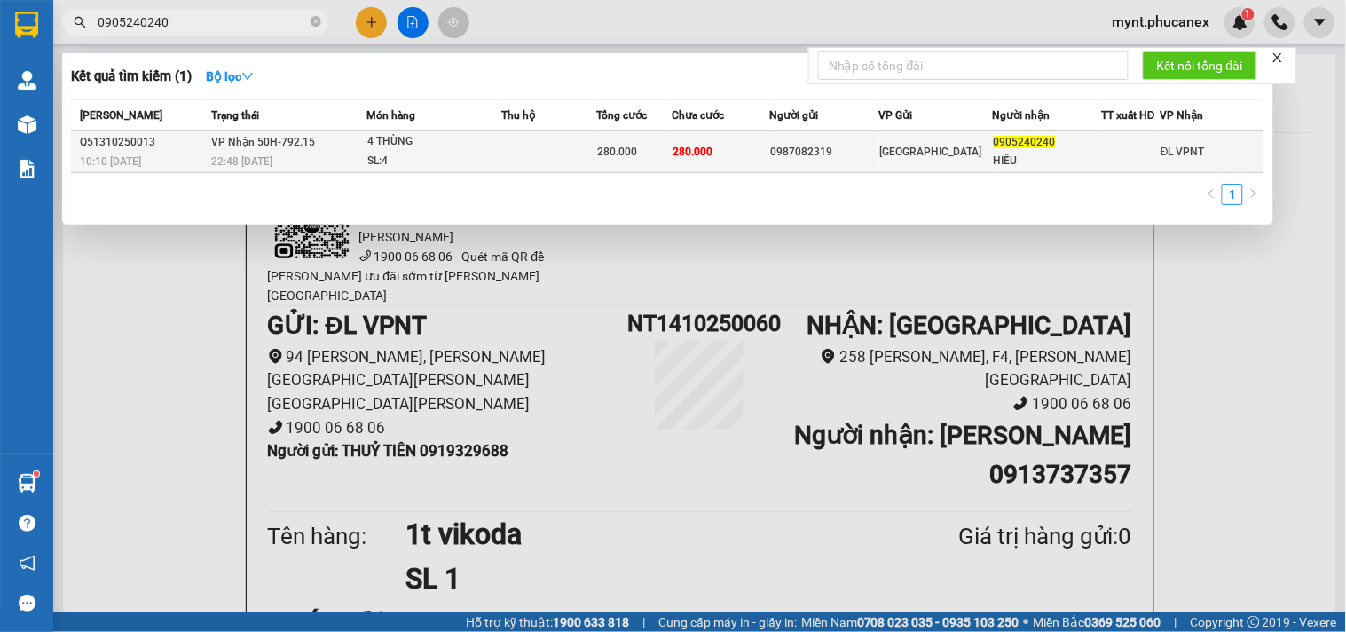
type input "0905240240"
click at [688, 151] on span "280.000" at bounding box center [693, 152] width 40 height 12
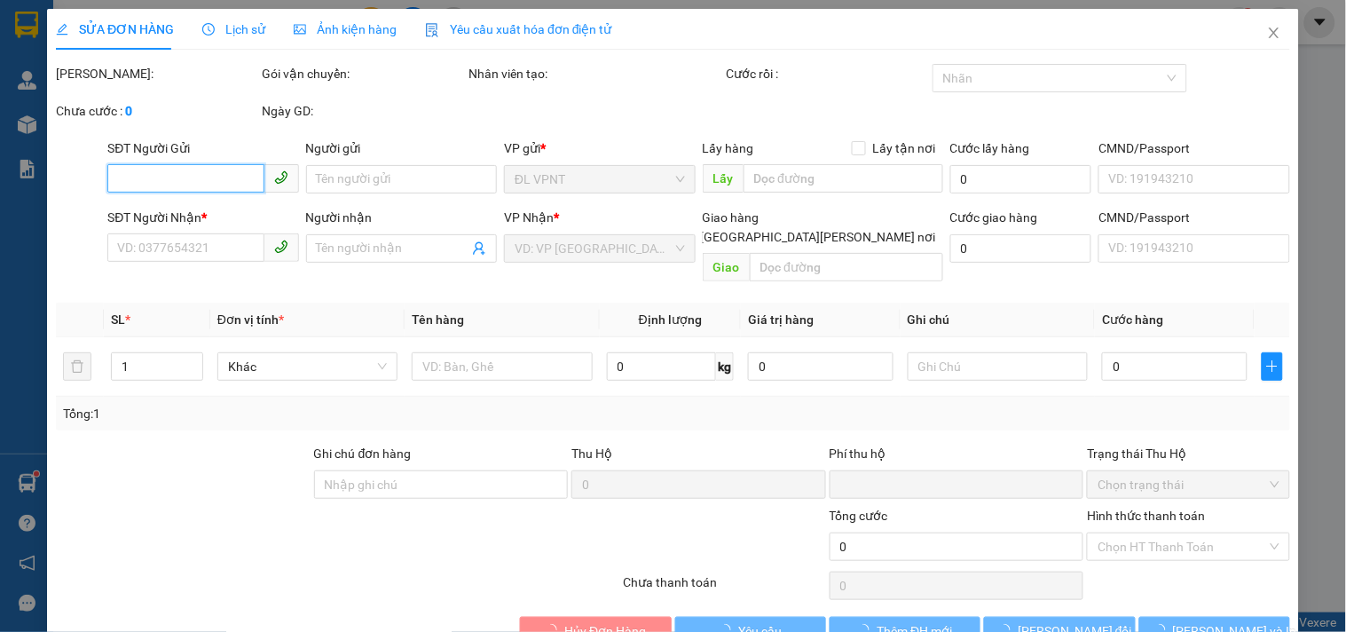
type input "0987082319"
type input "0905240240"
type input "HIẾU"
type input "0"
type input "280.000"
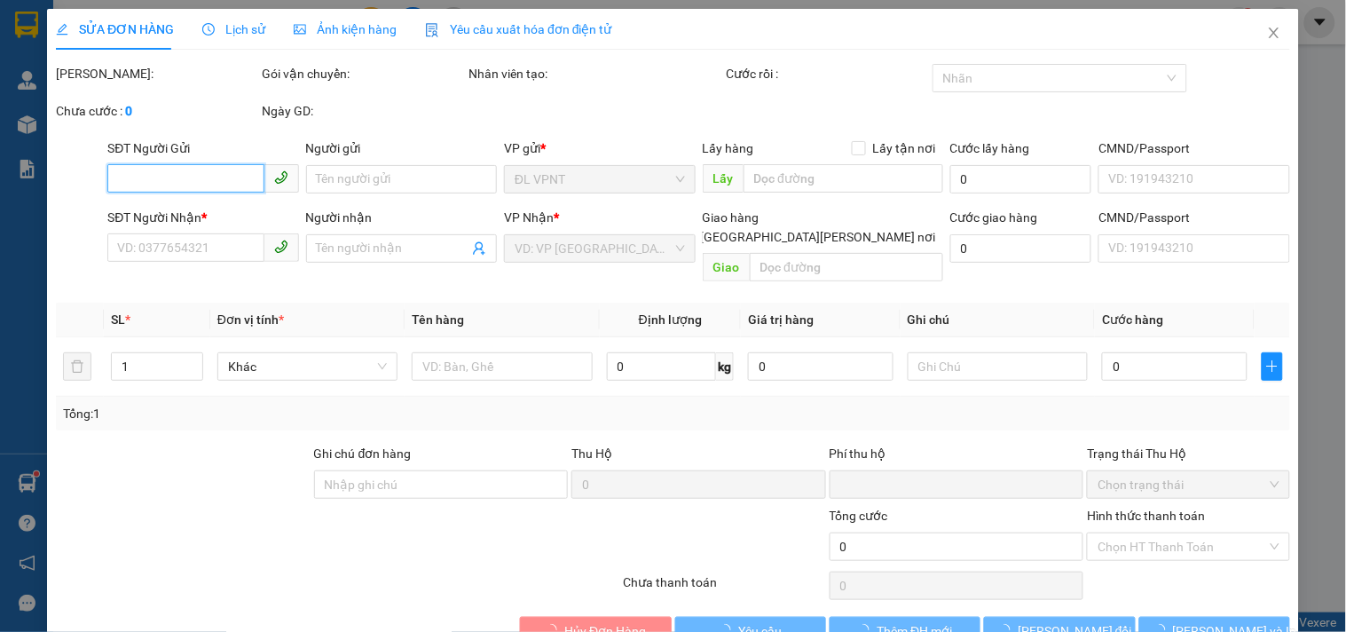
type input "280.000"
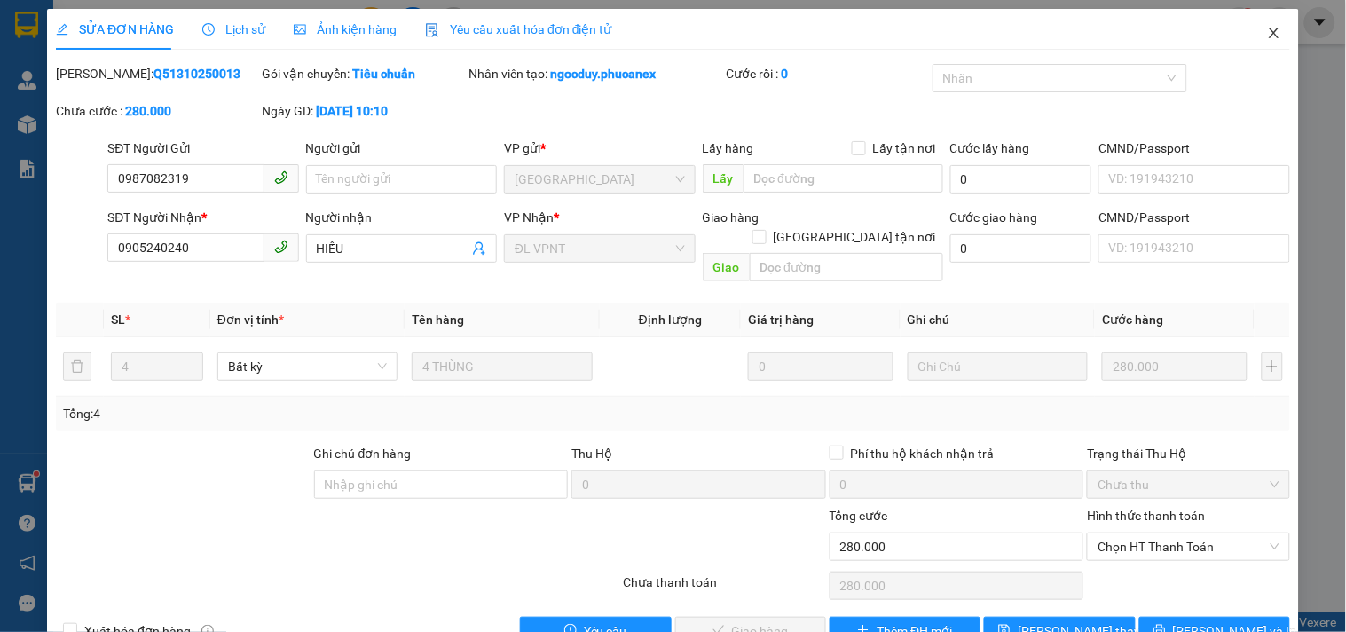
click at [1267, 28] on icon "close" at bounding box center [1274, 33] width 14 height 14
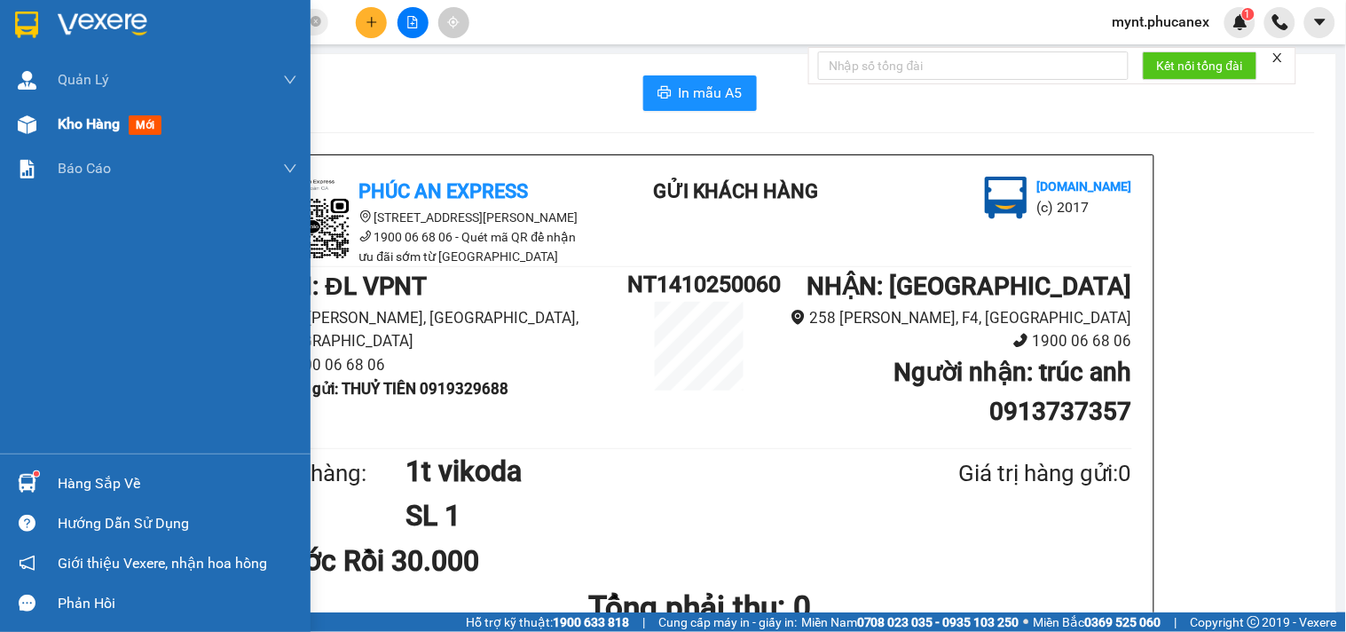
click at [105, 111] on div "Kho hàng mới" at bounding box center [178, 124] width 240 height 44
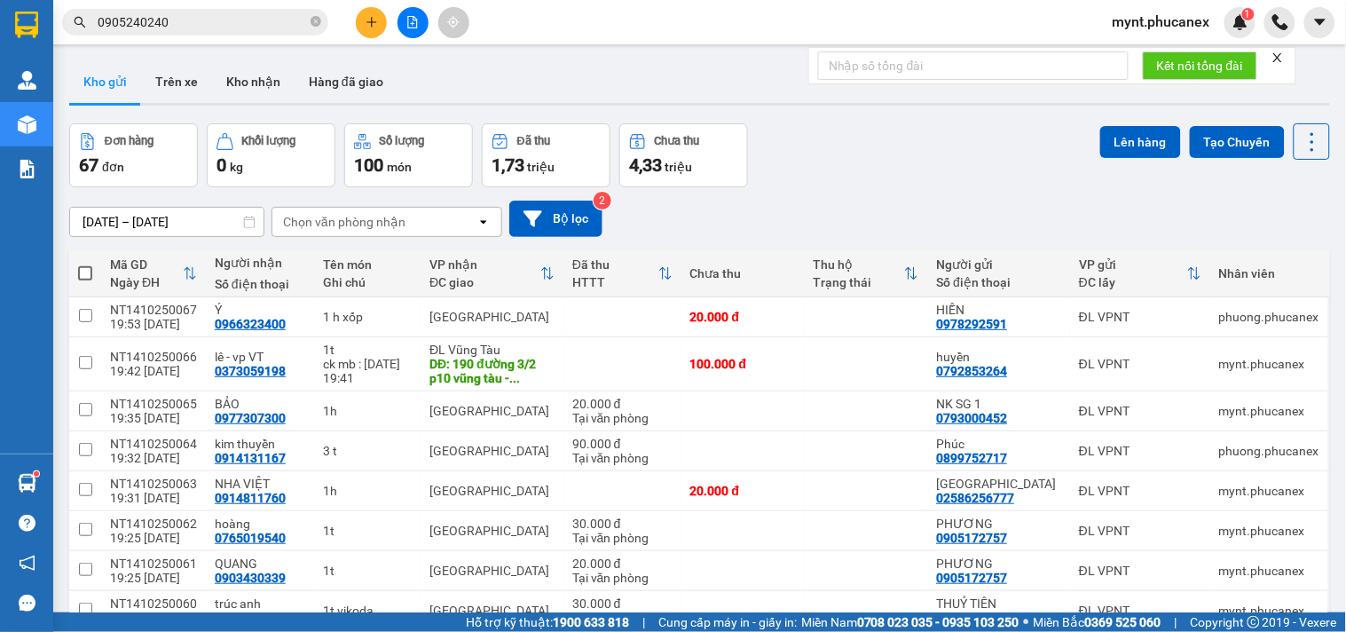
scroll to position [172, 0]
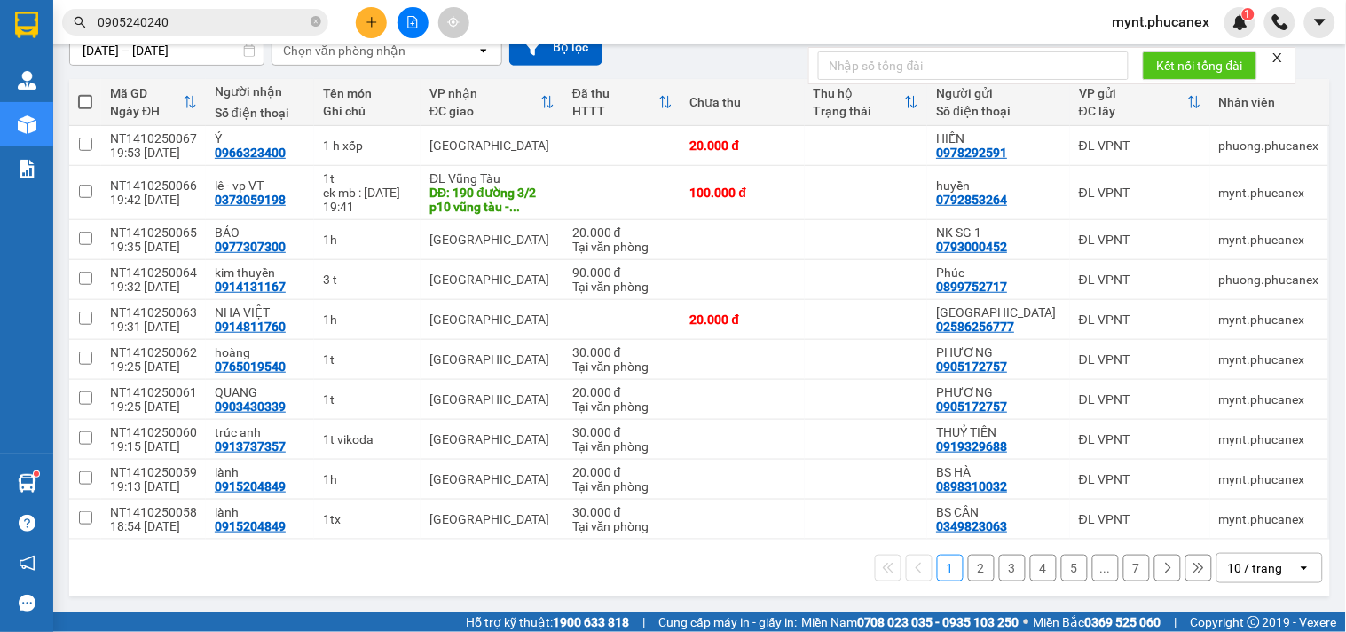
click at [1236, 570] on div "10 / trang" at bounding box center [1255, 568] width 55 height 18
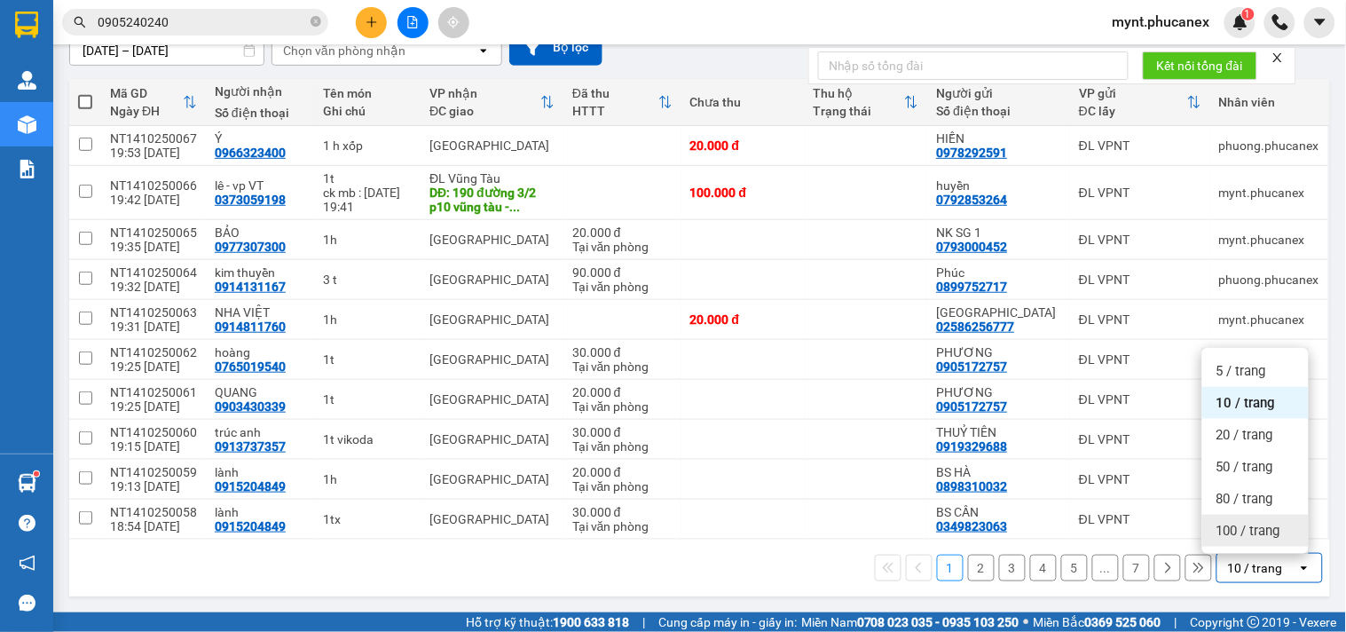
click at [1232, 538] on div "100 / trang" at bounding box center [1256, 531] width 107 height 32
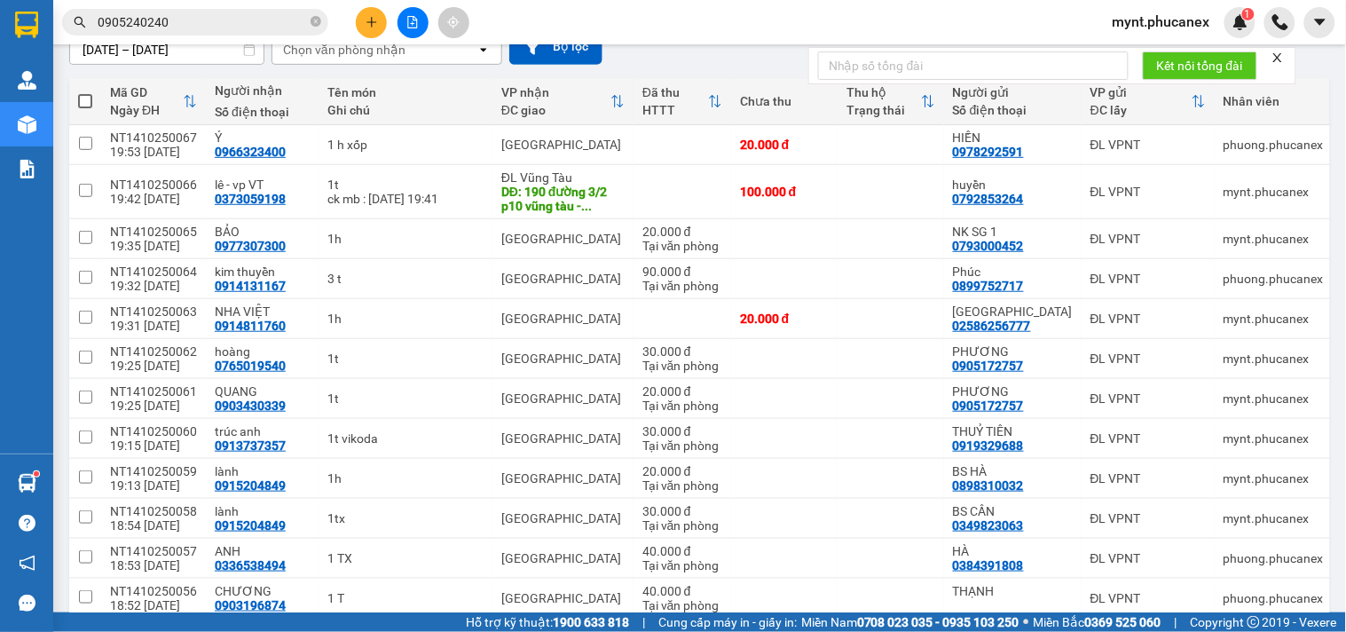
click at [90, 109] on label at bounding box center [85, 101] width 14 height 18
click at [85, 92] on input "checkbox" at bounding box center [85, 92] width 0 height 0
checkbox input "true"
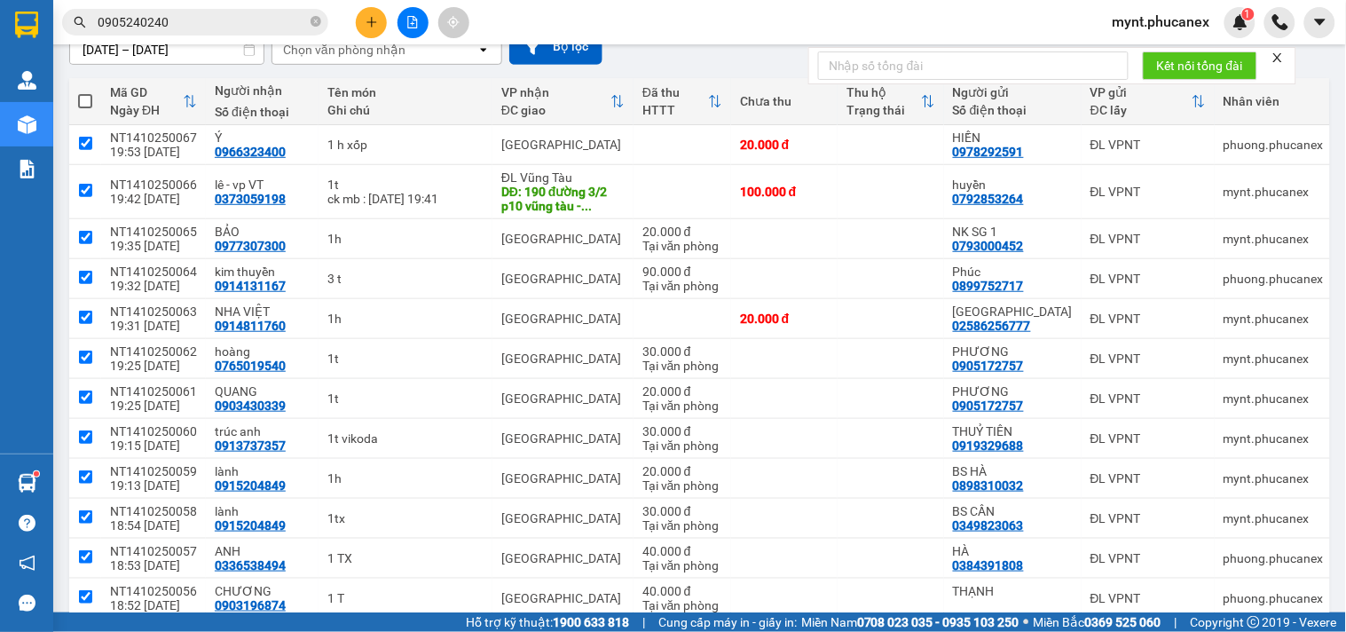
checkbox input "true"
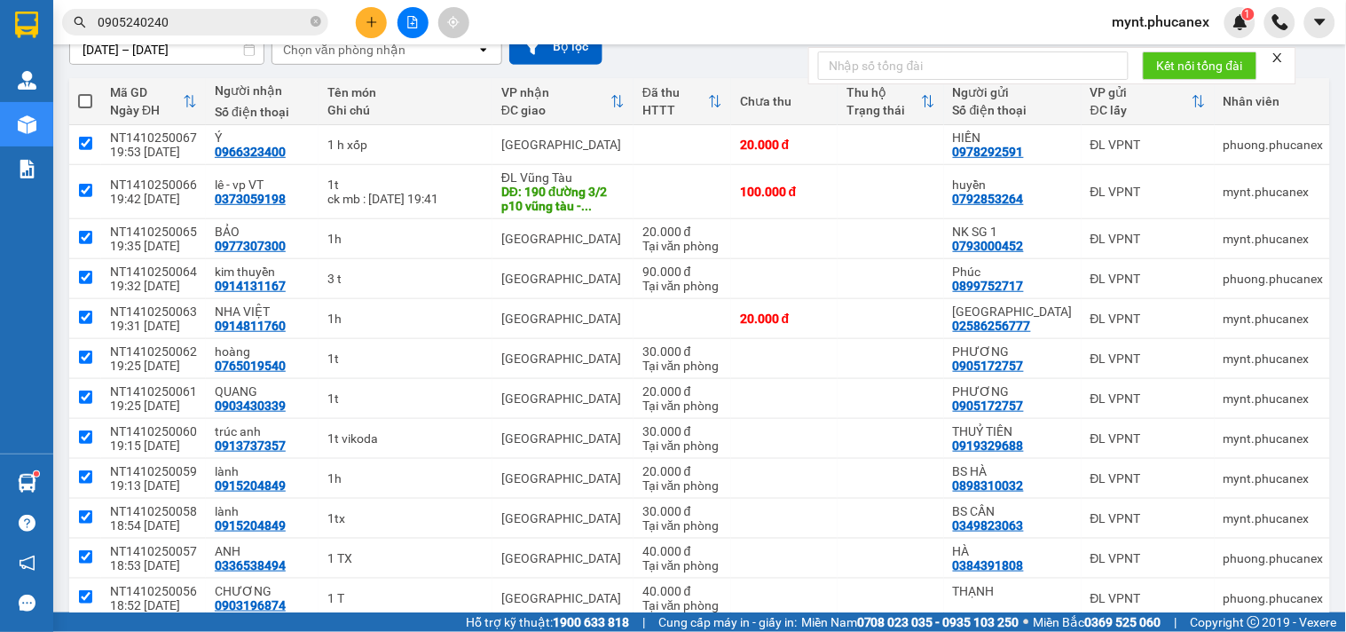
checkbox input "true"
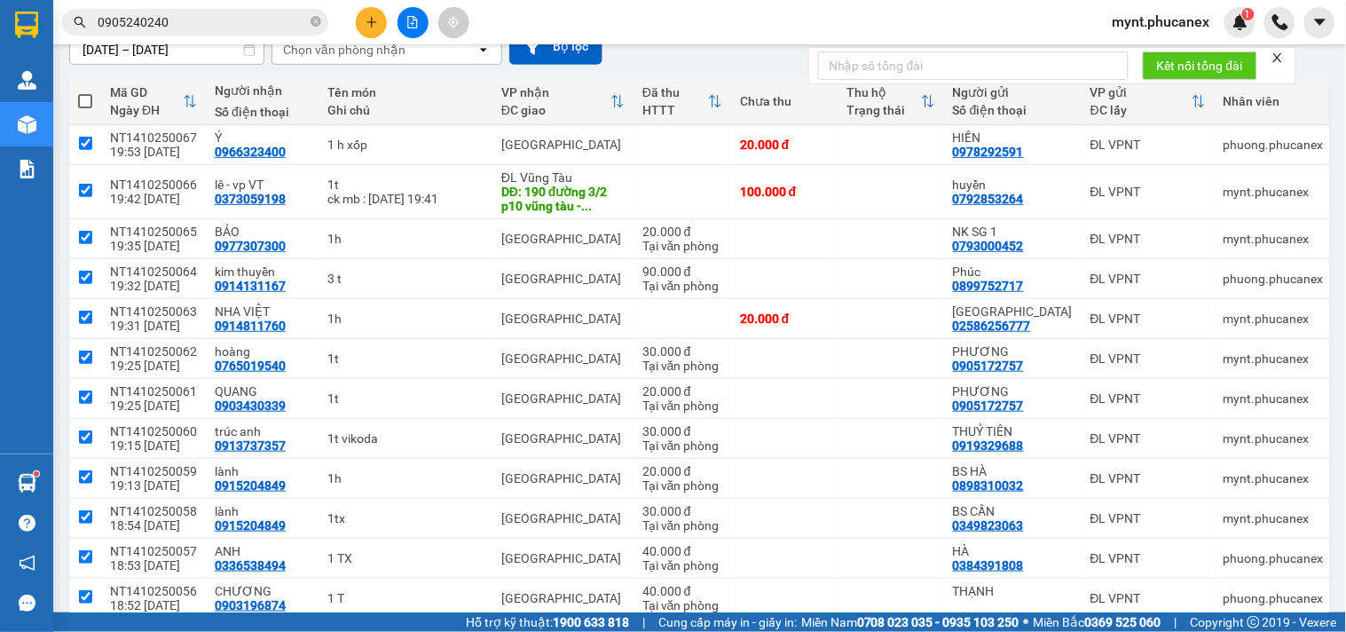
checkbox input "true"
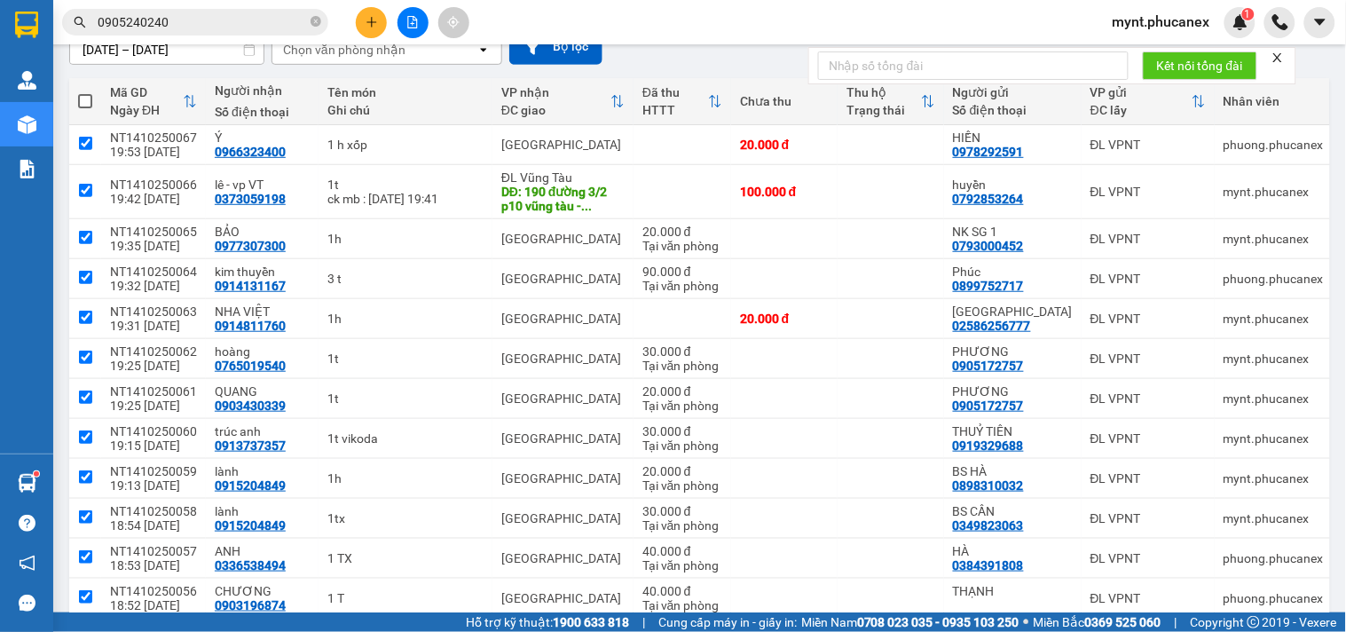
checkbox input "true"
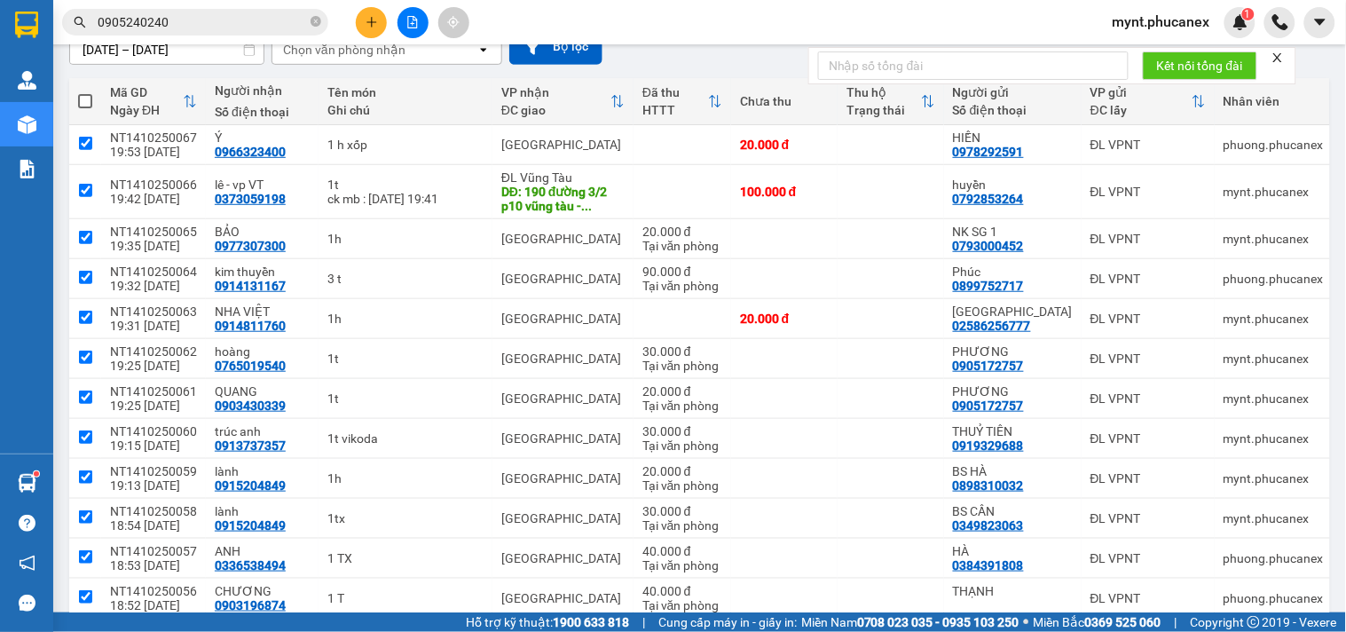
checkbox input "true"
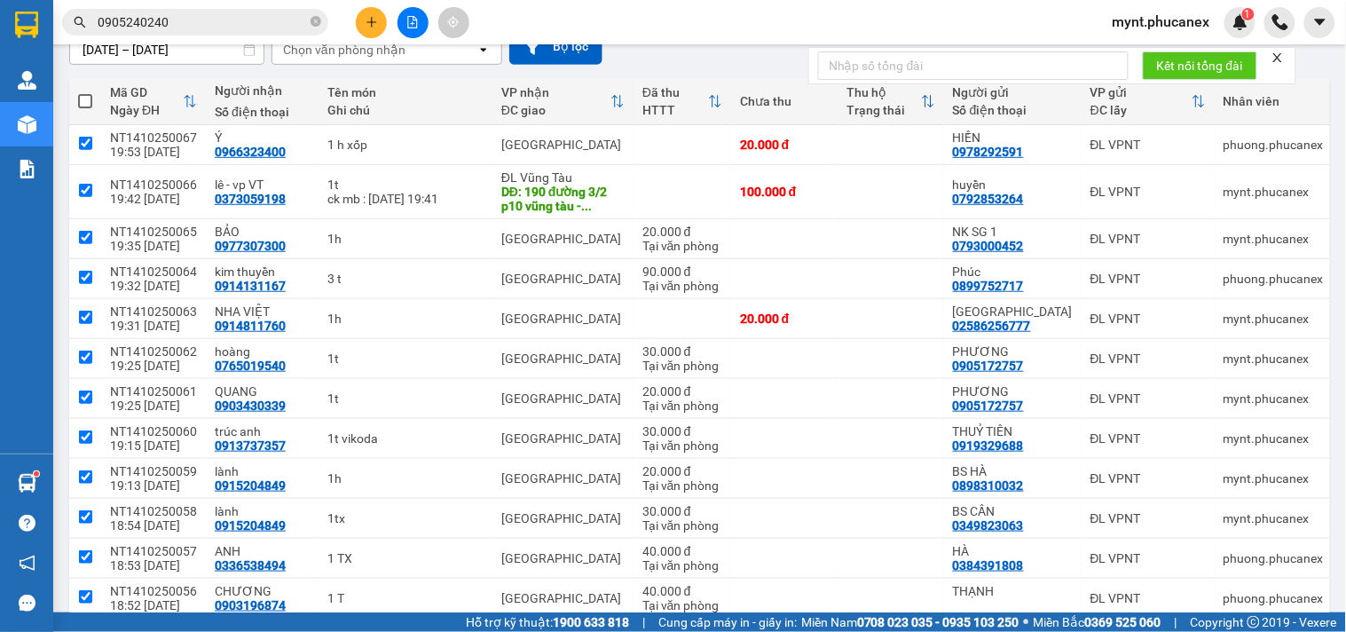
checkbox input "true"
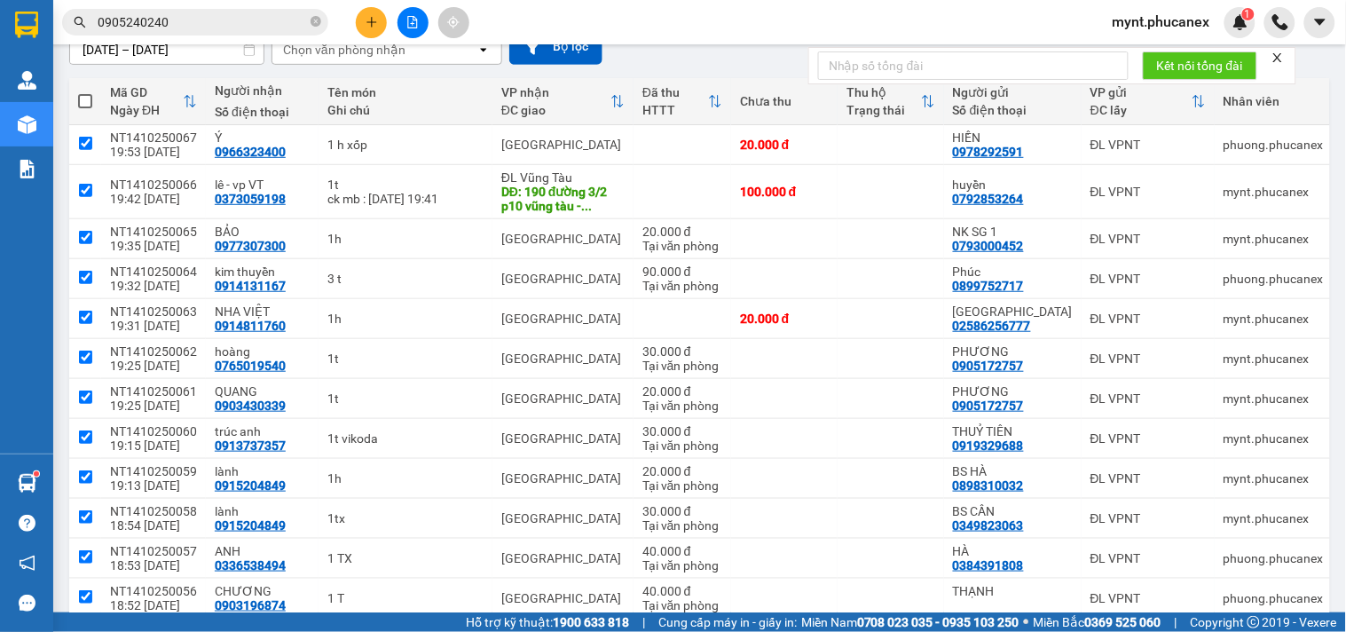
checkbox input "true"
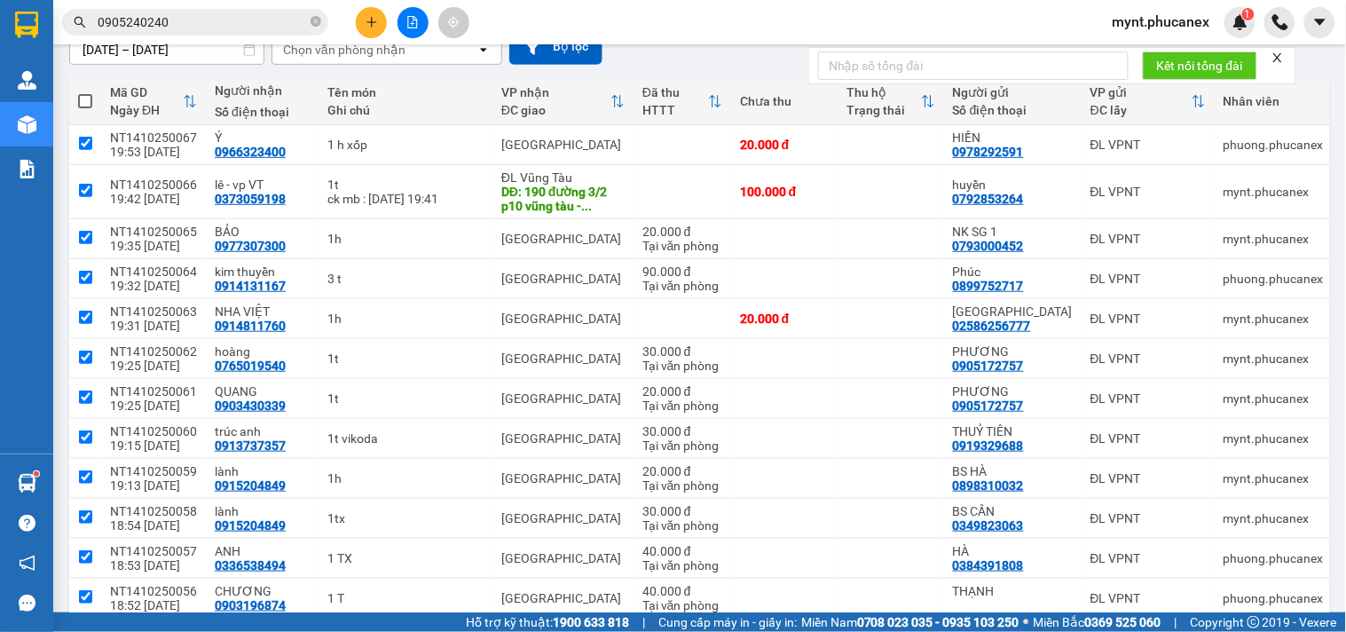
checkbox input "true"
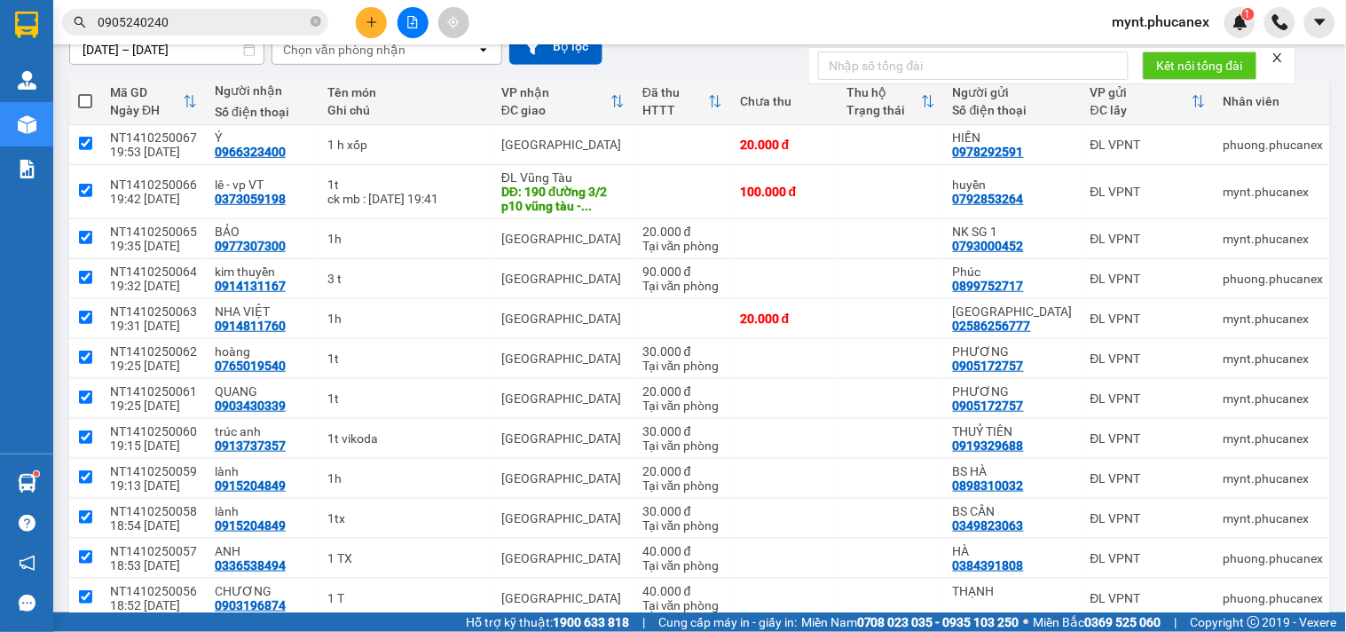
checkbox input "true"
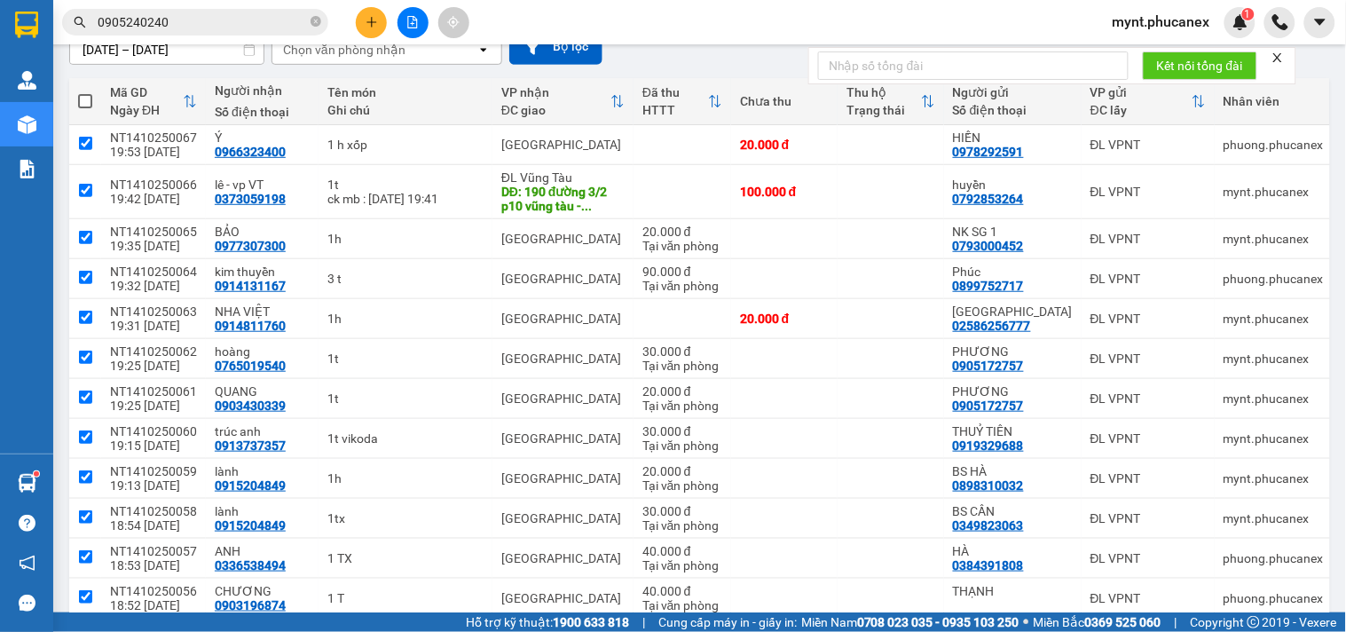
checkbox input "true"
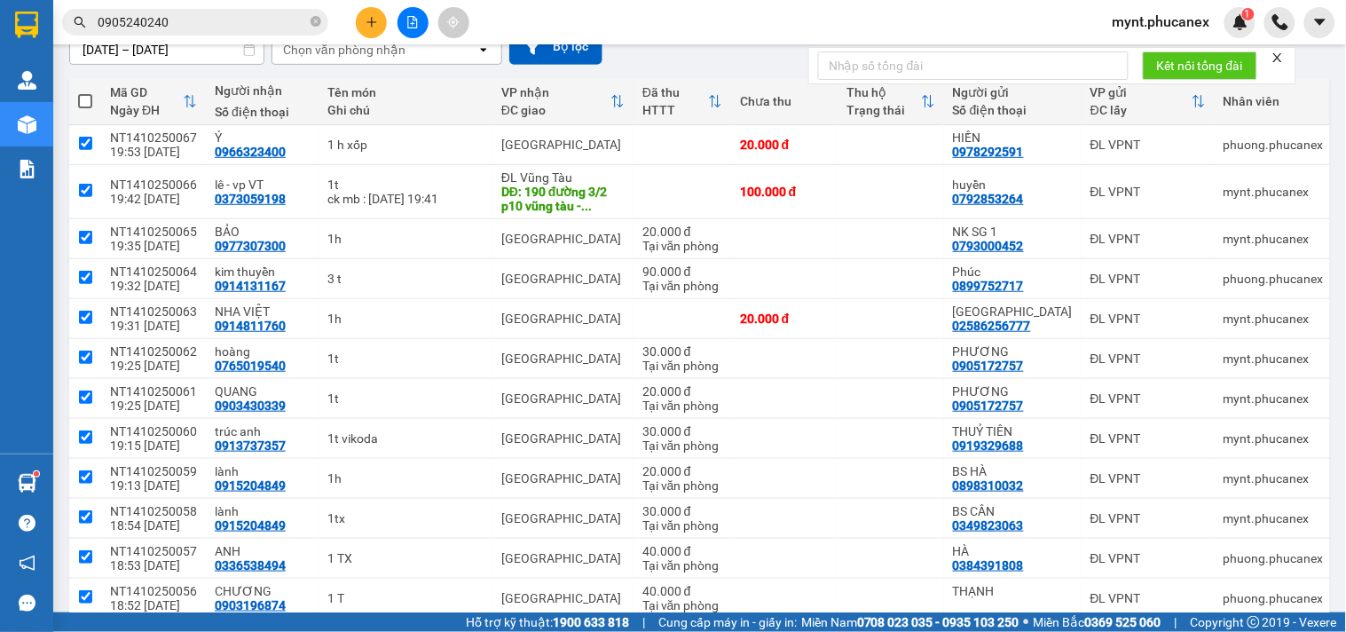
checkbox input "true"
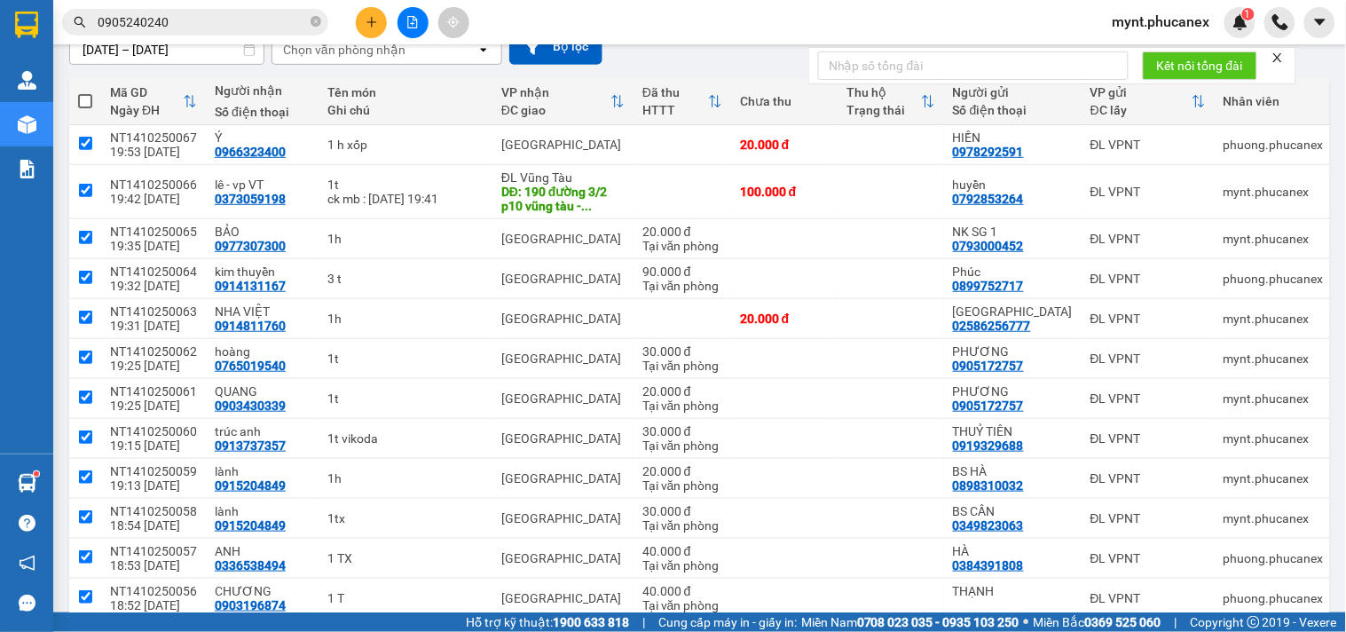
checkbox input "true"
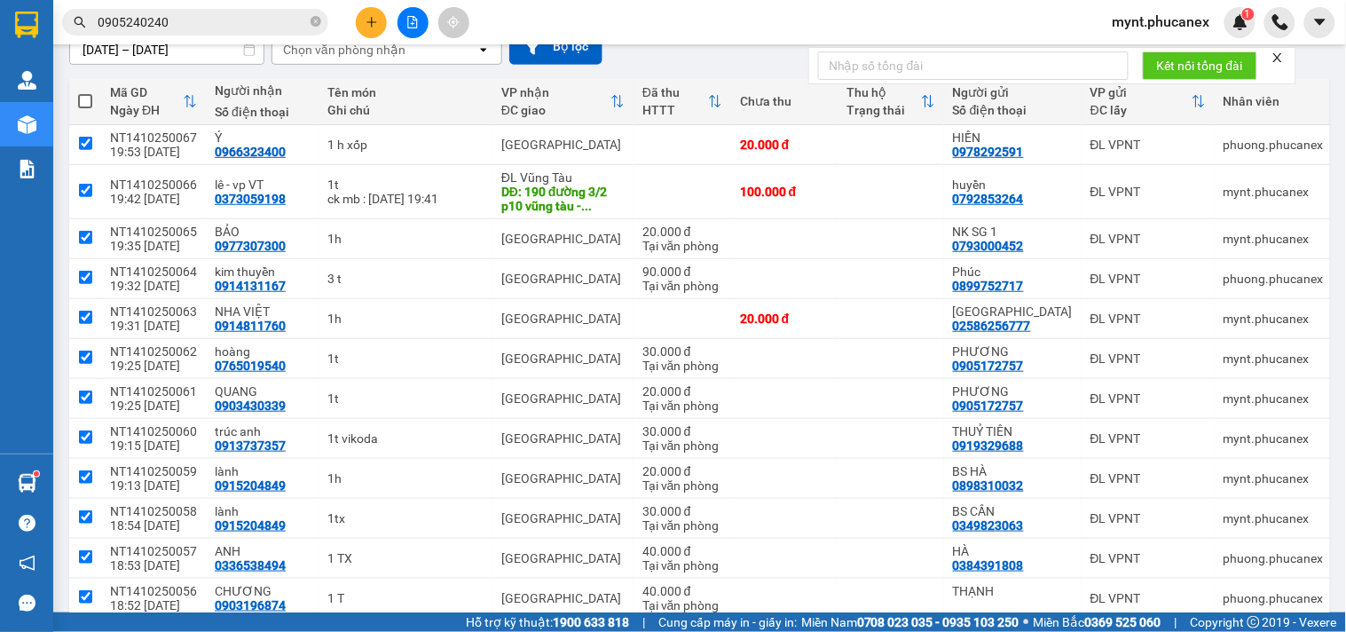
checkbox input "true"
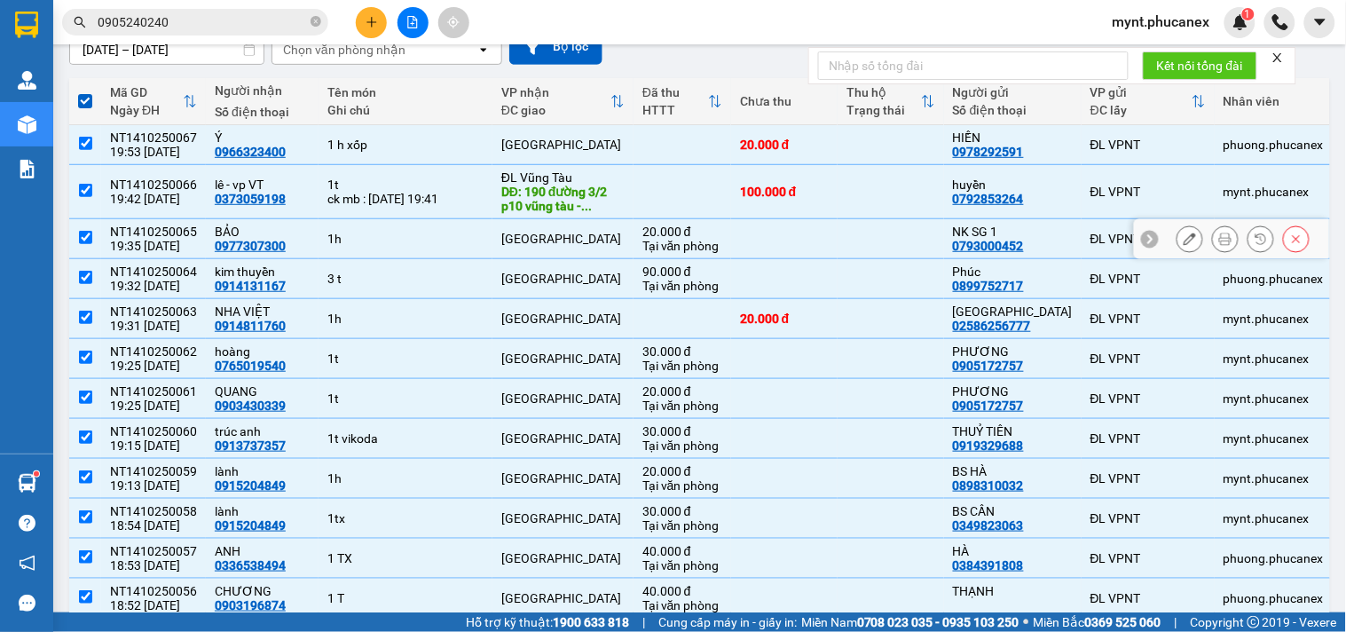
scroll to position [0, 0]
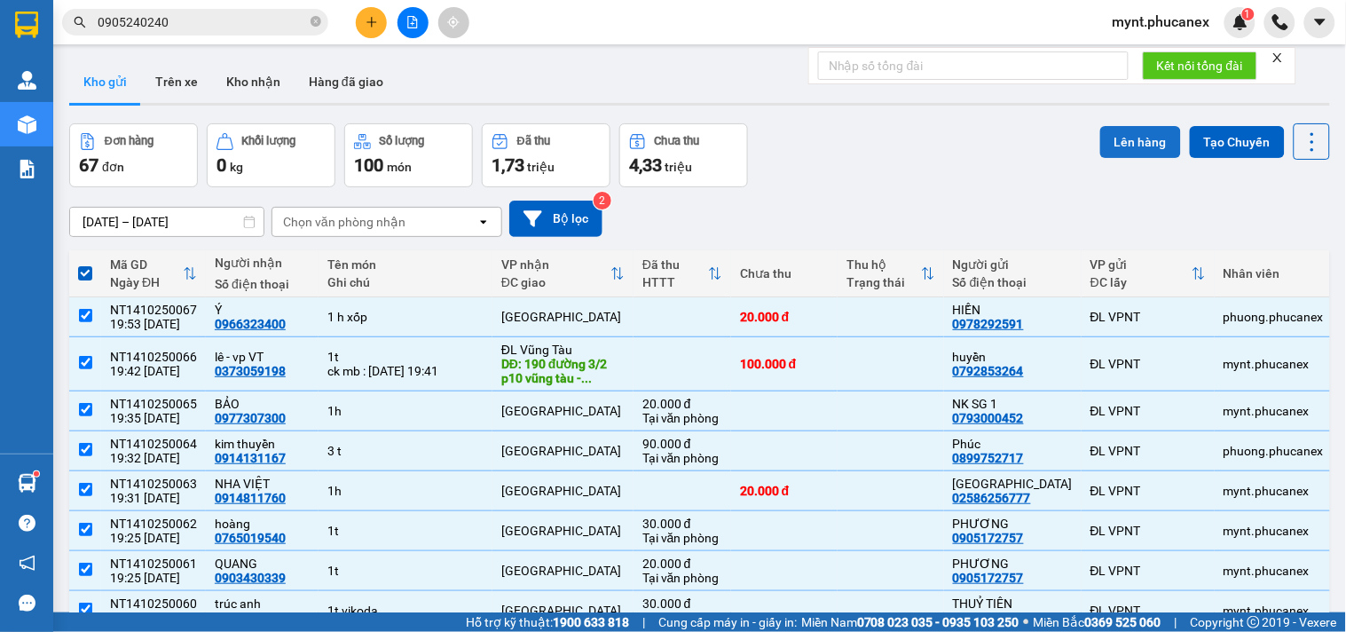
click at [1101, 135] on button "Lên hàng" at bounding box center [1141, 142] width 81 height 32
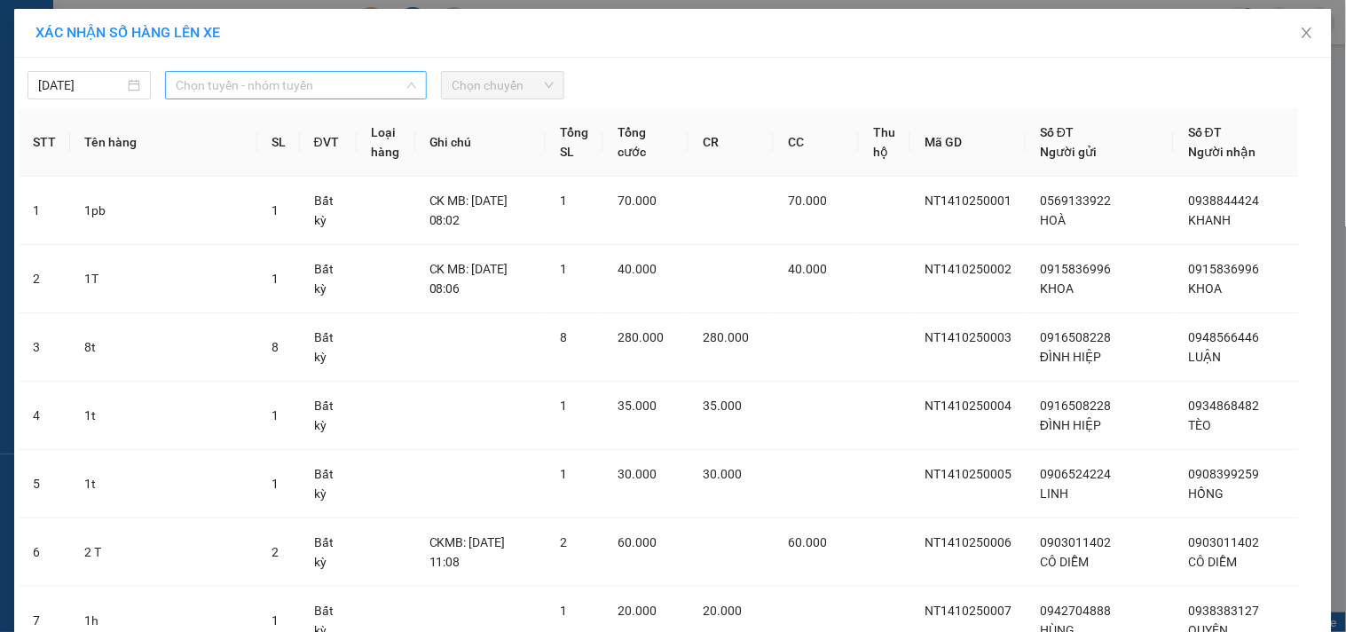
click at [222, 93] on span "Chọn tuyến - nhóm tuyến" at bounding box center [296, 85] width 241 height 27
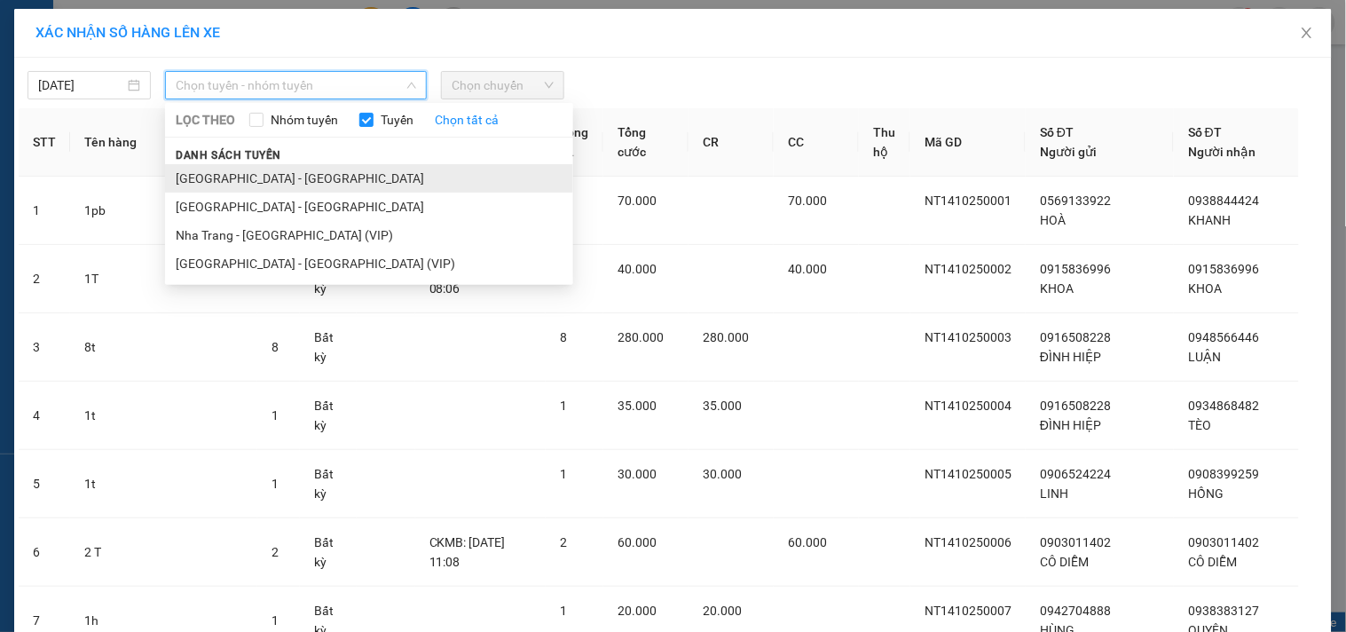
click at [214, 175] on li "[GEOGRAPHIC_DATA] - [GEOGRAPHIC_DATA]" at bounding box center [369, 178] width 408 height 28
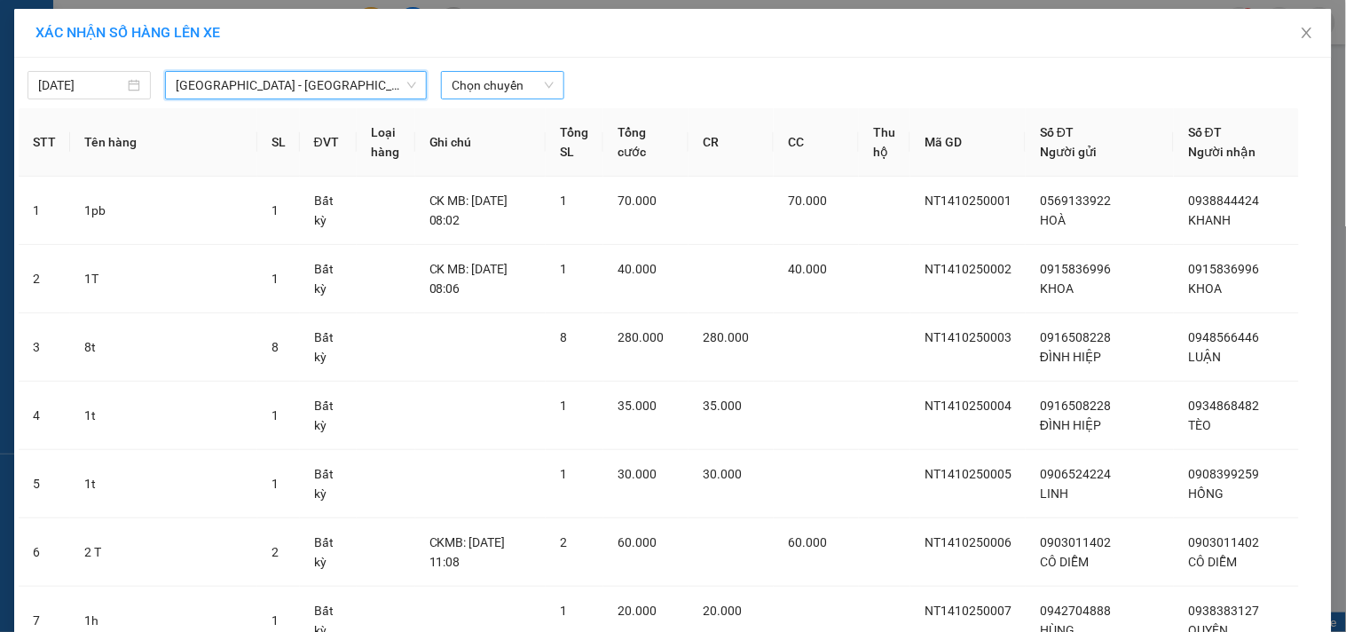
click at [479, 93] on span "Chọn chuyến" at bounding box center [503, 85] width 102 height 27
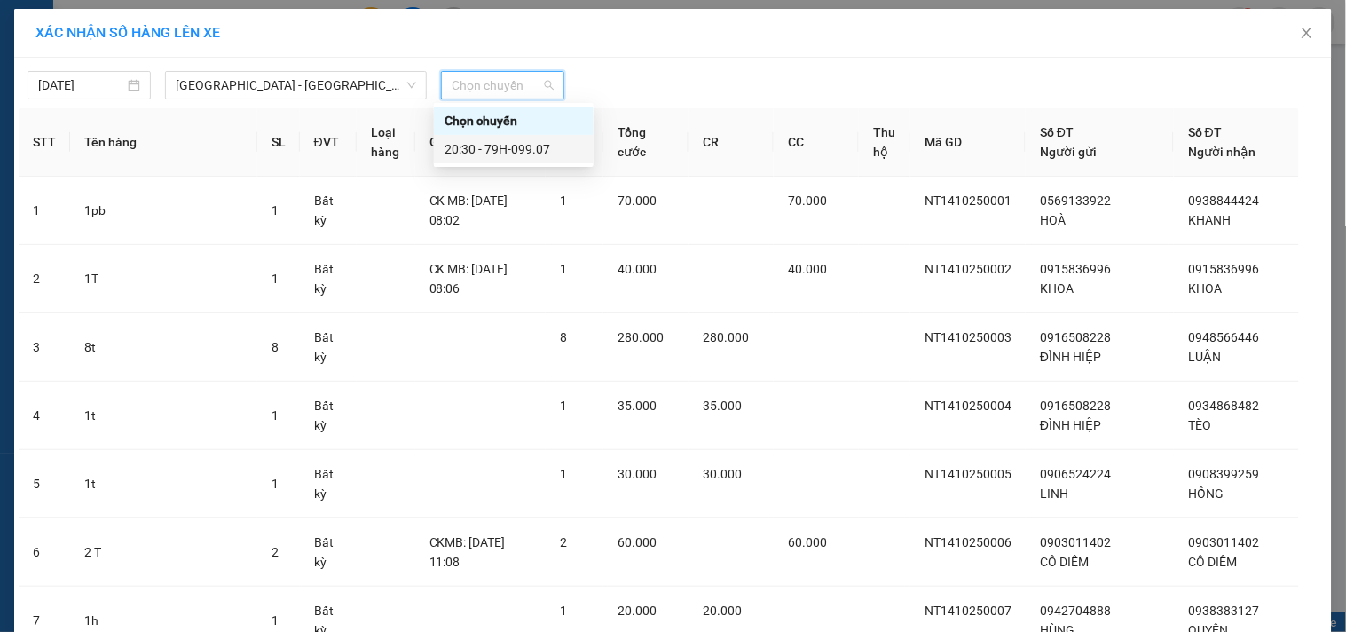
click at [479, 152] on div "20:30 - 79H-099.07" at bounding box center [514, 149] width 138 height 20
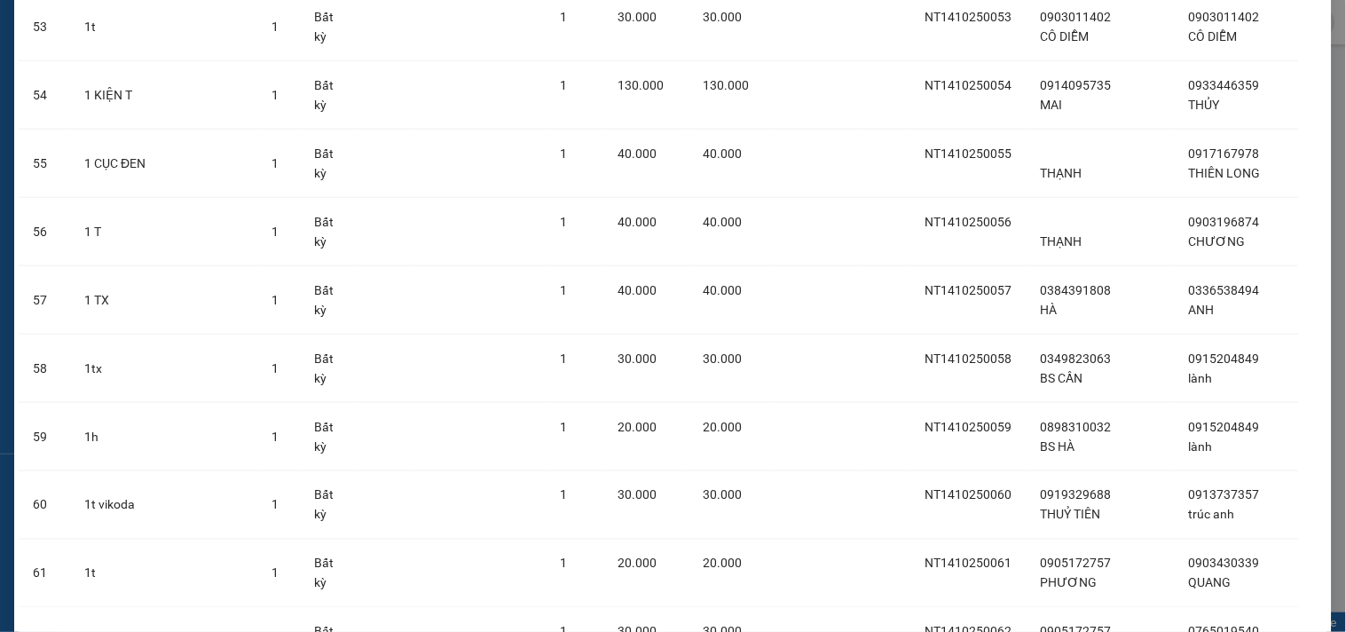
scroll to position [4325, 0]
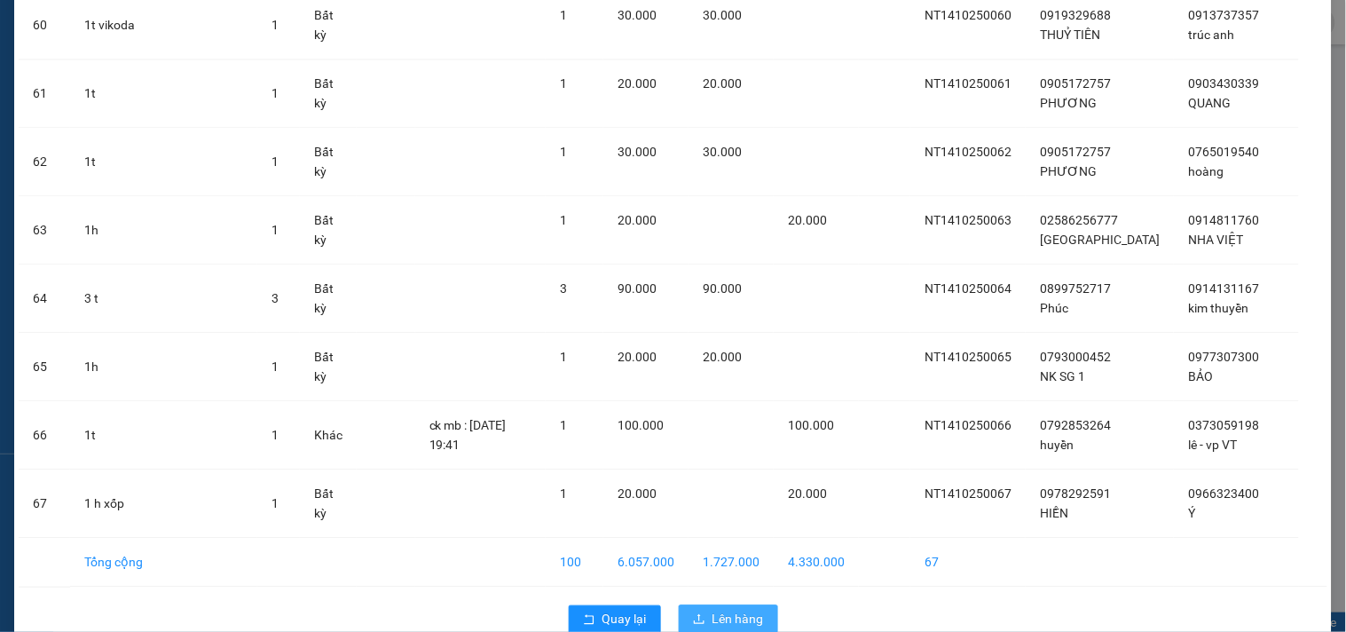
click at [715, 610] on span "Lên hàng" at bounding box center [738, 620] width 51 height 20
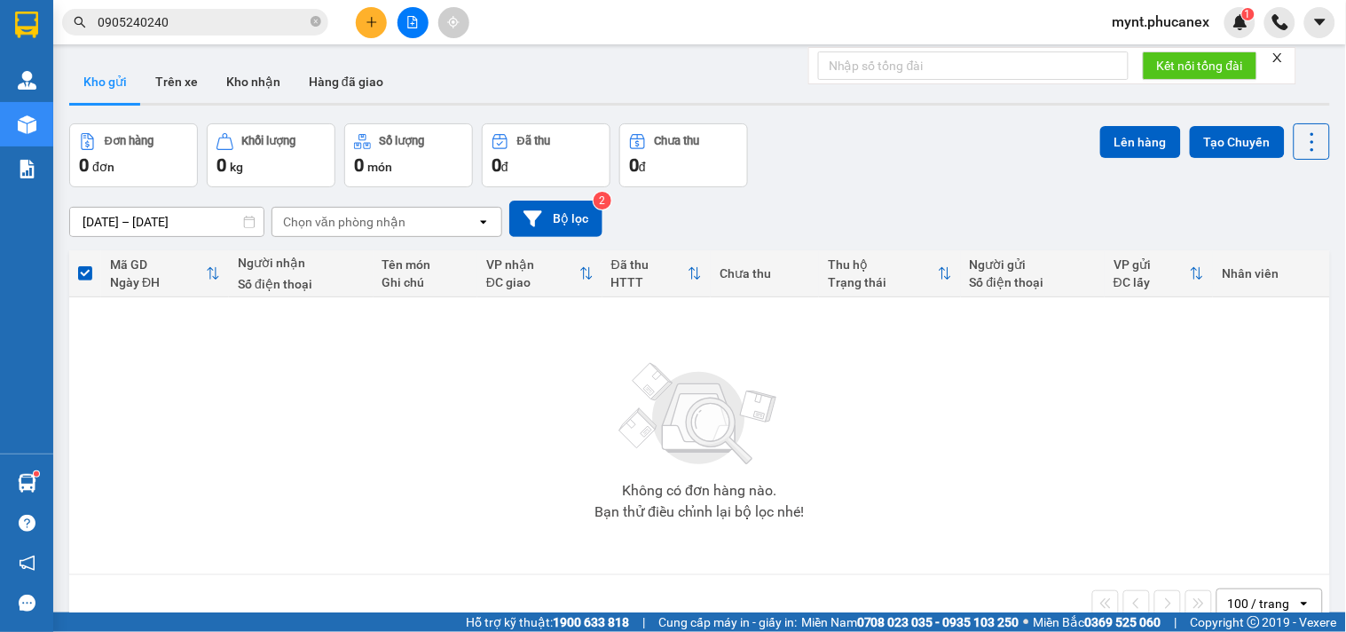
click at [375, 27] on icon "plus" at bounding box center [372, 22] width 12 height 12
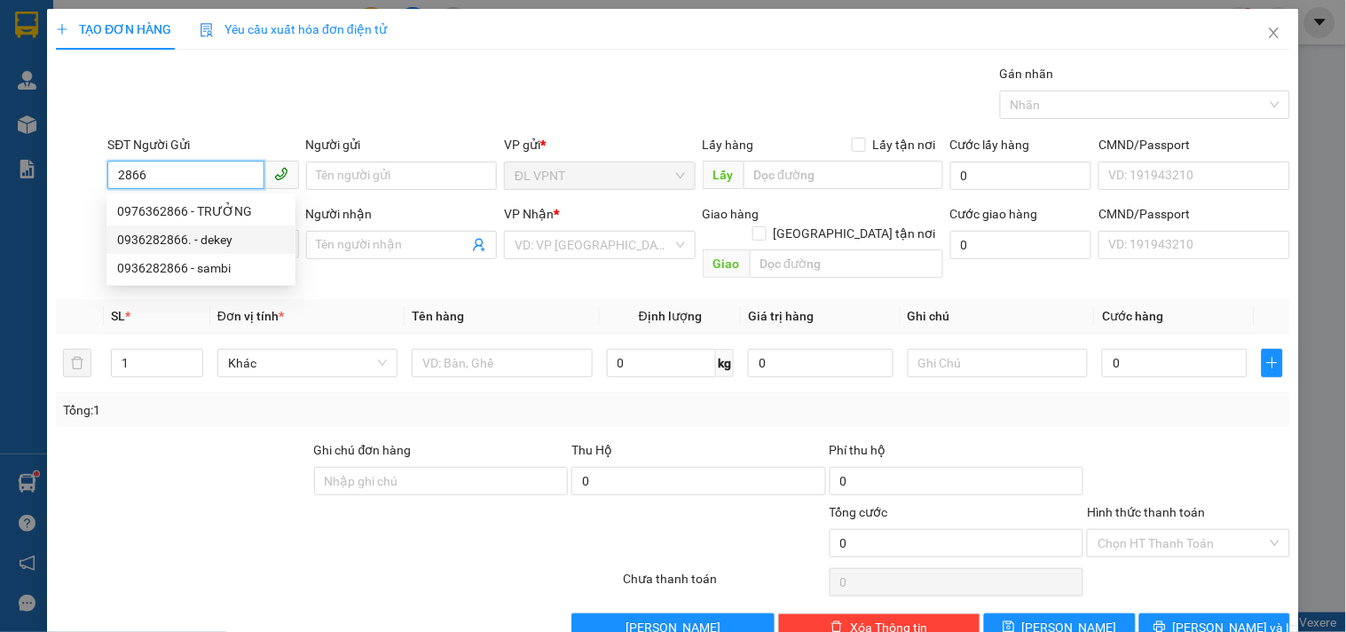
click at [219, 241] on div "0936282866. - dekey" at bounding box center [201, 240] width 168 height 20
type input "0936282866."
type input "dekey"
type input "0936282866"
type input "sambi"
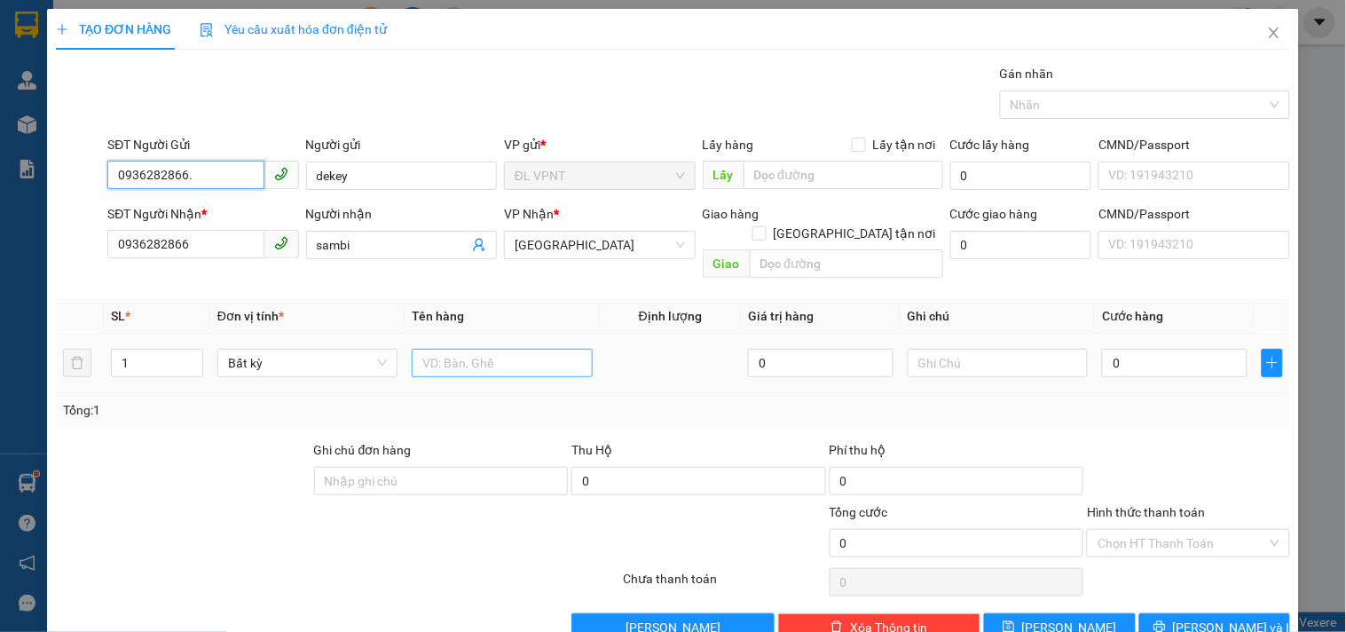
type input "0936282866."
click at [464, 349] on input "text" at bounding box center [502, 363] width 180 height 28
type input "2t"
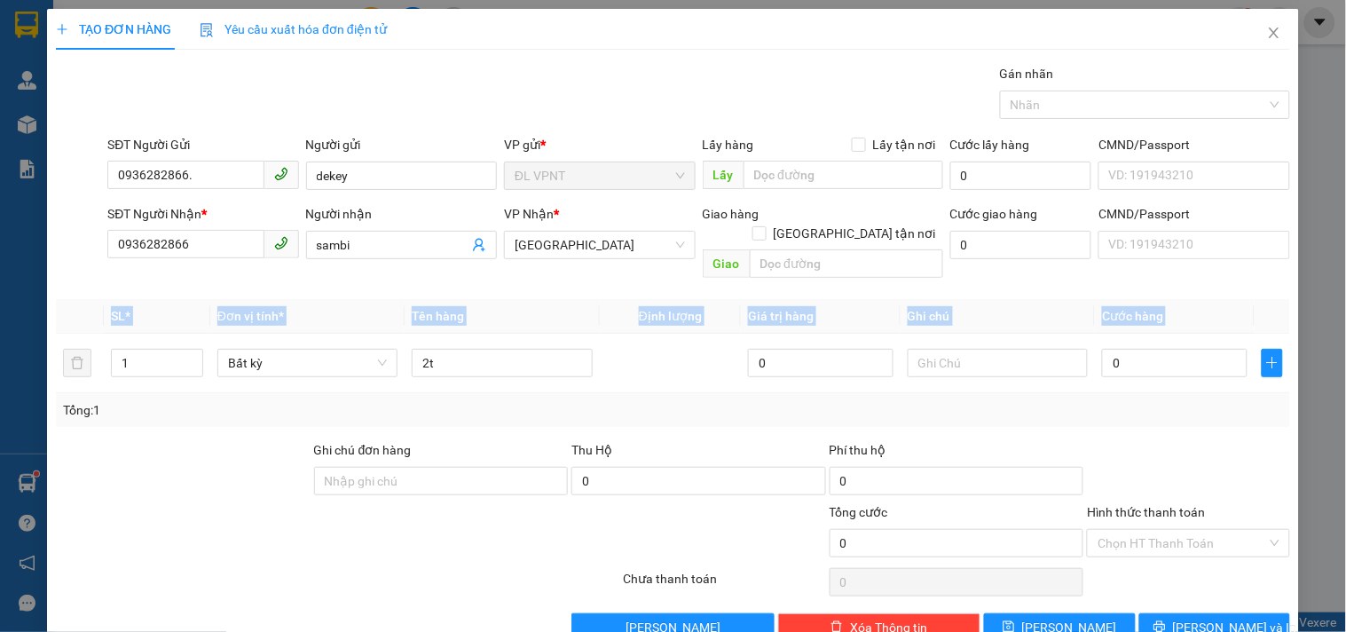
drag, startPoint x: 105, startPoint y: 331, endPoint x: 38, endPoint y: 338, distance: 66.9
click at [38, 338] on div "TẠO ĐƠN HÀNG Yêu cầu xuất hóa đơn điện tử Transit Pickup Surcharge Ids Transit …" at bounding box center [673, 316] width 1346 height 632
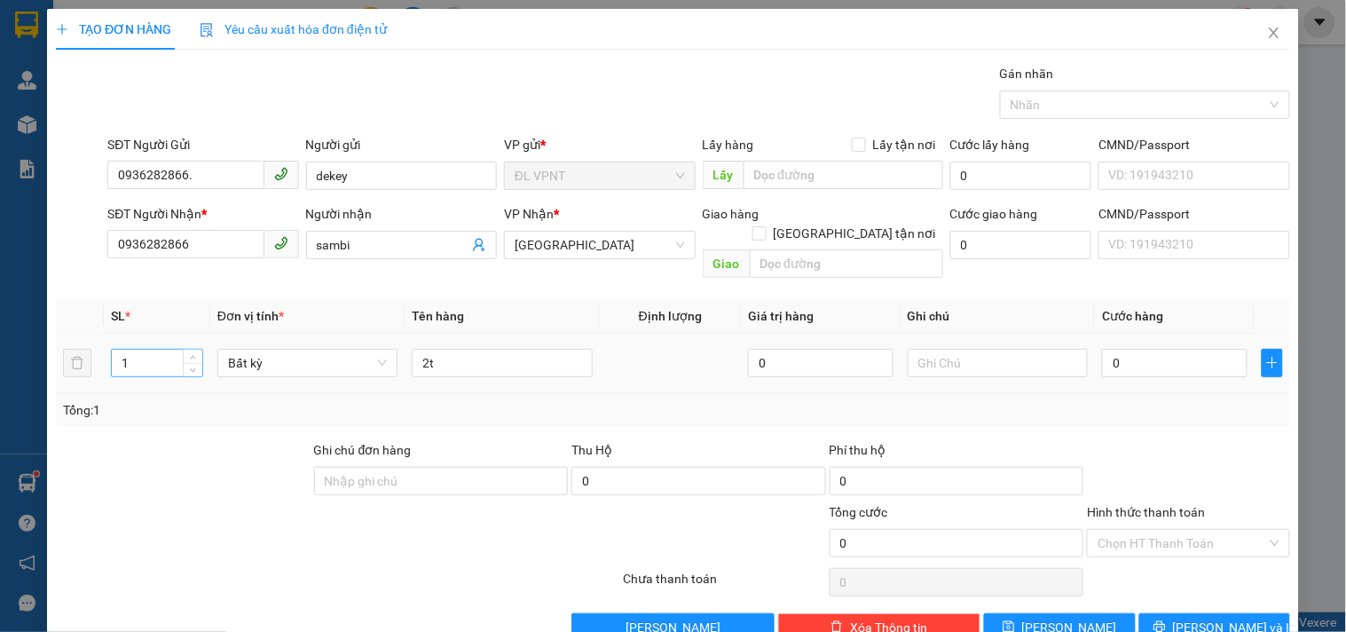
click at [121, 350] on input "1" at bounding box center [157, 363] width 91 height 27
type input "2"
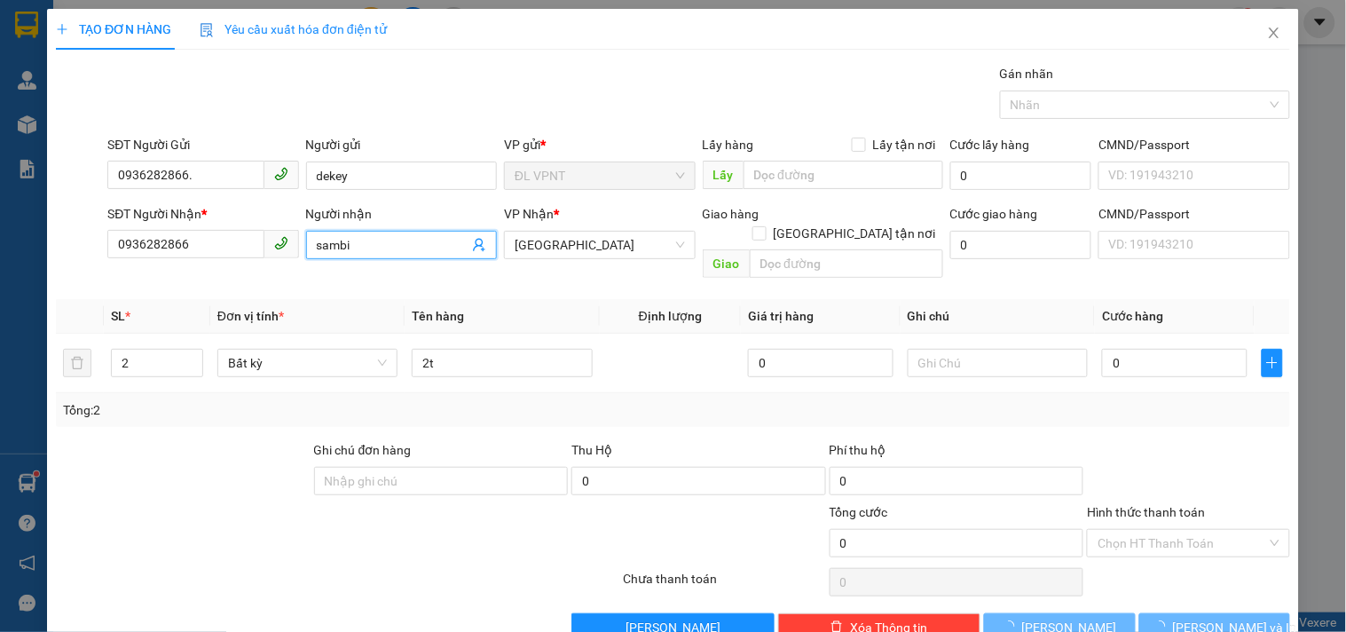
click at [333, 244] on input "sambi" at bounding box center [393, 245] width 152 height 20
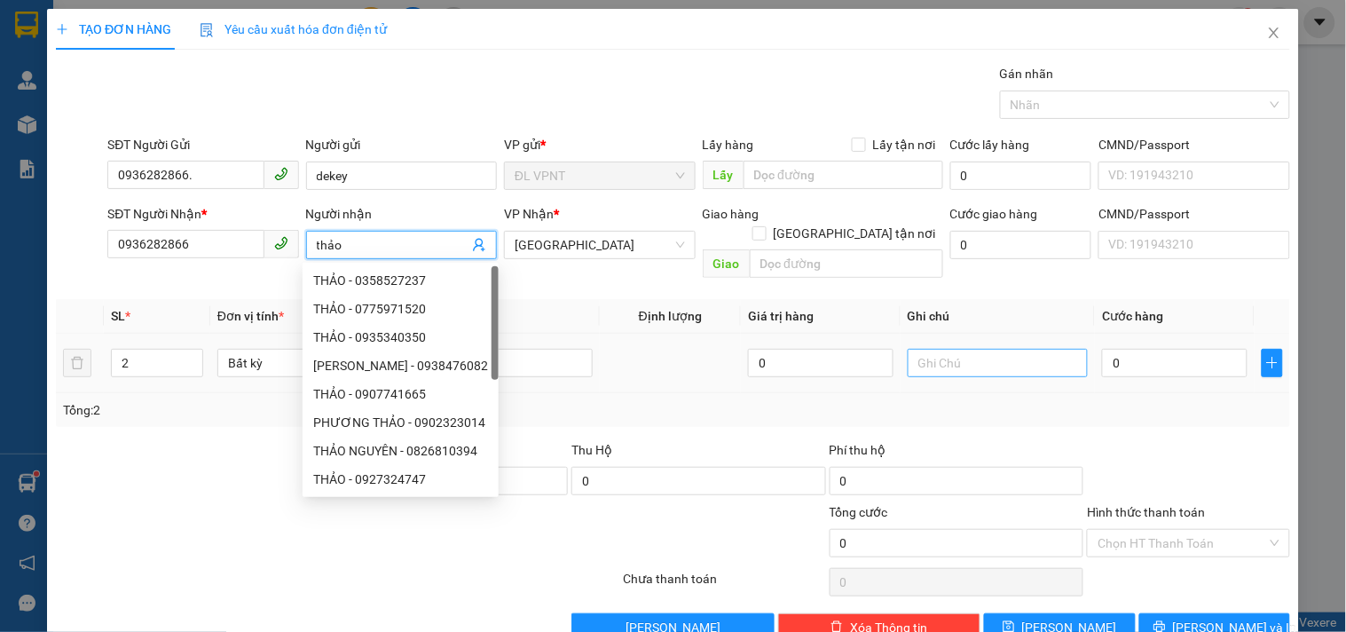
type input "thảo"
click at [948, 349] on input "text" at bounding box center [998, 363] width 180 height 28
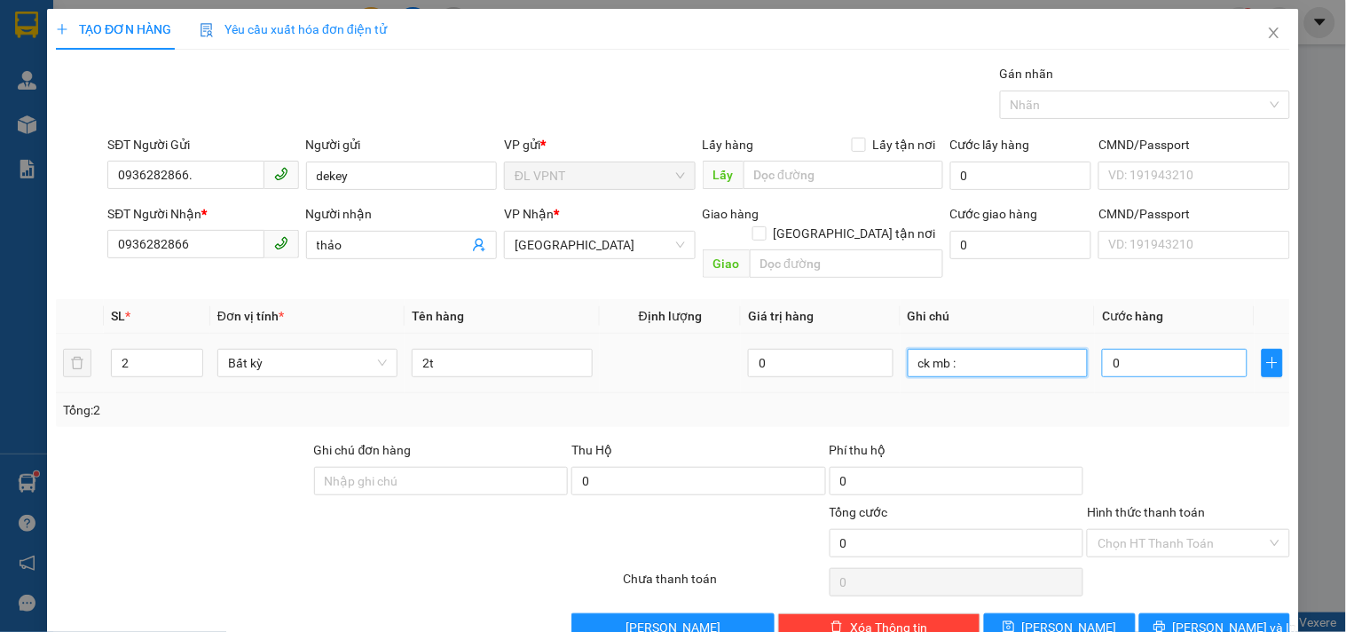
type input "ck mb :"
click at [1174, 349] on input "0" at bounding box center [1175, 363] width 146 height 28
type input "1"
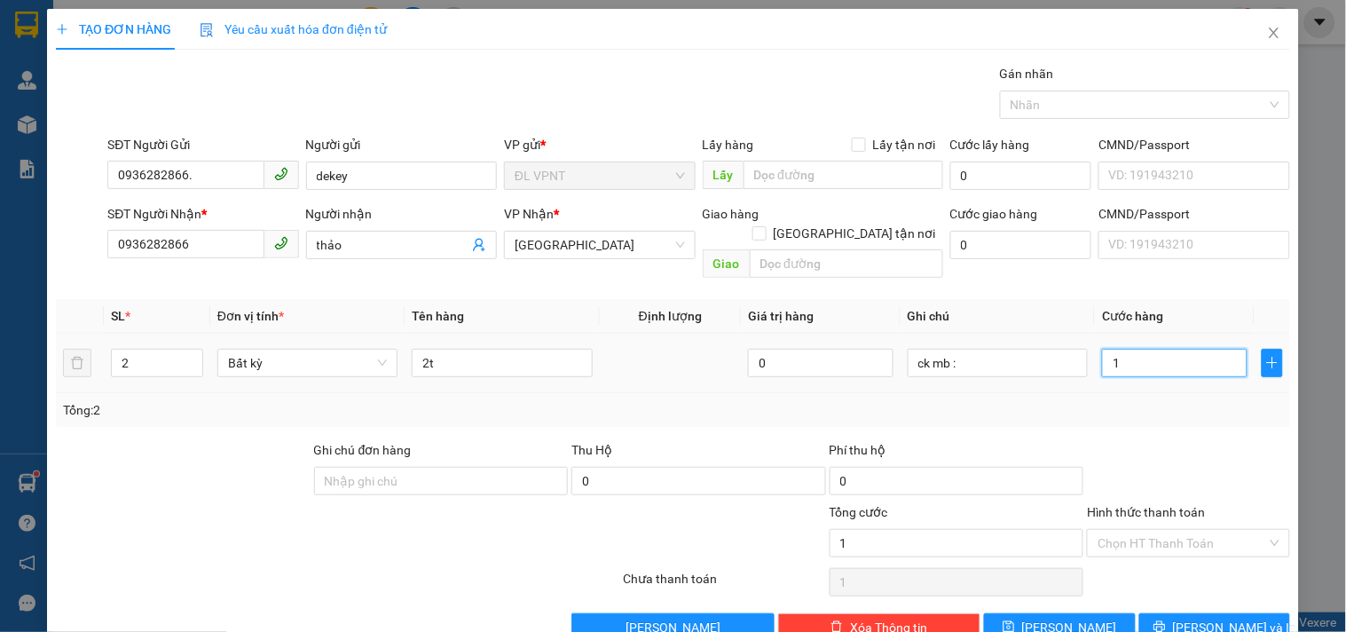
type input "10"
type input "100"
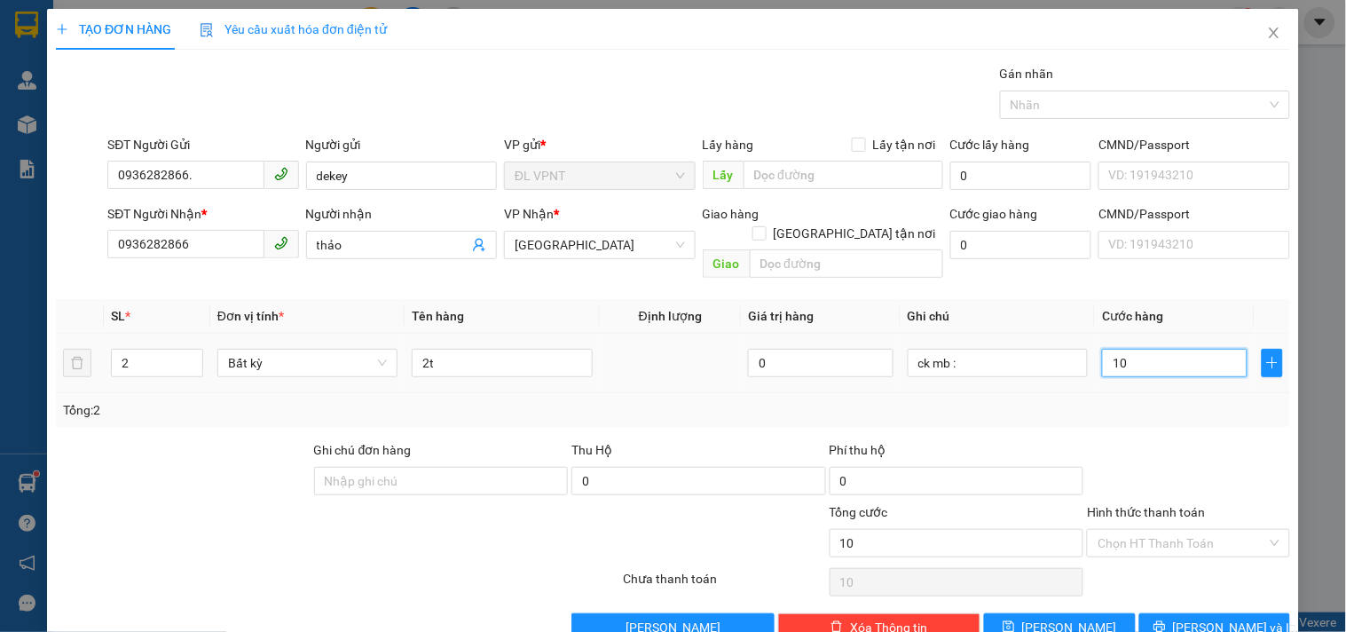
type input "100"
type input "100.000"
click at [1156, 613] on button "[PERSON_NAME] và In" at bounding box center [1215, 627] width 151 height 28
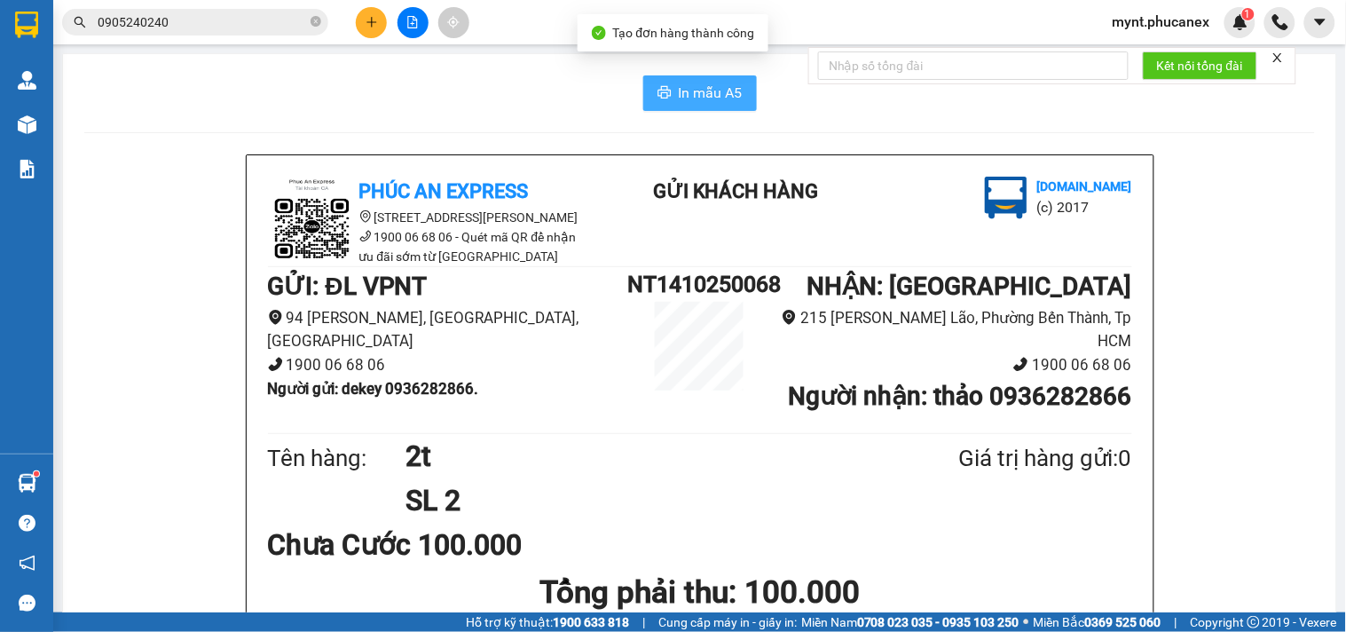
click at [669, 99] on button "In mẫu A5" at bounding box center [700, 93] width 114 height 36
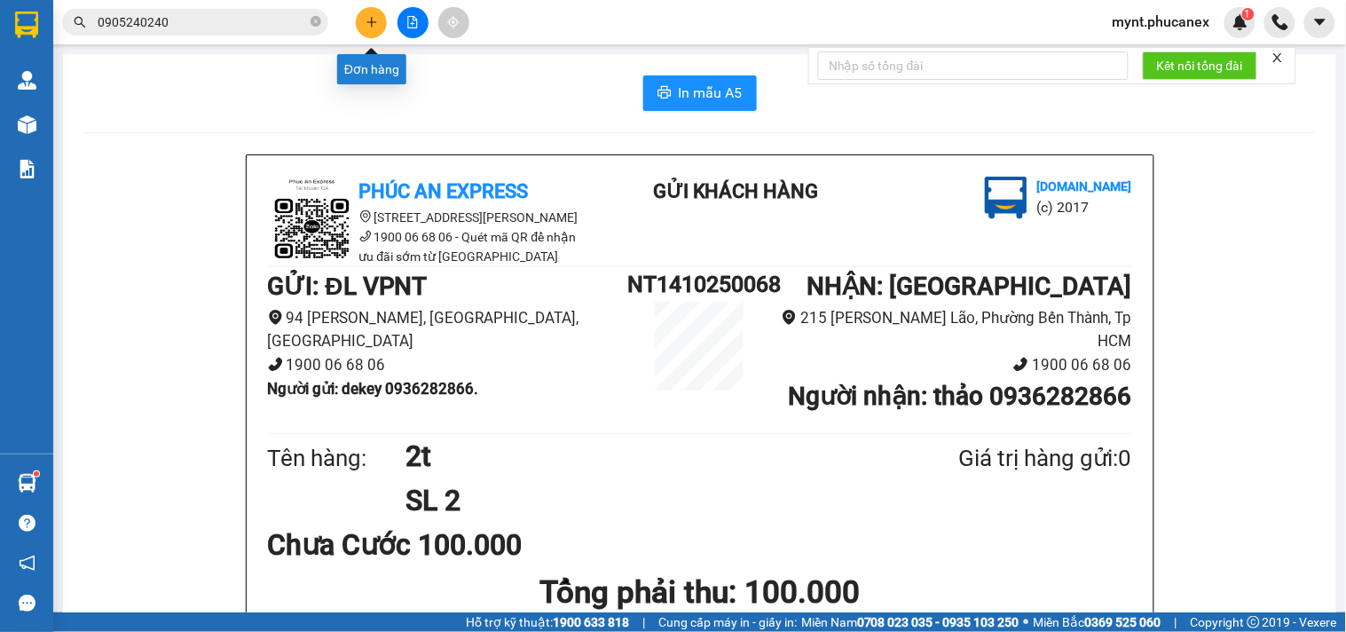
click at [384, 24] on button at bounding box center [371, 22] width 31 height 31
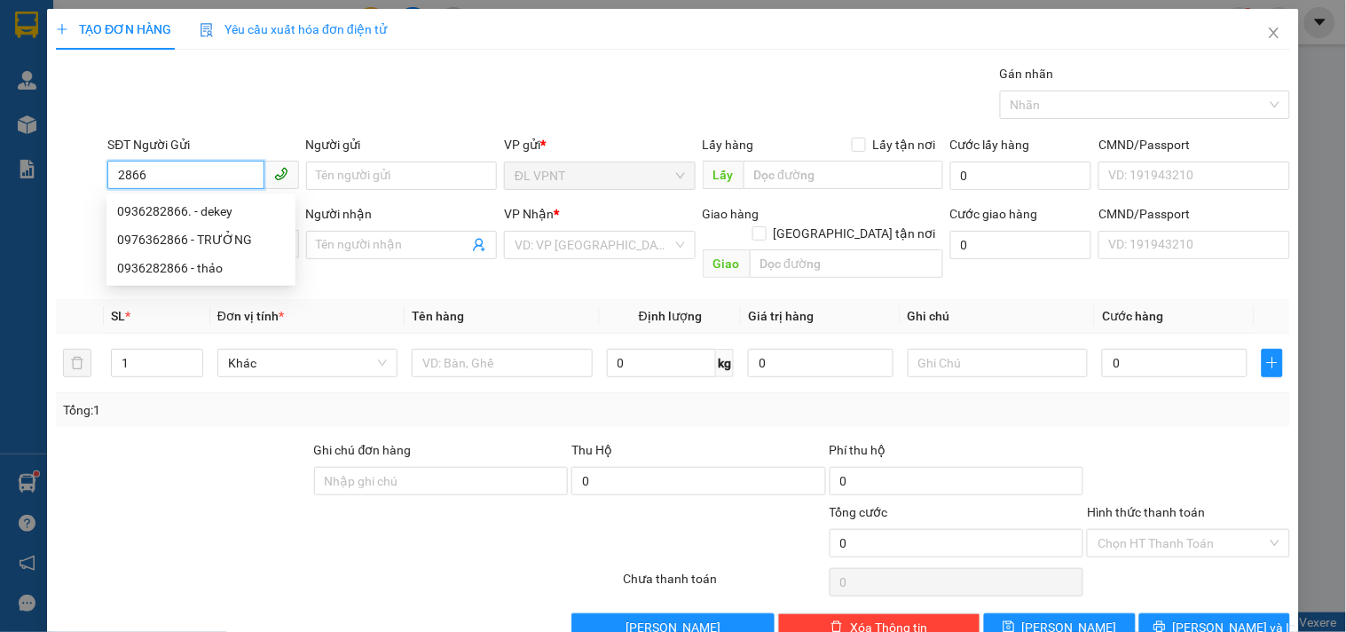
click at [215, 214] on div "0936282866. - dekey" at bounding box center [201, 211] width 168 height 20
type input "0936282866."
type input "dekey"
type input "0936282866"
type input "thảo"
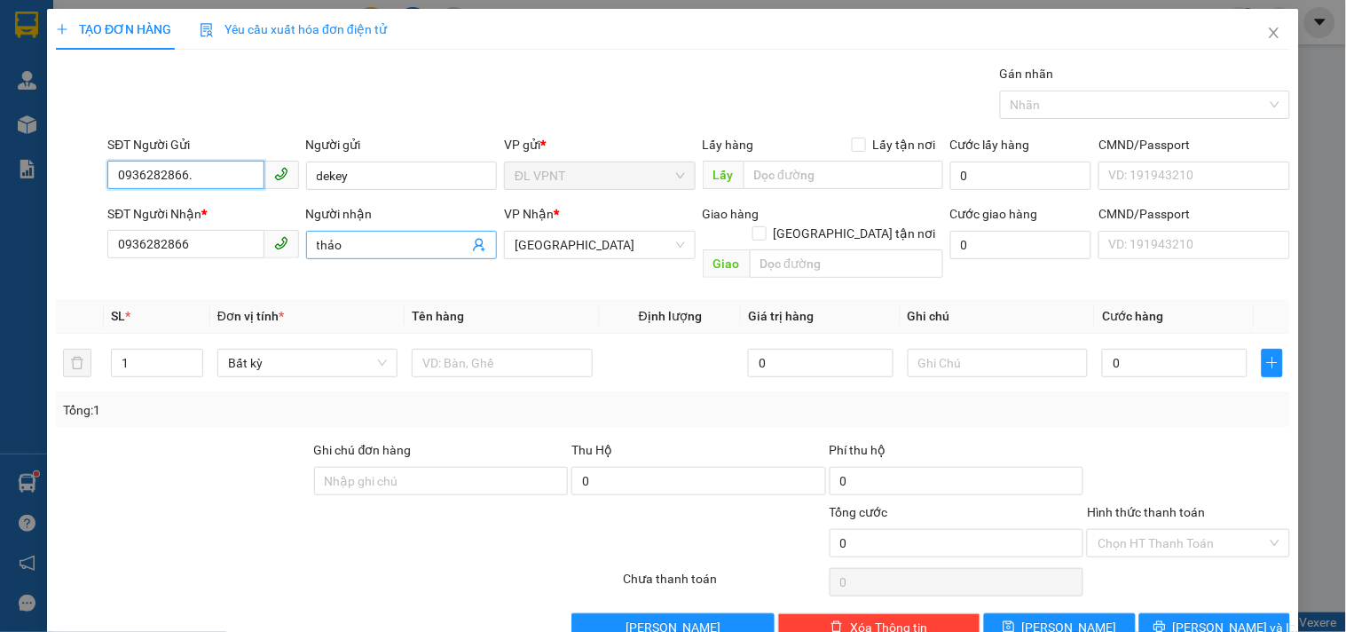
type input "0936282866."
drag, startPoint x: 373, startPoint y: 237, endPoint x: 176, endPoint y: 246, distance: 197.2
click at [176, 246] on div "SĐT Người Nhận * 0936282866 Người nhận thảo thảo VP Nhận * ĐL Quận 1 Giao hàng …" at bounding box center [699, 245] width 1190 height 82
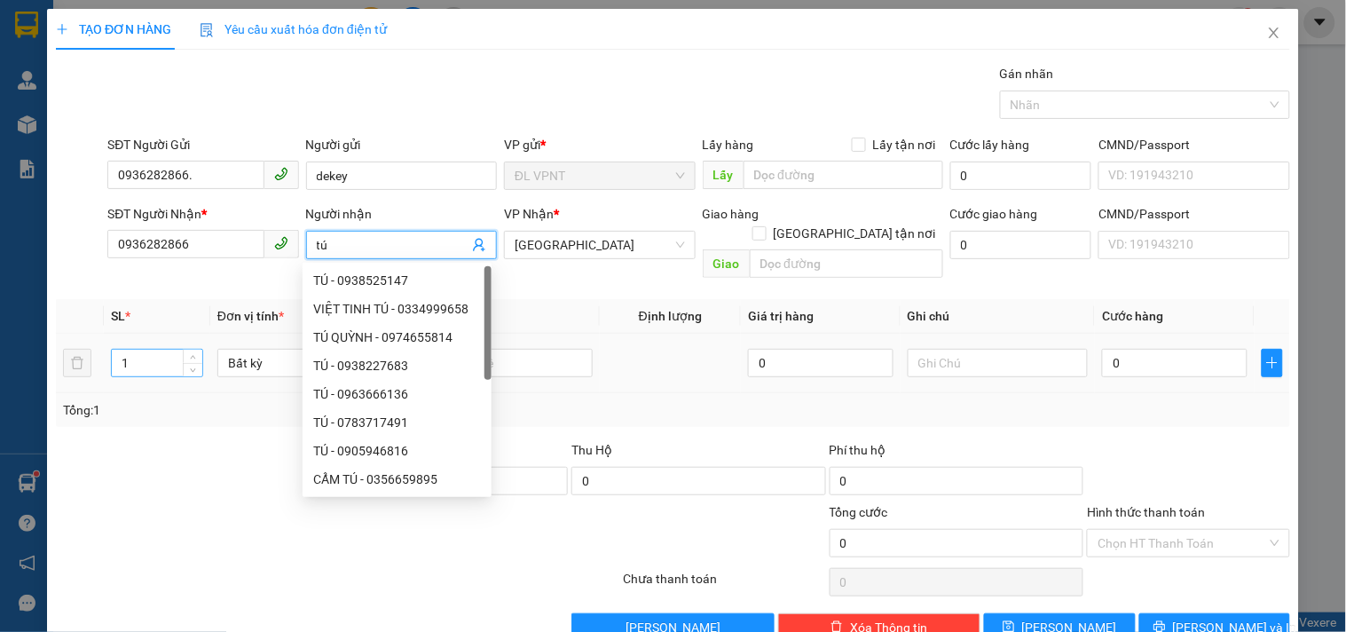
type input "tú"
drag, startPoint x: 140, startPoint y: 335, endPoint x: 12, endPoint y: 351, distance: 128.9
click at [12, 351] on div "TẠO ĐƠN HÀNG Yêu cầu xuất hóa đơn điện tử Transit Pickup Surcharge Ids Transit …" at bounding box center [673, 316] width 1346 height 632
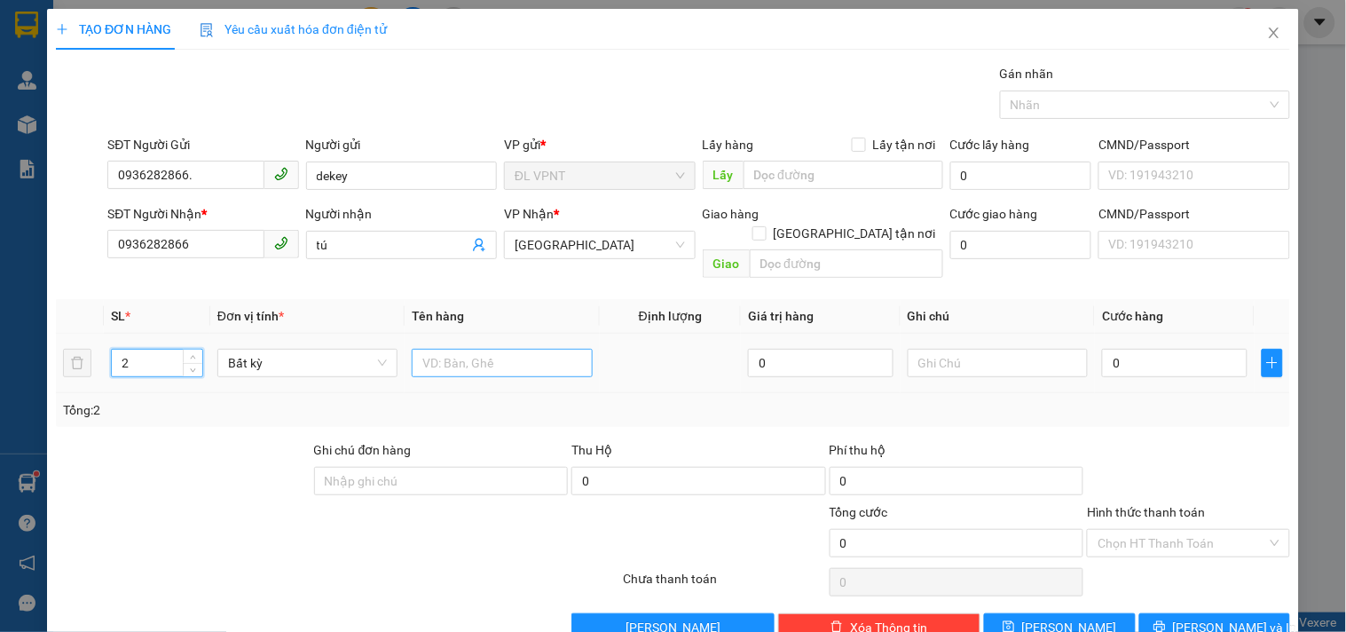
type input "2"
click at [432, 349] on input "text" at bounding box center [502, 363] width 180 height 28
type input "2t"
click at [1005, 349] on input "text" at bounding box center [998, 363] width 180 height 28
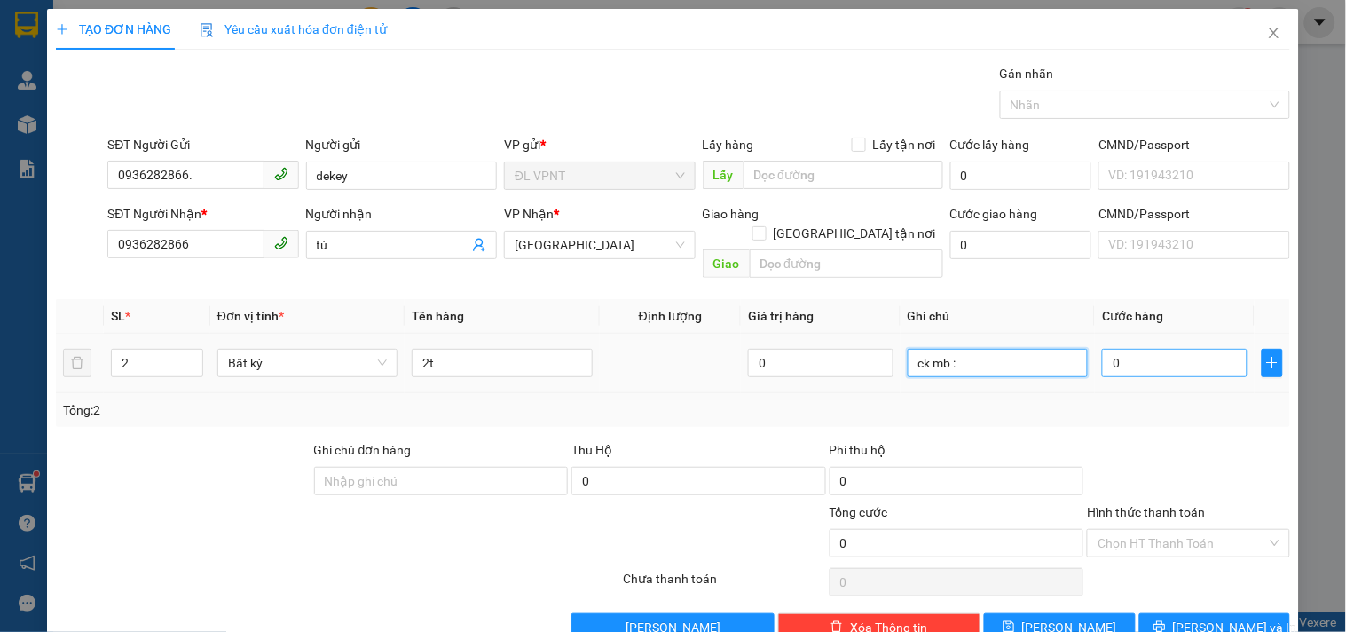
type input "ck mb :"
click at [1201, 349] on input "0" at bounding box center [1175, 363] width 146 height 28
type input "1"
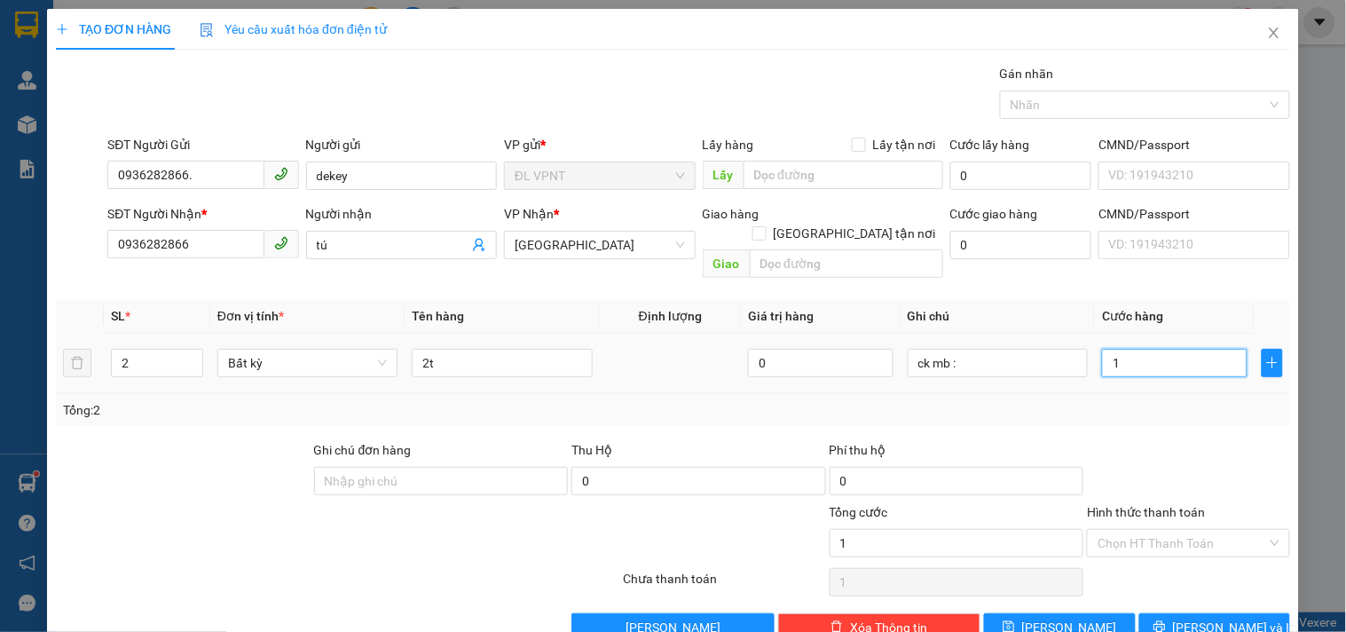
type input "10"
type input "100"
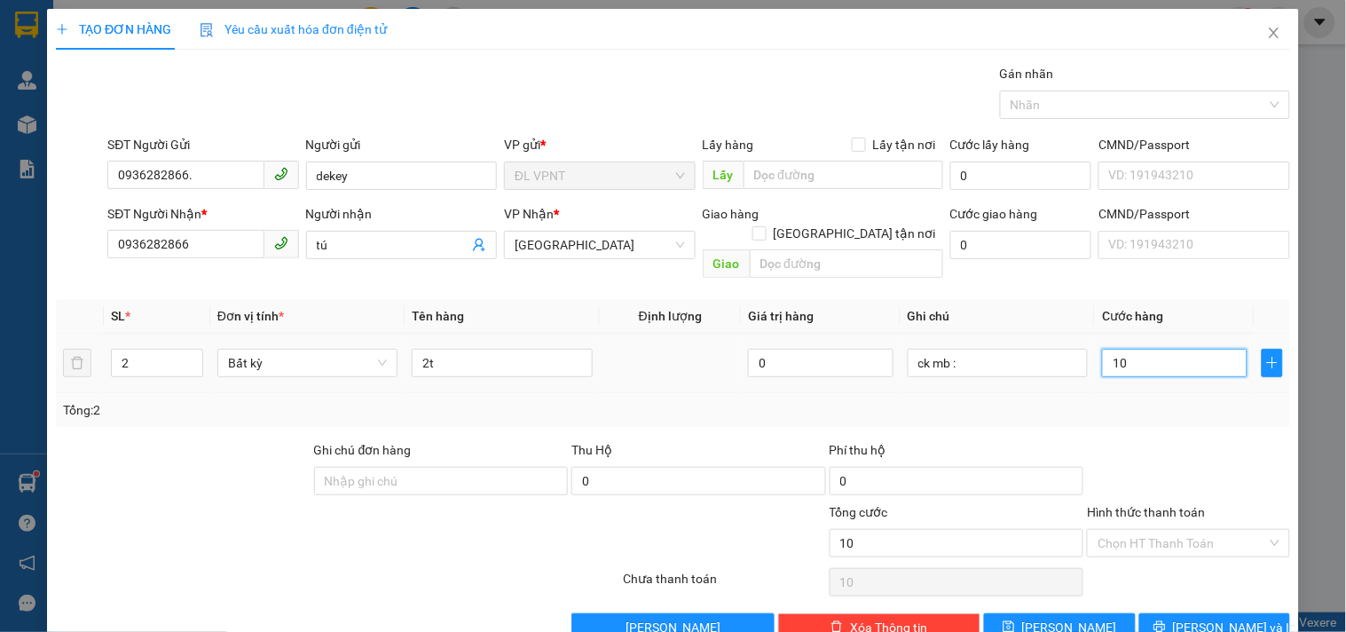
type input "100"
type input "100.000"
click at [1166, 620] on icon "printer" at bounding box center [1160, 626] width 12 height 12
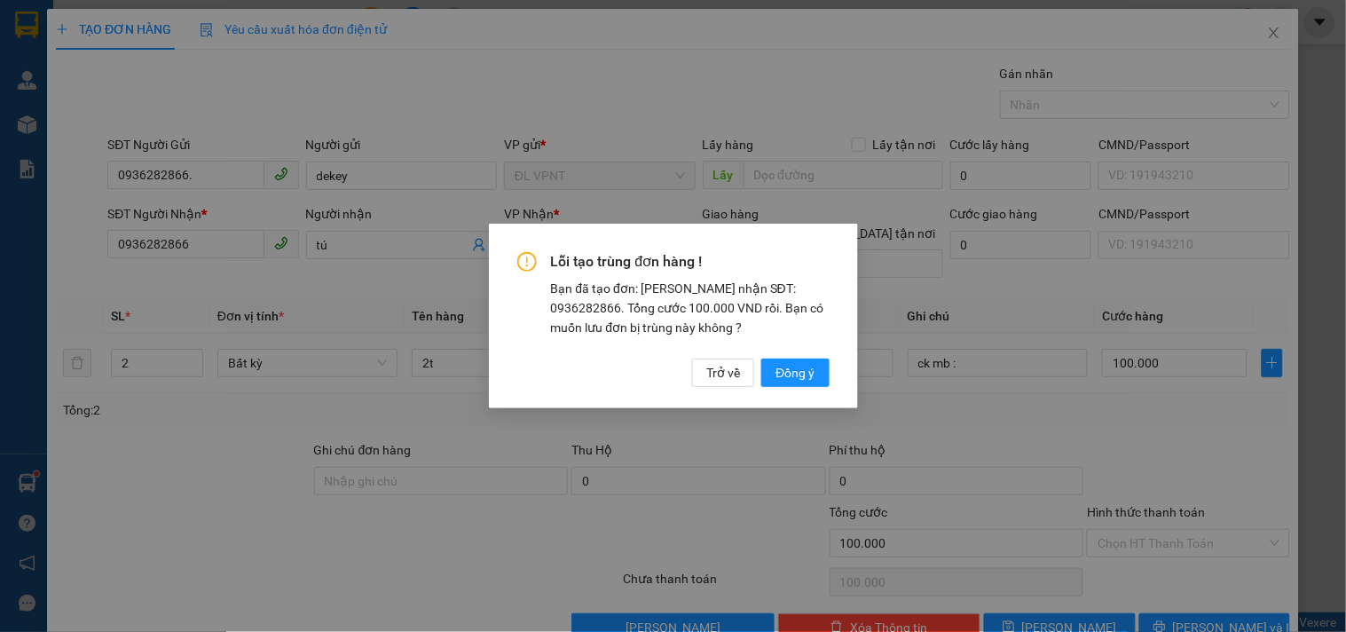
click at [788, 387] on div "Lỗi tạo trùng đơn hàng ! Bạn đã tạo đơn: Khách nhận SĐT: 0936282866. Tổng cước …" at bounding box center [673, 316] width 369 height 185
click at [794, 374] on span "Đồng ý" at bounding box center [795, 373] width 39 height 20
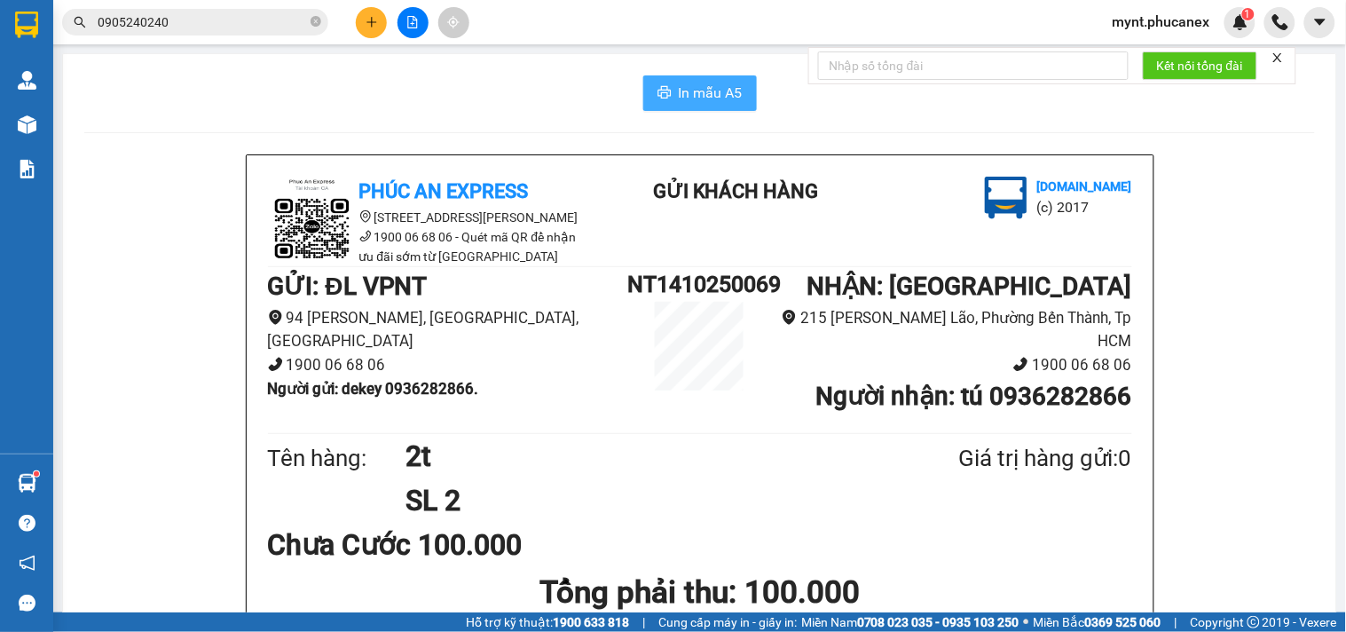
click at [680, 95] on span "In mẫu A5" at bounding box center [711, 93] width 64 height 22
click at [367, 11] on button at bounding box center [371, 22] width 31 height 31
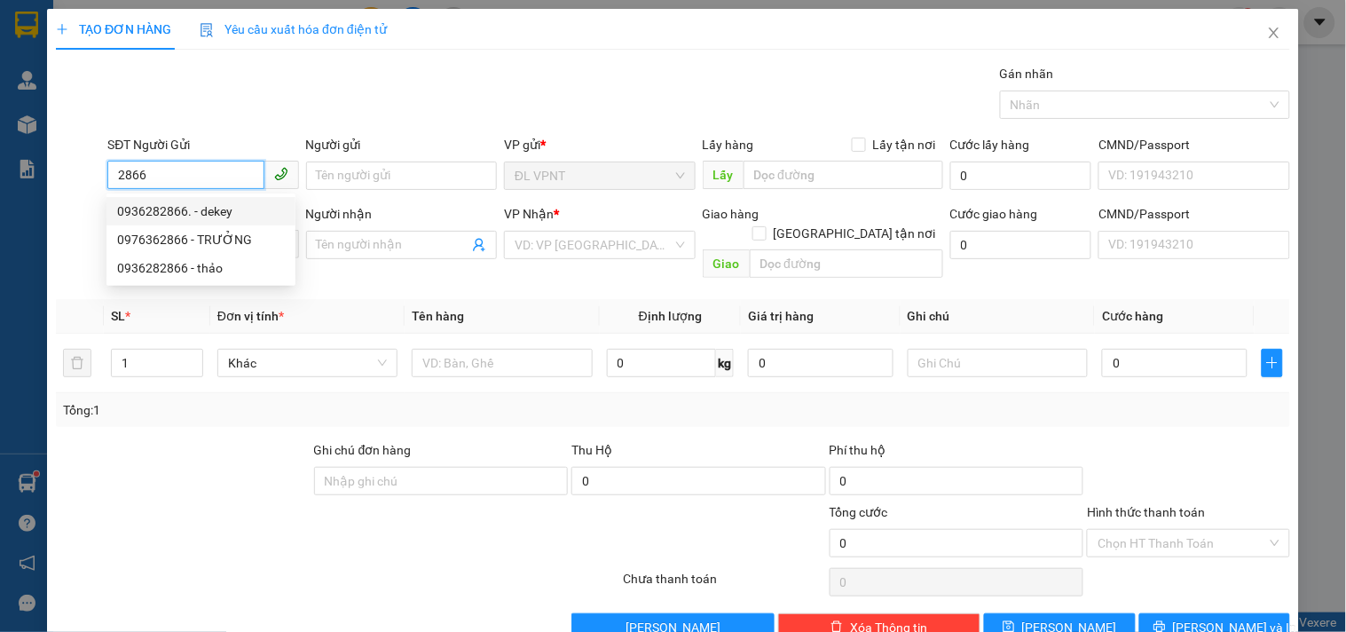
click at [201, 215] on div "0936282866. - dekey" at bounding box center [201, 211] width 168 height 20
type input "0936282866."
type input "dekey"
type input "0936282866"
type input "thảo"
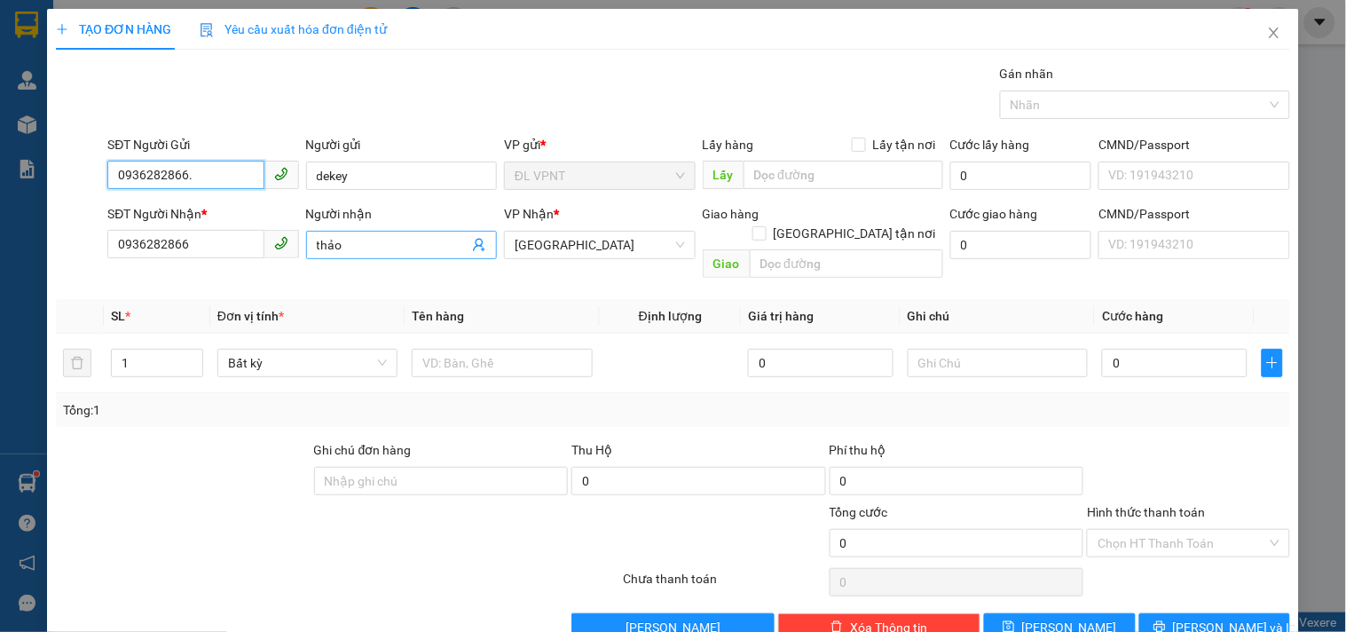
type input "0936282866."
drag, startPoint x: 342, startPoint y: 247, endPoint x: 0, endPoint y: 204, distance: 344.4
click at [0, 204] on div "TẠO ĐƠN HÀNG Yêu cầu xuất hóa đơn điện tử Transit Pickup Surcharge Ids Transit …" at bounding box center [673, 316] width 1346 height 632
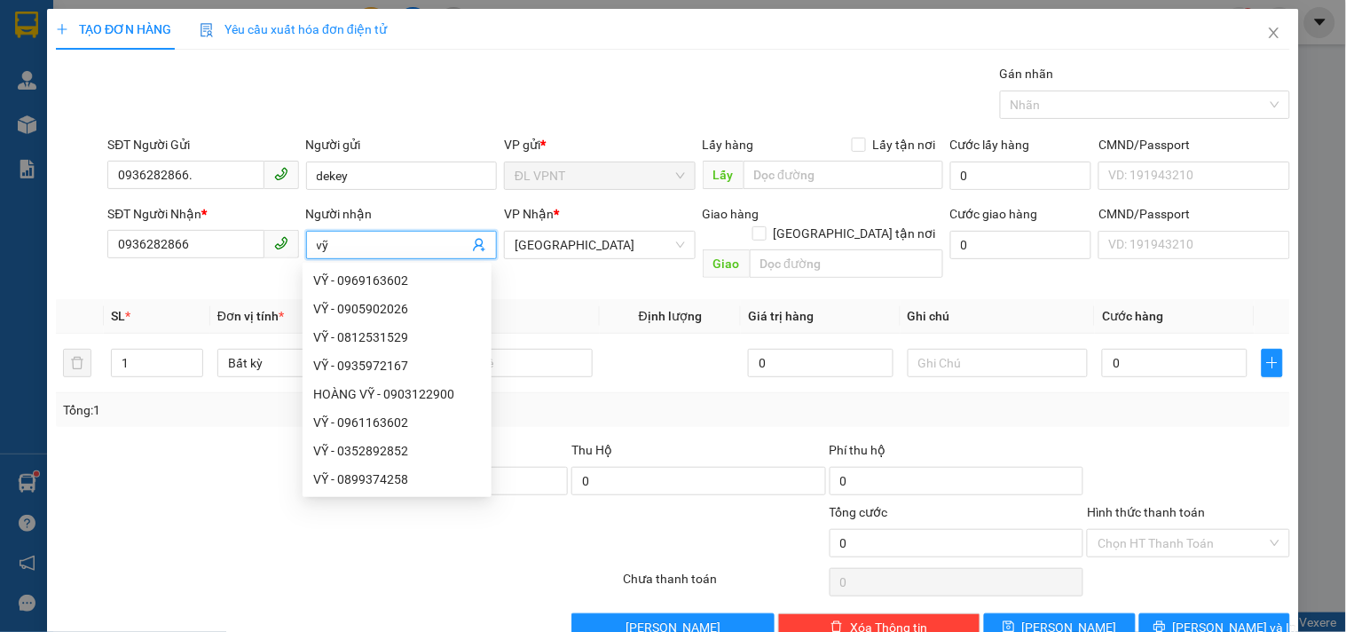
type input "vỹ"
click at [754, 401] on div "Tổng: 1" at bounding box center [673, 410] width 1235 height 34
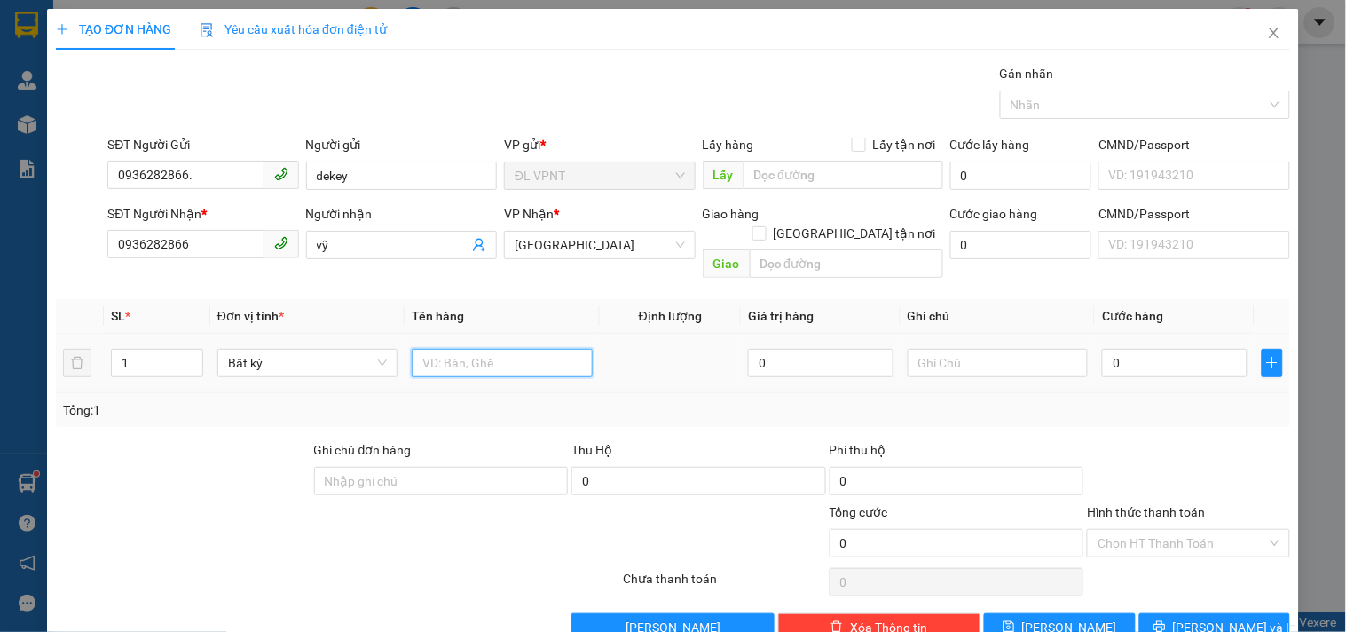
click at [548, 349] on input "text" at bounding box center [502, 363] width 180 height 28
type input "2t"
drag, startPoint x: 133, startPoint y: 339, endPoint x: 0, endPoint y: 331, distance: 133.4
click at [0, 331] on div "TẠO ĐƠN HÀNG Yêu cầu xuất hóa đơn điện tử Transit Pickup Surcharge Ids Transit …" at bounding box center [673, 316] width 1346 height 632
type input "2"
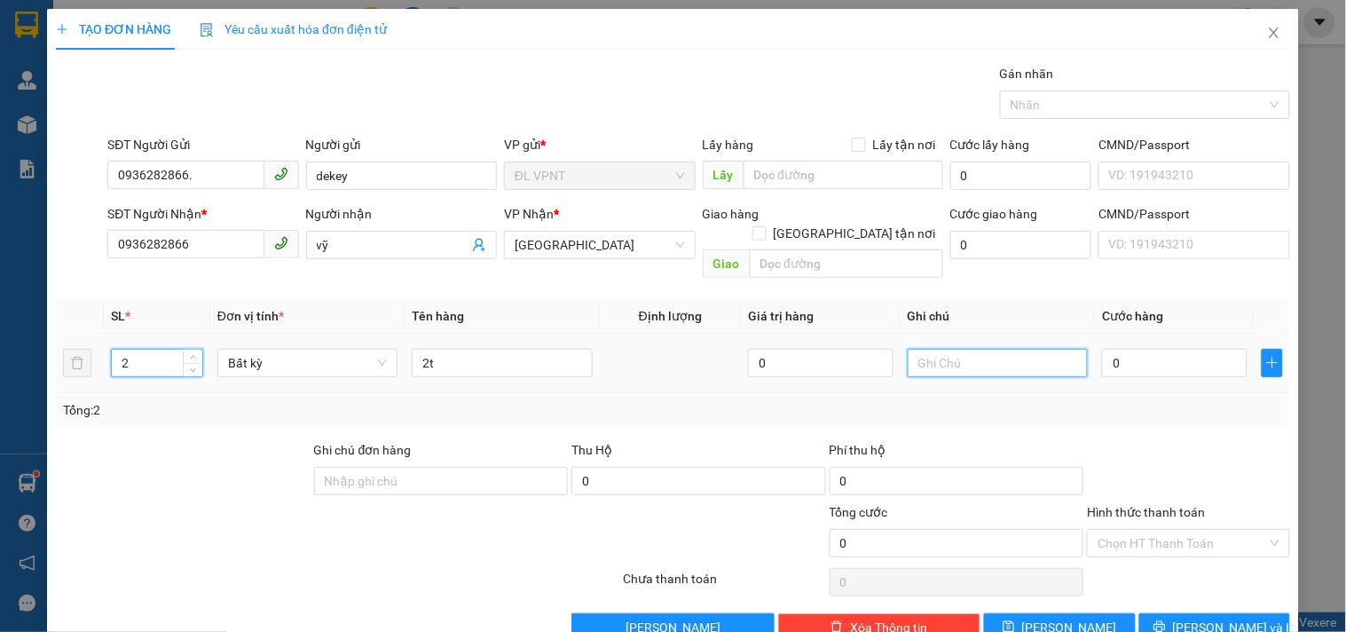
click at [999, 349] on input "text" at bounding box center [998, 363] width 180 height 28
type input "ck mb :"
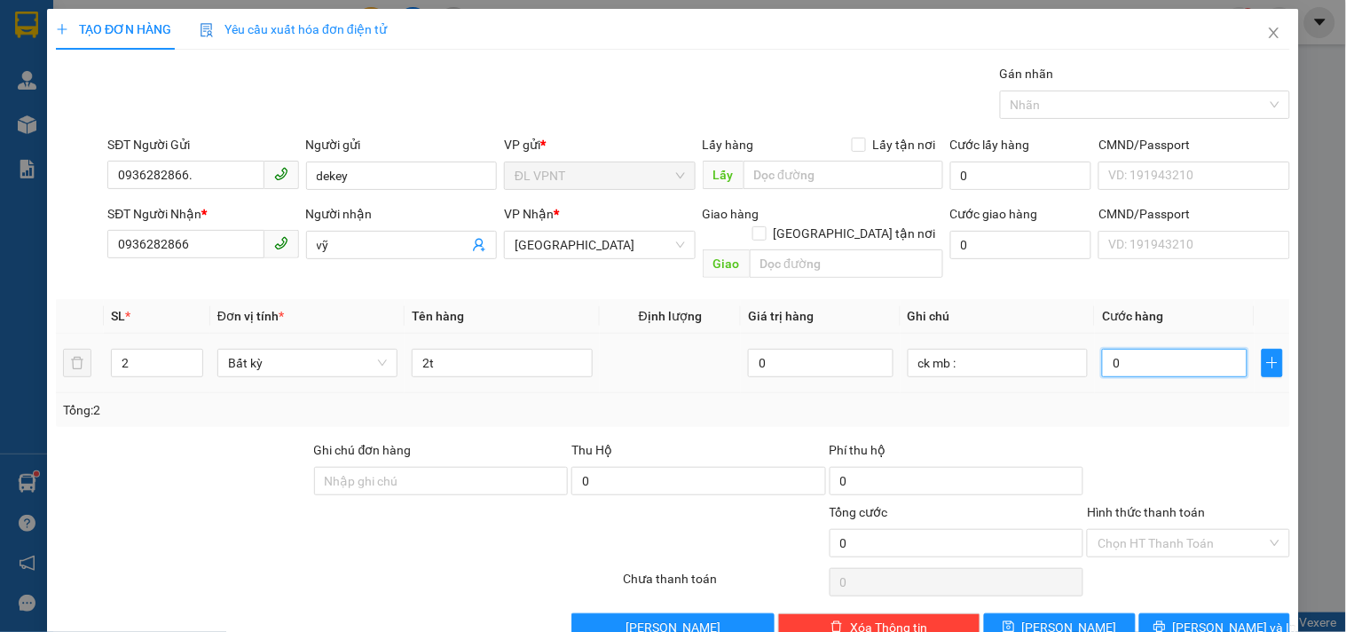
click at [1130, 349] on input "0" at bounding box center [1175, 363] width 146 height 28
type input "1"
type input "10"
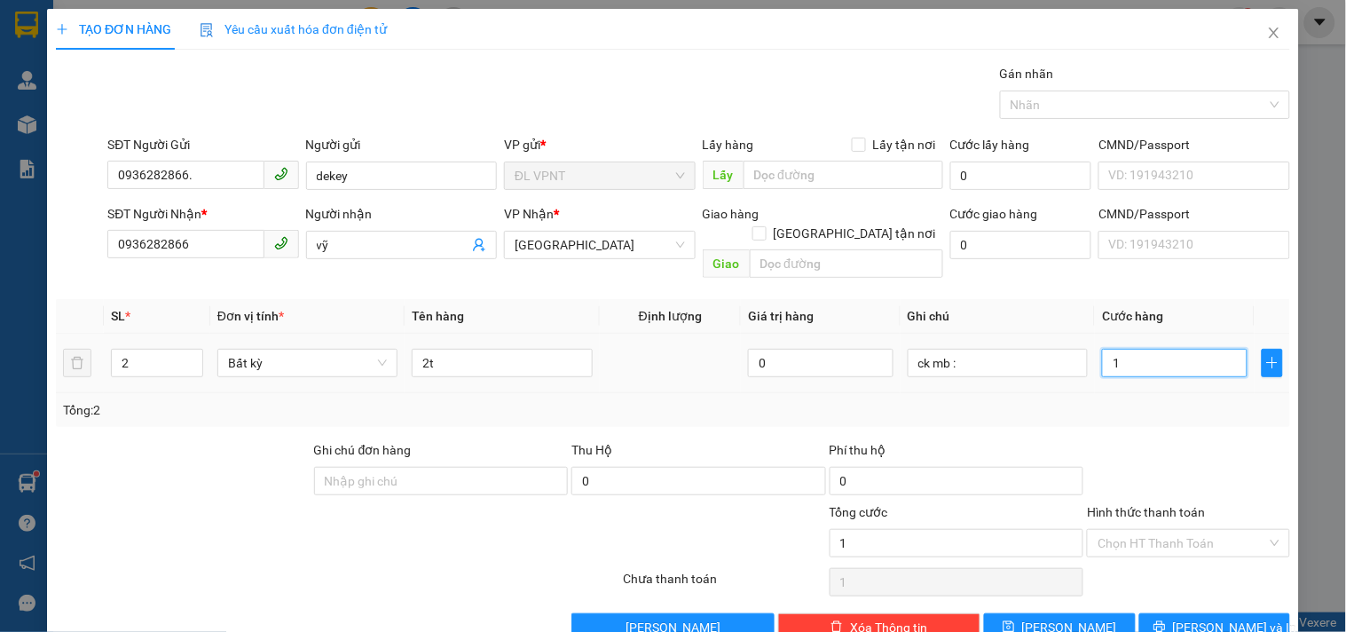
type input "10"
type input "100"
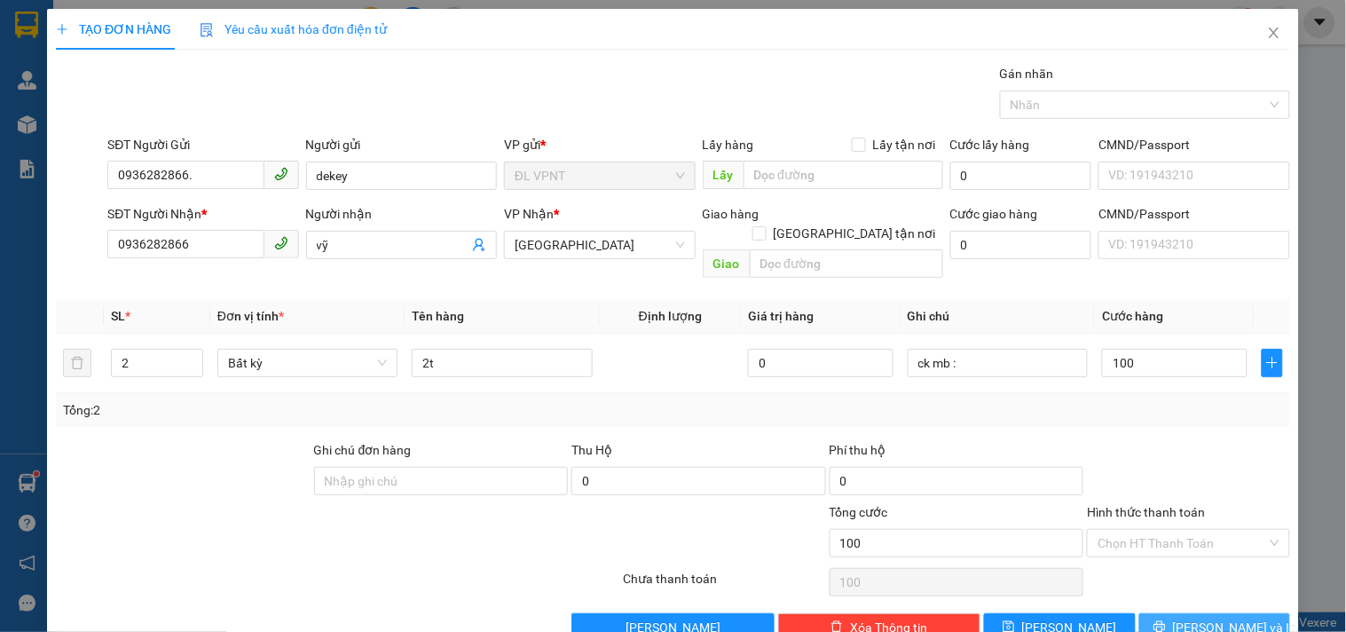
type input "100.000"
click at [1166, 620] on icon "printer" at bounding box center [1160, 626] width 12 height 12
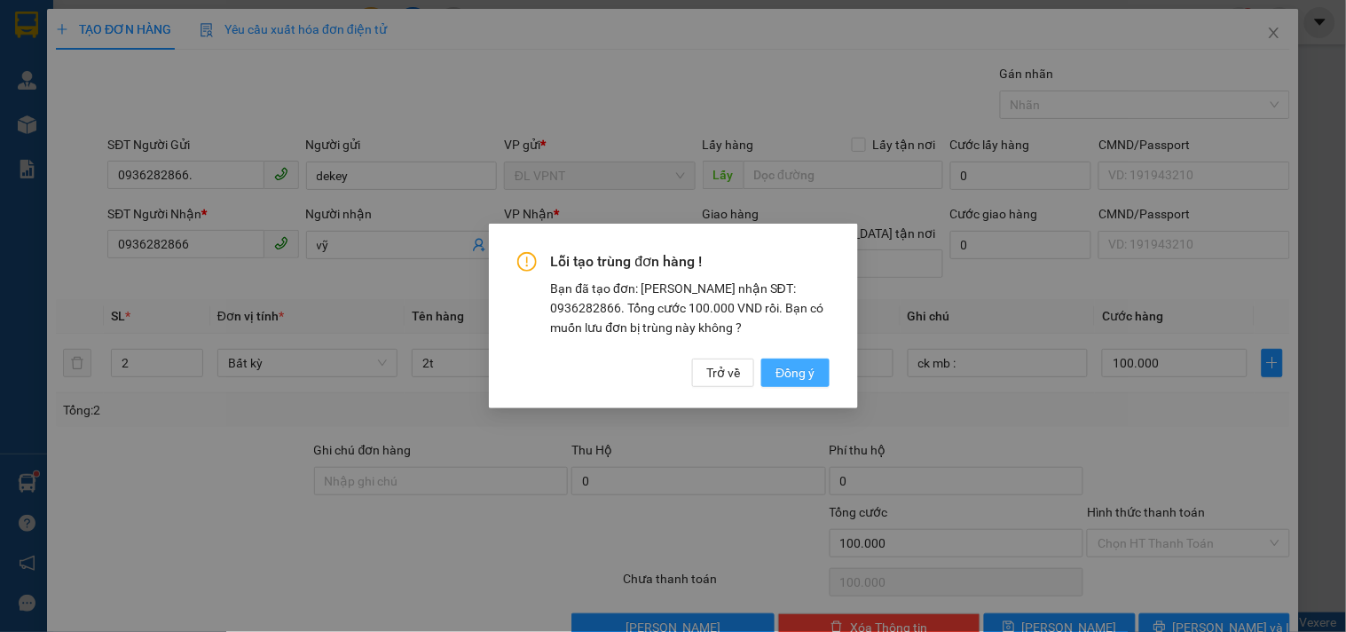
click at [785, 375] on span "Đồng ý" at bounding box center [795, 373] width 39 height 20
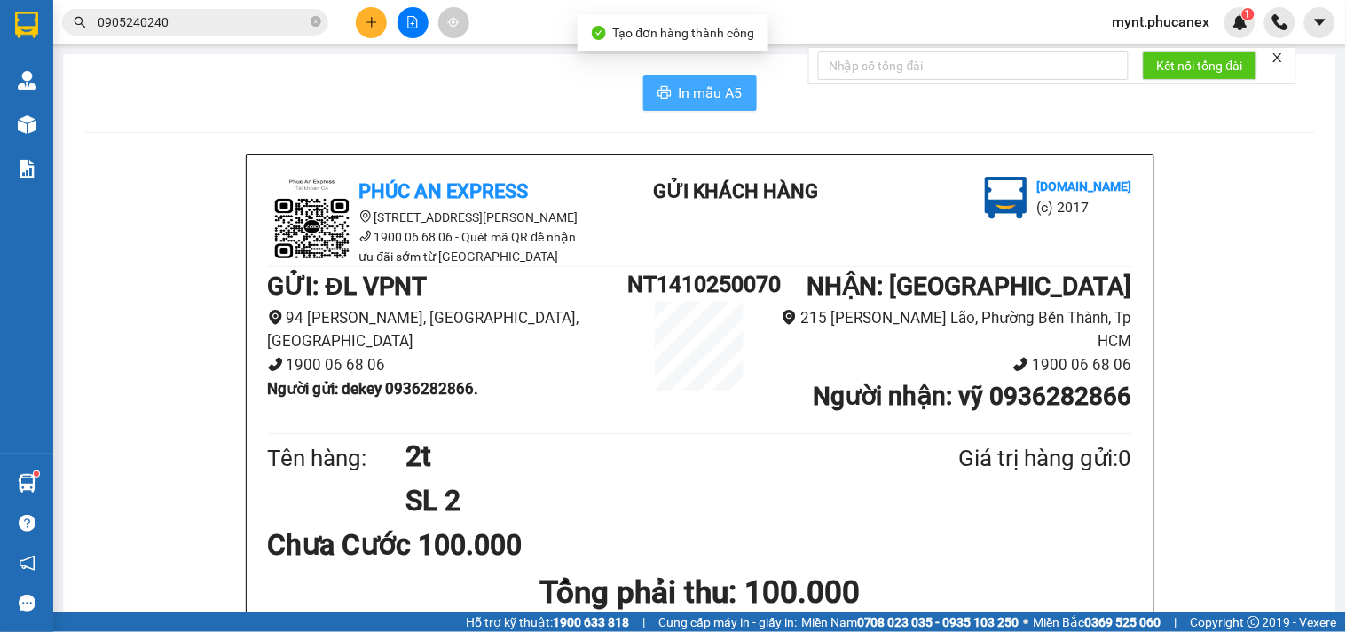
click at [659, 94] on icon "printer" at bounding box center [665, 92] width 14 height 14
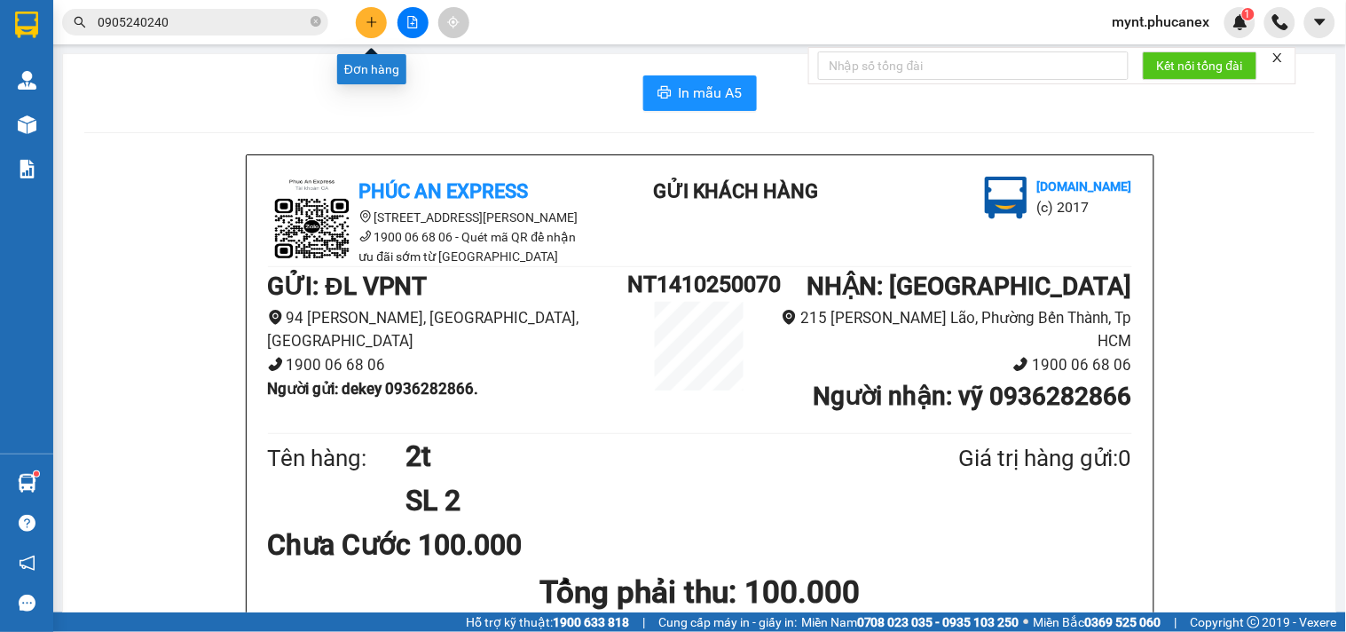
click at [364, 24] on button at bounding box center [371, 22] width 31 height 31
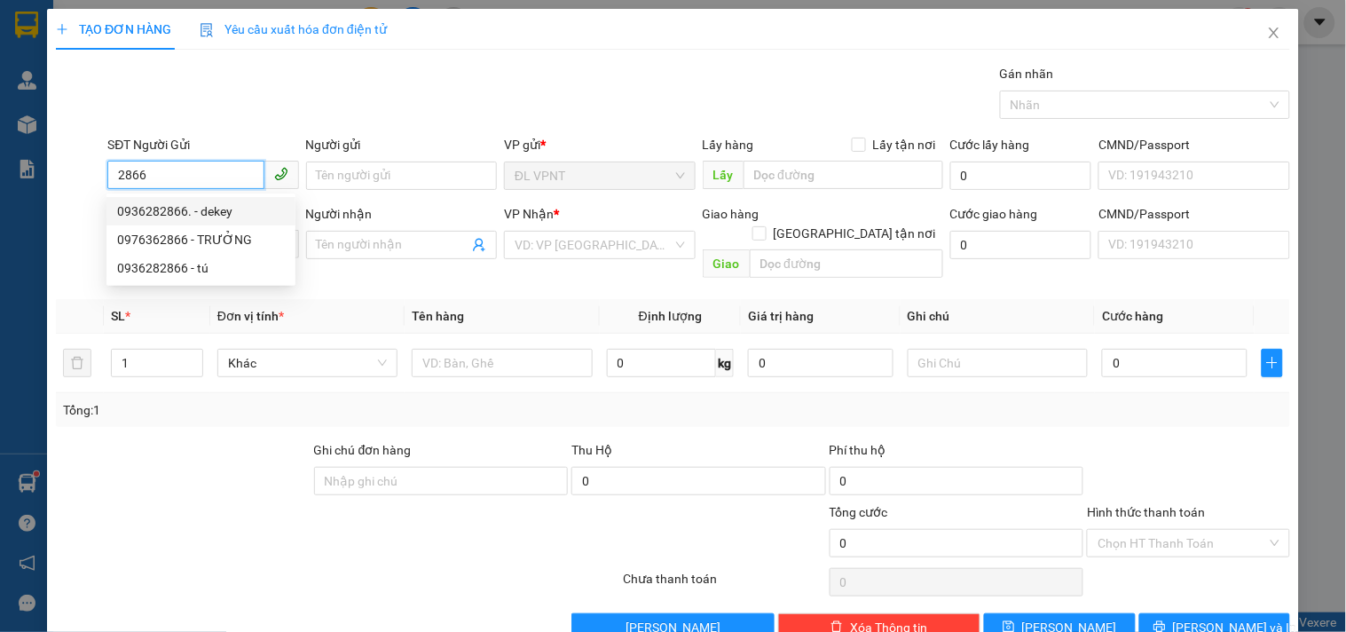
click at [240, 201] on div "0936282866. - dekey" at bounding box center [201, 211] width 168 height 20
type input "0936282866."
type input "dekey"
type input "0936282866"
type input "tú"
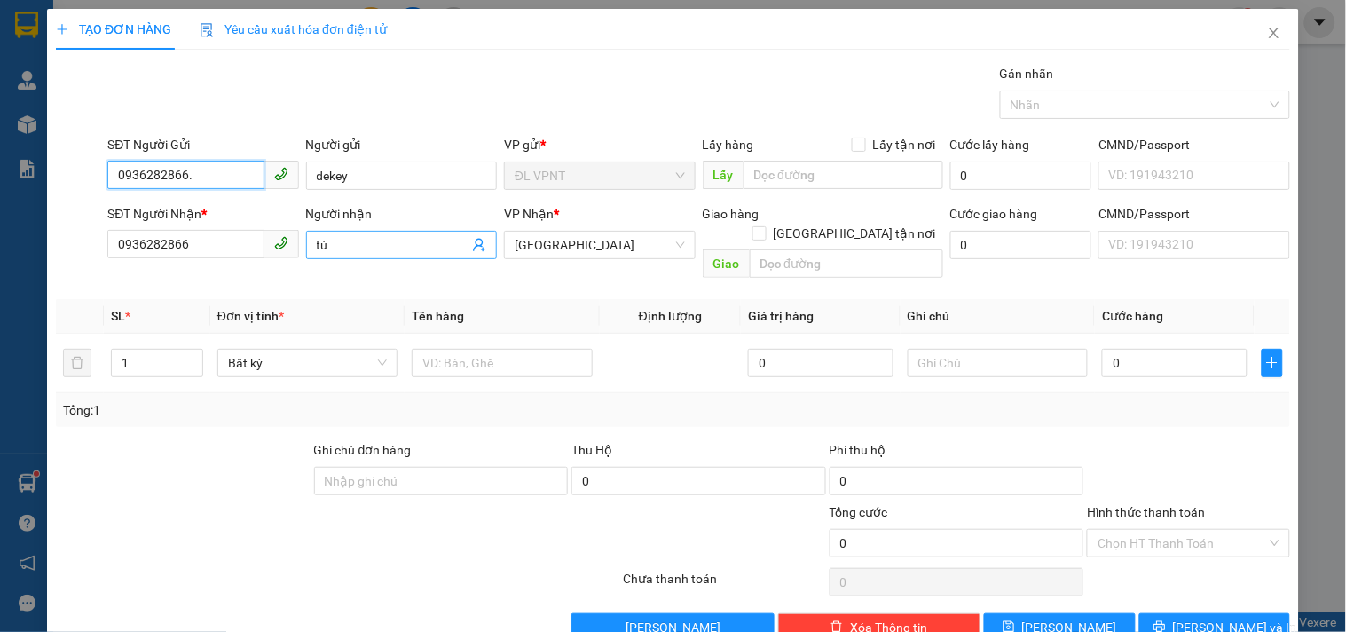
type input "0936282866."
drag, startPoint x: 336, startPoint y: 250, endPoint x: 126, endPoint y: 208, distance: 213.8
click at [130, 228] on div "SĐT Người Nhận * 0936282866 Người nhận tú tú VP Nhận * ĐL Quận 1 Giao hàng Giao…" at bounding box center [699, 245] width 1190 height 82
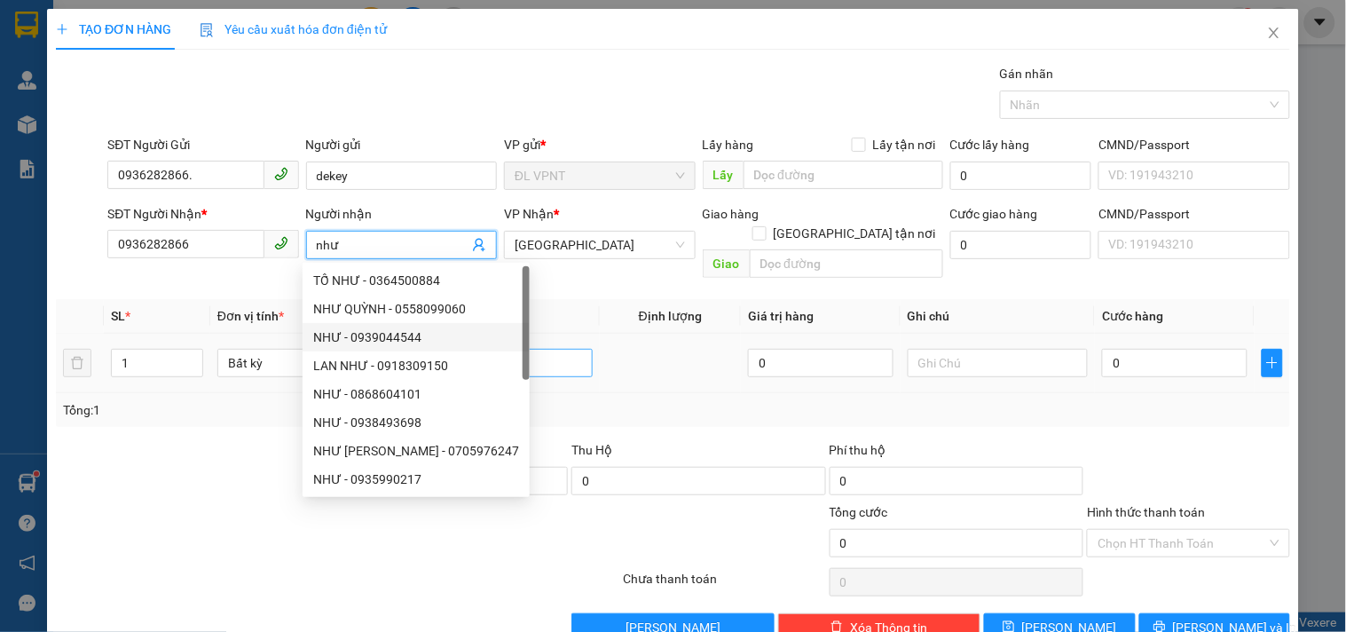
type input "như"
click at [556, 349] on input "text" at bounding box center [502, 363] width 180 height 28
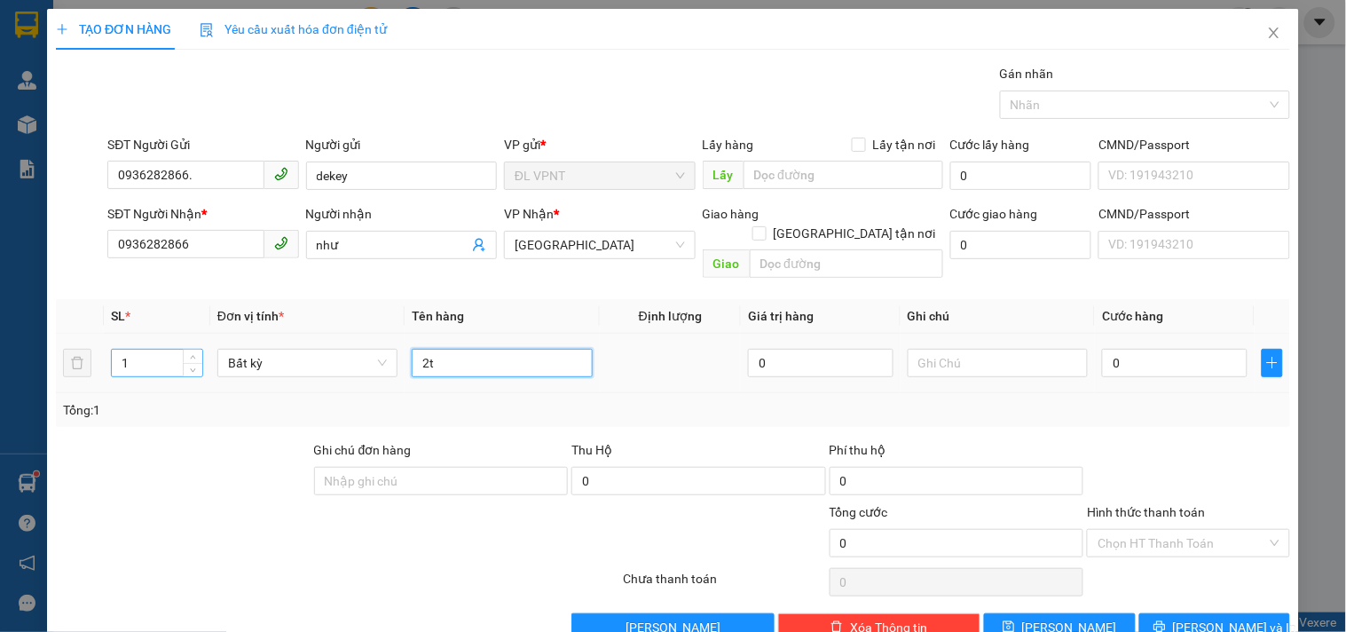
type input "2t"
drag, startPoint x: 146, startPoint y: 343, endPoint x: 47, endPoint y: 343, distance: 99.4
click at [47, 343] on div "TẠO ĐƠN HÀNG Yêu cầu xuất hóa đơn điện tử Transit Pickup Surcharge Ids Transit …" at bounding box center [673, 332] width 1252 height 646
type input "2"
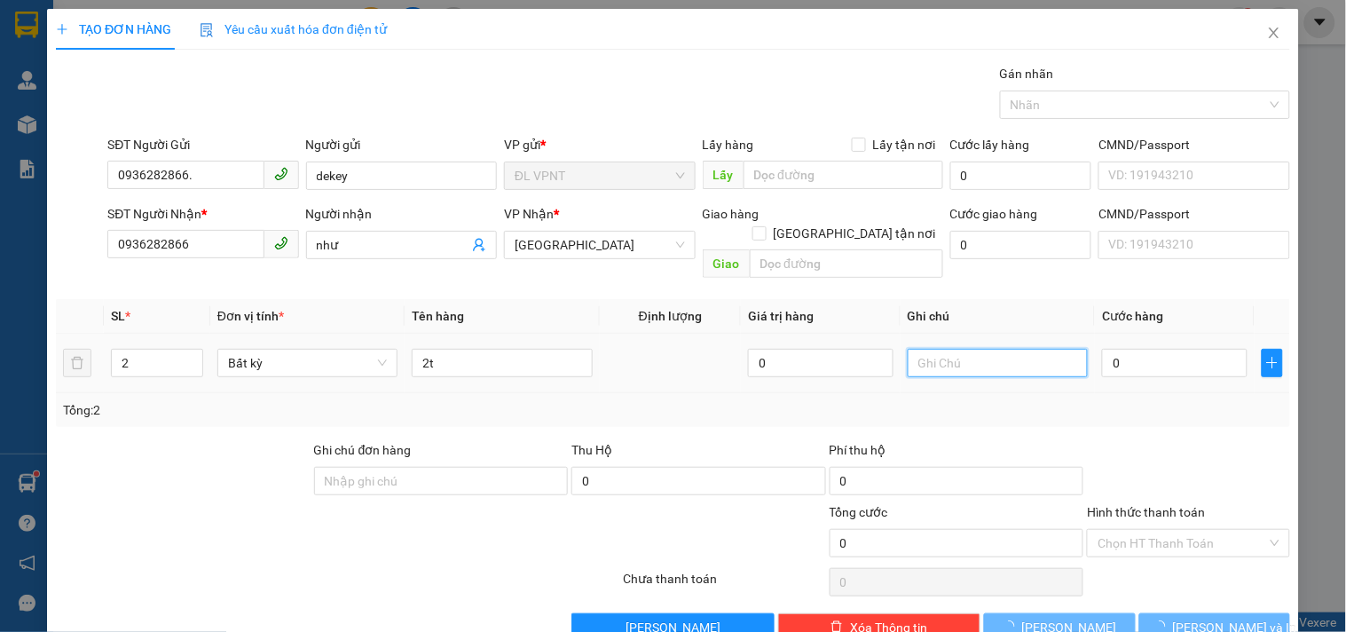
click at [928, 349] on input "text" at bounding box center [998, 363] width 180 height 28
type input "ck mb :"
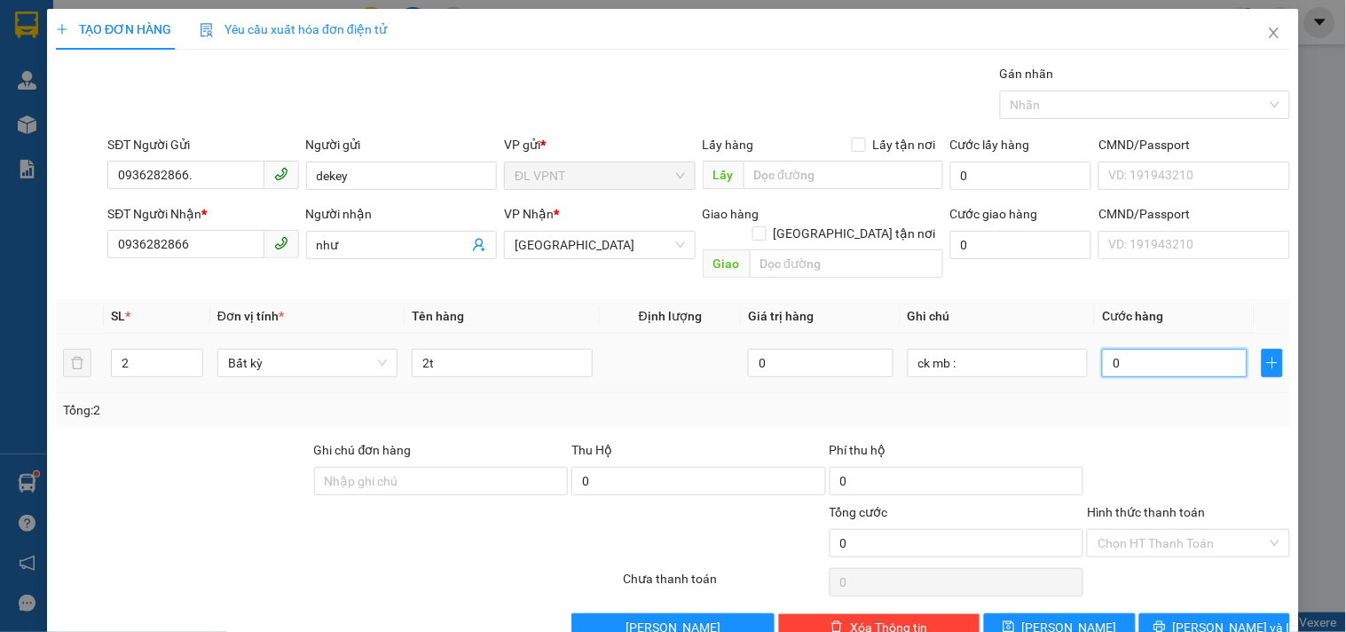
click at [1149, 349] on input "0" at bounding box center [1175, 363] width 146 height 28
type input "1"
type input "10"
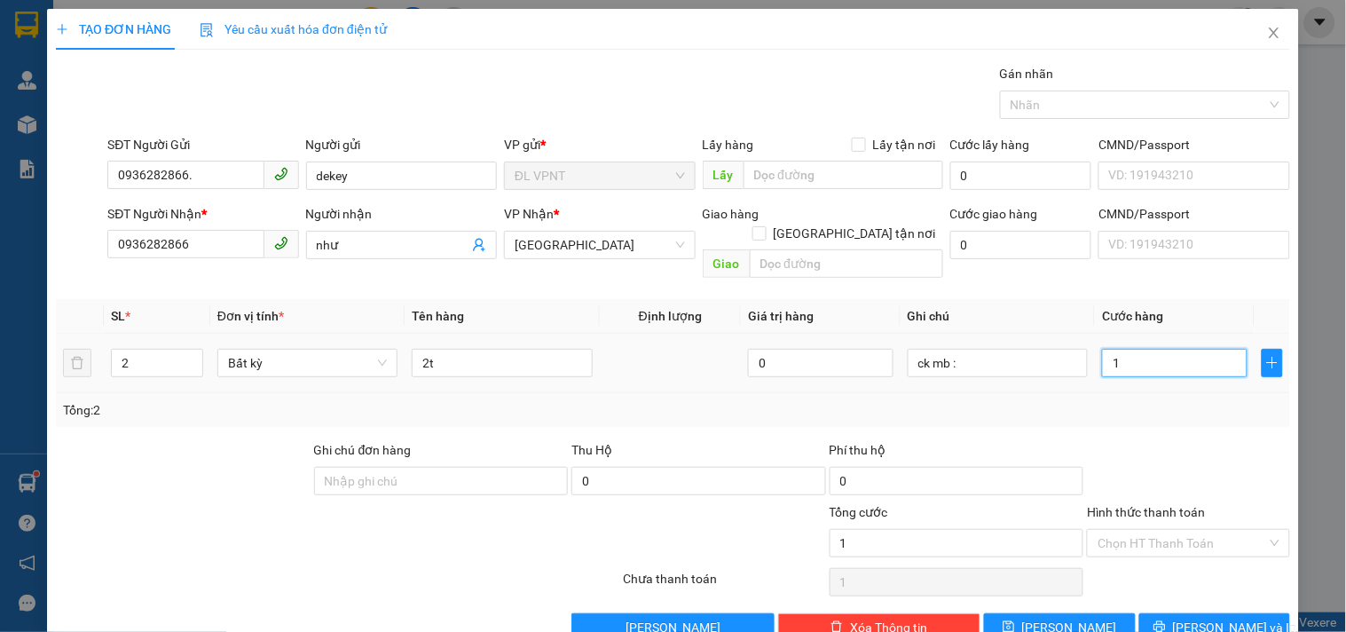
type input "10"
type input "100"
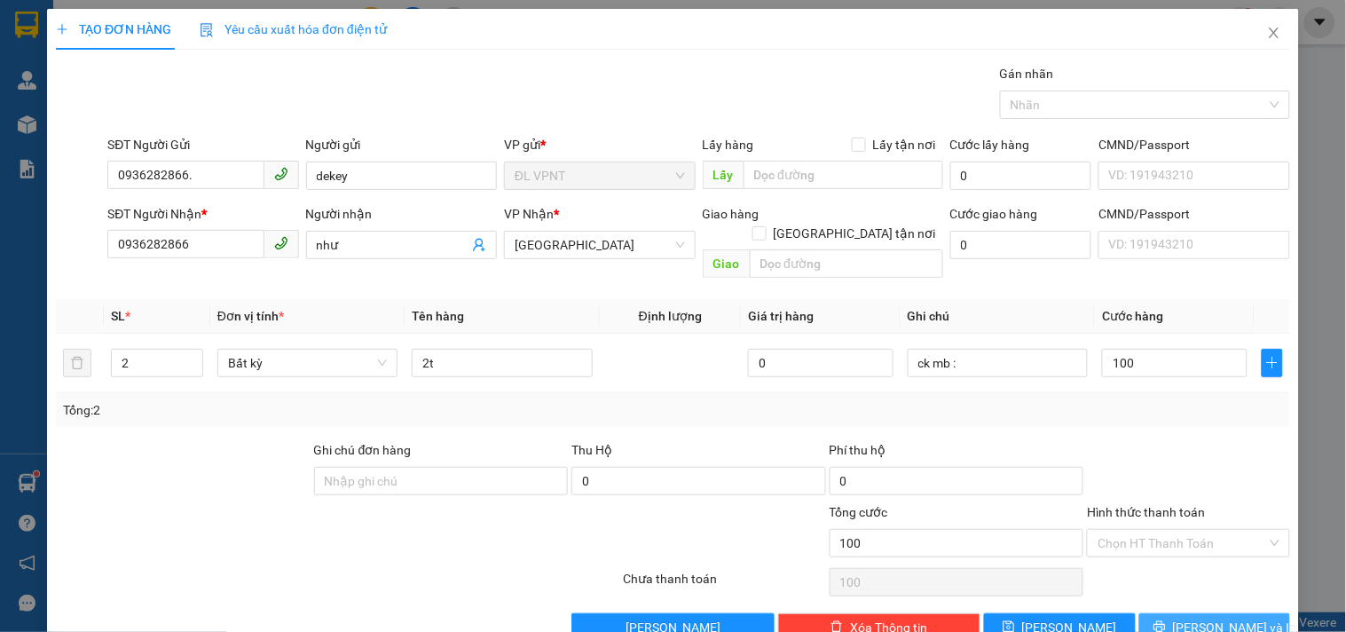
type input "100.000"
click at [1164, 613] on button "[PERSON_NAME] và In" at bounding box center [1215, 627] width 151 height 28
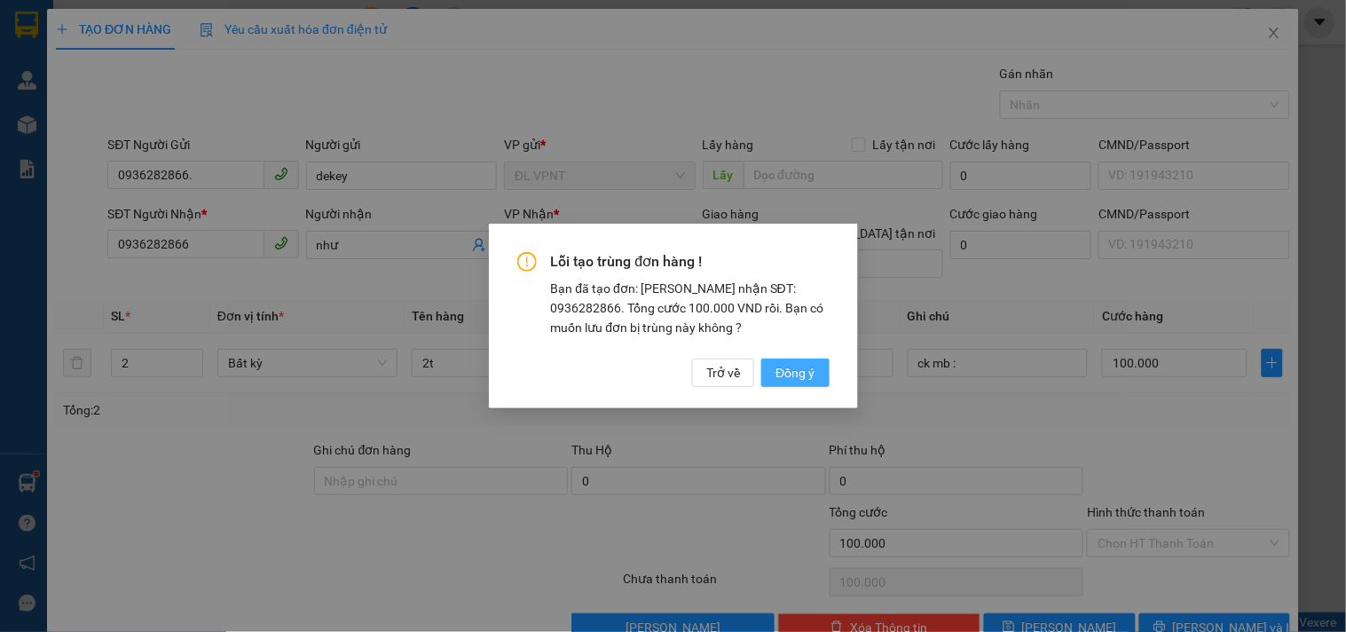
click at [769, 380] on button "Đồng ý" at bounding box center [795, 373] width 67 height 28
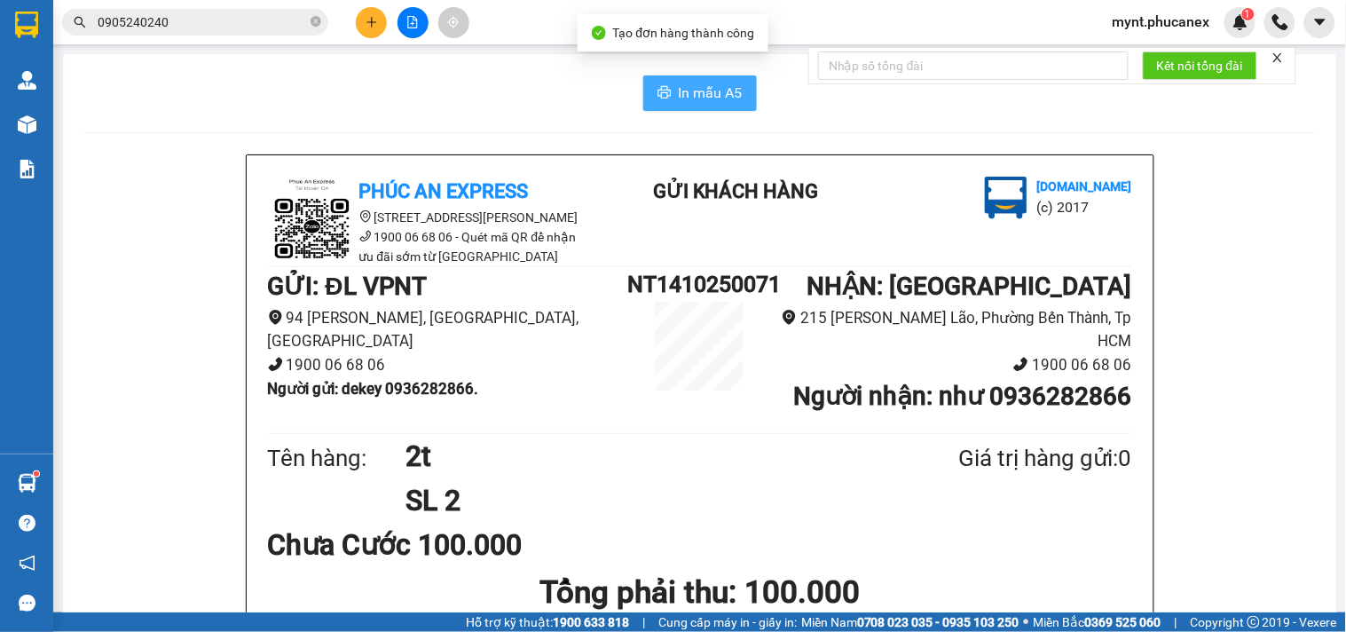
click at [716, 102] on span "In mẫu A5" at bounding box center [711, 93] width 64 height 22
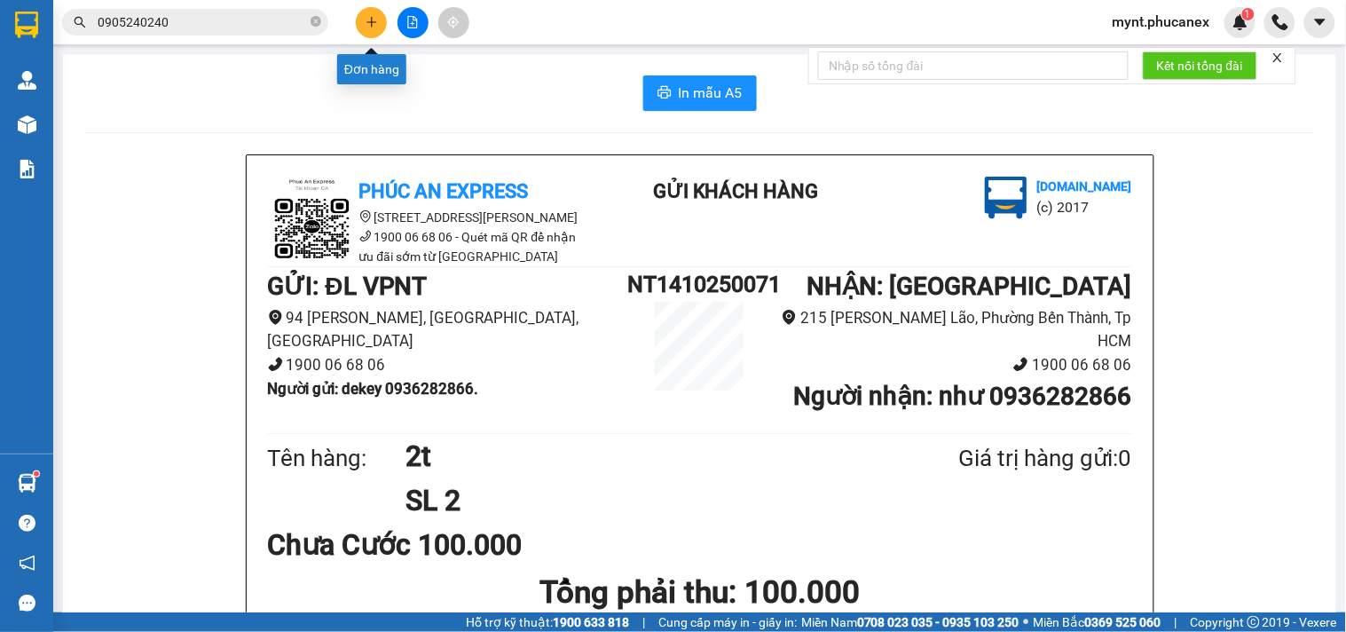
click at [370, 20] on icon "plus" at bounding box center [372, 22] width 12 height 12
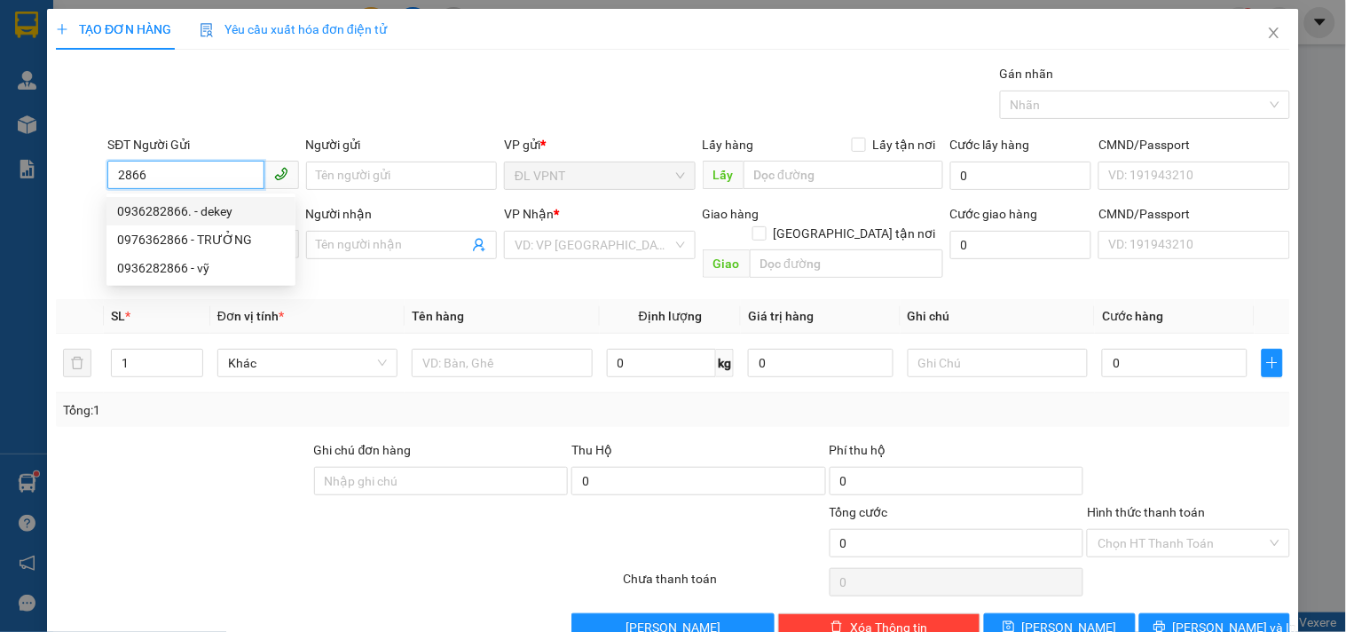
drag, startPoint x: 231, startPoint y: 211, endPoint x: 334, endPoint y: 280, distance: 123.6
click at [229, 211] on div "0936282866. - dekey" at bounding box center [201, 211] width 168 height 20
type input "0936282866."
type input "dekey"
type input "0936282866"
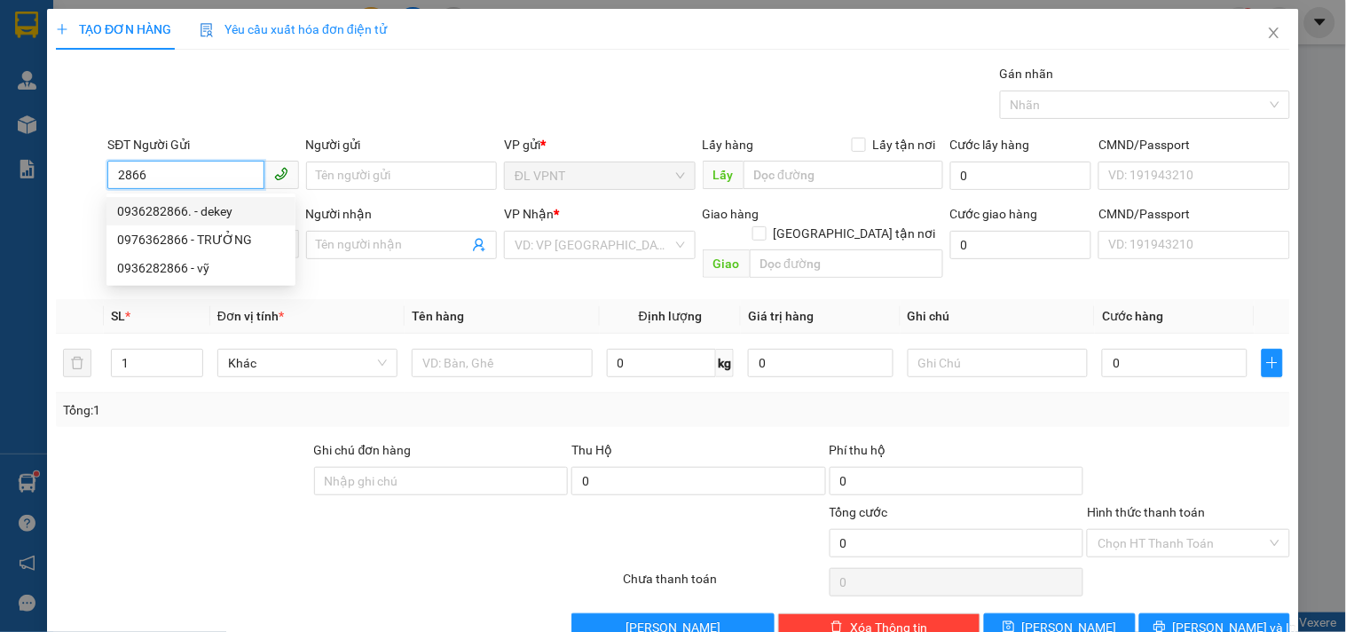
type input "vỹ"
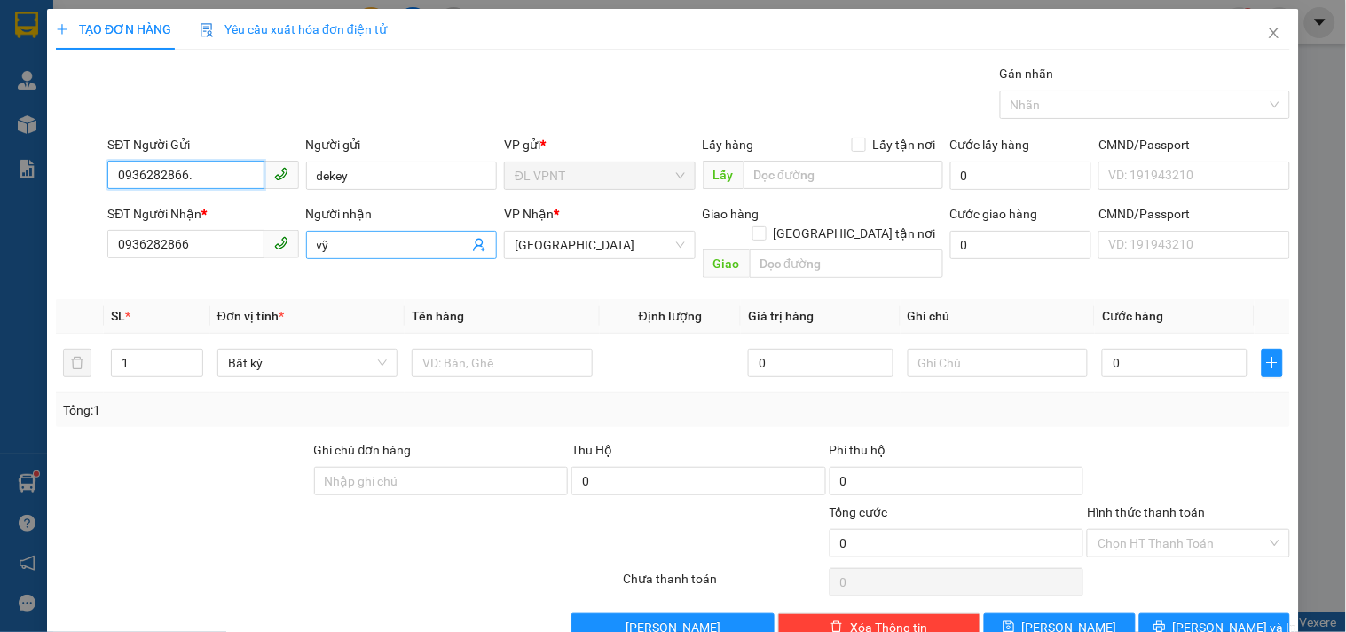
type input "0936282866."
drag, startPoint x: 336, startPoint y: 247, endPoint x: 130, endPoint y: 251, distance: 205.1
click at [130, 251] on div "SĐT Người Nhận * 0936282866 Người nhận vỹ vỹ VP Nhận * ĐL Quận 1 Giao hàng Giao…" at bounding box center [699, 245] width 1190 height 82
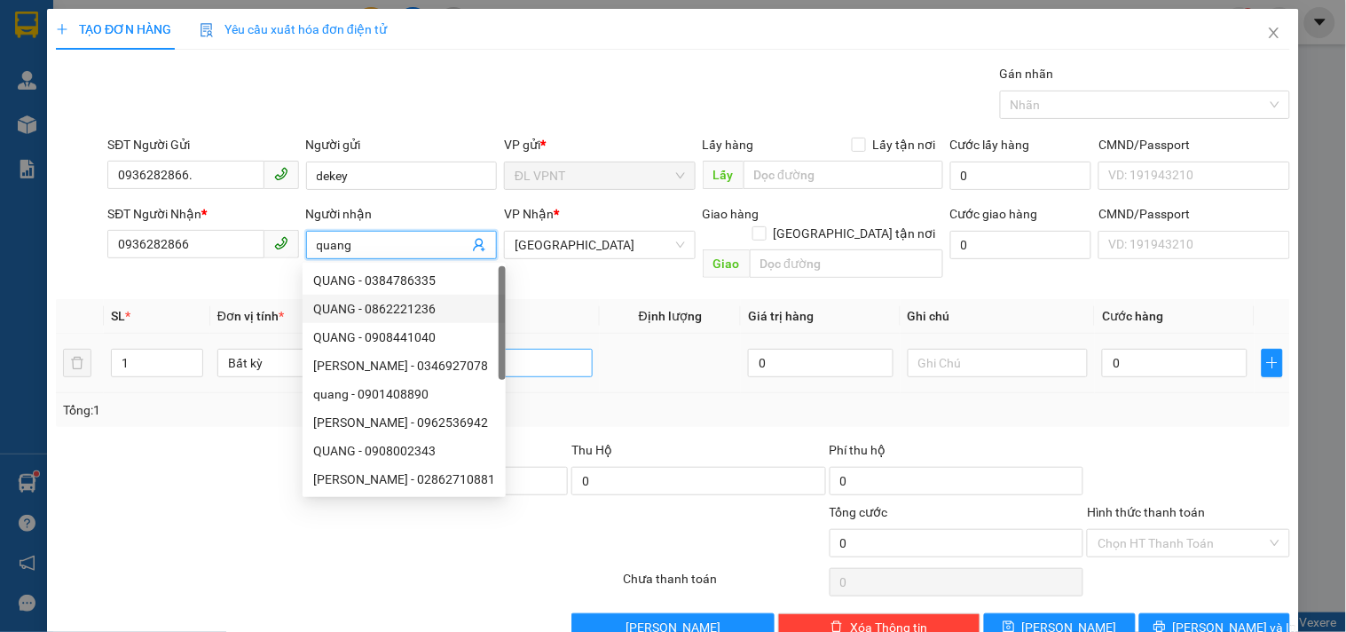
type input "quang"
click at [539, 349] on input "text" at bounding box center [502, 363] width 180 height 28
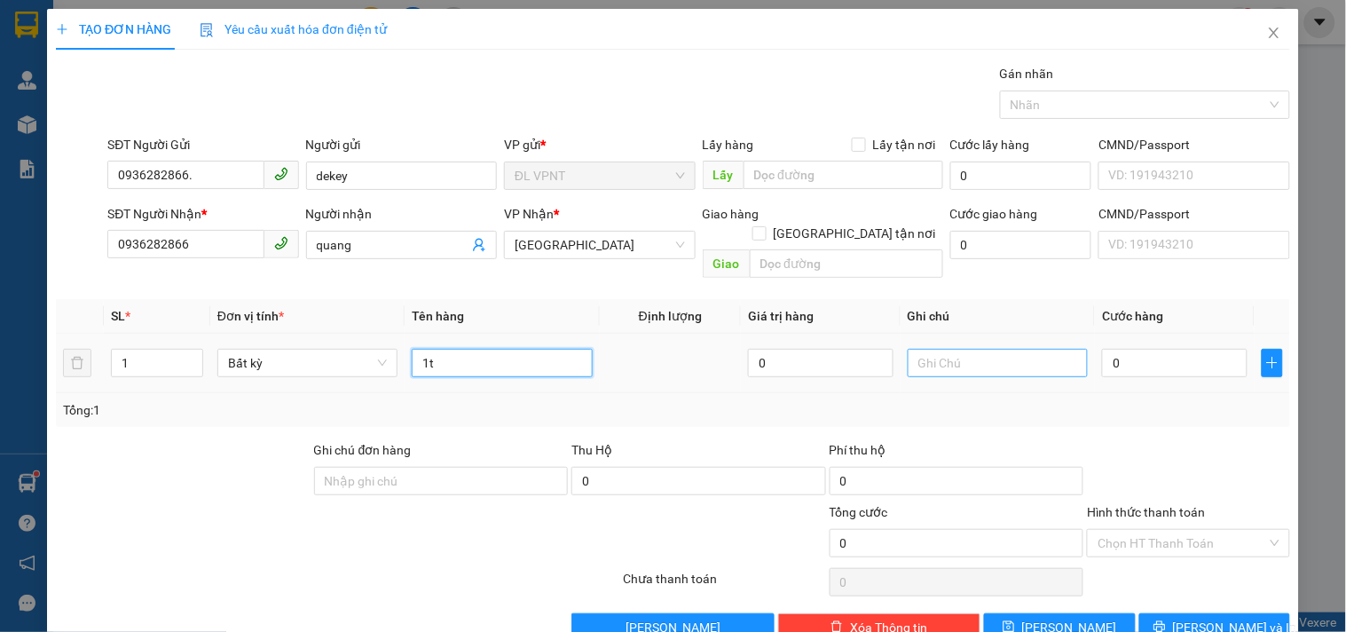
type input "1t"
click at [971, 349] on input "text" at bounding box center [998, 363] width 180 height 28
type input "ck mb :"
click at [1102, 350] on input "0" at bounding box center [1175, 363] width 146 height 28
type input "3"
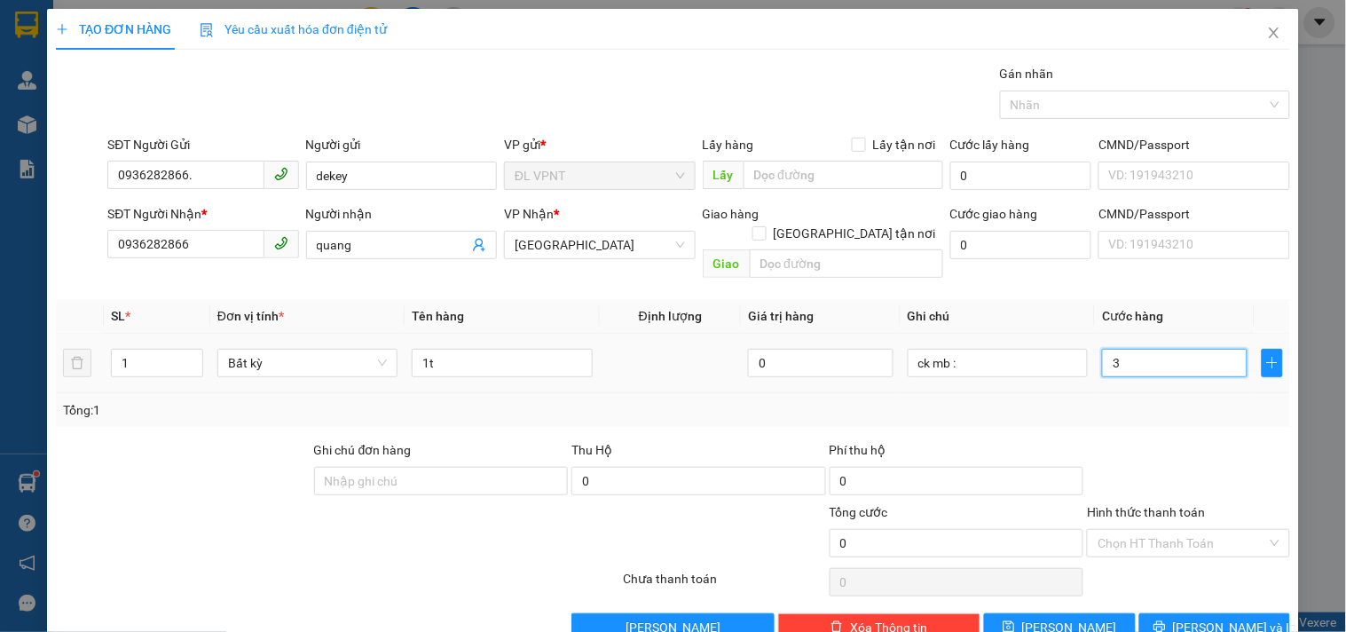
type input "3"
type input "30"
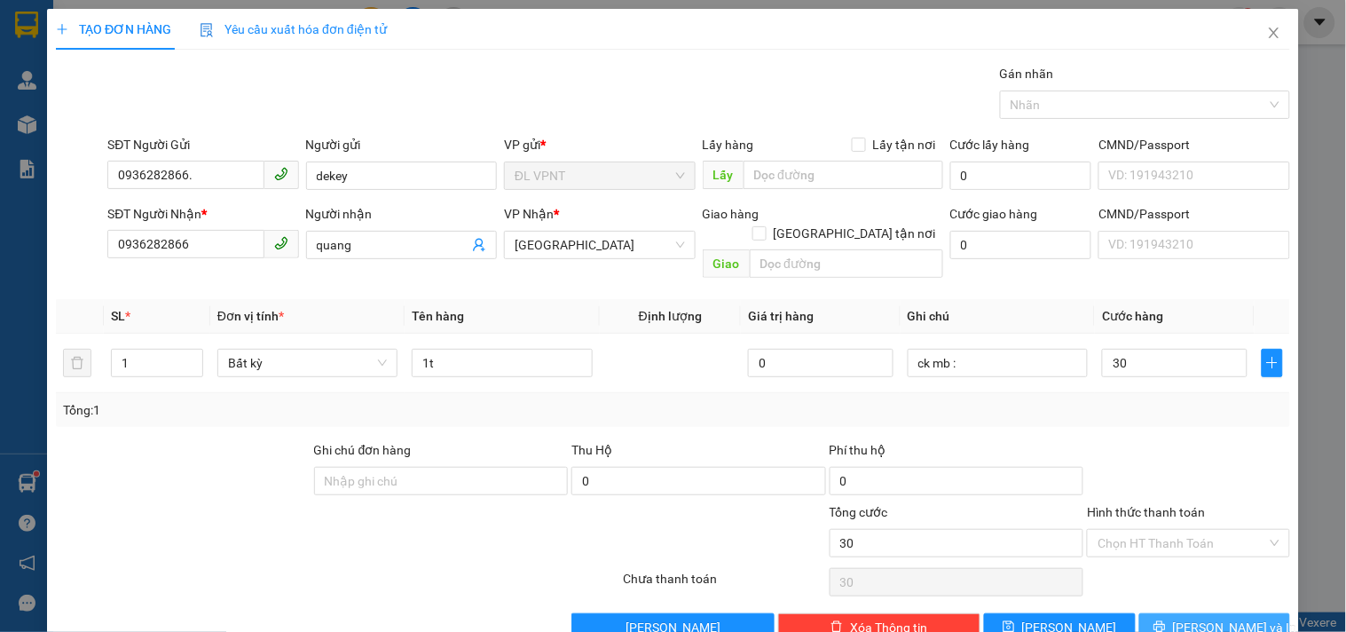
type input "30.000"
click at [1211, 618] on span "[PERSON_NAME] và In" at bounding box center [1235, 628] width 124 height 20
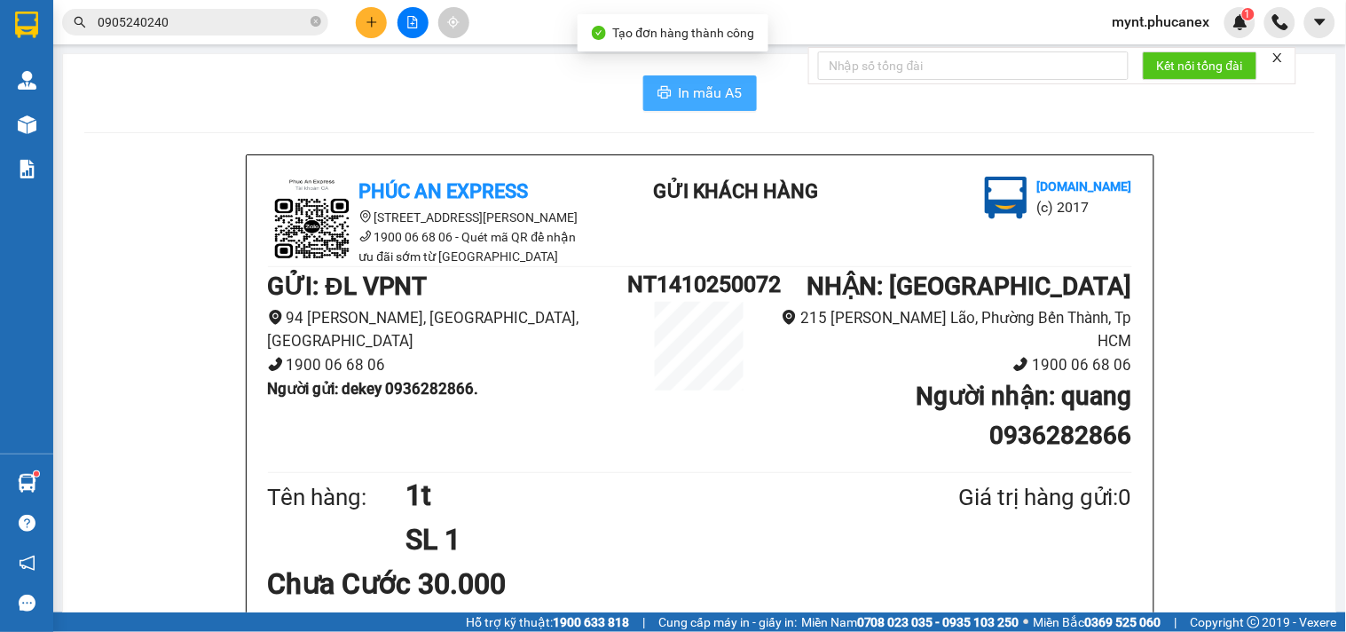
click at [733, 93] on span "In mẫu A5" at bounding box center [711, 93] width 64 height 22
click at [371, 23] on icon "plus" at bounding box center [371, 22] width 1 height 10
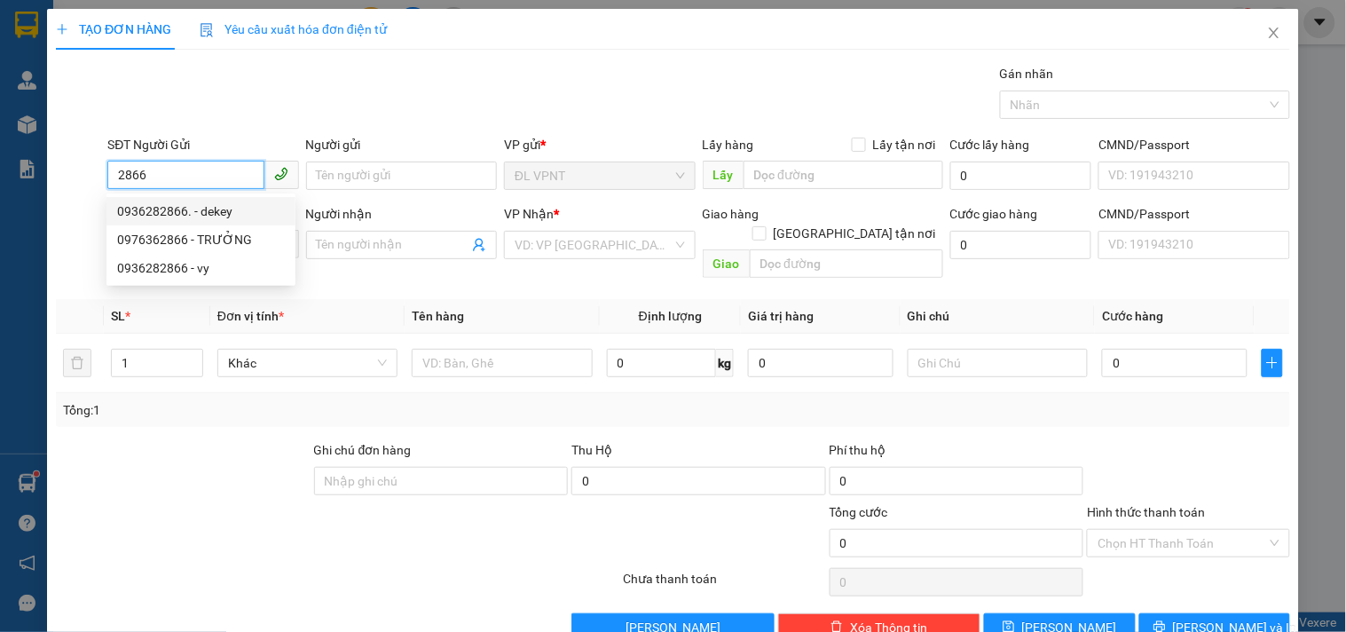
click at [232, 217] on div "0936282866. - dekey" at bounding box center [201, 211] width 168 height 20
type input "0936282866."
type input "dekey"
type input "0936282866"
type input "vy"
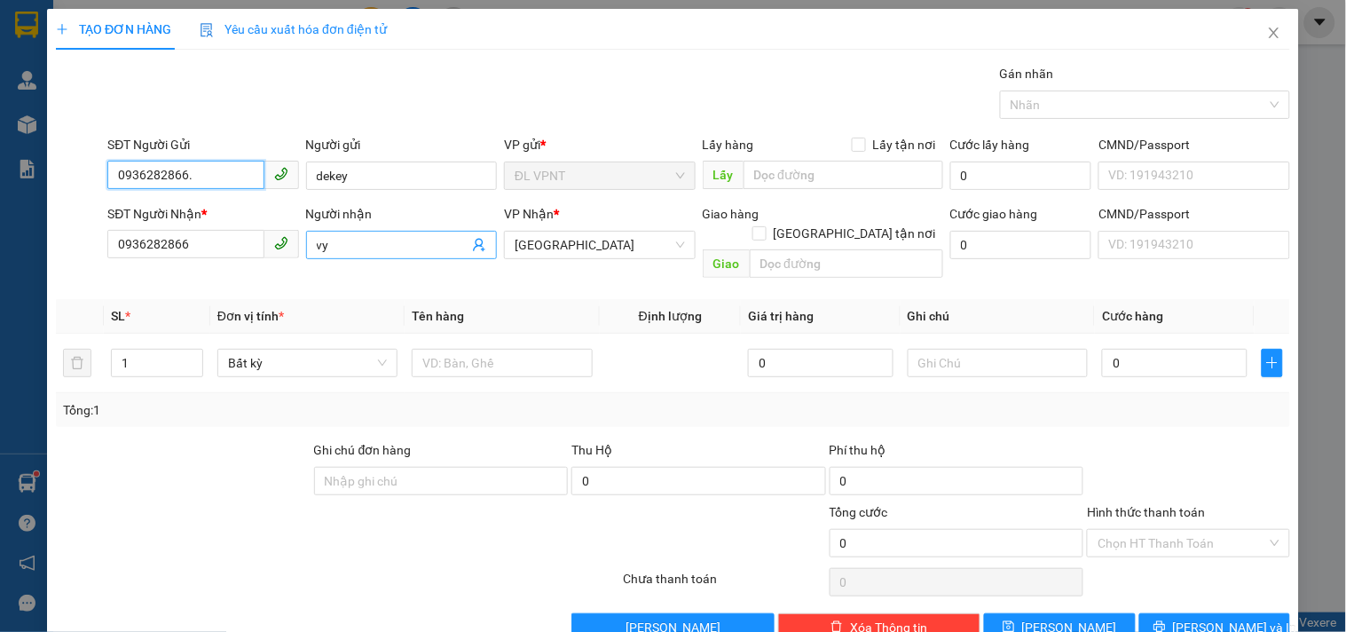
type input "0936282866."
drag, startPoint x: 332, startPoint y: 246, endPoint x: 267, endPoint y: 249, distance: 64.9
click at [267, 249] on div "SĐT Người Nhận * 0936282866 Người nhận vy VP Nhận * ĐL Quận 1 Giao hàng Giao tậ…" at bounding box center [699, 245] width 1190 height 82
type input "kaden"
click at [501, 349] on input "text" at bounding box center [502, 363] width 180 height 28
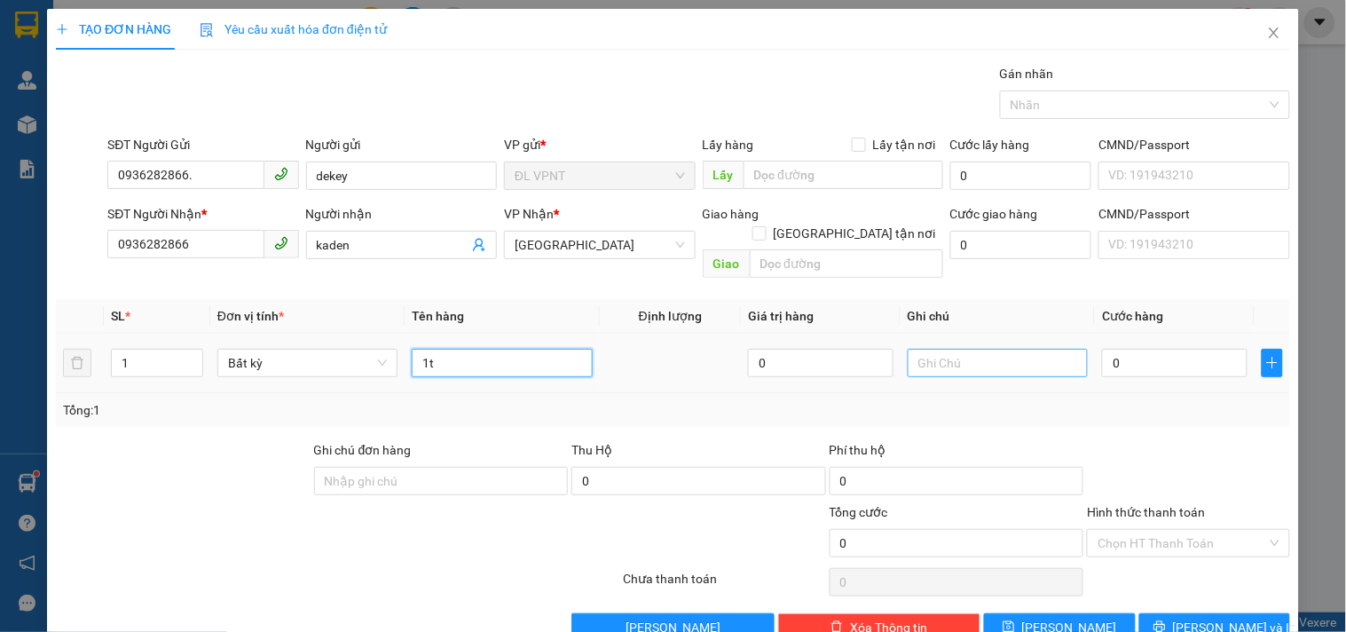
type input "1t"
click at [941, 349] on input "text" at bounding box center [998, 363] width 180 height 28
type input "ck mb :"
click at [1108, 349] on input "0" at bounding box center [1175, 363] width 146 height 28
type input "6"
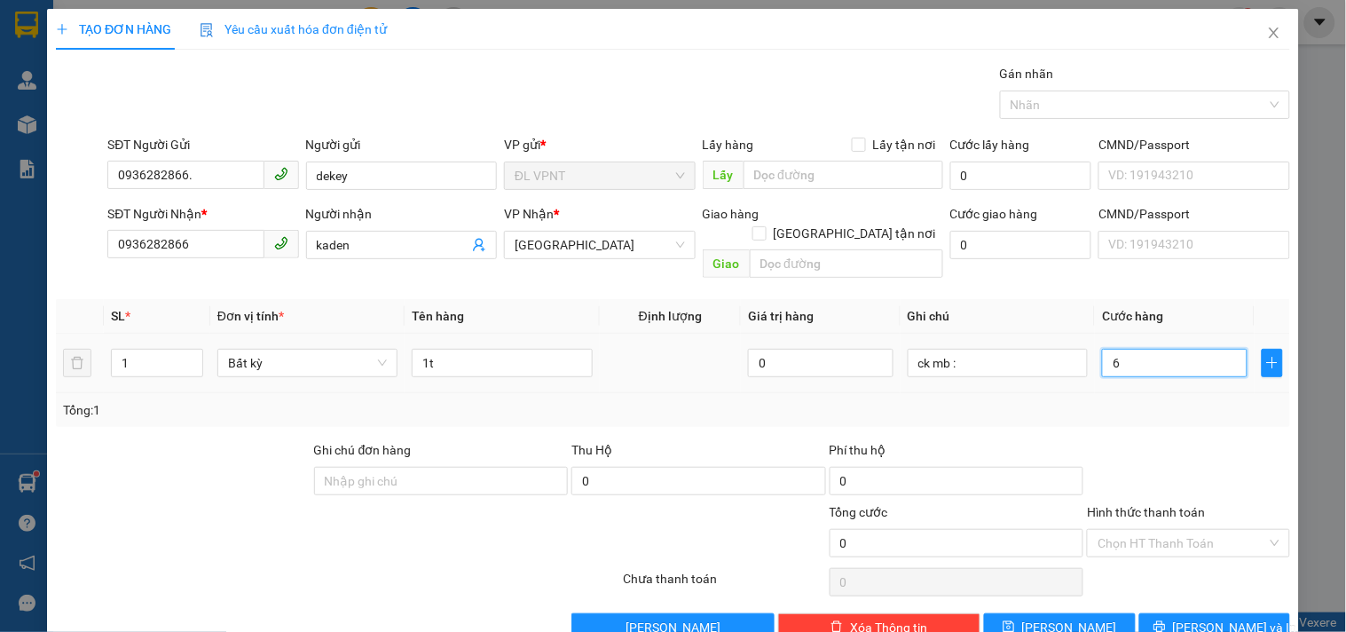
type input "6"
type input "60"
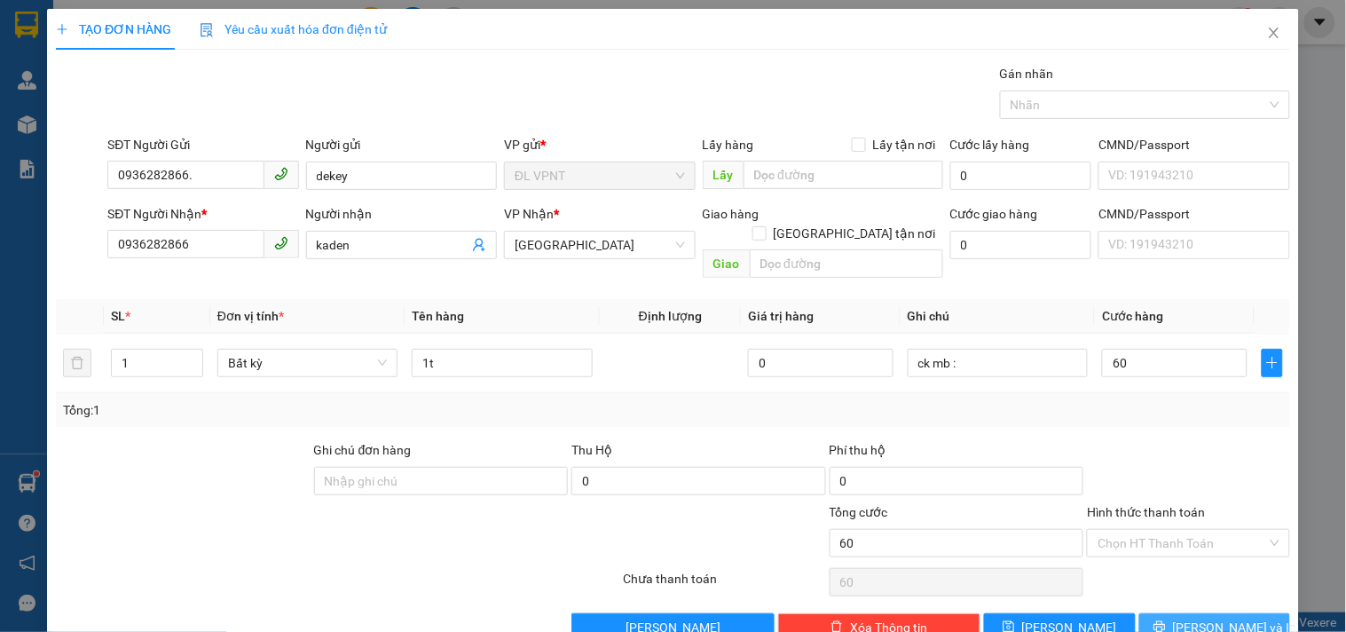
type input "60.000"
click at [1149, 613] on button "[PERSON_NAME] và In" at bounding box center [1215, 627] width 151 height 28
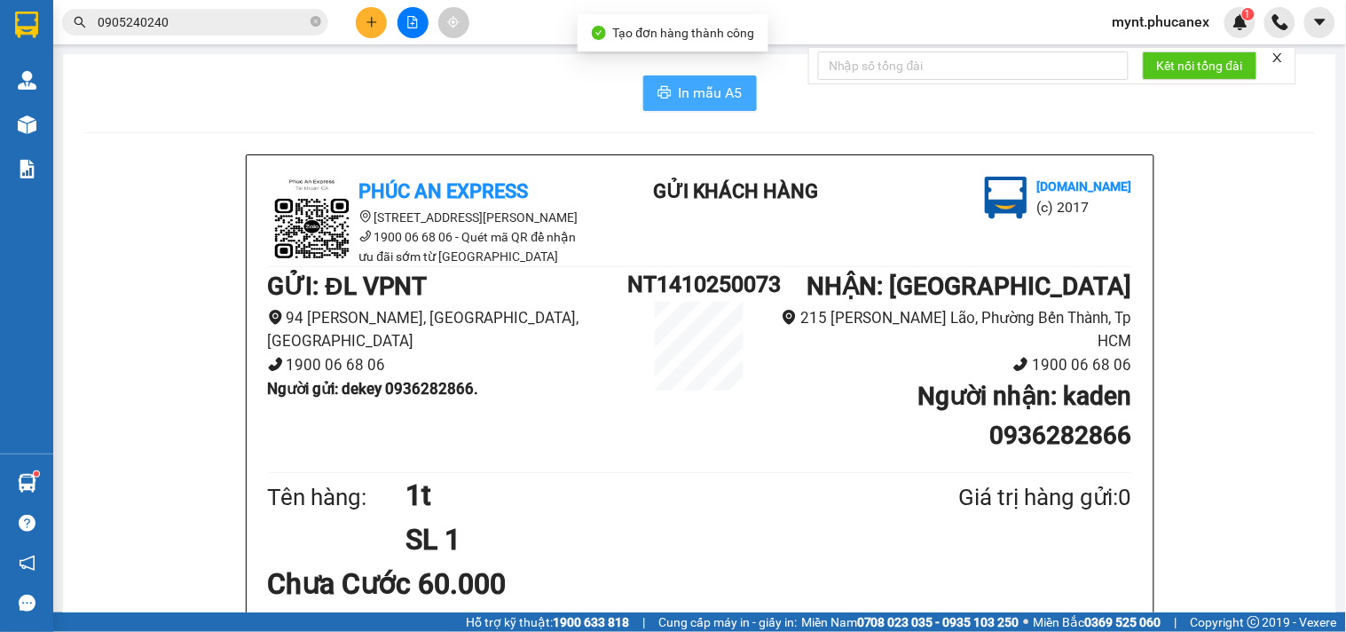
click at [697, 92] on span "In mẫu A5" at bounding box center [711, 93] width 64 height 22
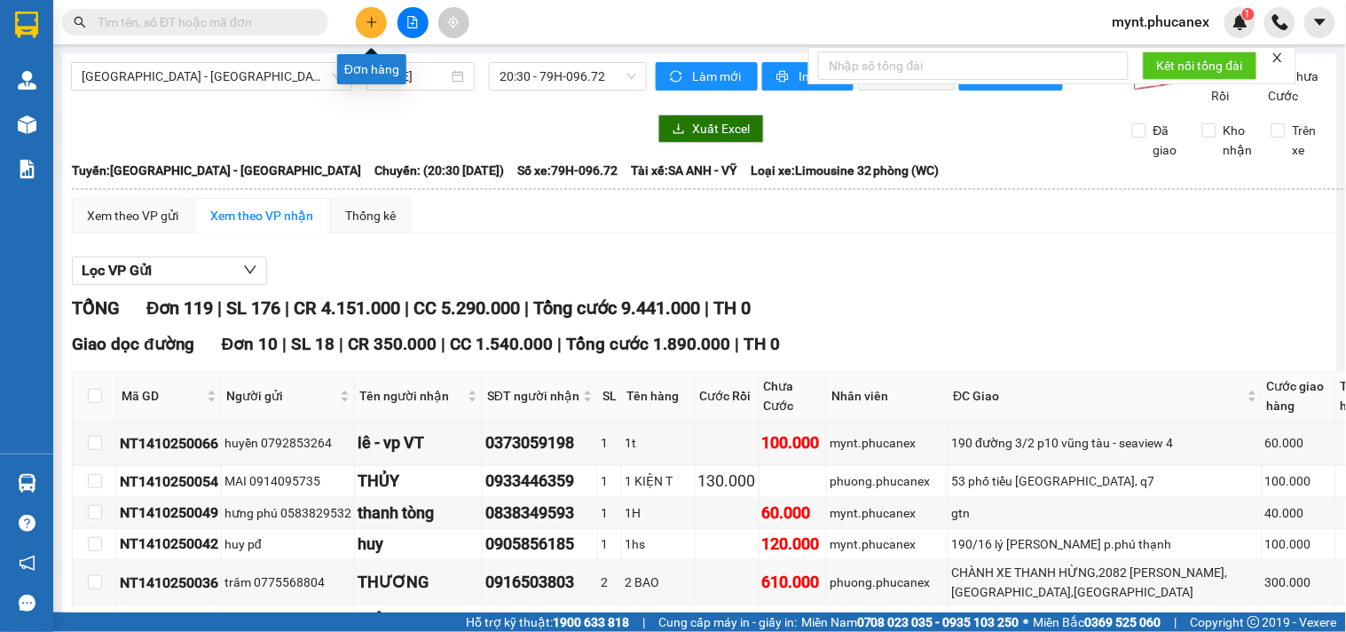
click at [367, 16] on icon "plus" at bounding box center [372, 22] width 12 height 12
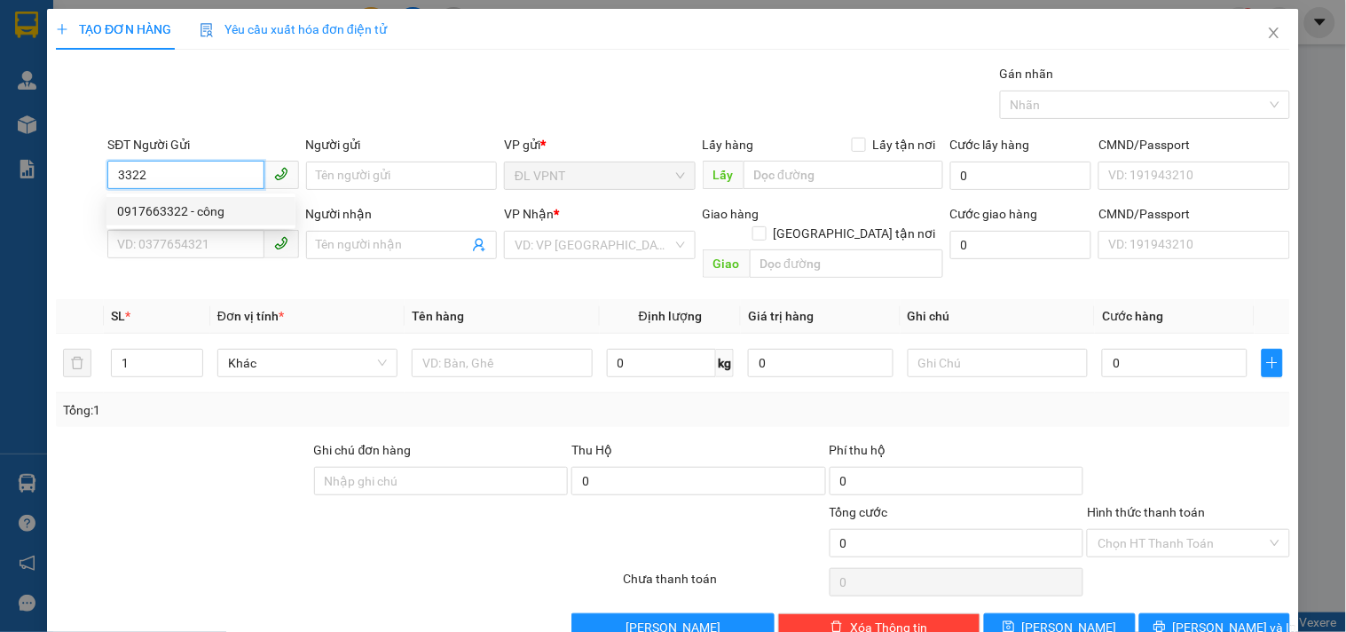
drag, startPoint x: 227, startPoint y: 216, endPoint x: 240, endPoint y: 222, distance: 13.9
click at [228, 216] on div "0917663322 - công" at bounding box center [201, 211] width 168 height 20
type input "0917663322"
type input "công"
type input "02866536522"
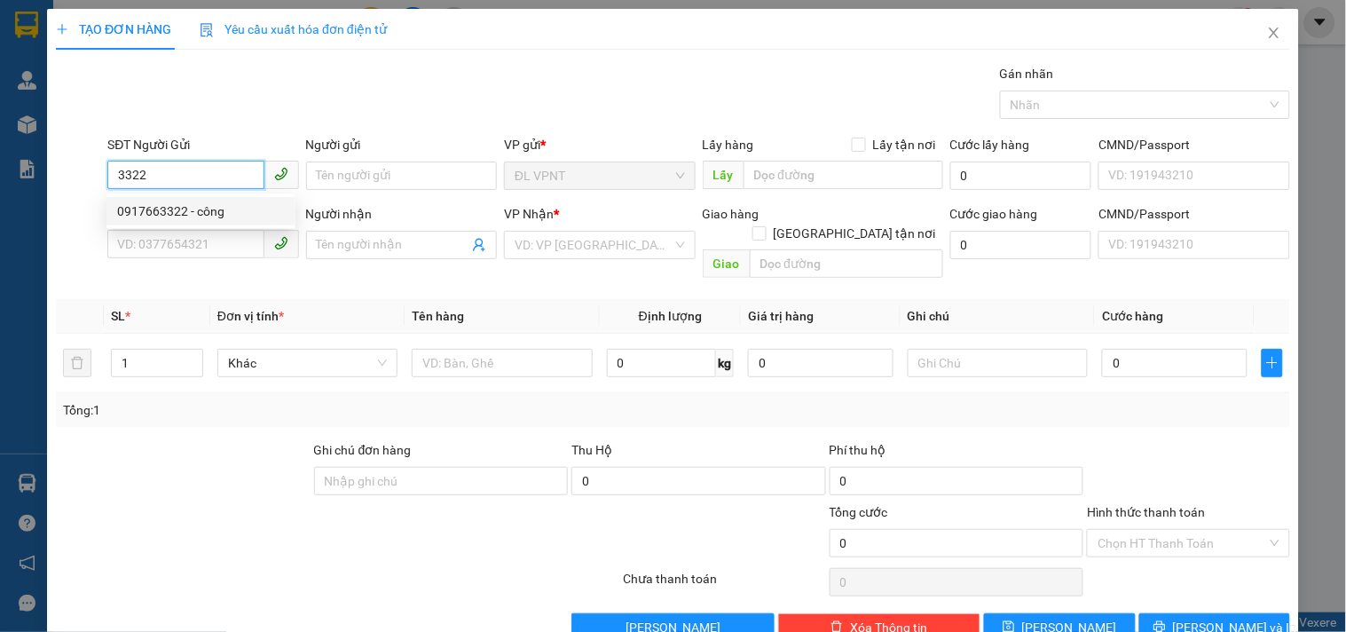
type input "trung tâm chẩn đoán và xét nghiệm thú y trung ương 2"
type input "521/1 [PERSON_NAME] p4 q.tân bình"
type input "100.000"
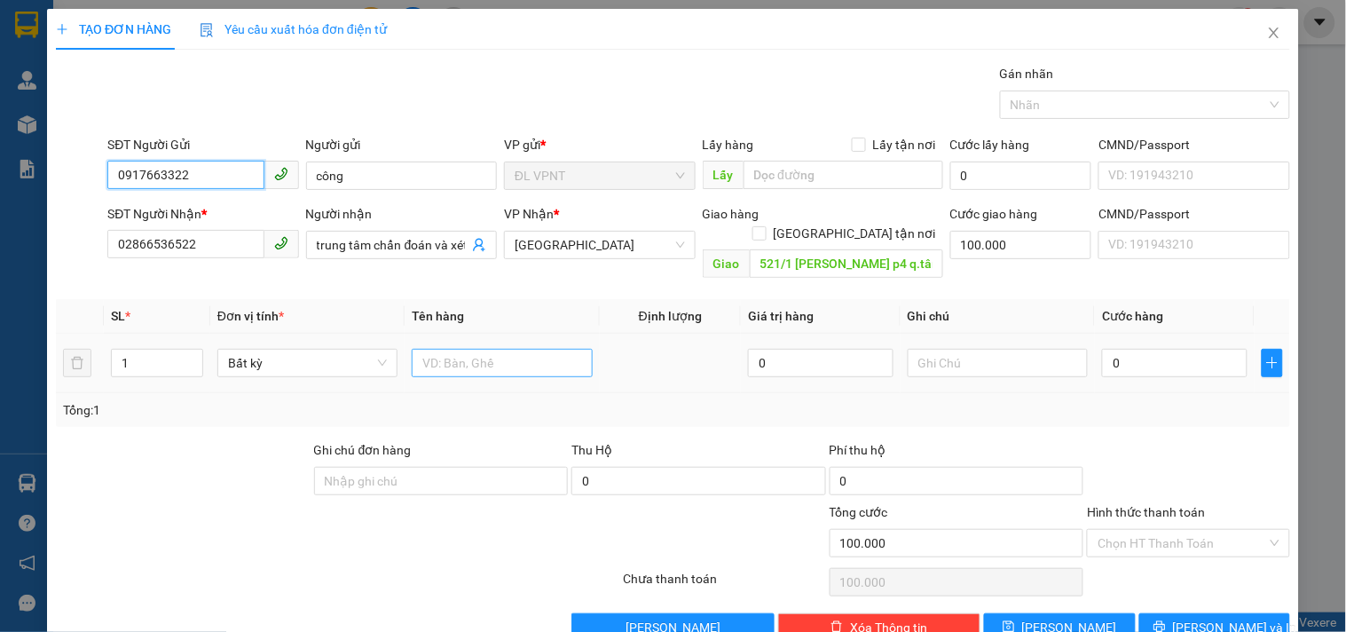
type input "0917663322"
click at [454, 349] on input "text" at bounding box center [502, 363] width 180 height 28
type input "1TX"
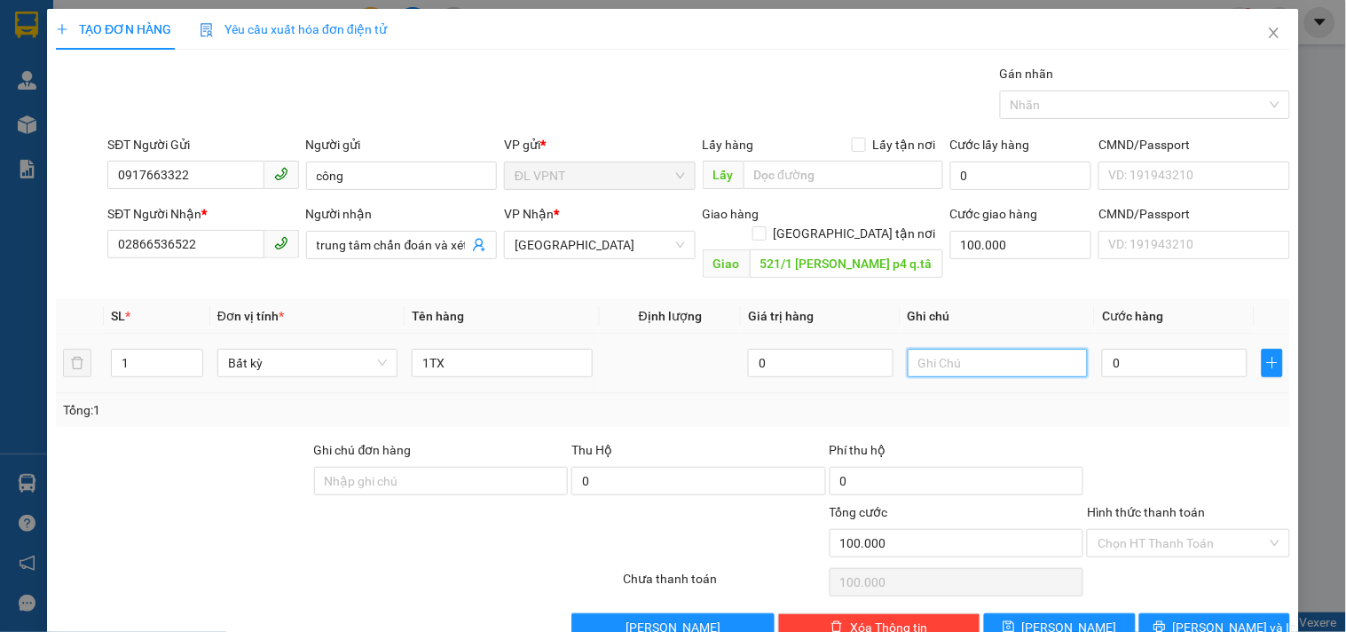
click at [995, 349] on input "text" at bounding box center [998, 363] width 180 height 28
type input "bao gồm VAT"
click at [1116, 349] on input "0" at bounding box center [1175, 363] width 146 height 28
type input "4"
type input "100.004"
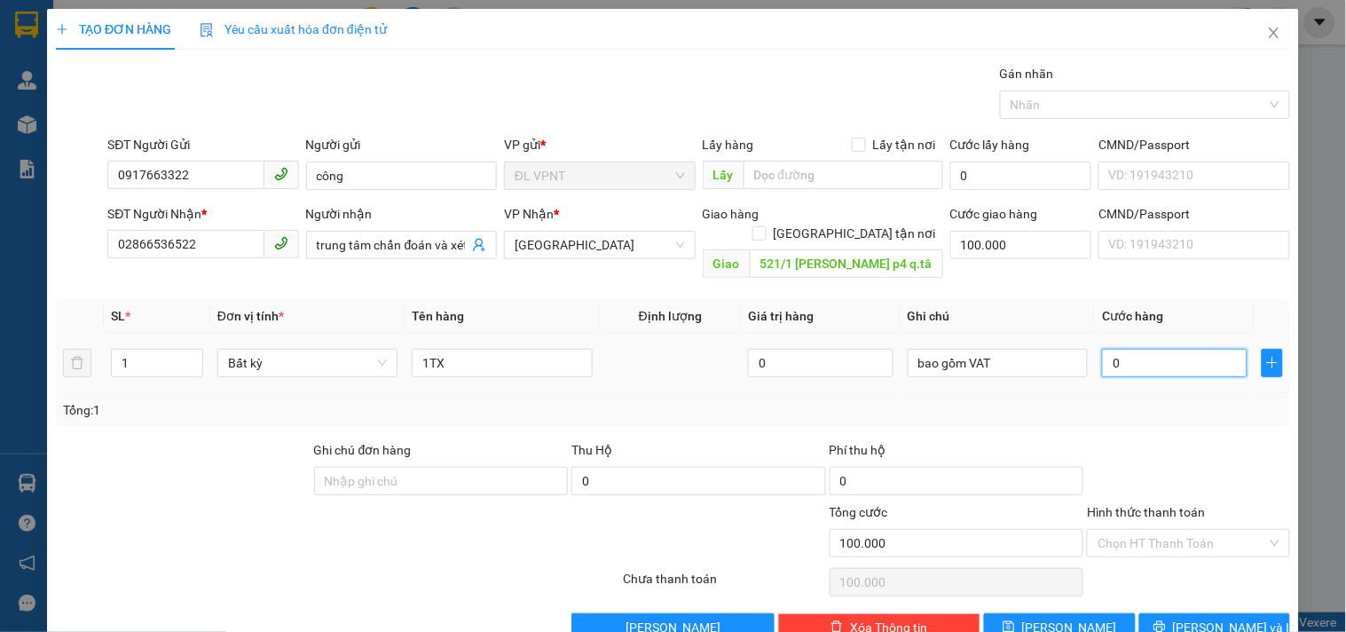
type input "100.004"
type input "40"
type input "100.040"
type input "40.000"
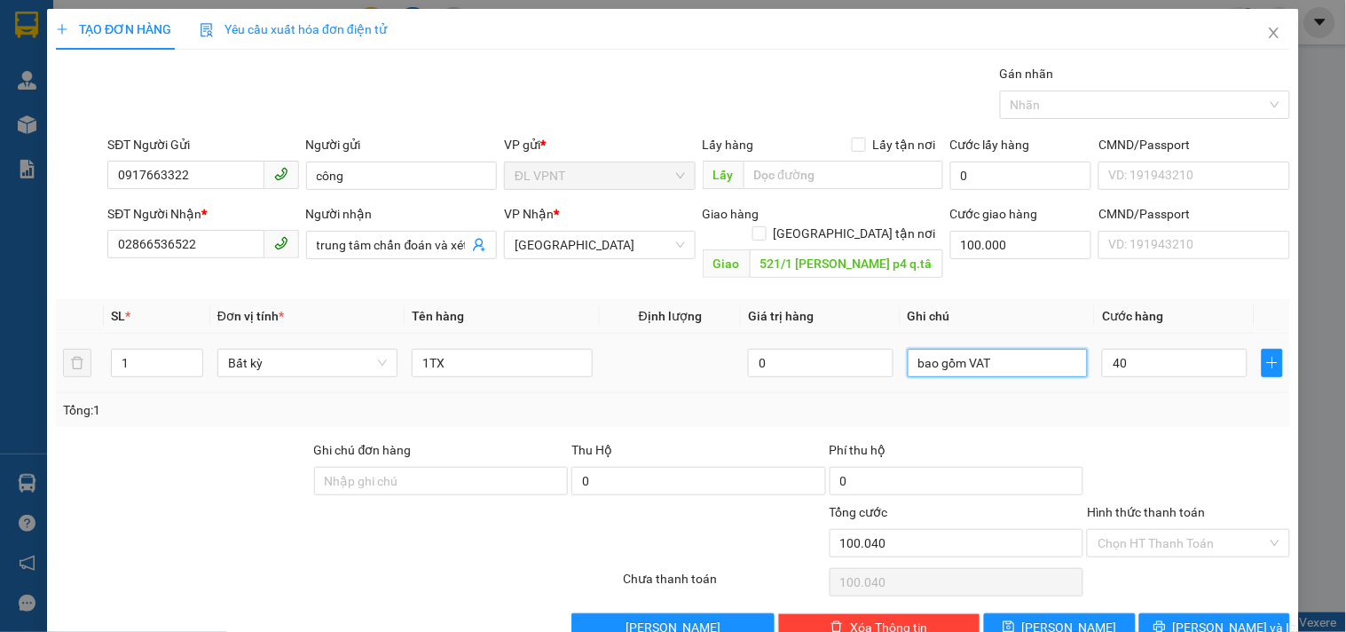
type input "140.000"
click at [908, 349] on input "bao gồm VAT" at bounding box center [998, 363] width 180 height 28
drag, startPoint x: 235, startPoint y: 502, endPoint x: 635, endPoint y: 432, distance: 405.5
click at [235, 502] on div at bounding box center [234, 533] width 361 height 62
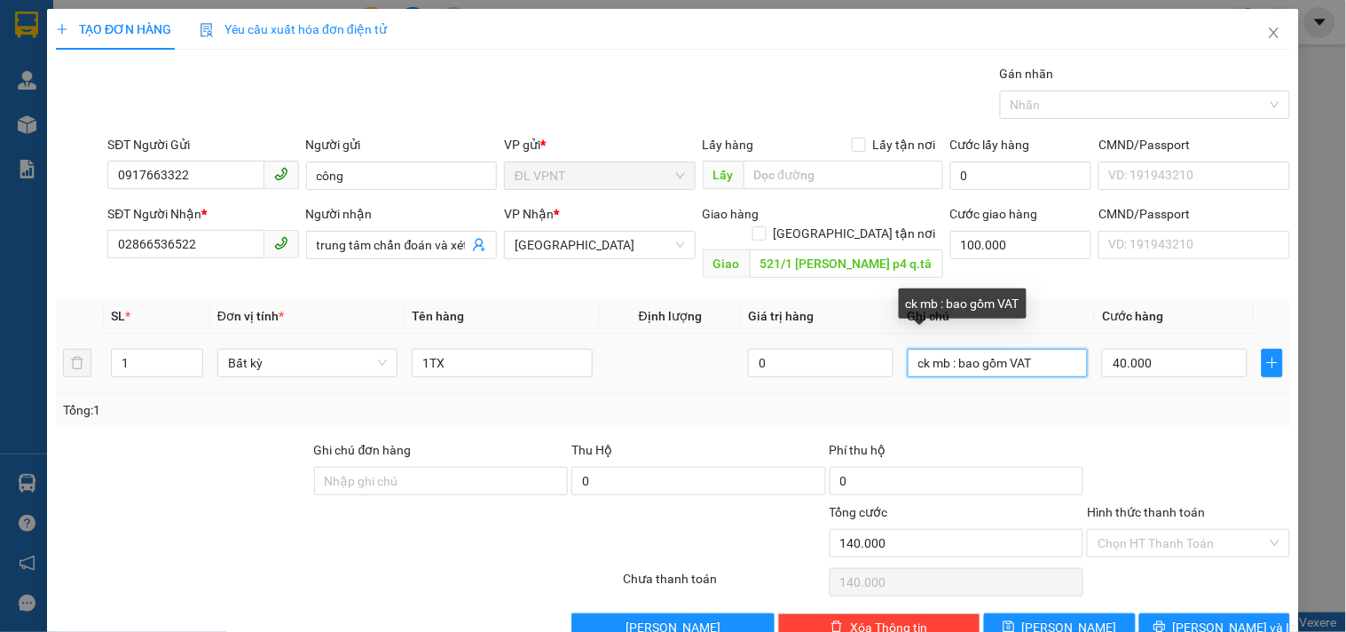
click at [953, 349] on input "ck mb : bao gồm VAT" at bounding box center [998, 363] width 180 height 28
paste input "[DATE] 20:46"
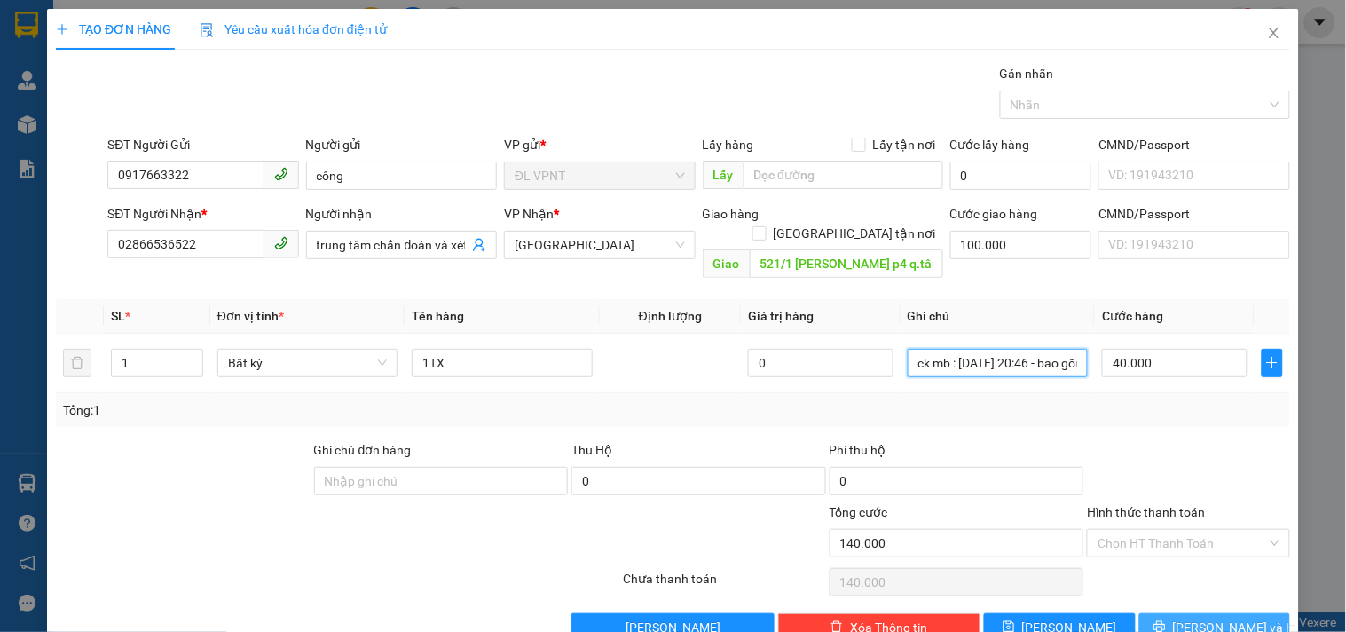
type input "ck mb : [DATE] 20:46 - bao gồm VAT"
click at [1229, 618] on span "[PERSON_NAME] và In" at bounding box center [1235, 628] width 124 height 20
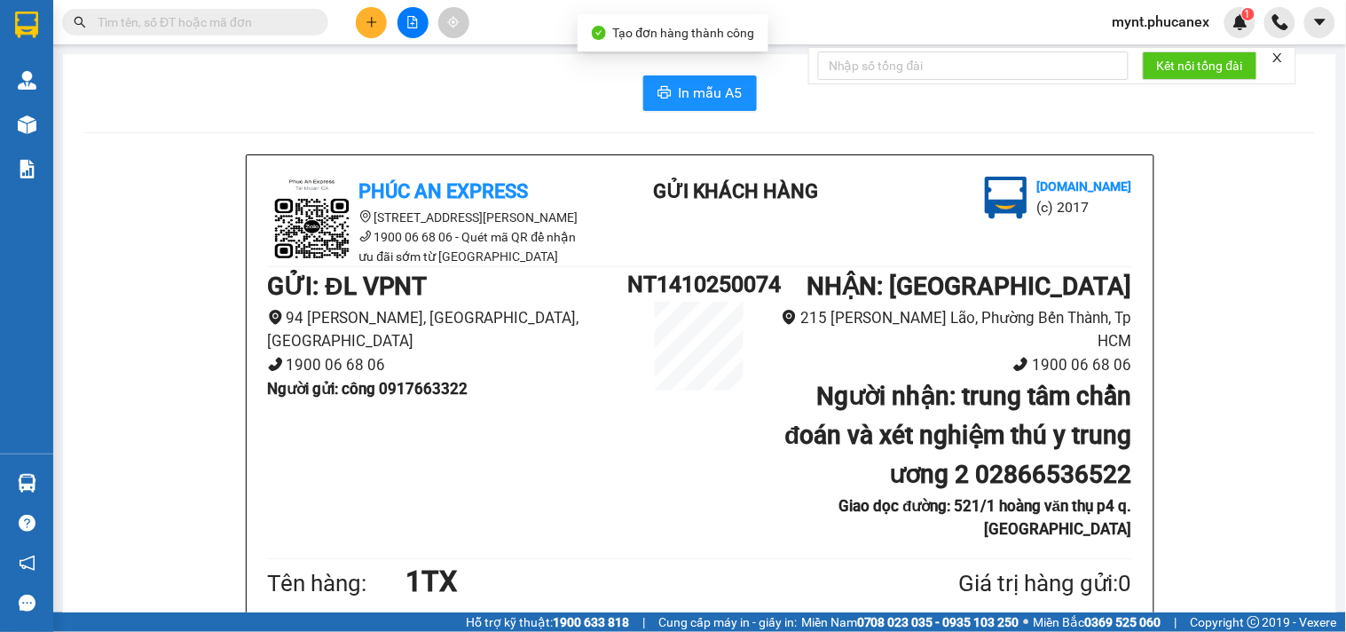
click at [659, 87] on icon "printer" at bounding box center [664, 92] width 13 height 12
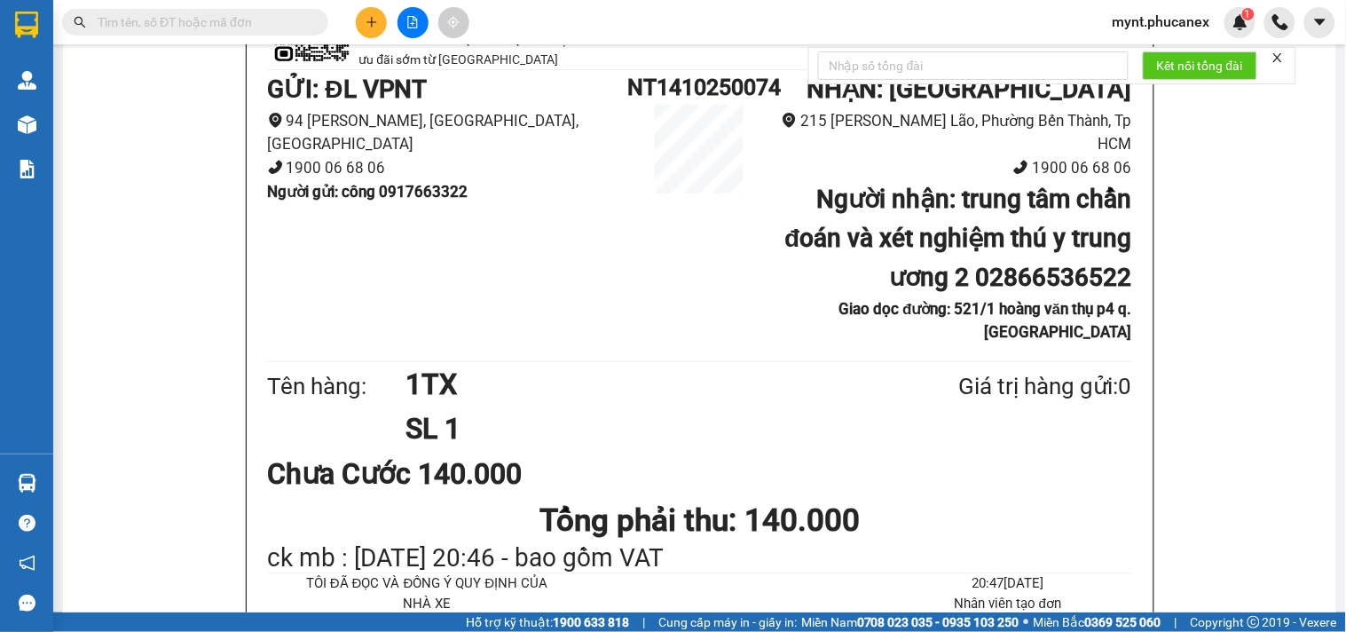
drag, startPoint x: 228, startPoint y: 256, endPoint x: 215, endPoint y: 228, distance: 30.6
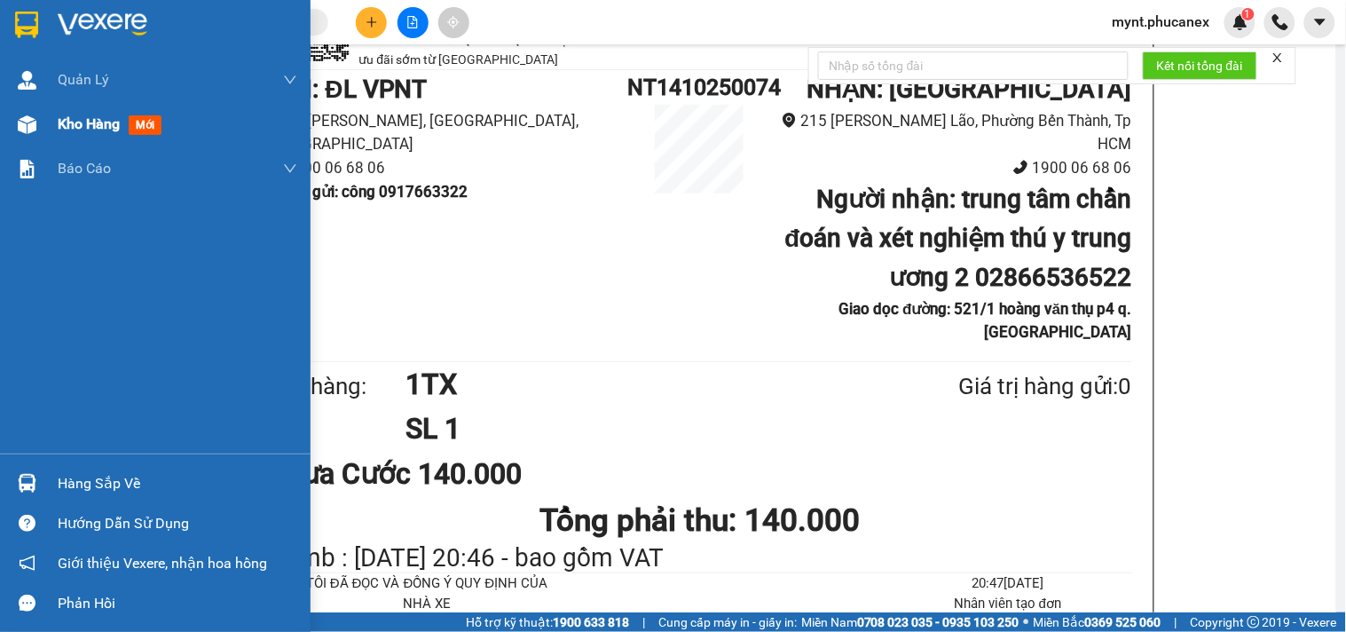
click at [38, 128] on div at bounding box center [27, 124] width 31 height 31
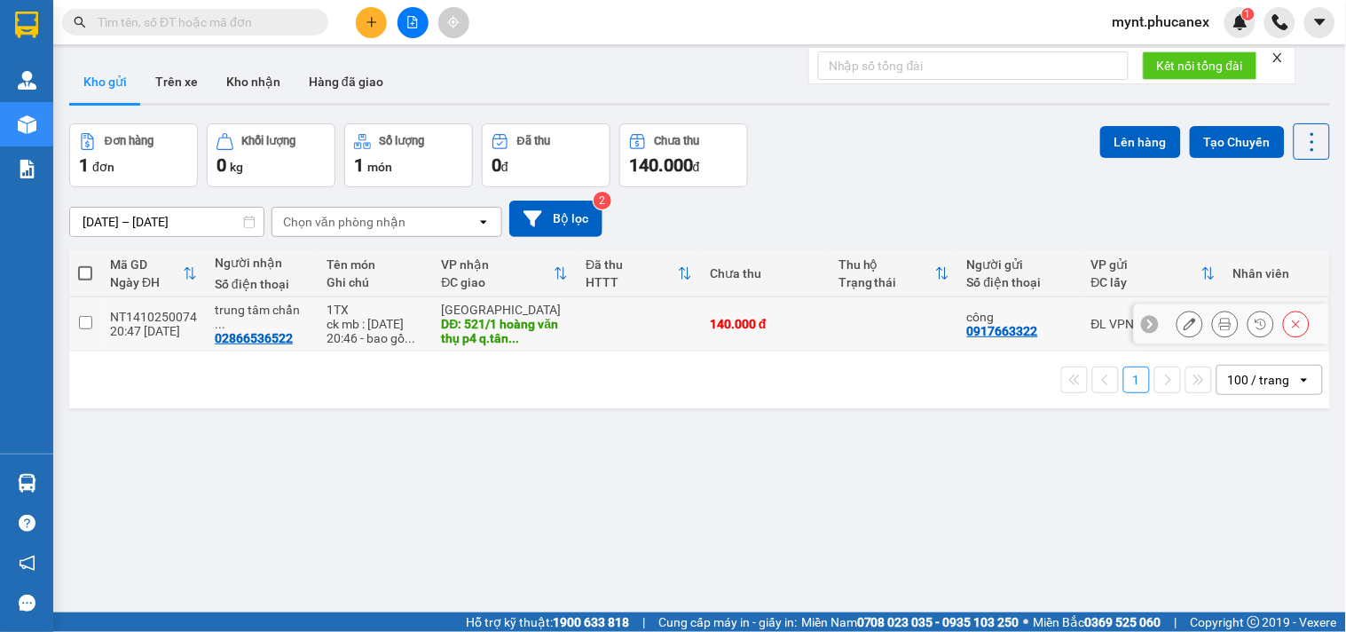
click at [83, 323] on input "checkbox" at bounding box center [85, 322] width 13 height 13
checkbox input "true"
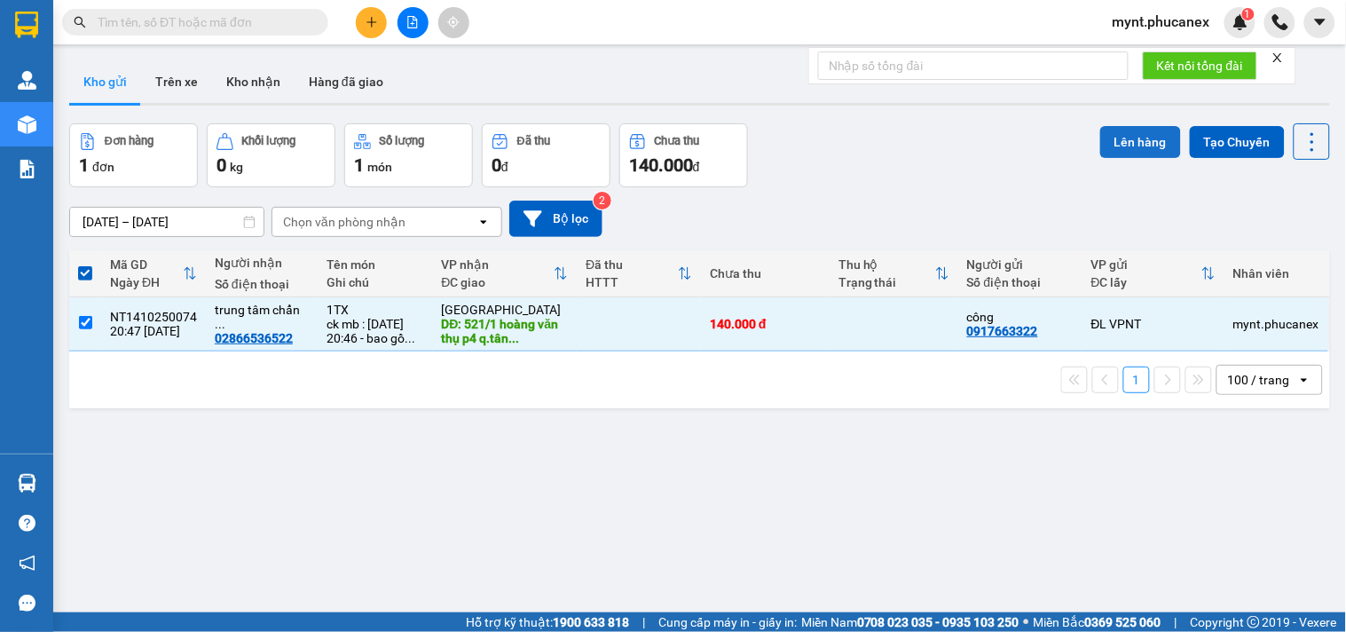
click at [1114, 144] on button "Lên hàng" at bounding box center [1141, 142] width 81 height 32
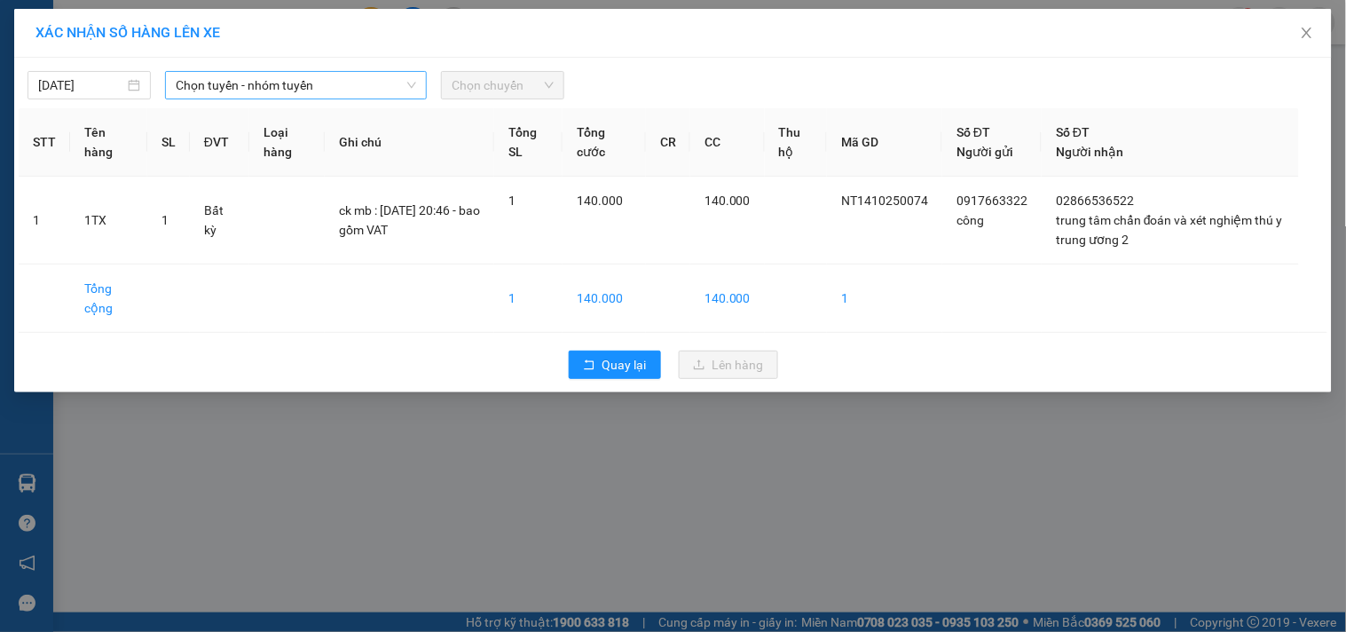
click at [288, 86] on span "Chọn tuyến - nhóm tuyến" at bounding box center [296, 85] width 241 height 27
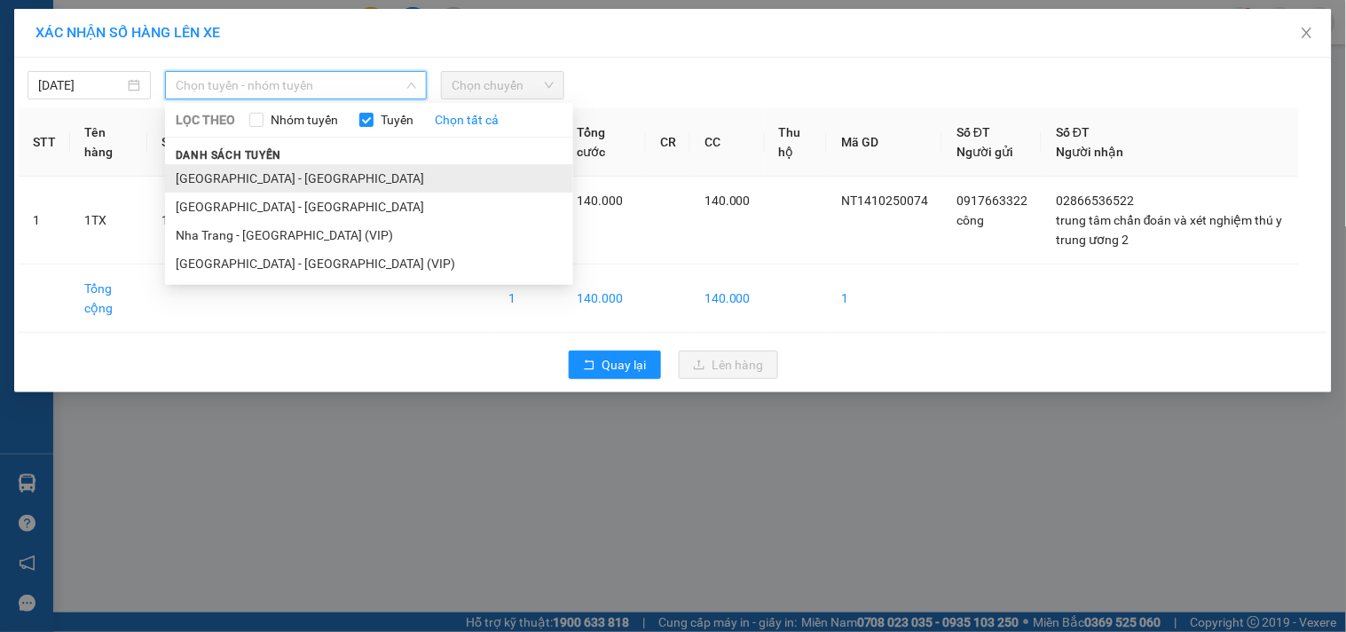
click at [233, 173] on li "[GEOGRAPHIC_DATA] - [GEOGRAPHIC_DATA]" at bounding box center [369, 178] width 408 height 28
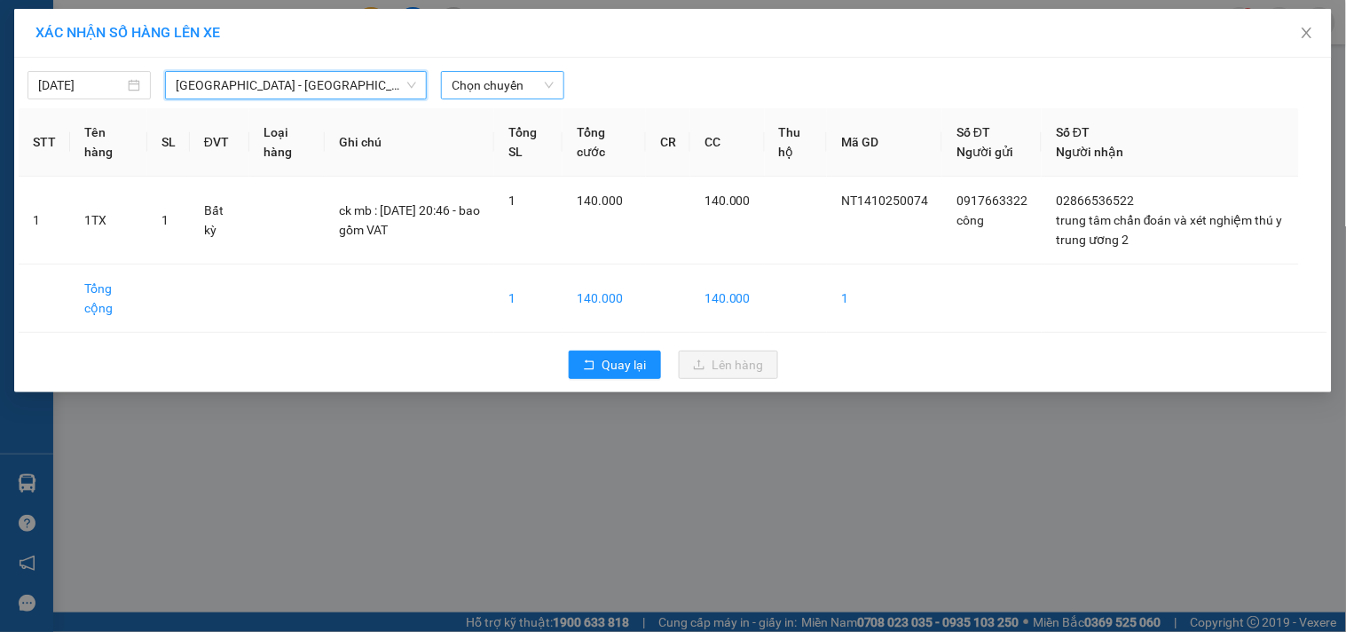
click at [524, 85] on span "Chọn chuyến" at bounding box center [503, 85] width 102 height 27
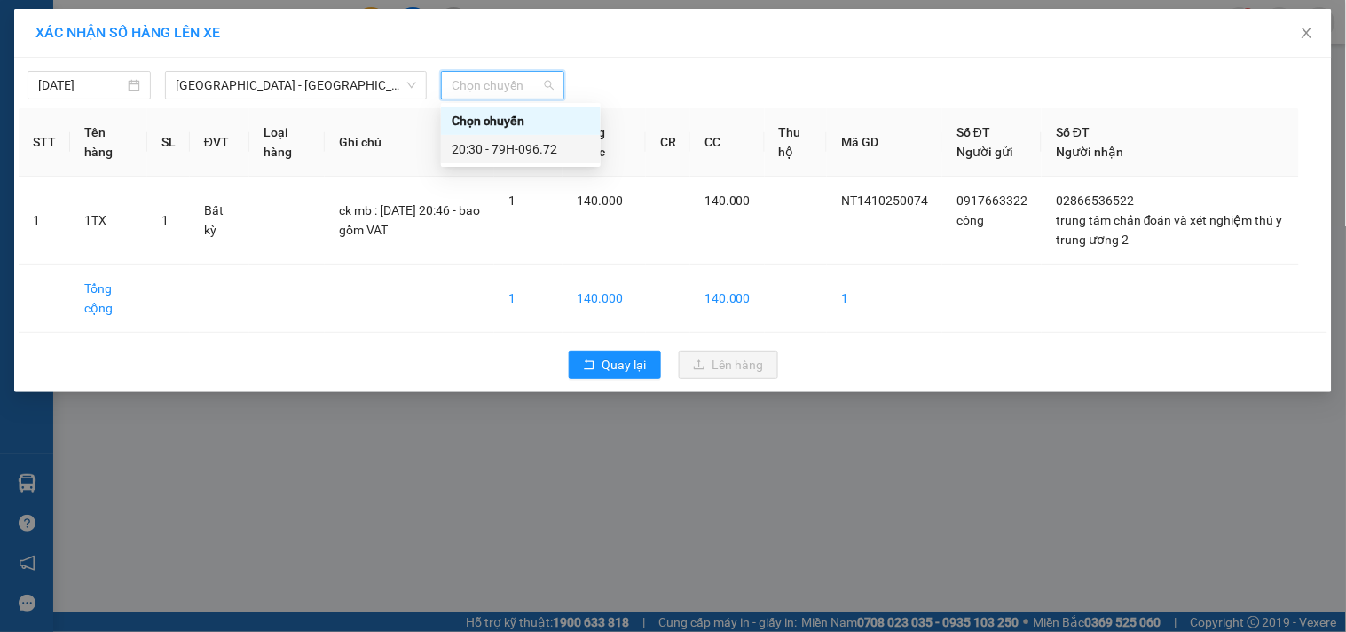
click at [507, 145] on div "20:30 - 79H-096.72" at bounding box center [521, 149] width 138 height 20
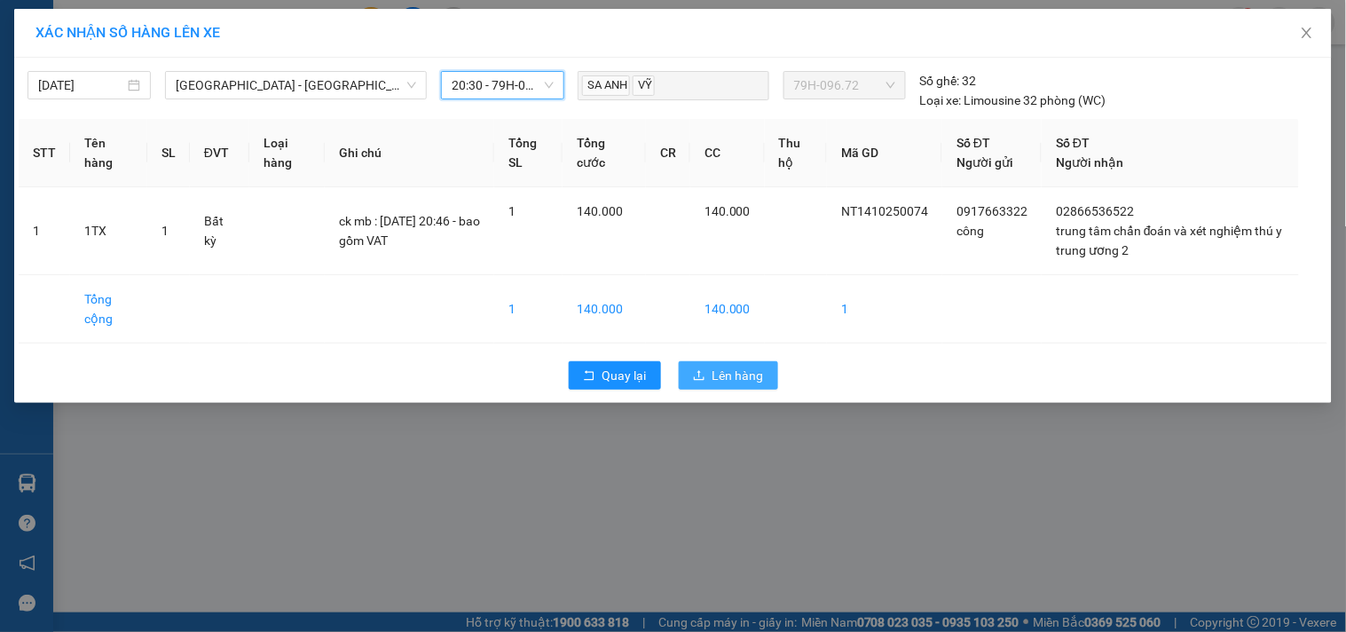
click at [712, 367] on button "Lên hàng" at bounding box center [728, 375] width 99 height 28
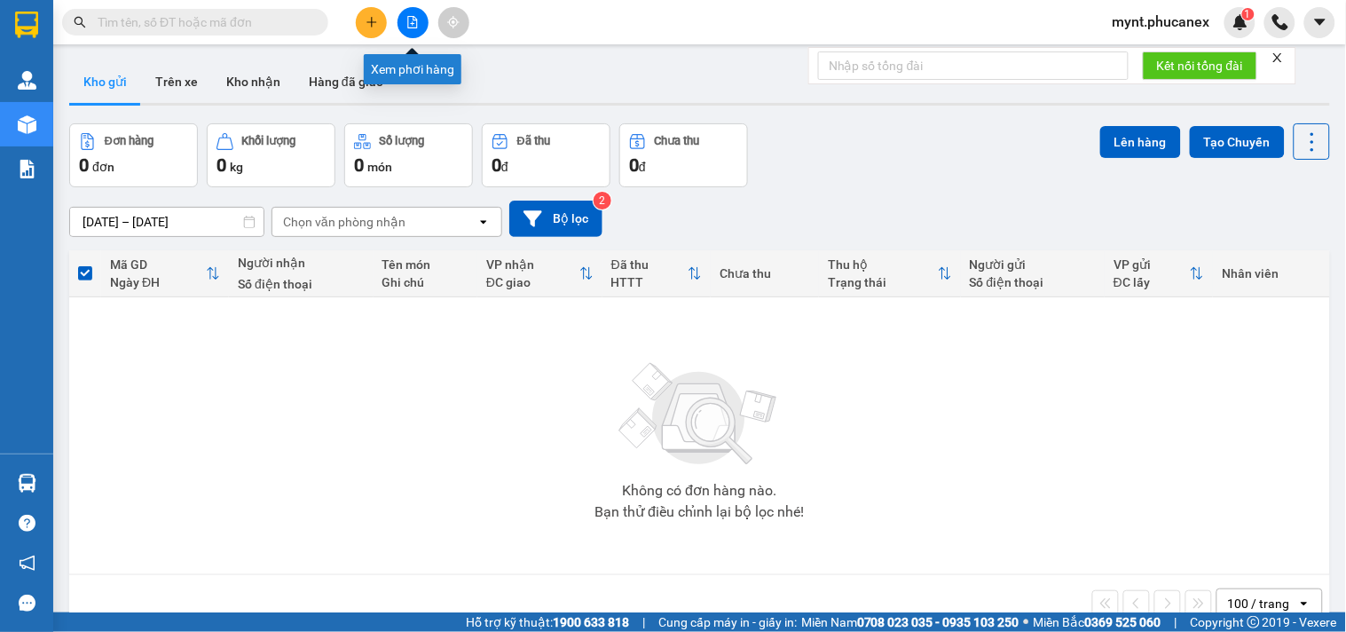
click at [414, 28] on icon "file-add" at bounding box center [413, 22] width 10 height 12
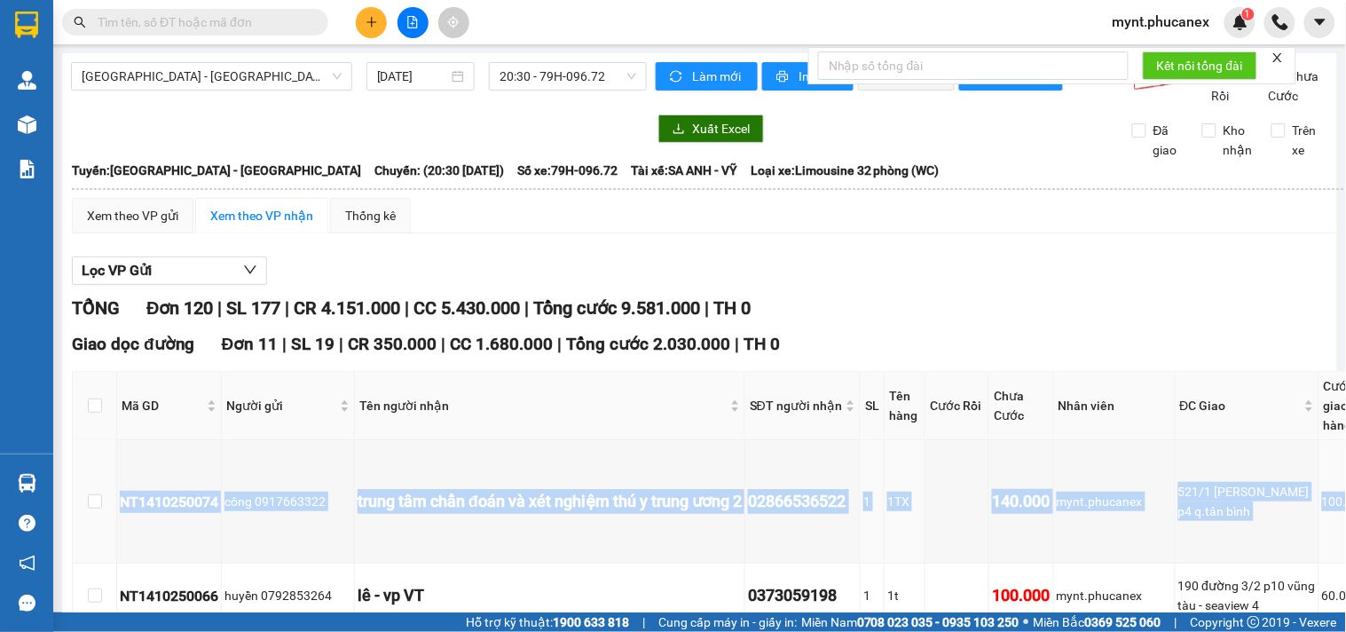
scroll to position [0, 117]
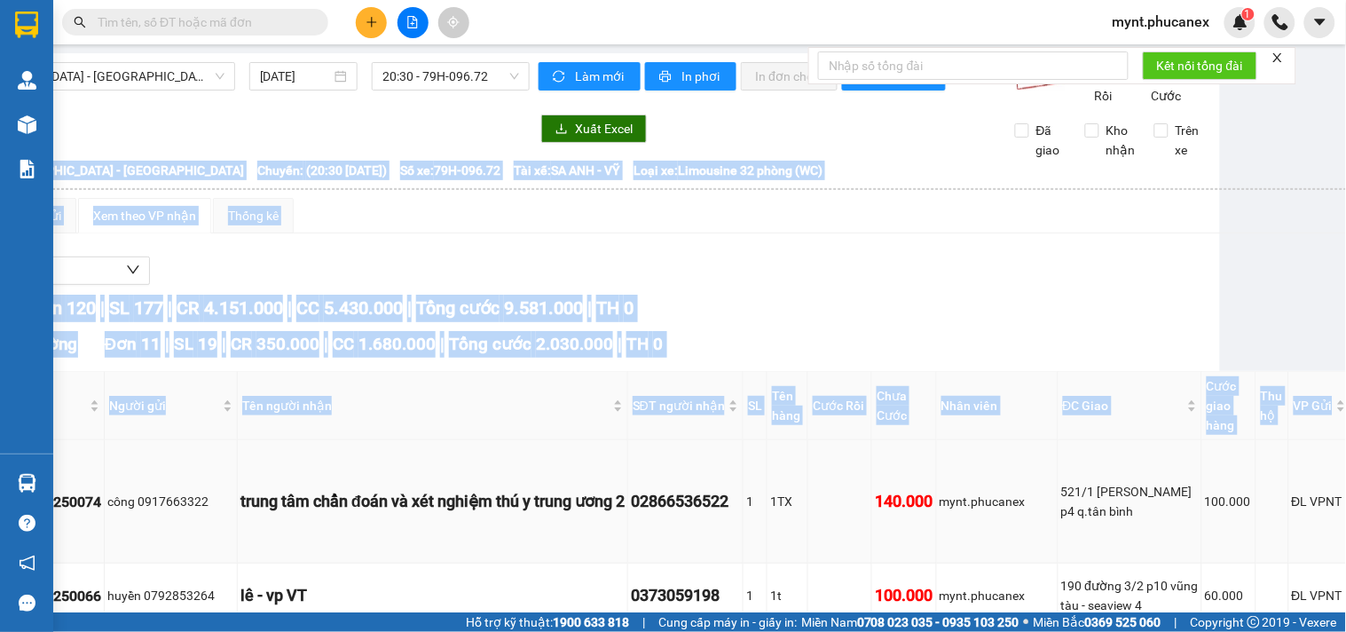
drag, startPoint x: 1346, startPoint y: 506, endPoint x: 1314, endPoint y: 547, distance: 51.3
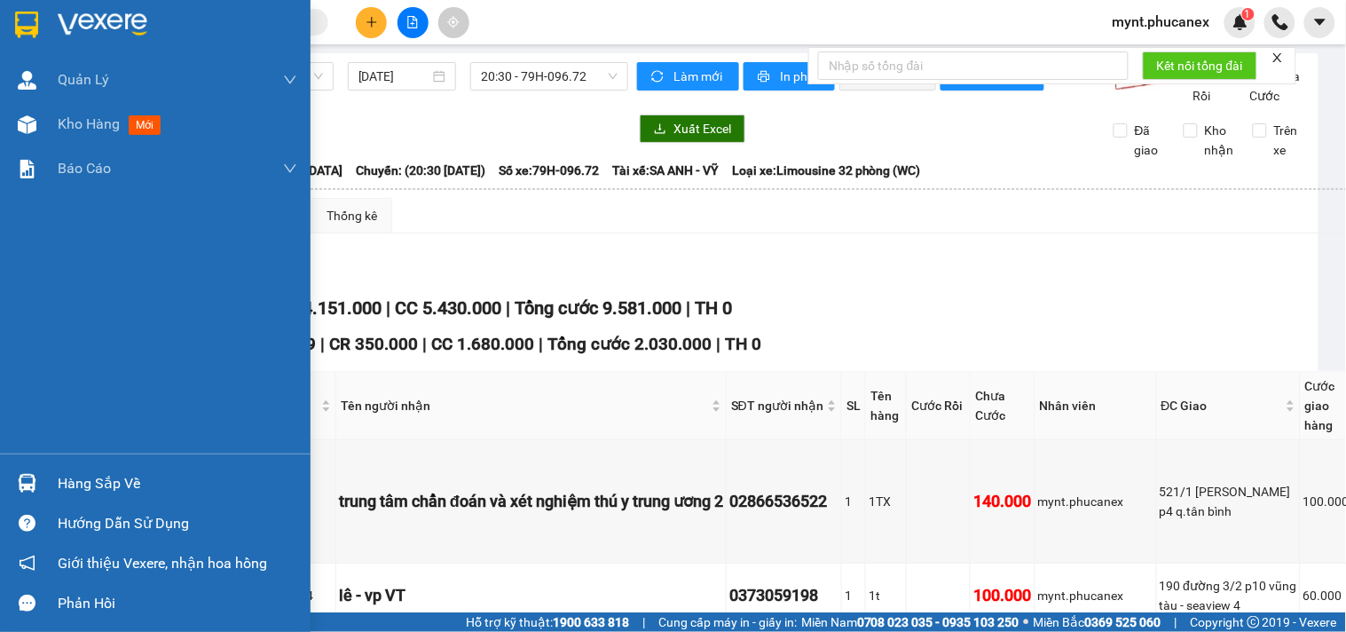
scroll to position [0, 0]
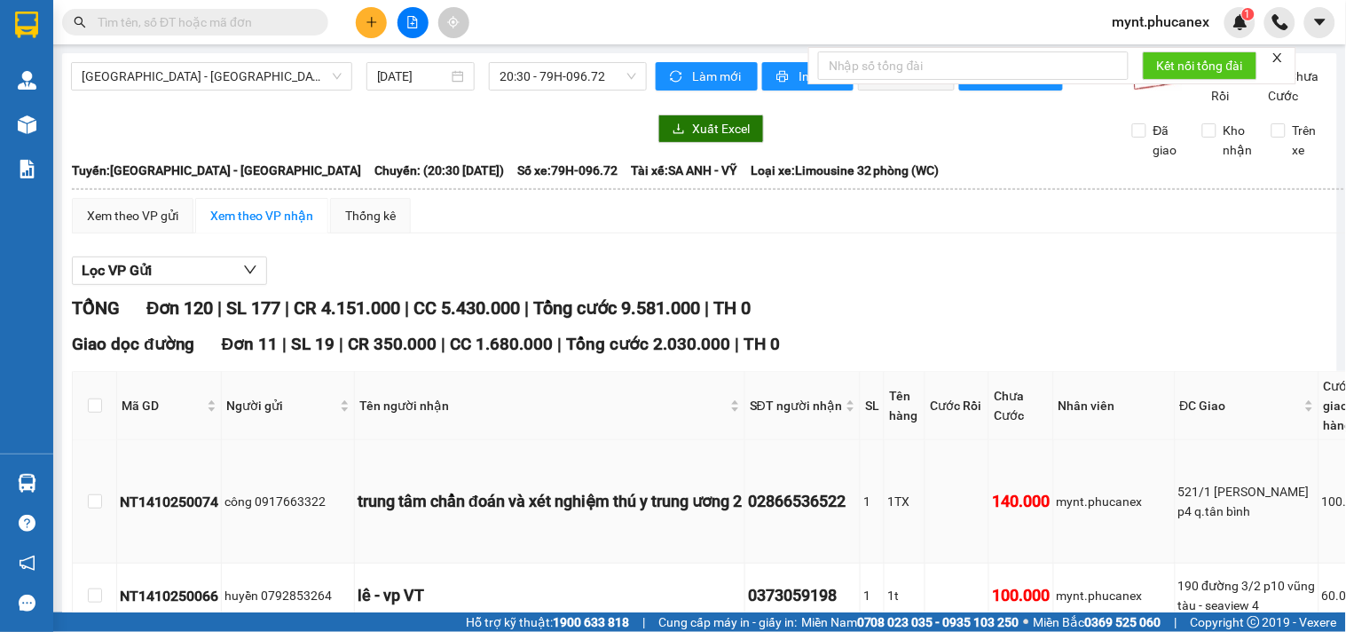
copy tr "NT1410250074 công 0917663322 trung tâm chẩn đoán và xét nghiệm thú y trung ương…"
drag, startPoint x: 1301, startPoint y: 559, endPoint x: 101, endPoint y: 516, distance: 1200.8
click at [101, 516] on tr "NT1410250074 công 0917663322 trung tâm chẩn đoán và xét nghiệm thú y trung ương…" at bounding box center [795, 501] width 1445 height 123
